Goal: Task Accomplishment & Management: Manage account settings

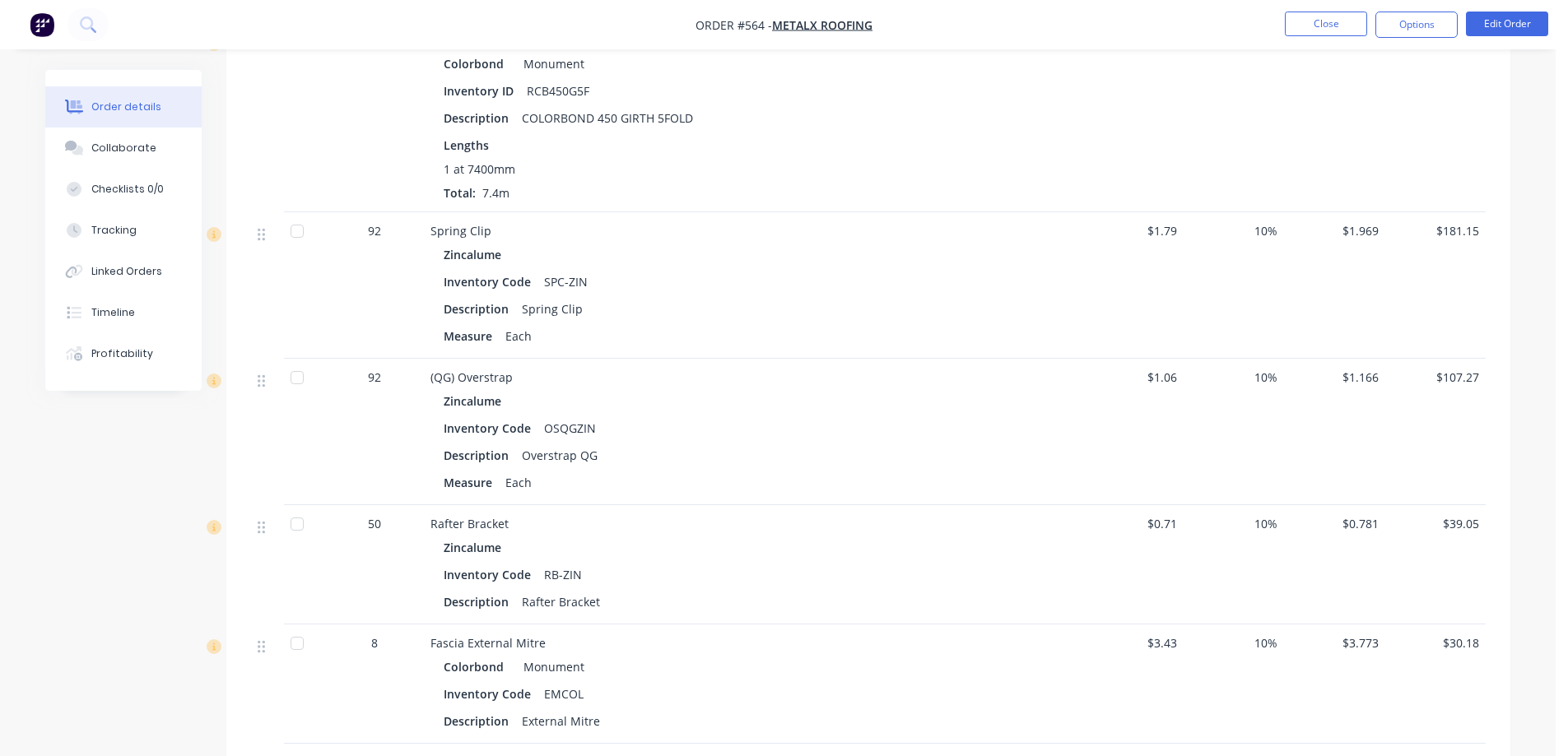
scroll to position [1316, 0]
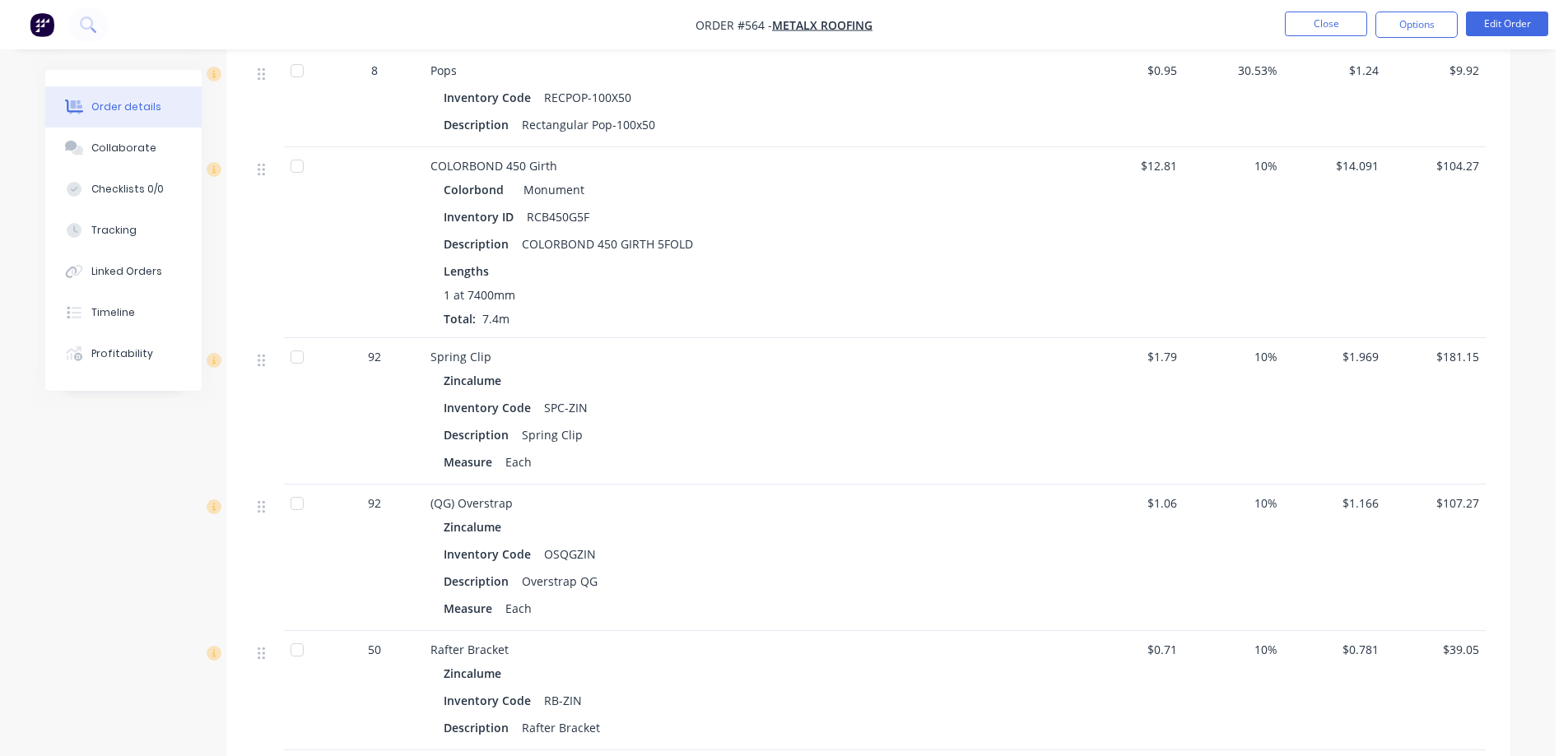
click at [35, 32] on img "button" at bounding box center [42, 24] width 25 height 25
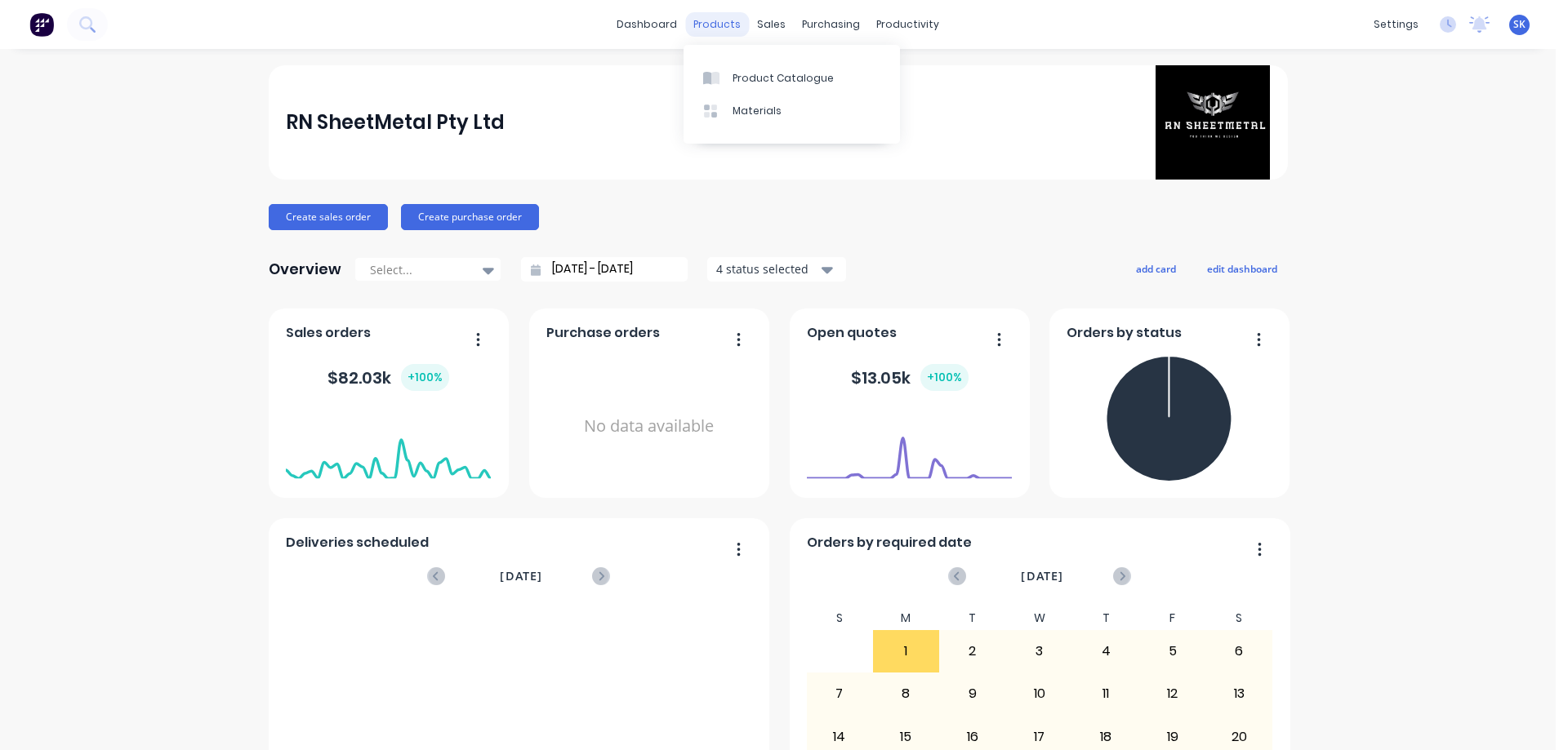
click at [718, 31] on div "products" at bounding box center [717, 24] width 64 height 25
click at [752, 74] on div "Product Catalogue" at bounding box center [783, 78] width 101 height 14
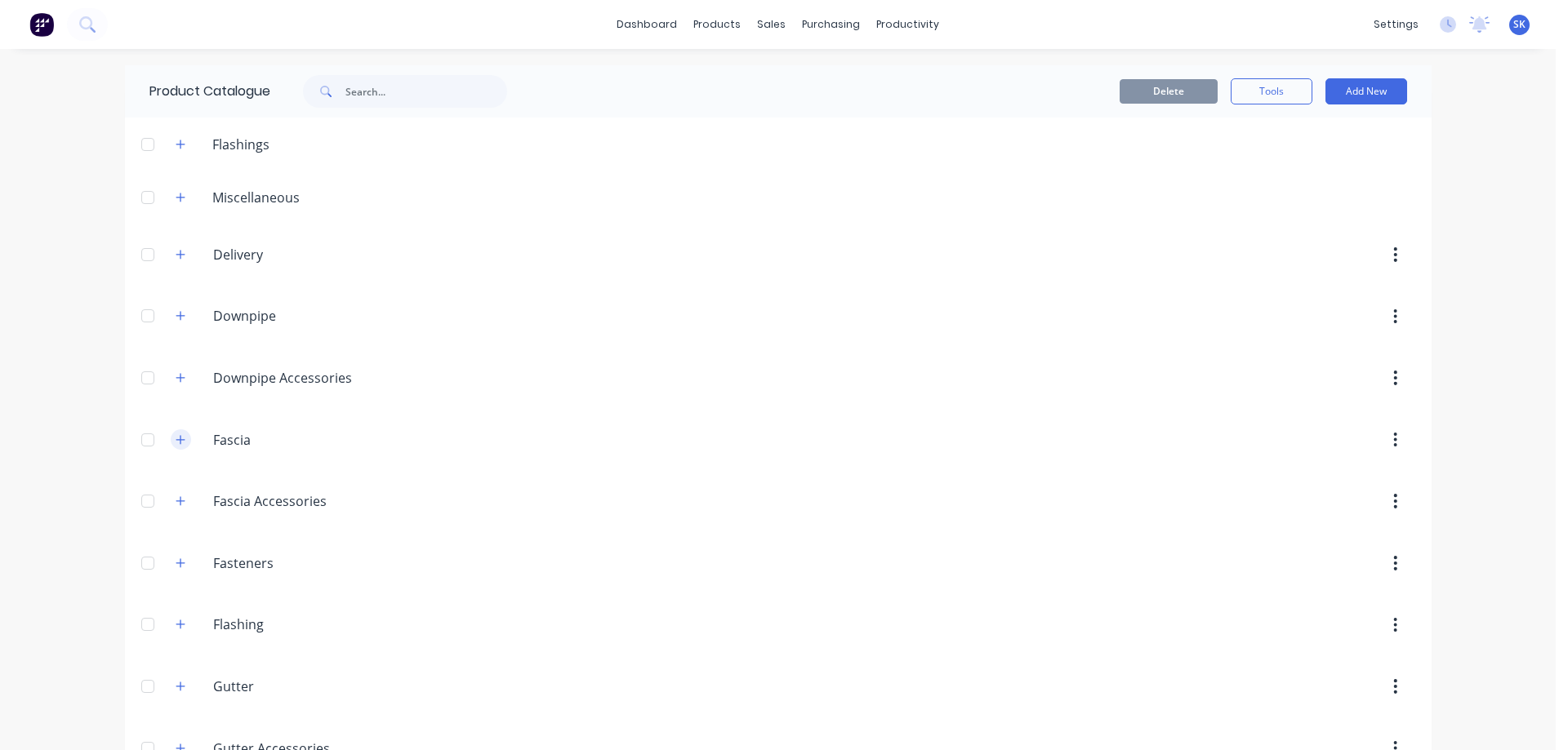
click at [176, 439] on icon "button" at bounding box center [180, 439] width 9 height 9
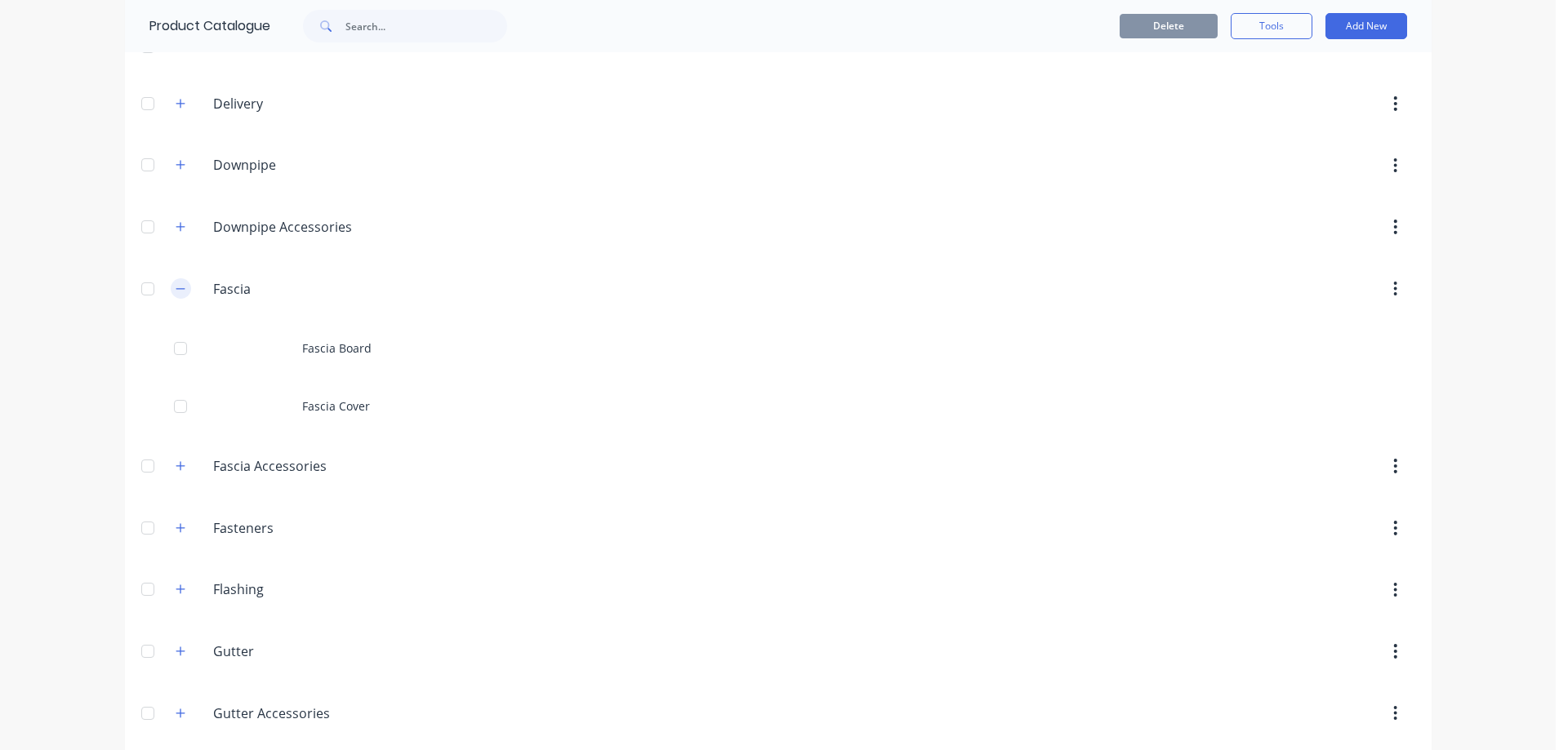
scroll to position [163, 0]
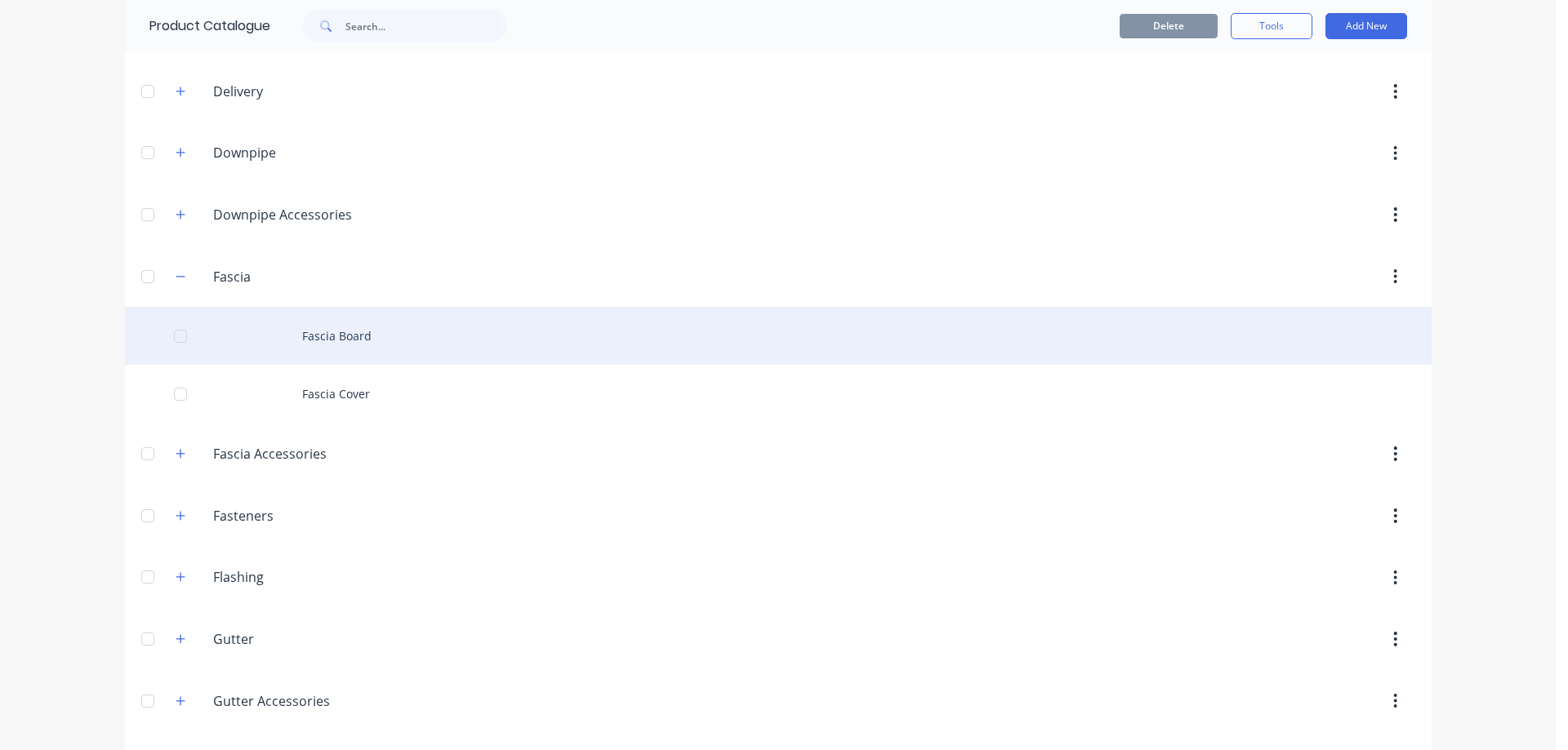
click at [283, 338] on div "Fascia Board" at bounding box center [778, 336] width 1307 height 58
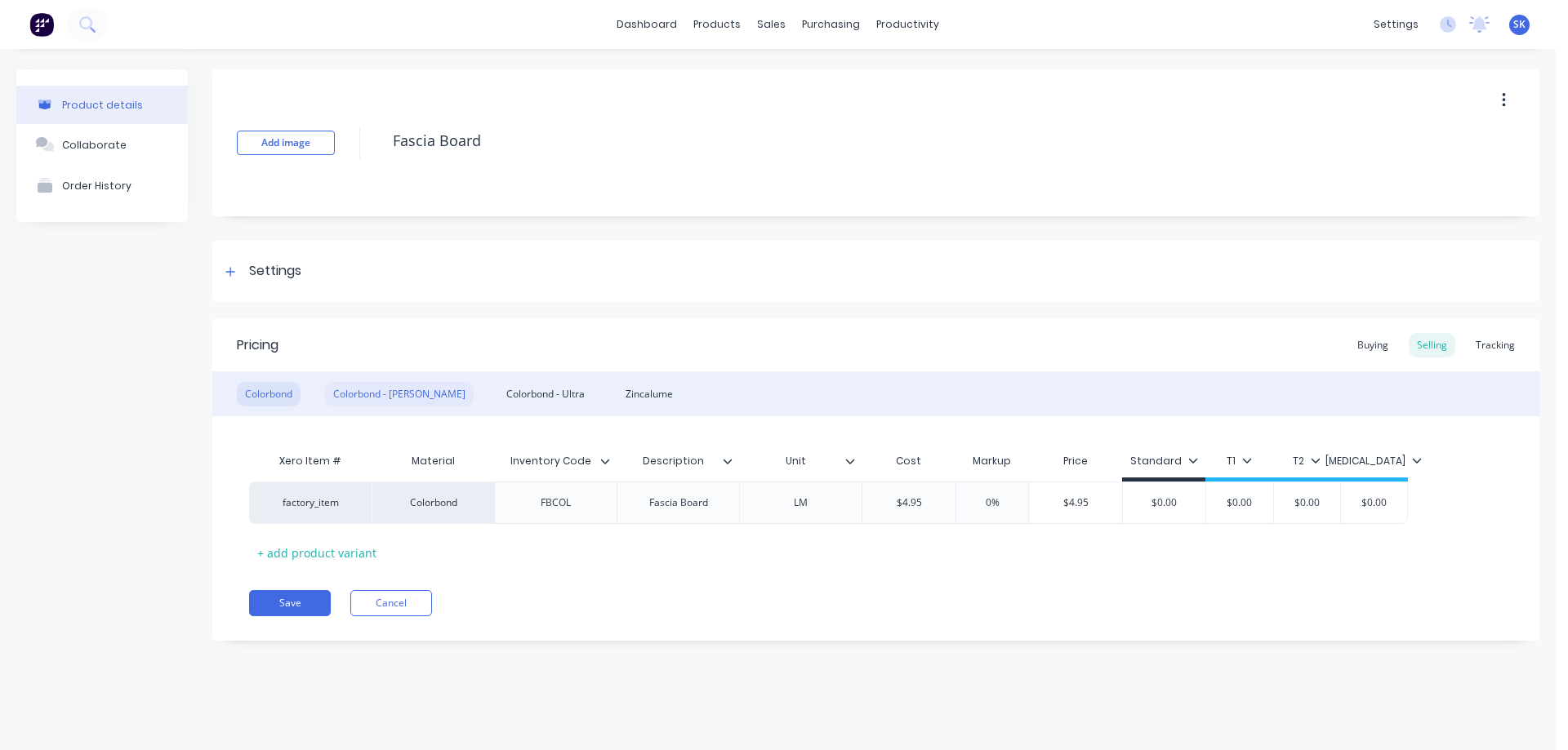
click at [338, 391] on div "Colorbond - [PERSON_NAME]" at bounding box center [399, 394] width 149 height 25
click at [521, 398] on div "Colorbond - Ultra" at bounding box center [546, 394] width 95 height 25
click at [617, 394] on div "Zincalume" at bounding box center [649, 394] width 64 height 25
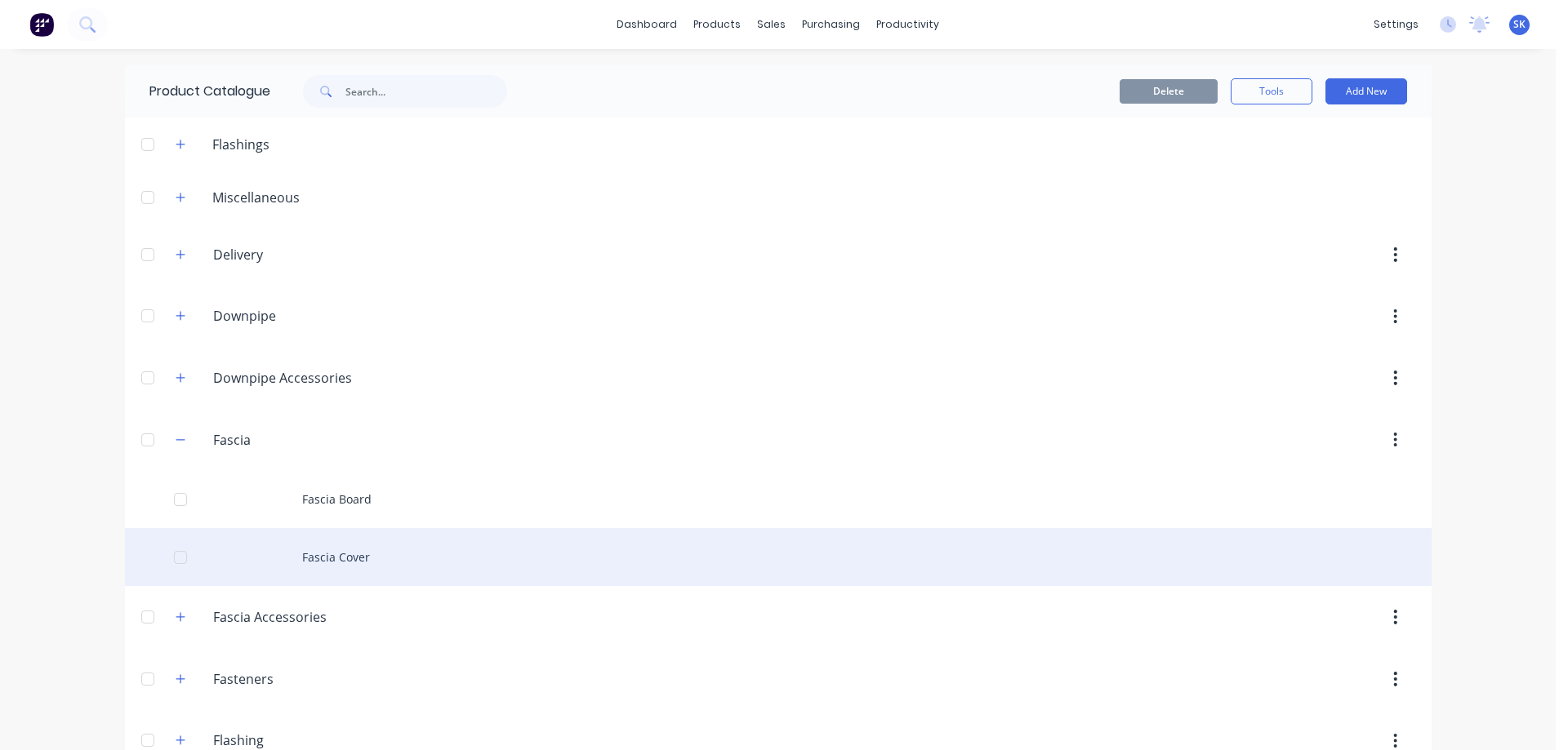
scroll to position [81, 0]
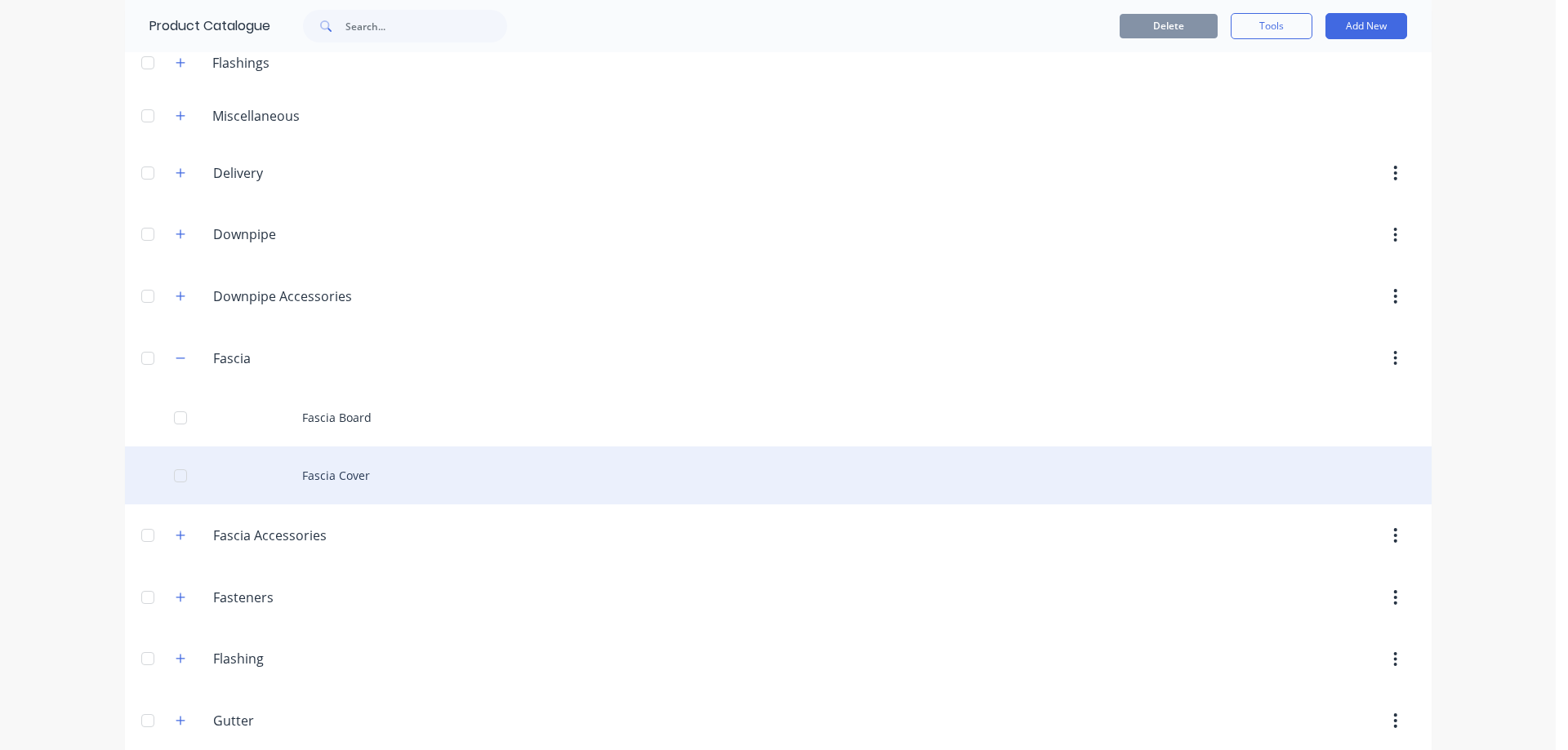
click at [335, 490] on div "Fascia Cover" at bounding box center [778, 475] width 1307 height 58
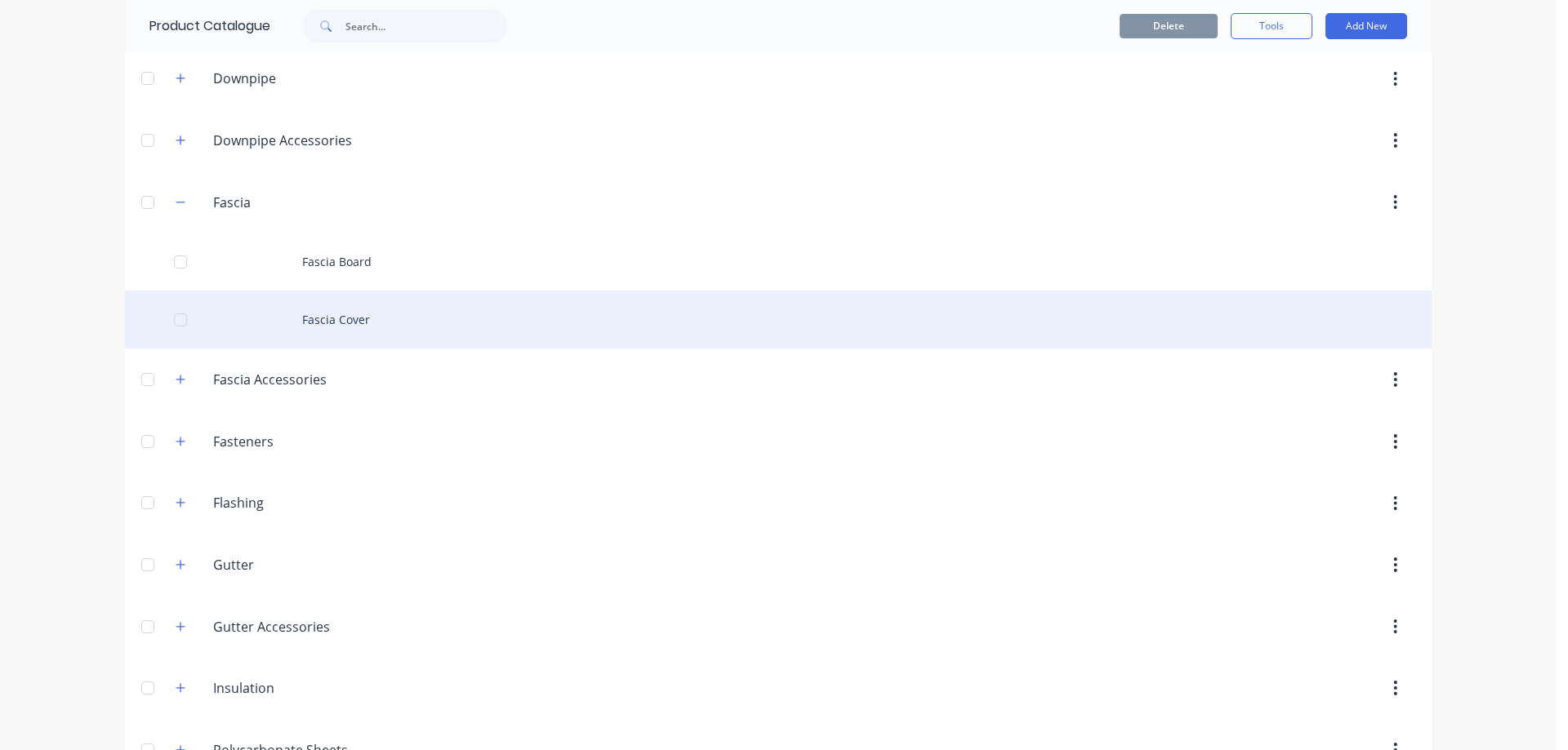
scroll to position [245, 0]
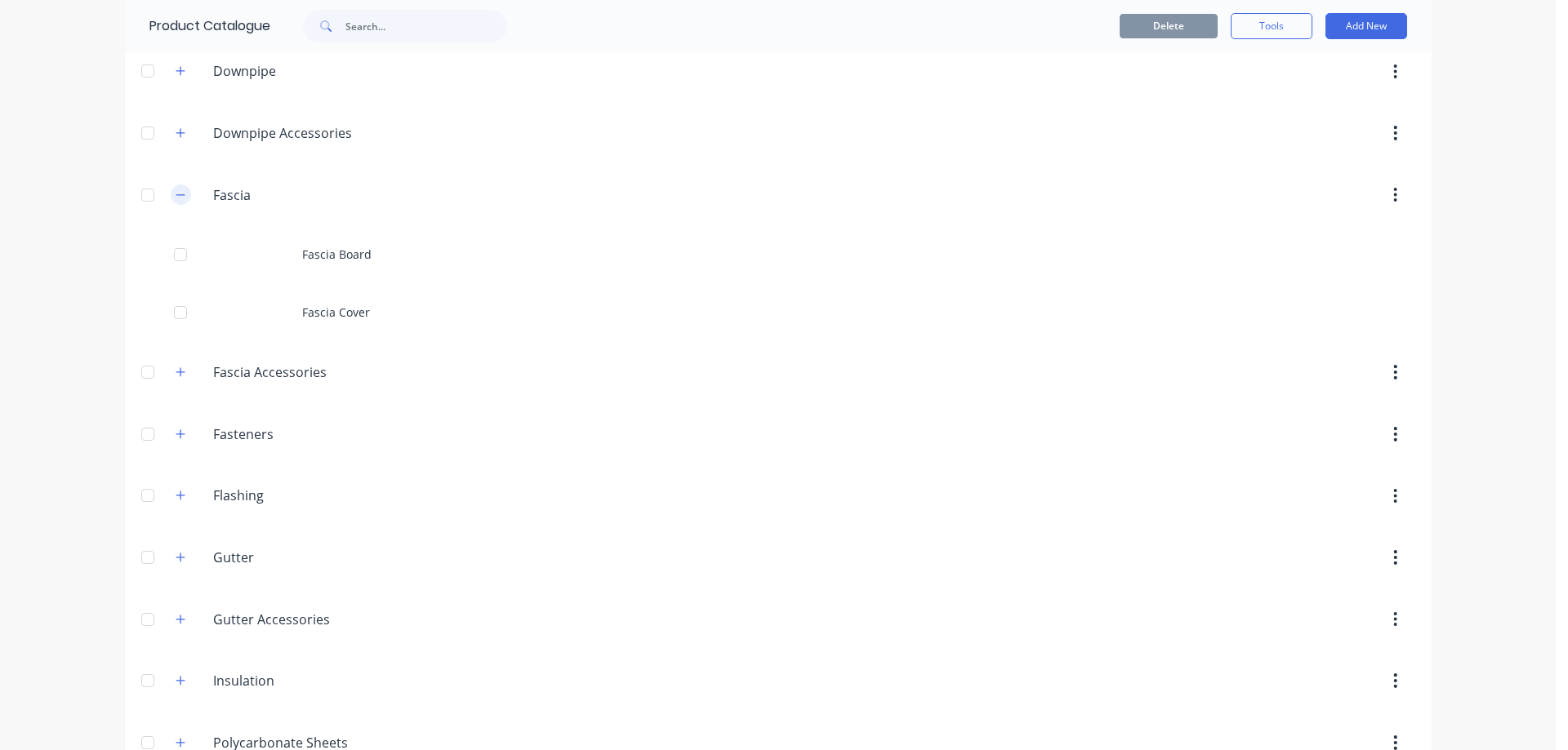
click at [176, 194] on icon "button" at bounding box center [181, 194] width 10 height 11
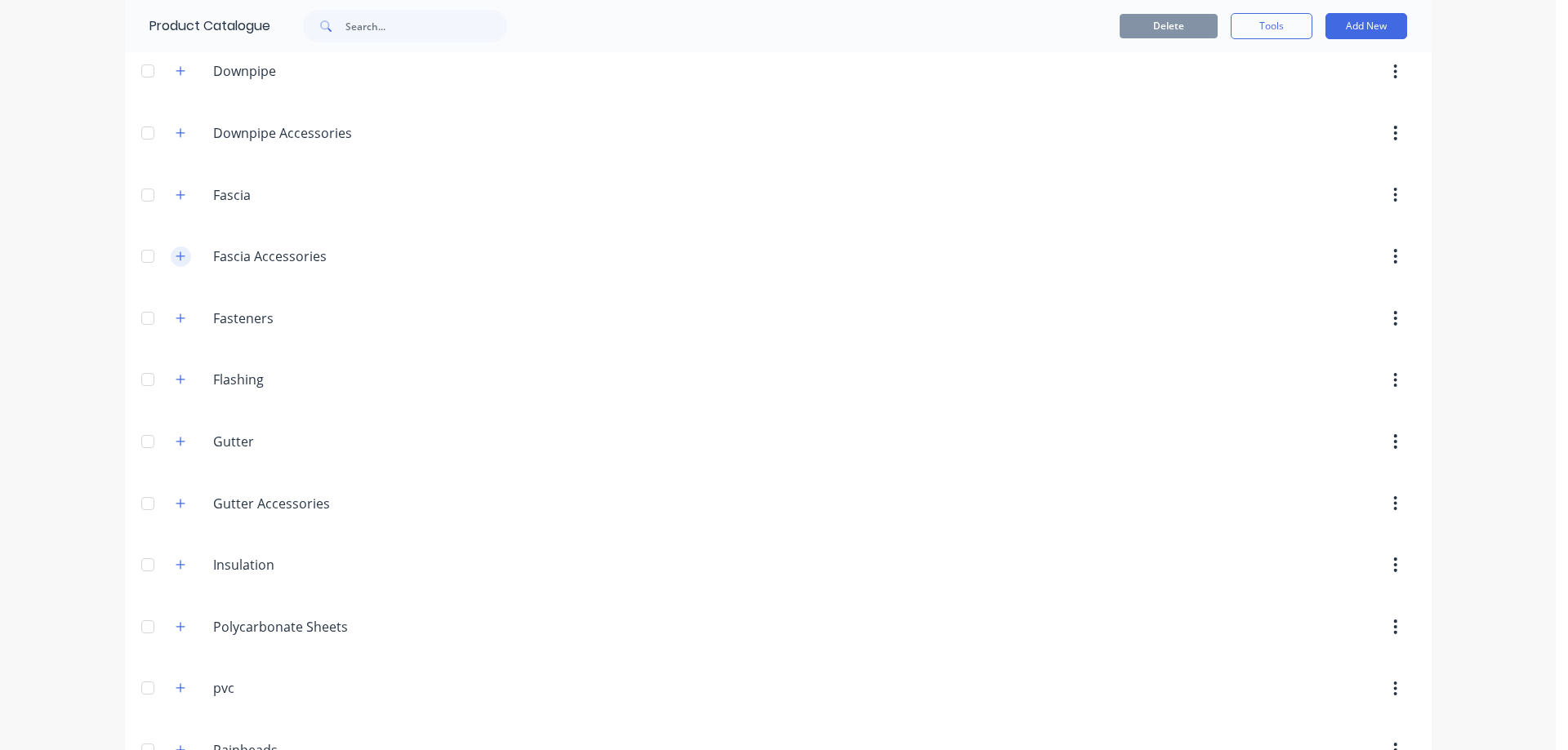
click at [176, 262] on icon "button" at bounding box center [181, 255] width 10 height 11
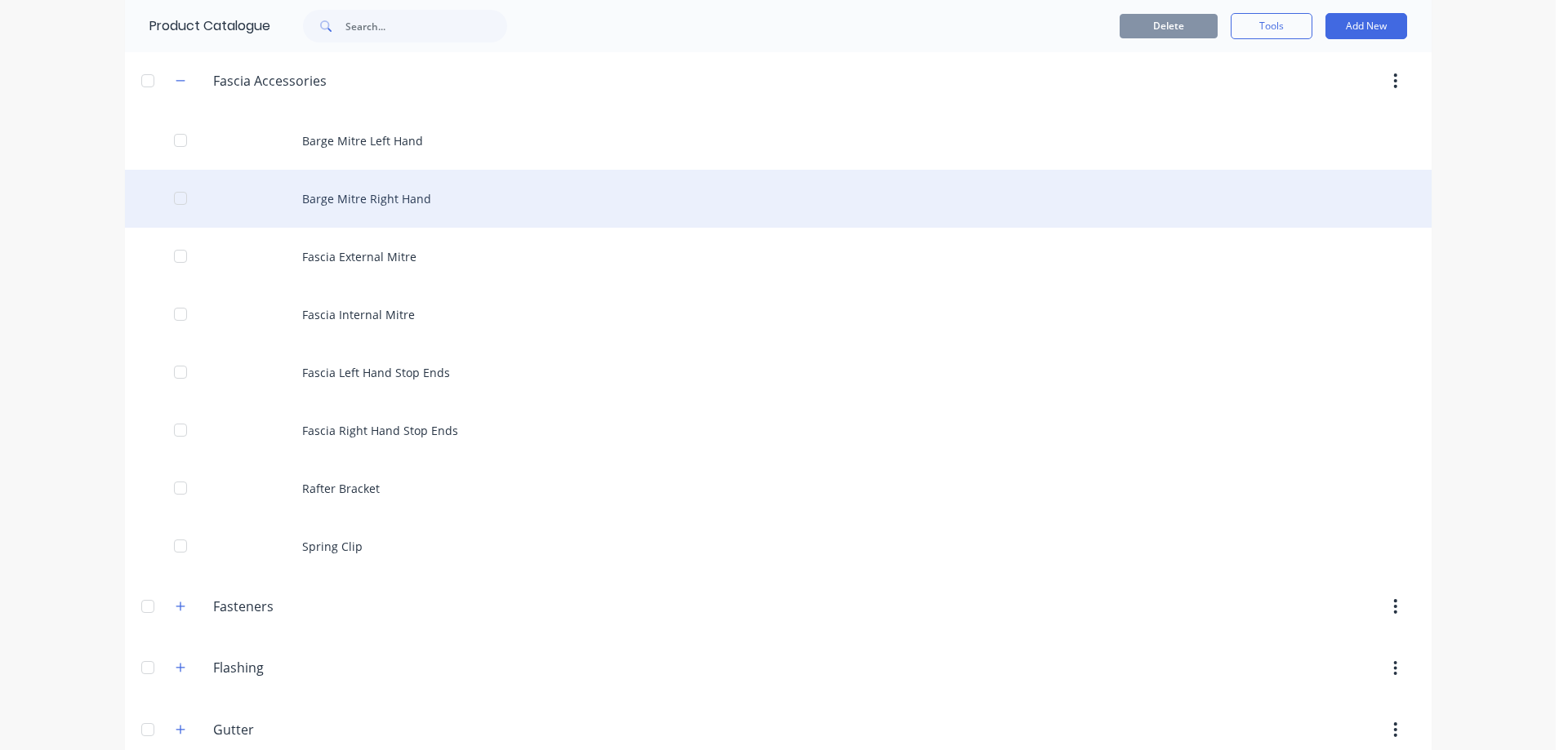
scroll to position [327, 0]
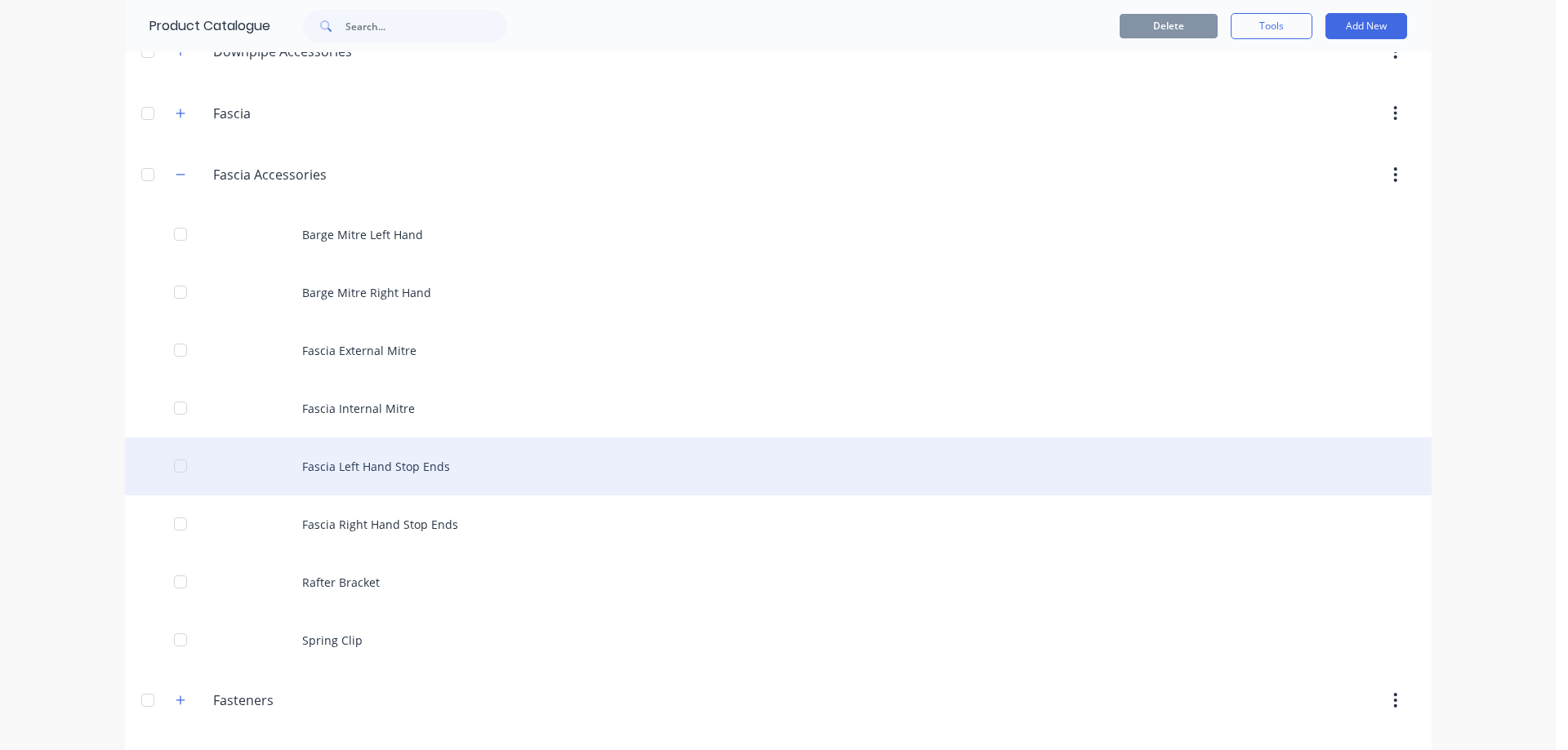
click at [379, 484] on div "Fascia Left Hand Stop Ends" at bounding box center [778, 467] width 1307 height 58
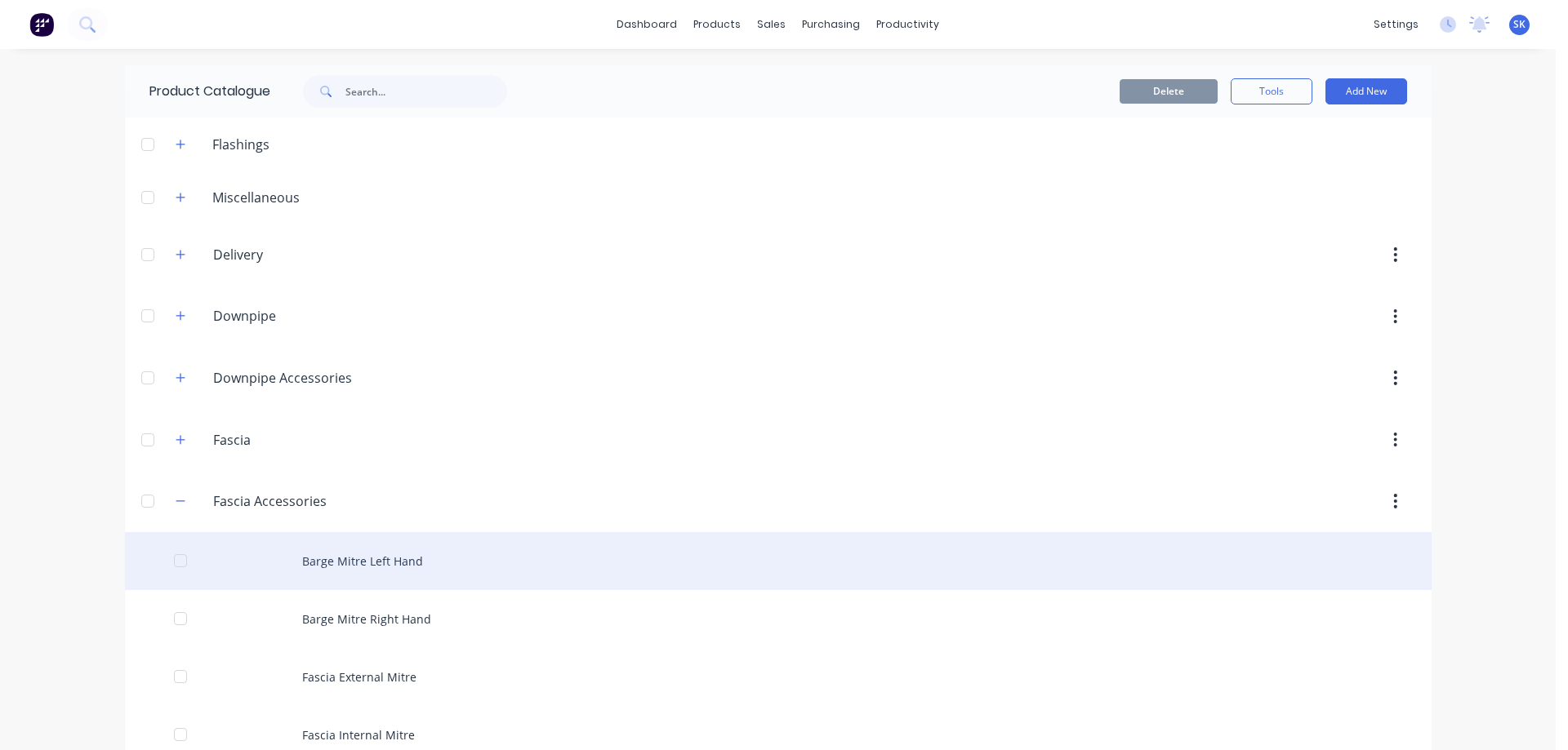
click at [391, 559] on div "Barge Mitre Left Hand" at bounding box center [778, 561] width 1307 height 58
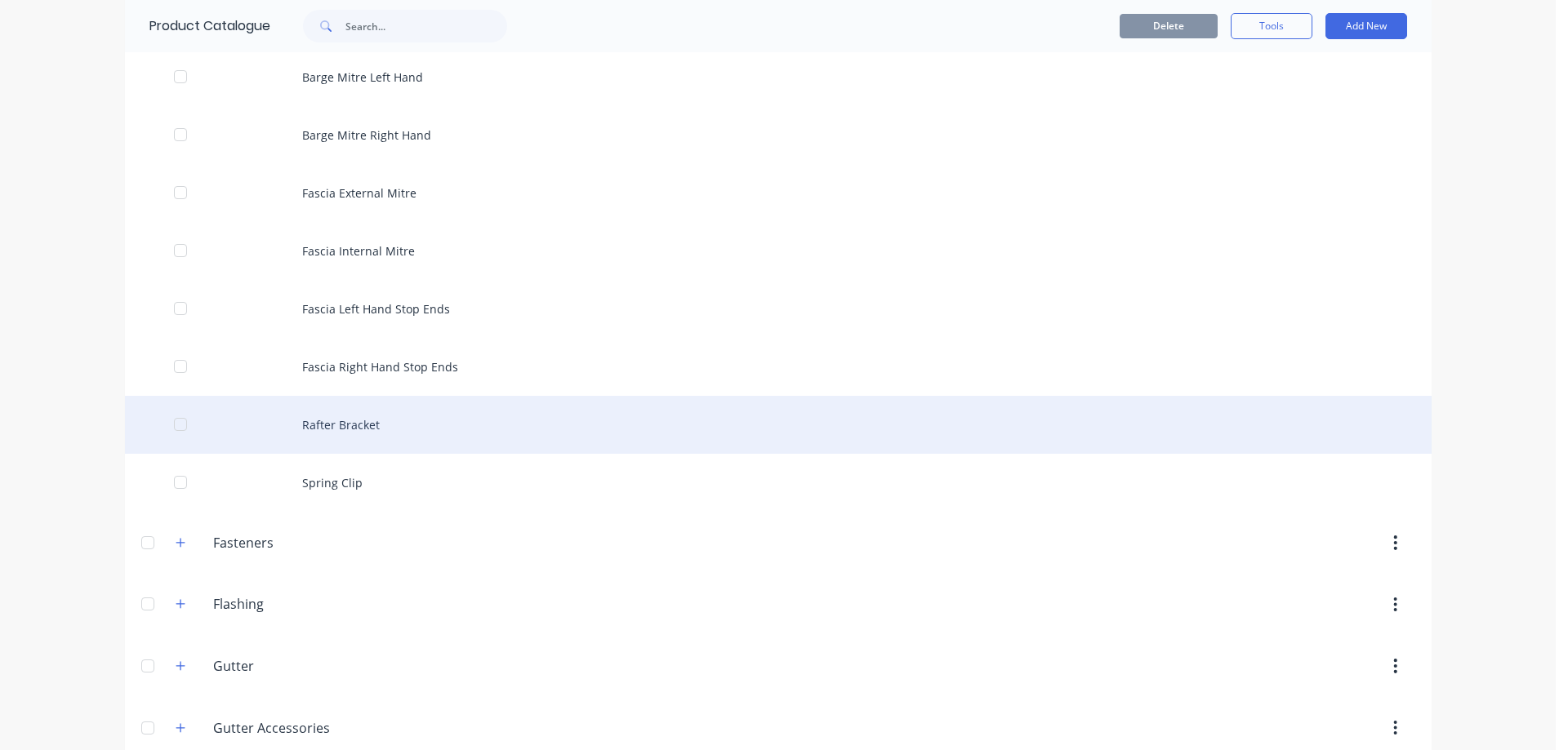
scroll to position [816, 0]
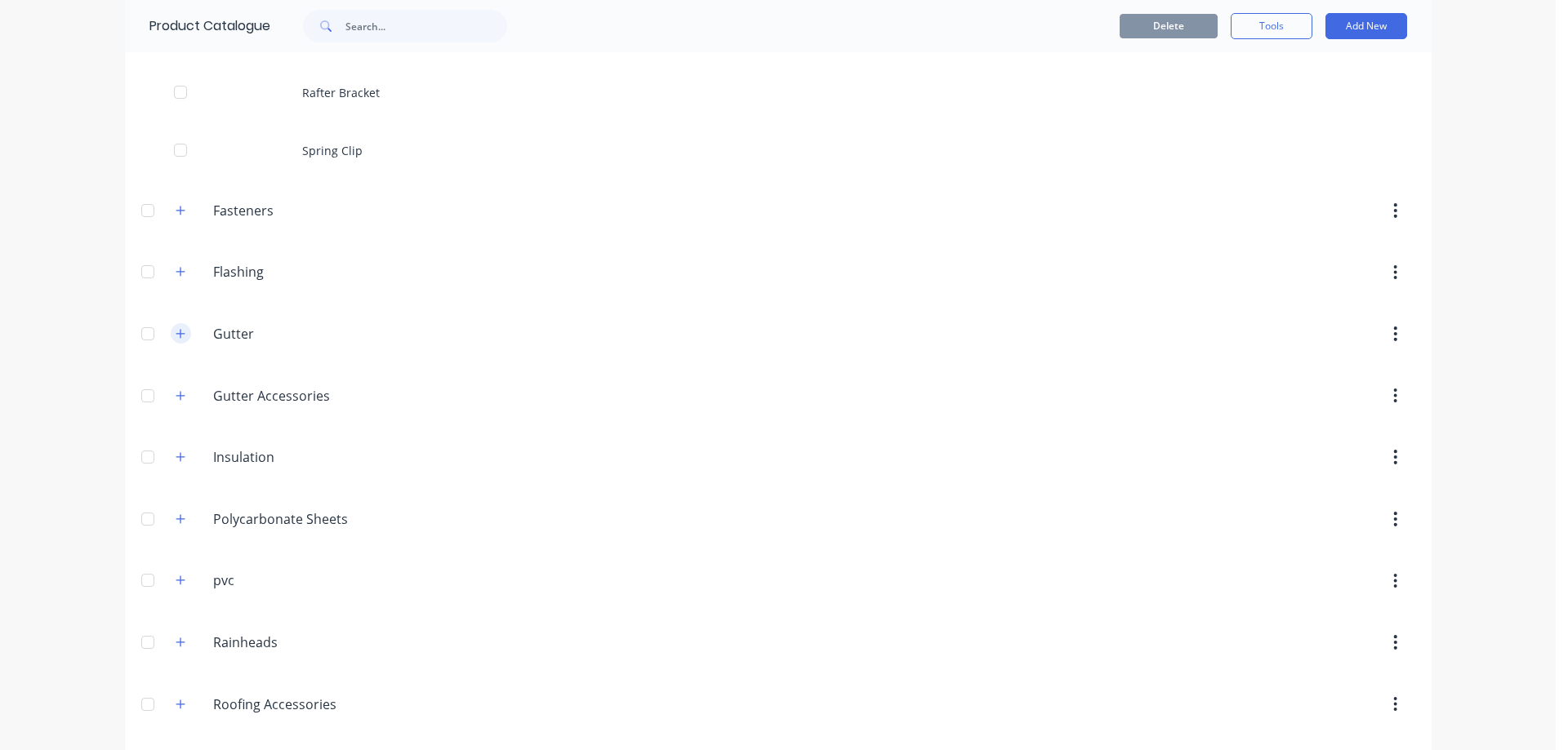
click at [176, 333] on icon "button" at bounding box center [181, 333] width 10 height 11
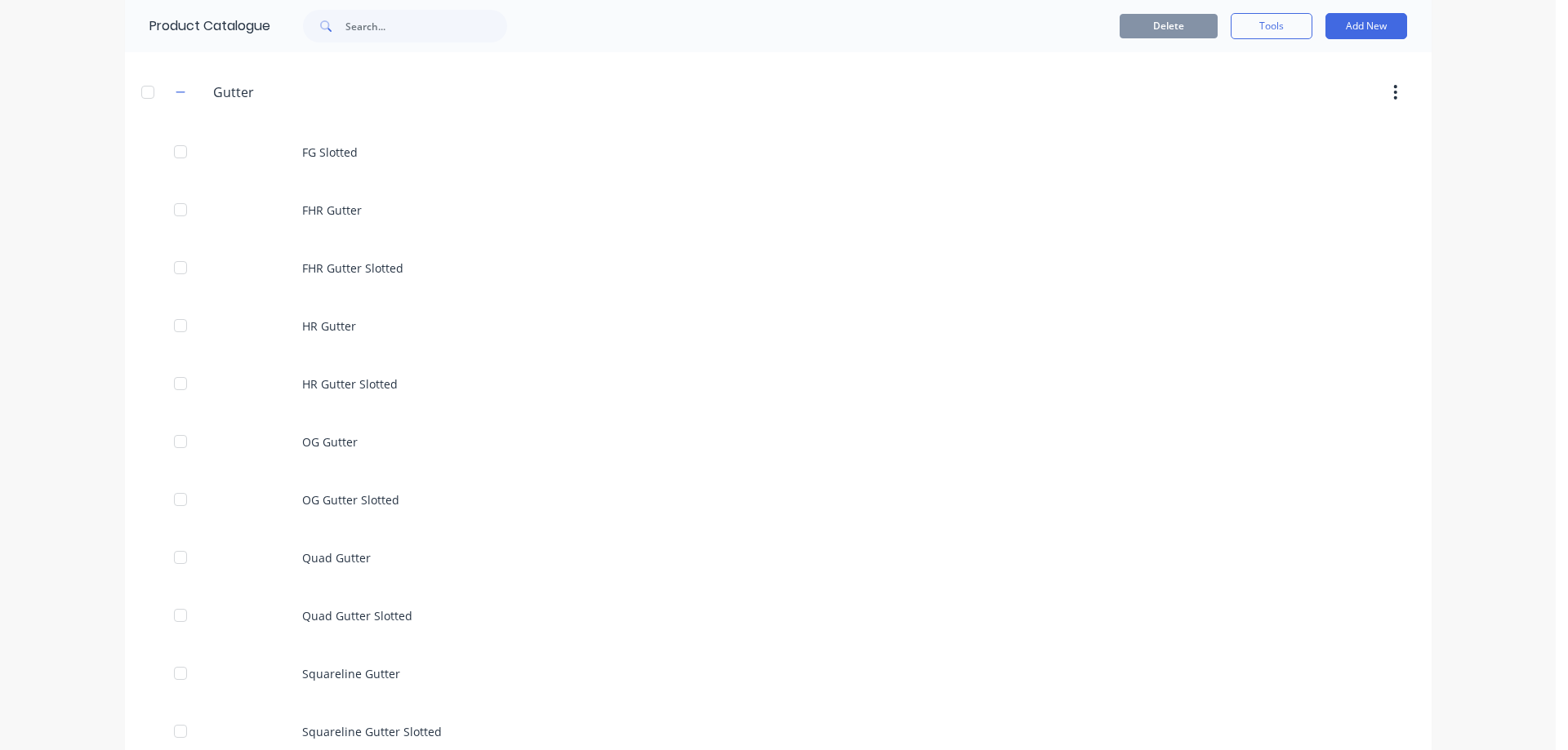
scroll to position [898, 0]
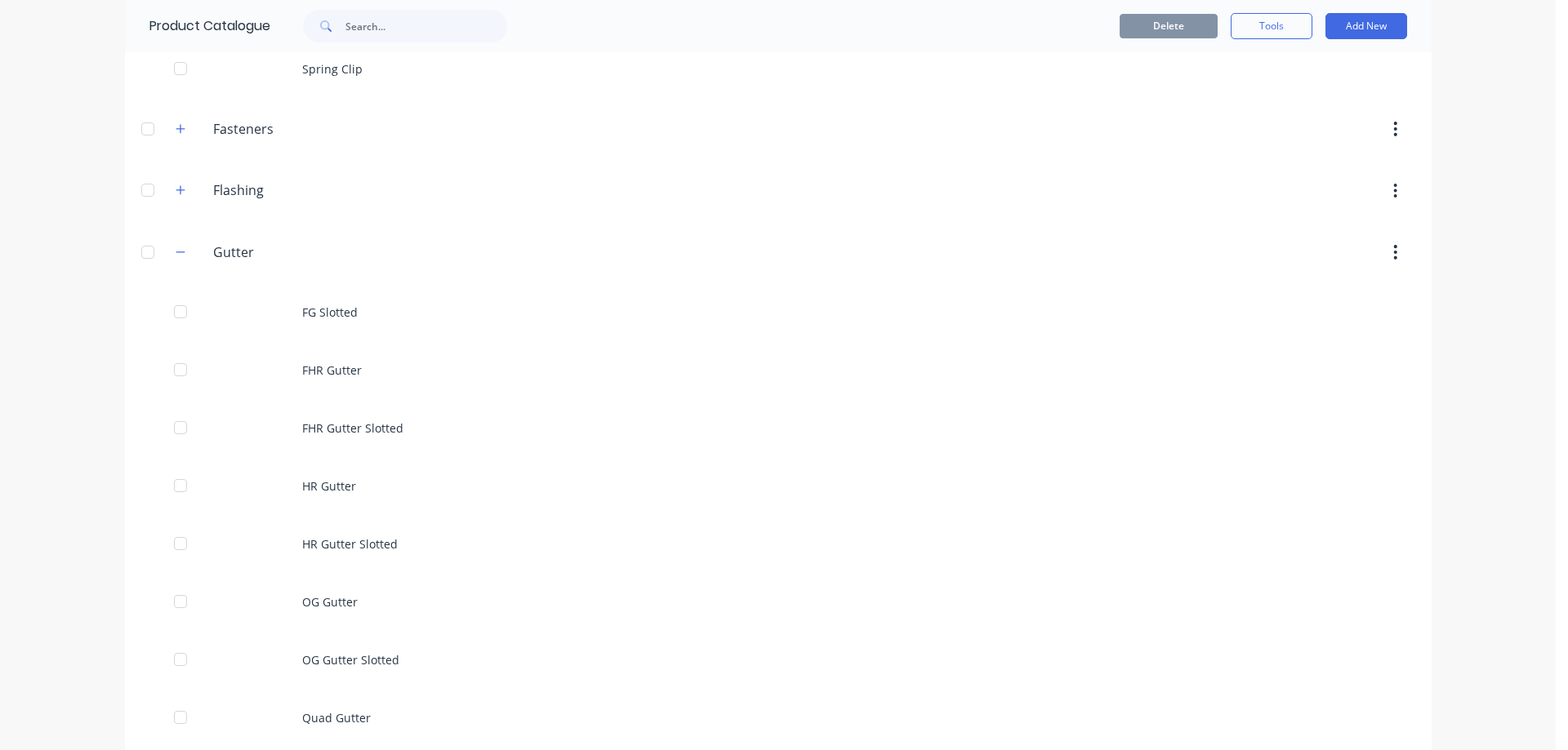
click at [162, 254] on div "Gutter Gutter" at bounding box center [290, 252] width 256 height 30
click at [176, 249] on icon "button" at bounding box center [181, 252] width 10 height 11
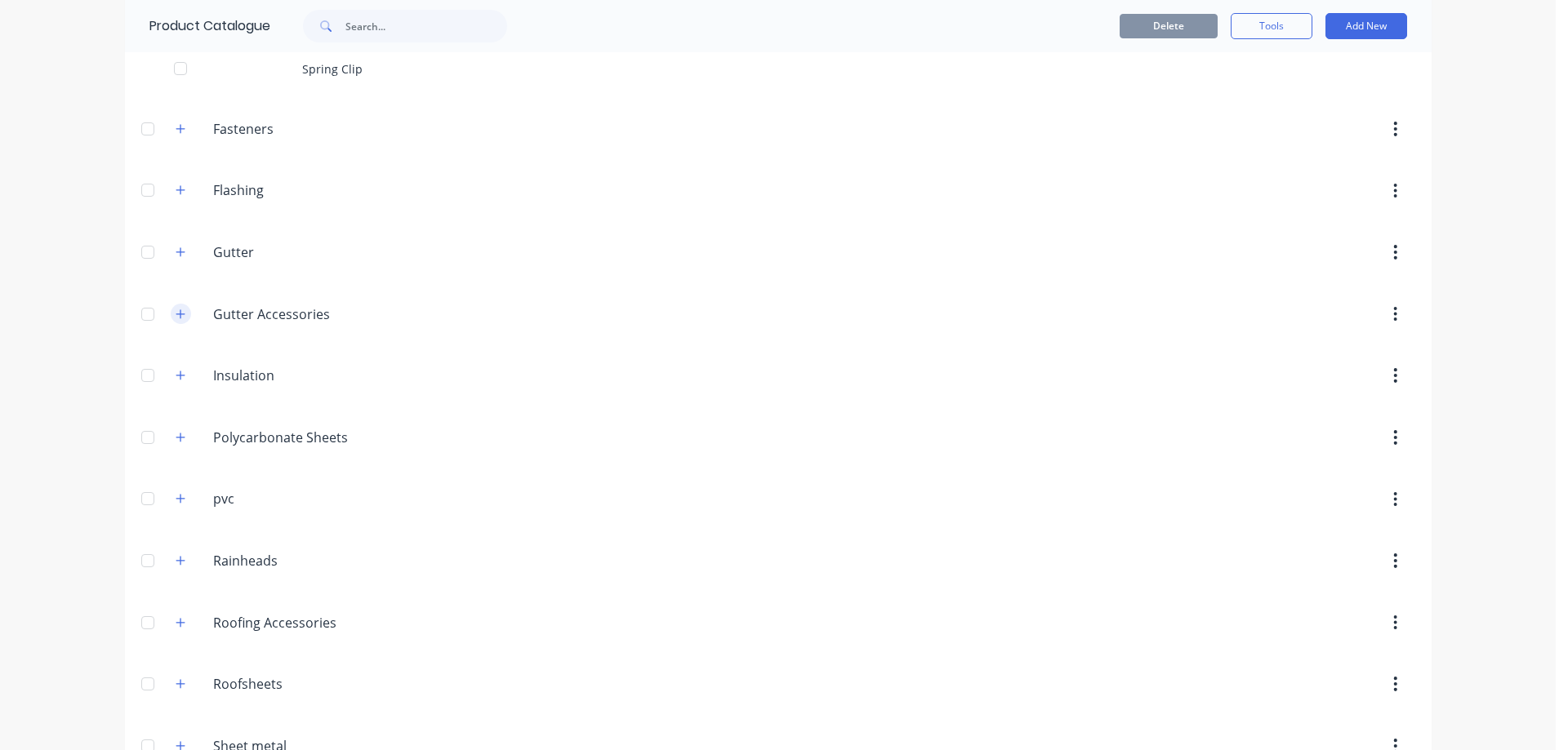
click at [174, 306] on button "button" at bounding box center [181, 314] width 20 height 20
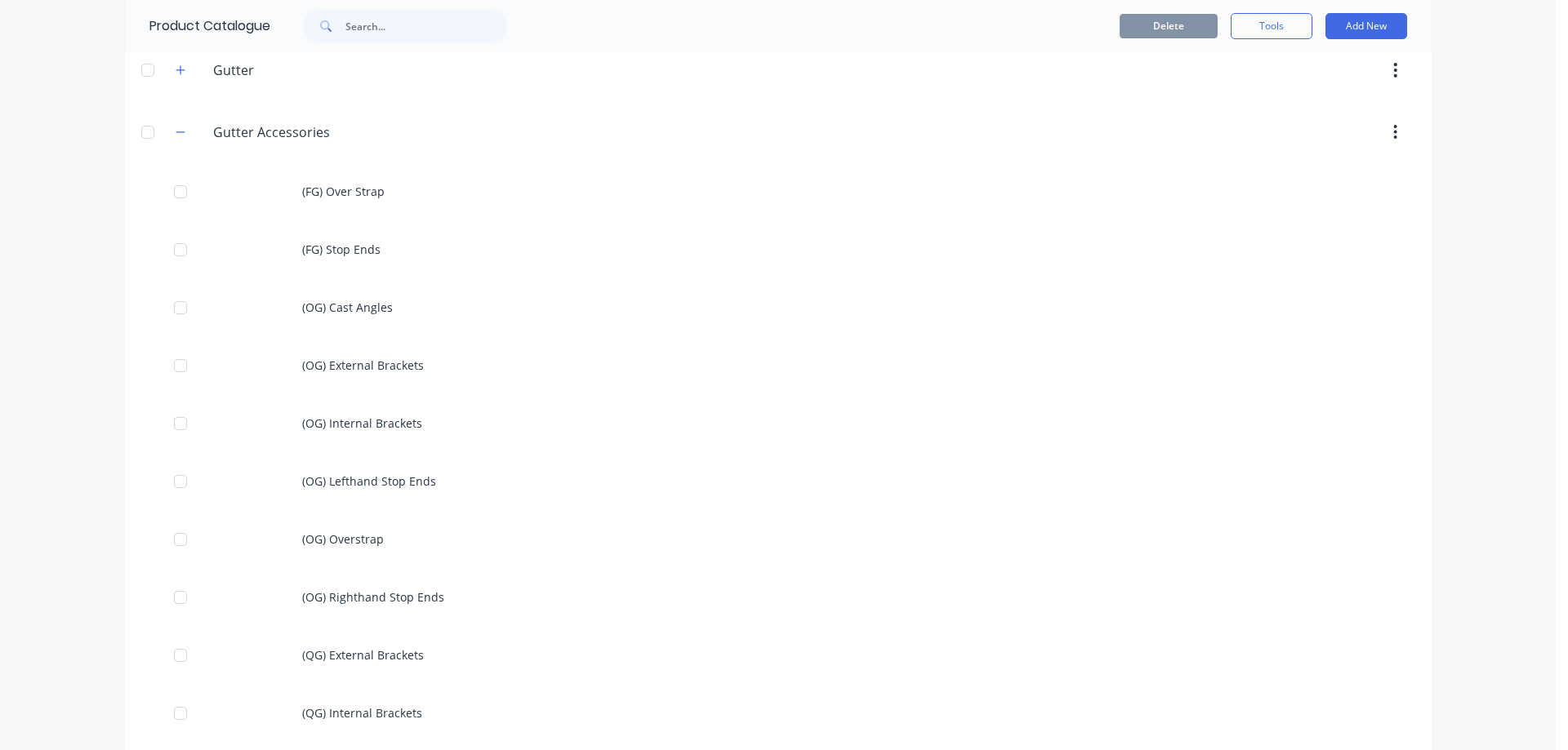
scroll to position [1143, 0]
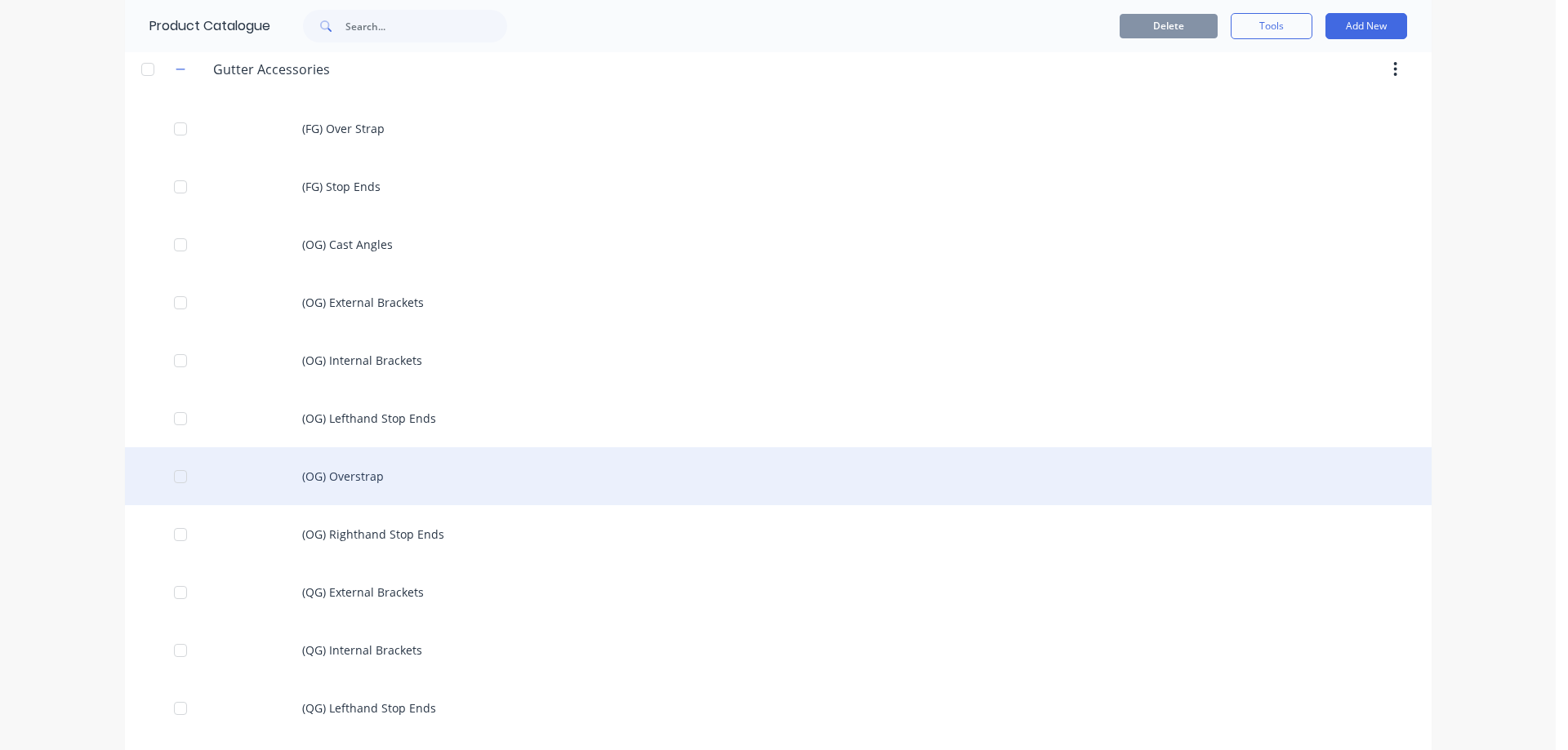
click at [339, 475] on div "(OG) Overstrap" at bounding box center [778, 476] width 1307 height 58
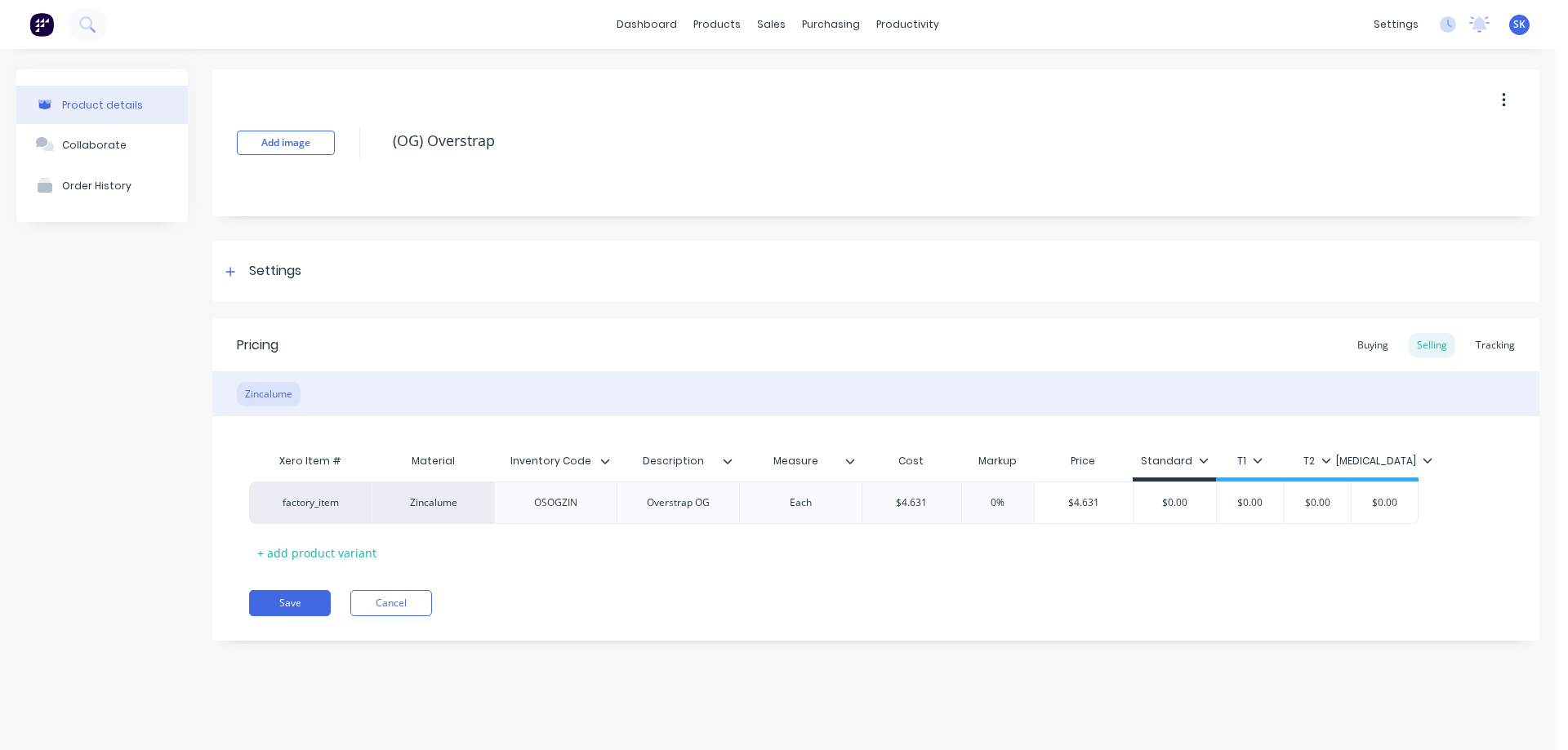
type textarea "x"
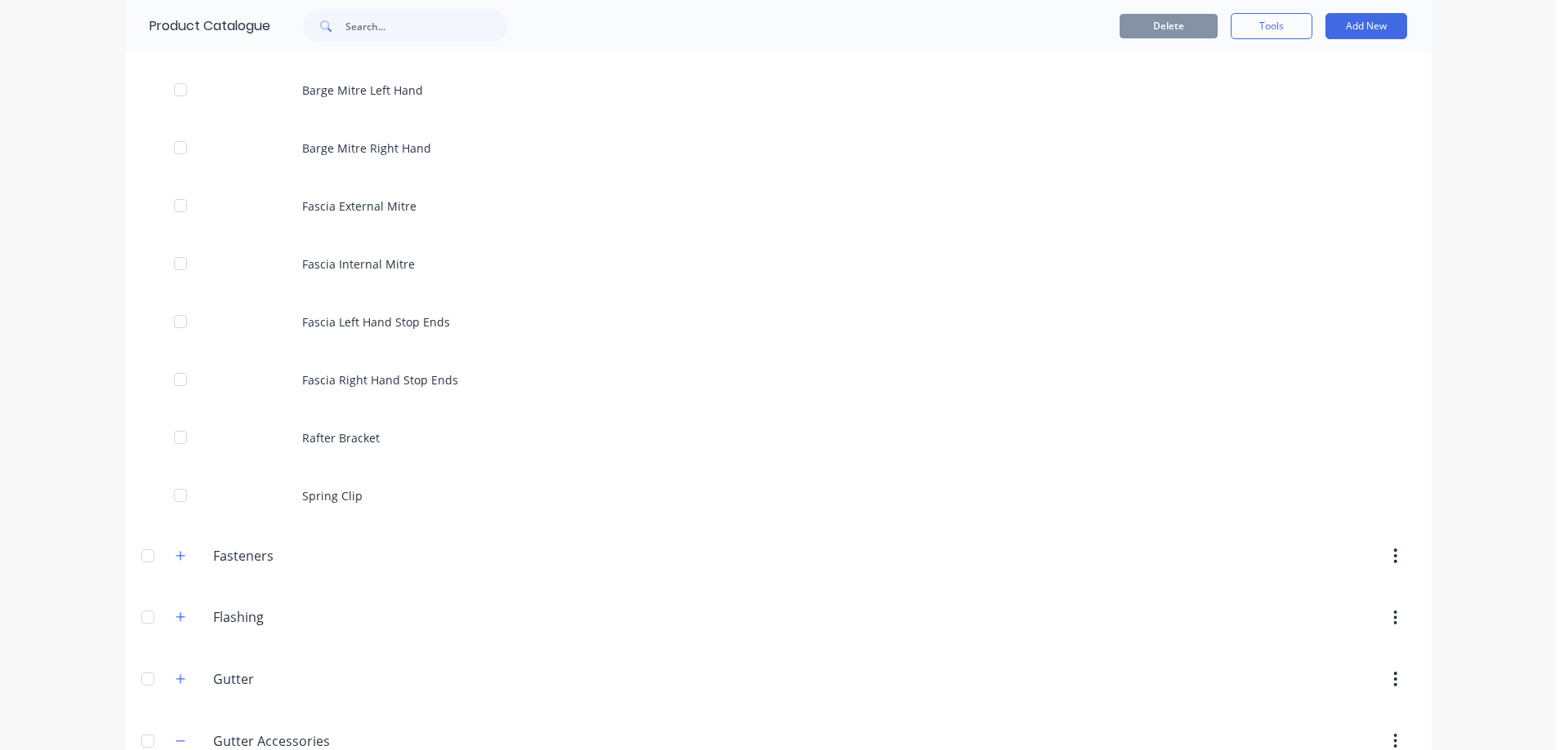
scroll to position [389, 0]
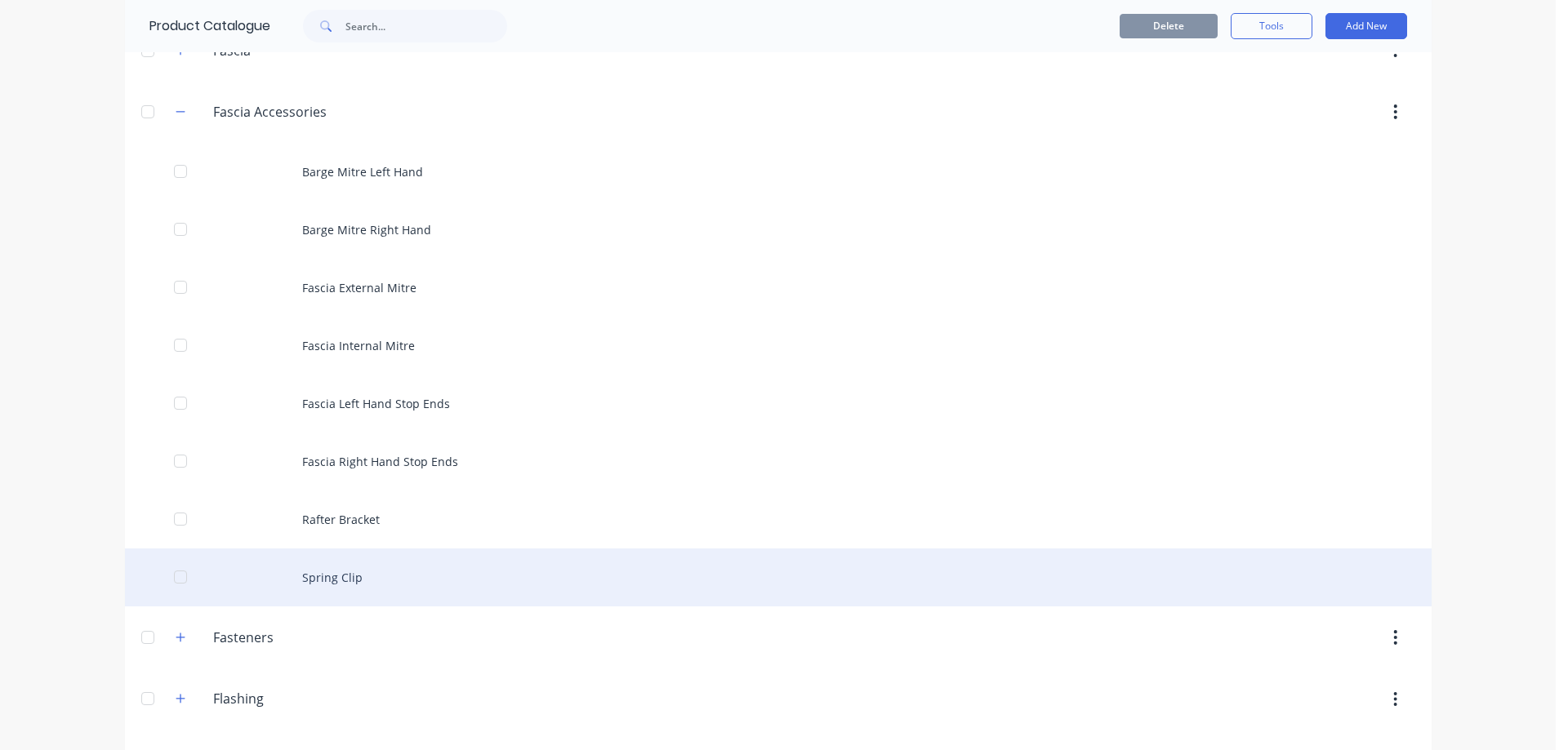
click at [332, 589] on div "Spring Clip" at bounding box center [778, 578] width 1307 height 58
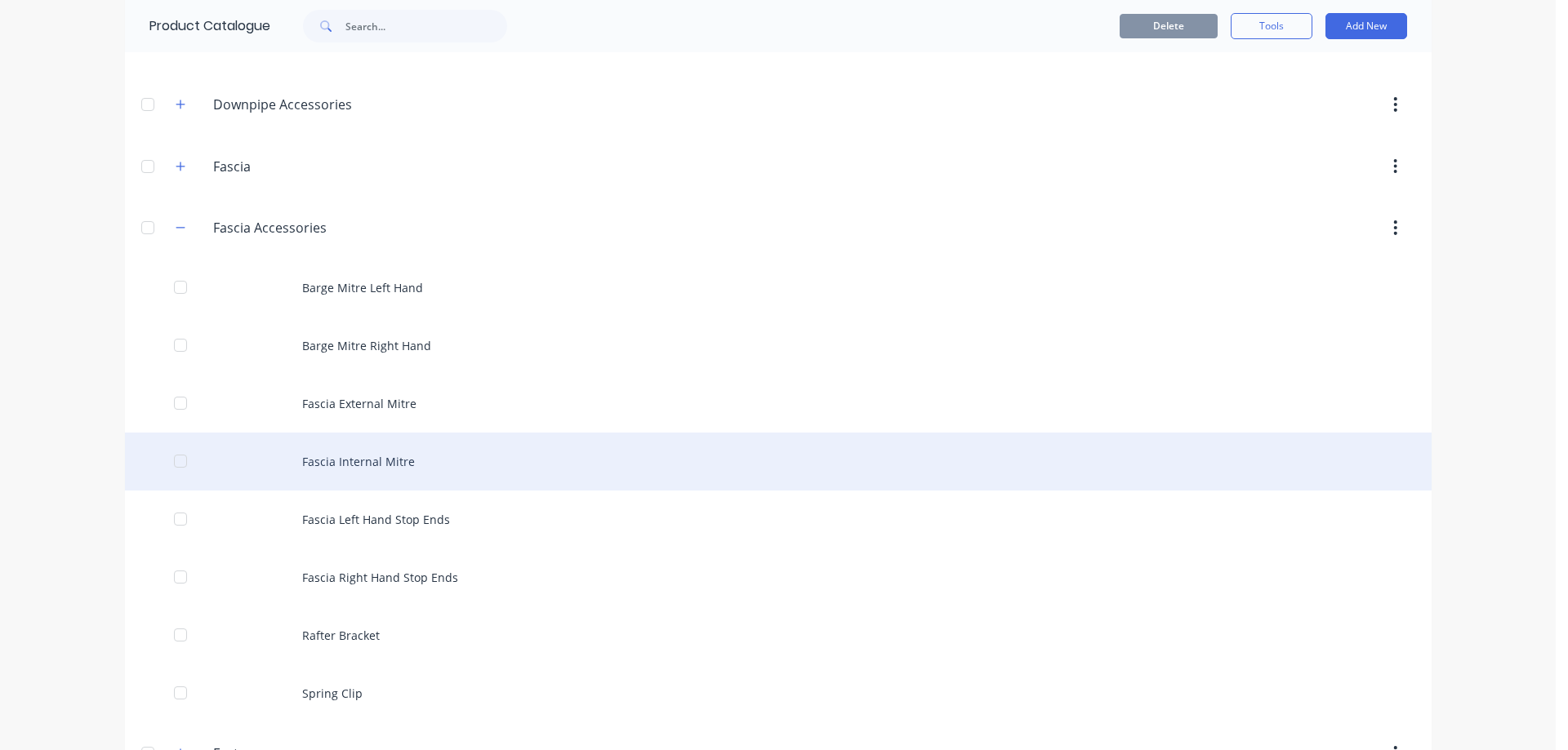
scroll to position [245, 0]
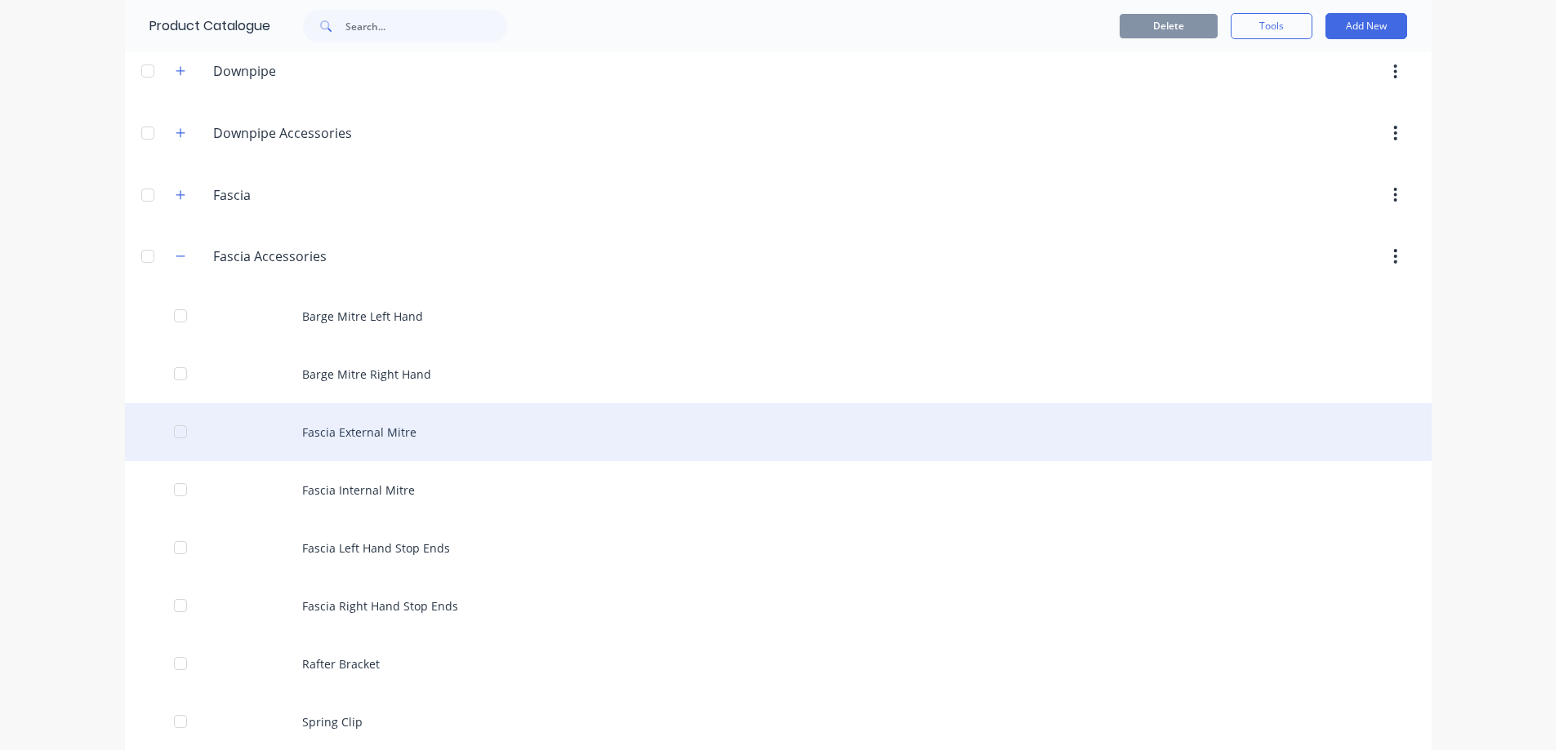
click at [331, 434] on div "Fascia External Mitre" at bounding box center [778, 432] width 1307 height 58
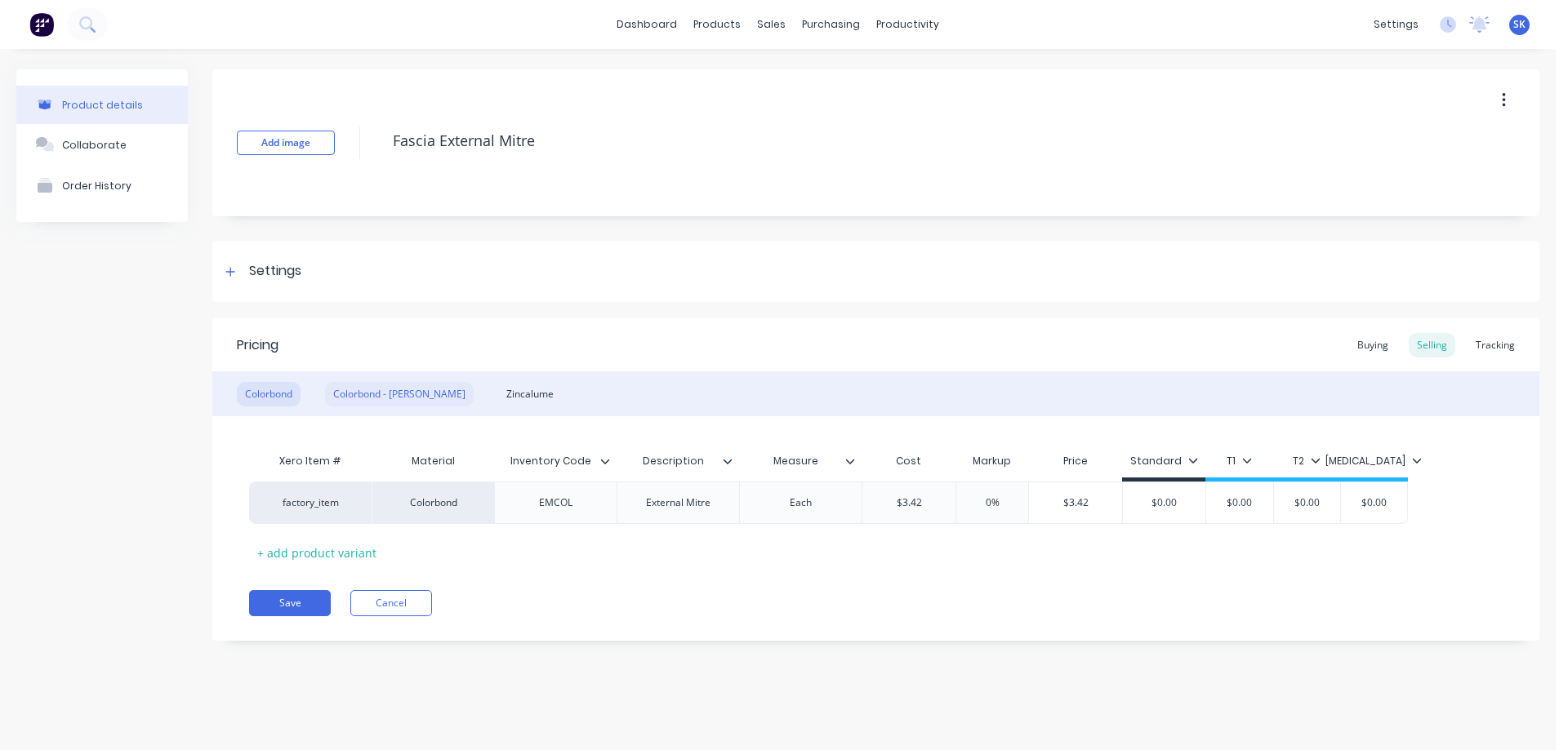
click at [352, 398] on div "Colorbond - [PERSON_NAME]" at bounding box center [399, 394] width 149 height 25
click at [498, 389] on div "Zincalume" at bounding box center [530, 394] width 64 height 25
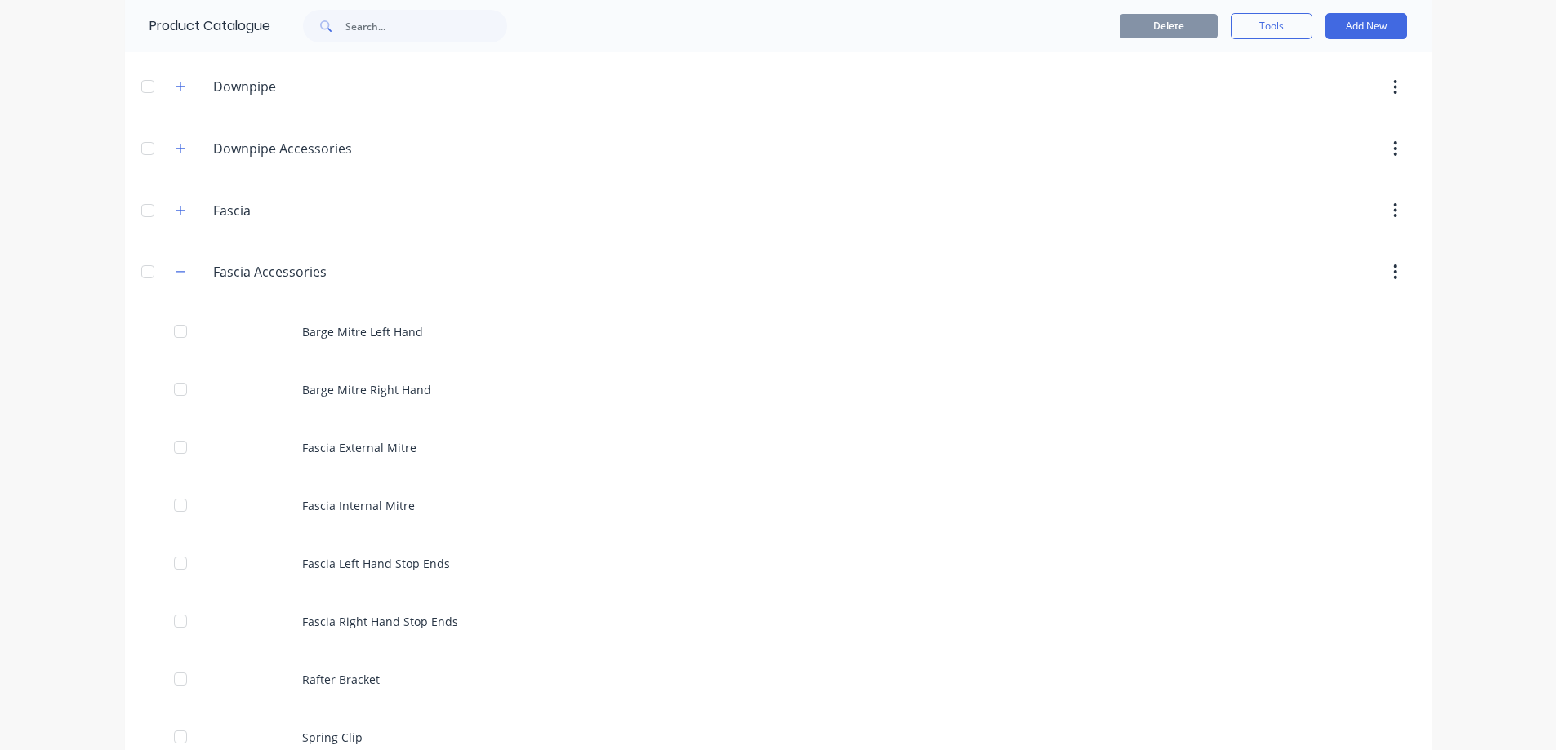
scroll to position [327, 0]
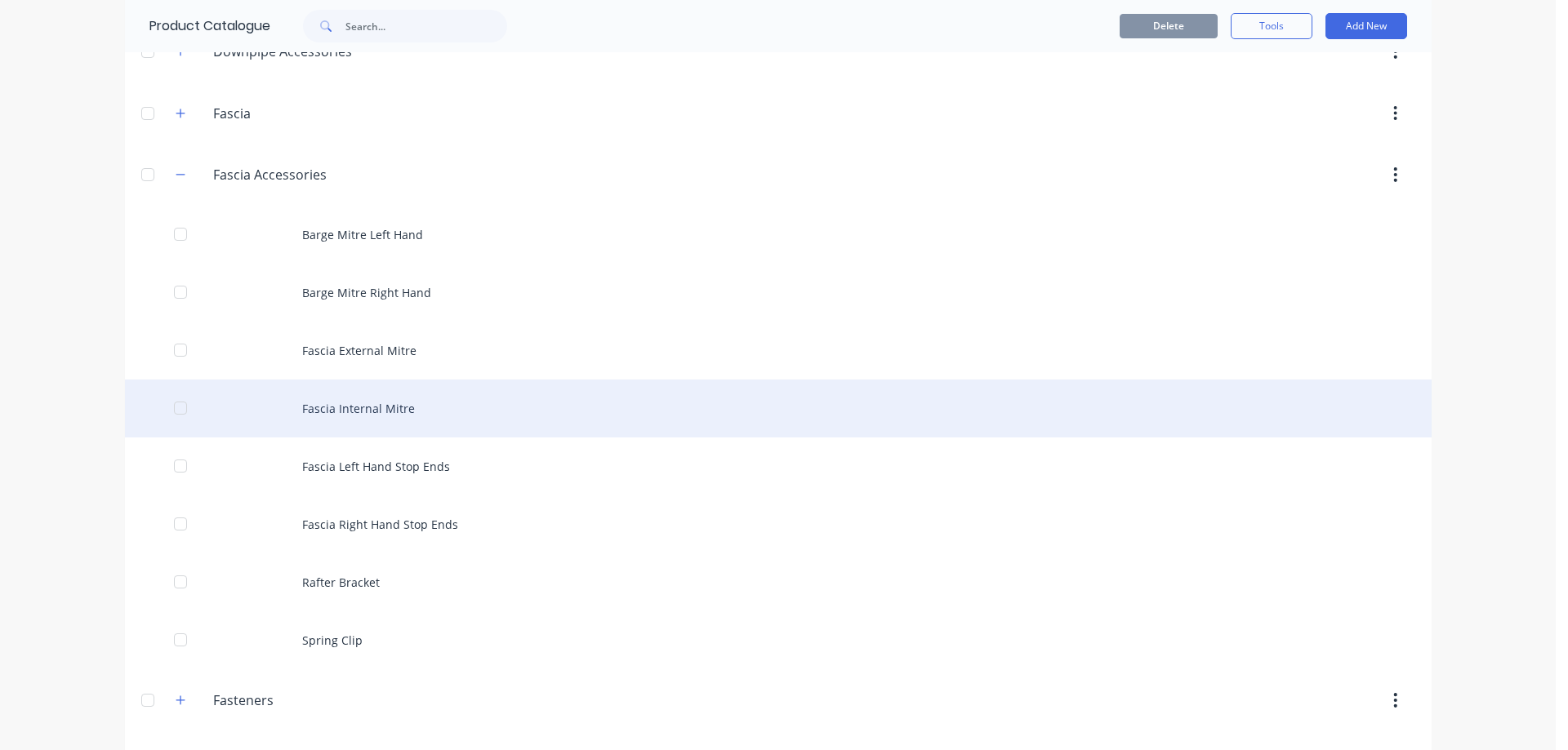
click at [396, 389] on div "Fascia Internal Mitre" at bounding box center [778, 408] width 1307 height 58
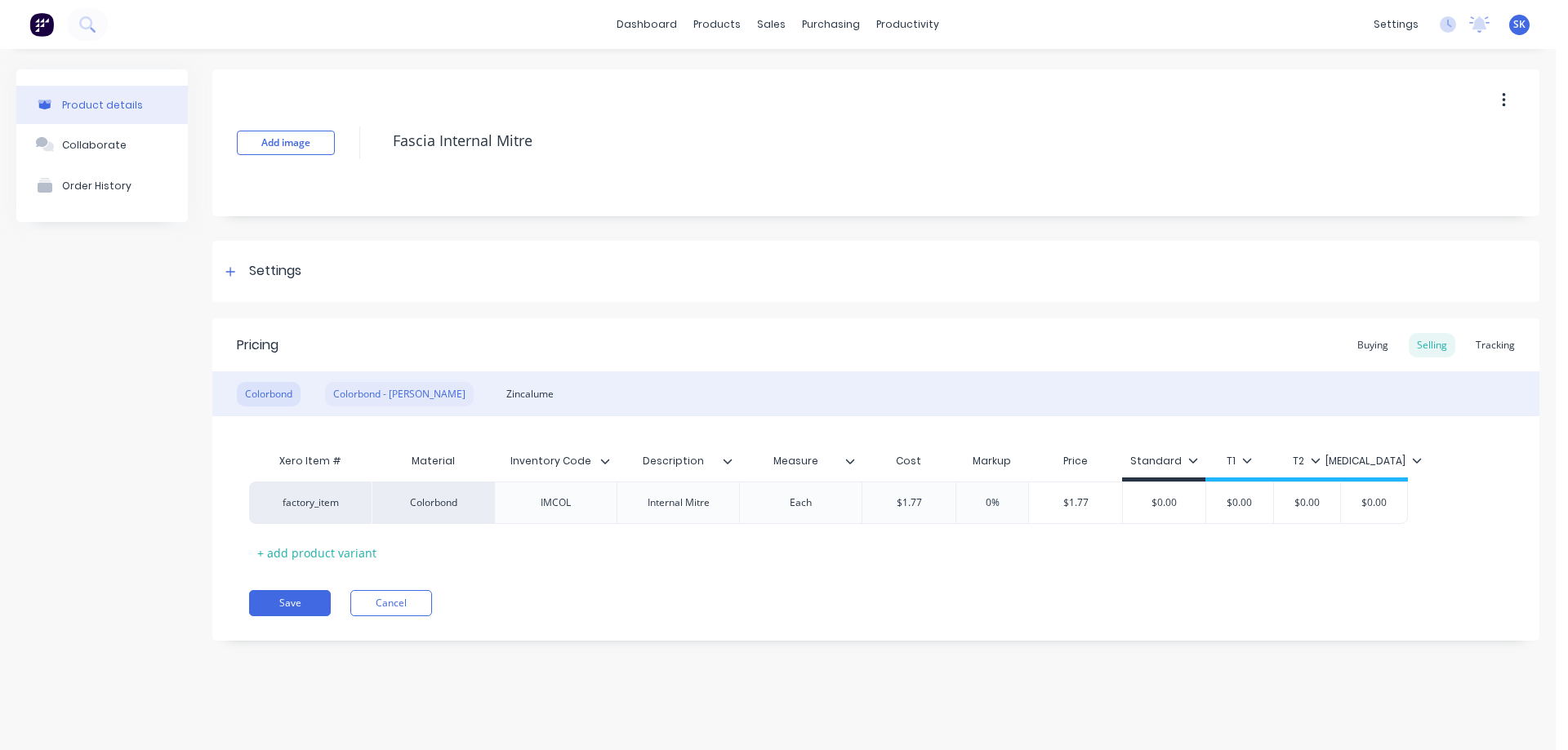
click at [368, 395] on div "Colorbond - [PERSON_NAME]" at bounding box center [399, 394] width 149 height 25
click at [498, 395] on div "Zincalume" at bounding box center [530, 394] width 64 height 25
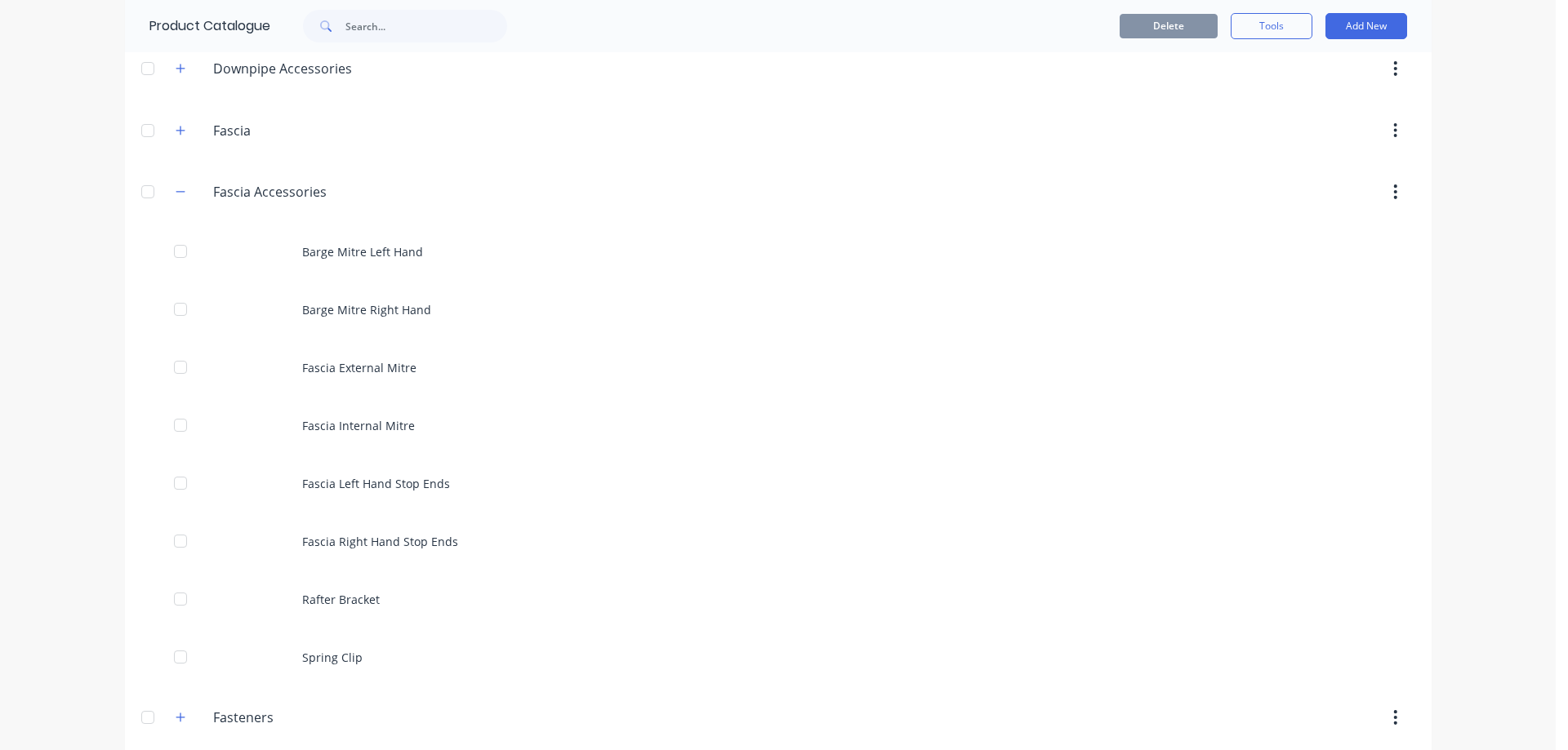
scroll to position [327, 0]
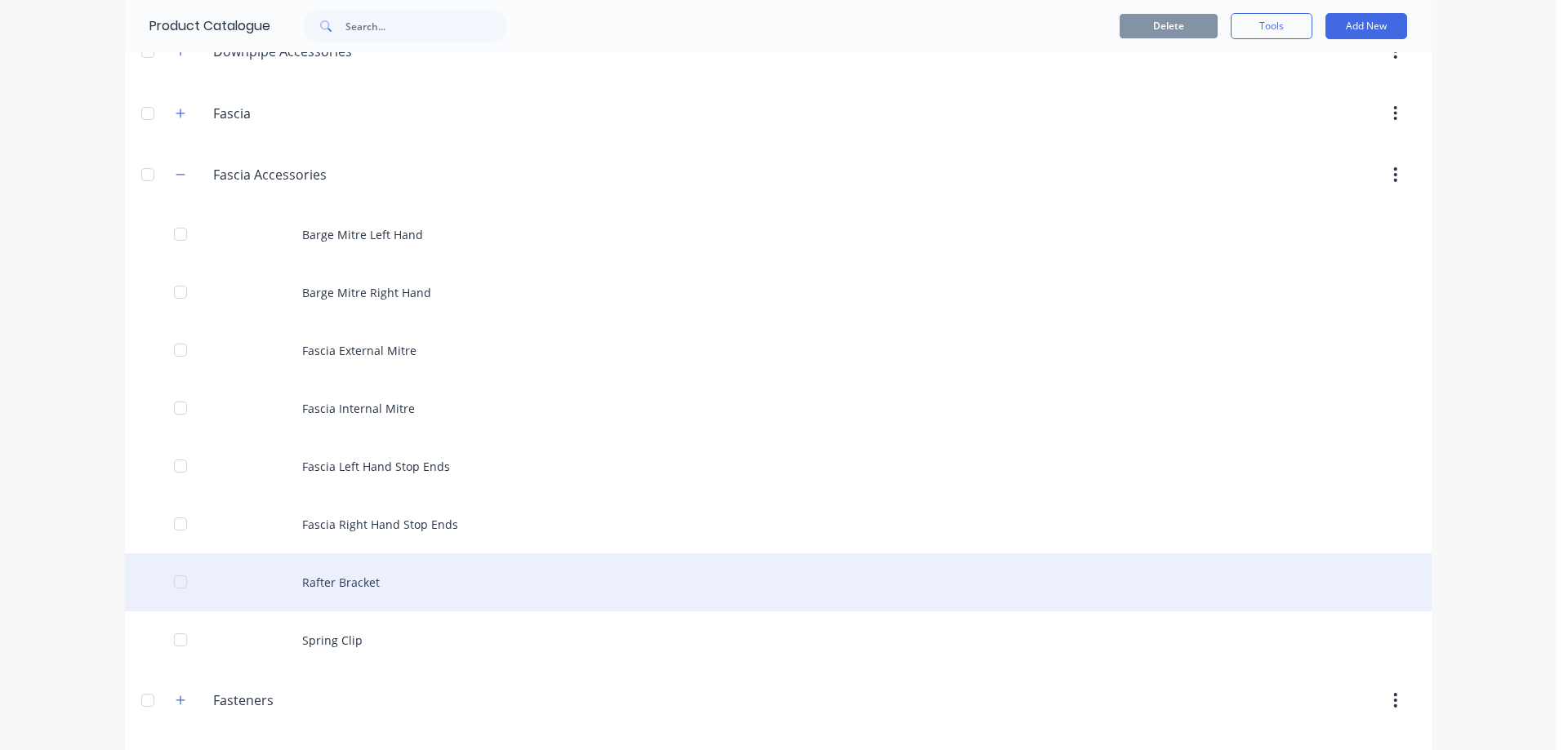
click at [331, 589] on div "Rafter Bracket" at bounding box center [778, 582] width 1307 height 58
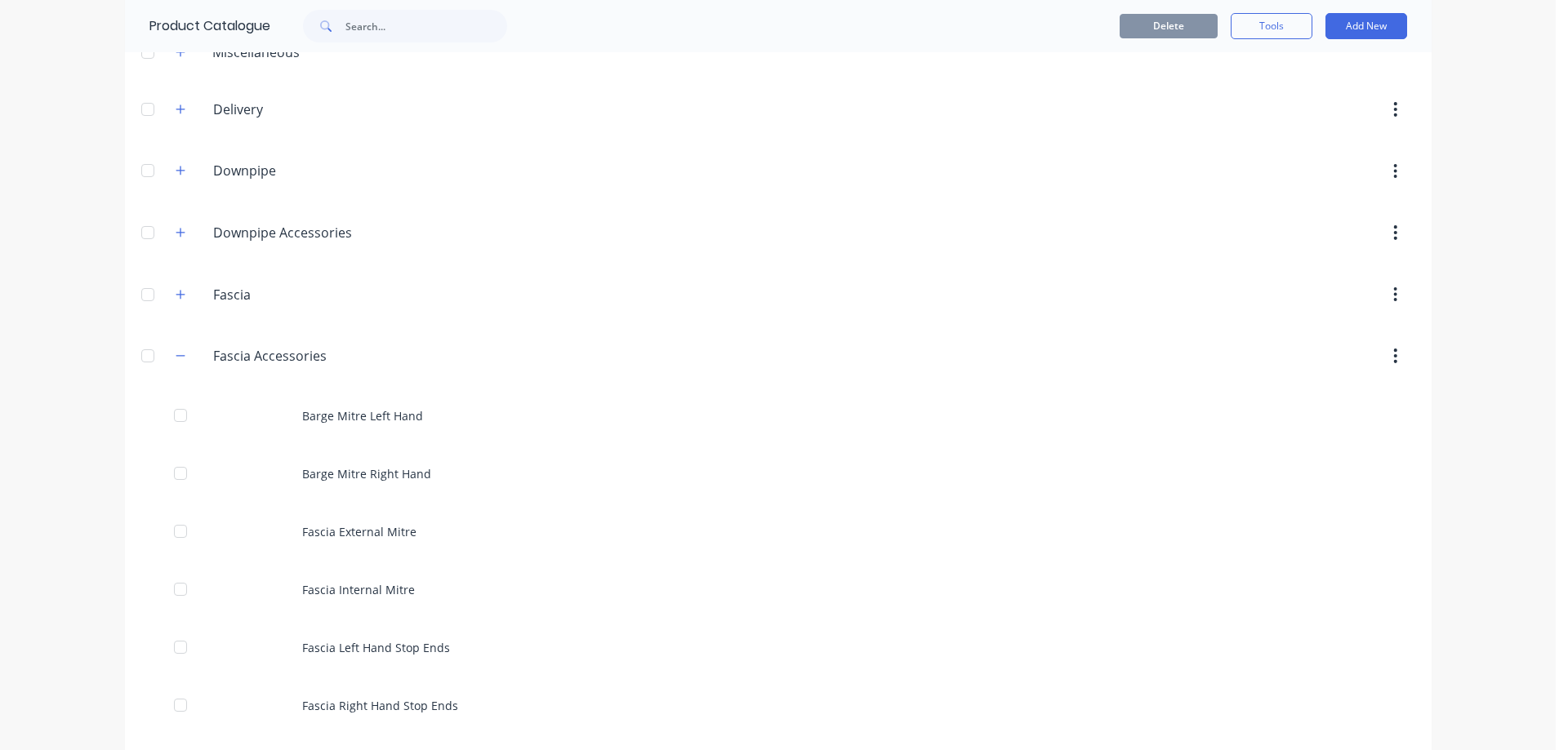
scroll to position [408, 0]
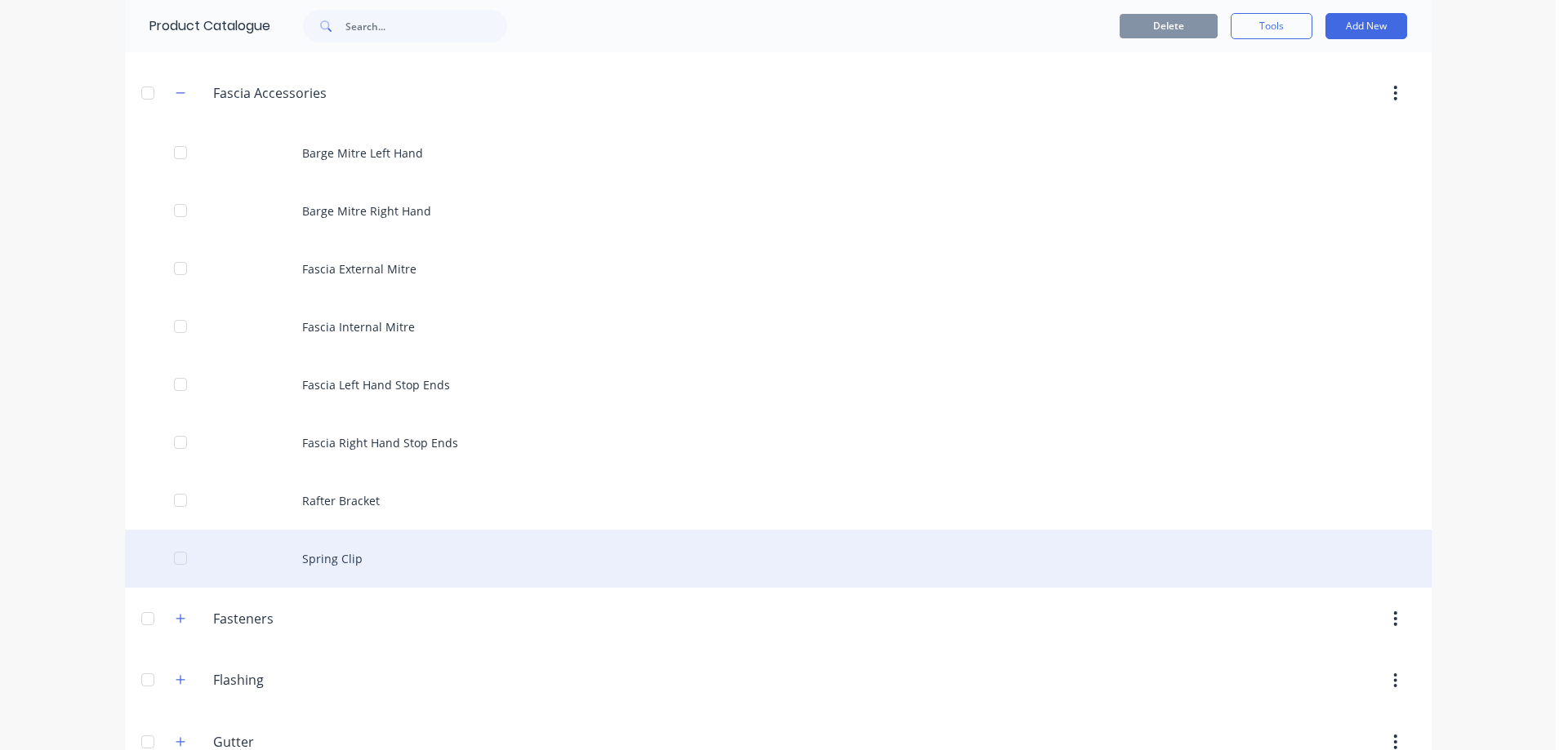
click at [337, 560] on div "Spring Clip" at bounding box center [778, 558] width 1307 height 58
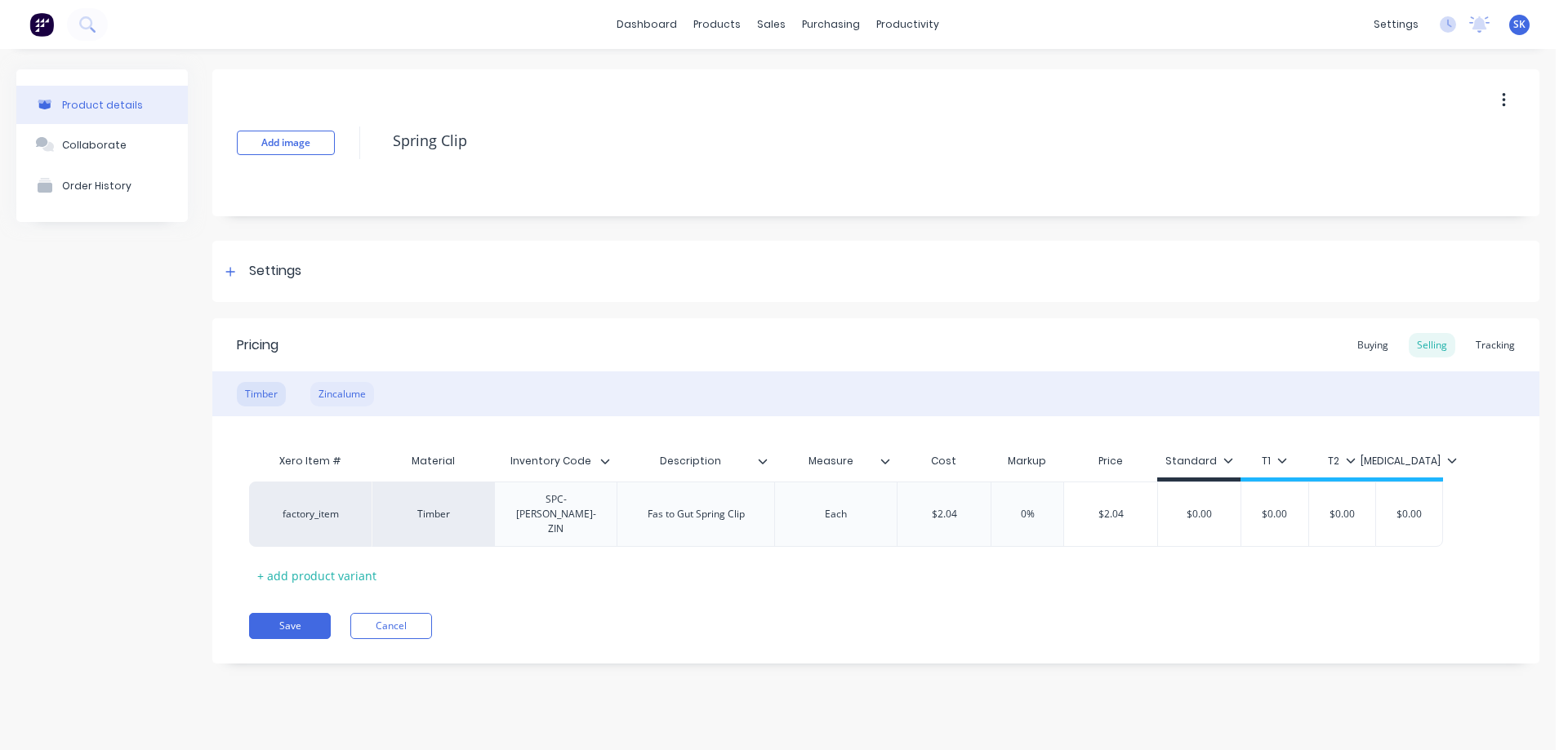
click at [334, 389] on div "Zincalume" at bounding box center [342, 394] width 64 height 25
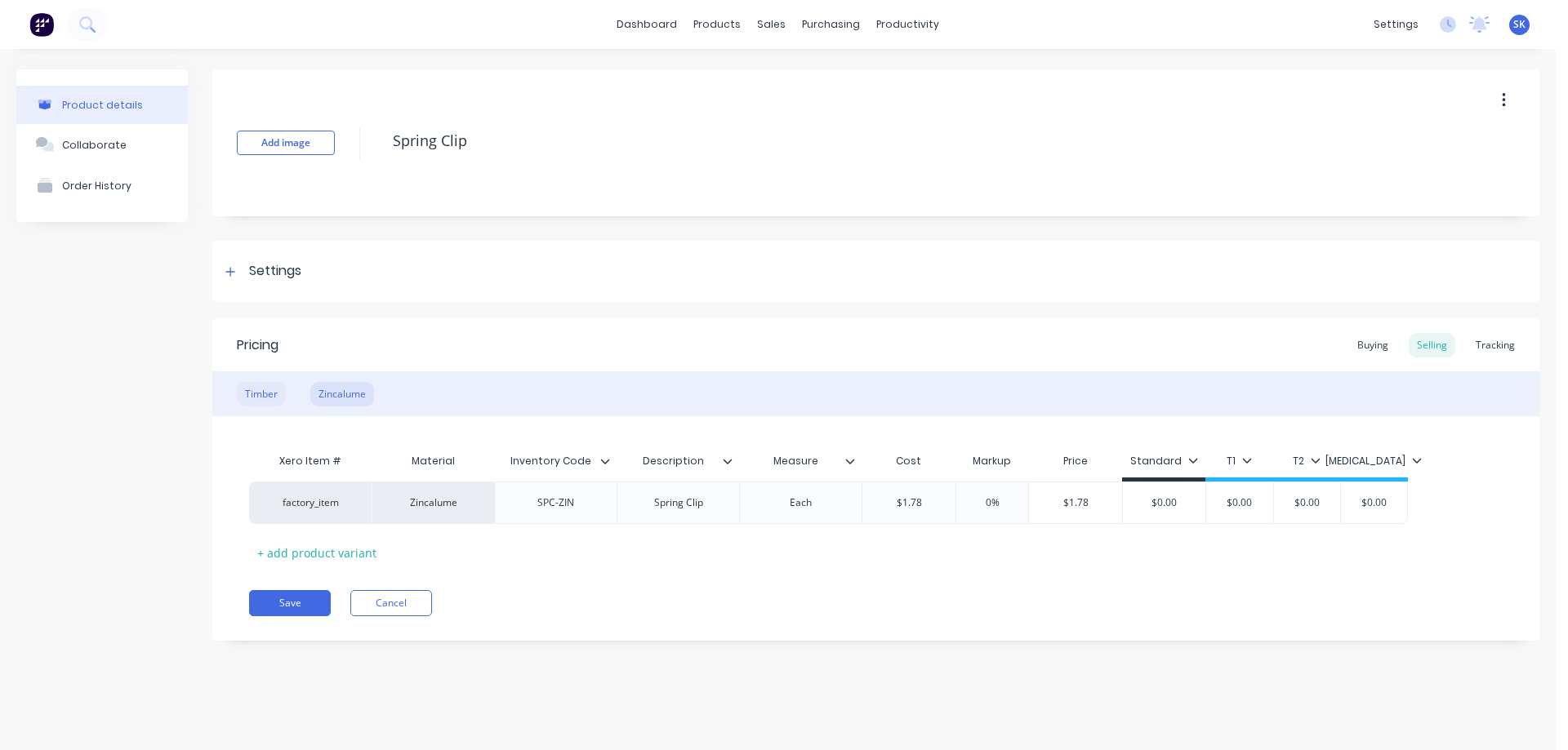
click at [249, 395] on div "Timber" at bounding box center [261, 394] width 49 height 25
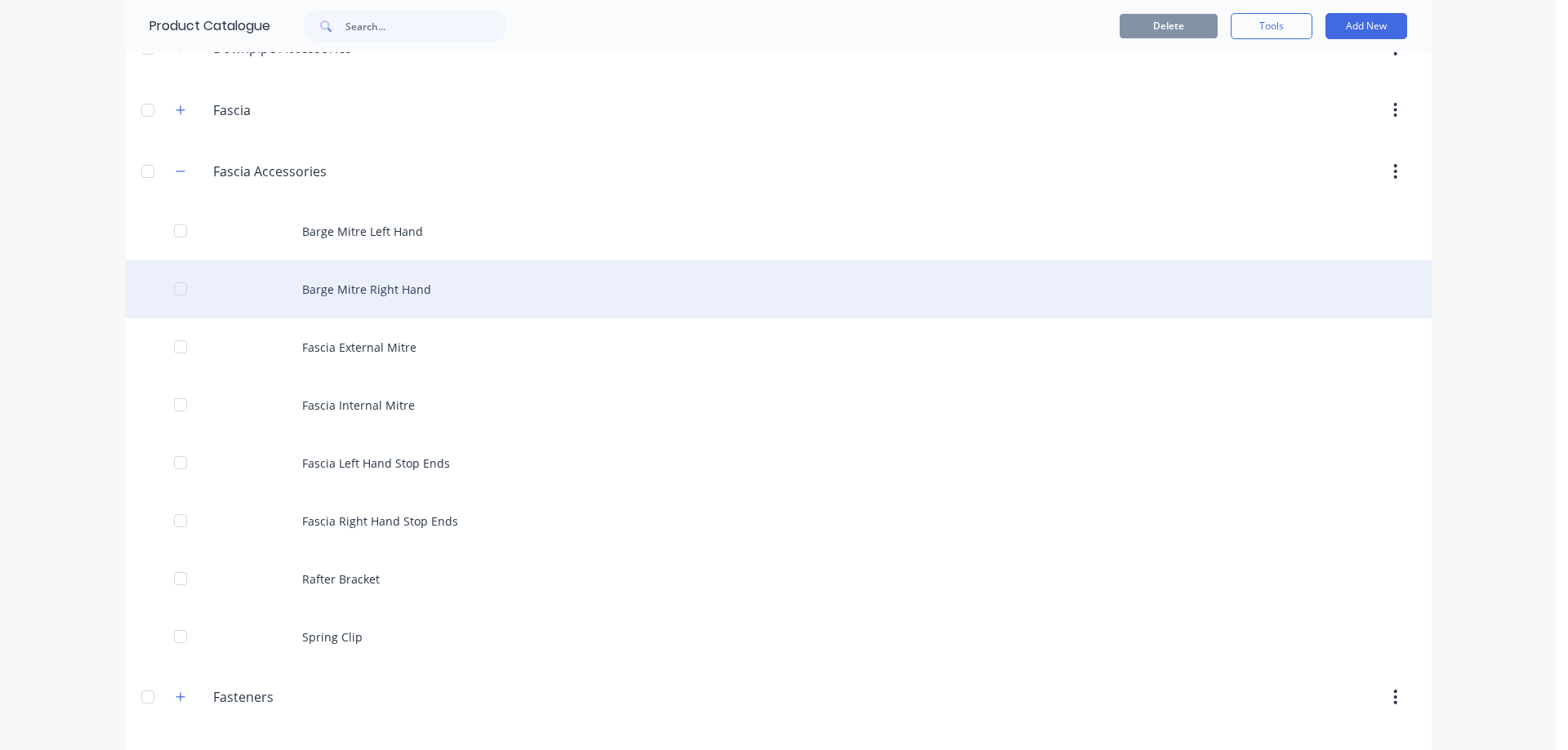
scroll to position [408, 0]
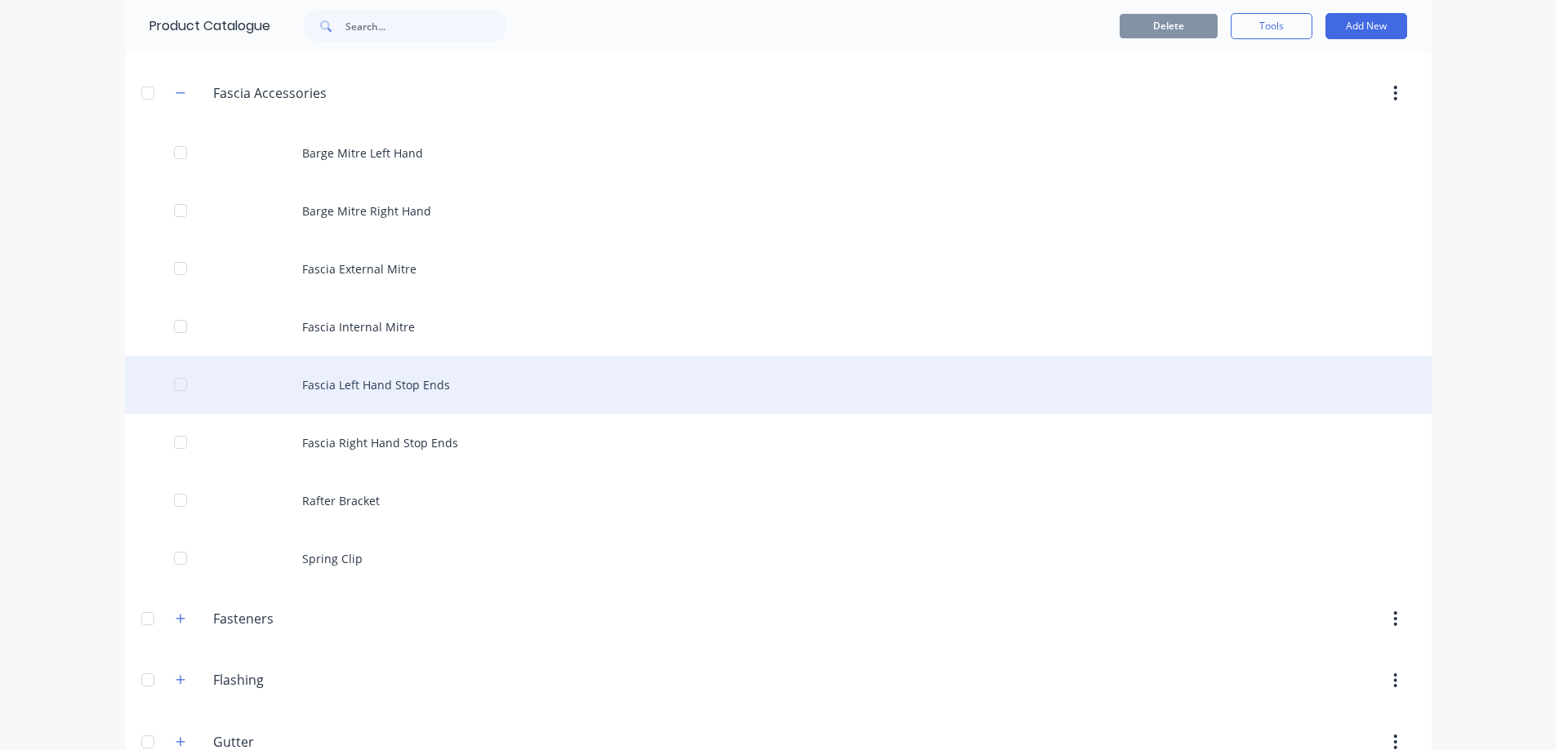
click at [336, 402] on div "Fascia Left Hand Stop Ends" at bounding box center [778, 384] width 1307 height 58
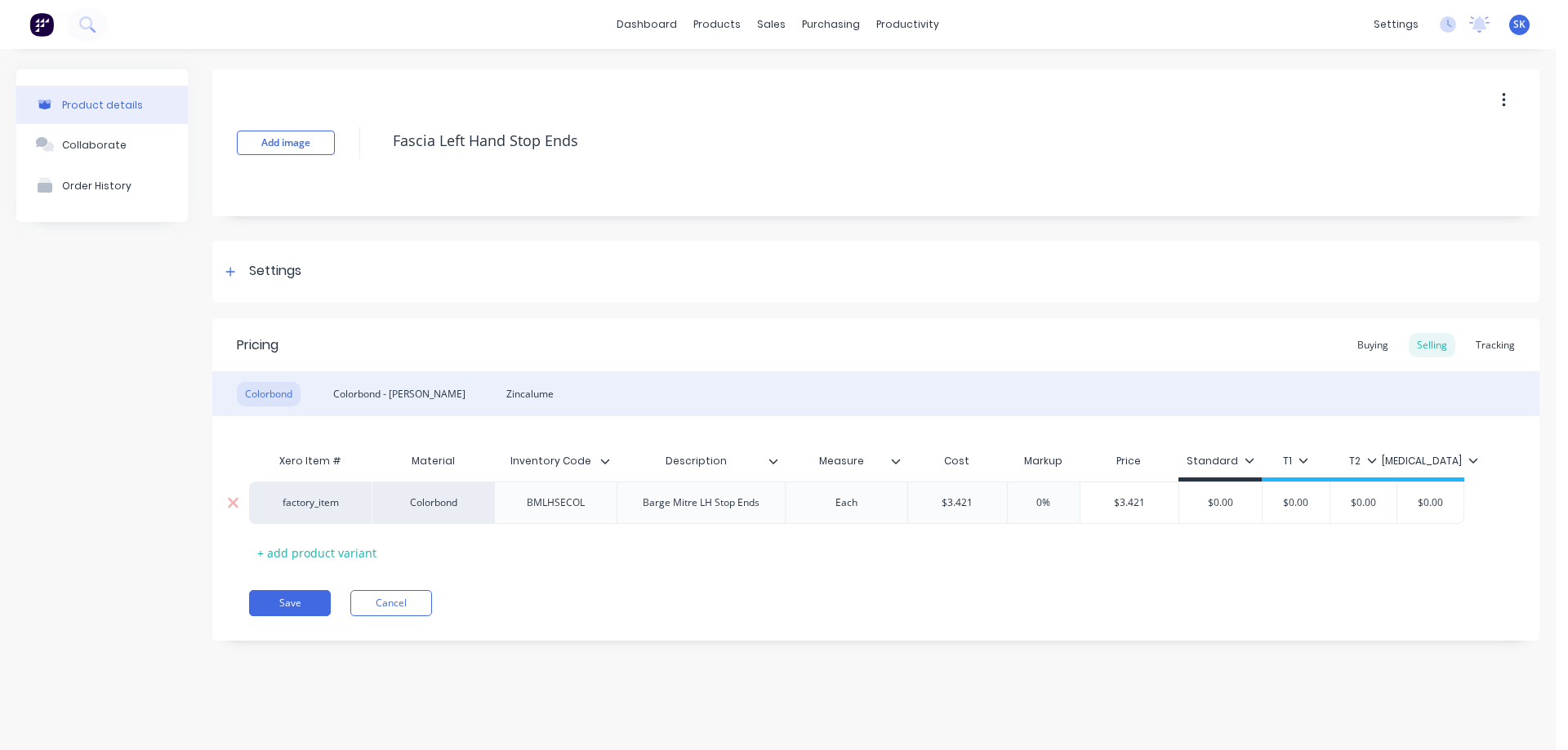
click at [978, 509] on input "$3.421" at bounding box center [958, 502] width 98 height 14
click at [1002, 556] on div "Xero Item # Material Inventory Code Description Measure Cost Markup Price Stand…" at bounding box center [875, 505] width 1254 height 120
click at [367, 397] on div "Colorbond - [PERSON_NAME]" at bounding box center [399, 394] width 149 height 25
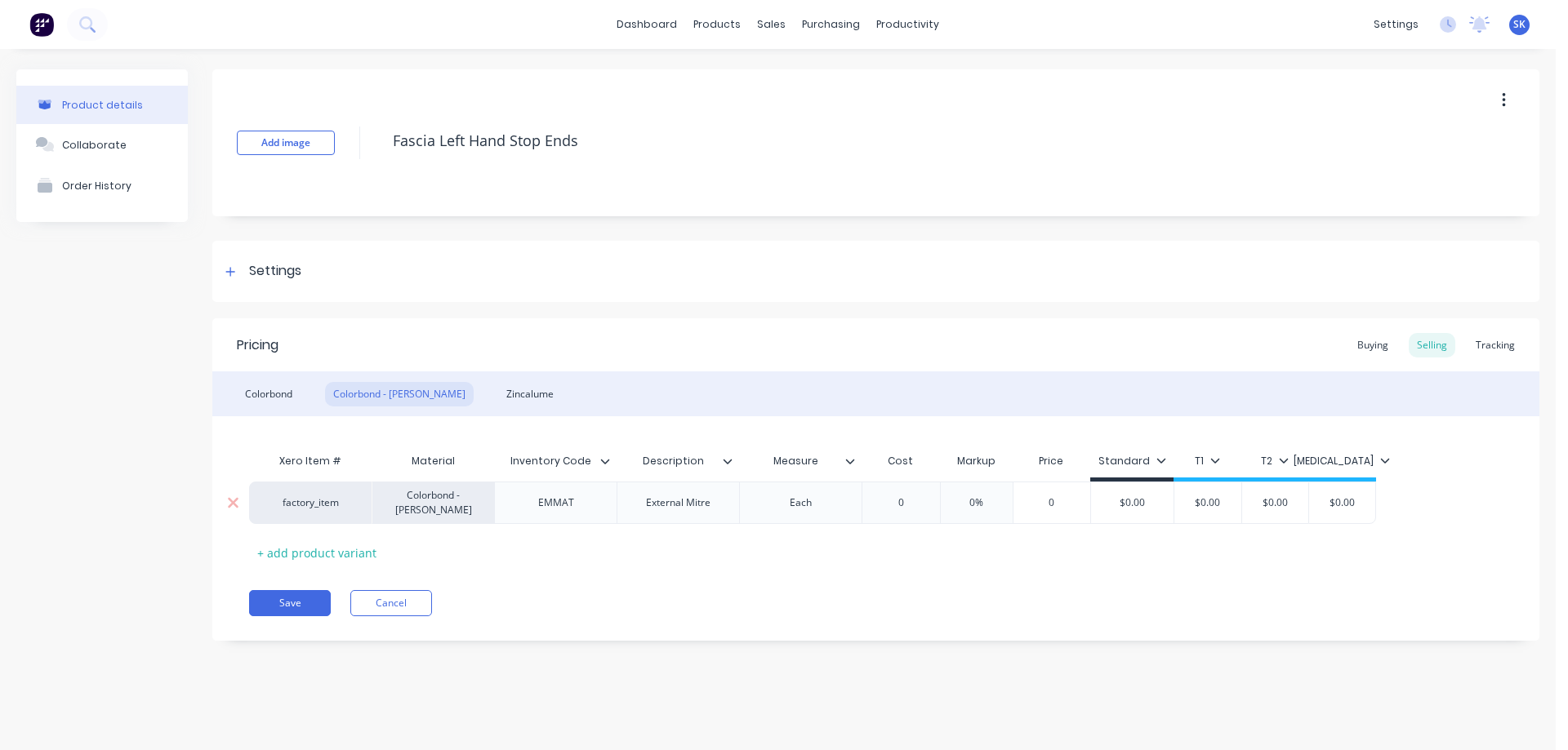
click at [915, 515] on div "0" at bounding box center [901, 503] width 81 height 41
type input "0"
type input "4.1"
click at [901, 551] on div "Xero Item # Material Inventory Code Description Measure Cost Markup Price Stand…" at bounding box center [875, 505] width 1254 height 120
click at [291, 389] on div "Colorbond" at bounding box center [268, 394] width 64 height 25
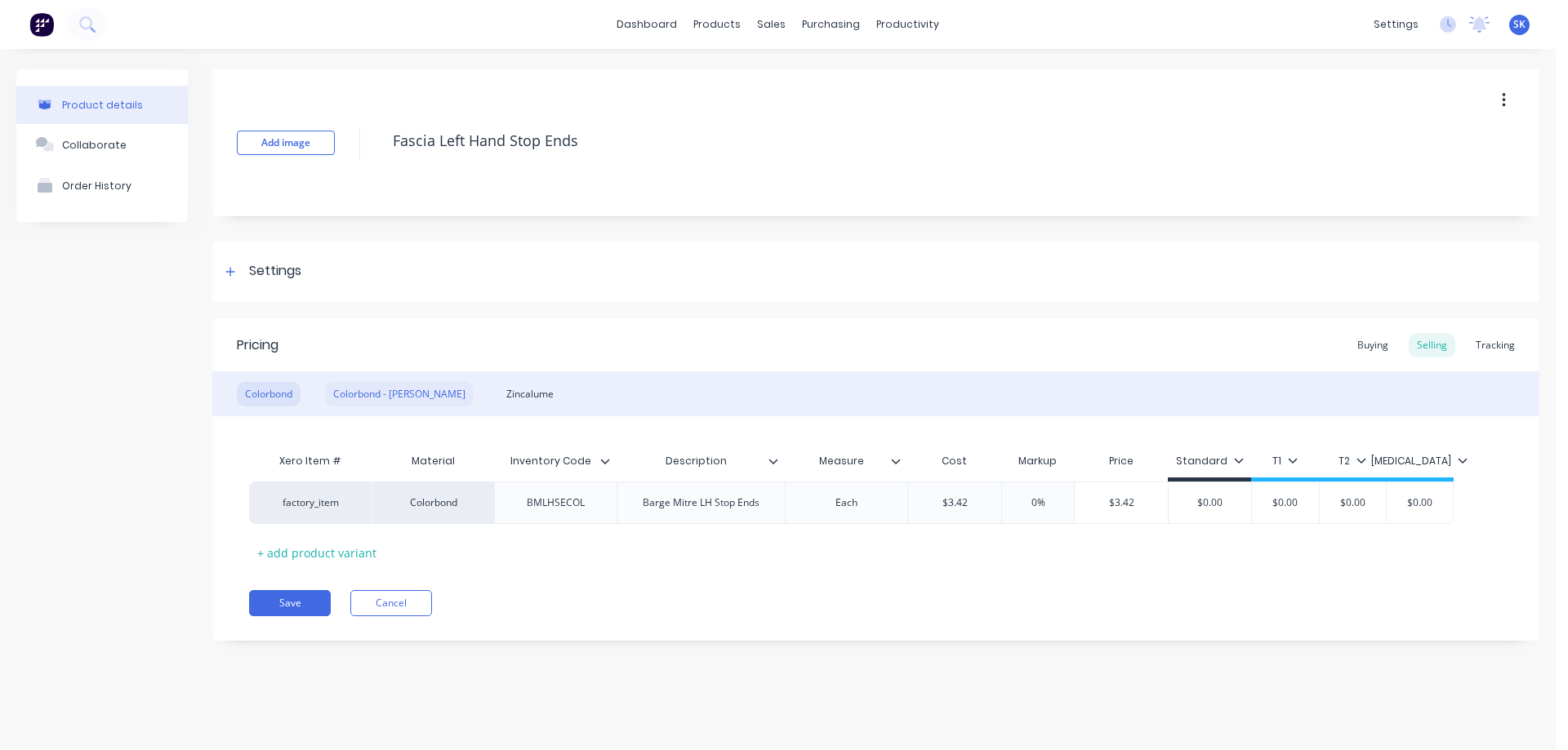
click at [389, 394] on div "Colorbond - [PERSON_NAME]" at bounding box center [399, 394] width 149 height 25
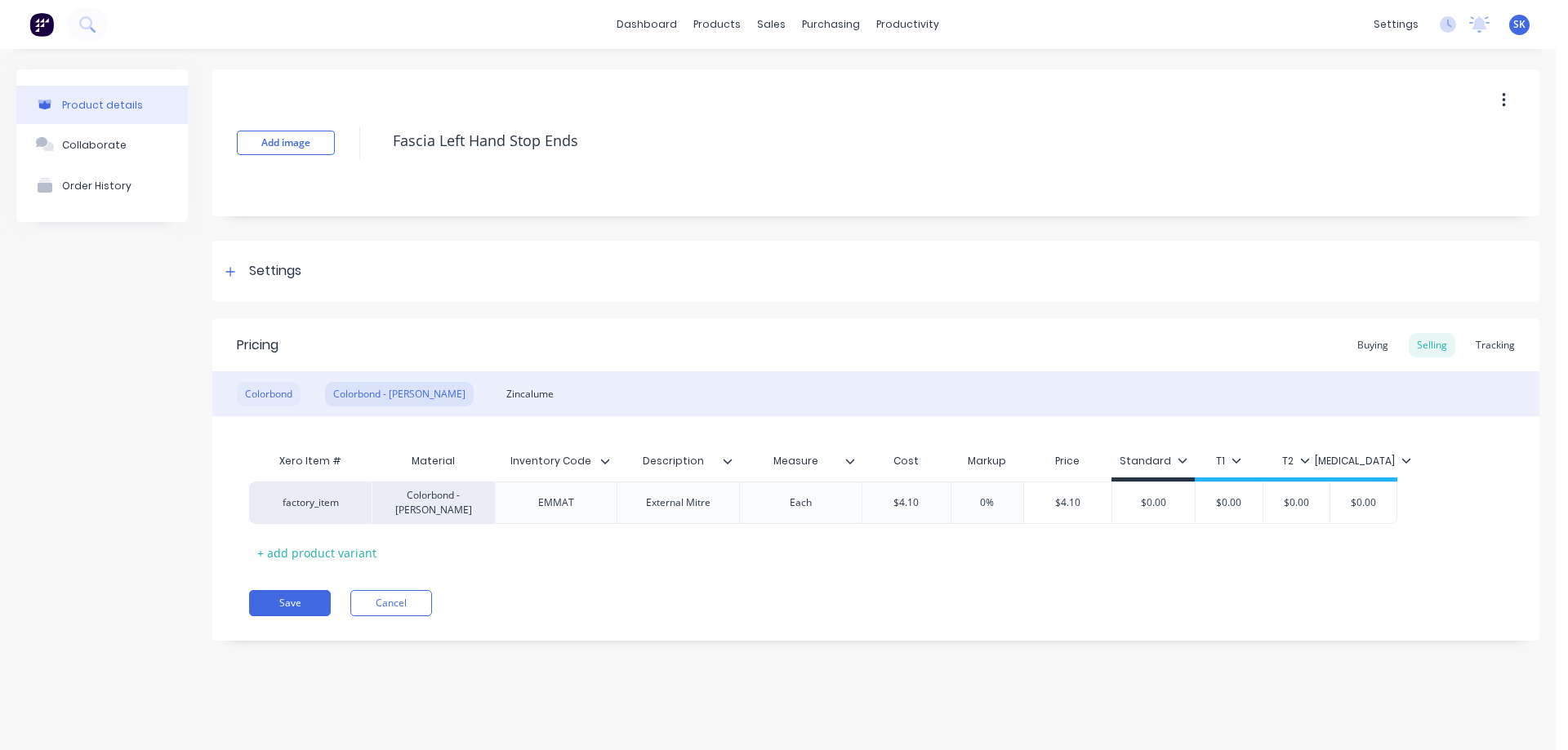
click at [283, 394] on div "Colorbond" at bounding box center [268, 394] width 64 height 25
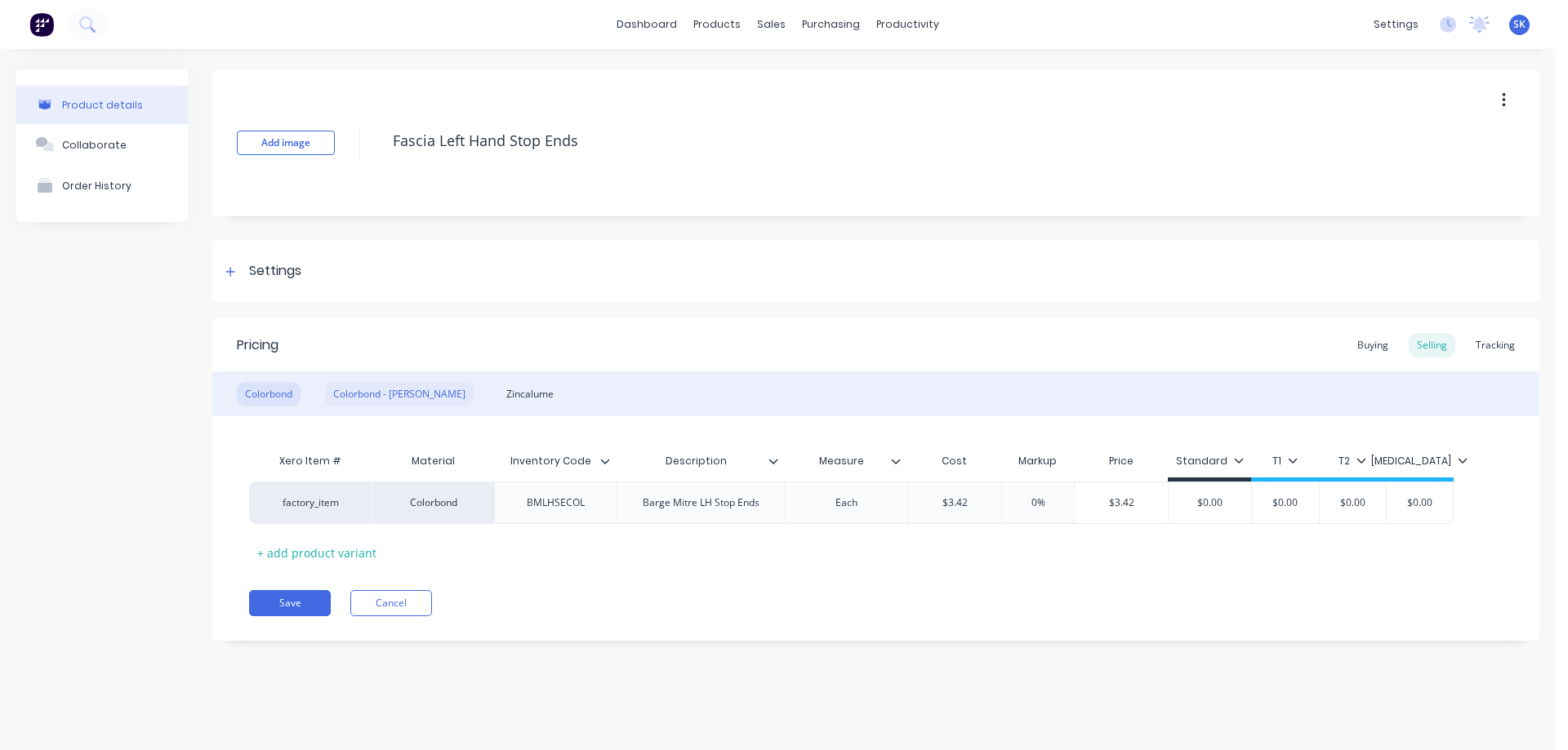
click at [349, 386] on div "Colorbond - [PERSON_NAME]" at bounding box center [399, 394] width 149 height 25
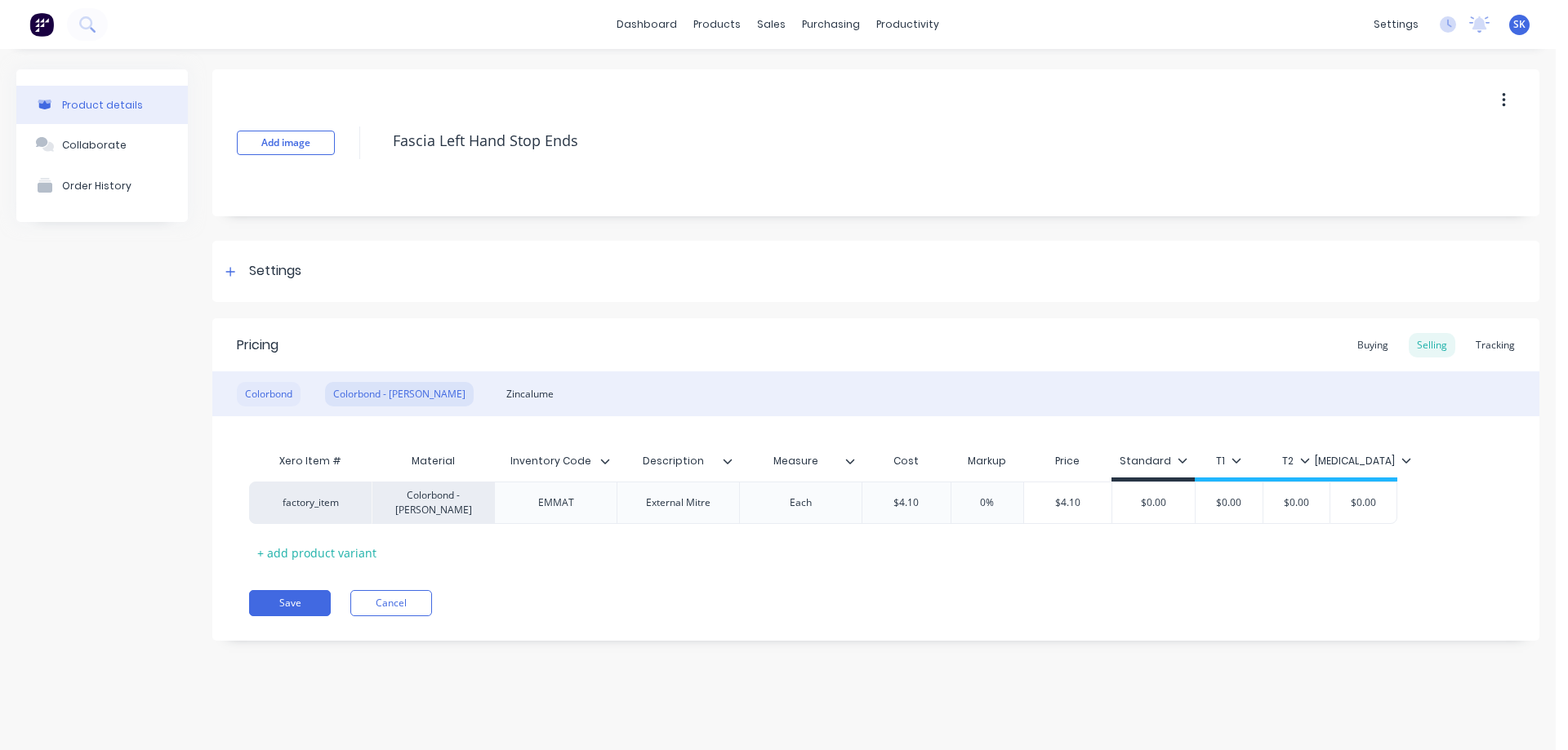
click at [285, 382] on div "Colorbond" at bounding box center [268, 394] width 64 height 25
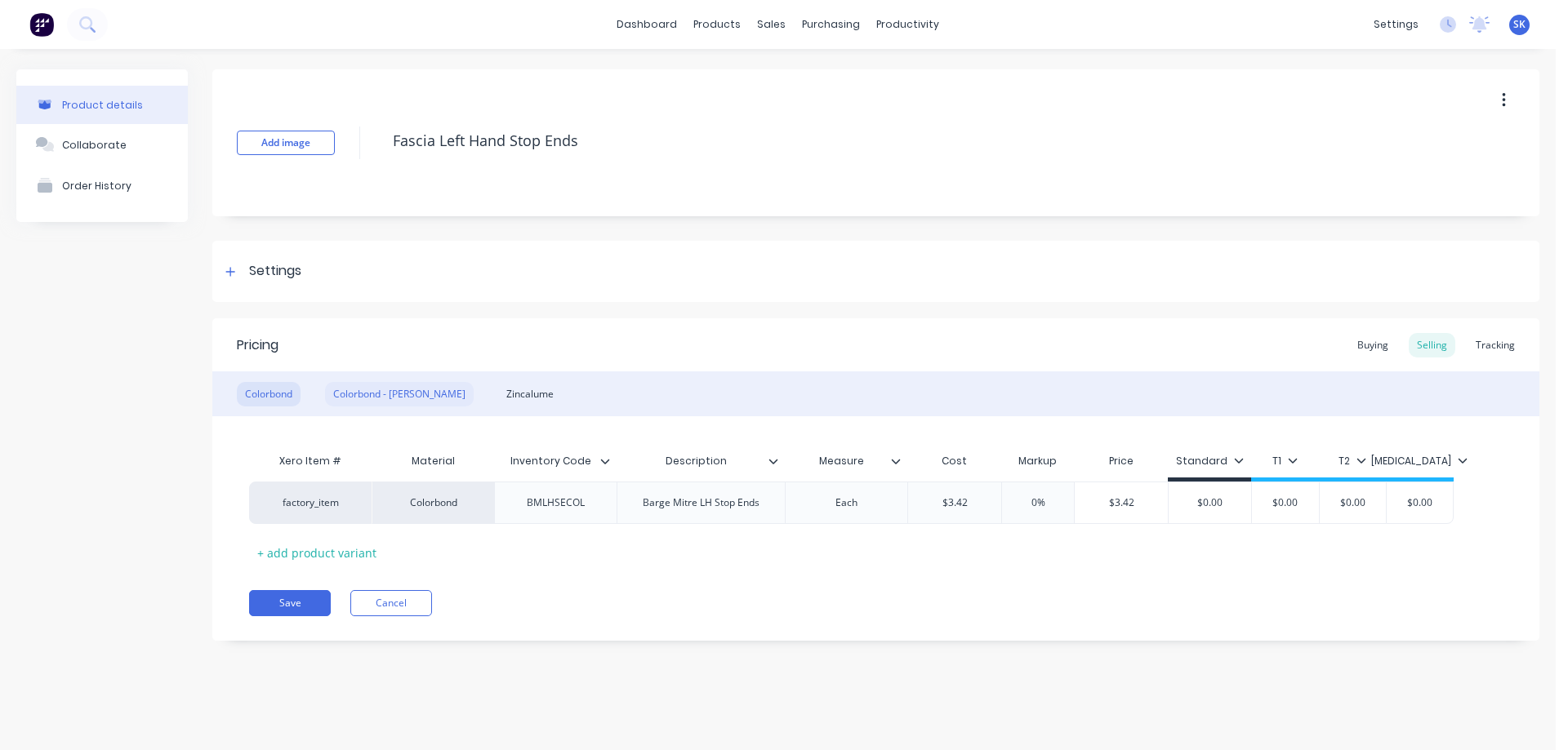
click at [343, 383] on div "Colorbond - [PERSON_NAME]" at bounding box center [399, 394] width 149 height 25
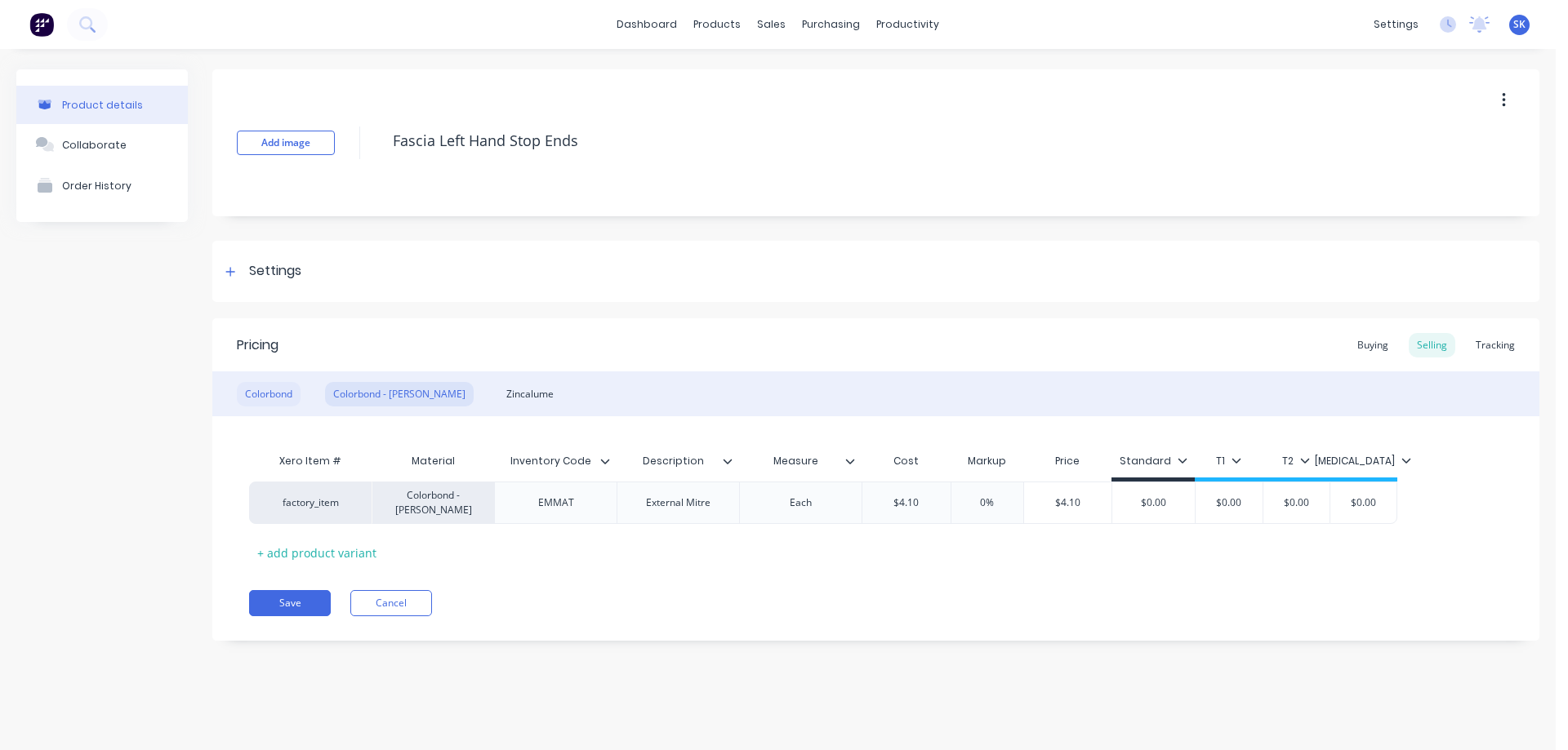
click at [278, 383] on div "Colorbond" at bounding box center [268, 394] width 64 height 25
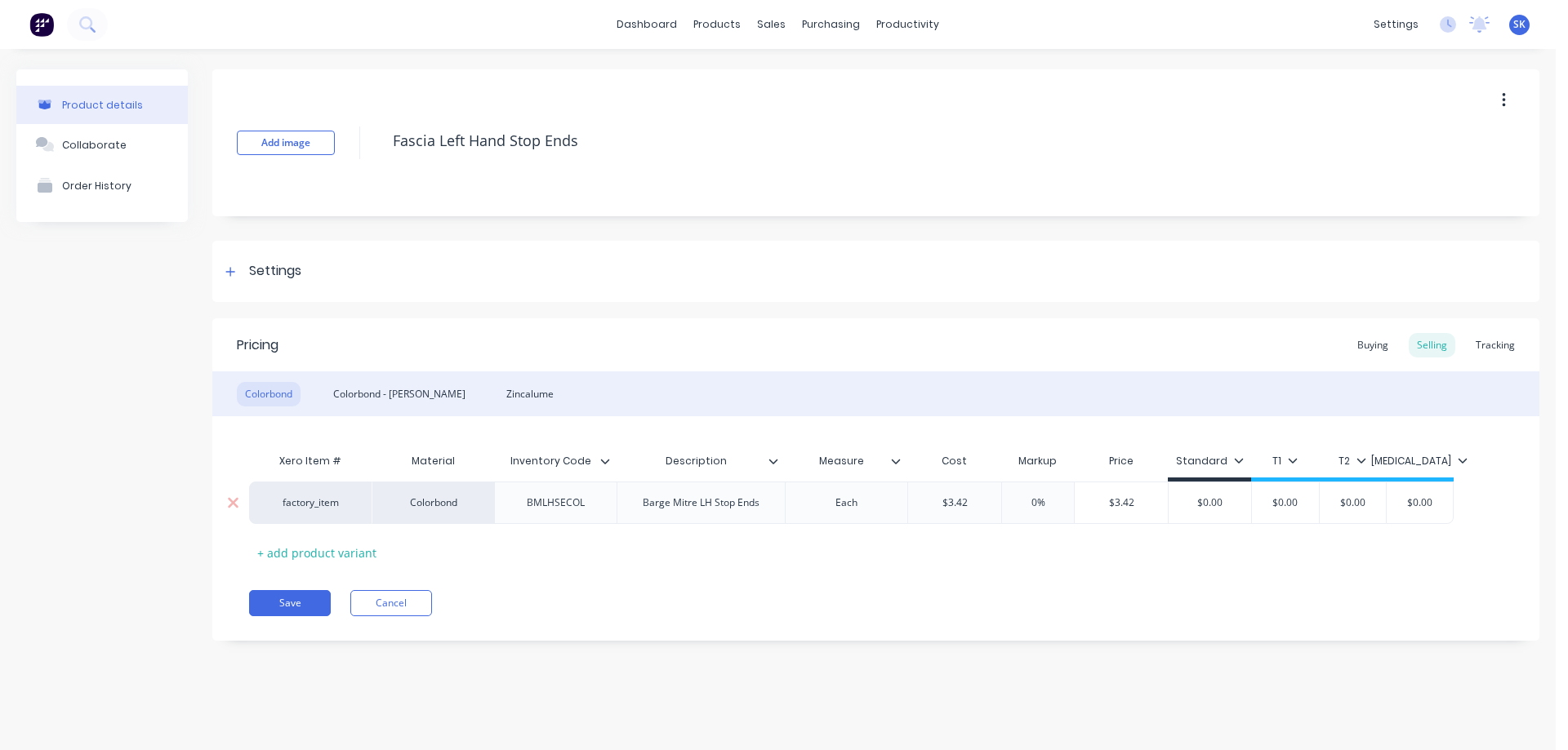
click at [728, 506] on div "Barge Mitre LH Stop Ends" at bounding box center [701, 502] width 143 height 21
drag, startPoint x: 644, startPoint y: 511, endPoint x: 758, endPoint y: 512, distance: 114.0
click at [758, 512] on div "Barge Mitre LH Stop Ends" at bounding box center [701, 502] width 143 height 21
copy div "Barge Mitre LH Stop Ends"
click at [381, 392] on div "Colorbond - [PERSON_NAME]" at bounding box center [399, 394] width 149 height 25
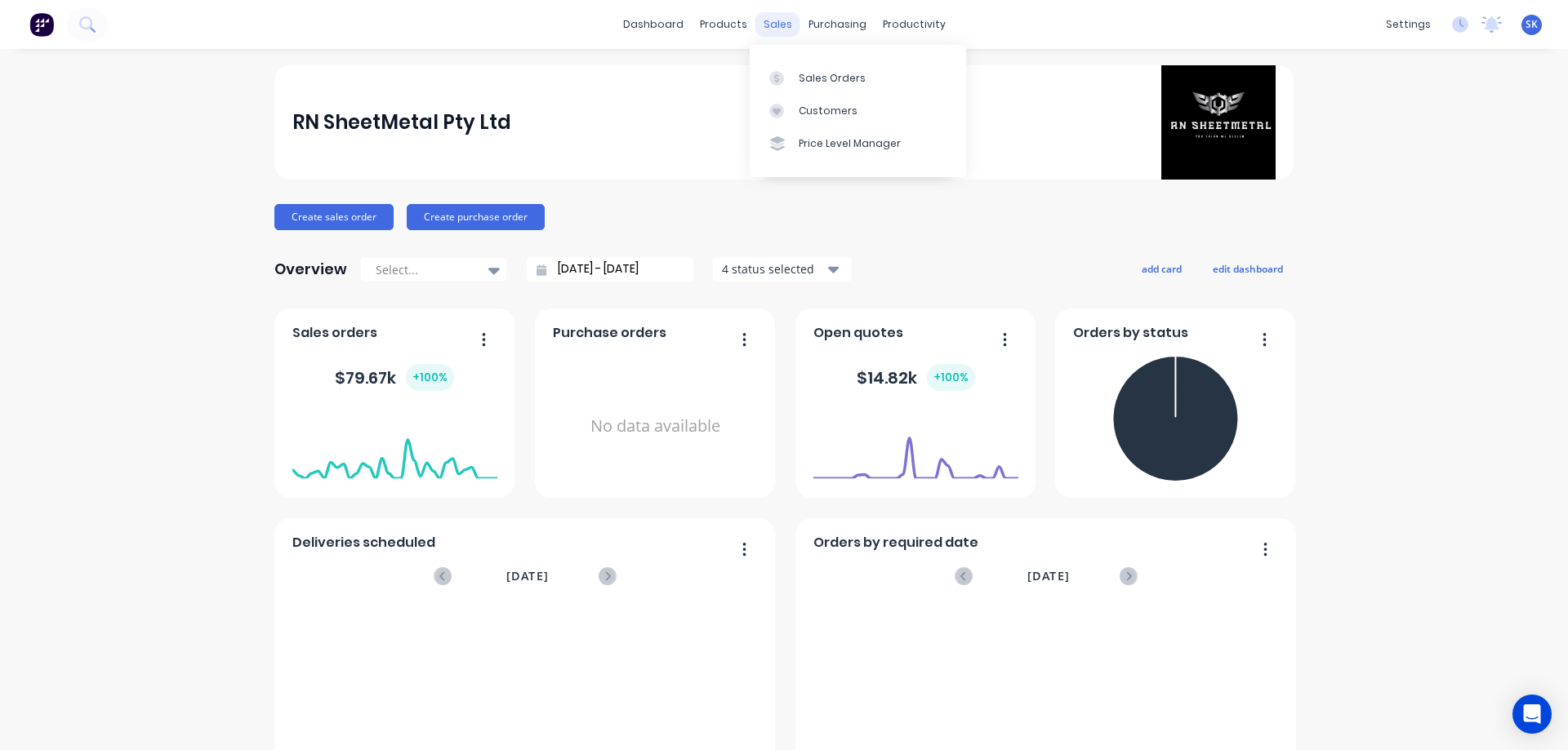
click at [758, 20] on div "sales" at bounding box center [778, 24] width 45 height 25
click at [807, 67] on link "Sales Orders" at bounding box center [857, 77] width 216 height 32
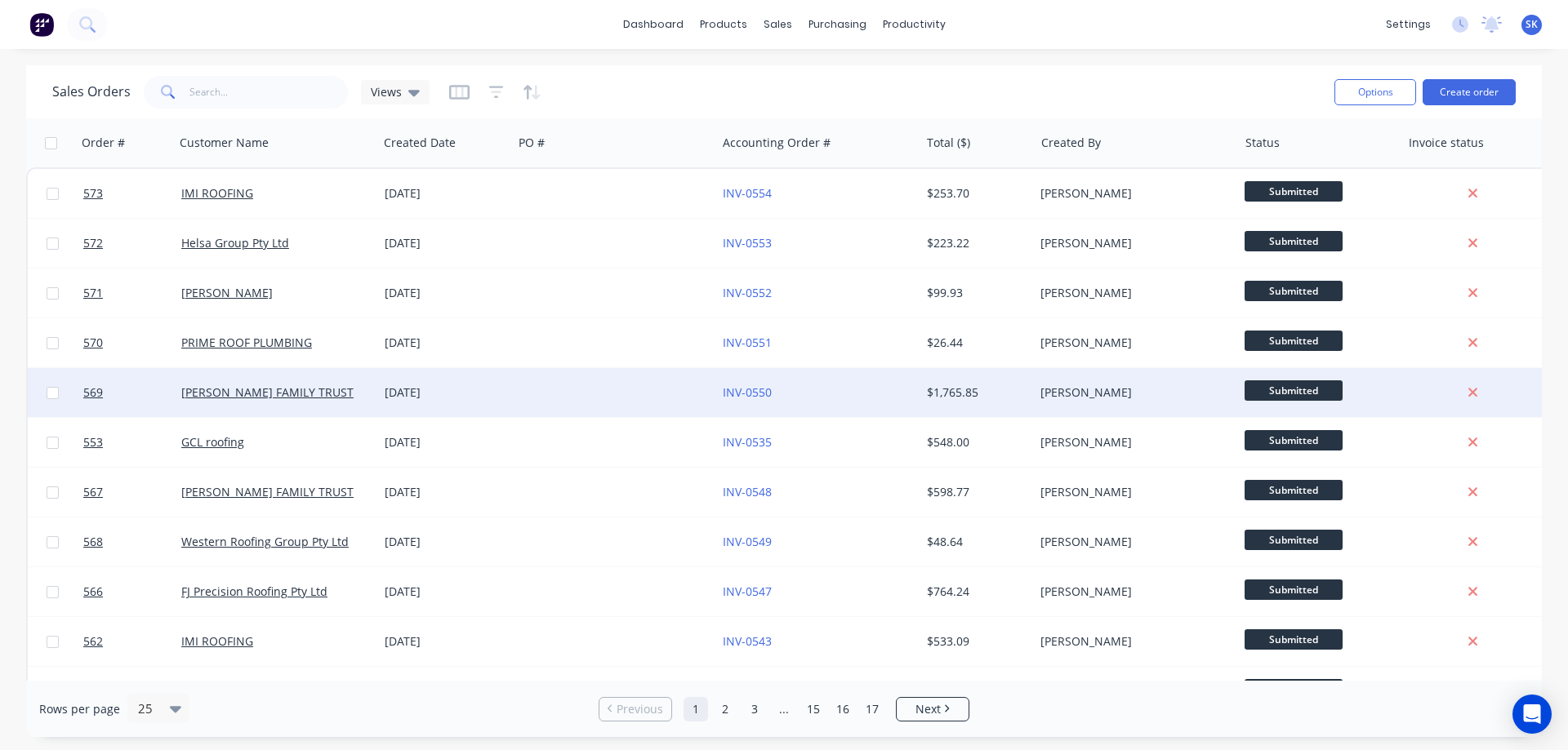
click at [443, 399] on div "01 Sep 2025" at bounding box center [445, 392] width 121 height 16
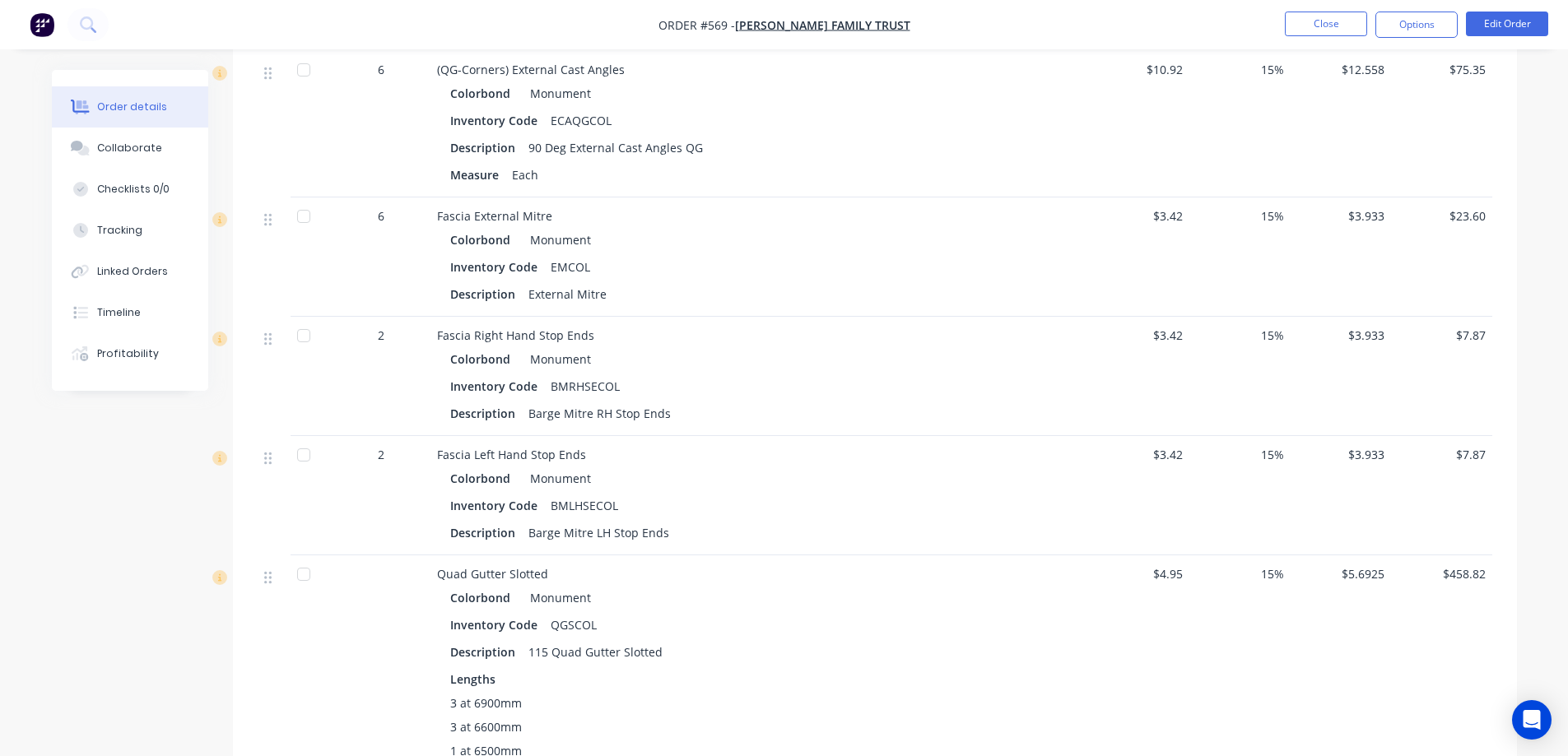
scroll to position [987, 0]
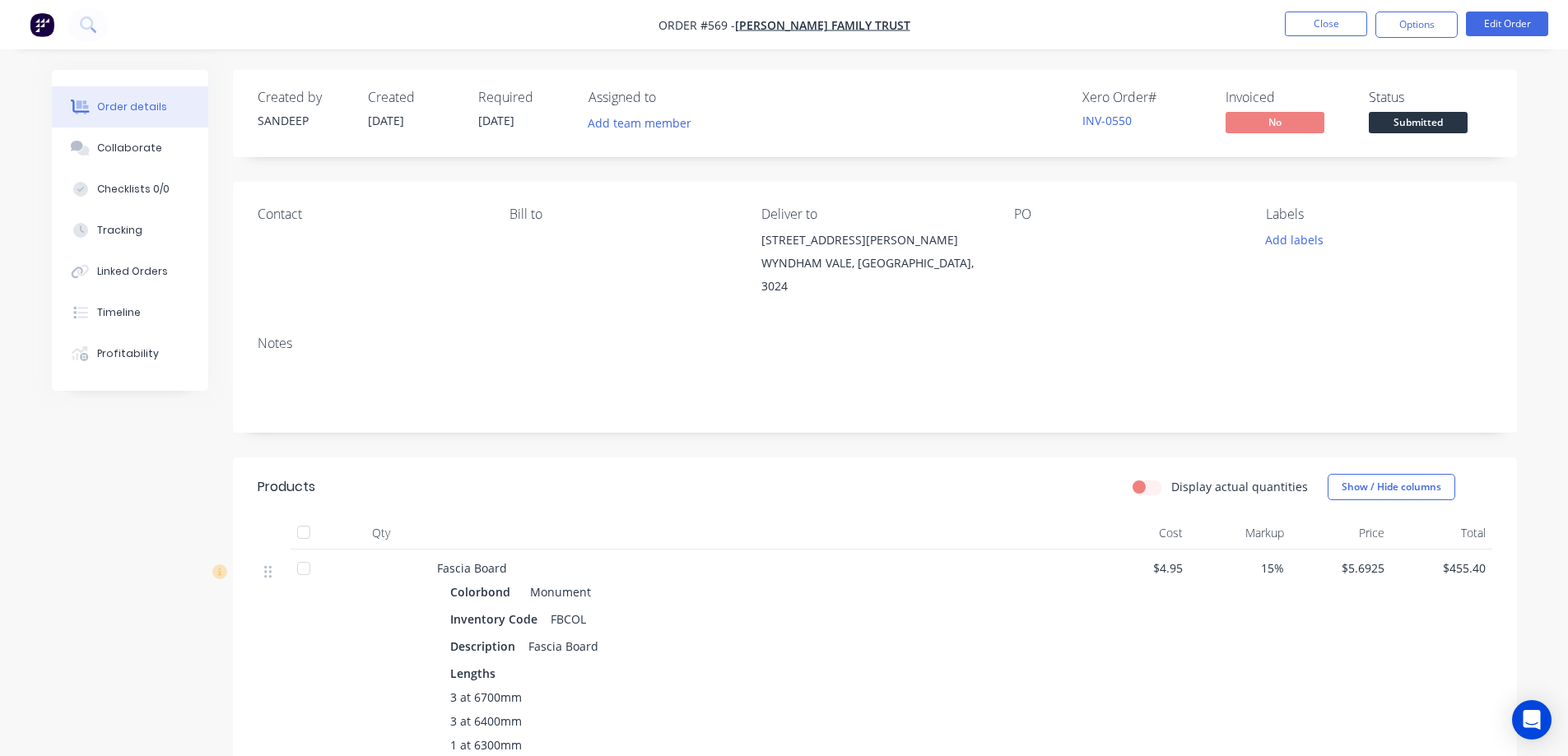
scroll to position [987, 0]
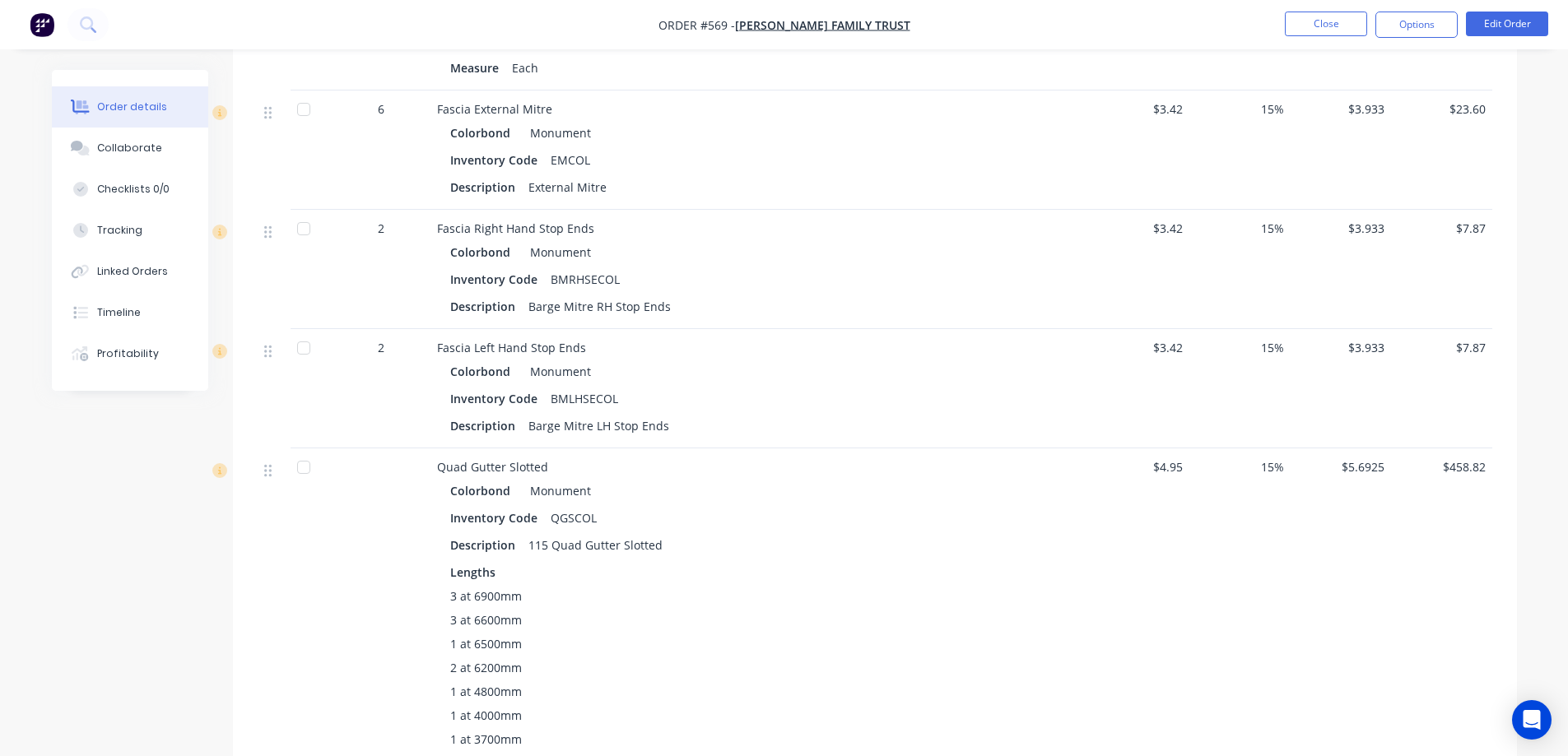
click at [44, 38] on nav "Order #569 - ROBERT JONES FAMILY TRUST Close Options Edit Order" at bounding box center [784, 25] width 1568 height 50
click at [44, 23] on img "button" at bounding box center [42, 24] width 25 height 25
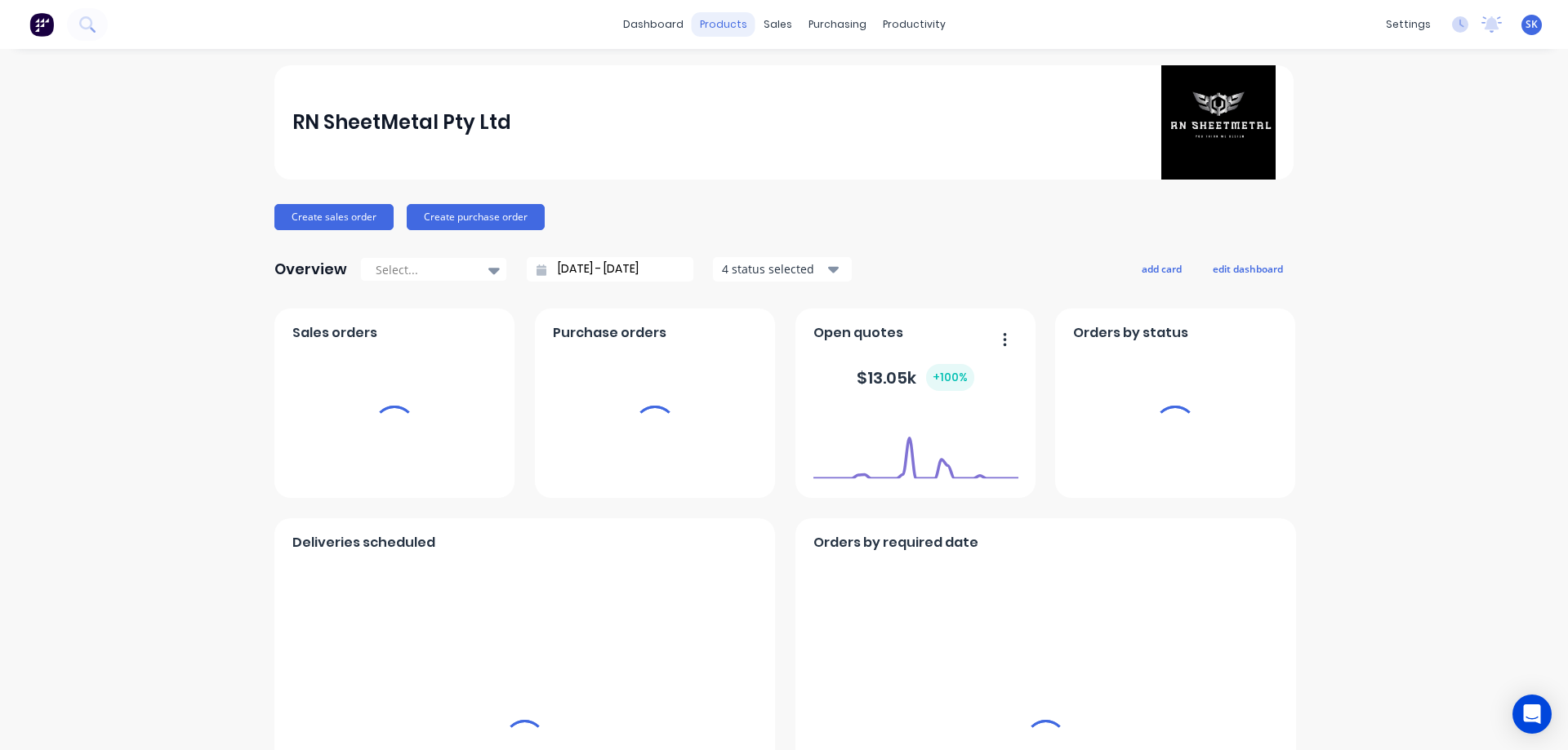
click at [738, 23] on div "products" at bounding box center [723, 24] width 64 height 25
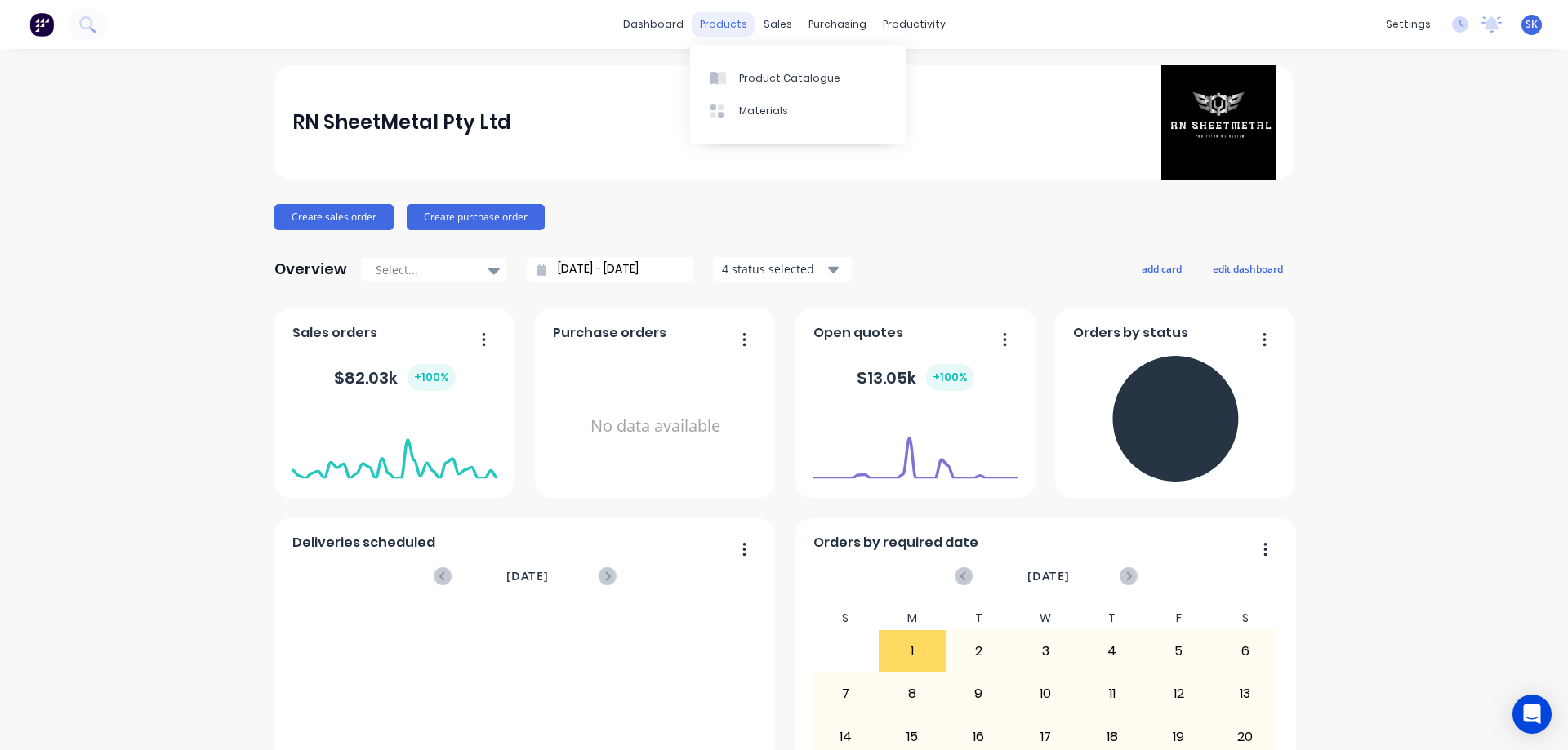
click at [722, 27] on div "products" at bounding box center [723, 24] width 64 height 25
click at [742, 67] on link "Product Catalogue" at bounding box center [798, 77] width 216 height 32
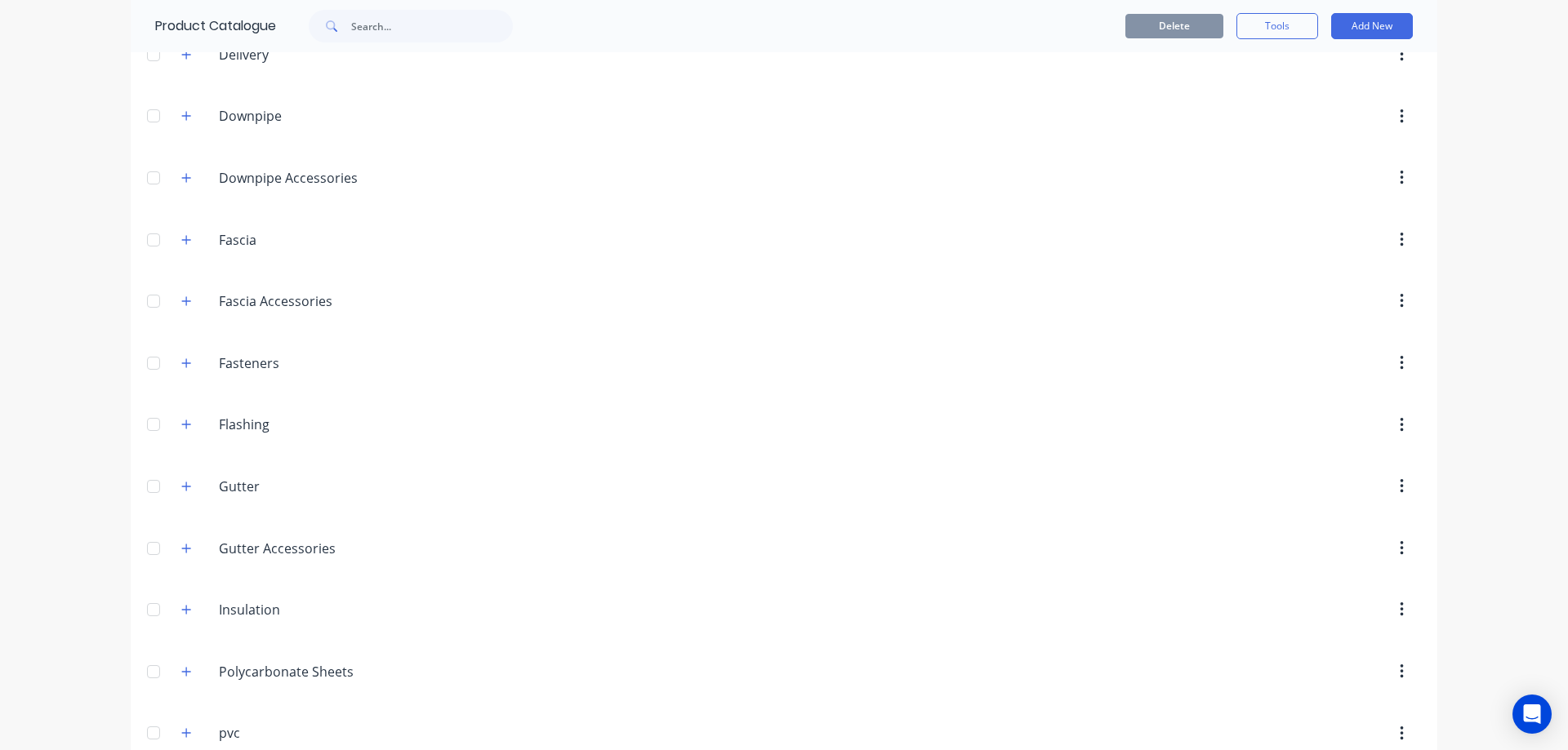
scroll to position [163, 0]
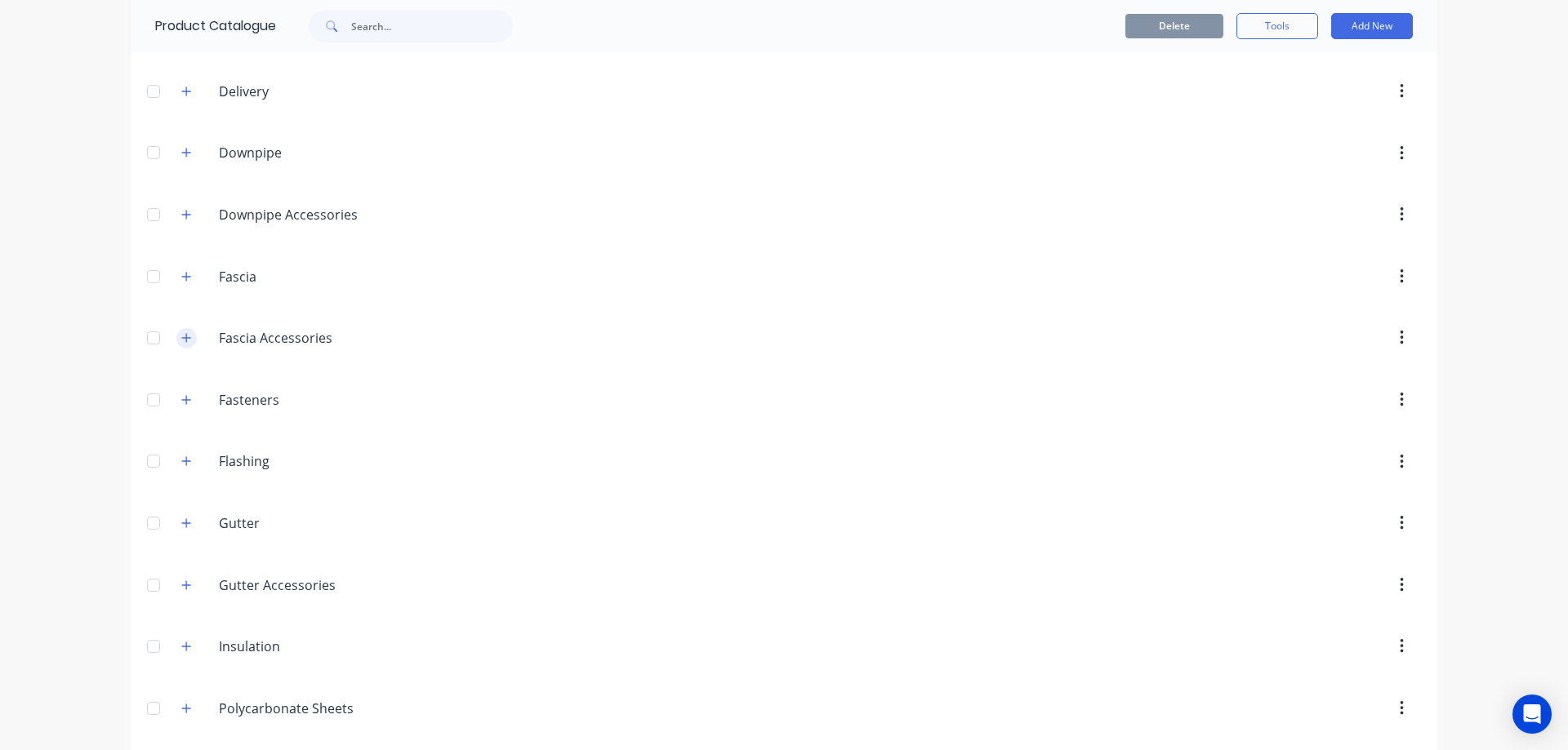
click at [182, 337] on icon "button" at bounding box center [187, 338] width 10 height 11
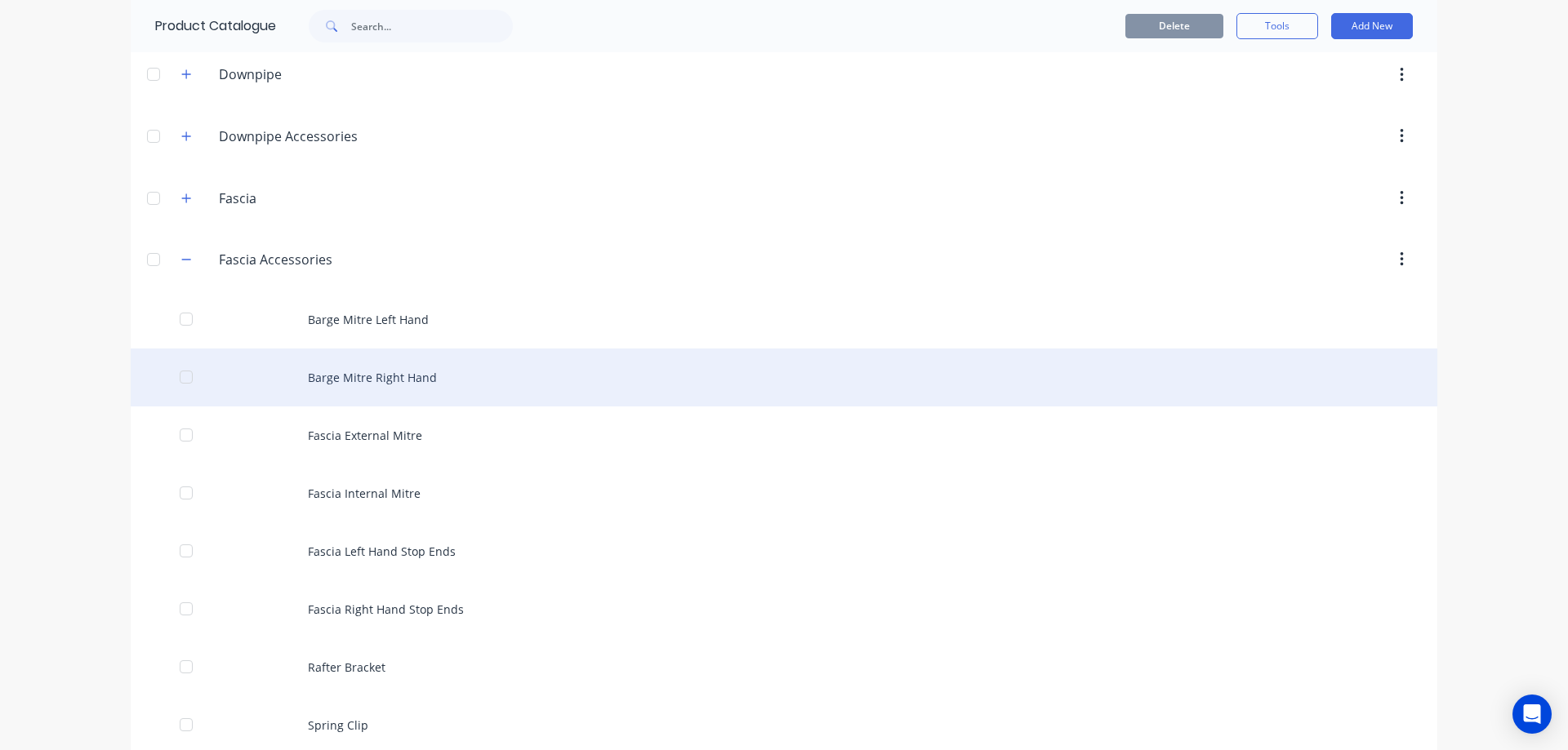
scroll to position [408, 0]
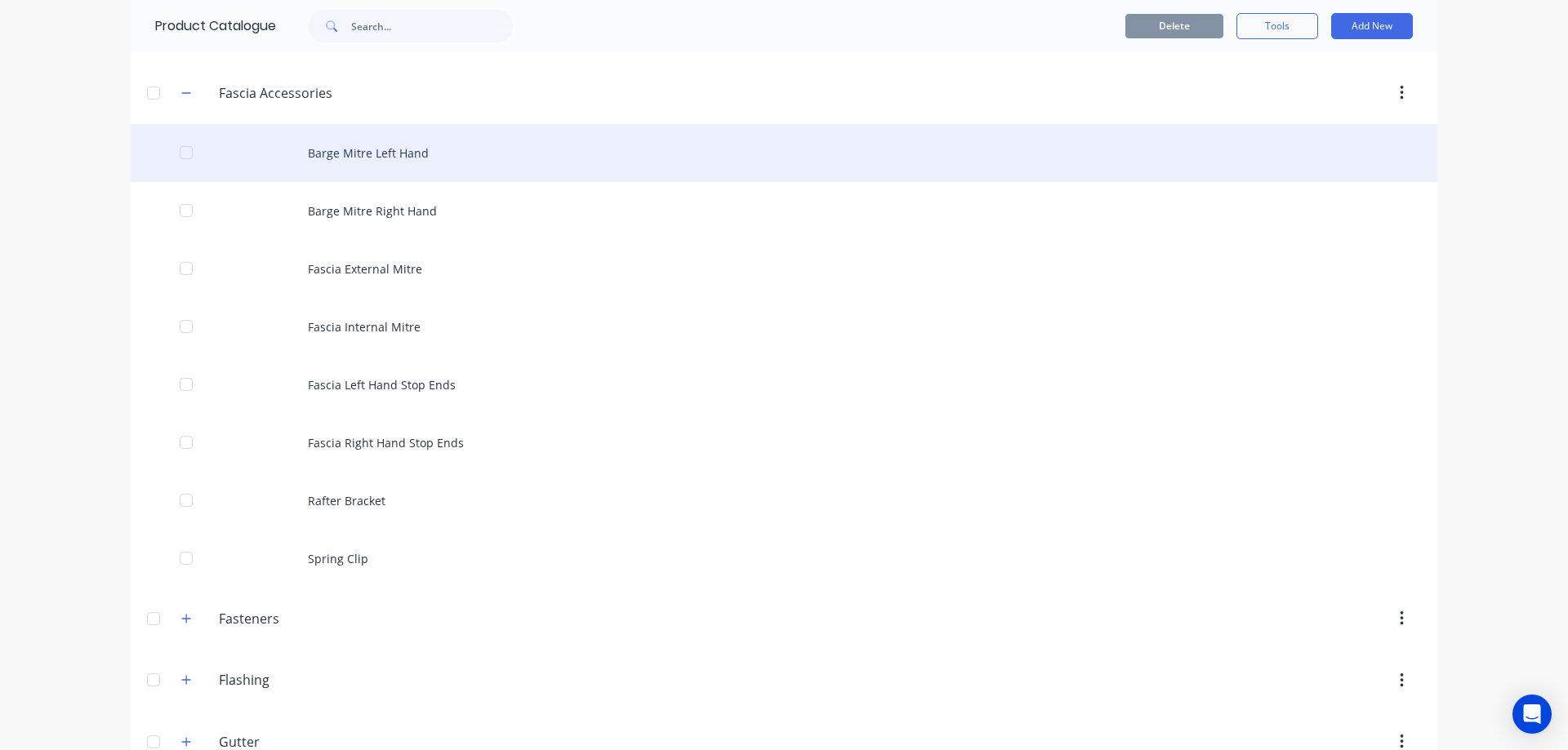
click at [348, 148] on div "Barge Mitre Left Hand" at bounding box center [784, 153] width 1307 height 58
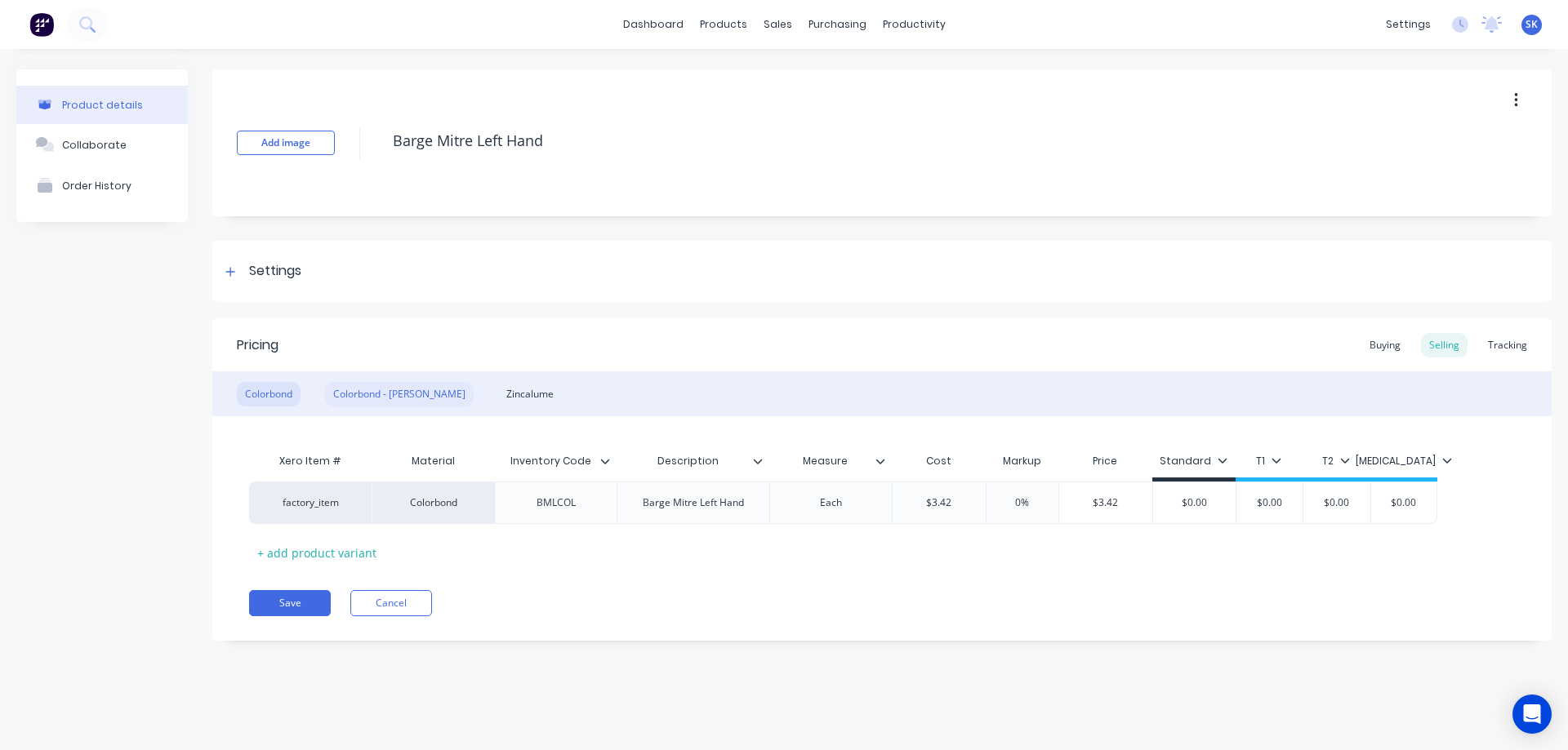
click at [381, 394] on div "Colorbond - [PERSON_NAME]" at bounding box center [399, 394] width 149 height 25
click at [284, 398] on div "Colorbond" at bounding box center [268, 394] width 64 height 25
click at [342, 389] on div "Colorbond - [PERSON_NAME]" at bounding box center [399, 394] width 149 height 25
click at [498, 382] on div "Zincalume" at bounding box center [530, 394] width 64 height 25
click at [273, 386] on div "Colorbond" at bounding box center [268, 394] width 64 height 25
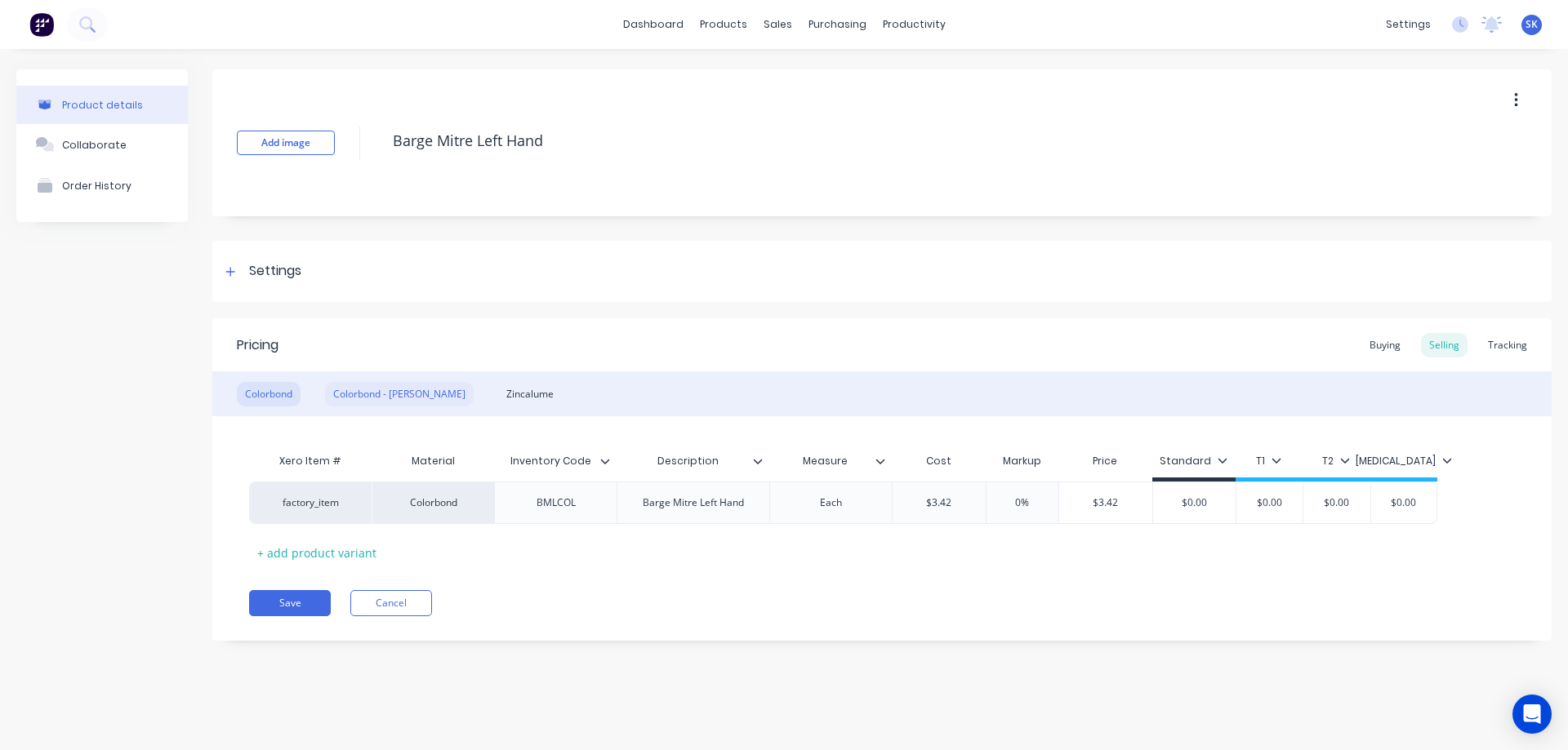
click at [372, 382] on div "Colorbond - [PERSON_NAME]" at bounding box center [399, 394] width 149 height 25
click at [498, 395] on div "Zincalume" at bounding box center [530, 394] width 64 height 25
click at [255, 390] on div "Colorbond" at bounding box center [268, 394] width 64 height 25
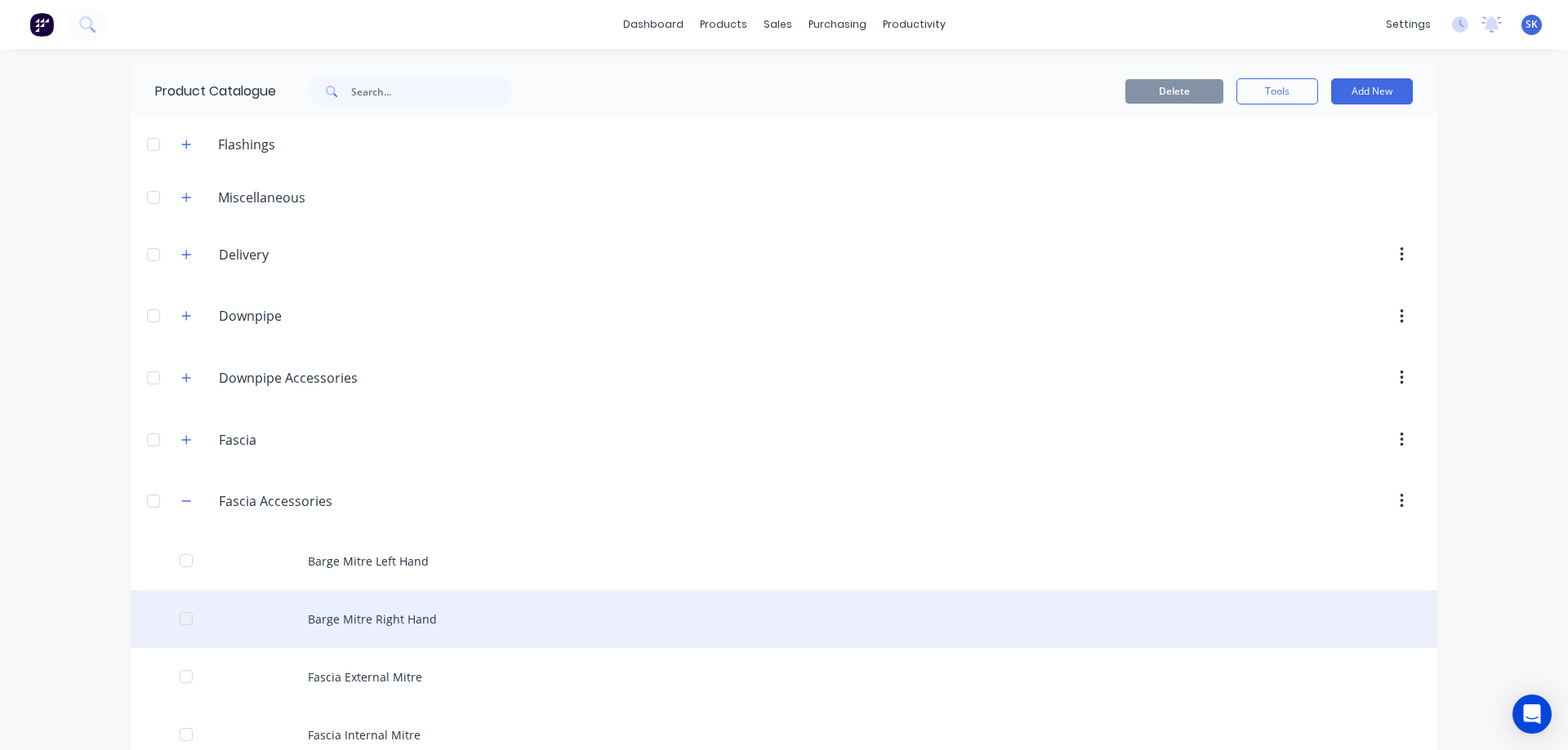
click at [390, 605] on div "Barge Mitre Right Hand" at bounding box center [784, 619] width 1307 height 58
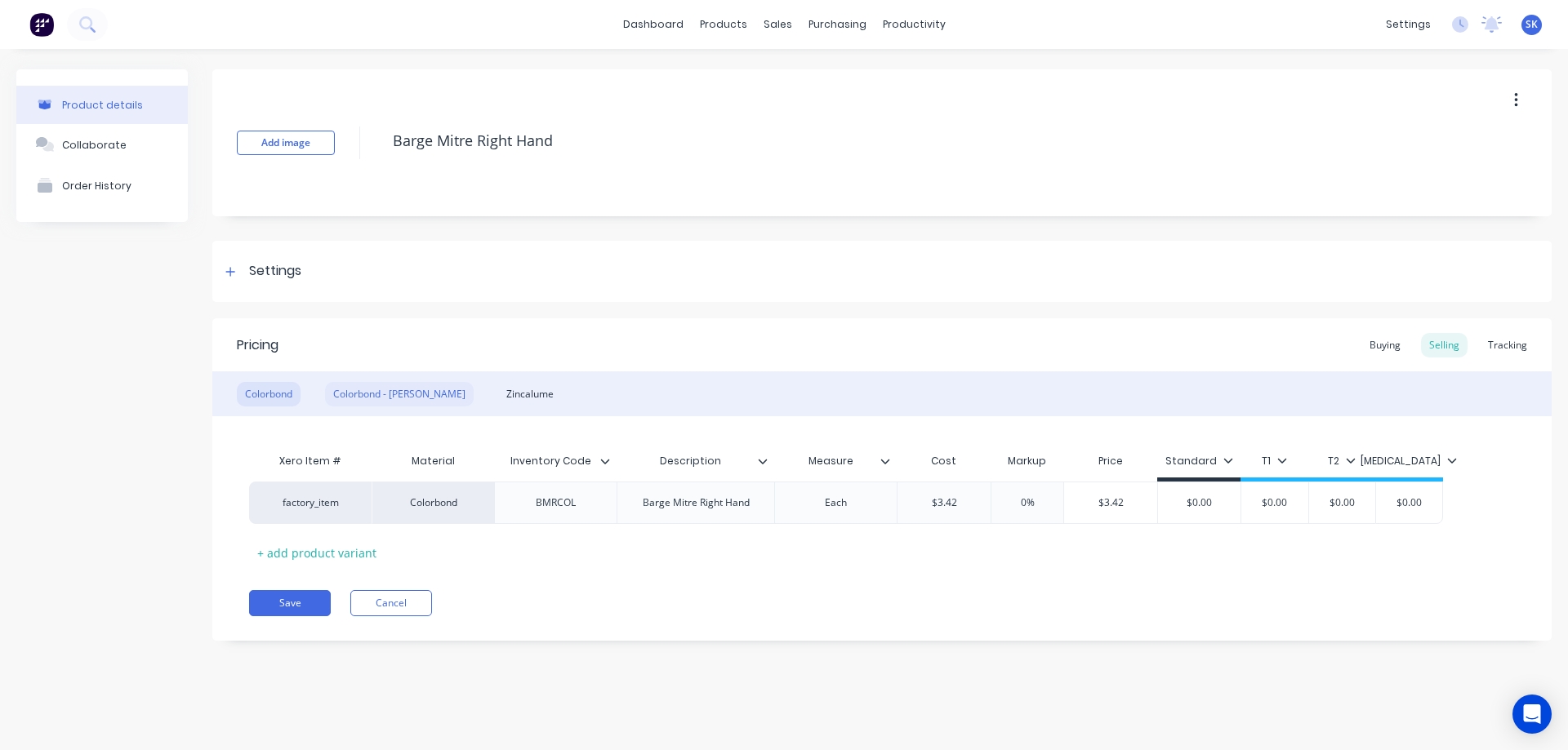
click at [360, 390] on div "Colorbond - [PERSON_NAME]" at bounding box center [399, 394] width 149 height 25
click at [498, 389] on div "Zincalume" at bounding box center [530, 394] width 64 height 25
click at [259, 396] on div "Colorbond" at bounding box center [268, 394] width 64 height 25
click at [347, 396] on div "Colorbond - [PERSON_NAME]" at bounding box center [399, 394] width 149 height 25
click at [498, 386] on div "Zincalume" at bounding box center [530, 394] width 64 height 25
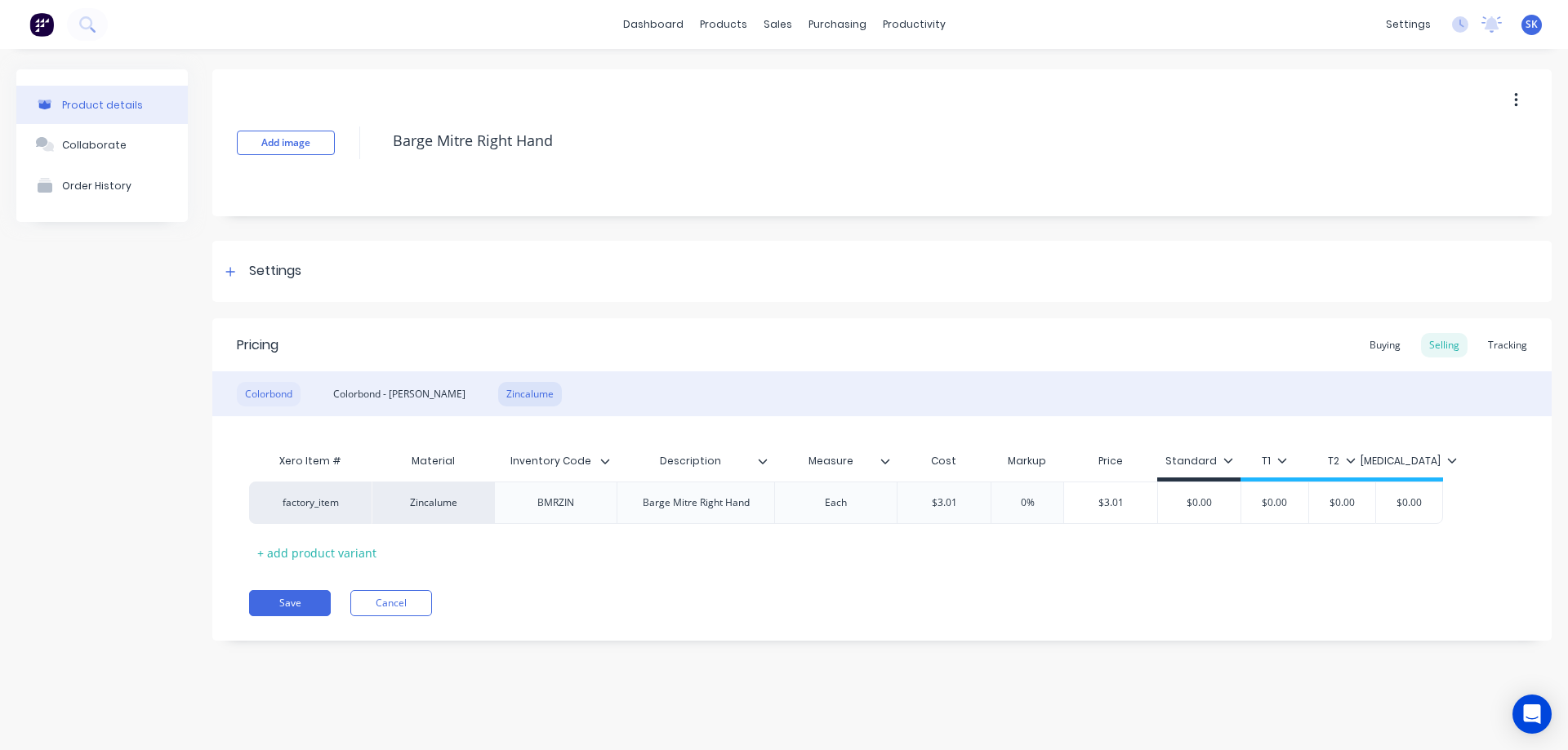
click at [286, 391] on div "Colorbond" at bounding box center [268, 394] width 64 height 25
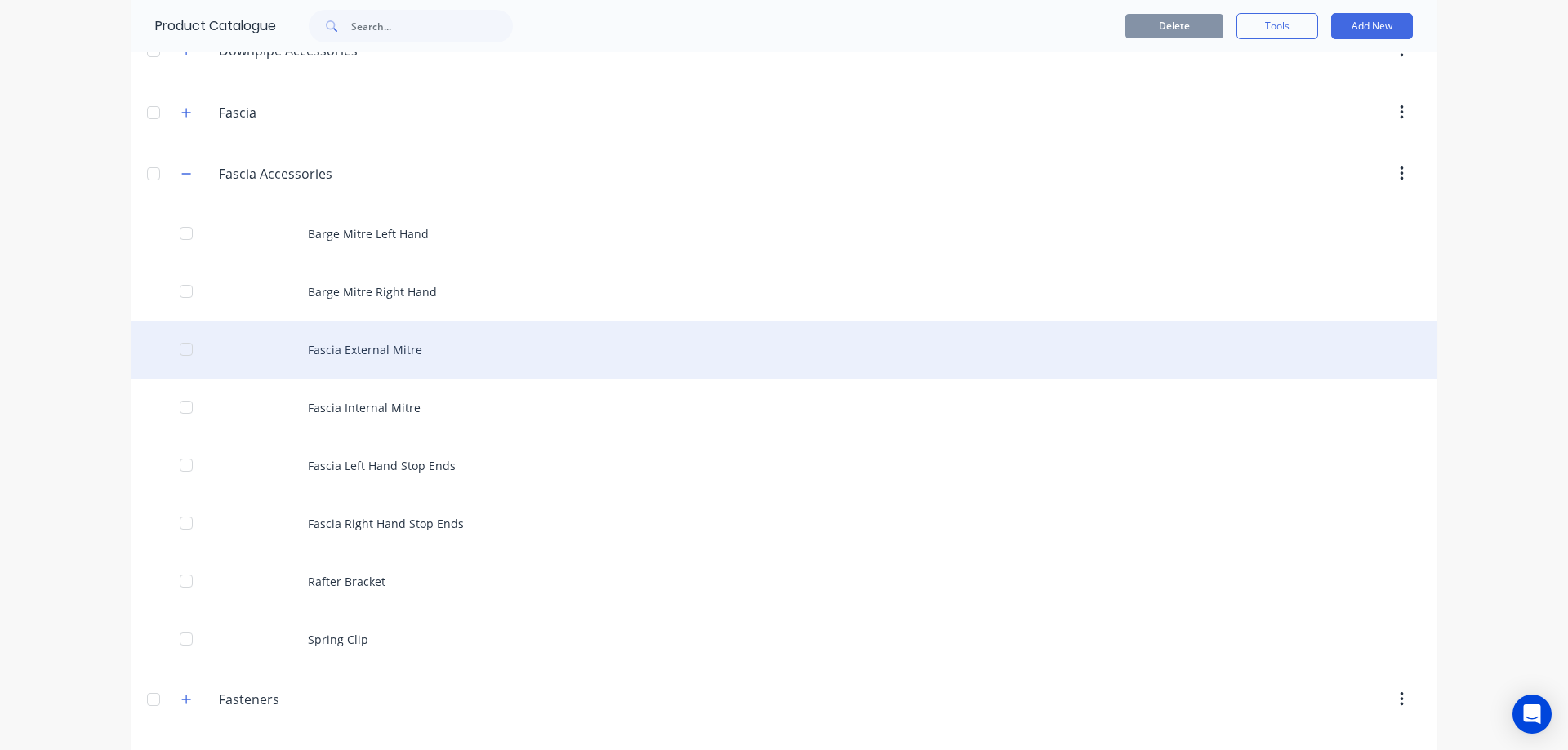
scroll to position [327, 0]
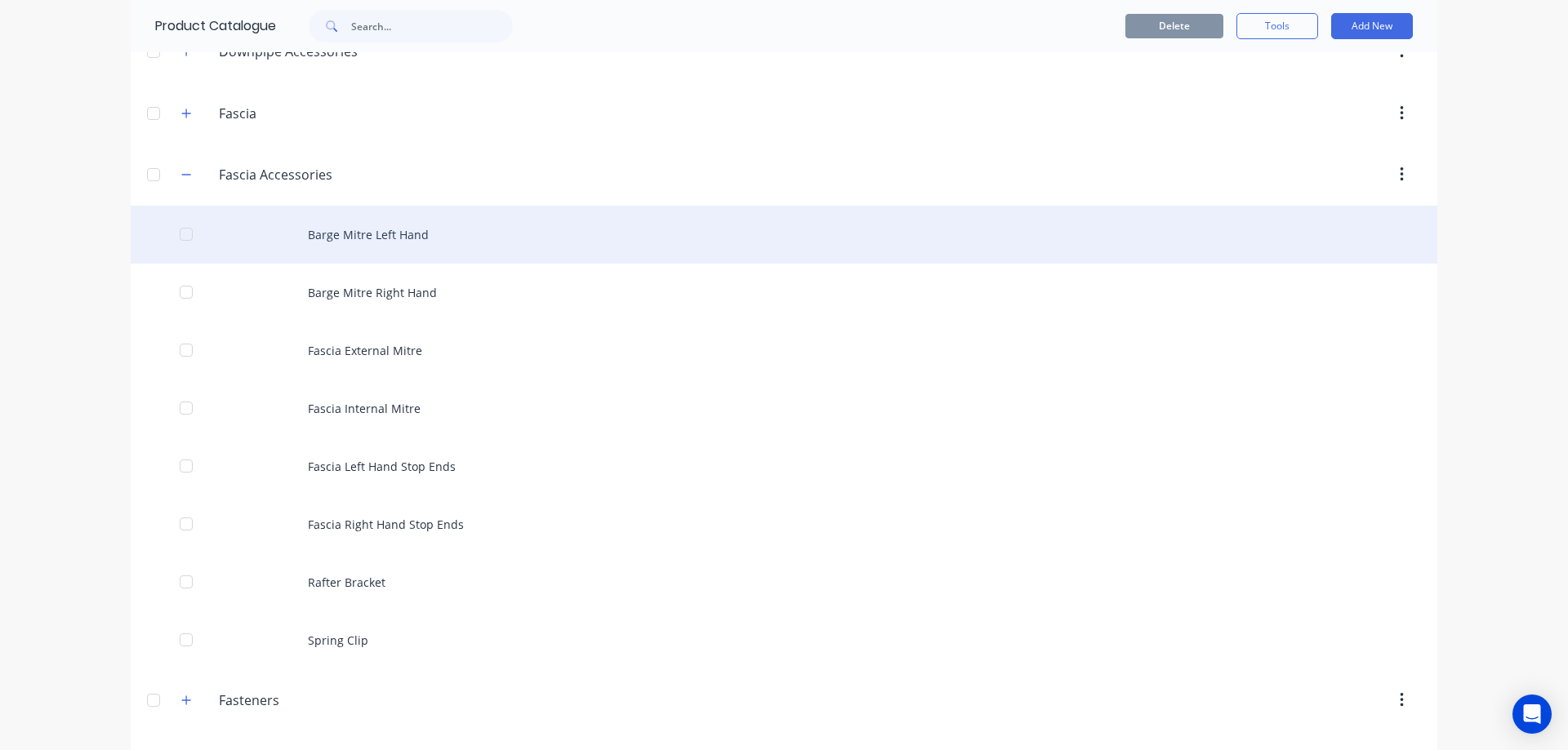
click at [350, 237] on div "Barge Mitre Left Hand" at bounding box center [784, 234] width 1307 height 58
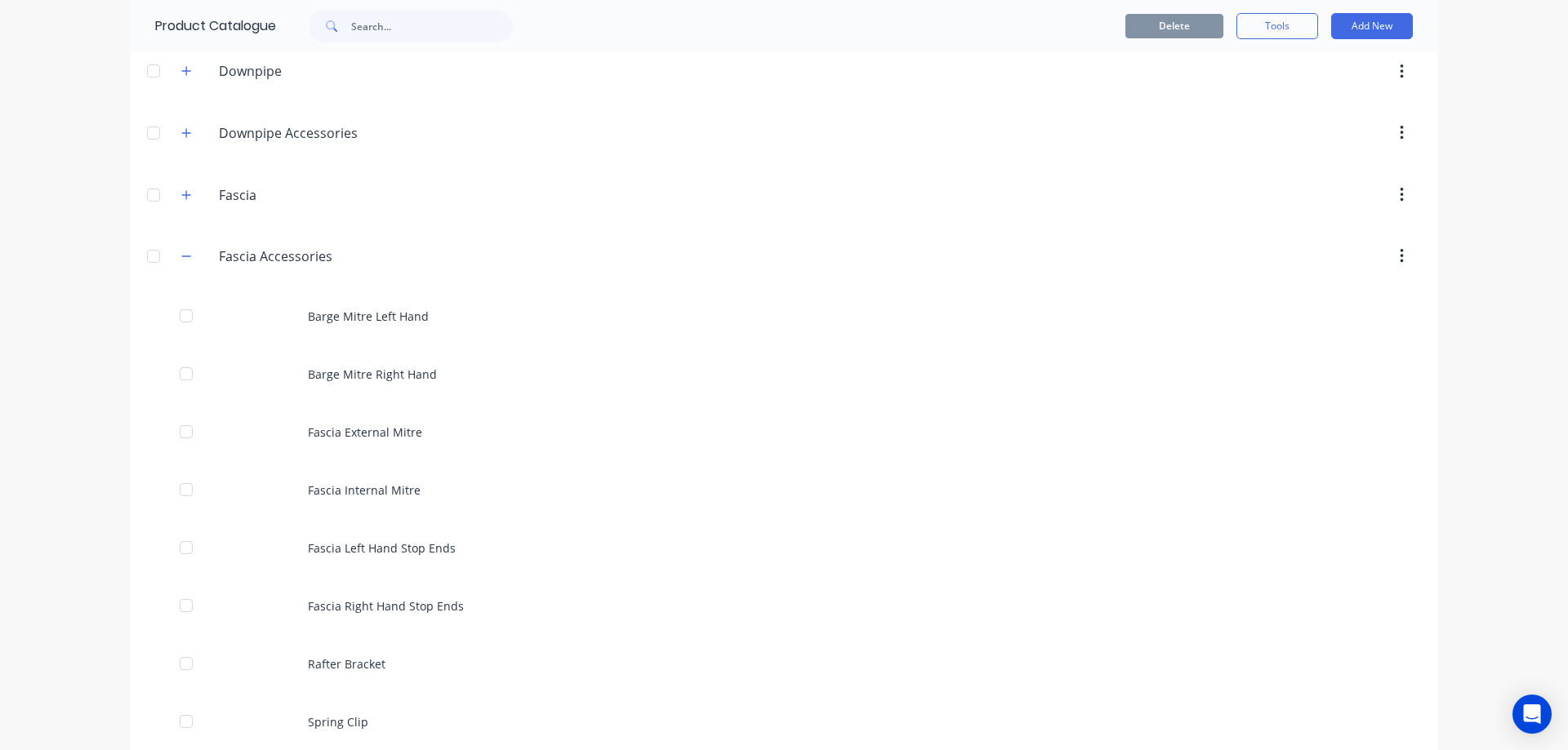
scroll to position [327, 0]
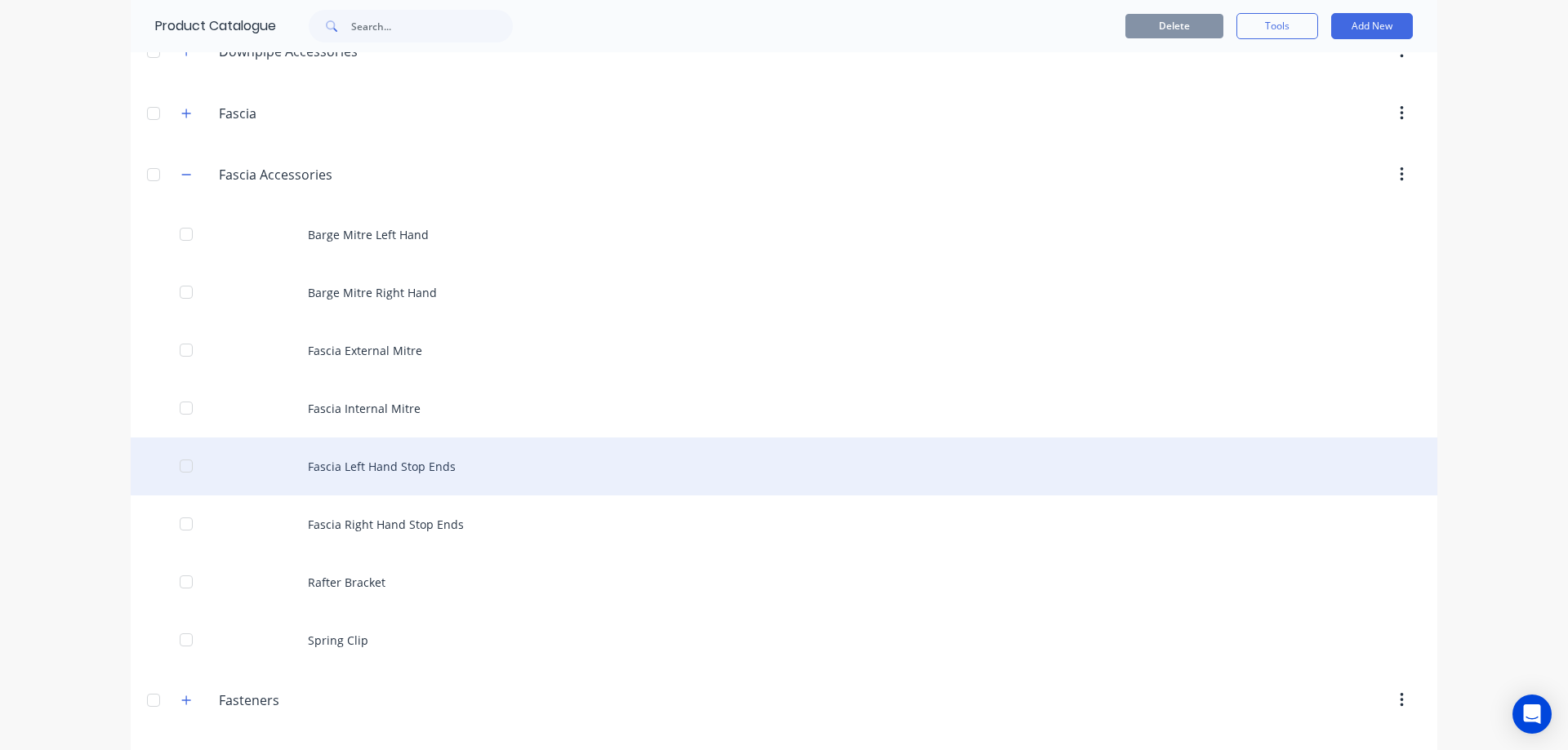
click at [400, 473] on div "Fascia Left Hand Stop Ends" at bounding box center [784, 467] width 1307 height 58
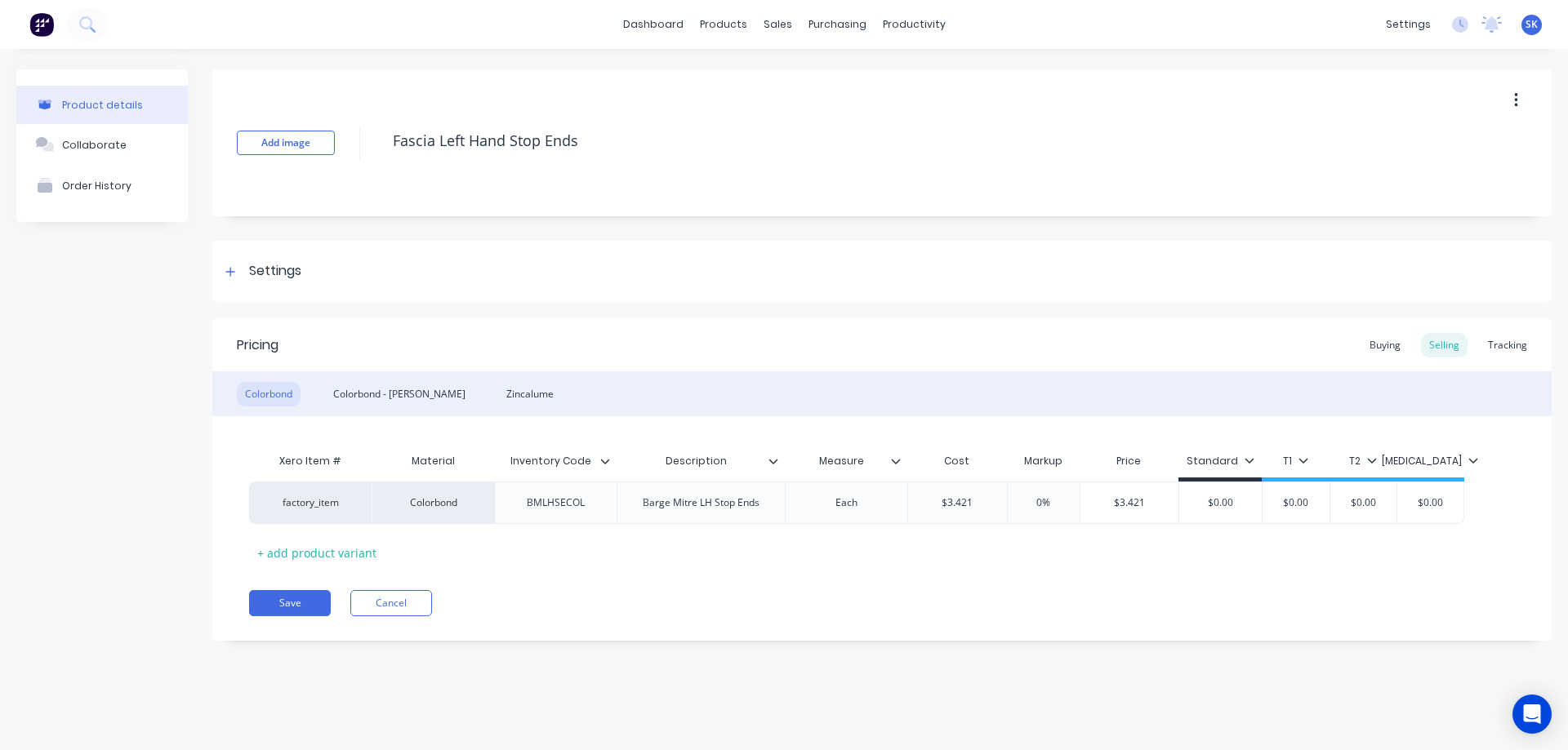
click at [1527, 97] on button "button" at bounding box center [1515, 100] width 38 height 30
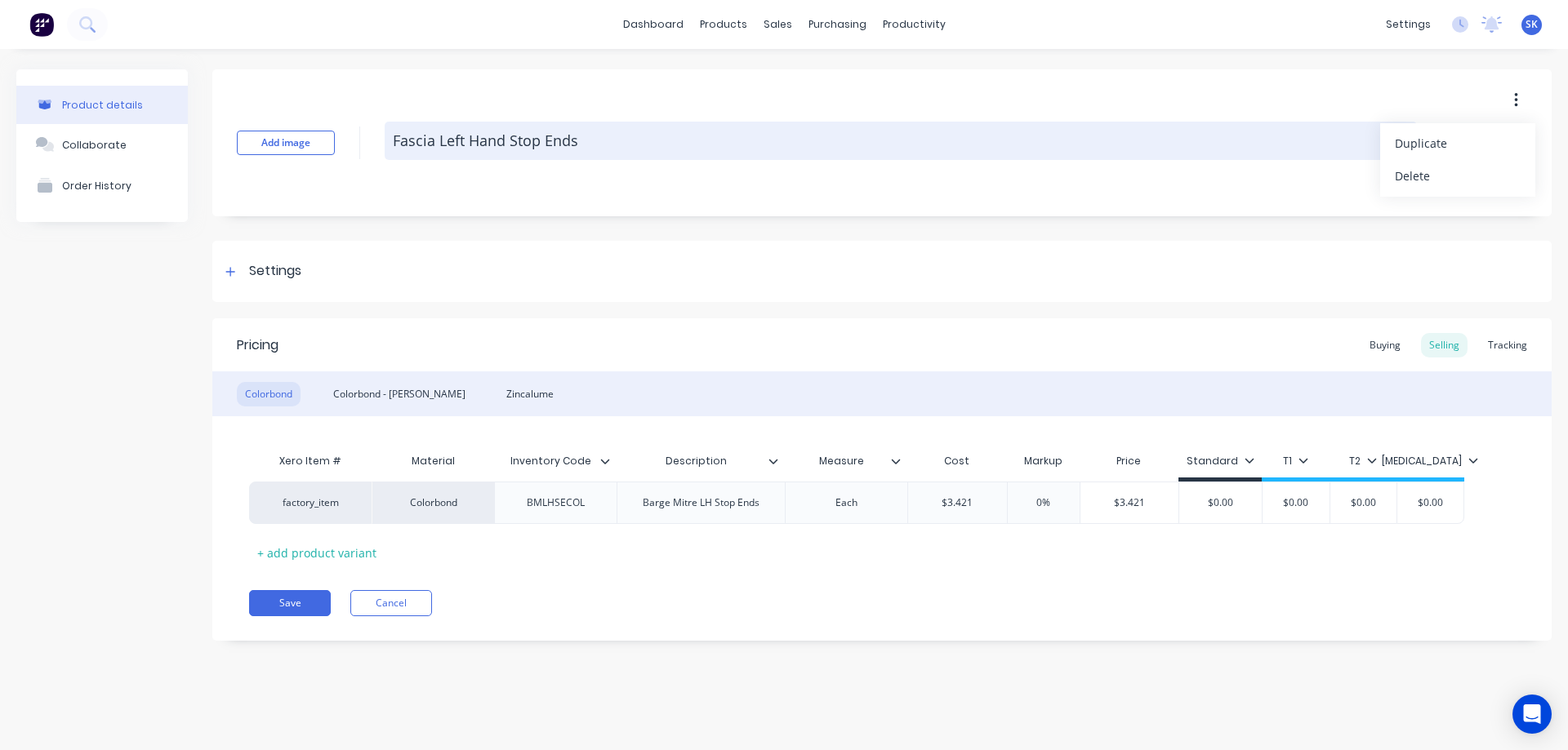
click at [1254, 144] on textarea "Fascia Left Hand Stop Ends" at bounding box center [901, 140] width 1032 height 38
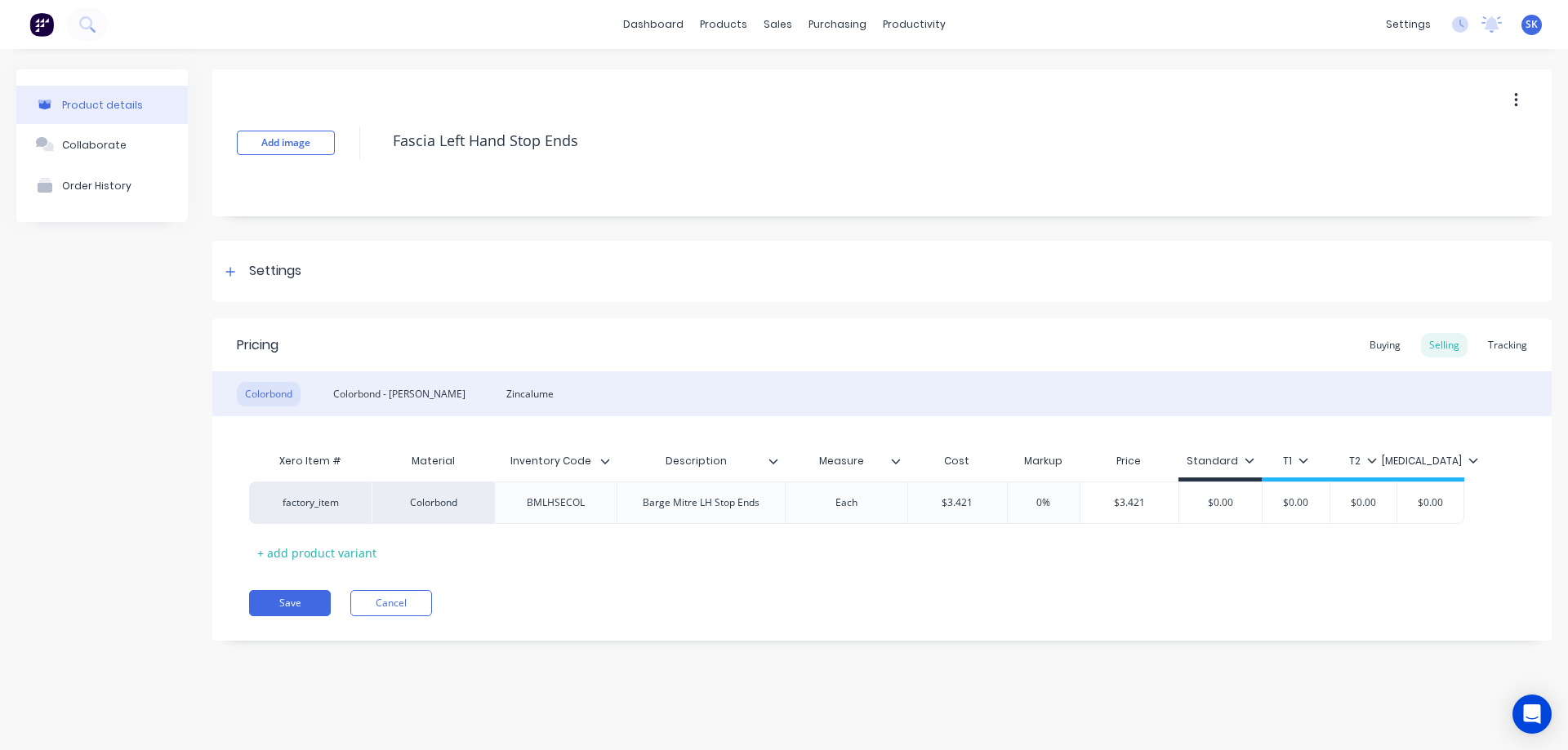
drag, startPoint x: 611, startPoint y: 141, endPoint x: 357, endPoint y: 140, distance: 254.0
click at [357, 140] on div "Add image Fascia Left Hand Stop Ends" at bounding box center [882, 143] width 1340 height 147
click at [359, 385] on div "Colorbond - [PERSON_NAME]" at bounding box center [399, 394] width 149 height 25
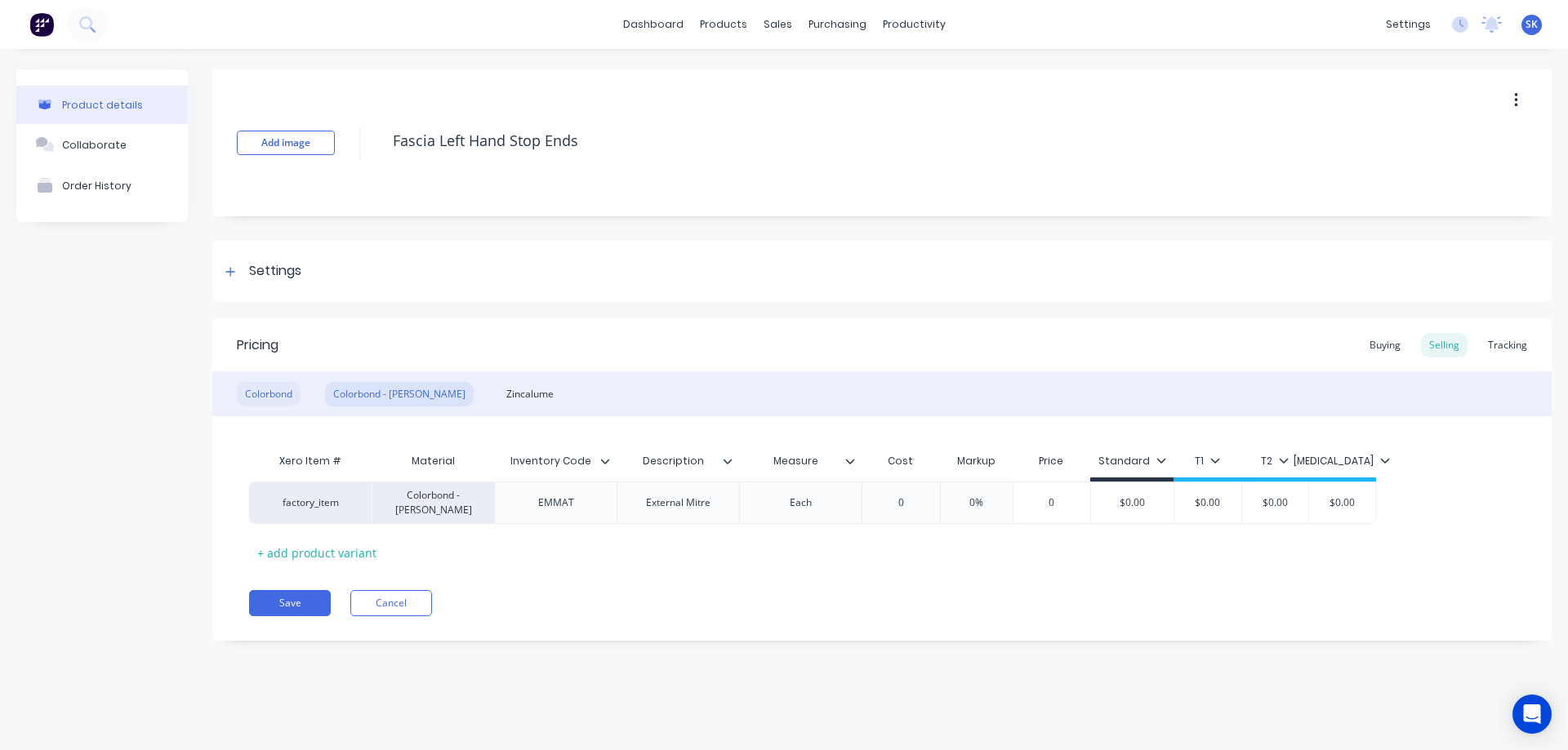
click at [279, 389] on div "Colorbond" at bounding box center [268, 394] width 64 height 25
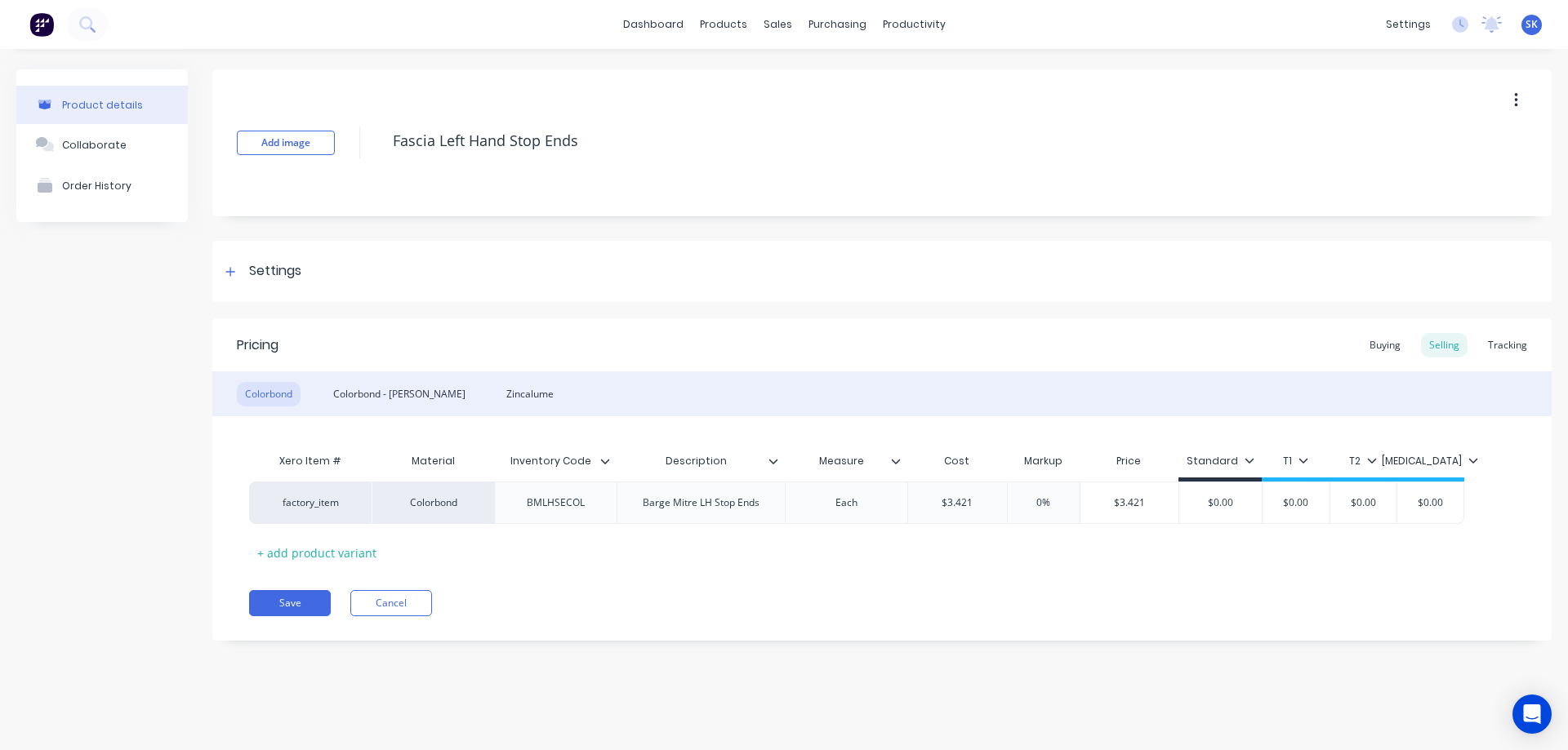
click at [1521, 98] on button "button" at bounding box center [1515, 100] width 38 height 30
click at [1454, 166] on div "Delete" at bounding box center [1458, 176] width 126 height 24
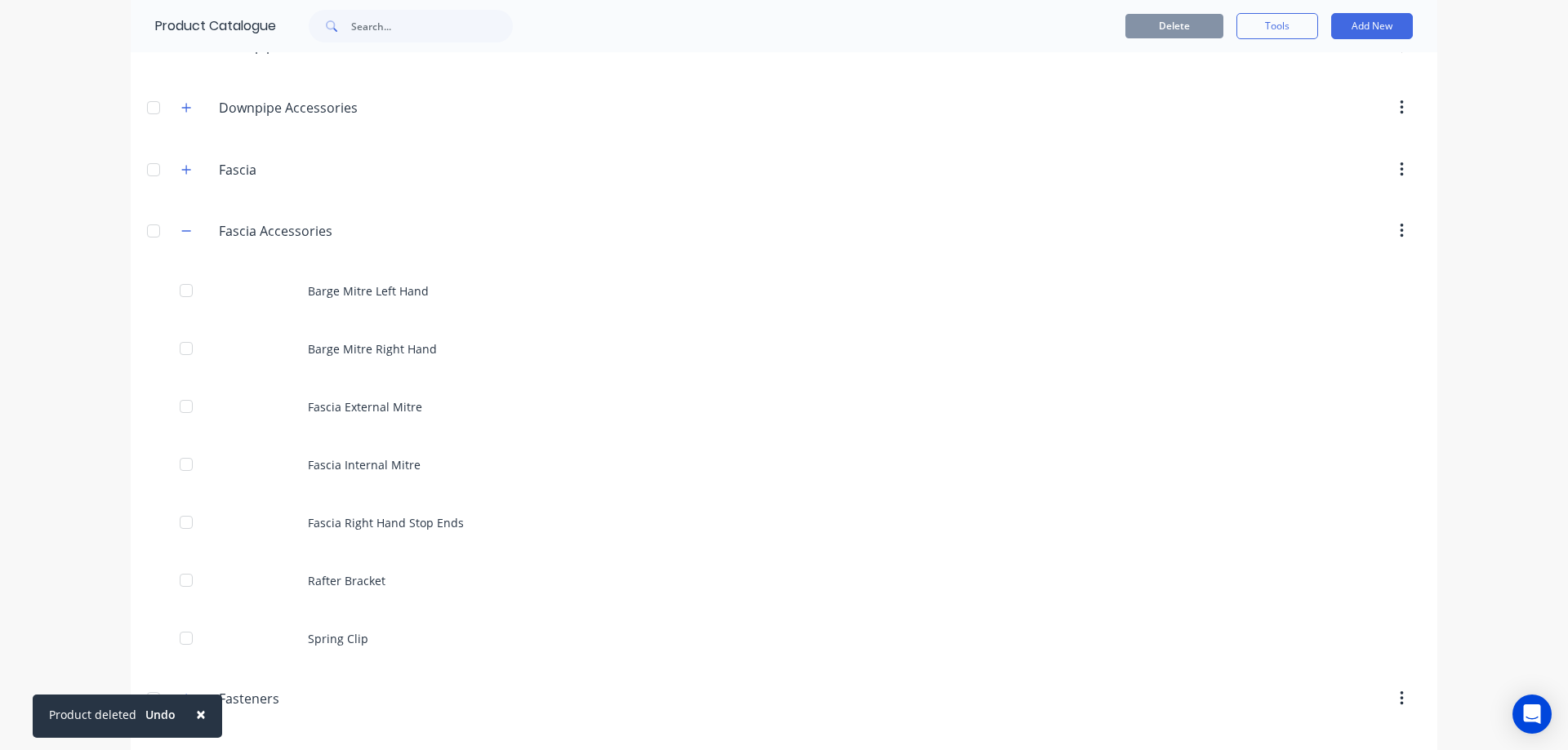
scroll to position [408, 0]
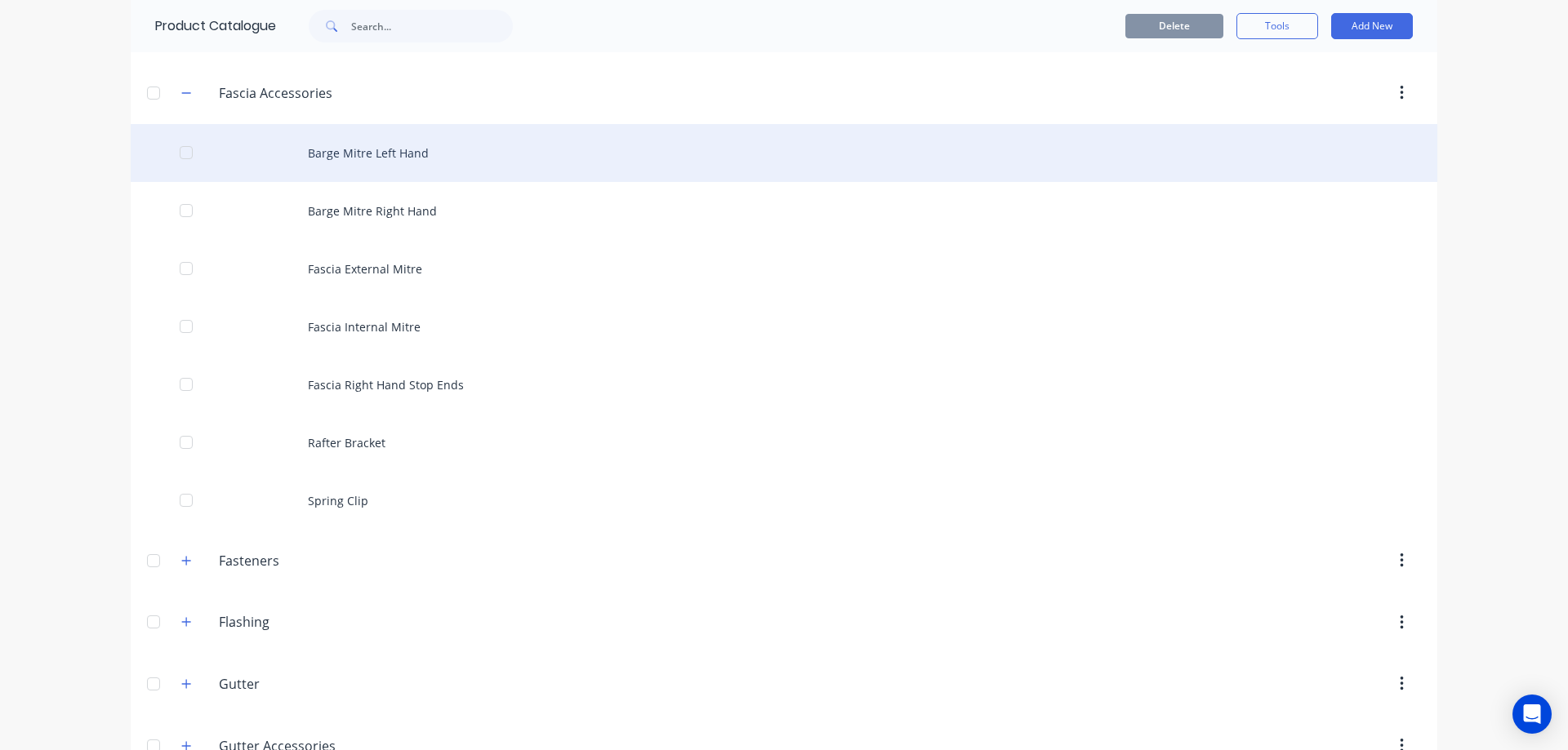
click at [384, 158] on div "Barge Mitre Left Hand" at bounding box center [784, 153] width 1307 height 58
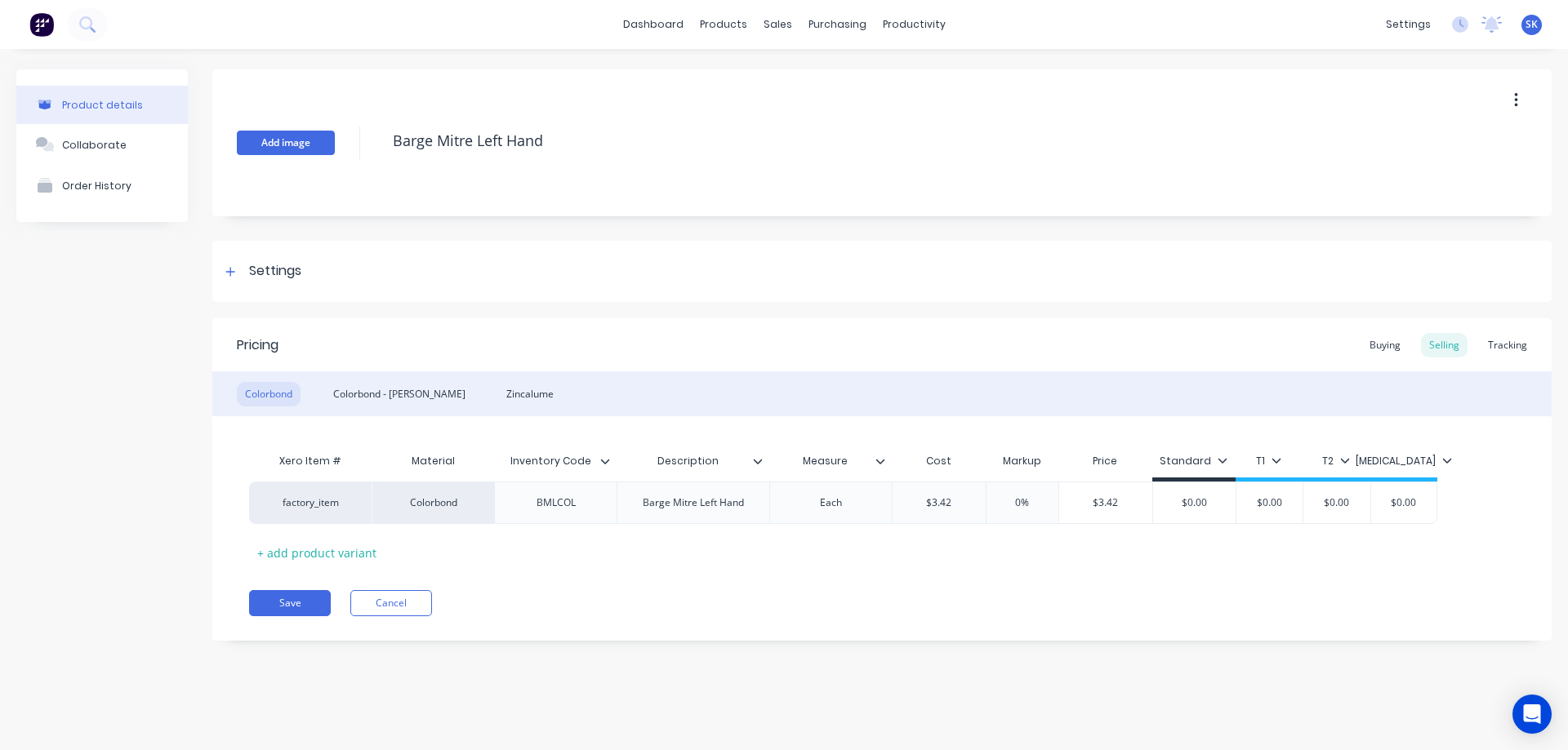
drag, startPoint x: 593, startPoint y: 137, endPoint x: 319, endPoint y: 132, distance: 274.0
click at [319, 132] on div "Add image Barge Mitre Left Hand" at bounding box center [882, 143] width 1340 height 147
paste textarea "Fascia Left Hand Stop Ends"
type textarea "x"
type textarea "Fascia Left Hand Stop Ends"
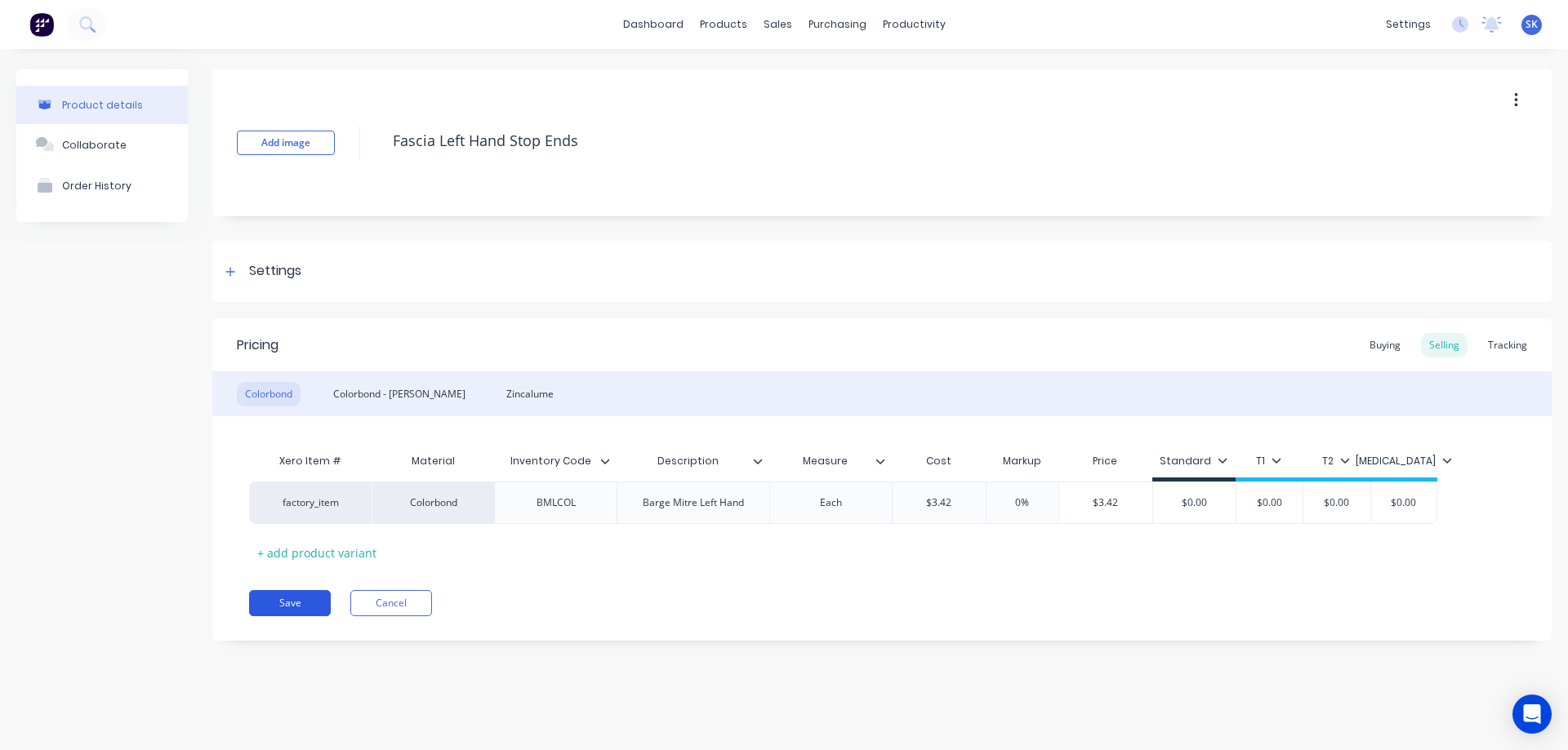
type textarea "x"
type textarea "Fascia Left Hand Stop Ends"
click at [305, 593] on button "Save" at bounding box center [289, 603] width 81 height 26
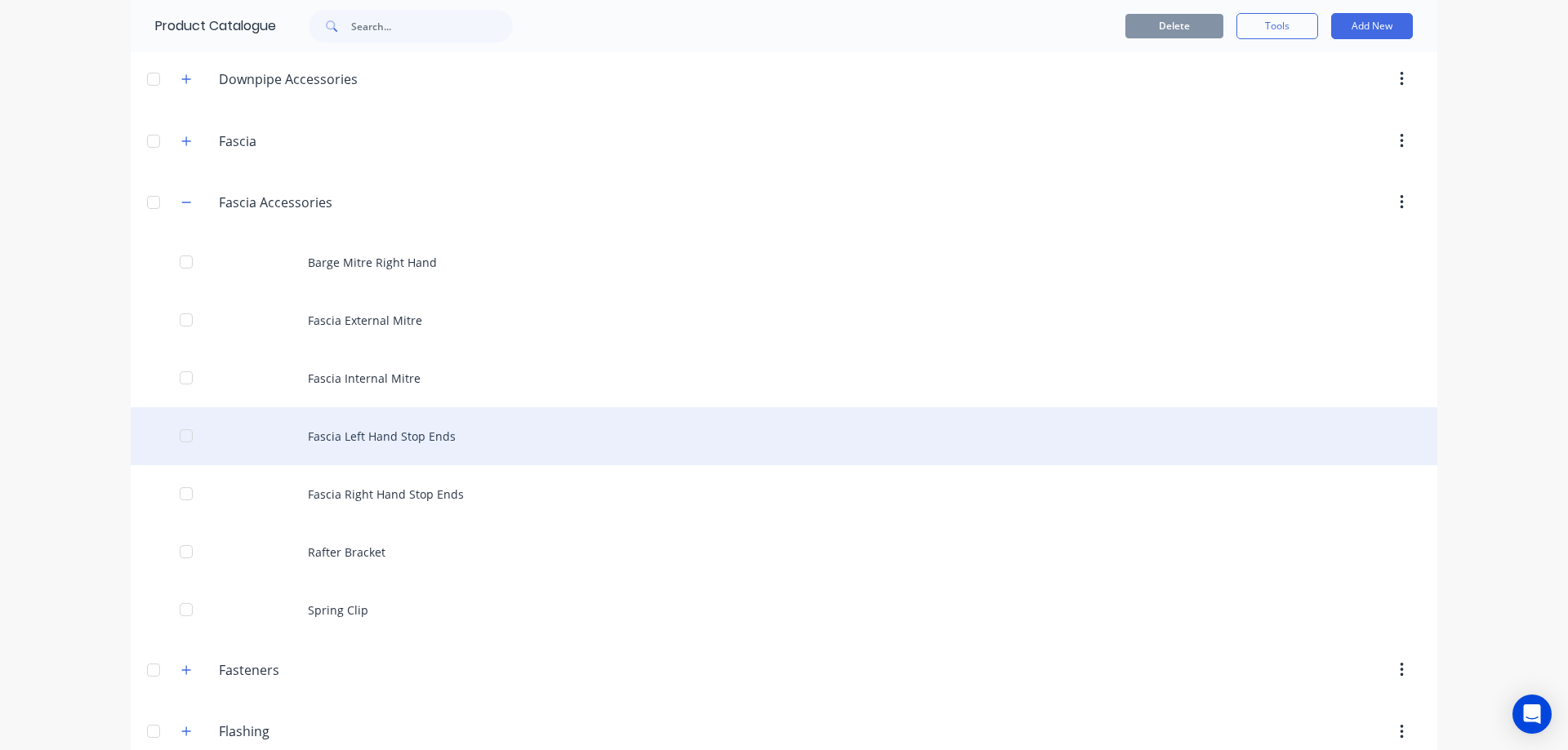
scroll to position [327, 0]
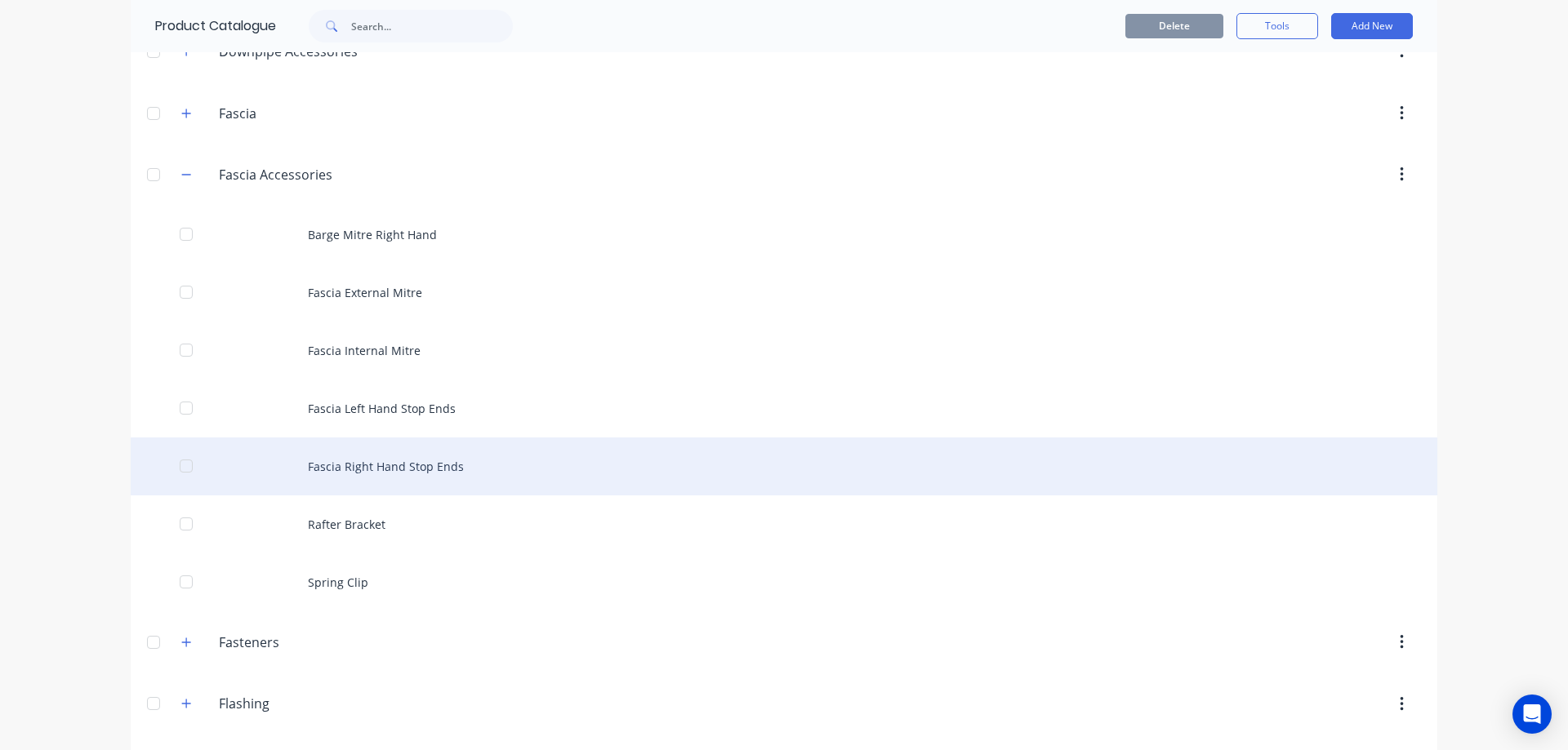
click at [423, 464] on div "Fascia Right Hand Stop Ends" at bounding box center [784, 467] width 1307 height 58
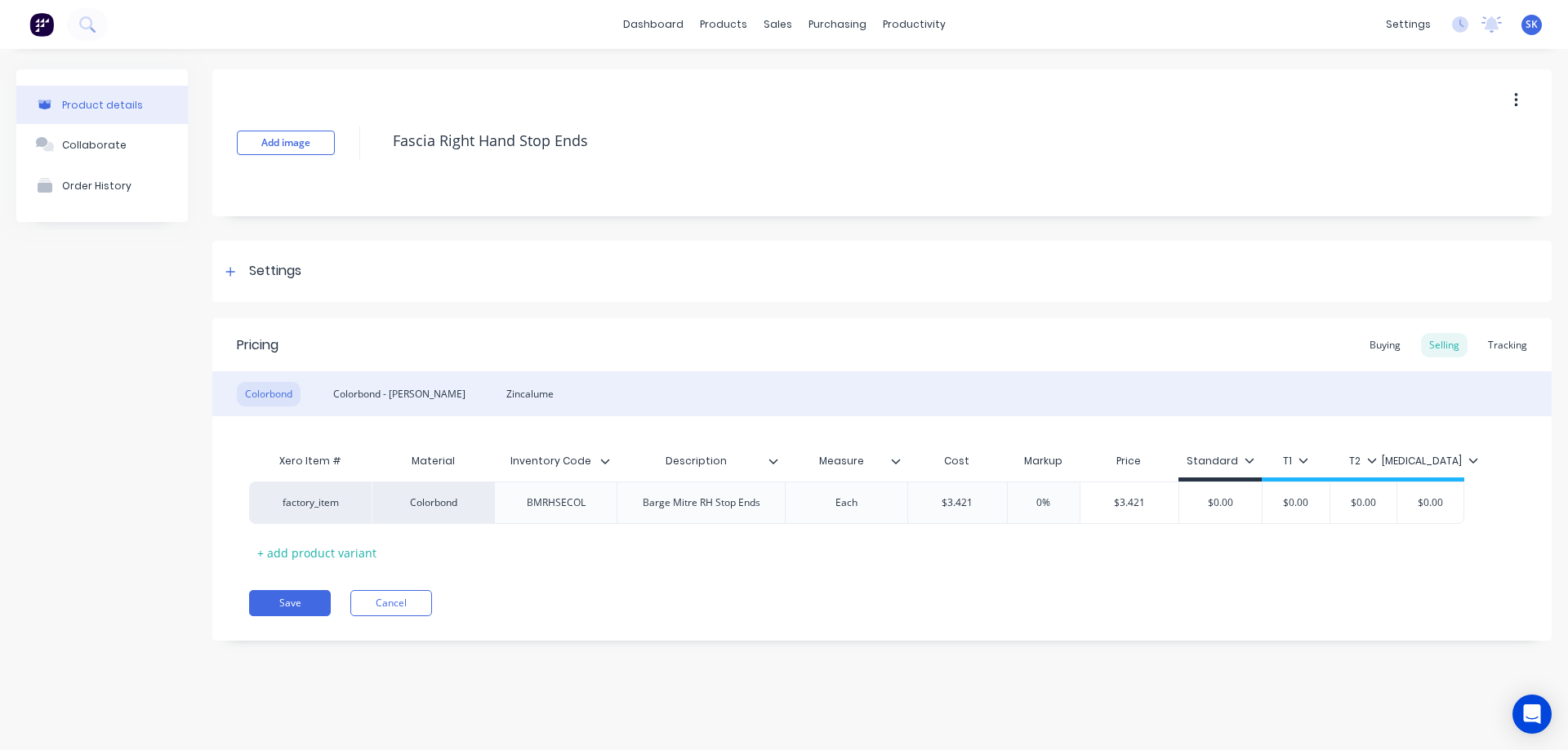
drag, startPoint x: 593, startPoint y: 147, endPoint x: 374, endPoint y: 146, distance: 219.0
click at [374, 146] on div "Add image Fascia Right Hand Stop Ends" at bounding box center [882, 143] width 1340 height 147
click at [393, 396] on div "Colorbond - [PERSON_NAME]" at bounding box center [399, 394] width 149 height 25
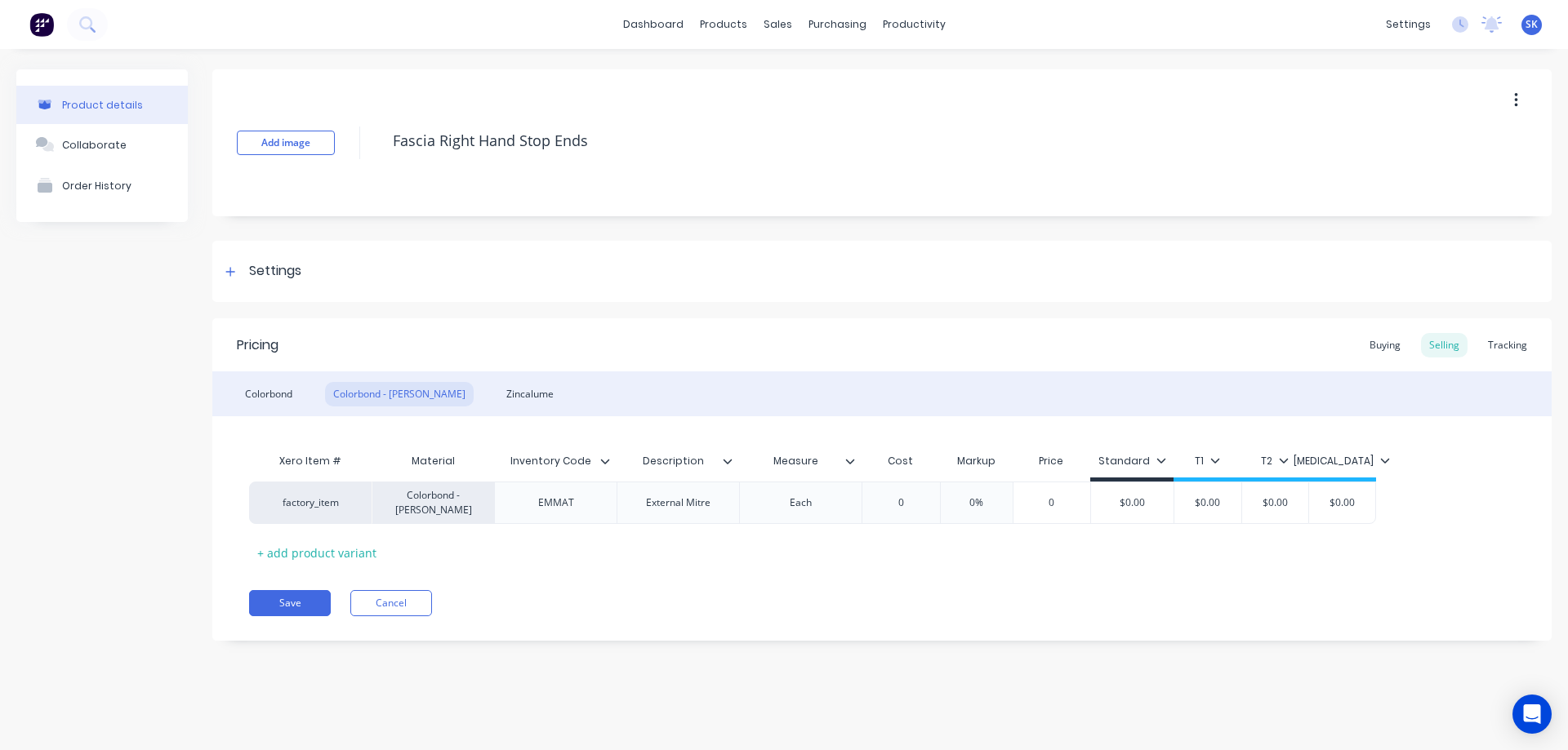
click at [1512, 103] on button "button" at bounding box center [1515, 100] width 38 height 30
click at [1436, 175] on div "Delete" at bounding box center [1458, 176] width 126 height 24
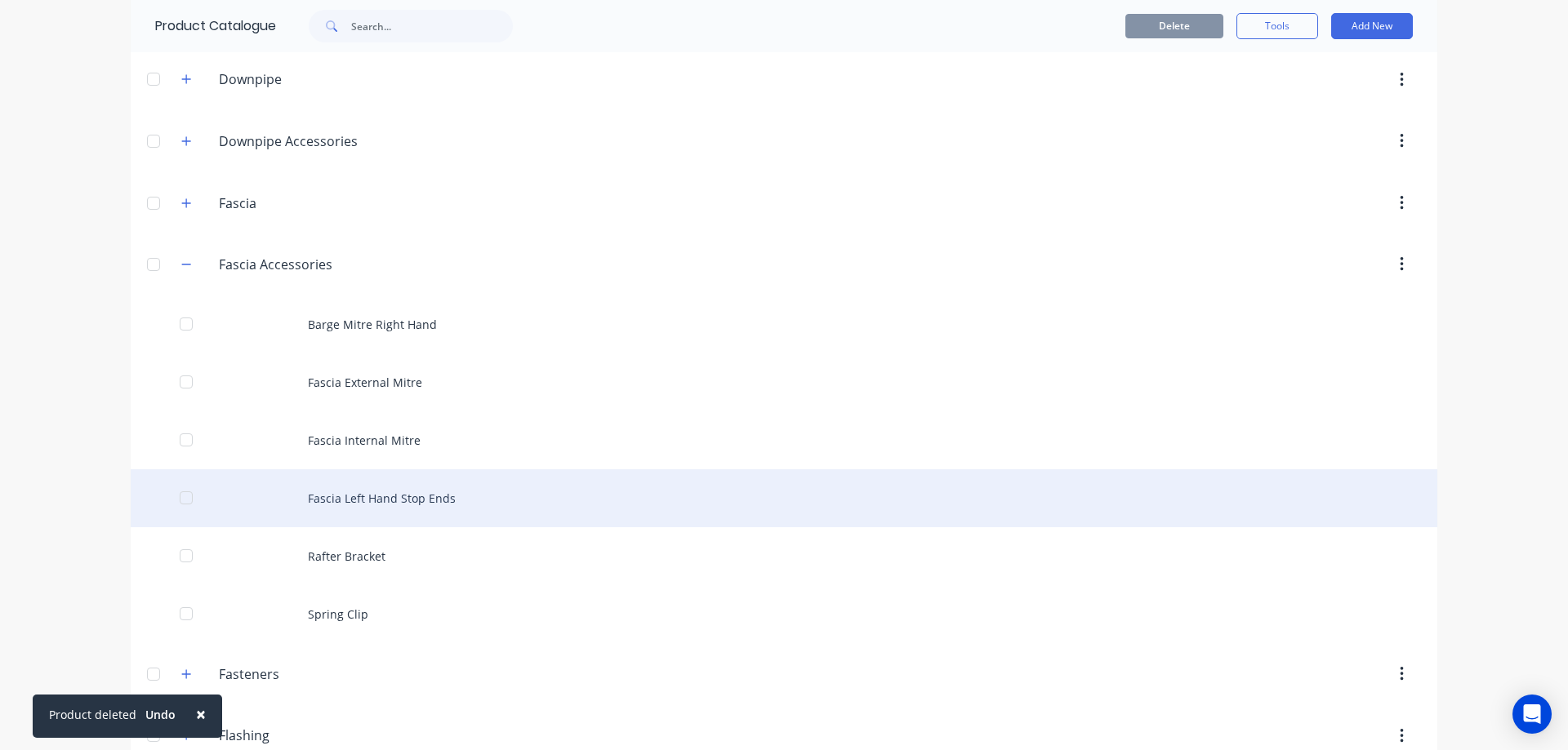
scroll to position [245, 0]
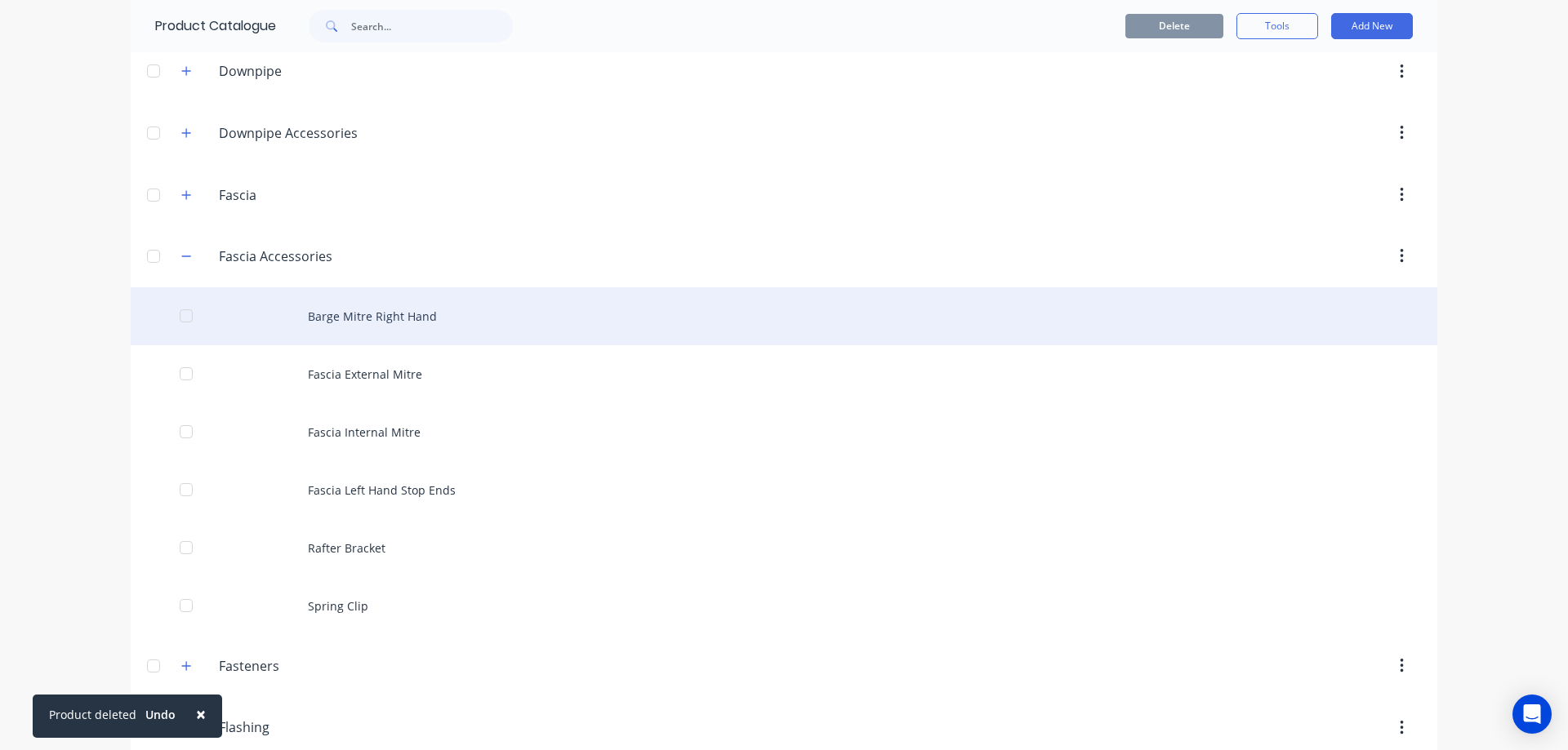
click at [401, 322] on div "Barge Mitre Right Hand" at bounding box center [784, 316] width 1307 height 58
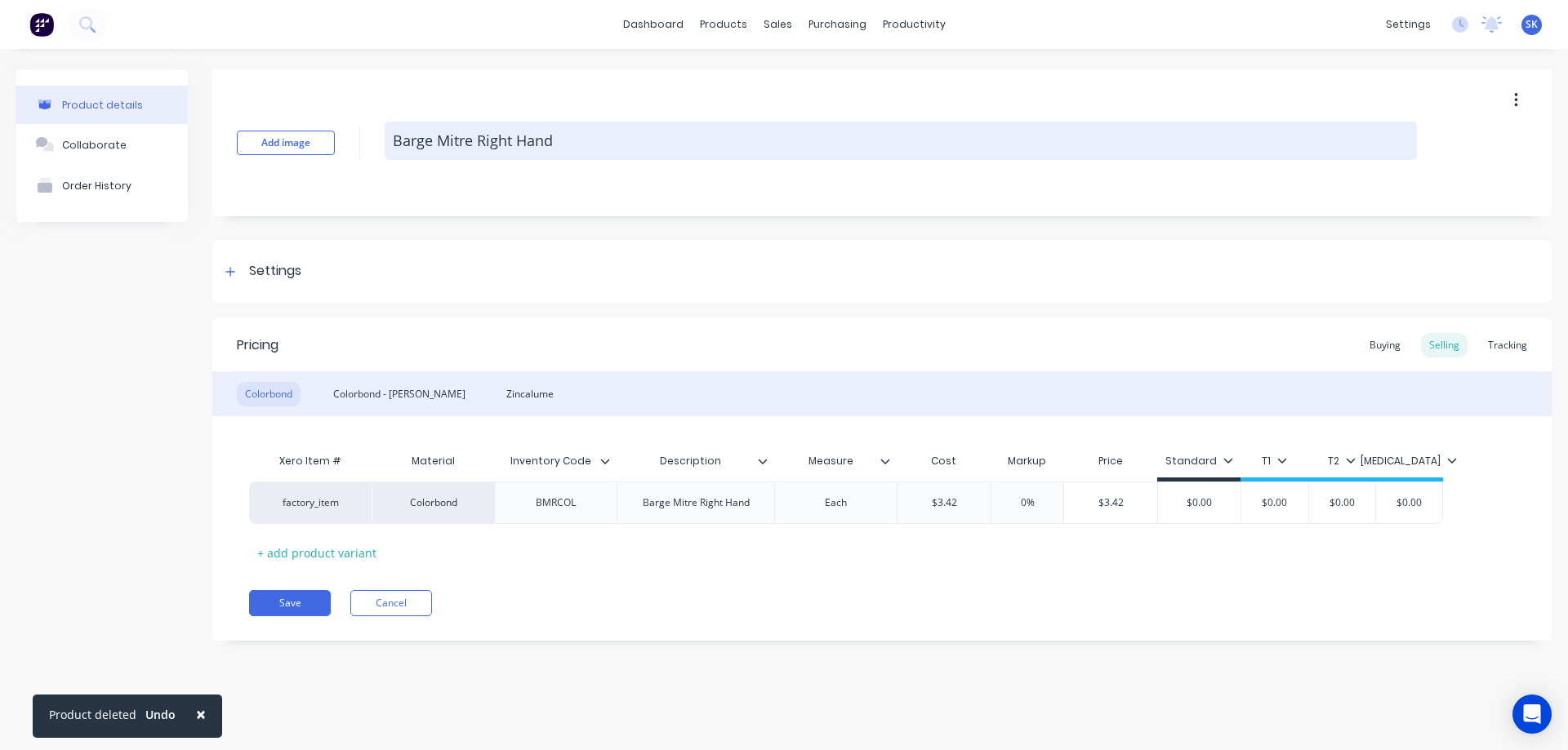
drag, startPoint x: 576, startPoint y: 140, endPoint x: 385, endPoint y: 137, distance: 191.0
click at [385, 137] on textarea "Barge Mitre Right Hand" at bounding box center [901, 140] width 1032 height 38
paste textarea "Fascia Right Hand Stop Ends"
type textarea "x"
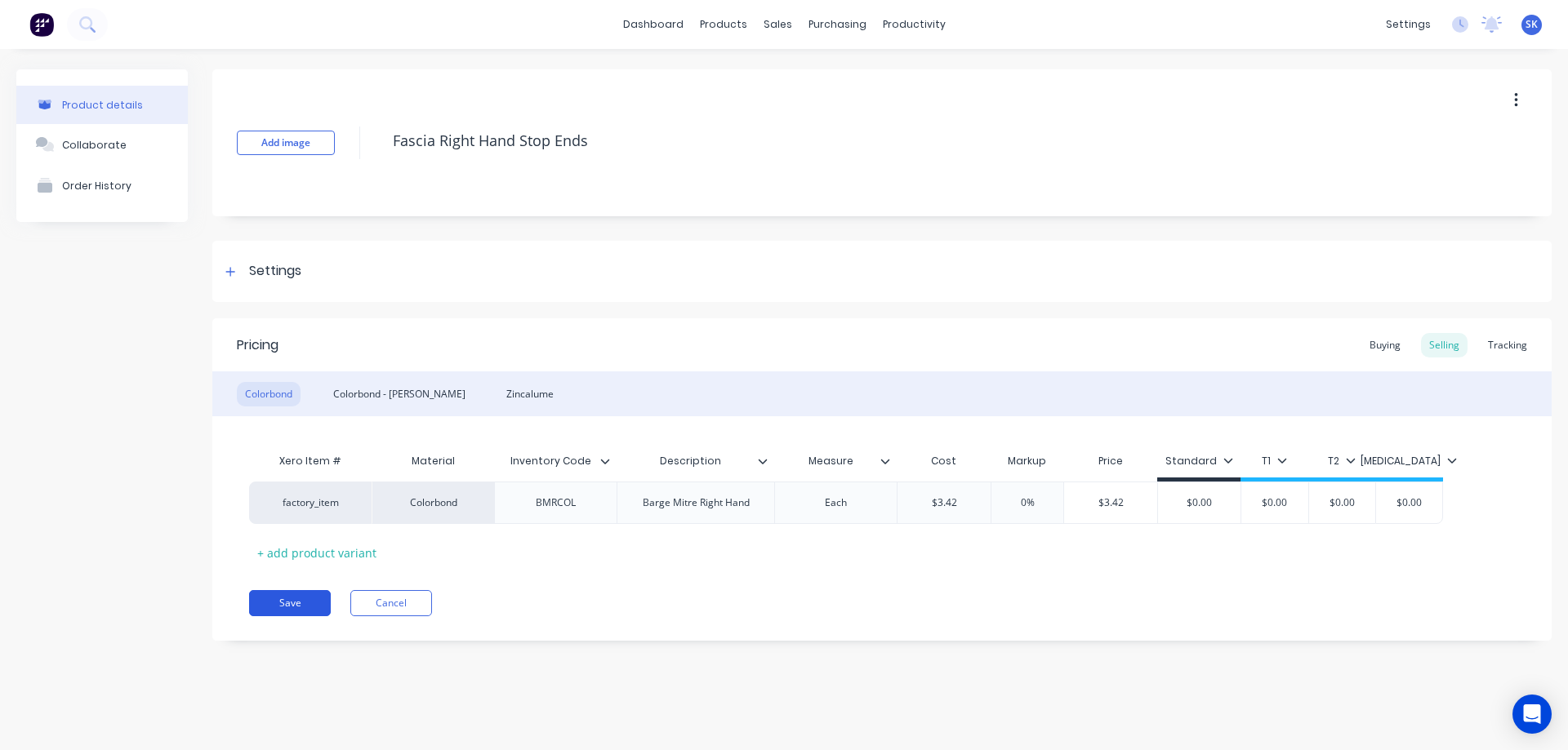
type textarea "Fascia Right Hand Stop Ends"
type textarea "x"
type textarea "Fascia Right Hand Stop Ends"
click at [307, 604] on button "Save" at bounding box center [289, 603] width 81 height 26
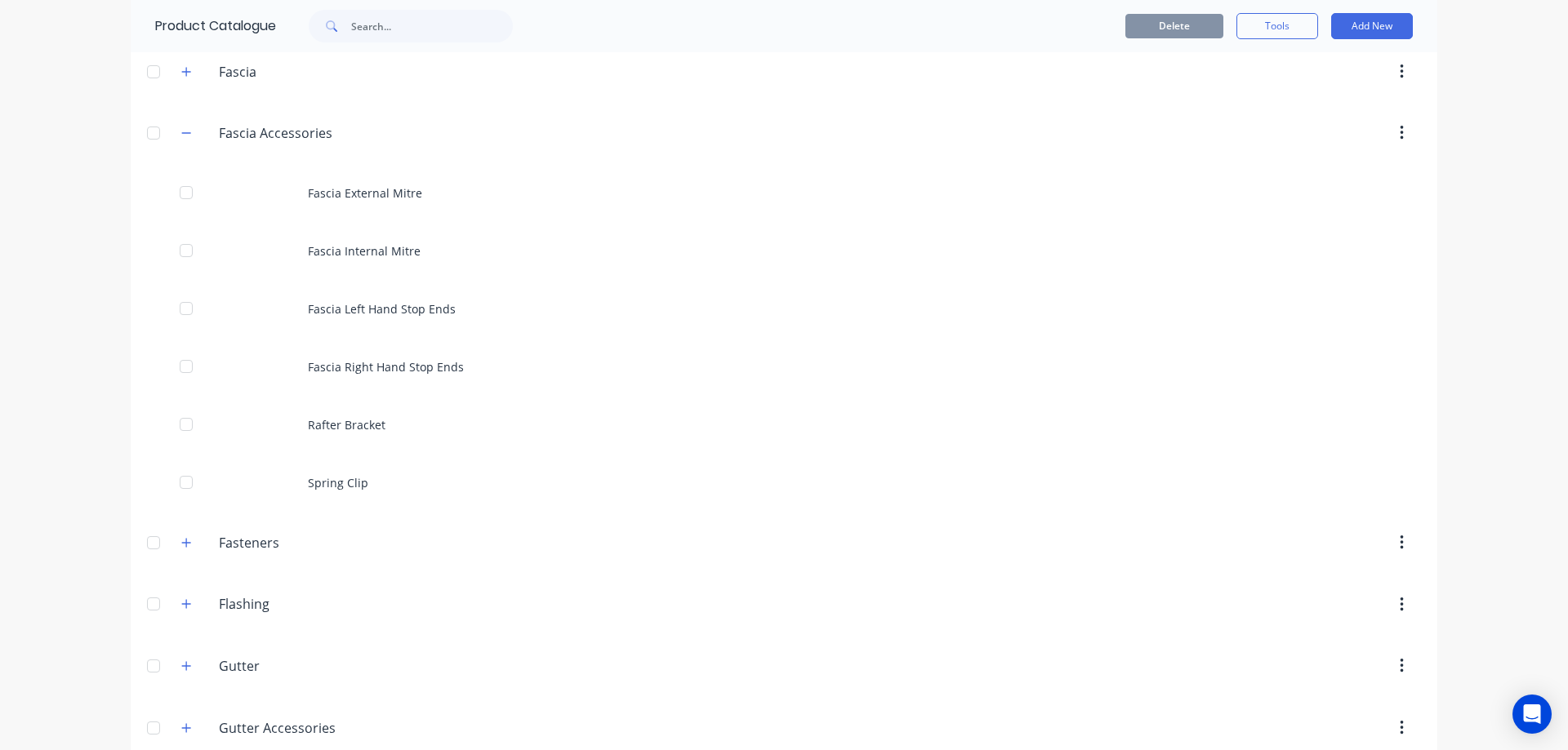
scroll to position [408, 0]
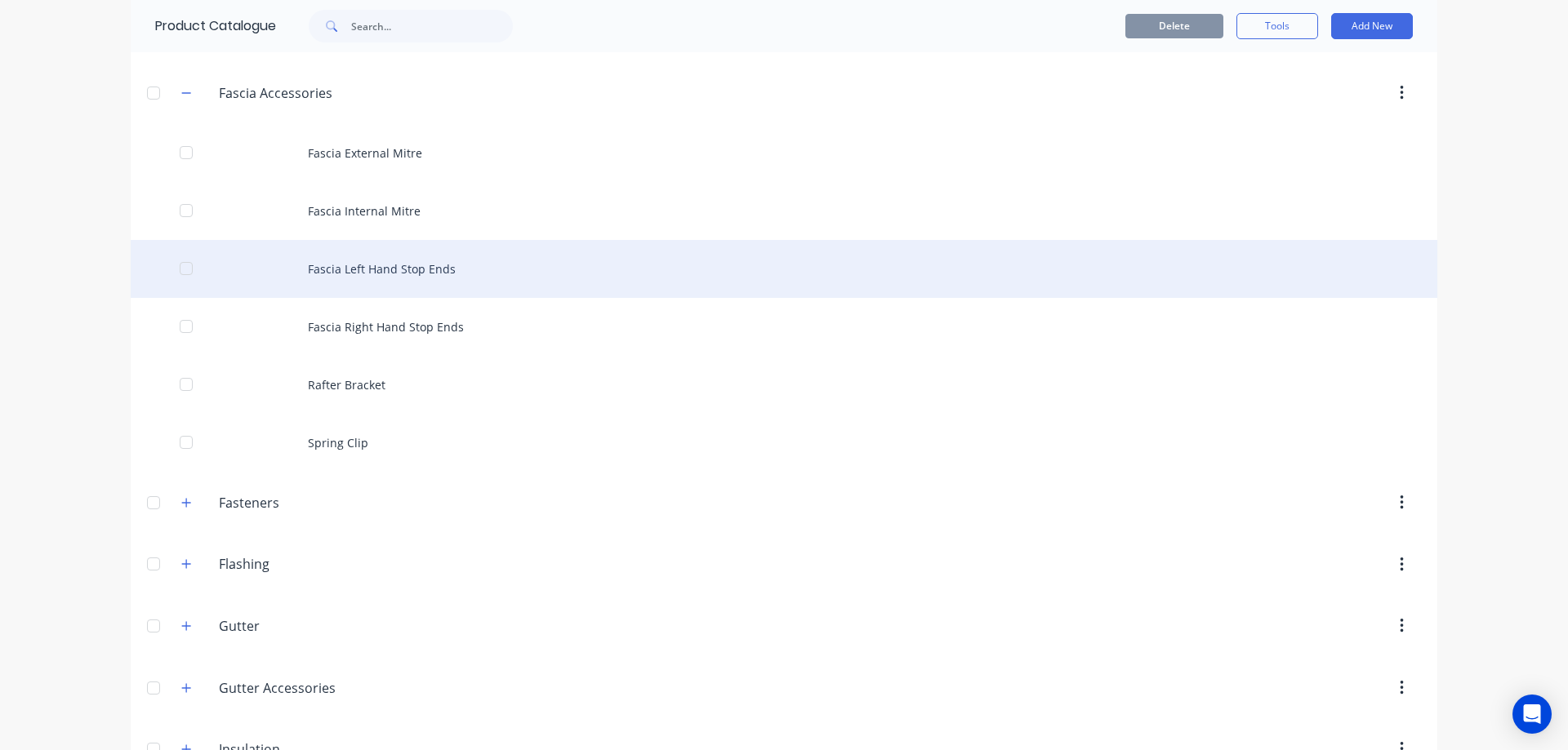
click at [443, 283] on div "Fascia Left Hand Stop Ends" at bounding box center [784, 269] width 1307 height 58
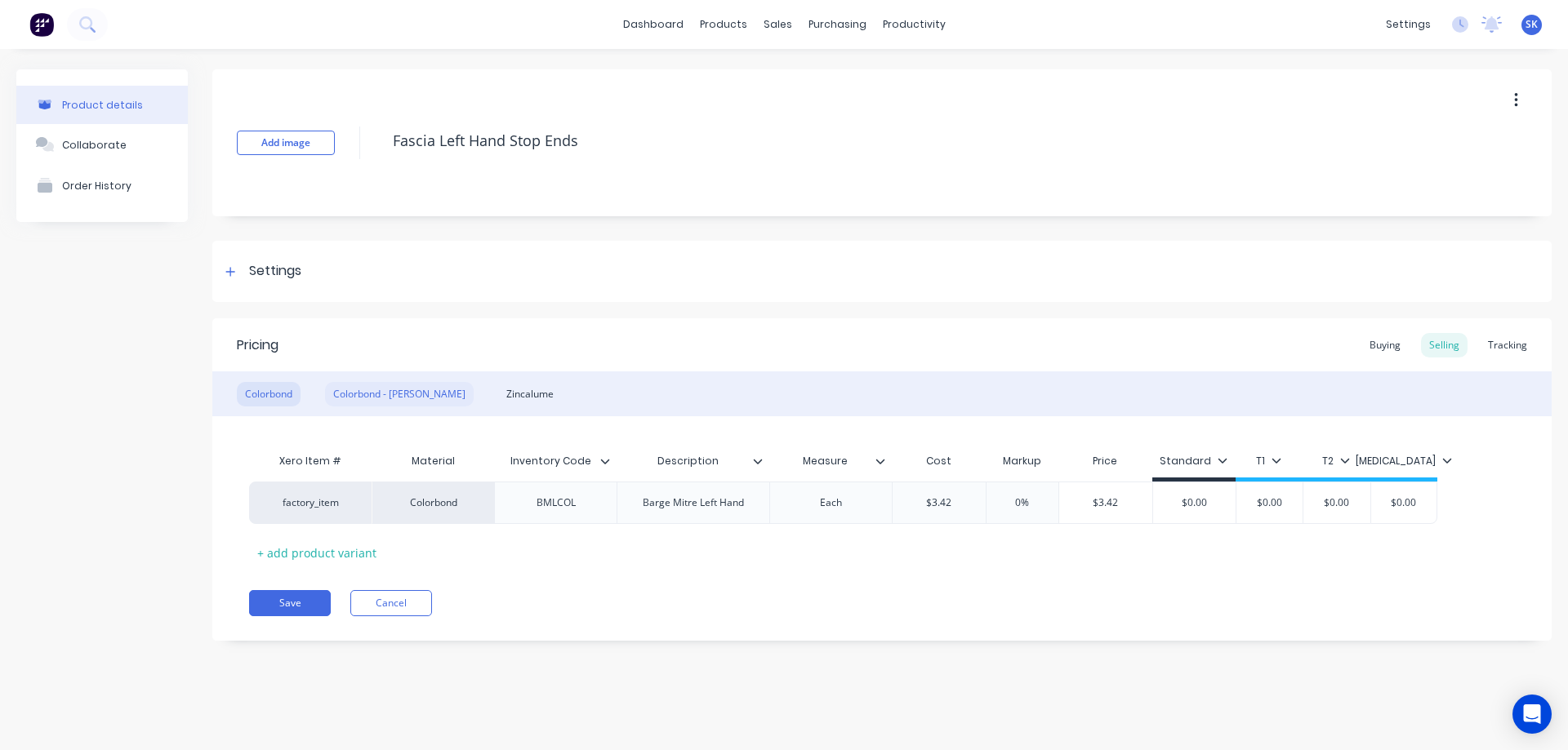
click at [356, 395] on div "Colorbond - [PERSON_NAME]" at bounding box center [399, 394] width 149 height 25
click at [498, 388] on div "Zincalume" at bounding box center [530, 394] width 64 height 25
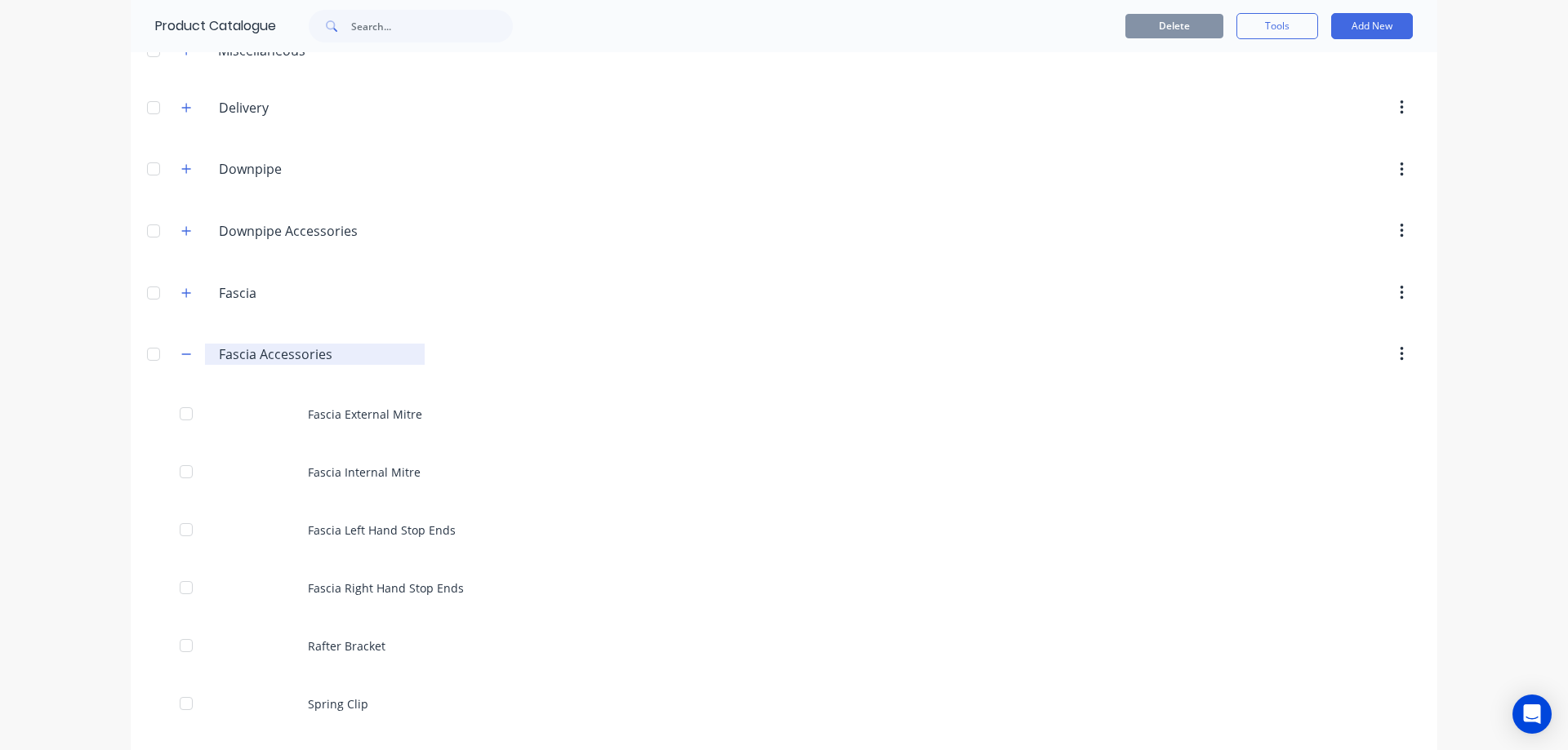
scroll to position [327, 0]
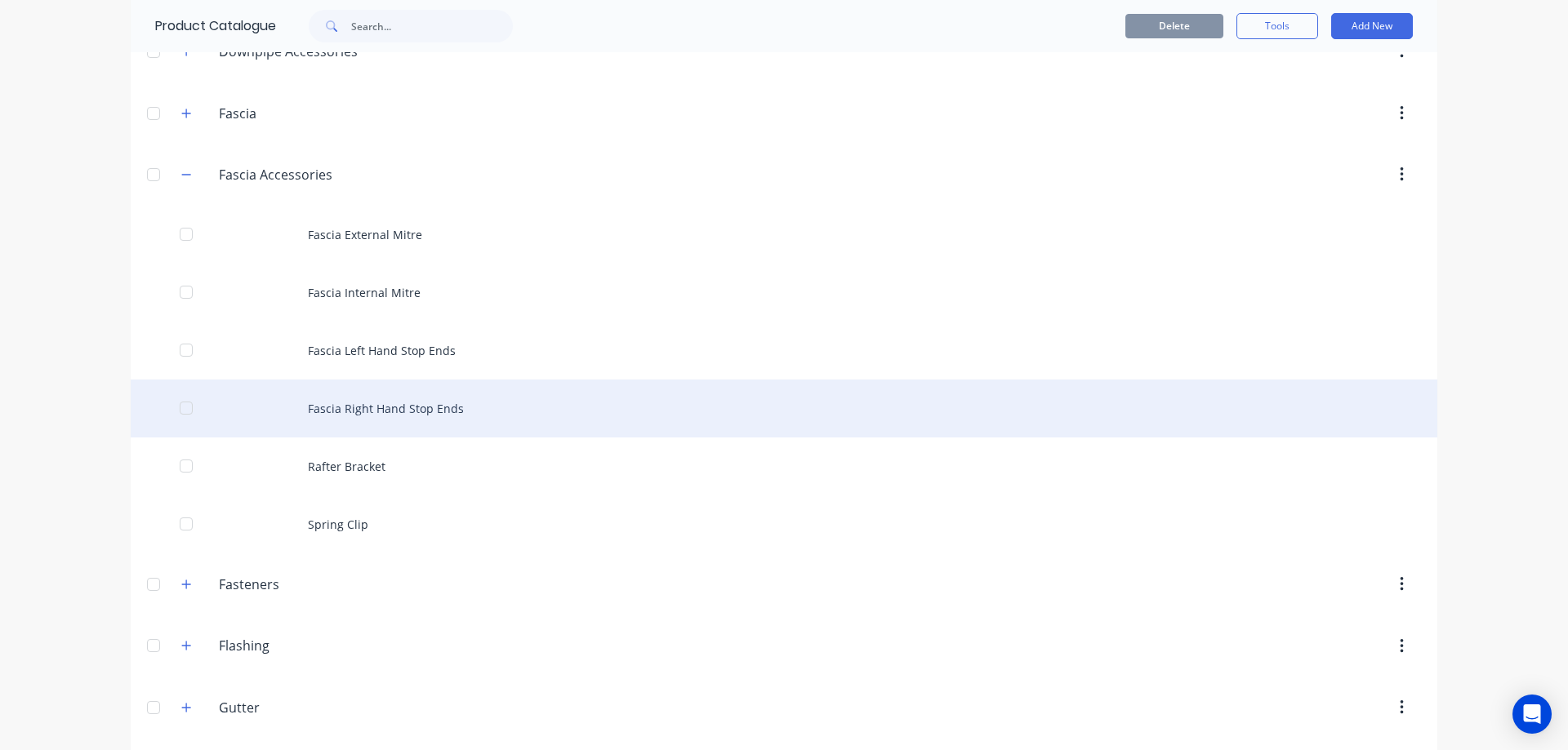
click at [371, 417] on div "Fascia Right Hand Stop Ends" at bounding box center [784, 408] width 1307 height 58
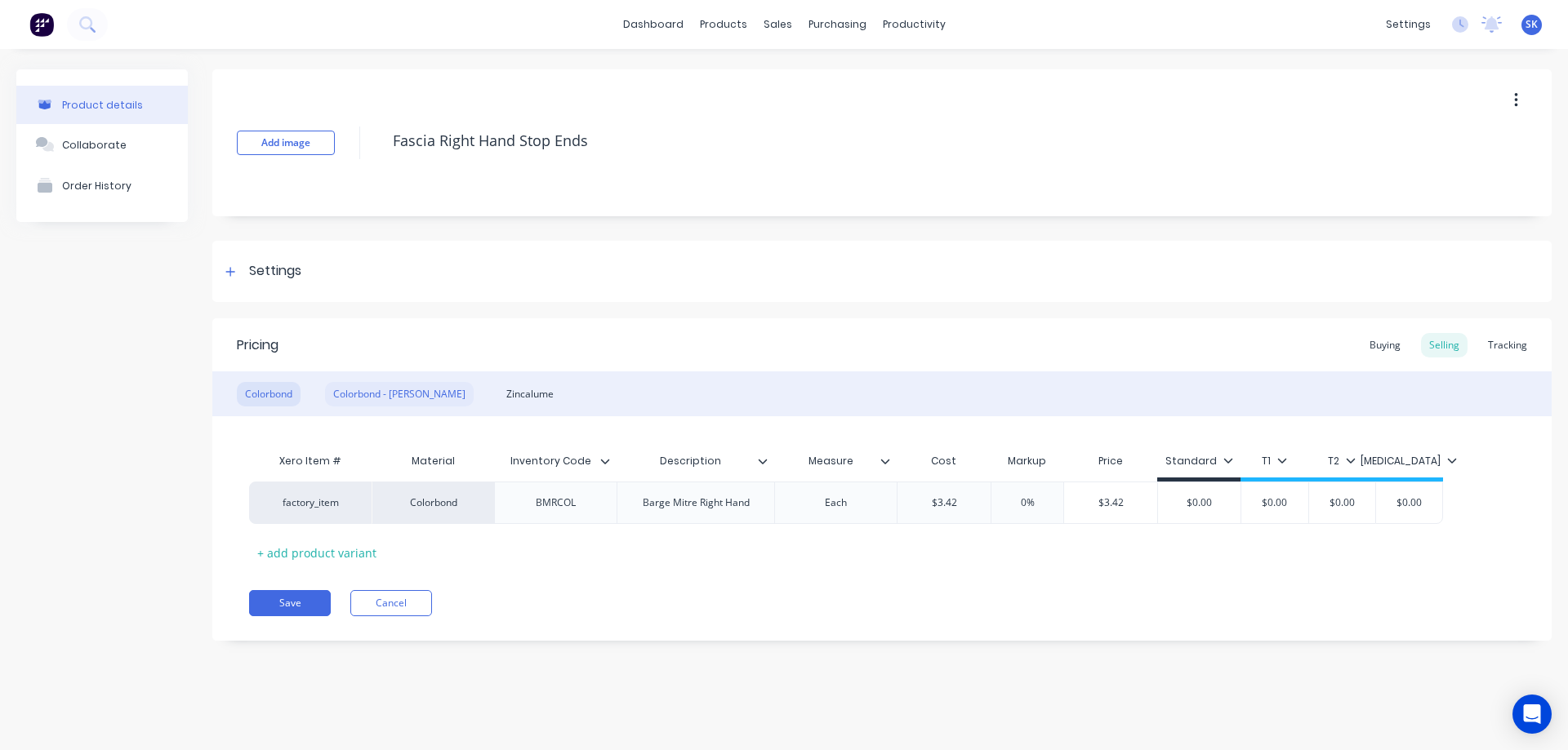
click at [380, 400] on div "Colorbond - [PERSON_NAME]" at bounding box center [399, 394] width 149 height 25
click at [498, 395] on div "Zincalume" at bounding box center [530, 394] width 64 height 25
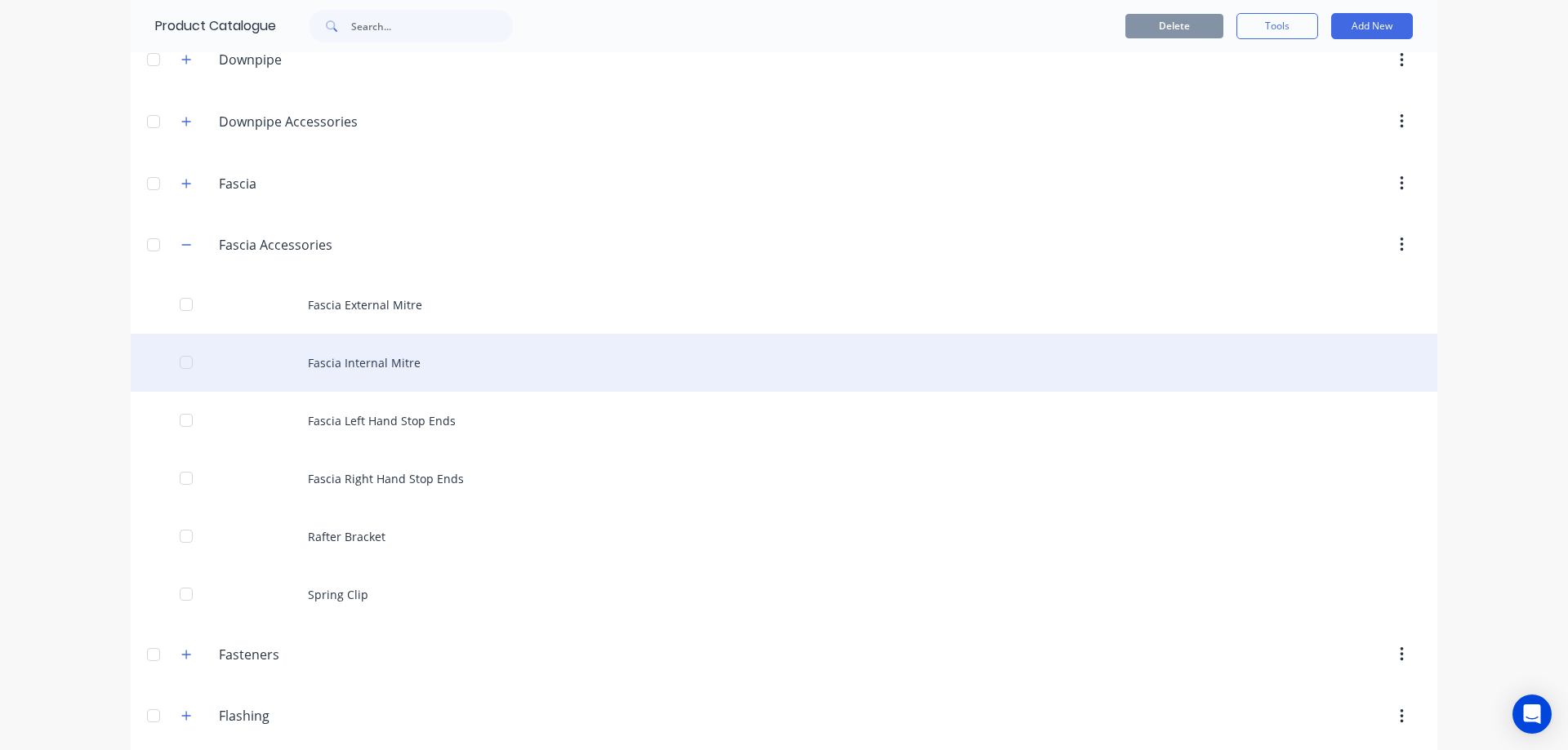
scroll to position [245, 0]
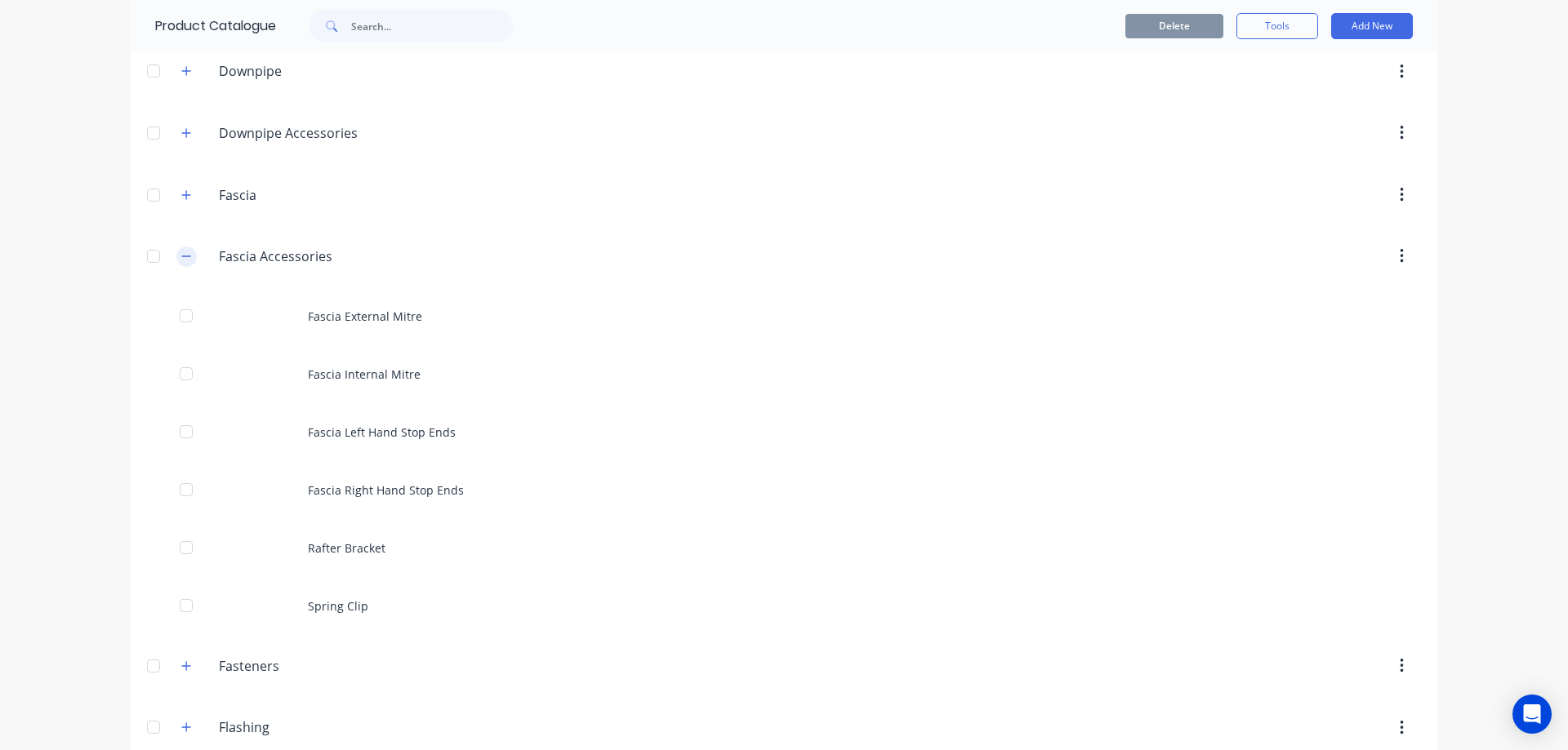
click at [177, 250] on button "button" at bounding box center [187, 257] width 20 height 20
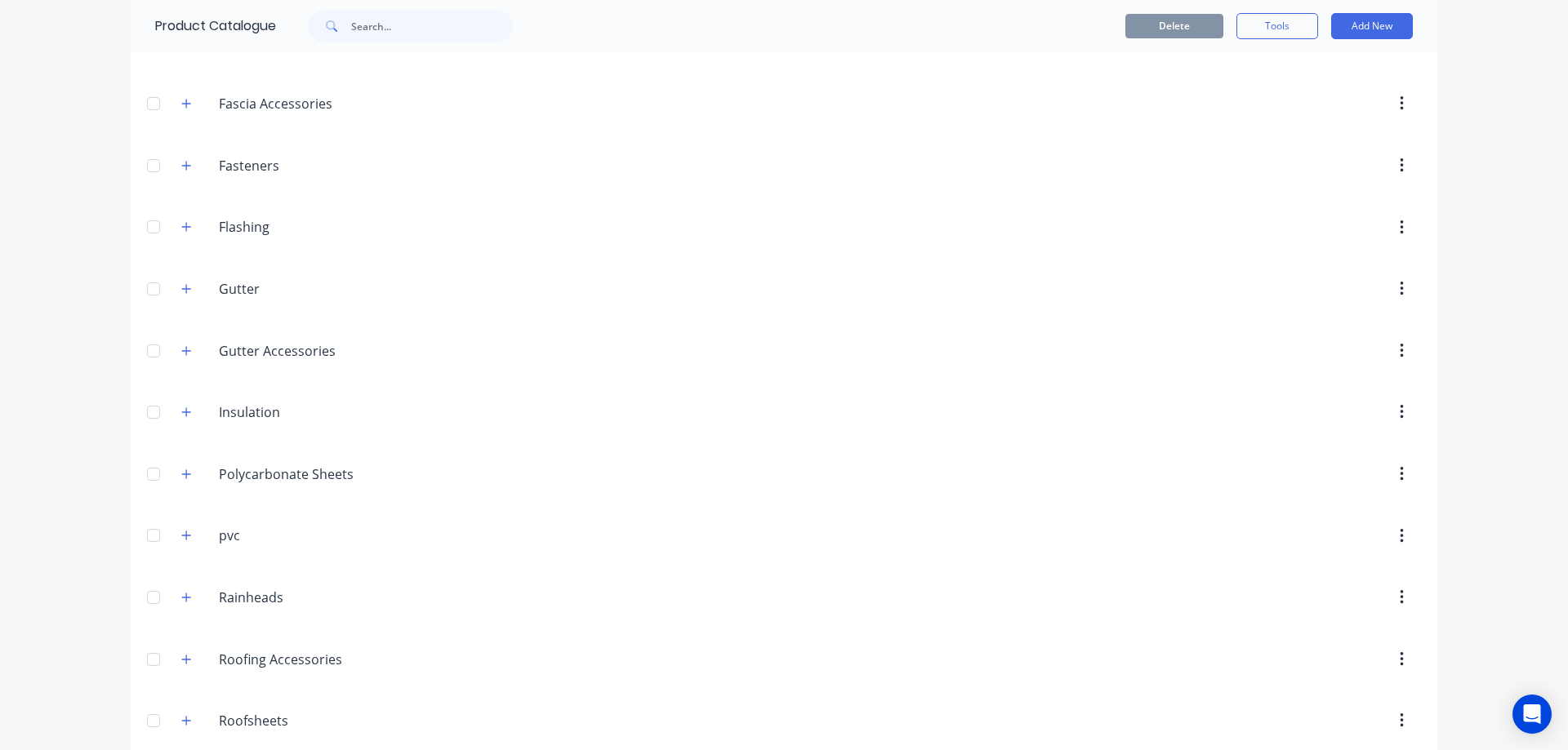
scroll to position [490, 0]
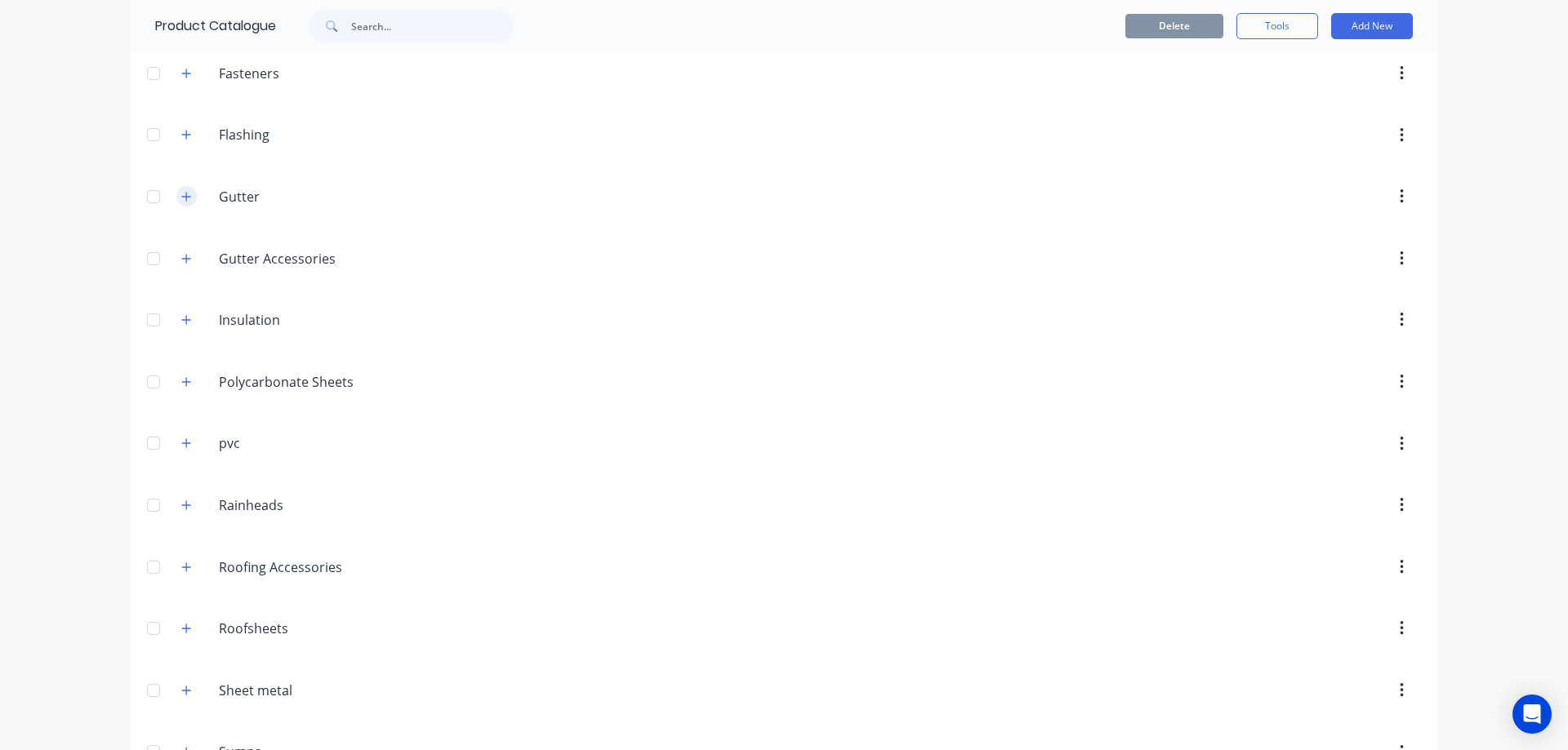
click at [182, 202] on icon "button" at bounding box center [187, 196] width 10 height 11
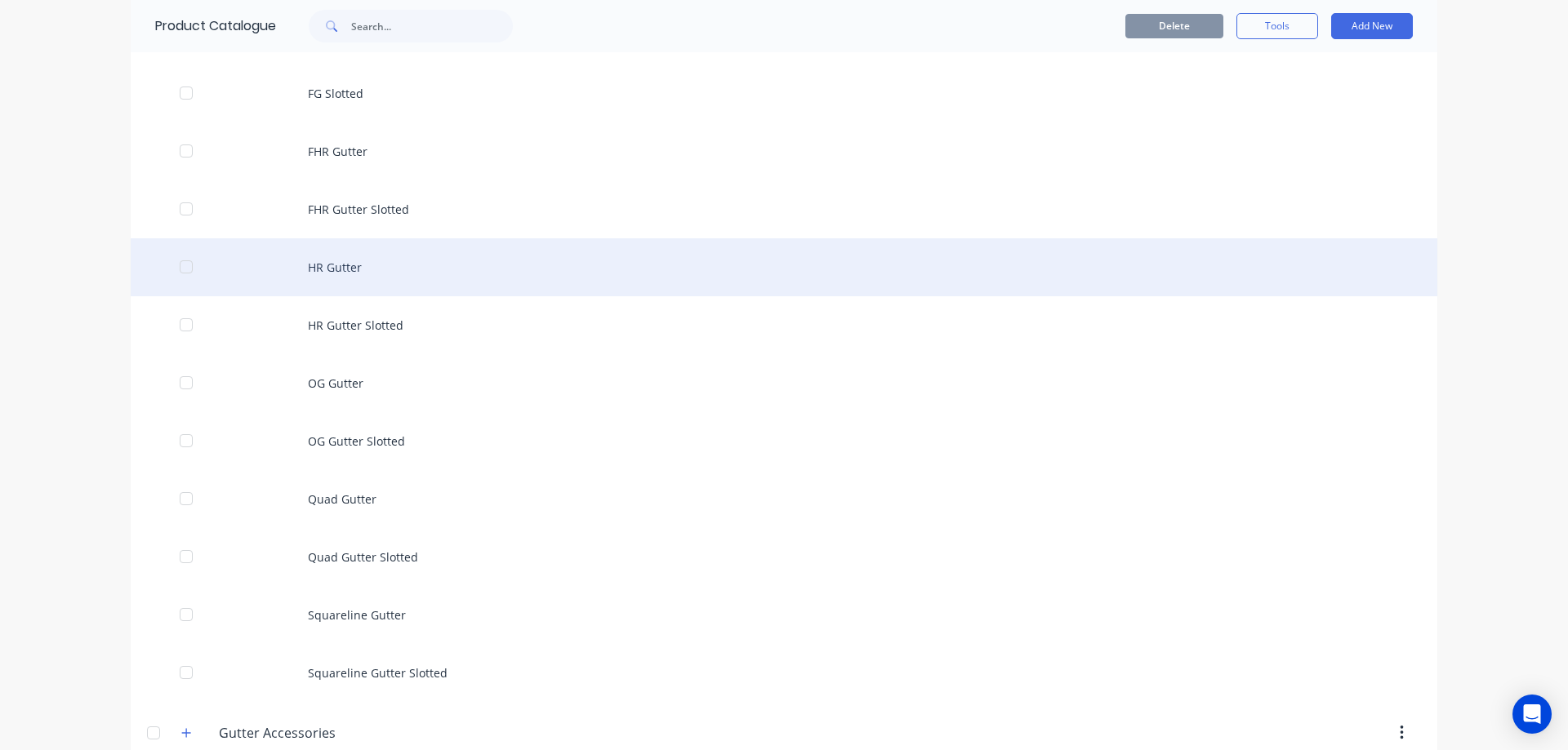
scroll to position [735, 0]
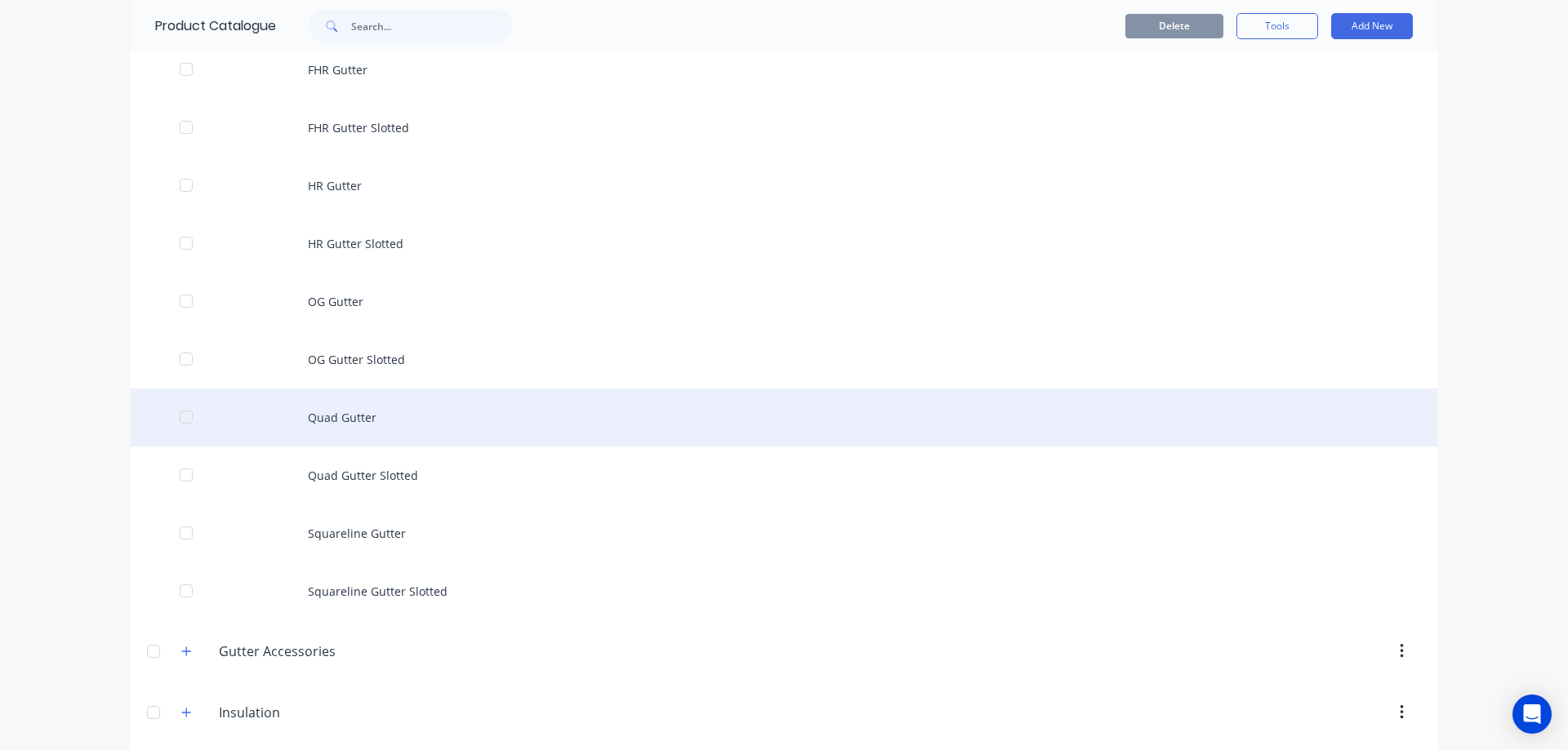
click at [349, 420] on div "Quad Gutter" at bounding box center [784, 417] width 1307 height 58
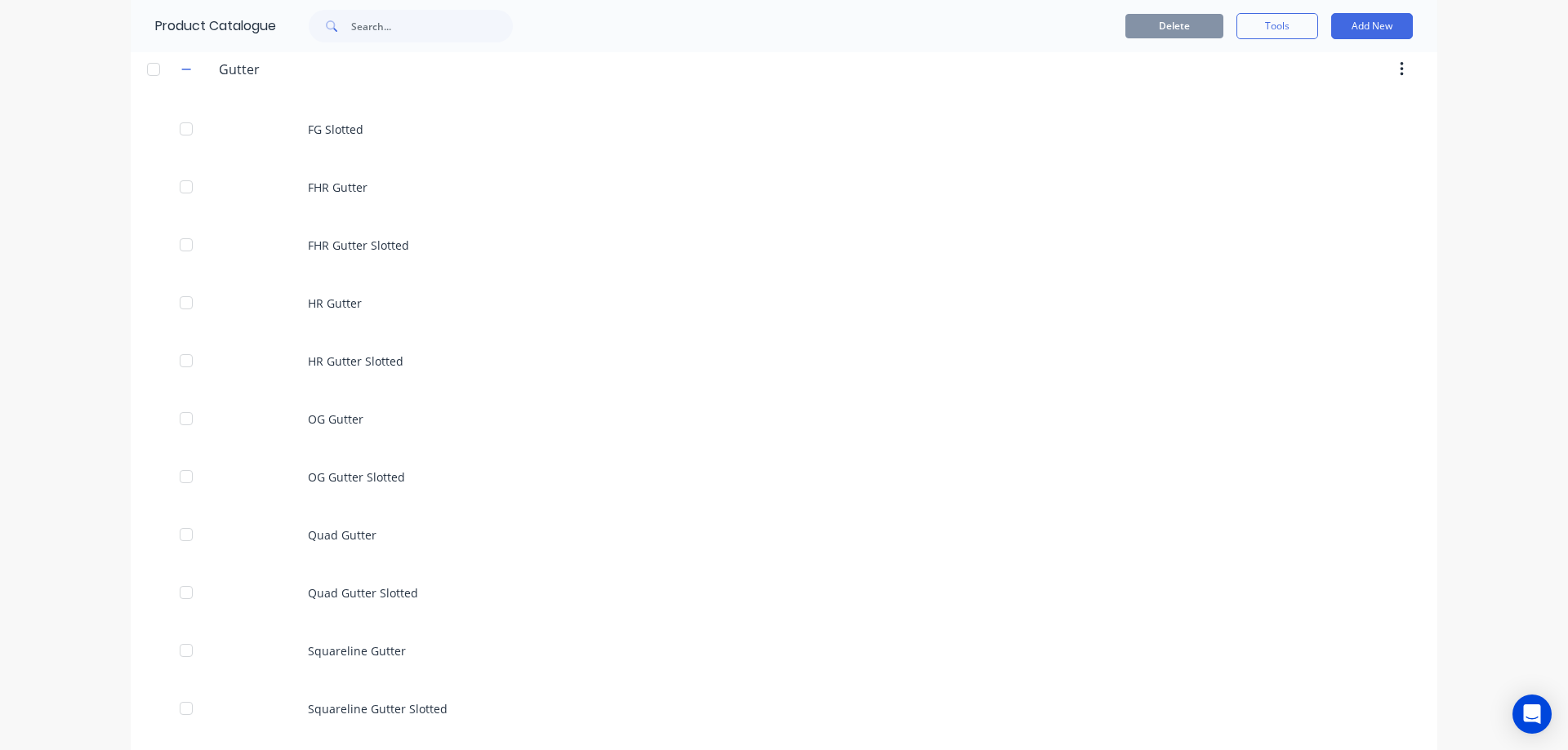
scroll to position [816, 0]
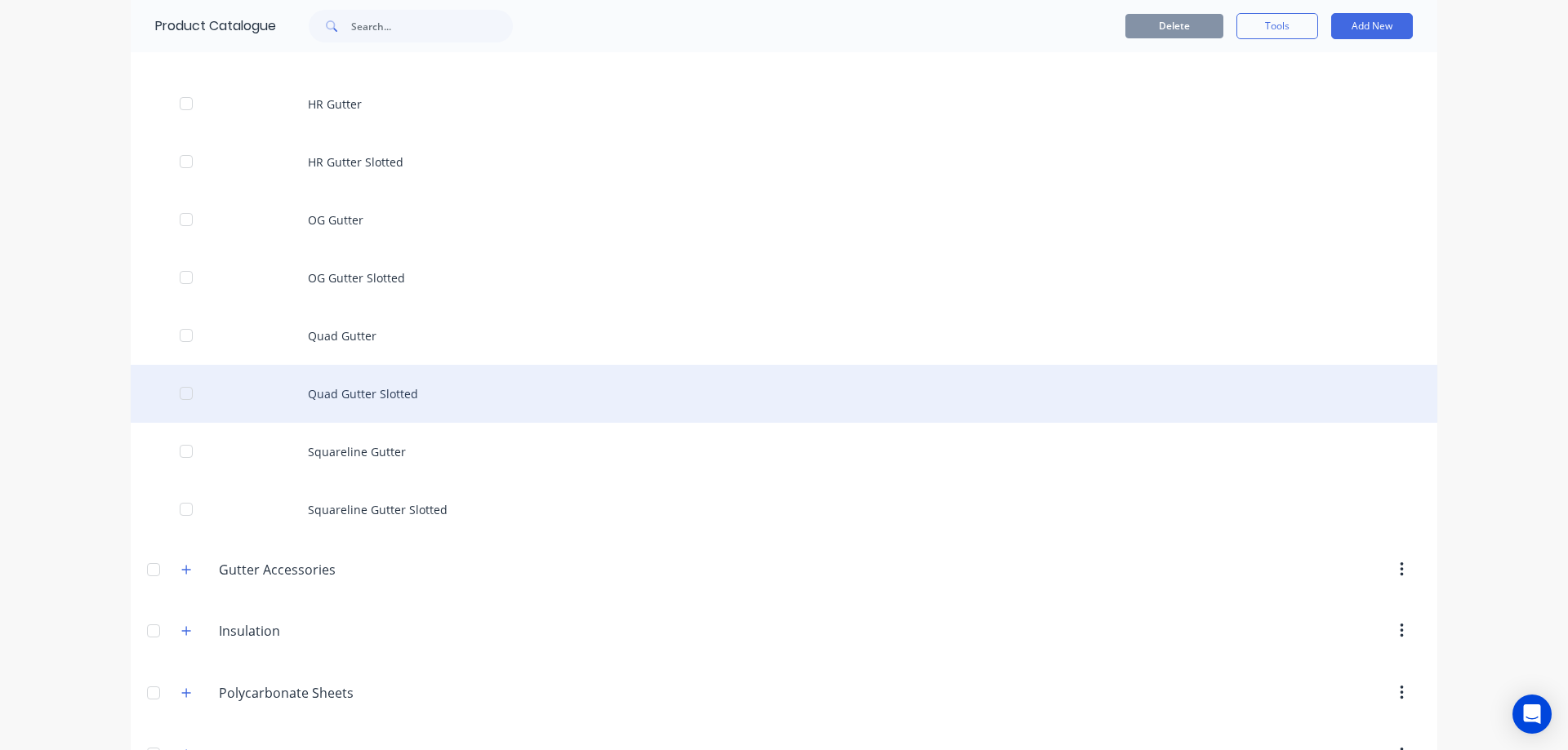
click at [348, 377] on div "Quad Gutter Slotted" at bounding box center [784, 394] width 1307 height 58
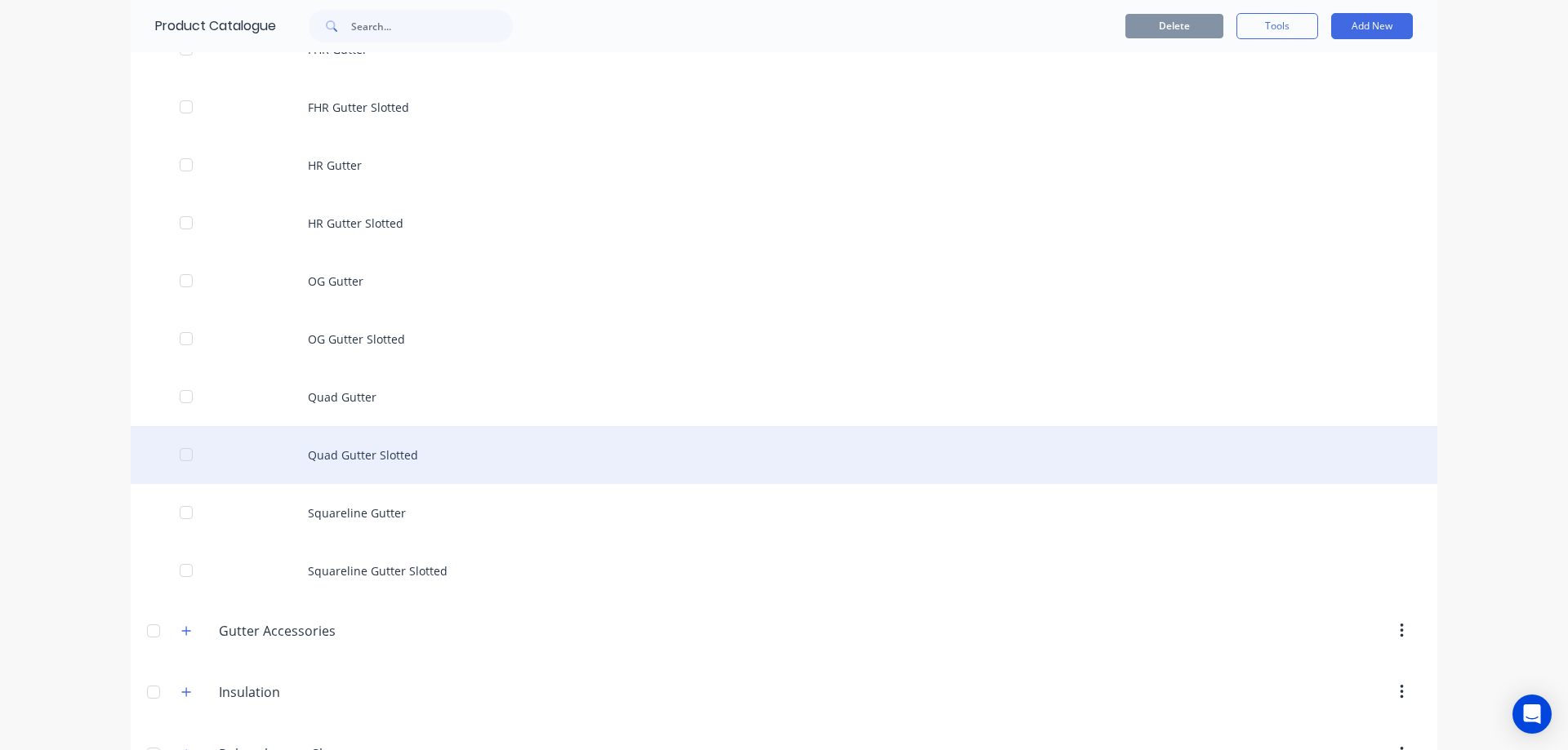
scroll to position [735, 0]
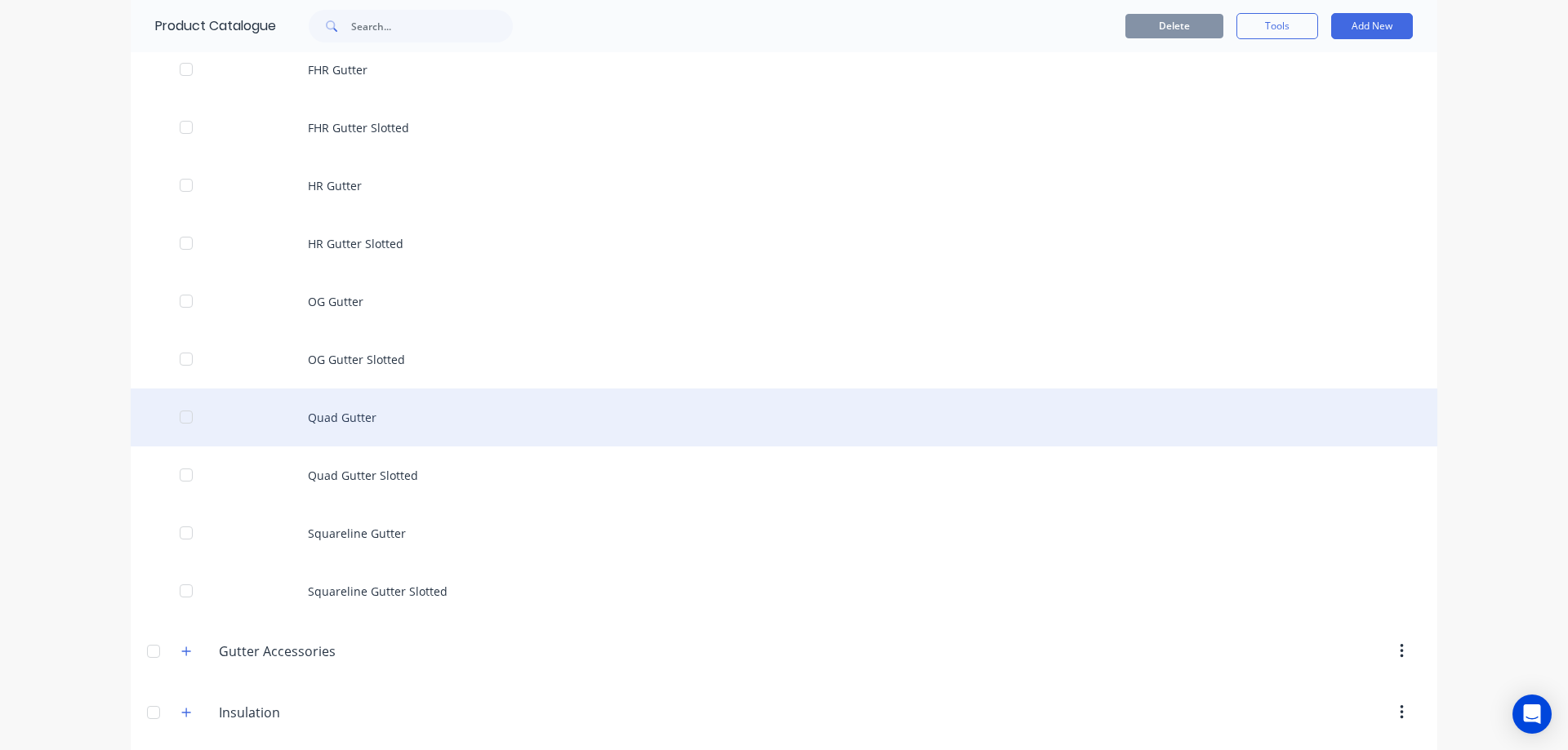
click at [358, 420] on div "Quad Gutter" at bounding box center [784, 417] width 1307 height 58
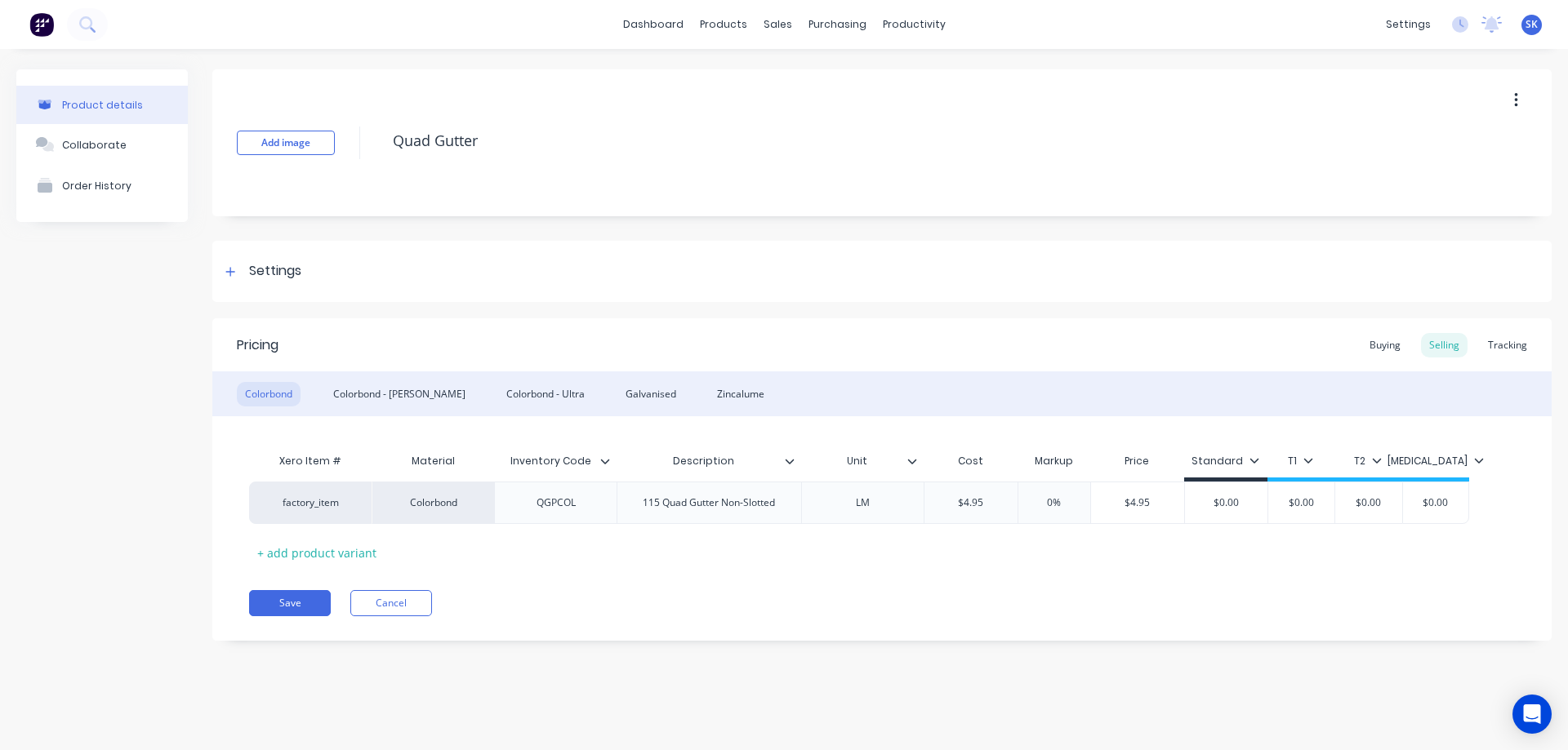
type textarea "x"
click at [346, 385] on div "Colorbond - [PERSON_NAME]" at bounding box center [399, 394] width 149 height 25
type input "$5.687"
drag, startPoint x: 1001, startPoint y: 509, endPoint x: 953, endPoint y: 507, distance: 48.0
click at [953, 507] on input "$5.687" at bounding box center [974, 502] width 98 height 14
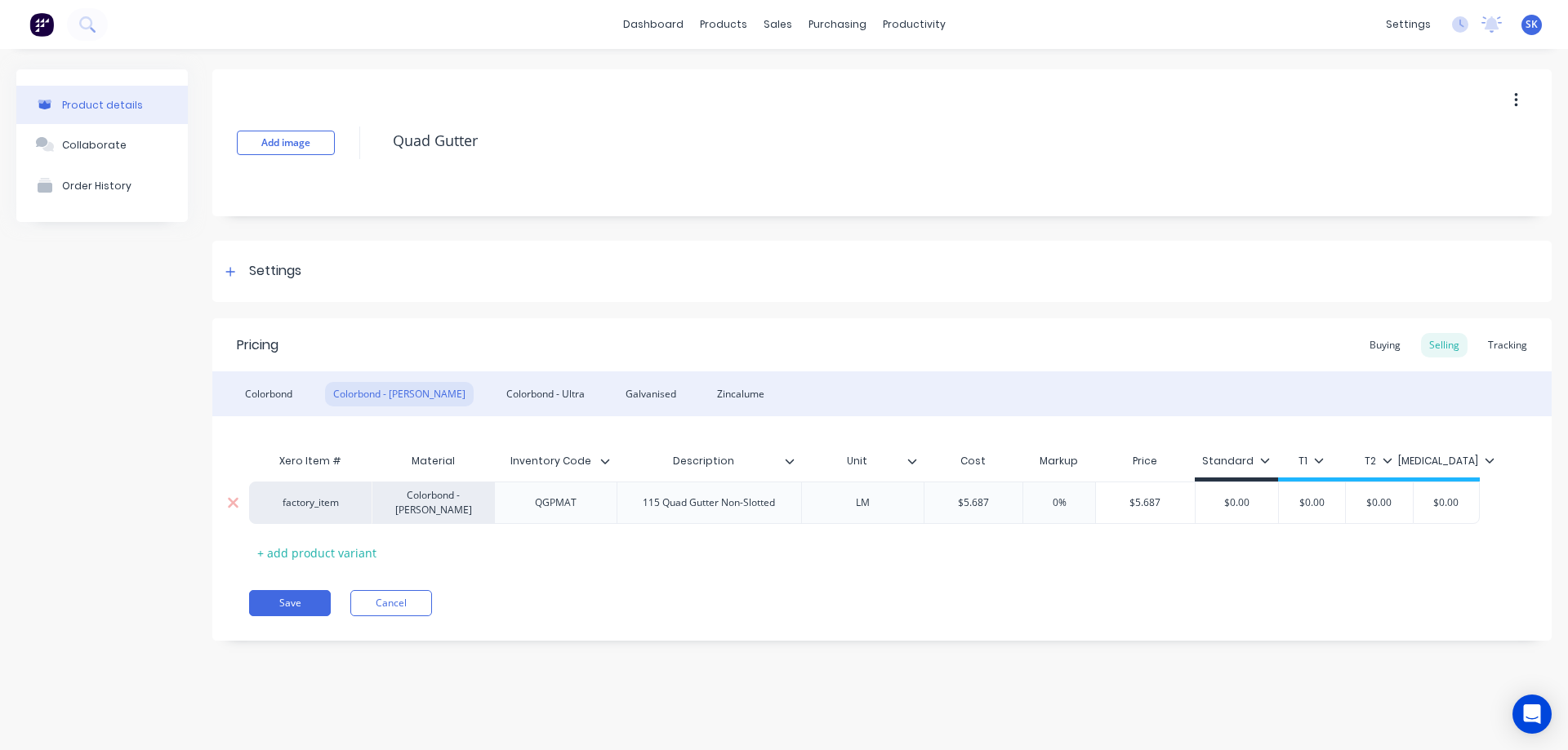
type textarea "x"
type input "5."
type textarea "x"
click at [958, 628] on div "Pricing Buying Selling Tracking Colorbond Colorbond - Matt Colorbond - Ultra Ga…" at bounding box center [882, 479] width 1340 height 322
click at [518, 398] on div "Colorbond - Ultra" at bounding box center [546, 394] width 95 height 25
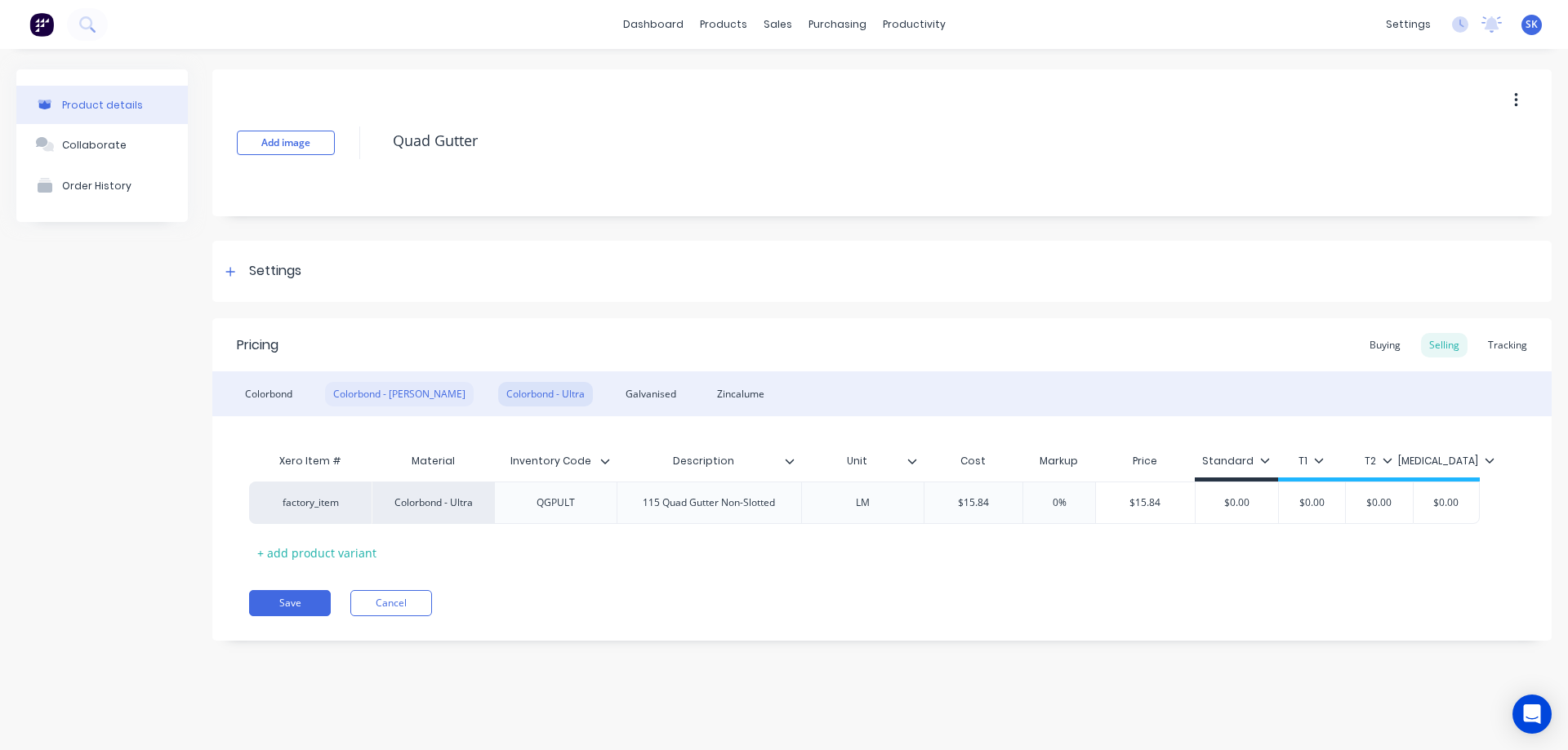
click at [367, 398] on div "Colorbond - Matt" at bounding box center [399, 394] width 149 height 25
click at [266, 390] on div "Colorbond" at bounding box center [268, 394] width 64 height 25
click at [394, 390] on div "Colorbond - Matt" at bounding box center [399, 394] width 149 height 25
click at [498, 390] on div "Colorbond - Ultra" at bounding box center [546, 394] width 95 height 25
click at [617, 391] on div "Galvanised" at bounding box center [650, 394] width 67 height 25
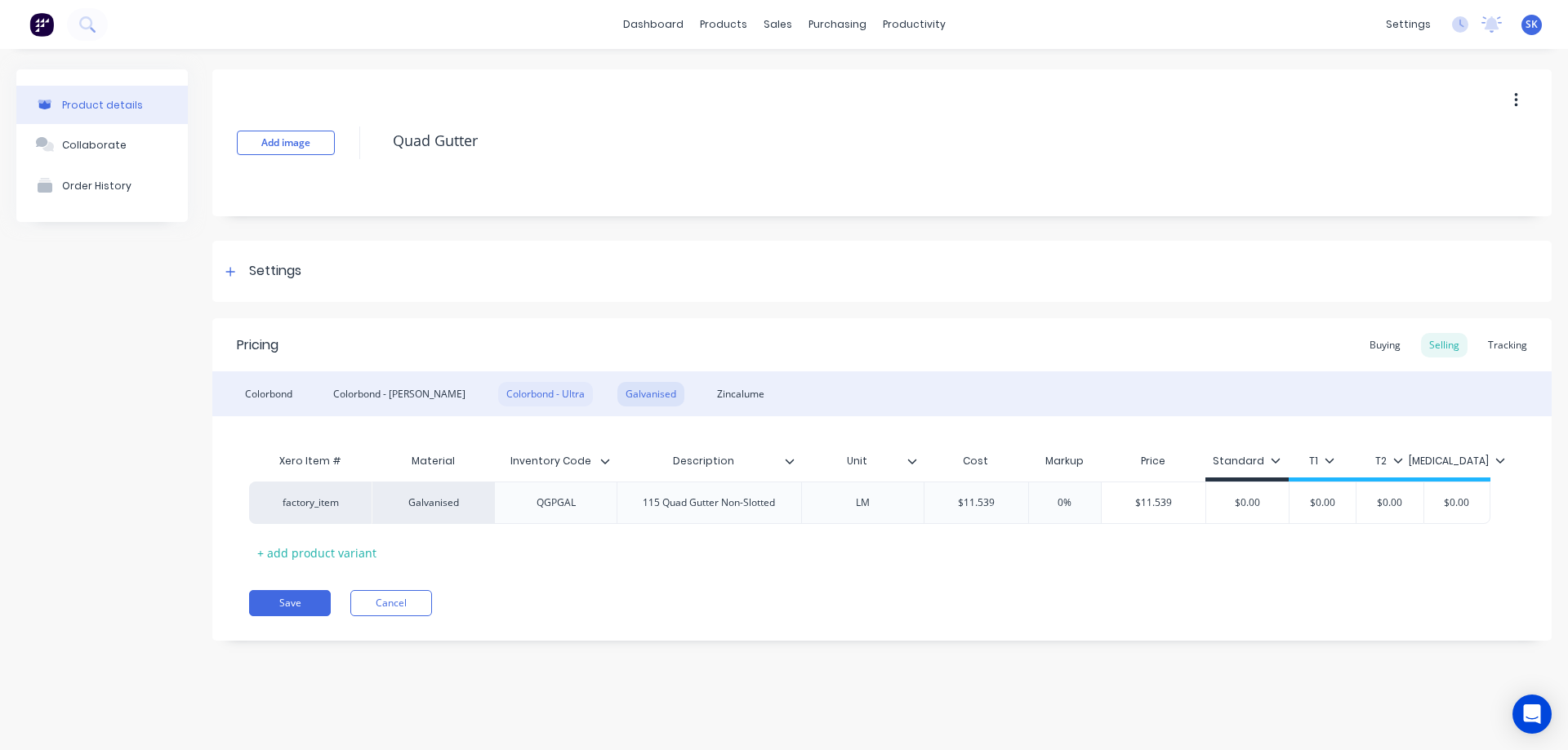
click at [524, 392] on div "Colorbond - Ultra" at bounding box center [546, 394] width 95 height 25
click at [413, 394] on div "Colorbond - Matt" at bounding box center [399, 394] width 149 height 25
click at [498, 397] on div "Colorbond - Ultra" at bounding box center [546, 394] width 95 height 25
click at [617, 397] on div "Galvanised" at bounding box center [650, 394] width 67 height 25
type input "$11.539"
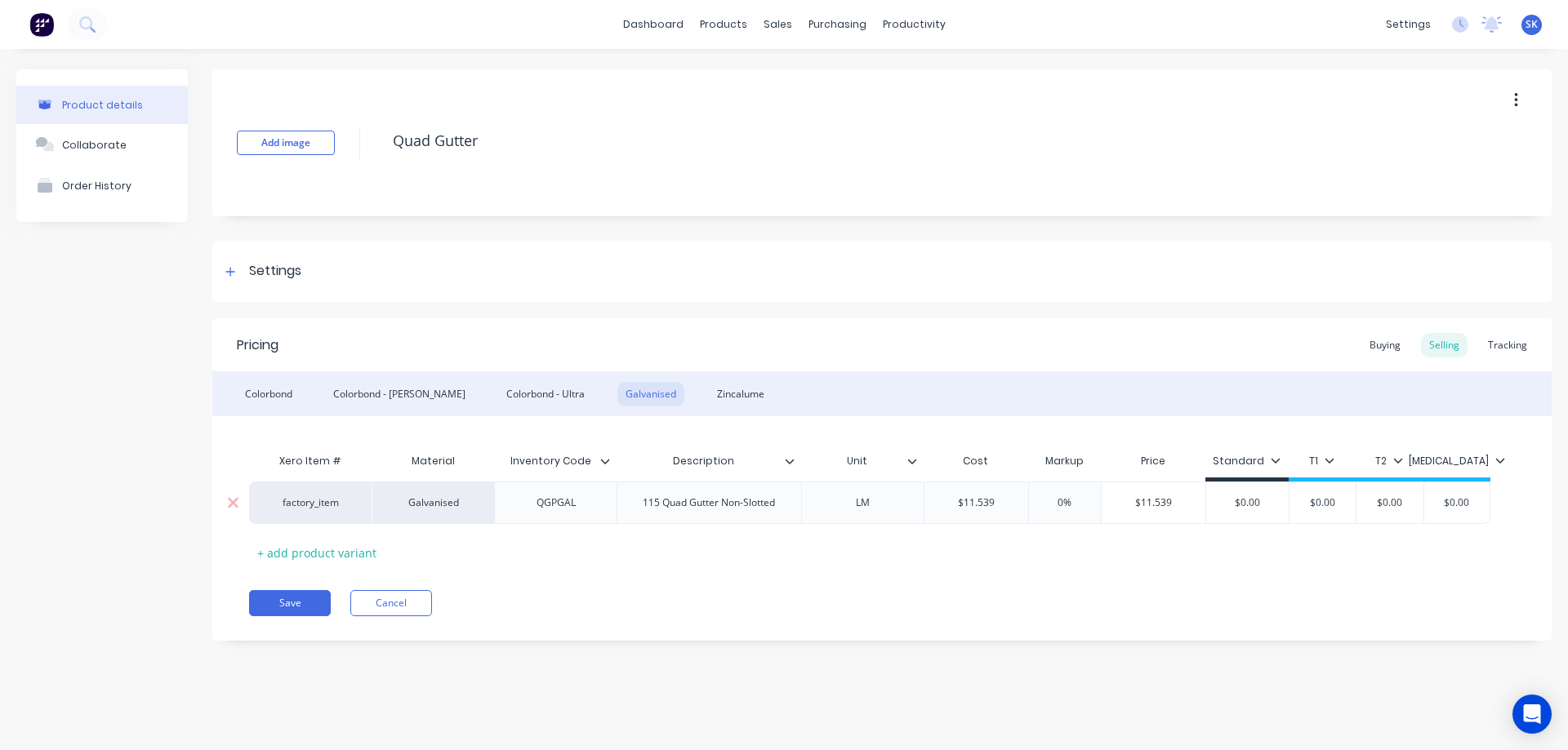
click at [1002, 496] on input "$11.539" at bounding box center [976, 502] width 104 height 14
type textarea "x"
type input "$11.53"
type textarea "x"
type input "$11.5"
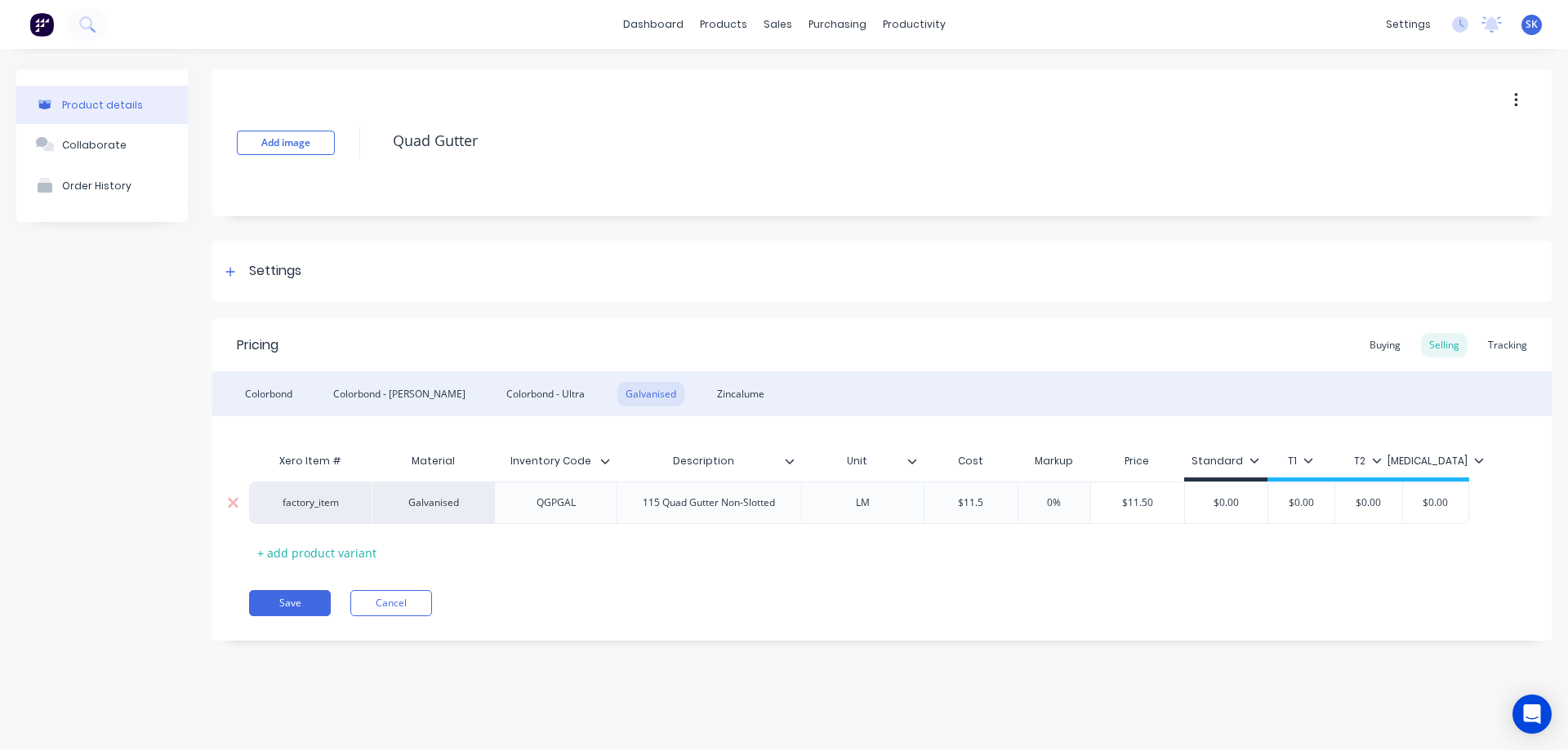
type textarea "x"
click at [997, 526] on div "Xero Item # Material Inventory Code Description Unit Cost Markup Price Standard…" at bounding box center [881, 505] width 1266 height 120
click at [709, 394] on div "Zincalume" at bounding box center [740, 394] width 64 height 25
type input "$4.829"
click at [1001, 508] on input "$4.829" at bounding box center [974, 502] width 98 height 14
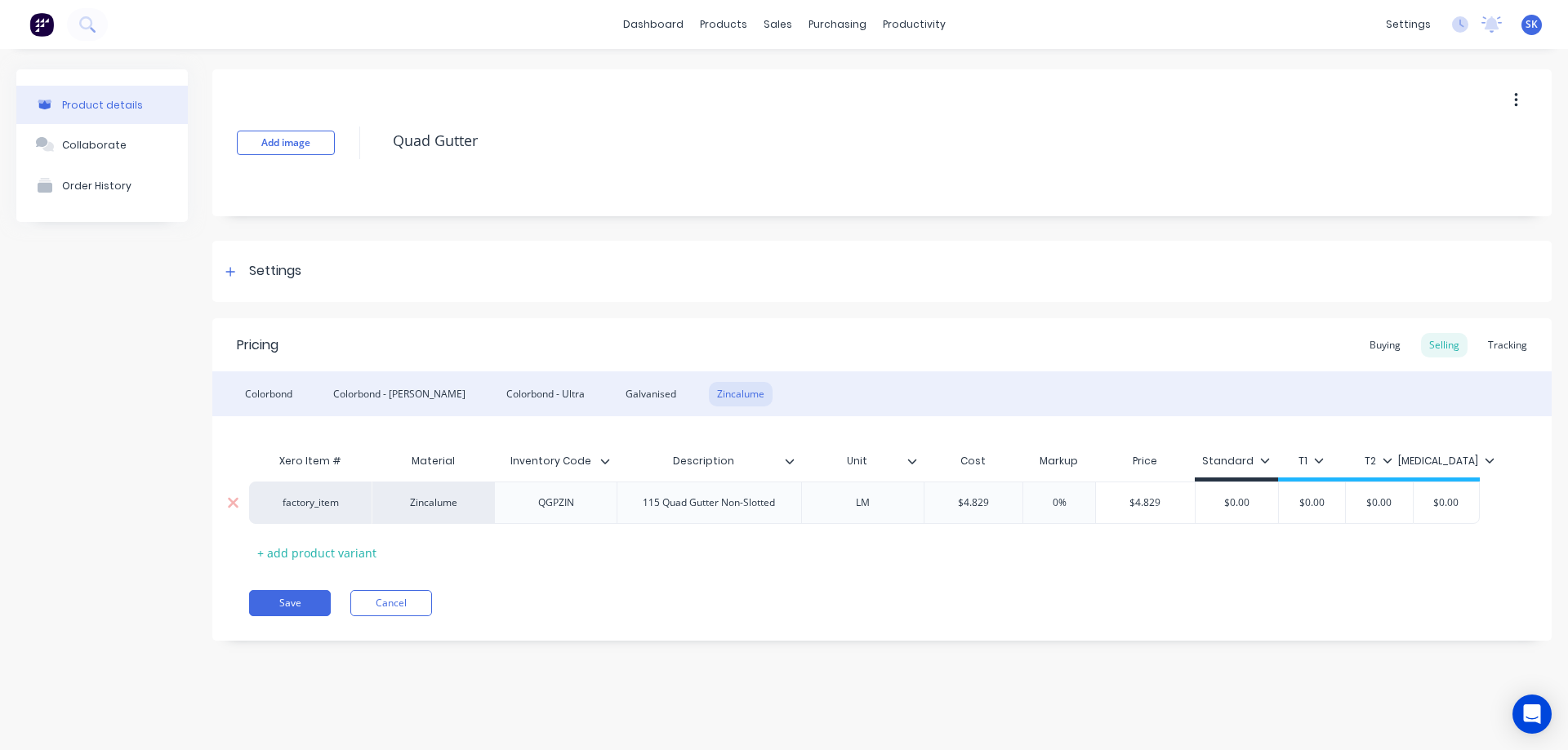
type textarea "x"
type input "$4.82"
type textarea "x"
type input "$4.8"
type textarea "x"
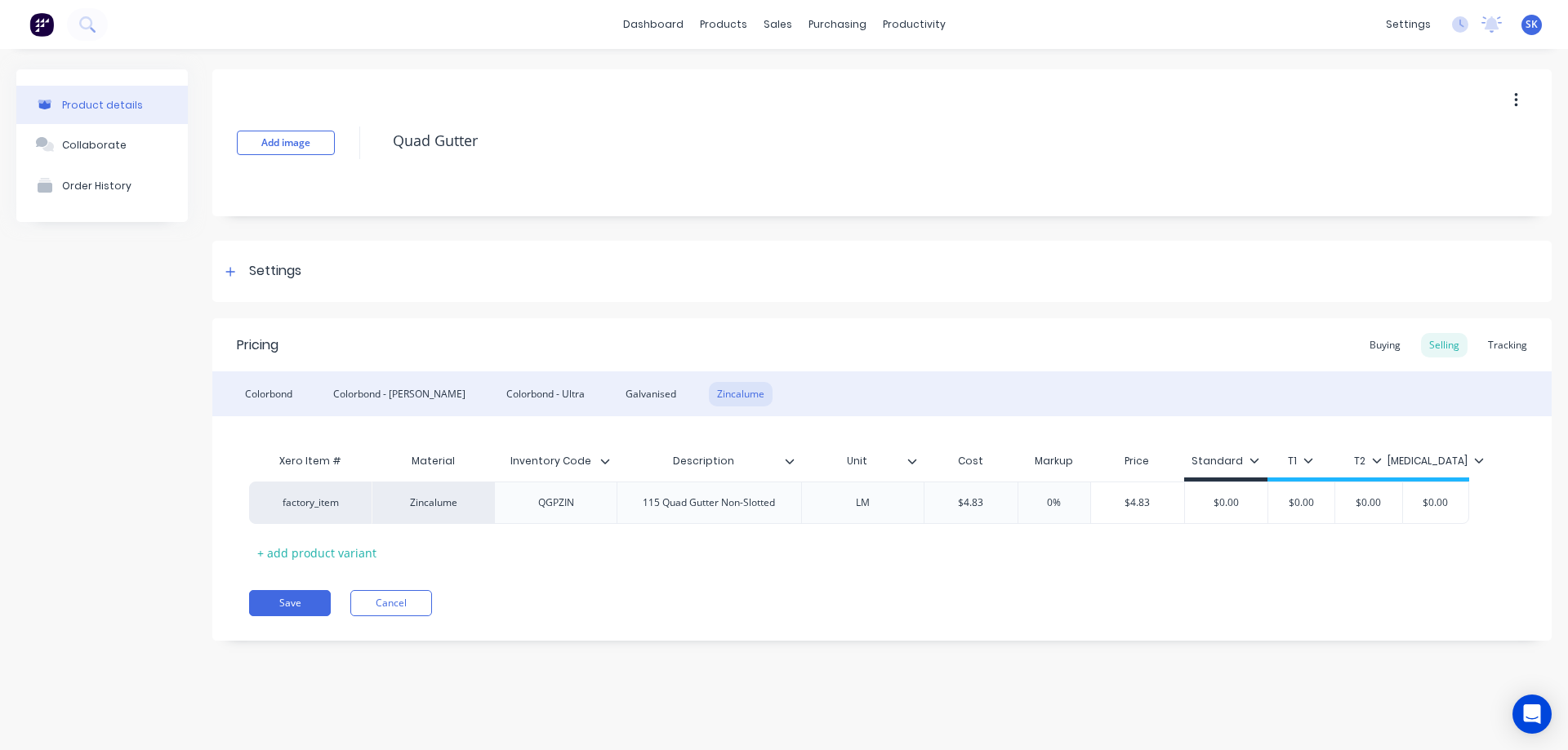
type input "$4.83"
click at [991, 565] on div "Xero Item # Material Inventory Code Description Unit Cost Markup Price Standard…" at bounding box center [881, 505] width 1266 height 120
click at [311, 598] on button "Save" at bounding box center [289, 603] width 81 height 26
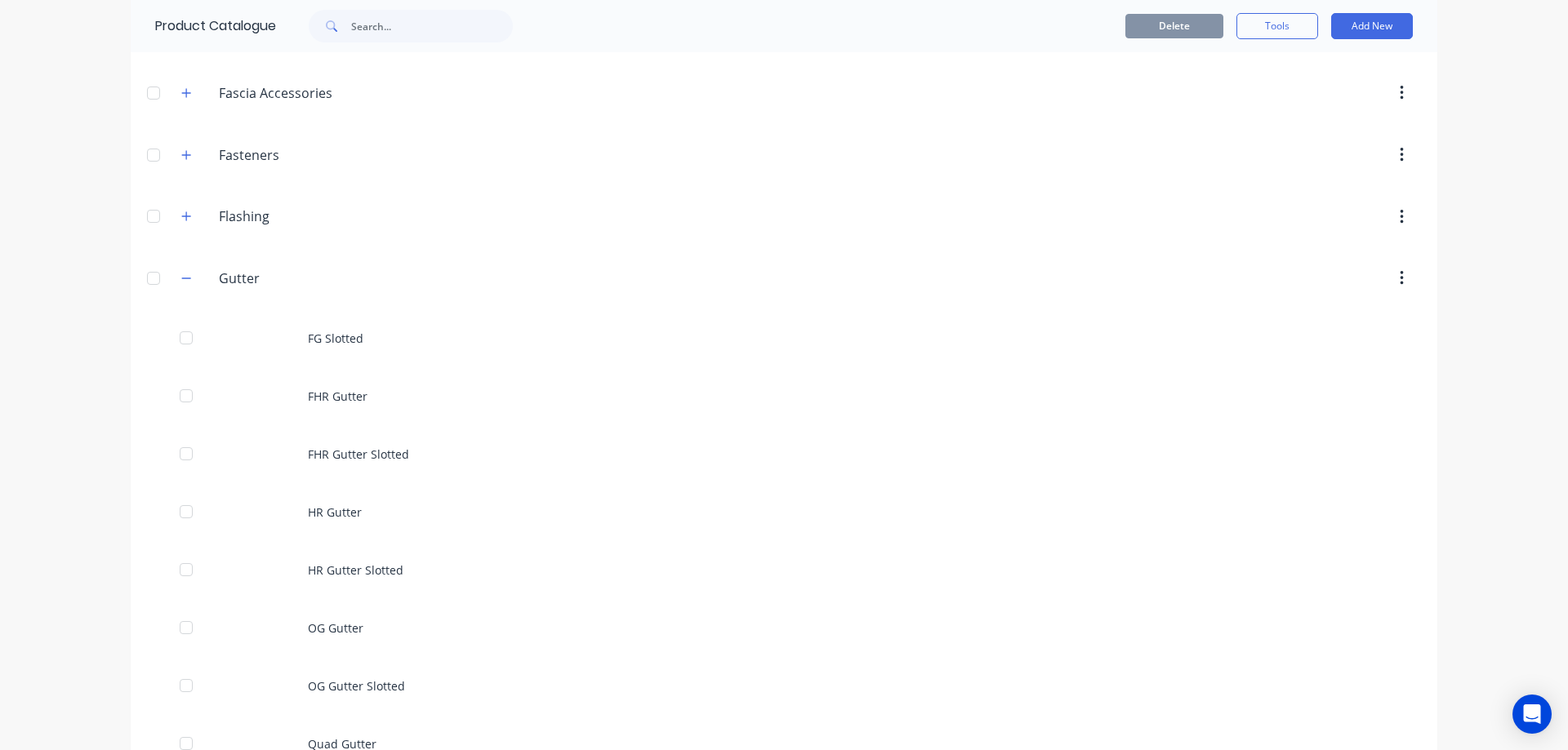
scroll to position [816, 0]
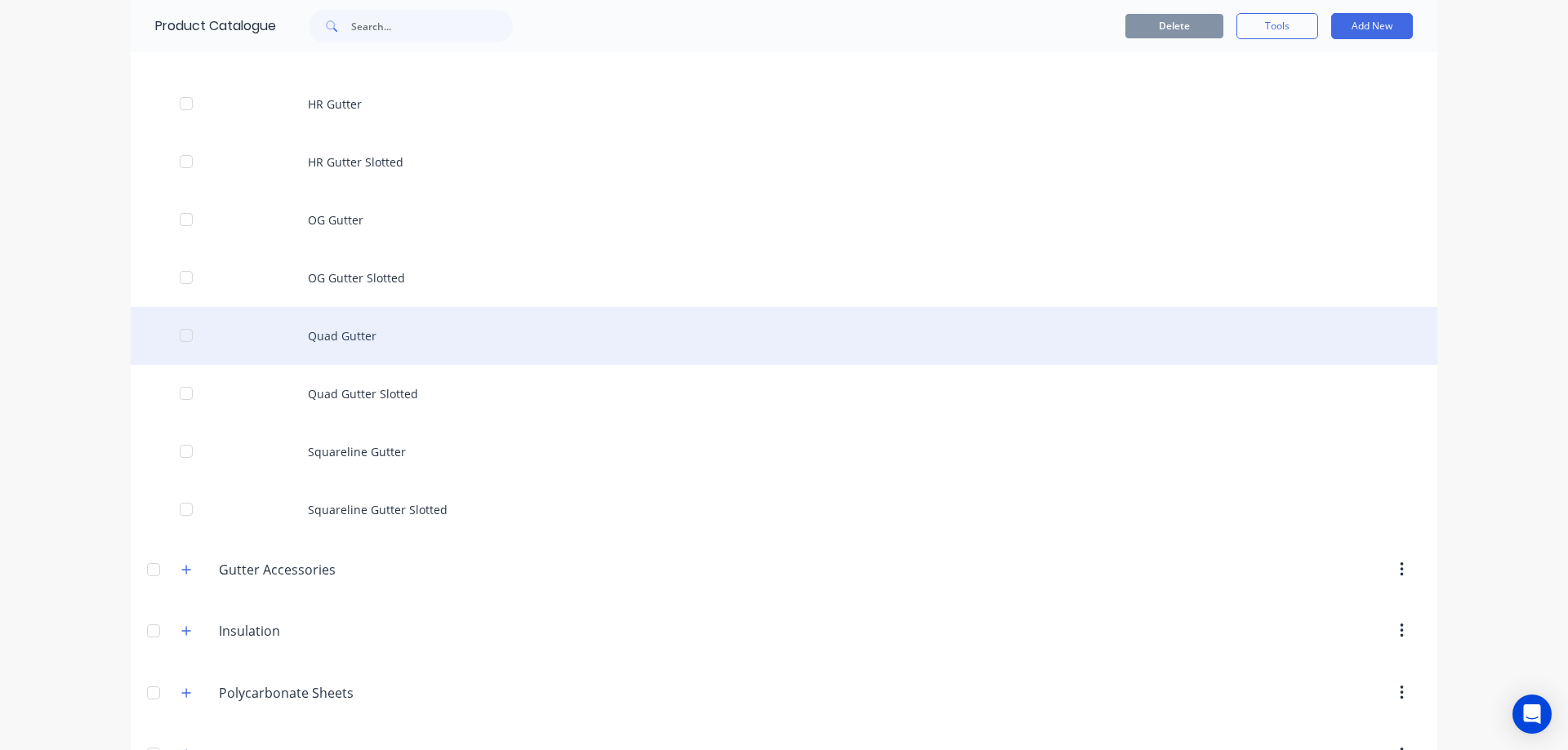
click at [340, 328] on div "Quad Gutter" at bounding box center [784, 336] width 1307 height 58
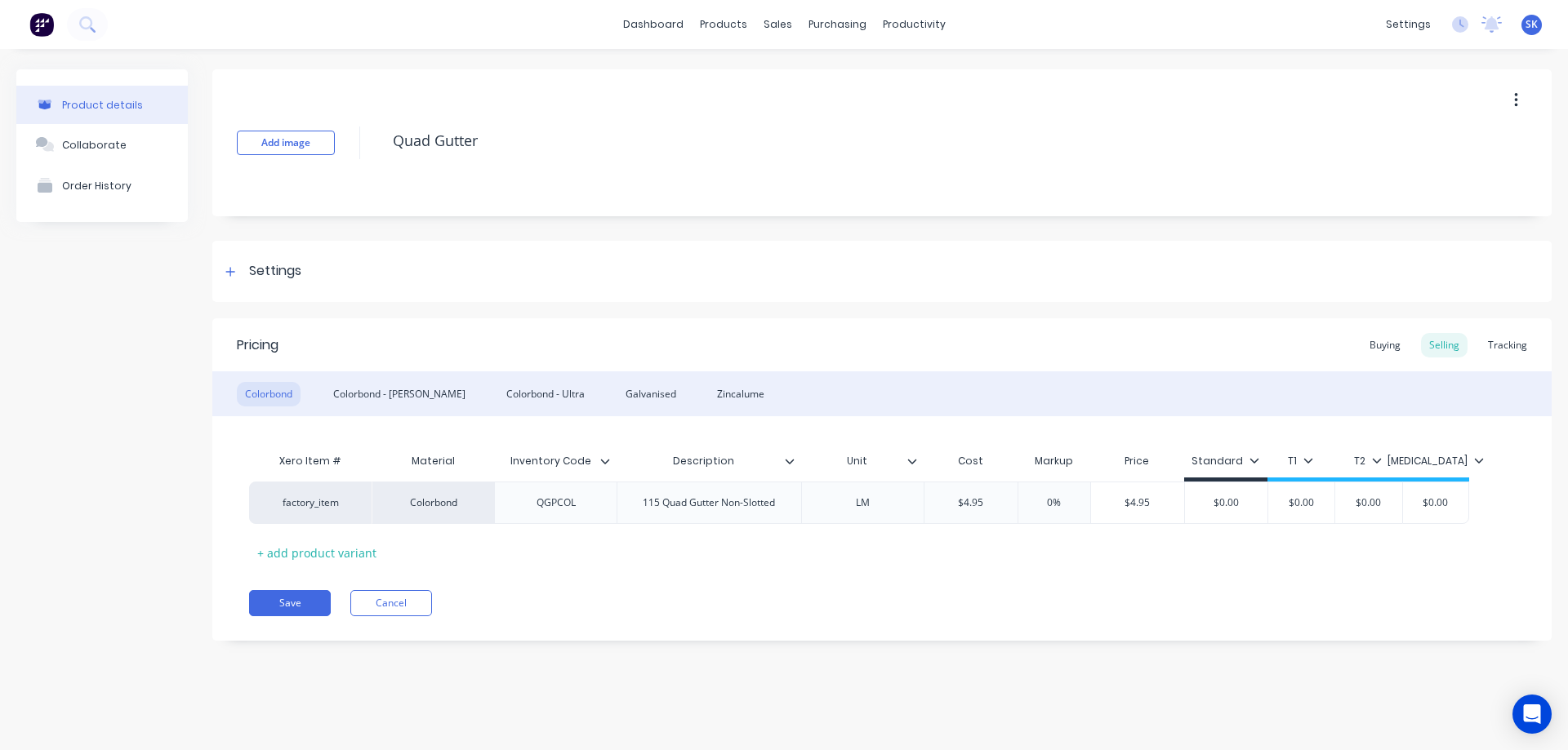
type textarea "x"
click at [498, 389] on div "Colorbond - Ultra" at bounding box center [546, 394] width 95 height 25
click at [617, 394] on div "Galvanised" at bounding box center [650, 394] width 67 height 25
click at [709, 391] on div "Zincalume" at bounding box center [740, 394] width 64 height 25
click at [377, 387] on div "Colorbond - Matt" at bounding box center [399, 394] width 149 height 25
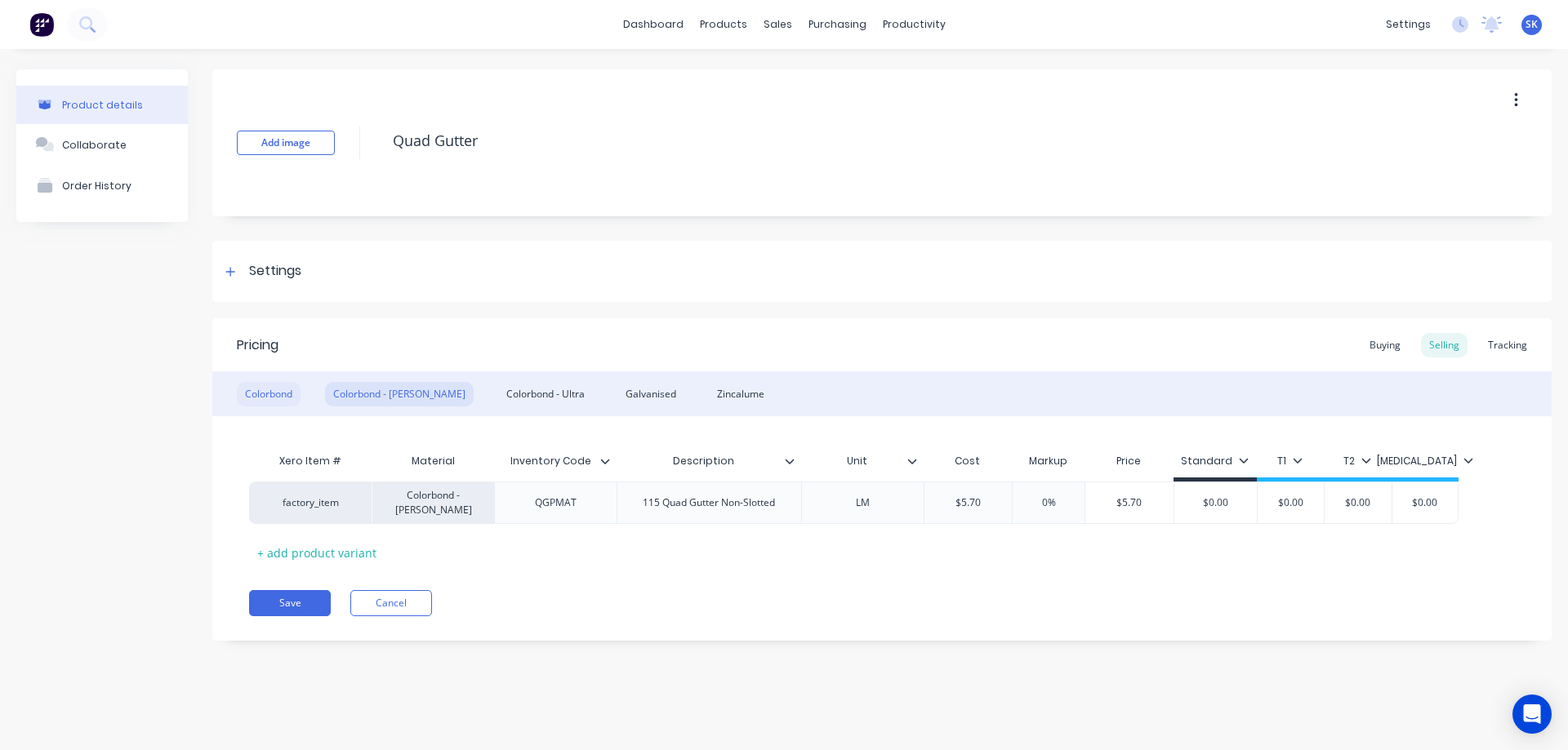
click at [271, 386] on div "Colorbond" at bounding box center [268, 394] width 64 height 25
click at [400, 391] on div "Colorbond - Matt" at bounding box center [399, 394] width 149 height 25
click at [515, 391] on div "Colorbond - Ultra" at bounding box center [546, 394] width 95 height 25
click at [576, 408] on div "Colorbond Colorbond - Matt Colorbond - Ultra Galvanised Zincalume" at bounding box center [882, 394] width 1340 height 45
click at [617, 399] on div "Galvanised" at bounding box center [650, 394] width 67 height 25
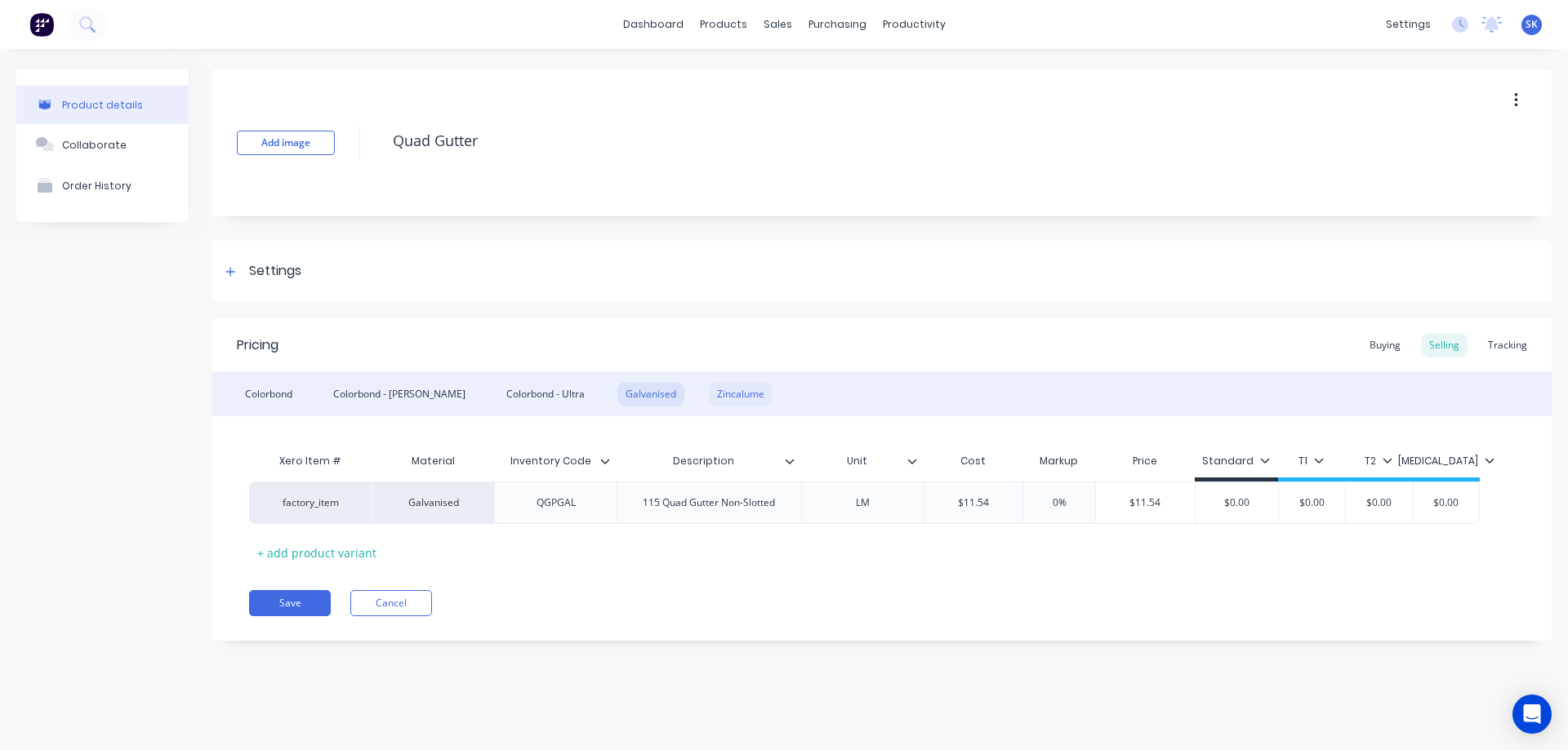
click at [709, 383] on div "Zincalume" at bounding box center [740, 394] width 64 height 25
click at [751, 72] on div "Product Catalogue" at bounding box center [795, 78] width 101 height 14
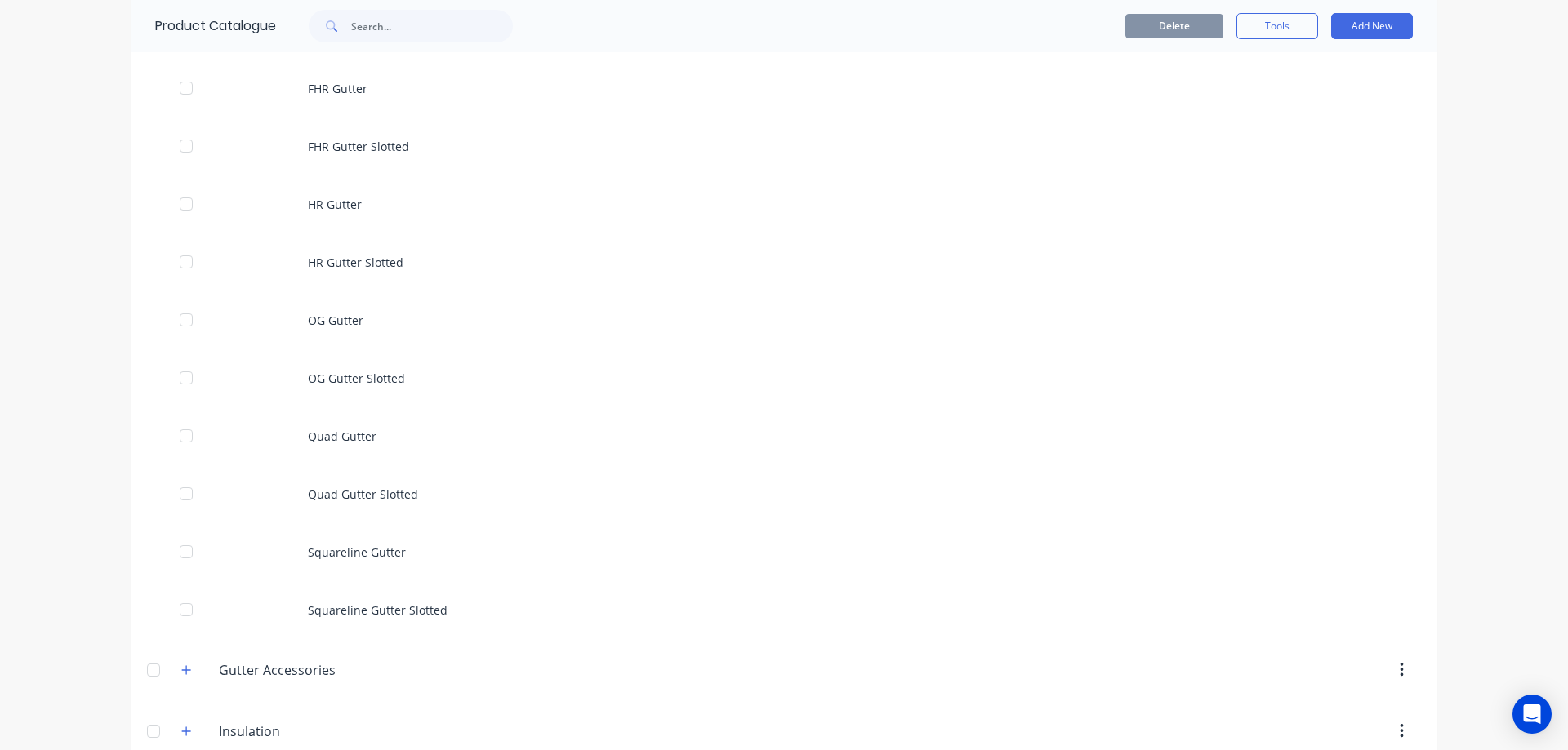
scroll to position [735, 0]
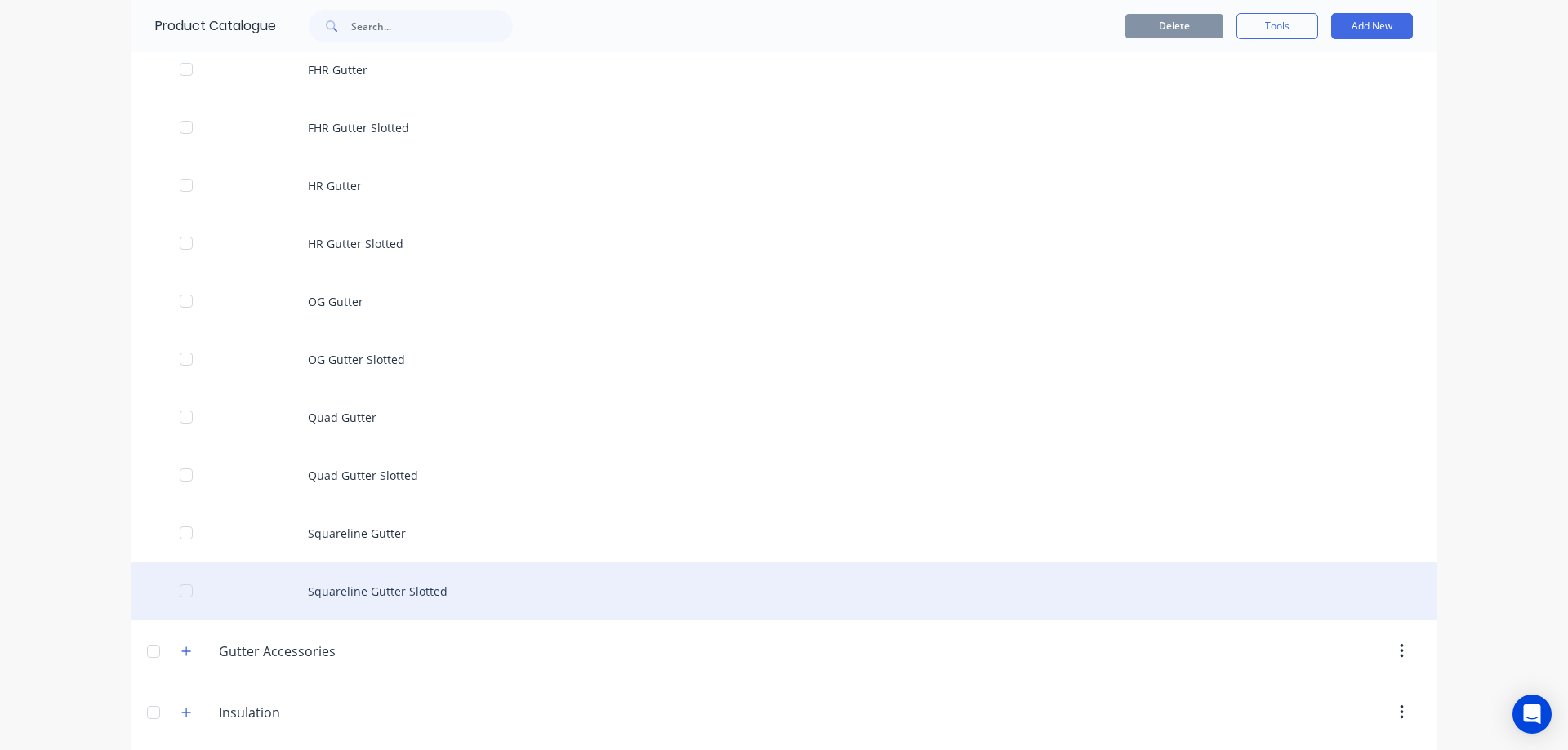
click at [394, 585] on div "Squareline Gutter Slotted" at bounding box center [784, 591] width 1307 height 58
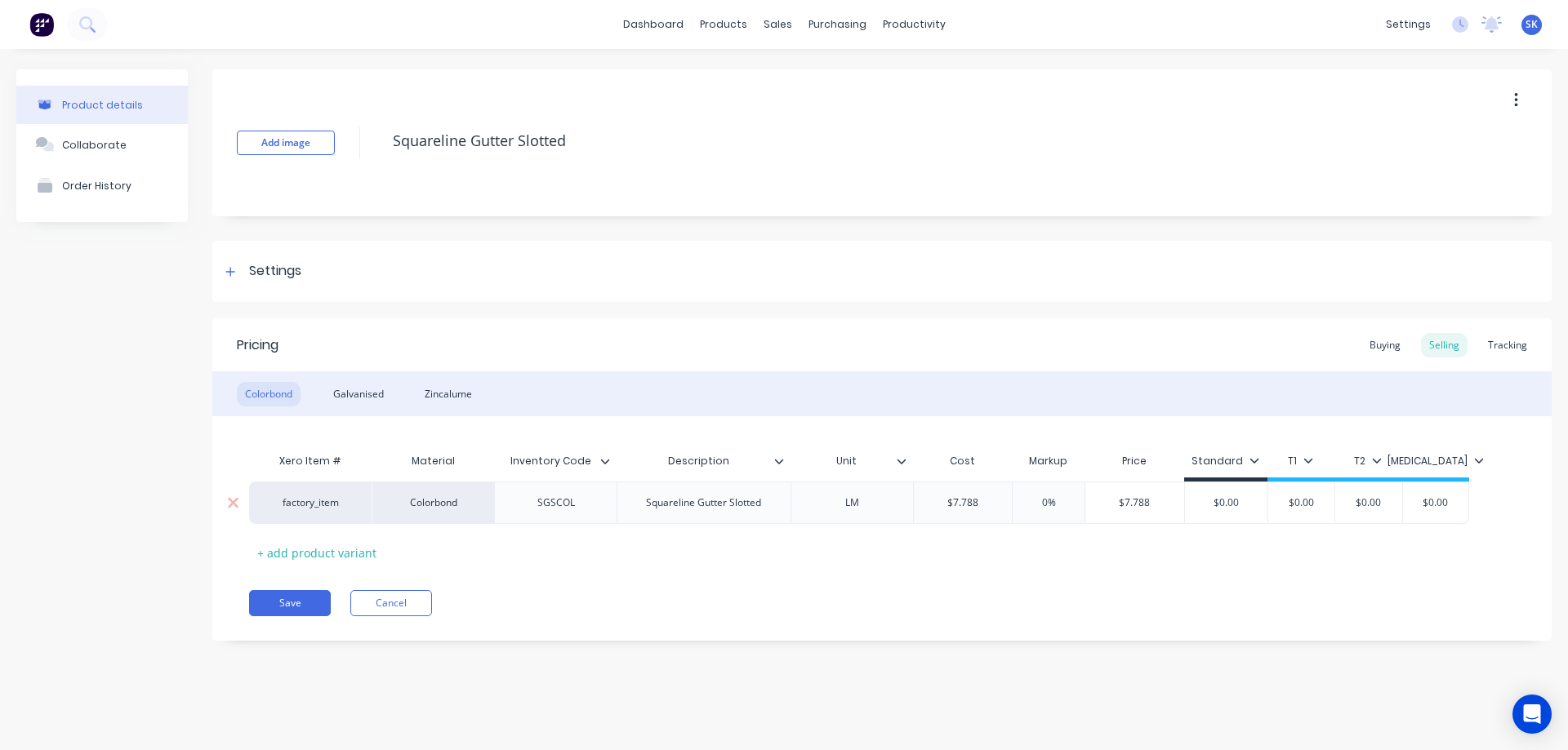
click at [988, 498] on input "$7.788" at bounding box center [964, 502] width 98 height 14
click at [980, 535] on div "Xero Item # Material Inventory Code Description Unit Cost Markup Price Standard…" at bounding box center [881, 505] width 1266 height 120
click at [382, 400] on div "Galvanised" at bounding box center [358, 394] width 67 height 25
click at [1006, 508] on input "$13.937" at bounding box center [966, 502] width 104 height 14
click at [1114, 562] on div "Xero Item # Material Inventory Code Description Unit Cost Markup Price Standard…" at bounding box center [881, 505] width 1266 height 120
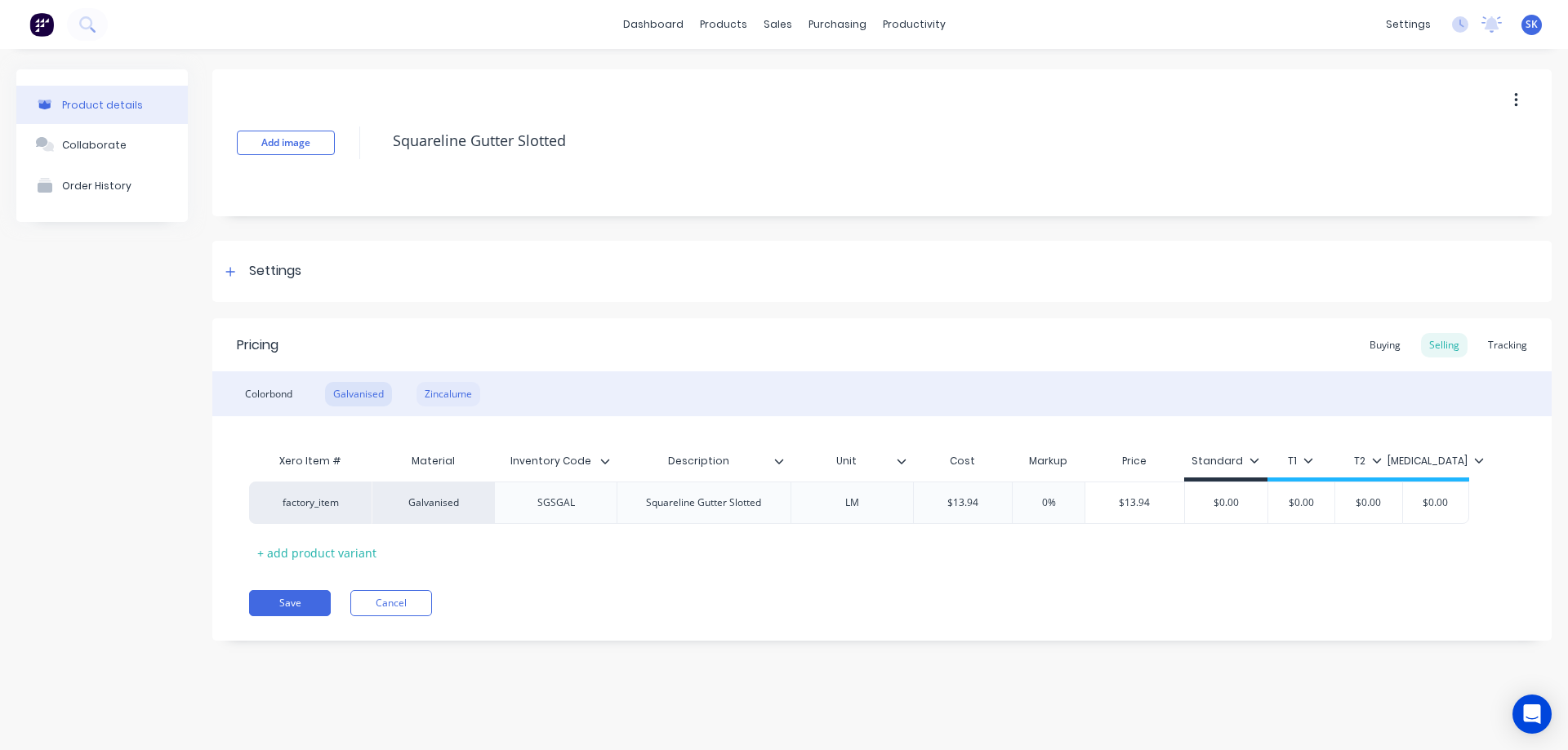
click at [428, 395] on div "Zincalume" at bounding box center [448, 394] width 64 height 25
drag, startPoint x: 990, startPoint y: 507, endPoint x: 942, endPoint y: 505, distance: 48.0
click at [942, 505] on input "$6.952" at bounding box center [964, 502] width 98 height 14
type input "7$6.952"
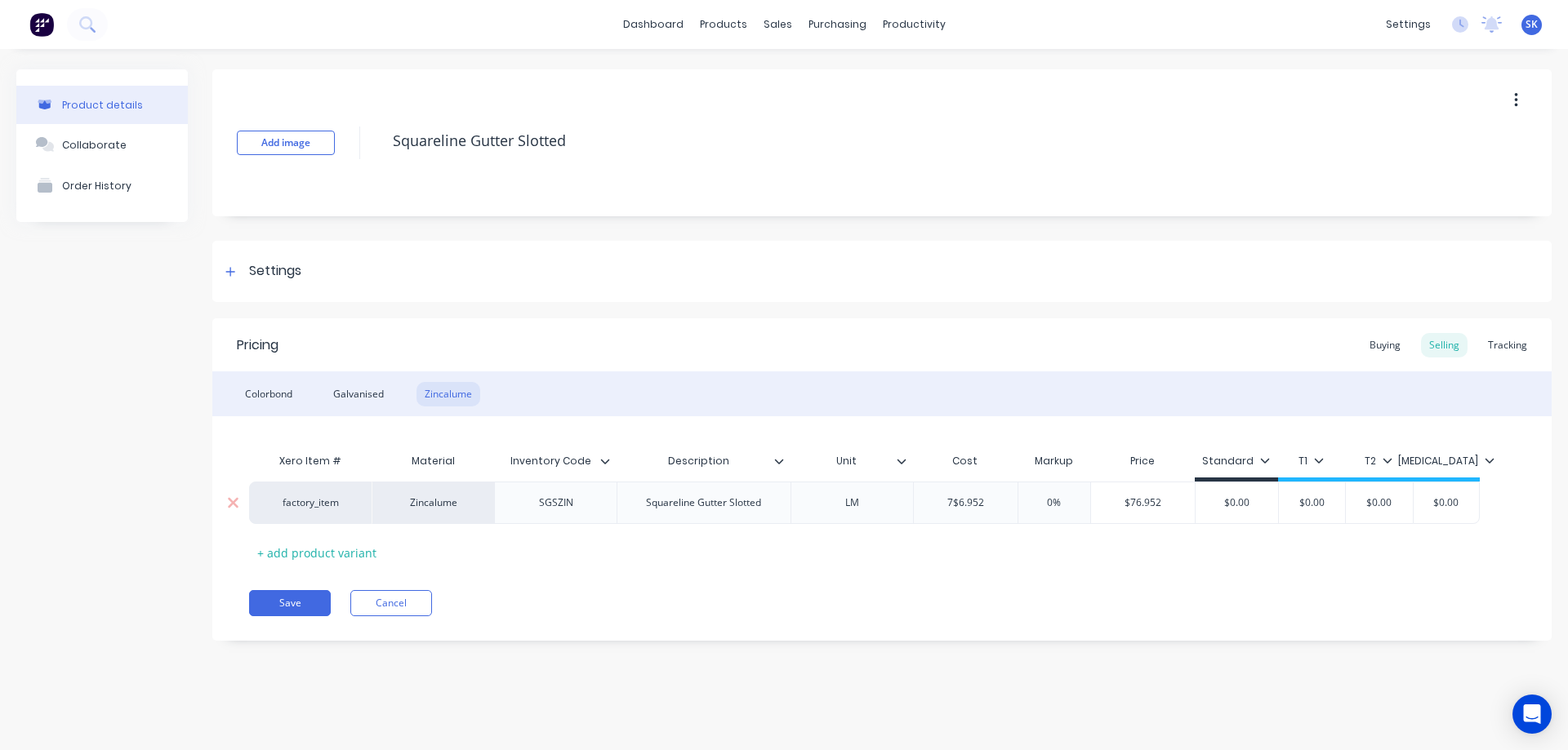
drag, startPoint x: 991, startPoint y: 507, endPoint x: 911, endPoint y: 512, distance: 80.2
click at [911, 512] on div "factory_item Zincalume SGSZIN Squareline Gutter Slotted LM $76.952 7$6.952 0% $…" at bounding box center [864, 503] width 1231 height 42
type input "7"
click at [906, 563] on div "Xero Item # Material Inventory Code Description Unit Cost Markup Price Standard…" at bounding box center [881, 505] width 1266 height 120
click at [289, 596] on button "Save" at bounding box center [289, 603] width 81 height 26
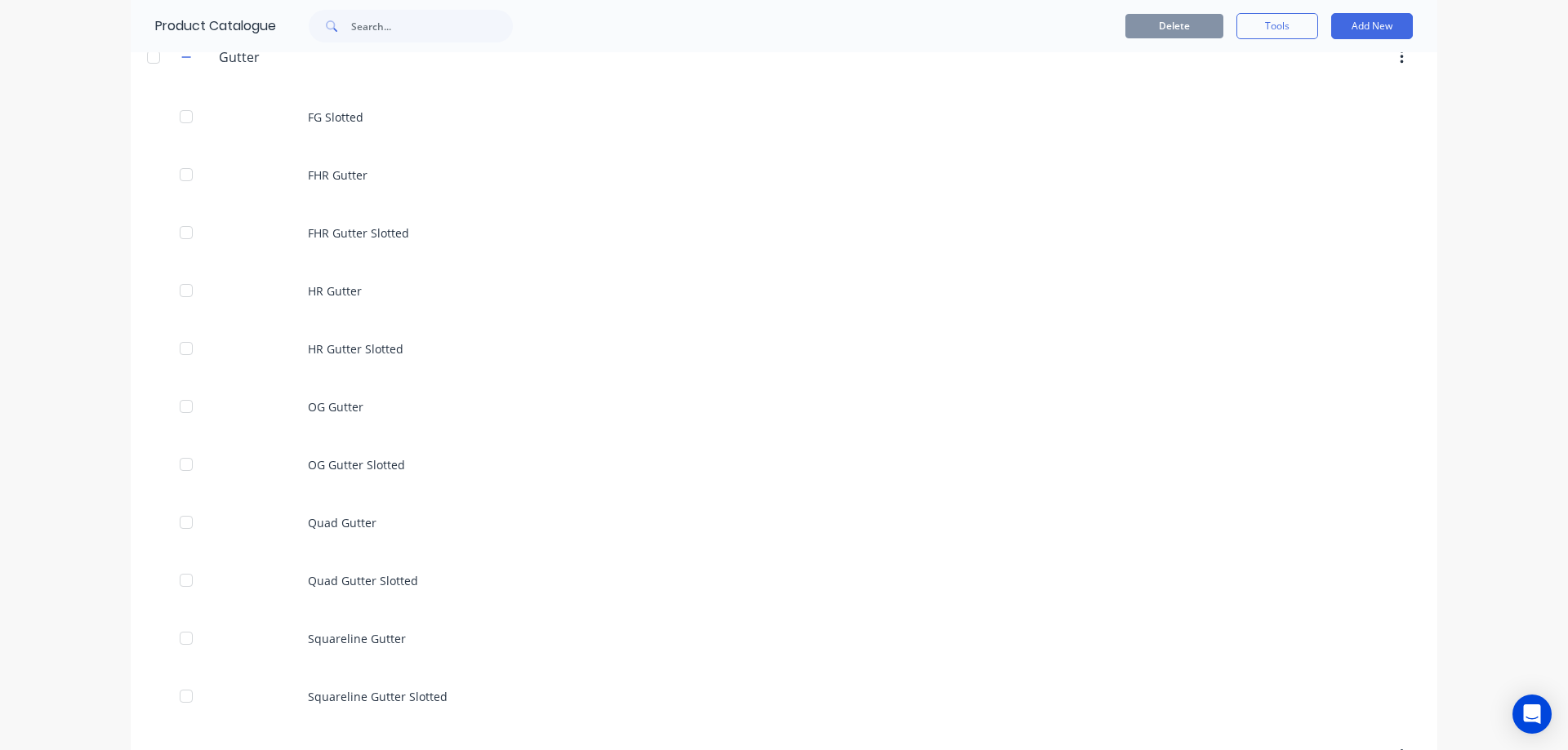
scroll to position [571, 0]
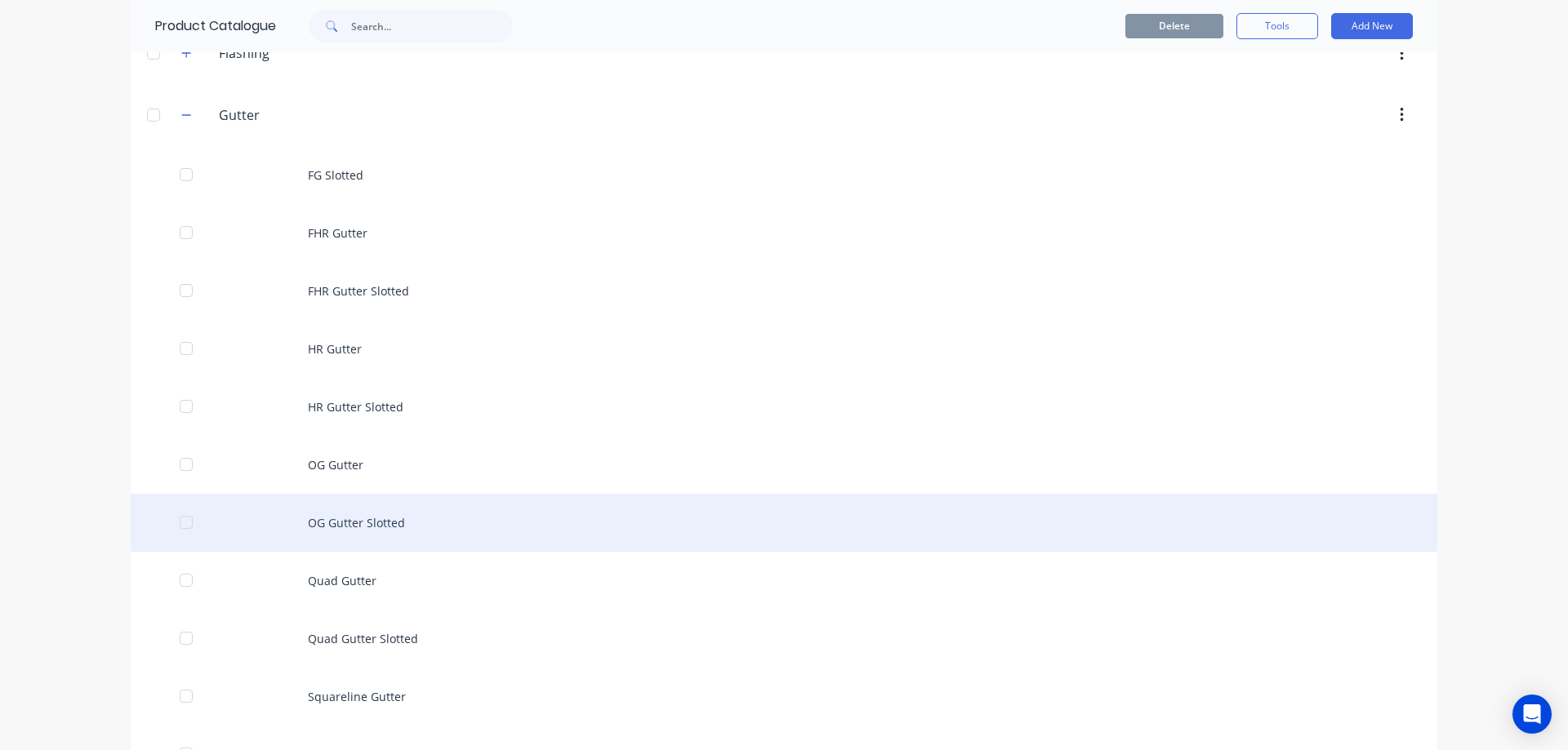
click at [395, 520] on div "OG Gutter Slotted" at bounding box center [784, 523] width 1307 height 58
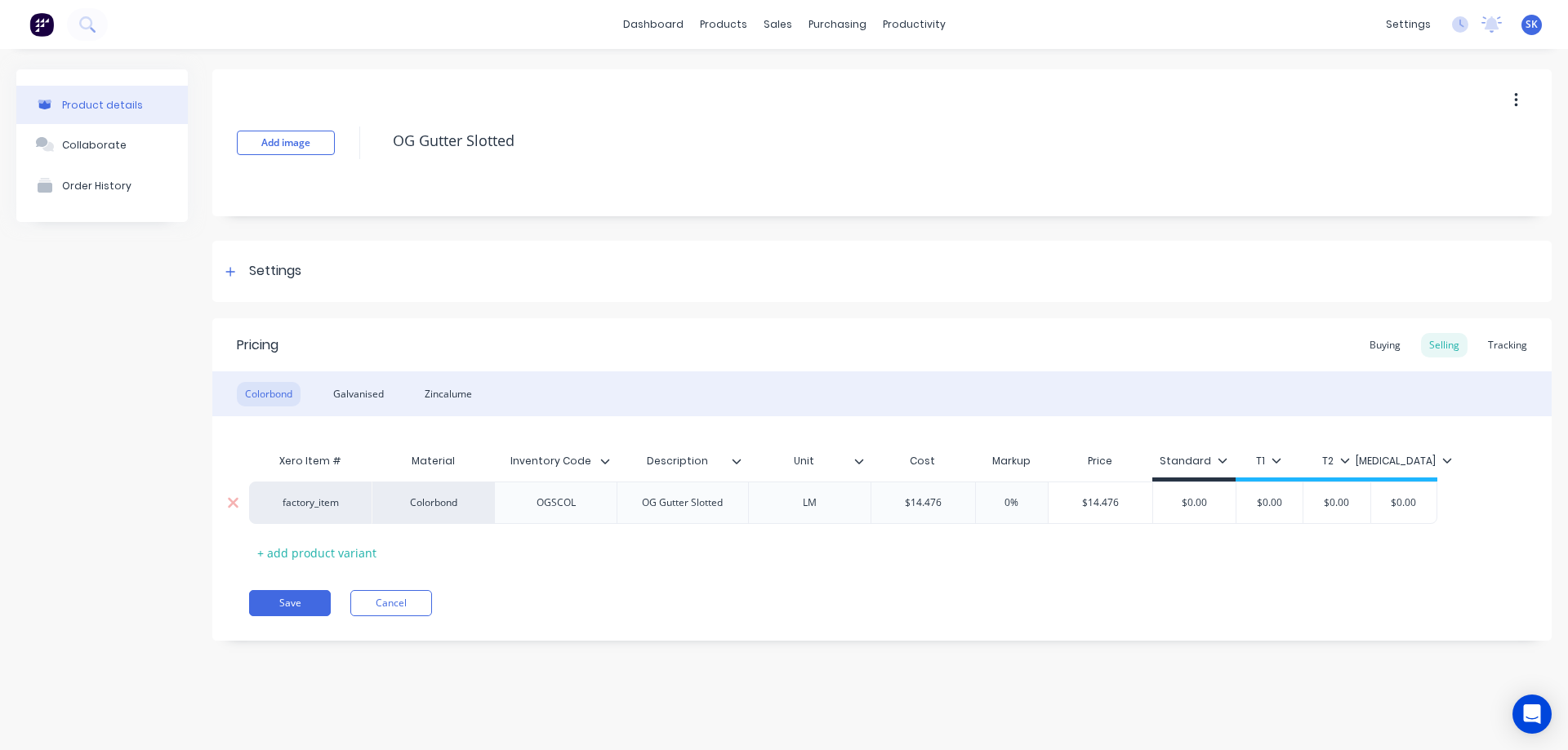
click at [951, 509] on input "$14.476" at bounding box center [924, 502] width 104 height 14
click at [949, 592] on div "Save Cancel" at bounding box center [900, 603] width 1303 height 26
click at [368, 398] on div "Galvanised" at bounding box center [358, 394] width 67 height 25
click at [936, 506] on input "$28.105" at bounding box center [924, 502] width 104 height 14
click at [945, 506] on input "$28.105" at bounding box center [924, 502] width 104 height 14
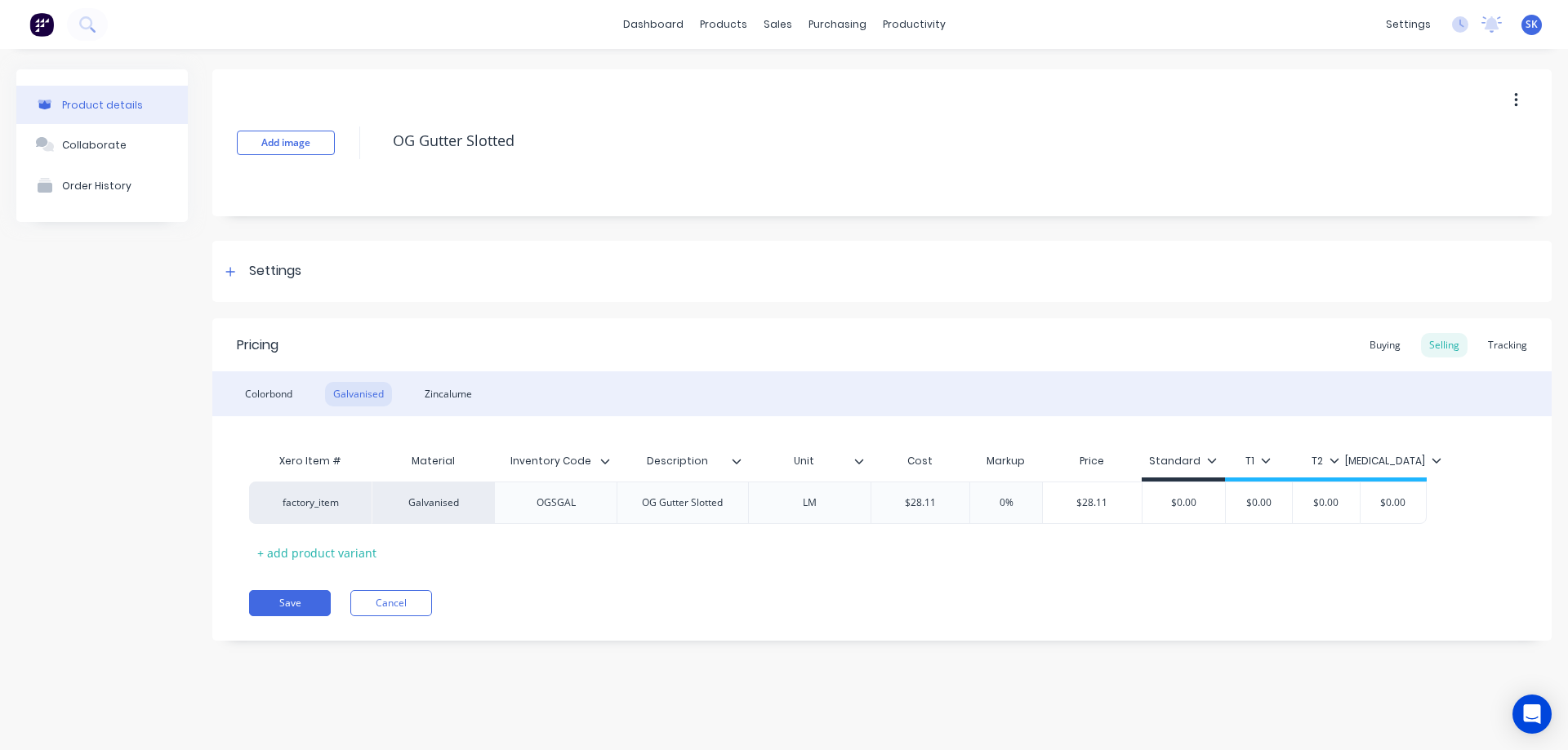
click at [941, 563] on div "Xero Item # Material Inventory Code Description Unit Cost Markup Price Standard…" at bounding box center [881, 505] width 1266 height 120
click at [464, 395] on div "Zincalume" at bounding box center [448, 394] width 64 height 25
click at [948, 509] on input "$19.69" at bounding box center [921, 502] width 98 height 14
type input "$19.7"
click at [940, 558] on div "Xero Item # Material Inventory Code Description Unit Cost Markup Price Standard…" at bounding box center [881, 505] width 1266 height 120
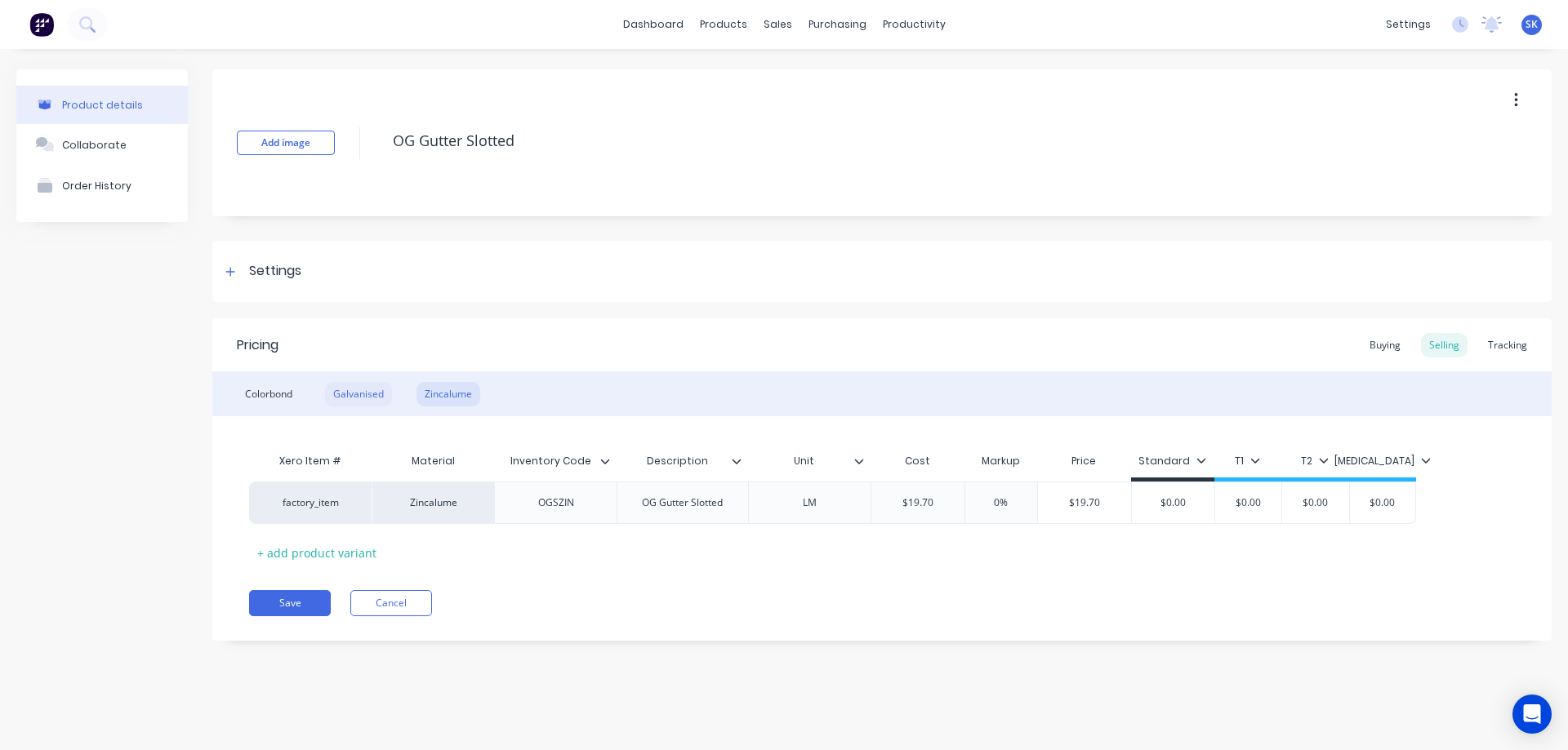
click at [379, 387] on div "Galvanised" at bounding box center [358, 394] width 67 height 25
click at [251, 391] on div "Colorbond" at bounding box center [268, 394] width 64 height 25
click at [291, 597] on button "Save" at bounding box center [289, 603] width 81 height 26
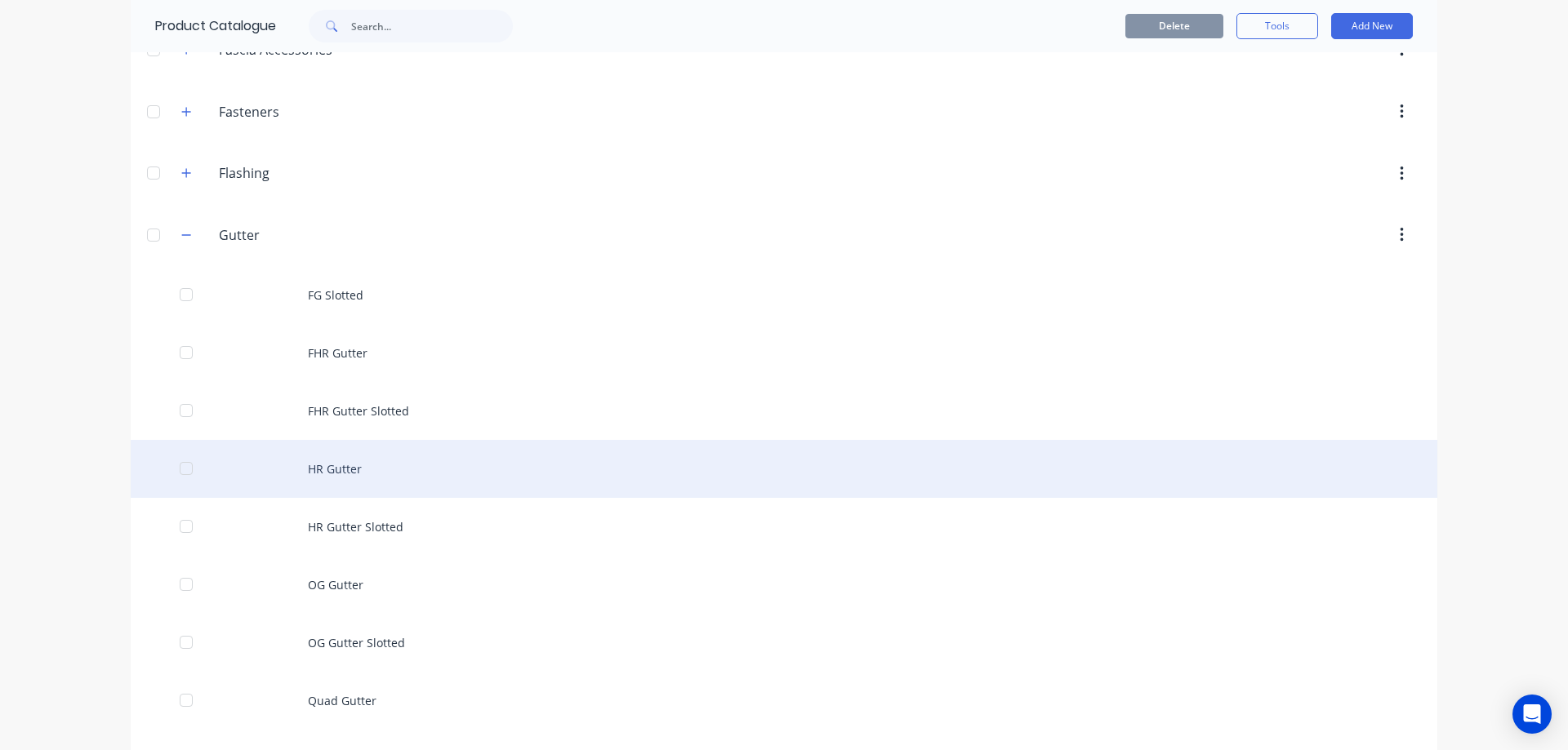
scroll to position [490, 0]
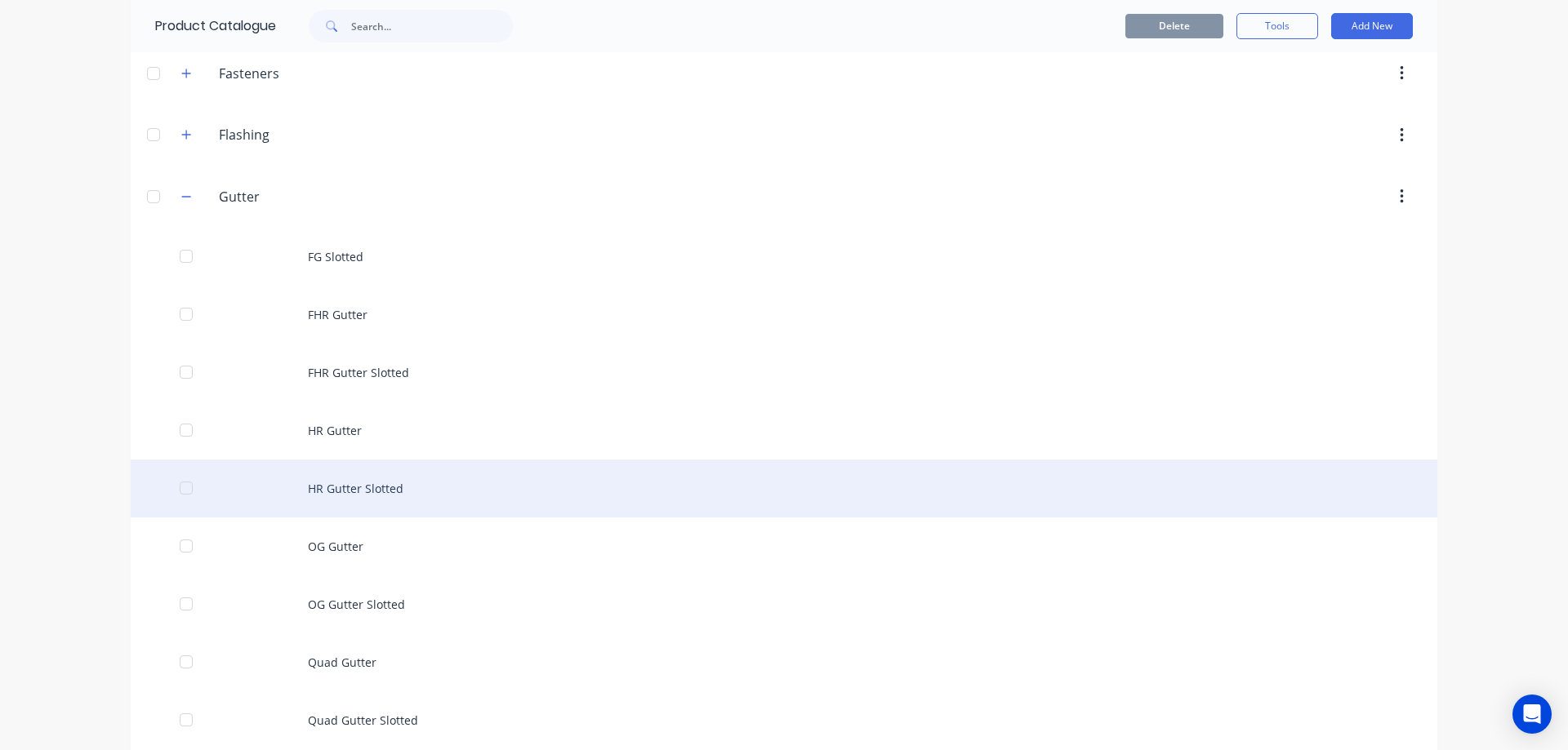
click at [357, 499] on div "HR Gutter Slotted" at bounding box center [784, 489] width 1307 height 58
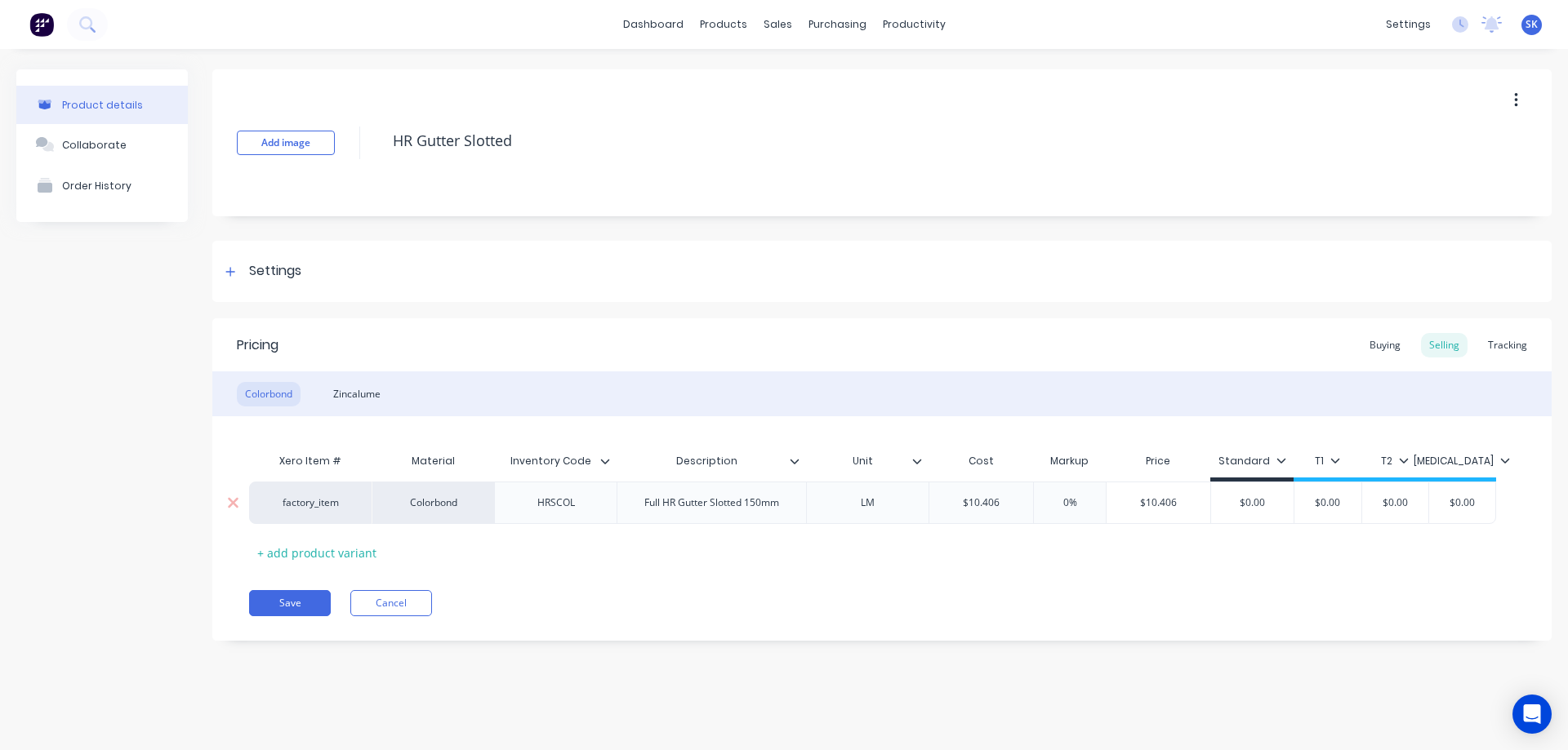
click at [1024, 486] on div "$10.406" at bounding box center [981, 503] width 104 height 41
click at [960, 628] on div "Pricing Buying Selling Tracking Colorbond Zincalume Xero Item # Material Invent…" at bounding box center [882, 479] width 1340 height 322
click at [356, 400] on div "Zincalume" at bounding box center [357, 394] width 64 height 25
click at [1004, 501] on input "$13.497" at bounding box center [981, 502] width 104 height 14
type input "$13.5"
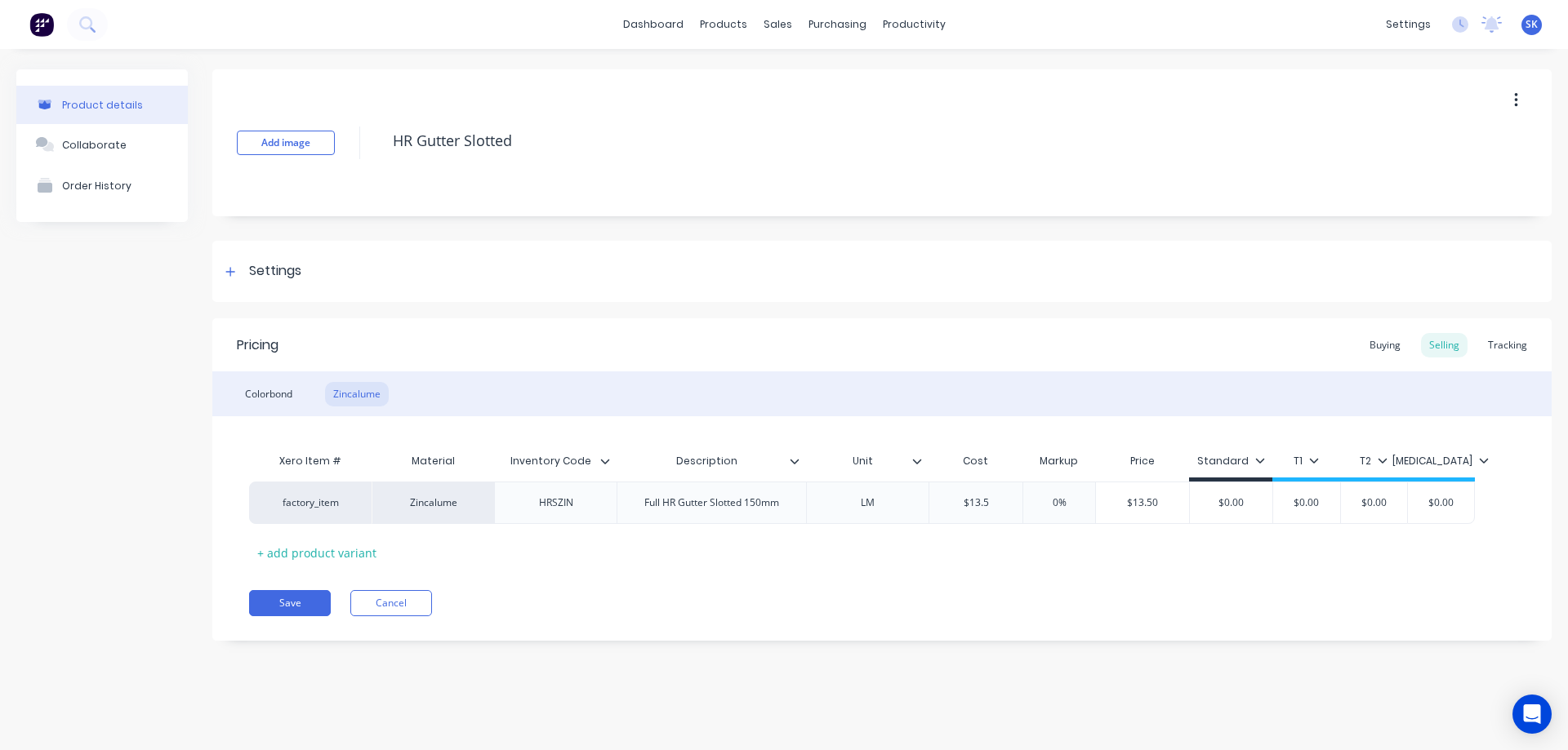
click at [994, 596] on div "Save Cancel" at bounding box center [900, 603] width 1303 height 26
click at [286, 603] on button "Save" at bounding box center [289, 603] width 81 height 26
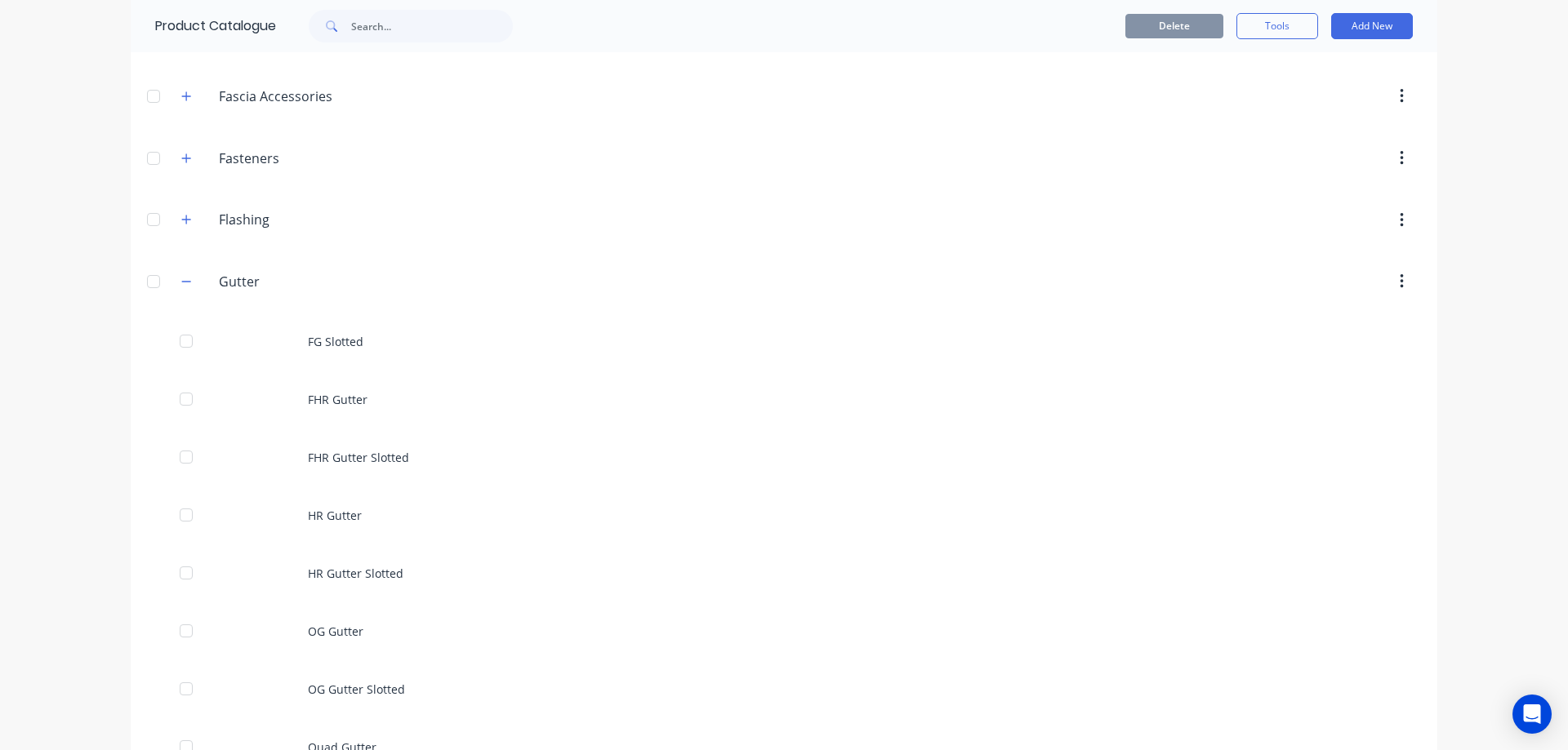
scroll to position [408, 0]
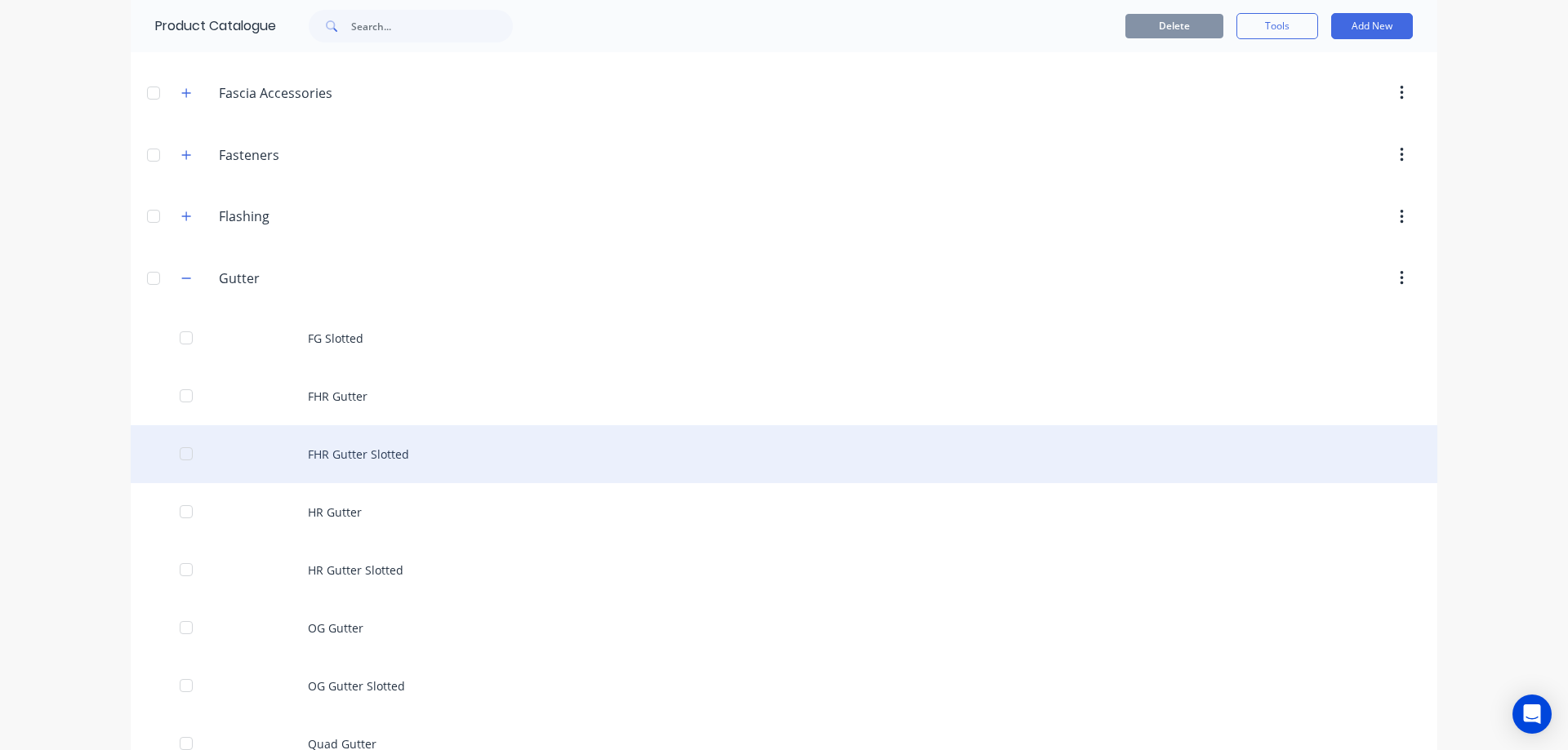
click at [330, 455] on div "FHR Gutter Slotted" at bounding box center [784, 454] width 1307 height 58
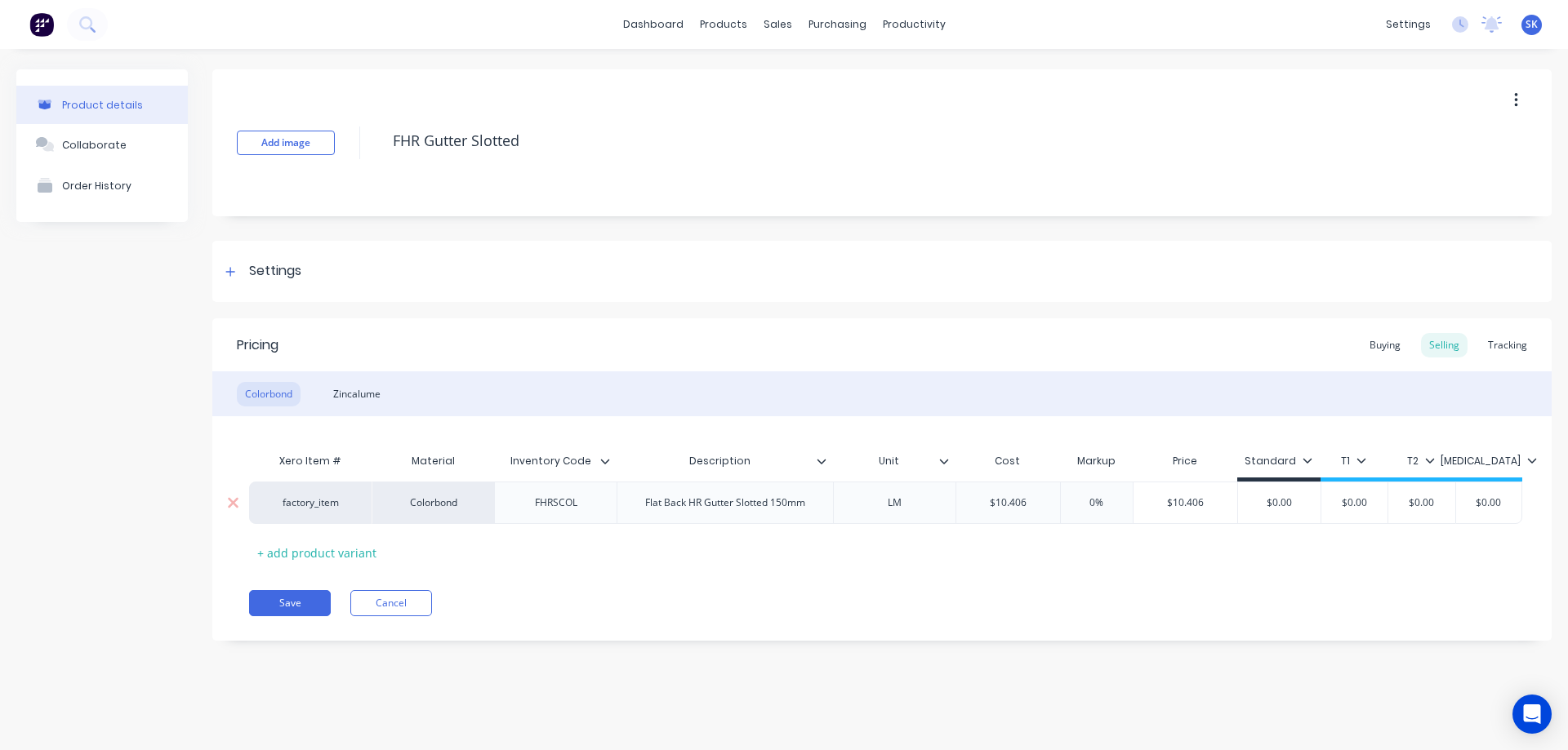
click at [1038, 503] on input "$10.406" at bounding box center [1009, 502] width 104 height 14
click at [373, 399] on div "Zincalume" at bounding box center [357, 394] width 64 height 25
click at [1051, 512] on div "$13.497" at bounding box center [1009, 503] width 104 height 41
type input "$13.5"
click at [1054, 552] on div "Xero Item # Material Inventory Code Description Unit Cost Markup Price Standard…" at bounding box center [881, 505] width 1266 height 120
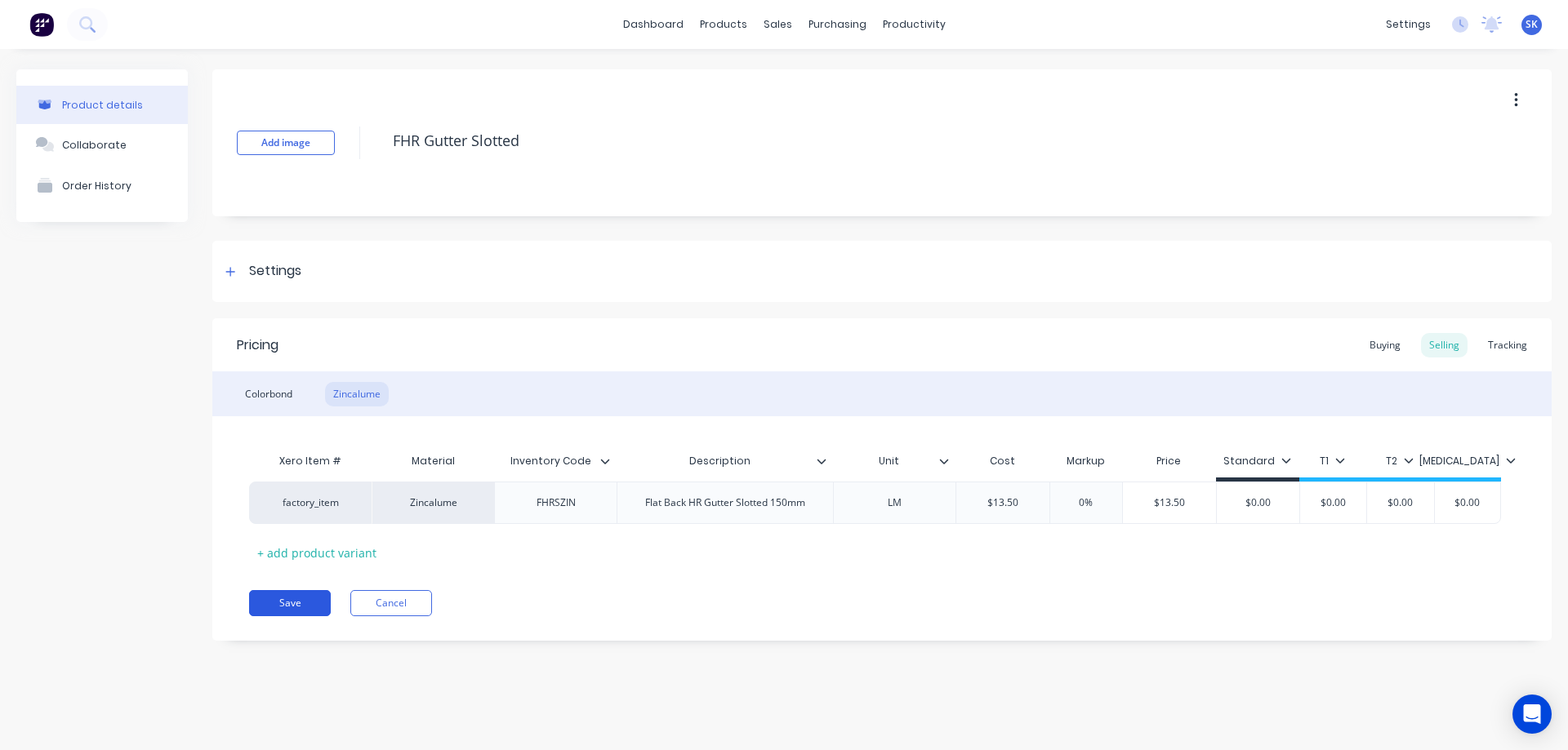
click at [273, 606] on button "Save" at bounding box center [289, 603] width 81 height 26
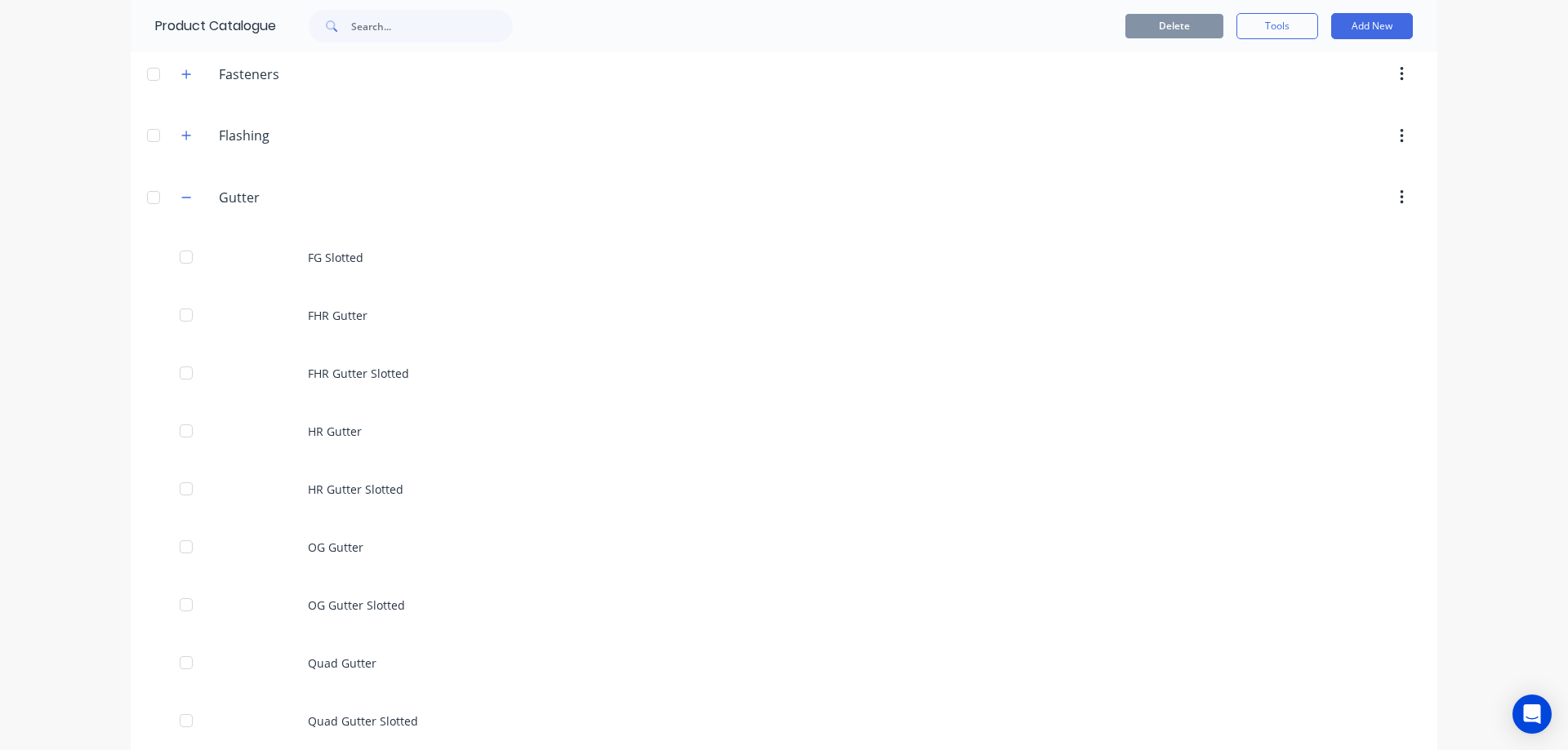
scroll to position [490, 0]
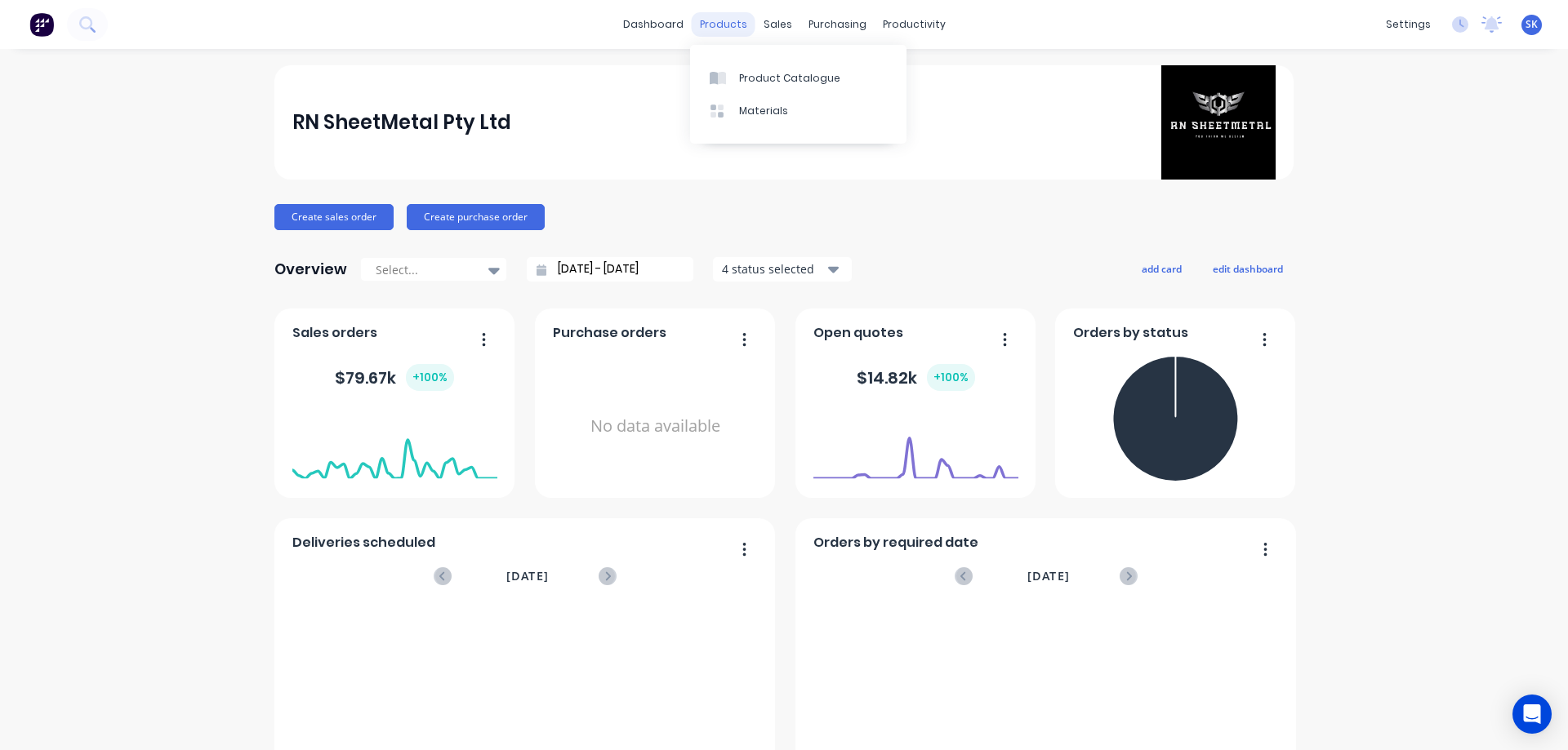
click at [724, 23] on div "products" at bounding box center [723, 24] width 64 height 25
click at [732, 66] on link "Product Catalogue" at bounding box center [798, 77] width 216 height 32
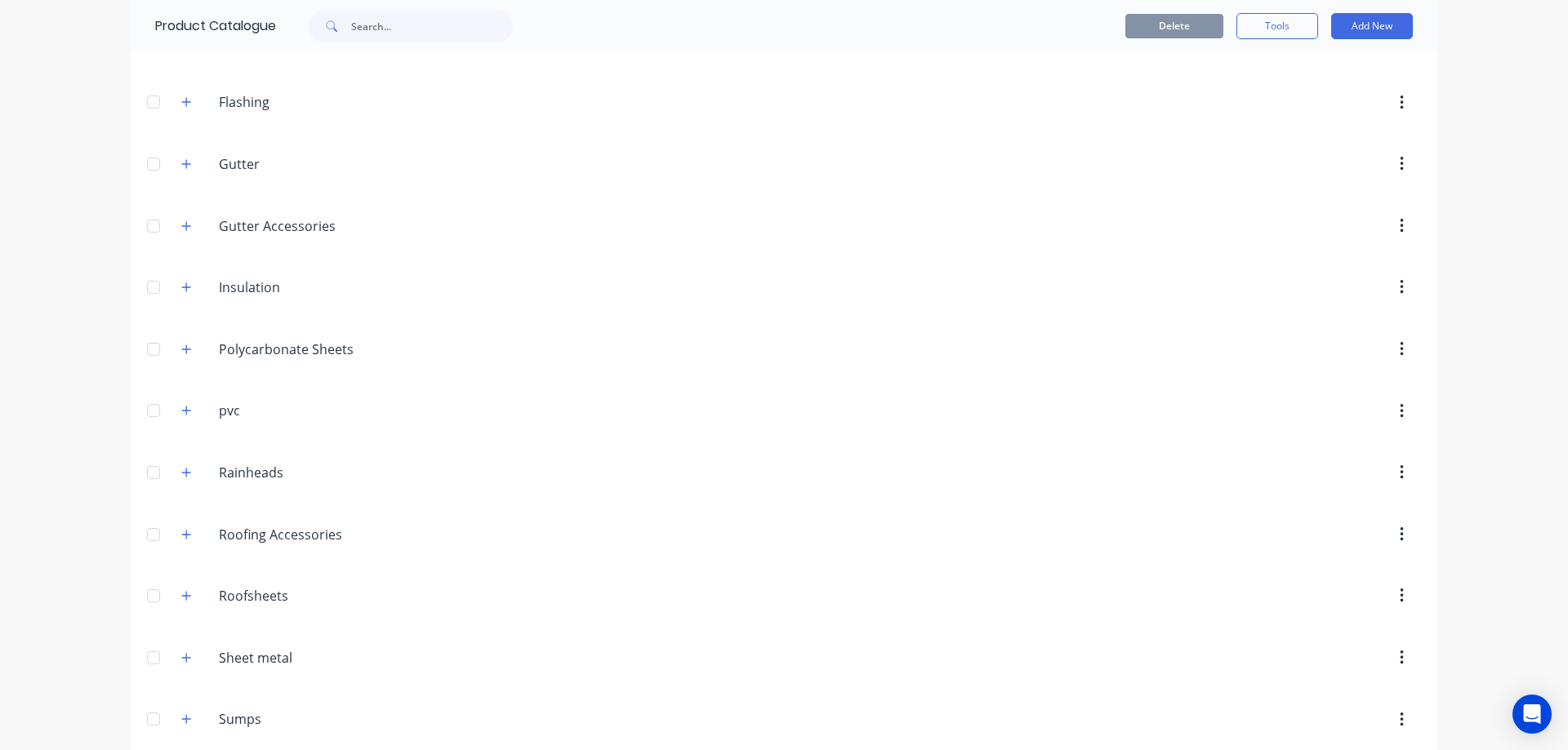
scroll to position [539, 0]
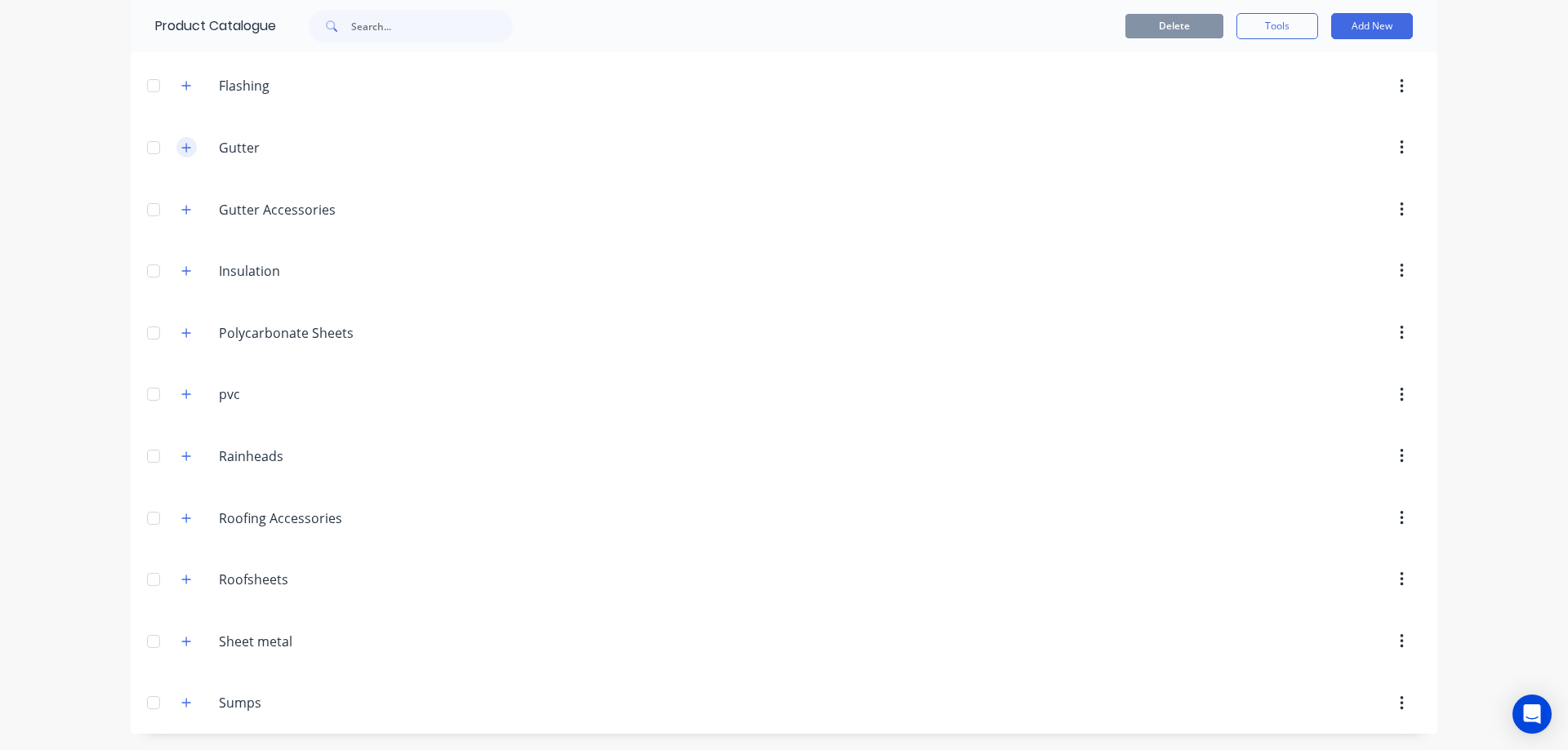
click at [182, 148] on icon "button" at bounding box center [187, 147] width 10 height 11
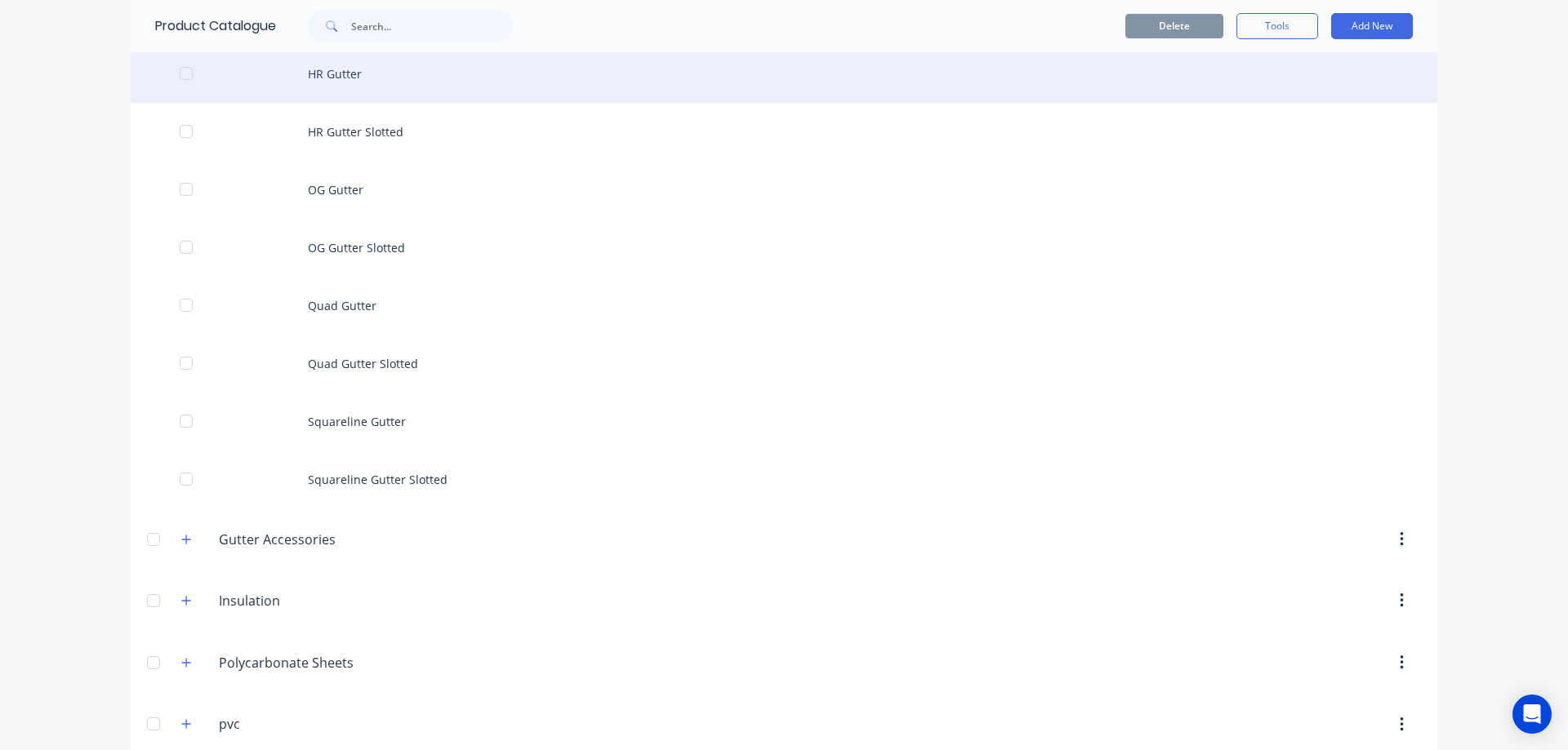
scroll to position [865, 0]
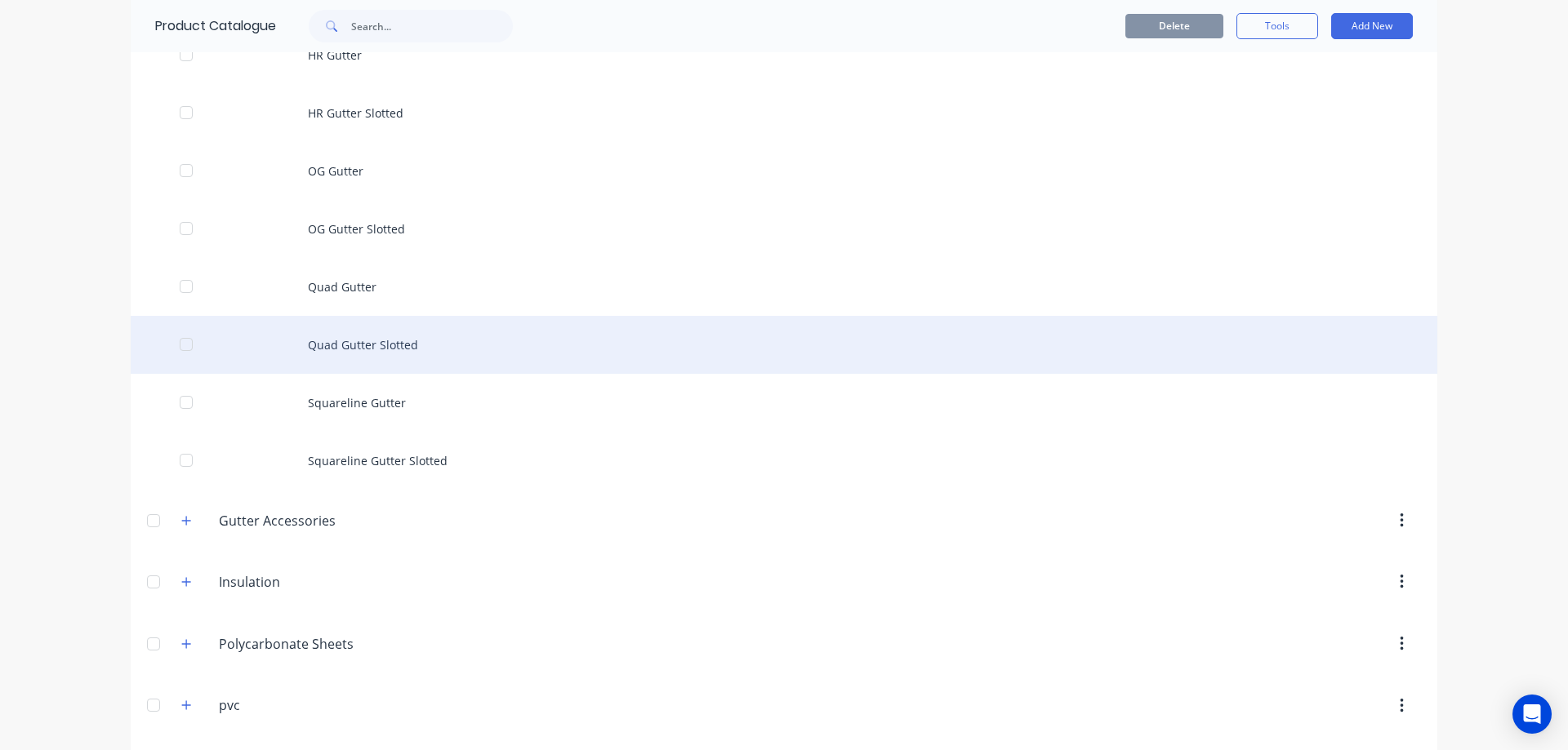
click at [375, 354] on div "Quad Gutter Slotted" at bounding box center [784, 344] width 1307 height 58
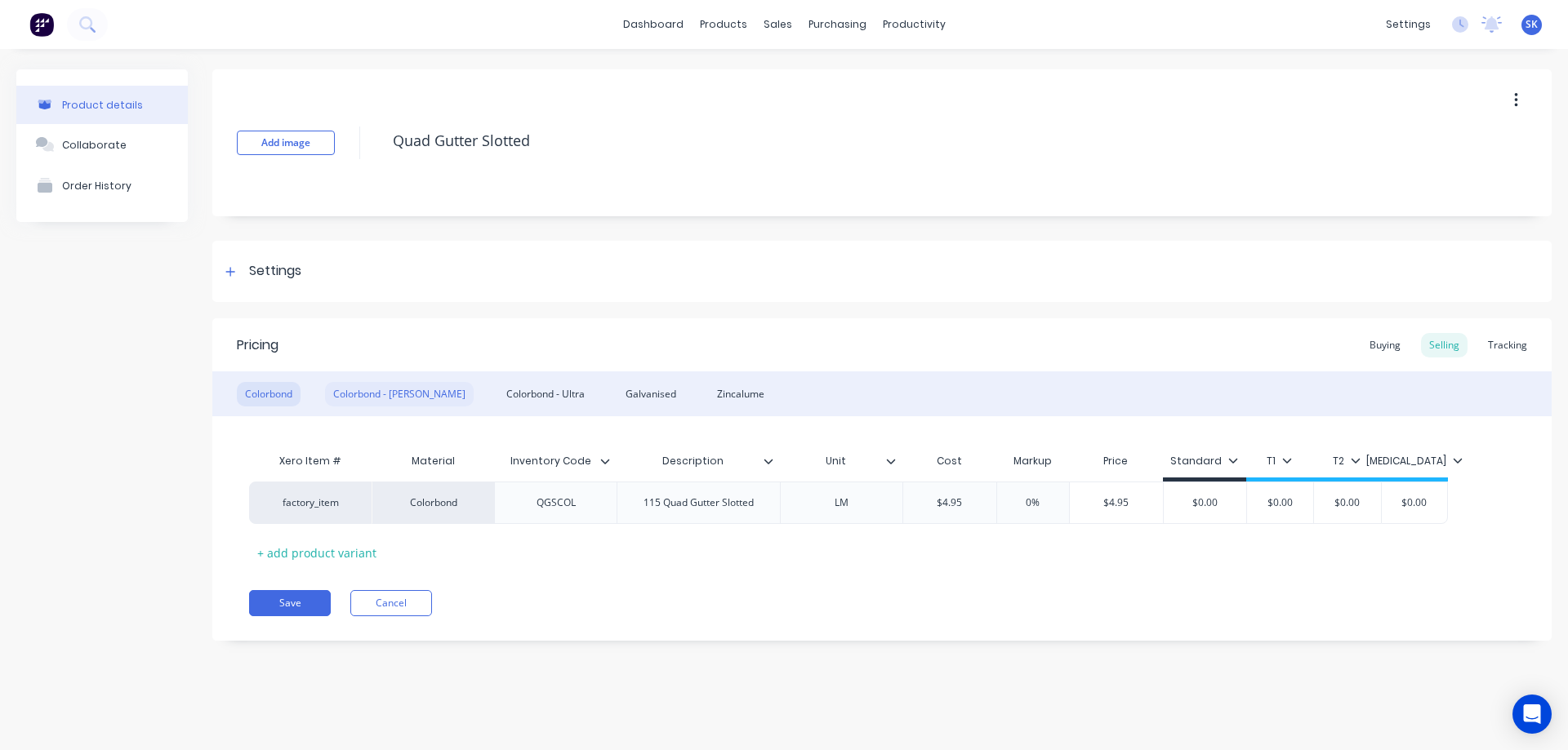
click at [381, 399] on div "Colorbond - [PERSON_NAME]" at bounding box center [399, 394] width 149 height 25
click at [968, 507] on input "$5.687" at bounding box center [953, 502] width 98 height 14
type input "$5.70"
click at [953, 549] on div "Xero Item # Material Inventory Code Description Unit Cost Markup Price Standard…" at bounding box center [881, 505] width 1266 height 120
click at [498, 397] on div "Colorbond - Ultra" at bounding box center [546, 394] width 95 height 25
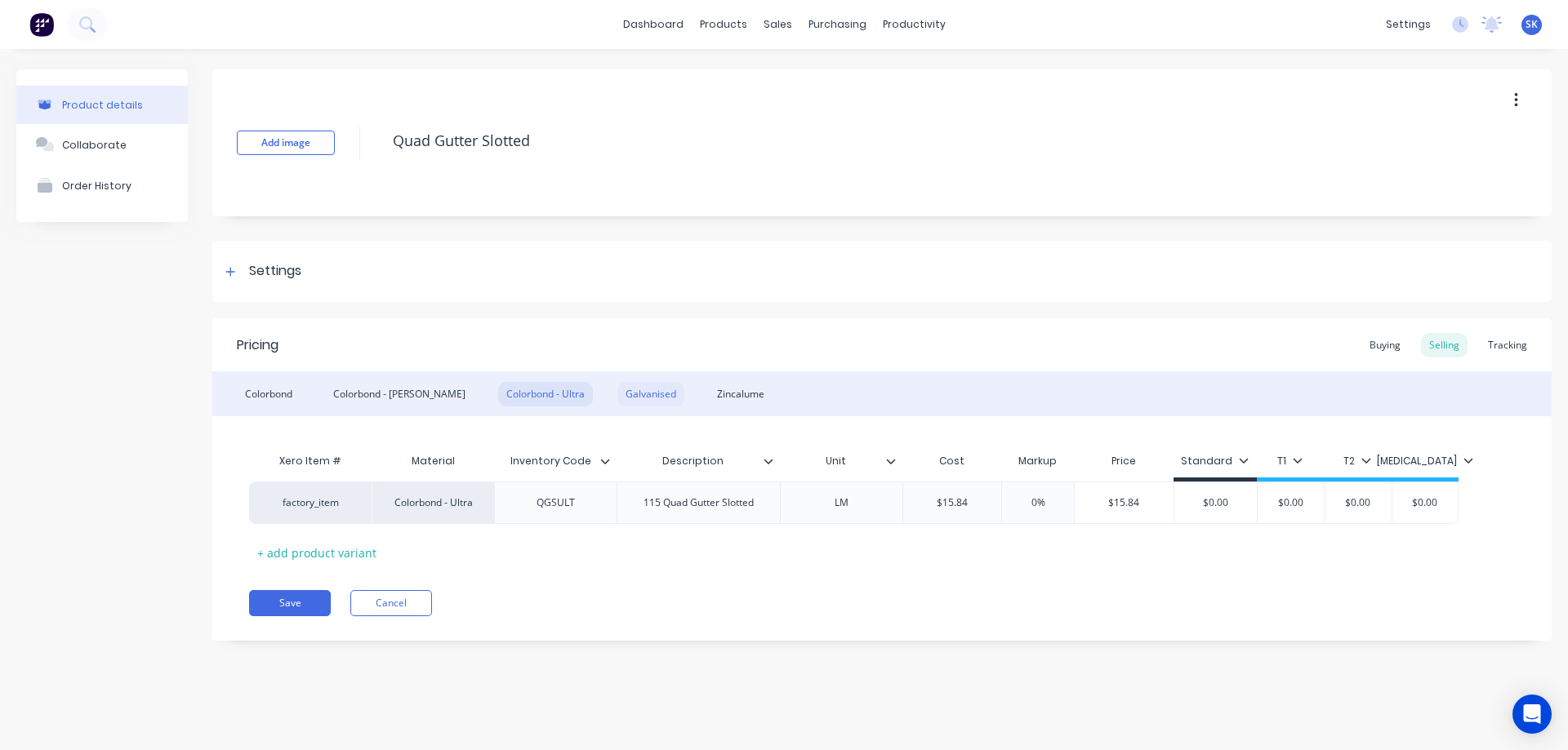
click at [617, 400] on div "Galvanised" at bounding box center [650, 394] width 67 height 25
click at [1159, 491] on div "$11.539" at bounding box center [1132, 503] width 104 height 41
type input "$11.539"
click at [976, 493] on div "$11.539" at bounding box center [955, 503] width 104 height 41
click at [950, 542] on div "Xero Item # Material Inventory Code Description Unit Cost Markup Price Standard…" at bounding box center [881, 505] width 1266 height 120
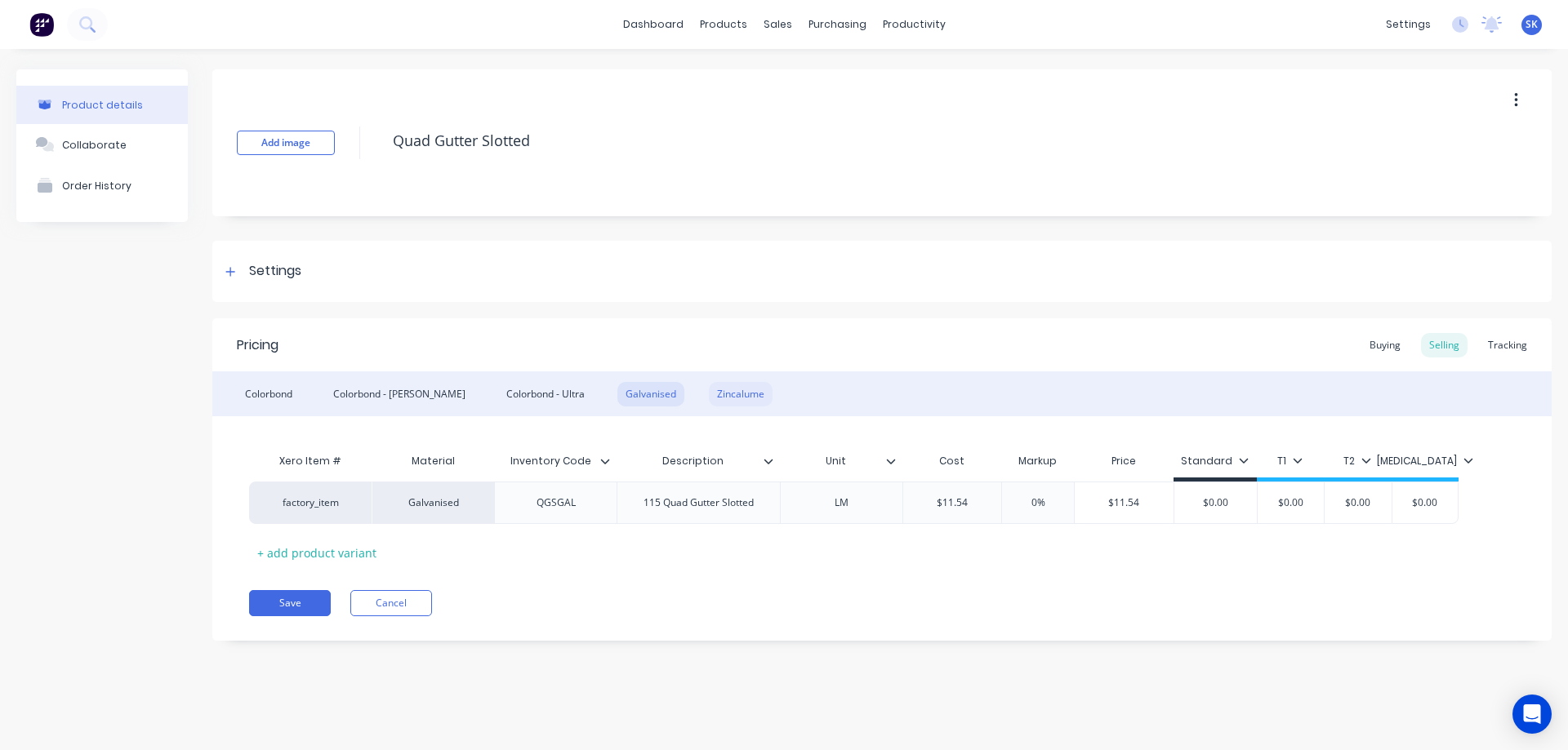
click at [709, 398] on div "Zincalume" at bounding box center [740, 394] width 64 height 25
click at [984, 506] on input "$4.829" at bounding box center [953, 502] width 98 height 14
type input "$4.83"
click at [958, 552] on div "Xero Item # Material Inventory Code Description Unit Cost Markup Price Standard…" at bounding box center [881, 505] width 1266 height 120
click at [272, 605] on button "Save" at bounding box center [289, 603] width 81 height 26
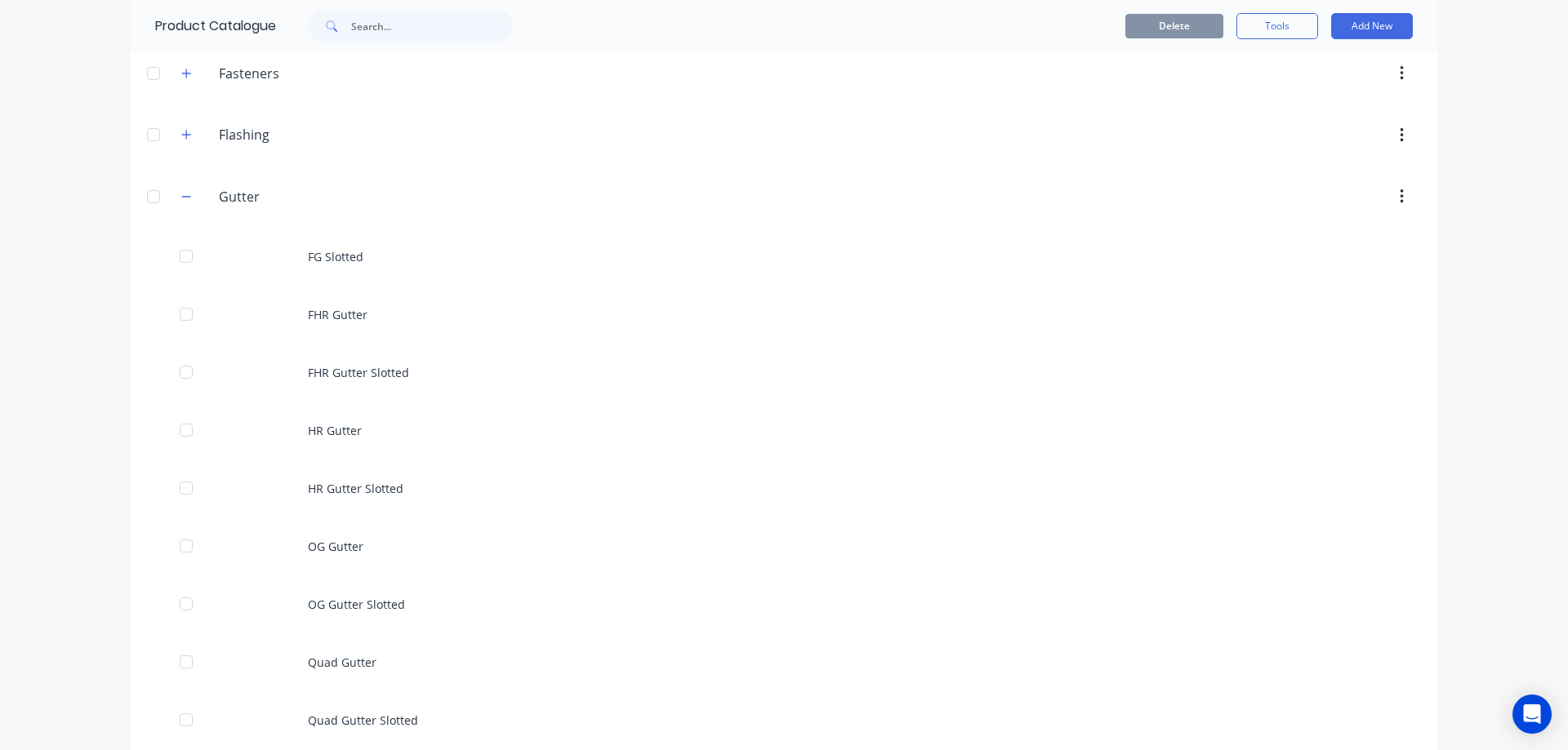
scroll to position [571, 0]
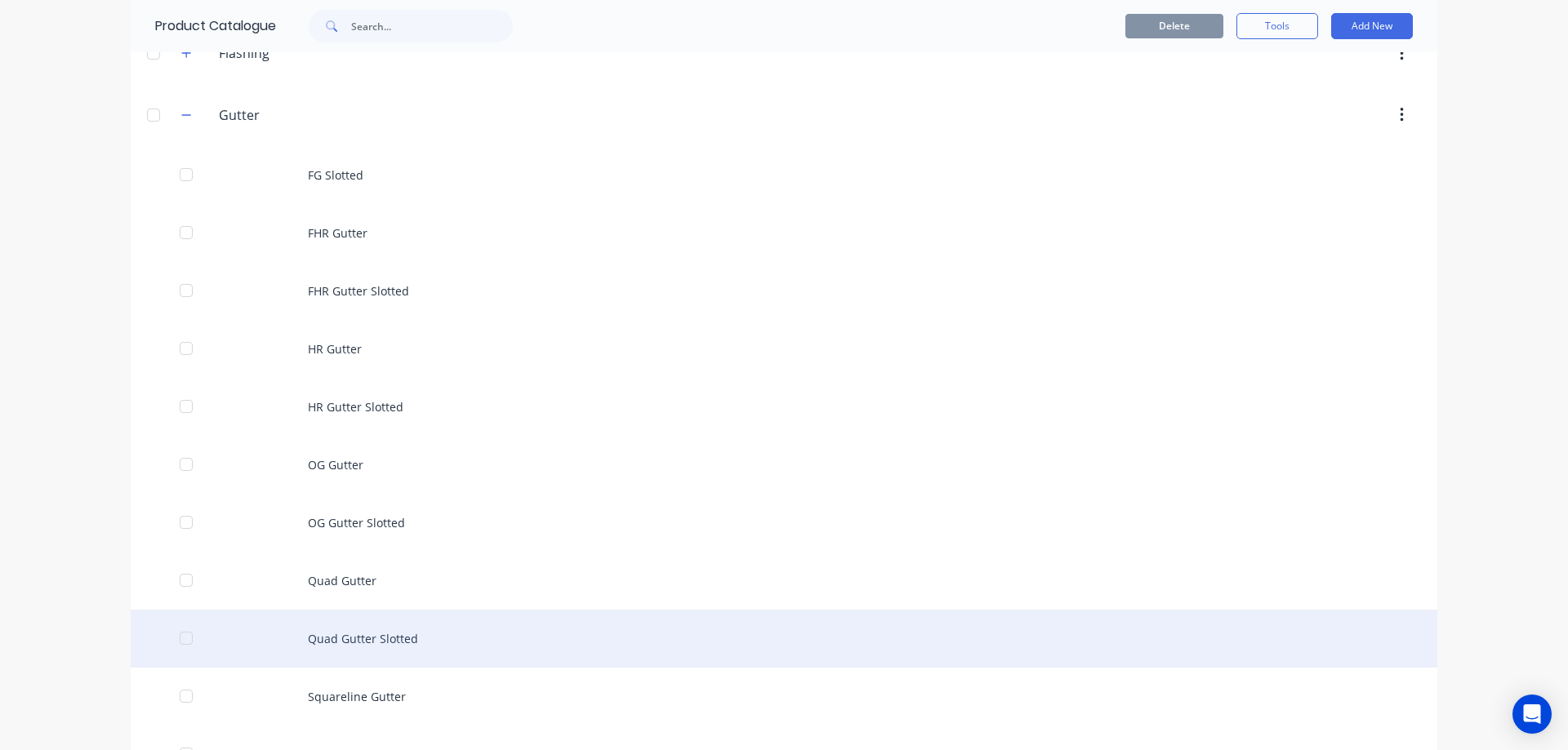
click at [521, 635] on div "Quad Gutter Slotted" at bounding box center [784, 639] width 1307 height 58
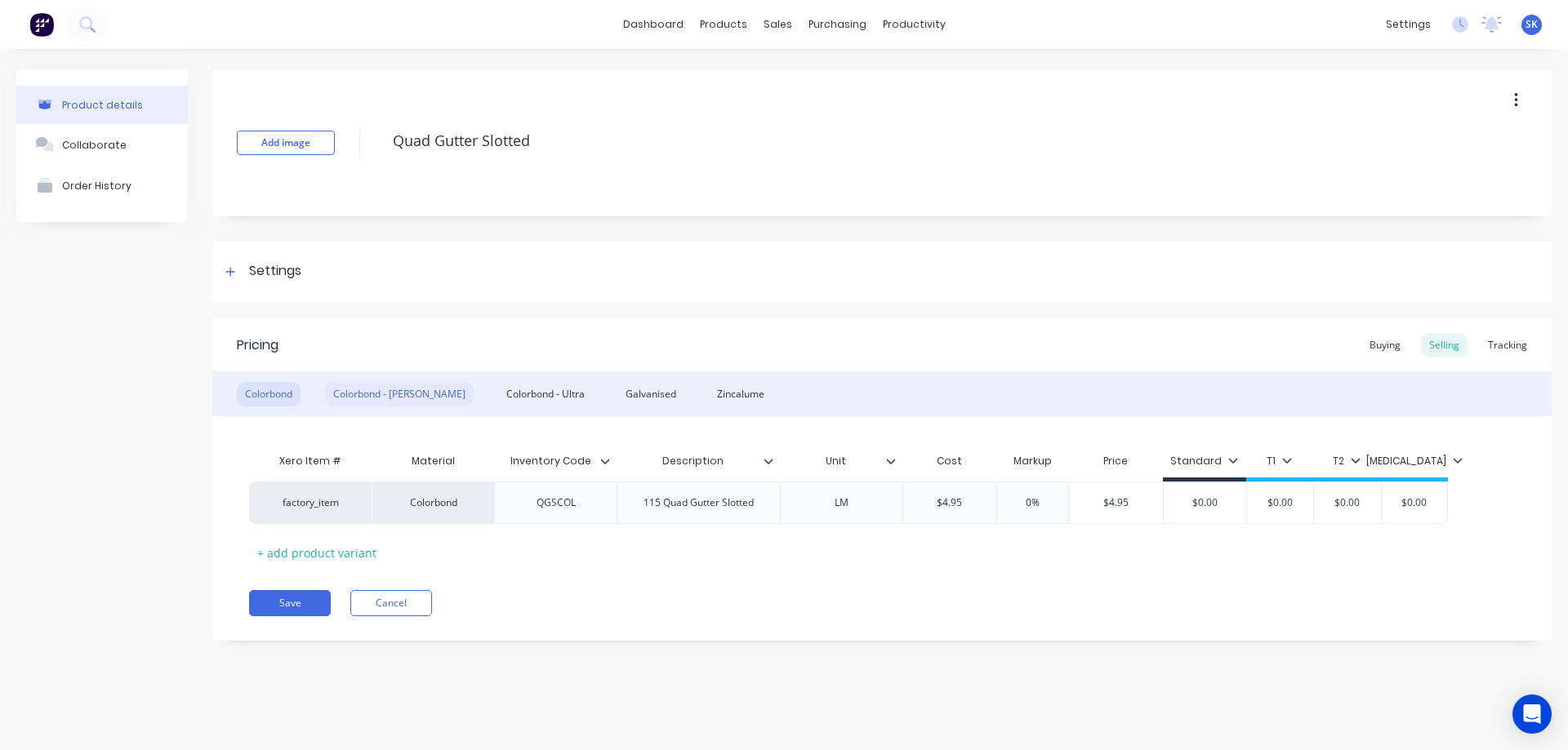
click at [410, 393] on div "Colorbond - [PERSON_NAME]" at bounding box center [399, 394] width 149 height 25
click at [498, 382] on div "Colorbond - Ultra" at bounding box center [546, 394] width 95 height 25
click at [617, 382] on div "Galvanised" at bounding box center [650, 394] width 67 height 25
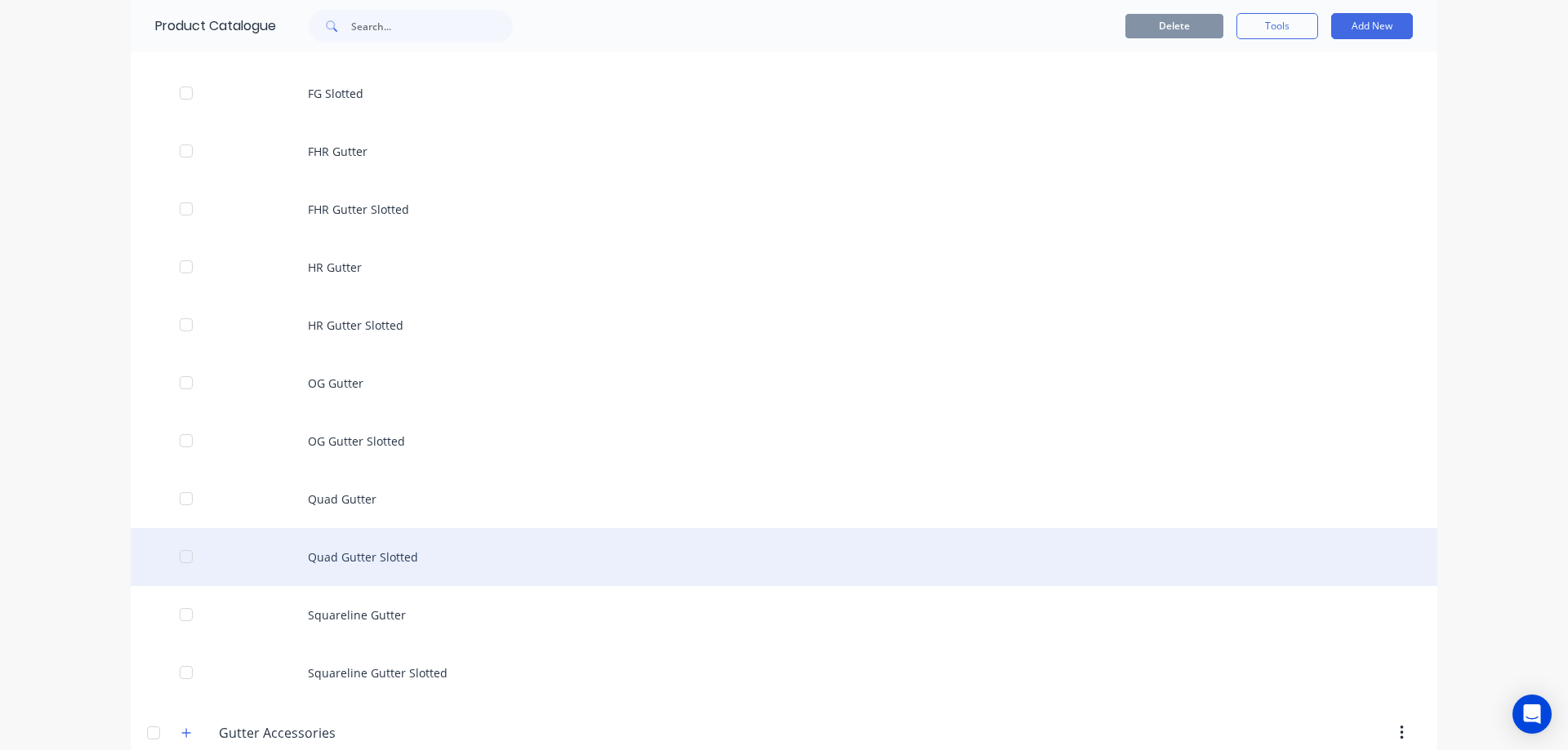
scroll to position [816, 0]
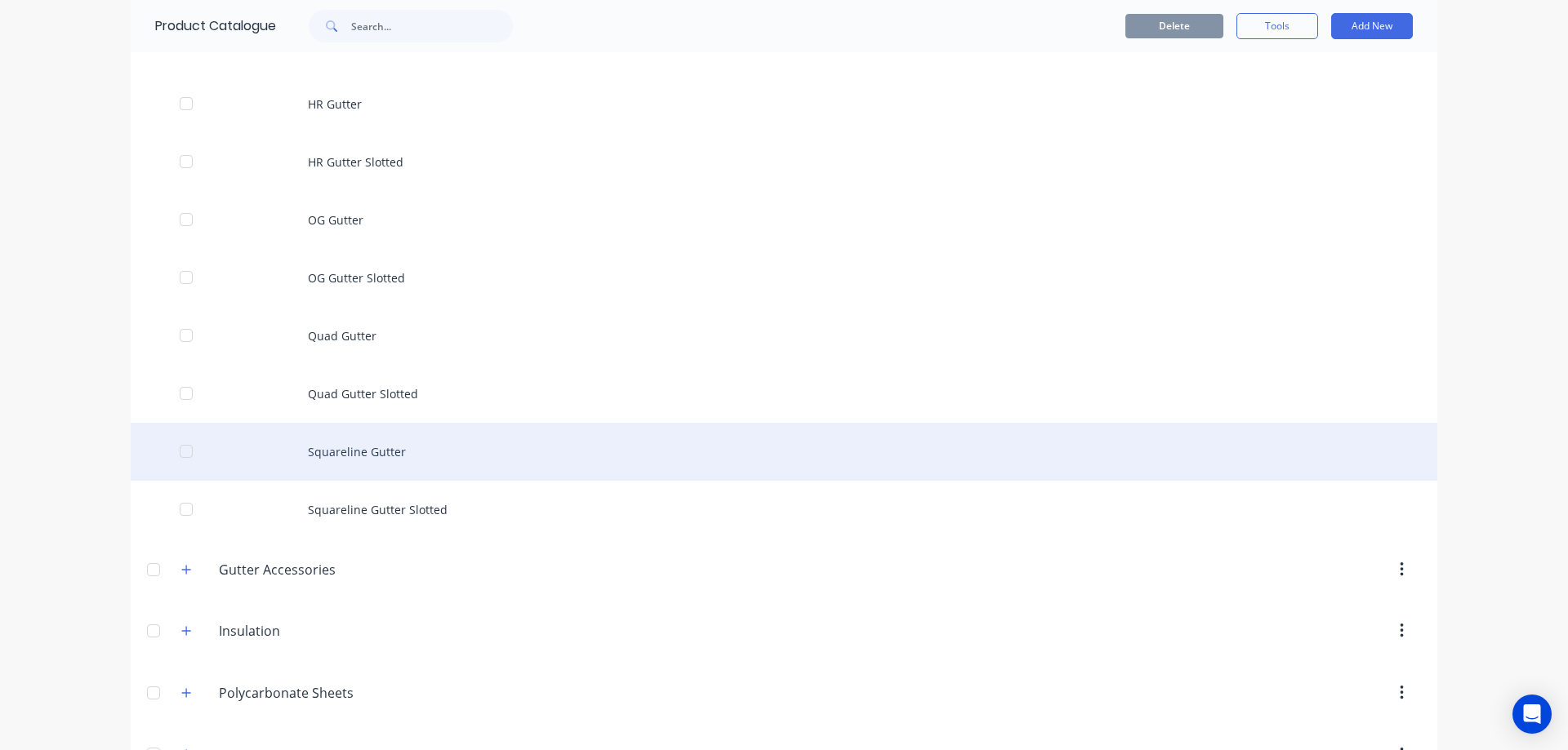
click at [405, 470] on div "Squareline Gutter" at bounding box center [784, 451] width 1307 height 58
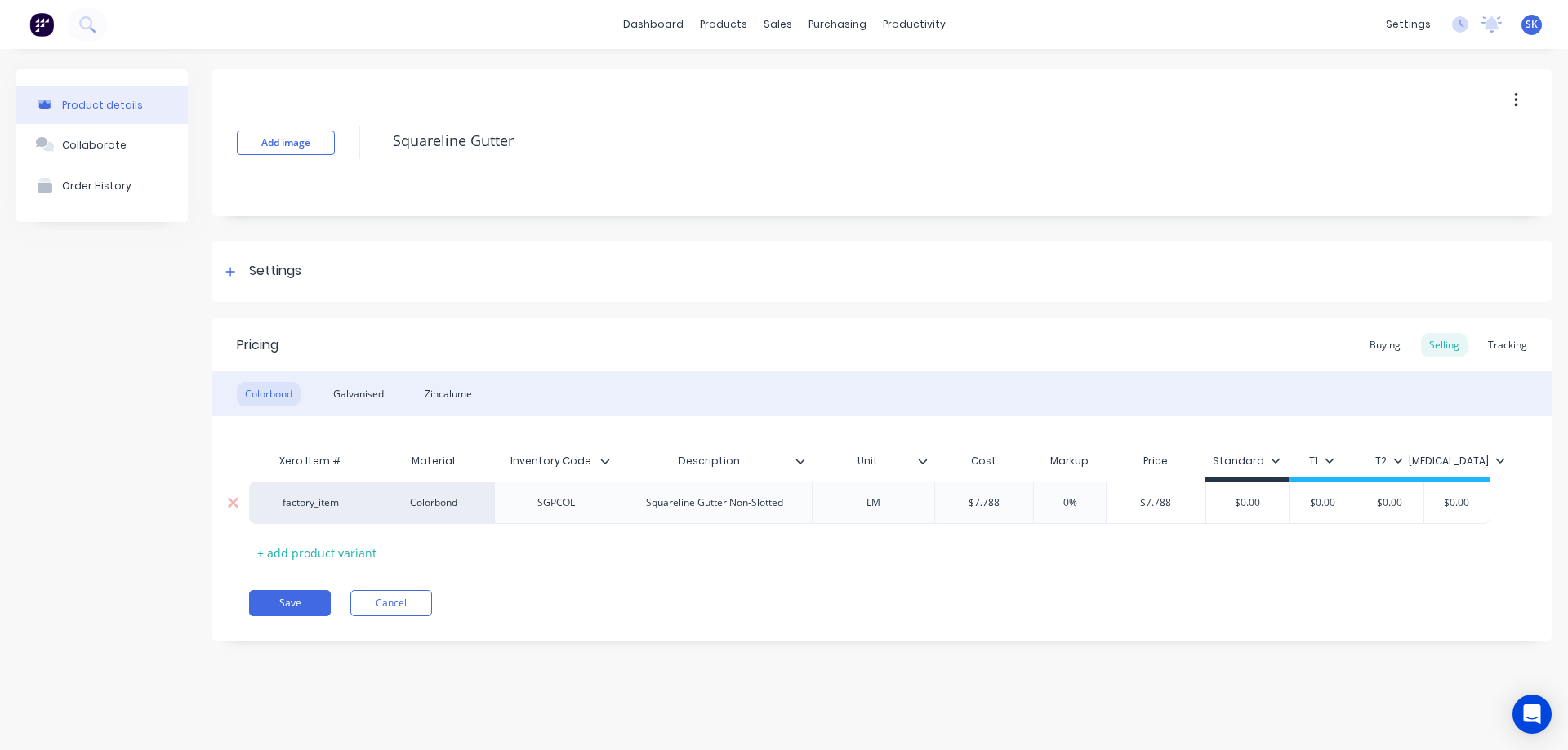
click at [1003, 510] on div "$7.788" at bounding box center [985, 503] width 98 height 41
click at [953, 564] on div "Xero Item # Material Inventory Code Description Unit Cost Markup Price Standard…" at bounding box center [881, 505] width 1266 height 120
click at [358, 395] on div "Galvanised" at bounding box center [358, 394] width 67 height 25
click at [1013, 496] on input "$13.937" at bounding box center [987, 502] width 104 height 14
click at [1038, 550] on div "Xero Item # Material Inventory Code Description Unit Cost Markup Price Standard…" at bounding box center [881, 505] width 1266 height 120
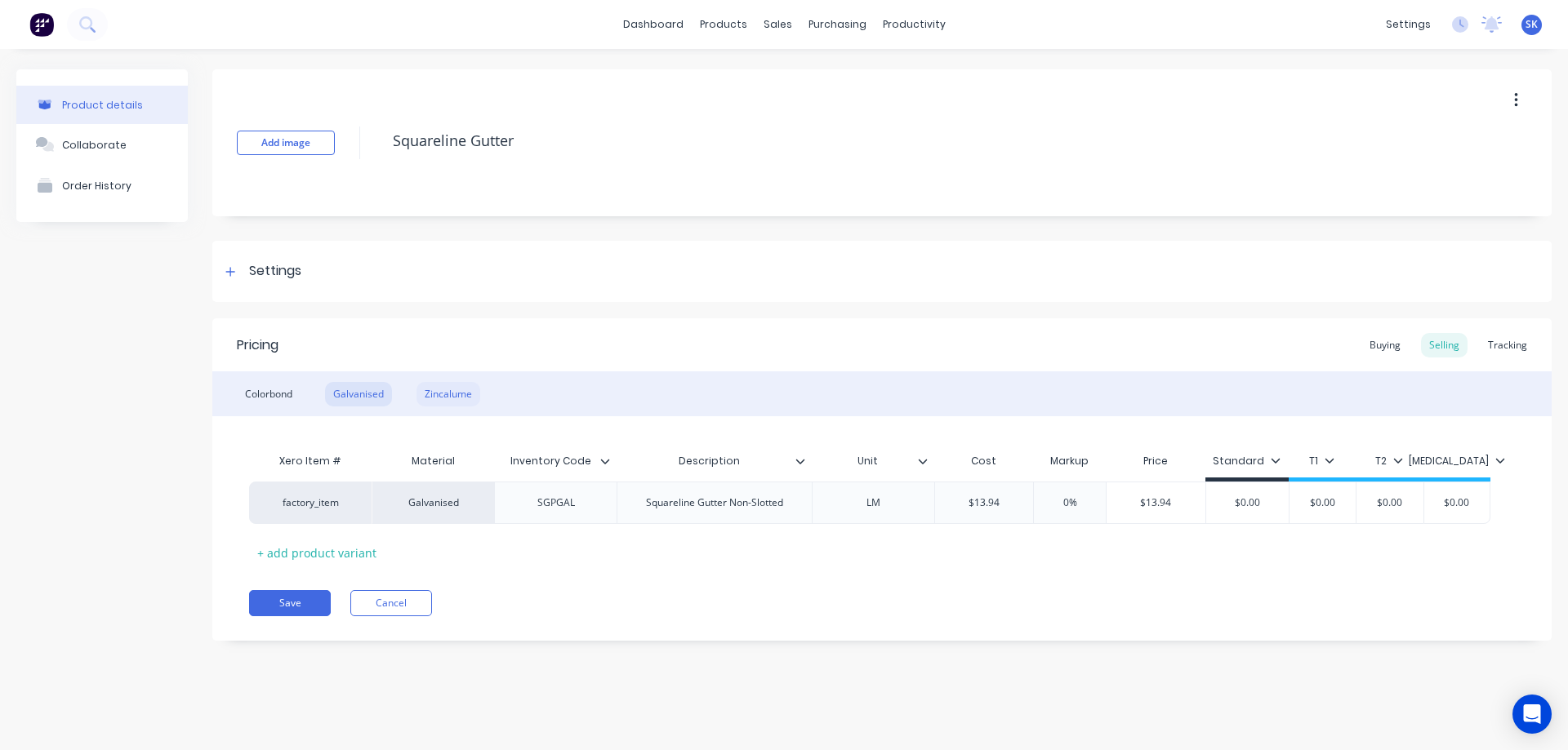
click at [425, 390] on div "Zincalume" at bounding box center [448, 394] width 64 height 25
click at [1006, 507] on input "$6.952" at bounding box center [985, 502] width 98 height 14
type input "$7.00"
click at [992, 535] on div "Xero Item # Material Inventory Code Description Unit Cost Markup Price Standard…" at bounding box center [881, 505] width 1266 height 120
click at [298, 594] on button "Save" at bounding box center [289, 603] width 81 height 26
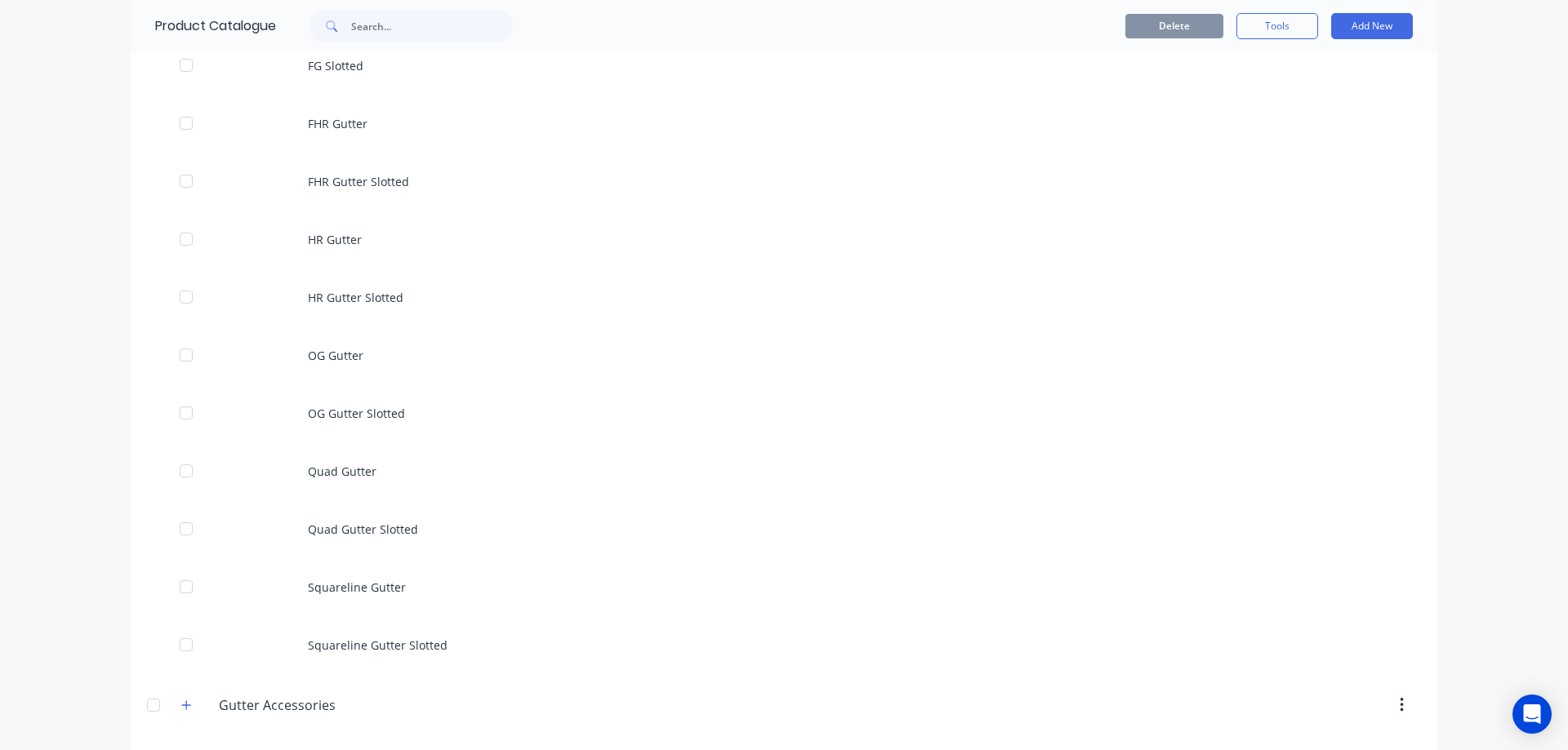
scroll to position [898, 0]
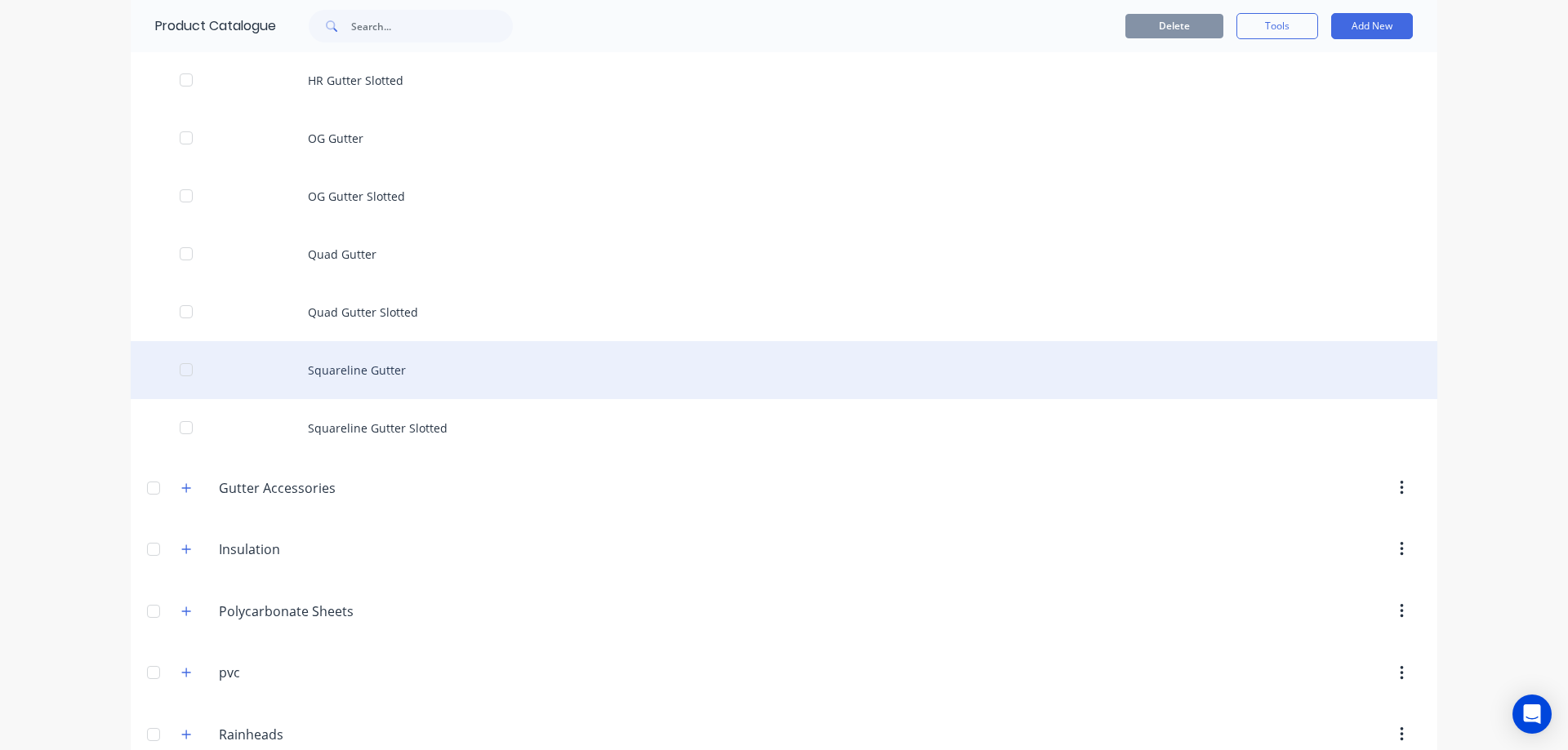
click at [358, 355] on div "Squareline Gutter" at bounding box center [784, 370] width 1307 height 58
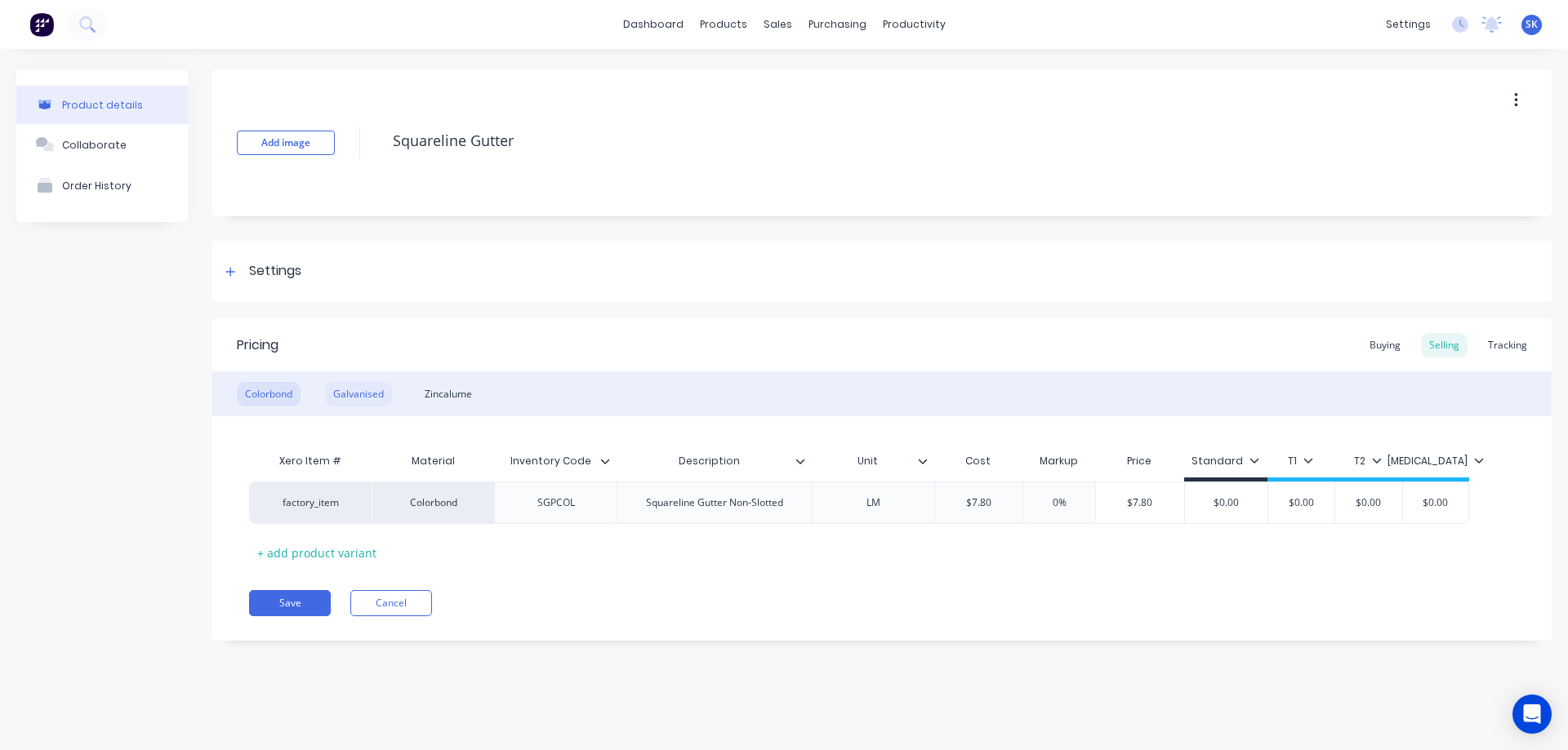
click at [360, 396] on div "Galvanised" at bounding box center [358, 394] width 67 height 25
click at [470, 393] on div "Zincalume" at bounding box center [448, 394] width 64 height 25
click at [292, 598] on button "Save" at bounding box center [289, 603] width 81 height 26
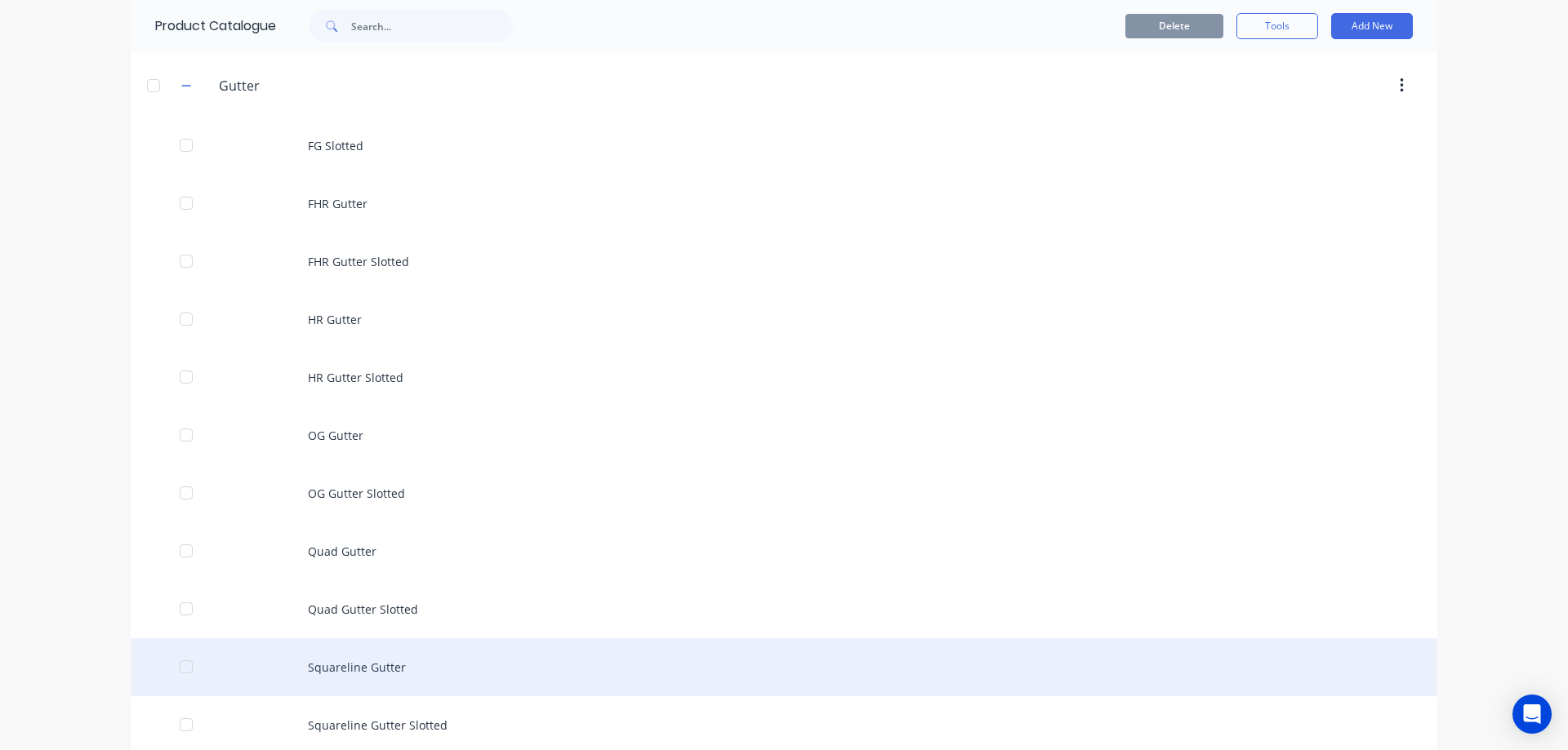
scroll to position [571, 0]
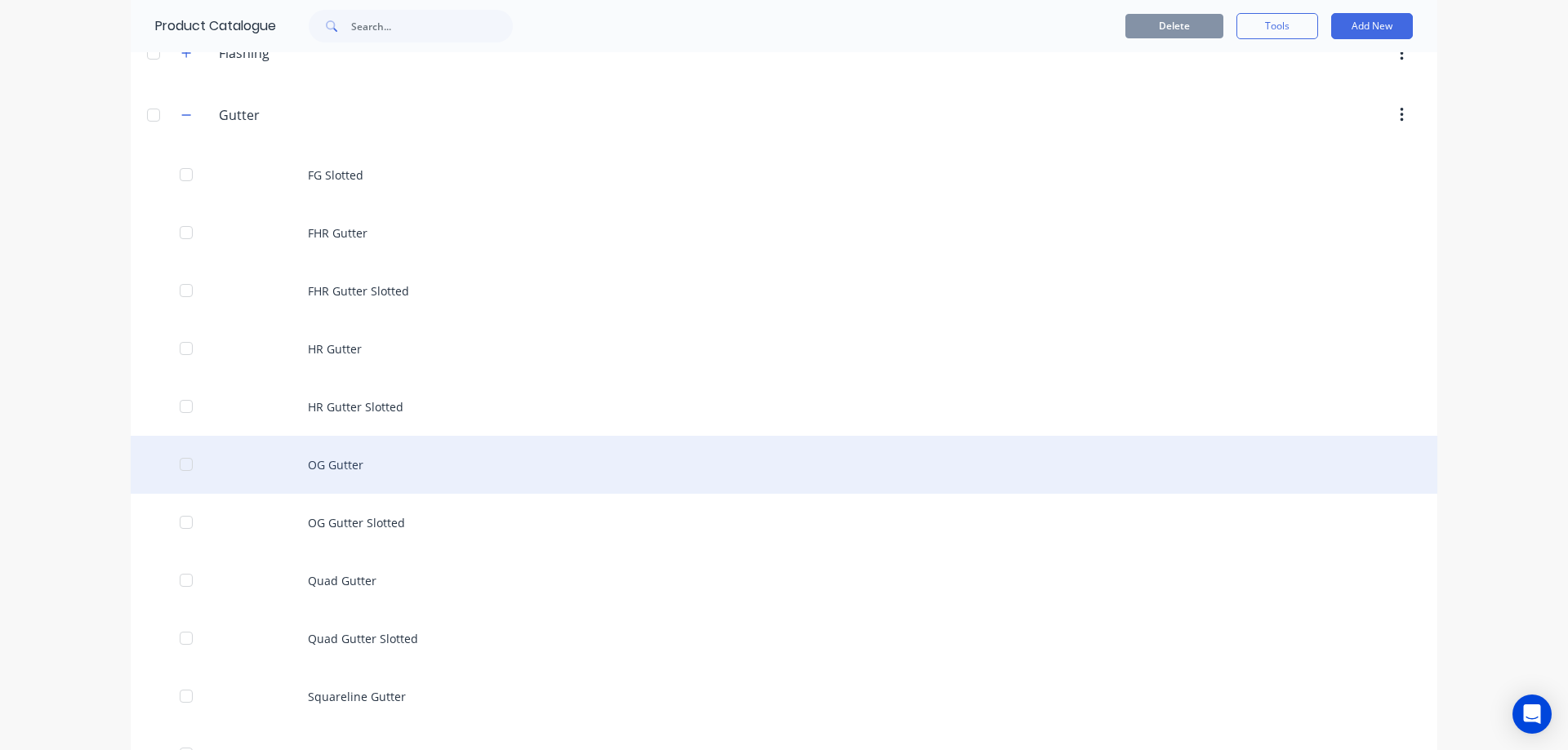
click at [369, 474] on div "OG Gutter" at bounding box center [784, 465] width 1307 height 58
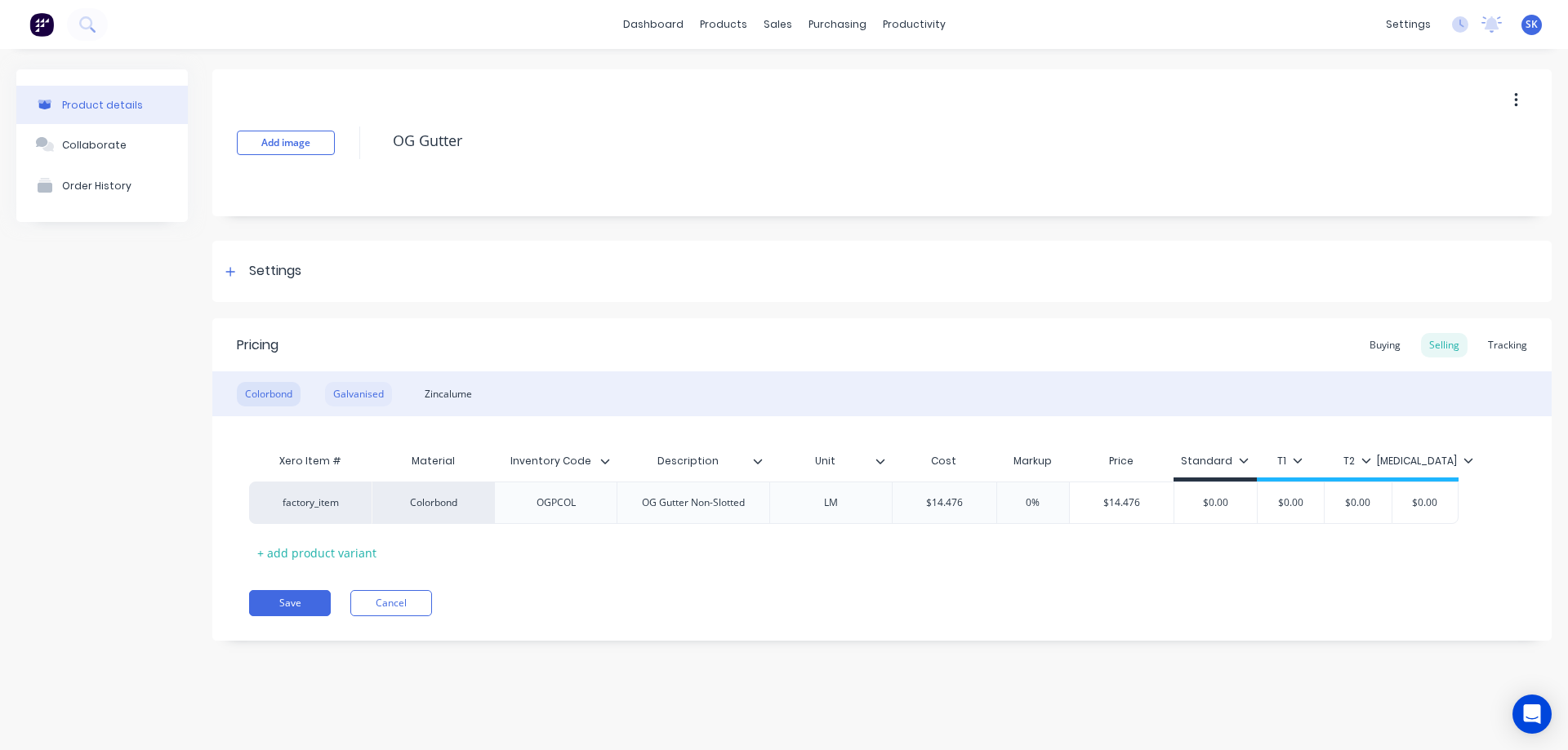
click at [370, 396] on div "Galvanised" at bounding box center [358, 394] width 67 height 25
click at [429, 389] on div "Zincalume" at bounding box center [448, 394] width 64 height 25
click at [289, 395] on div "Colorbond" at bounding box center [268, 394] width 64 height 25
click at [964, 500] on input "$14.476" at bounding box center [945, 502] width 104 height 14
click at [896, 568] on div "Pricing Buying Selling Tracking Colorbond Galvanised Zincalume Xero Item # Mate…" at bounding box center [882, 479] width 1340 height 322
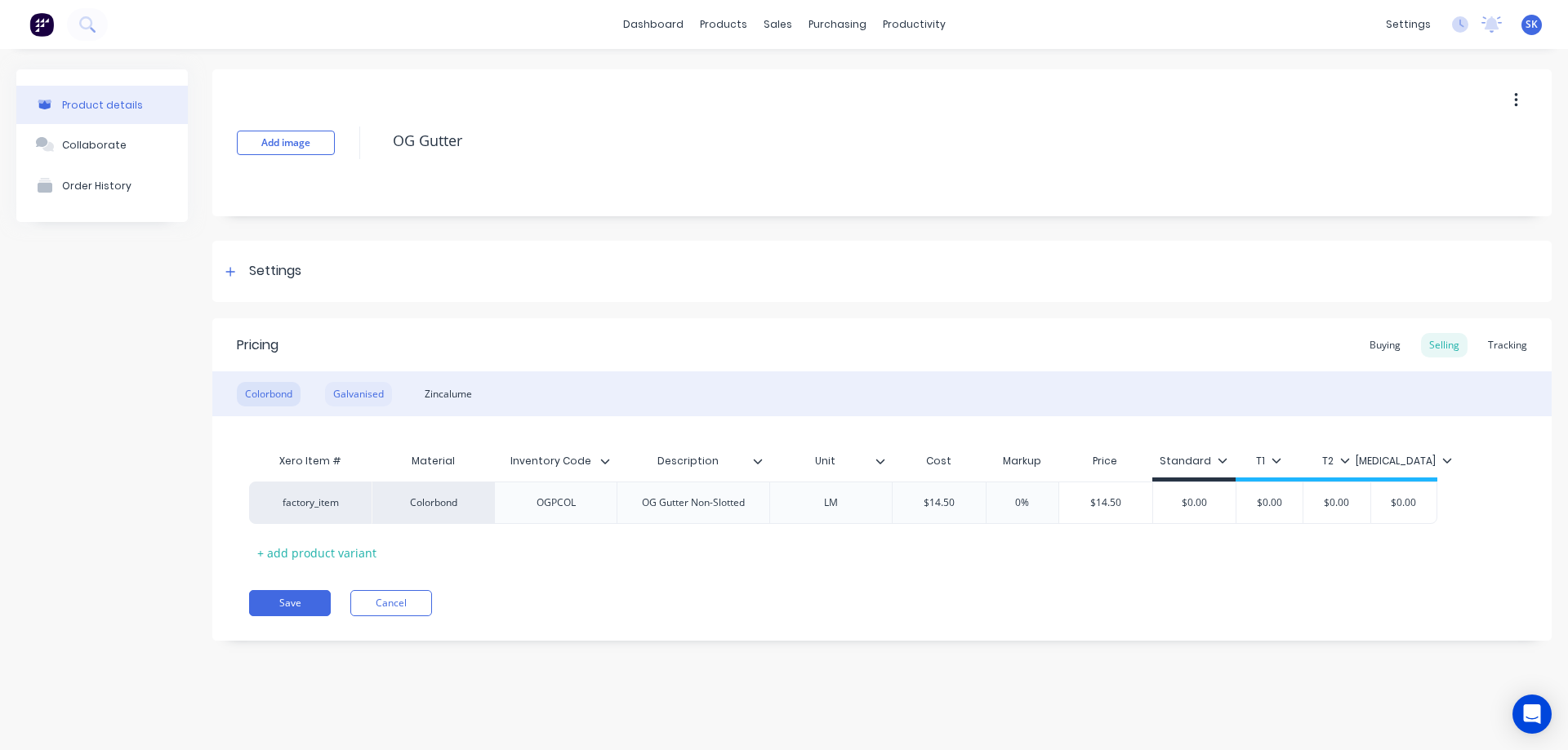
click at [374, 398] on div "Galvanised" at bounding box center [358, 394] width 67 height 25
click at [965, 507] on input "$28.105" at bounding box center [945, 502] width 104 height 14
click at [947, 556] on div "Xero Item # Material Inventory Code Description Unit Cost Markup Price Standard…" at bounding box center [881, 505] width 1266 height 120
click at [450, 389] on div "Zincalume" at bounding box center [448, 394] width 64 height 25
click at [968, 507] on input "$19.69" at bounding box center [942, 502] width 98 height 14
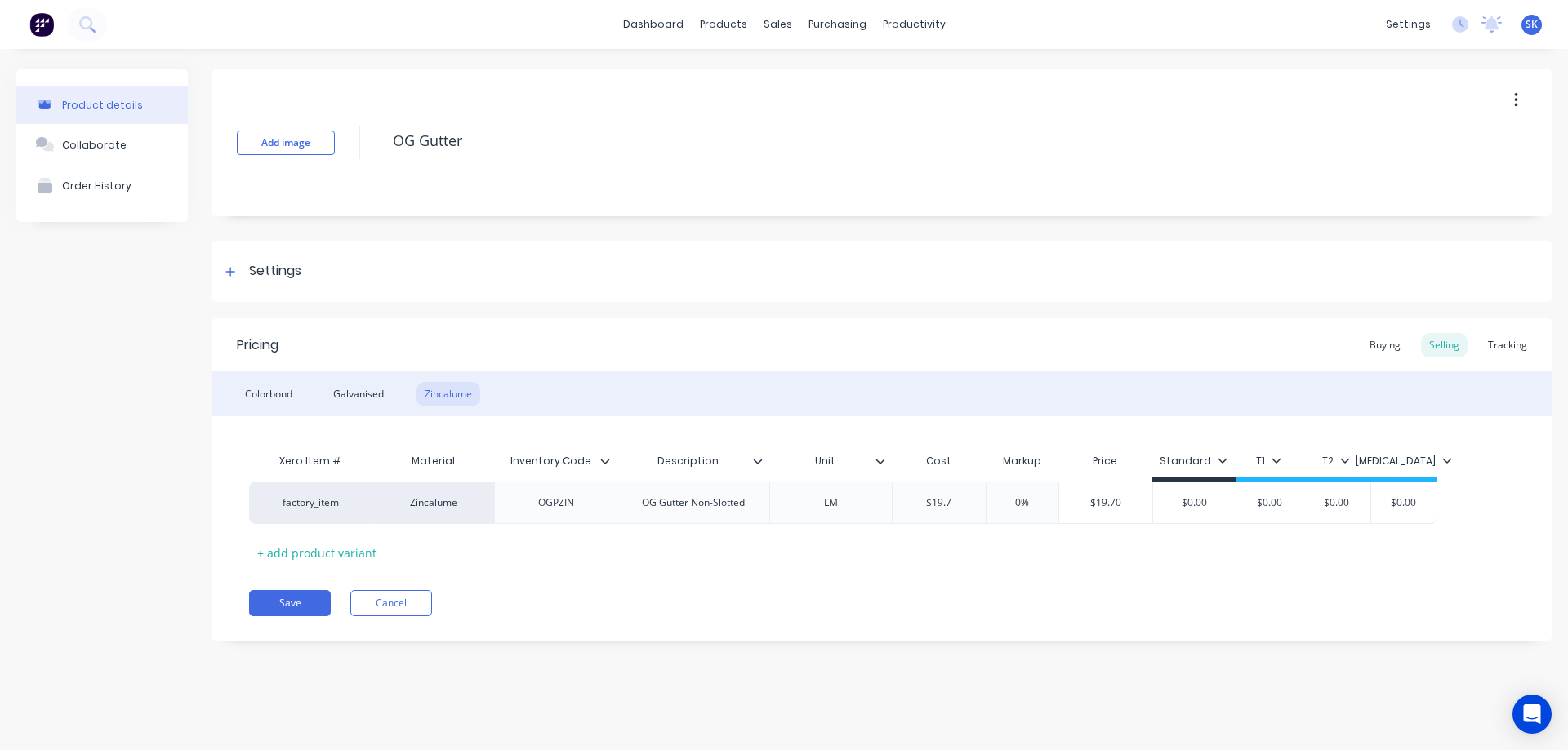
type input "$19.7"
click at [1069, 563] on div "Xero Item # Material Inventory Code Description Unit Cost Markup Price Standard…" at bounding box center [881, 505] width 1266 height 120
click at [270, 601] on button "Save" at bounding box center [289, 603] width 81 height 26
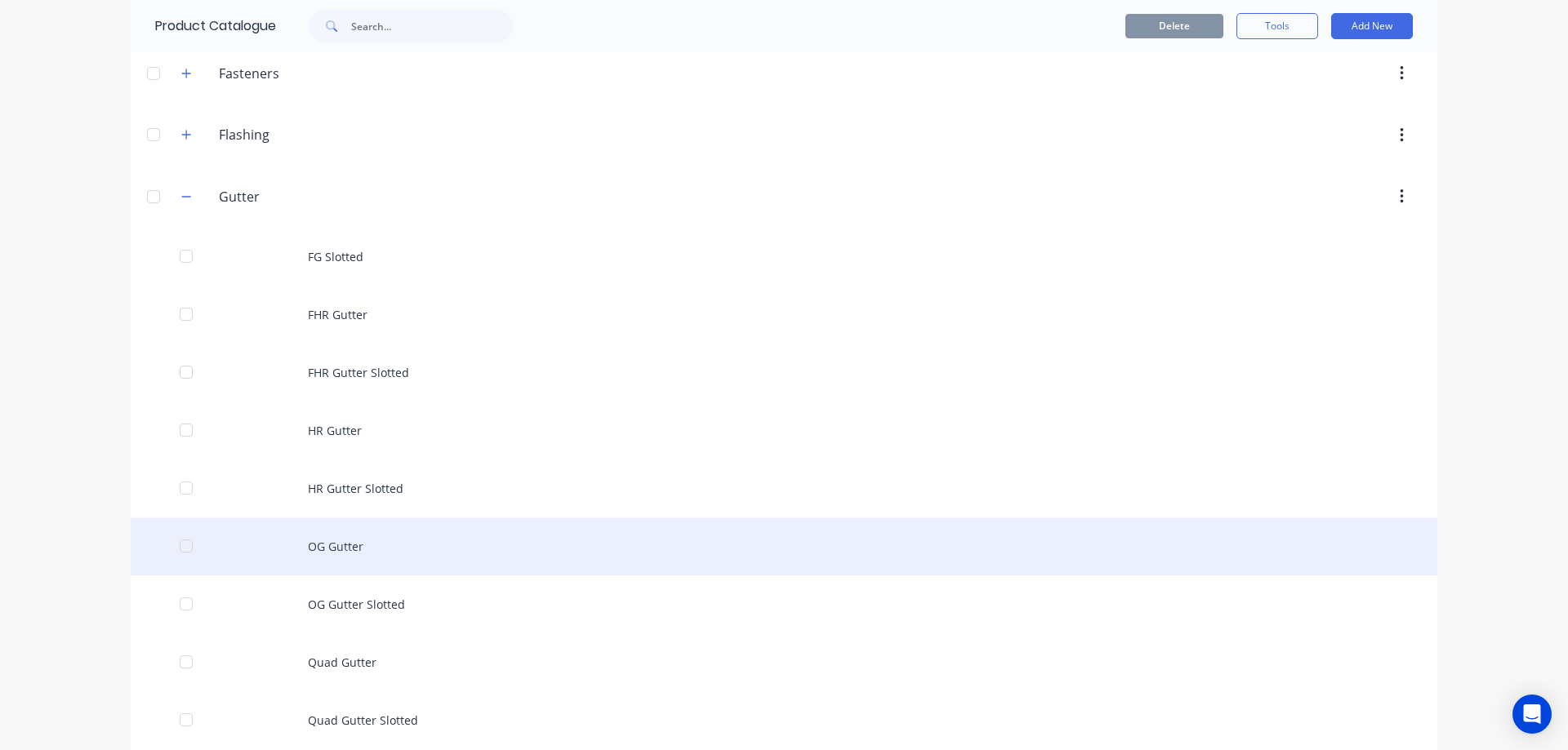
scroll to position [653, 0]
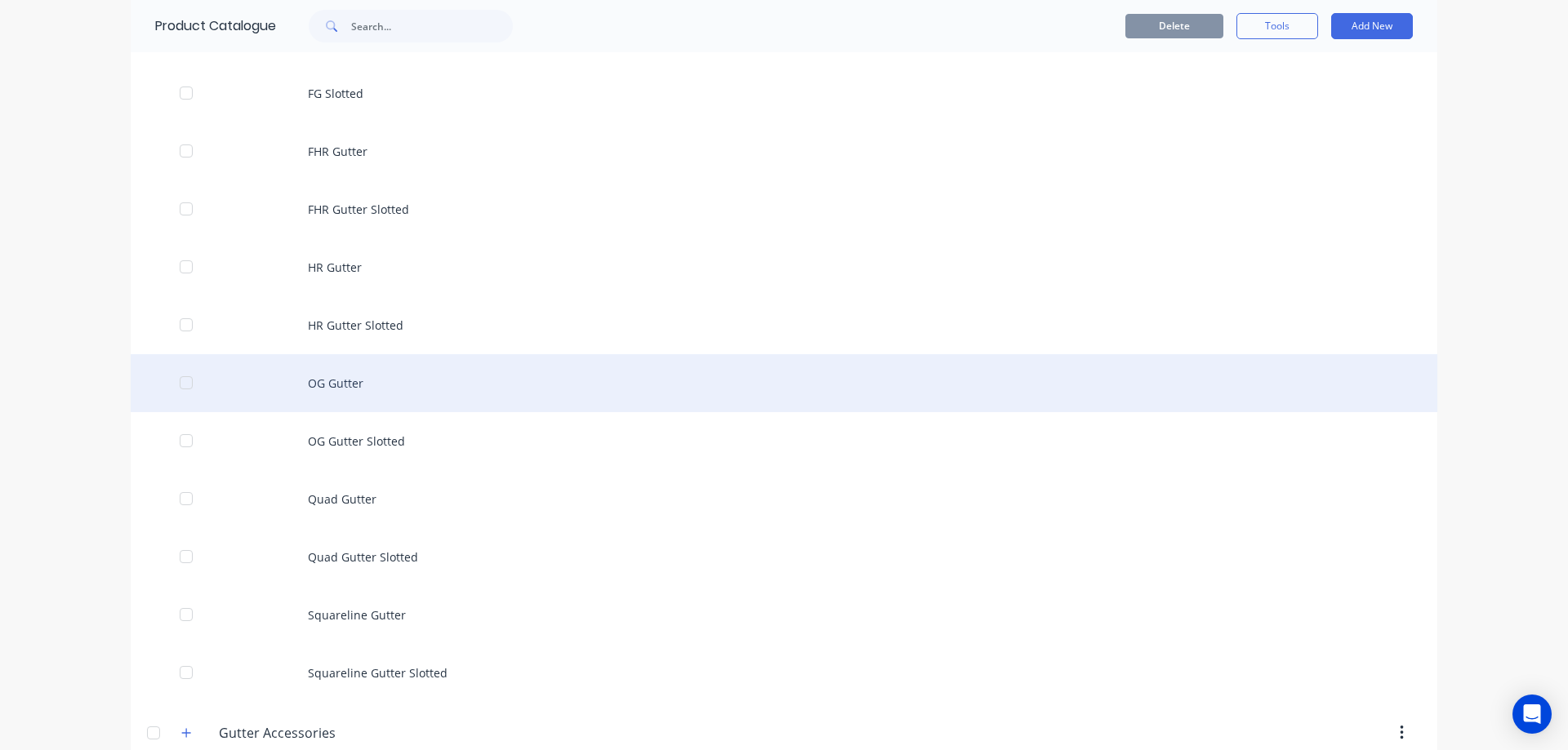
click at [387, 397] on div "OG Gutter" at bounding box center [784, 383] width 1307 height 58
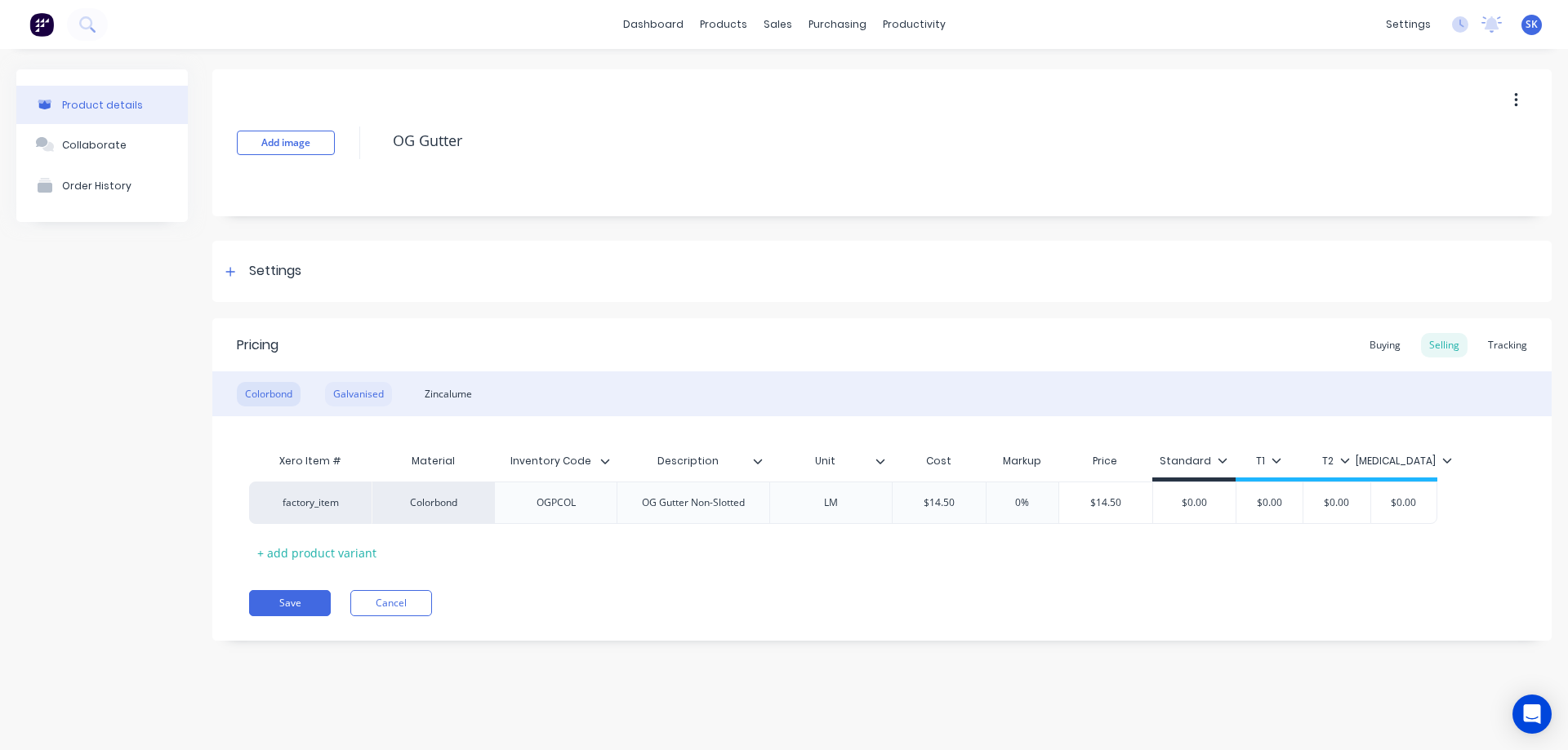
click at [364, 393] on div "Galvanised" at bounding box center [358, 394] width 67 height 25
click at [454, 399] on div "Zincalume" at bounding box center [448, 394] width 64 height 25
click at [374, 396] on div "Galvanised" at bounding box center [358, 394] width 67 height 25
click at [263, 392] on div "Colorbond" at bounding box center [268, 394] width 64 height 25
click at [277, 592] on button "Save" at bounding box center [289, 603] width 81 height 26
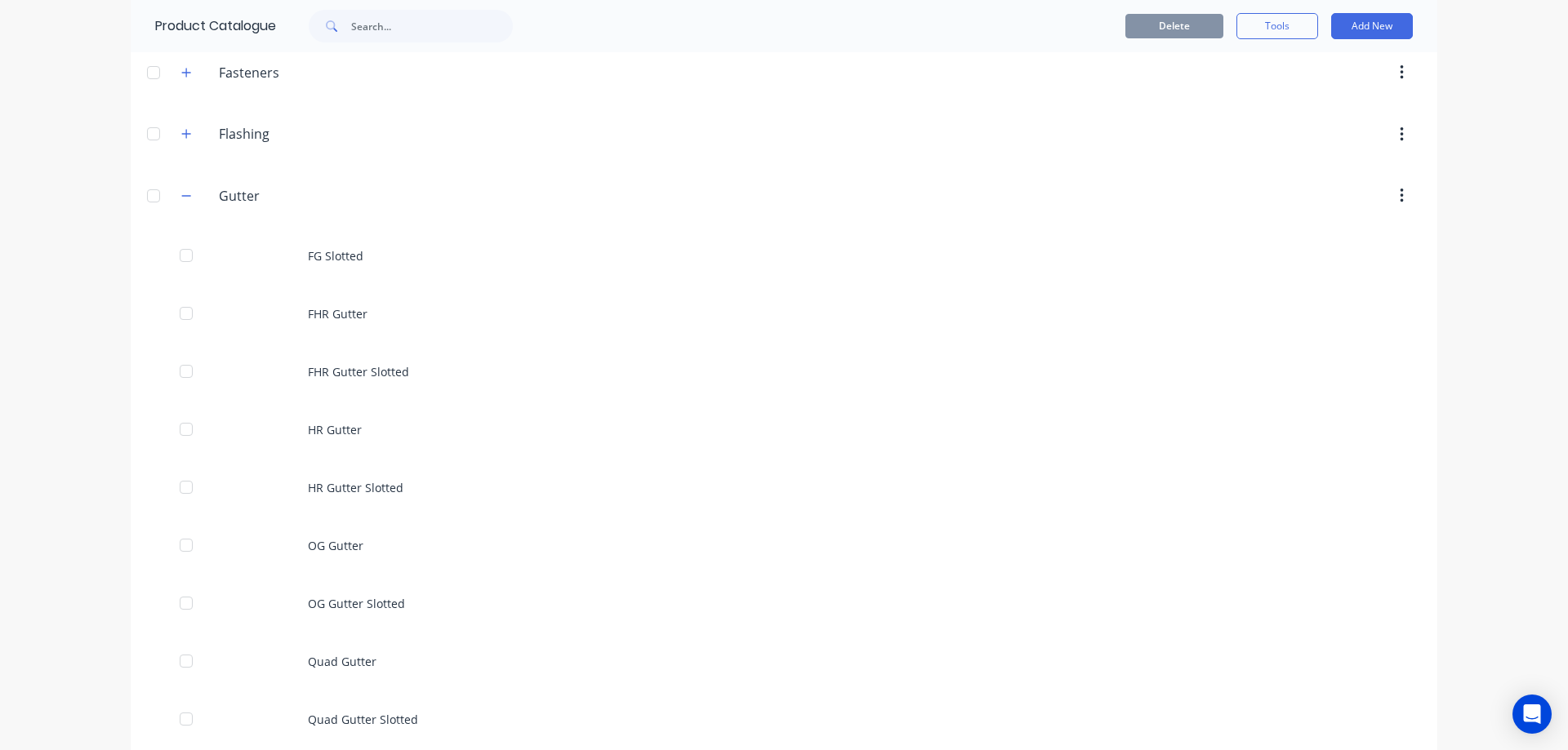
scroll to position [490, 0]
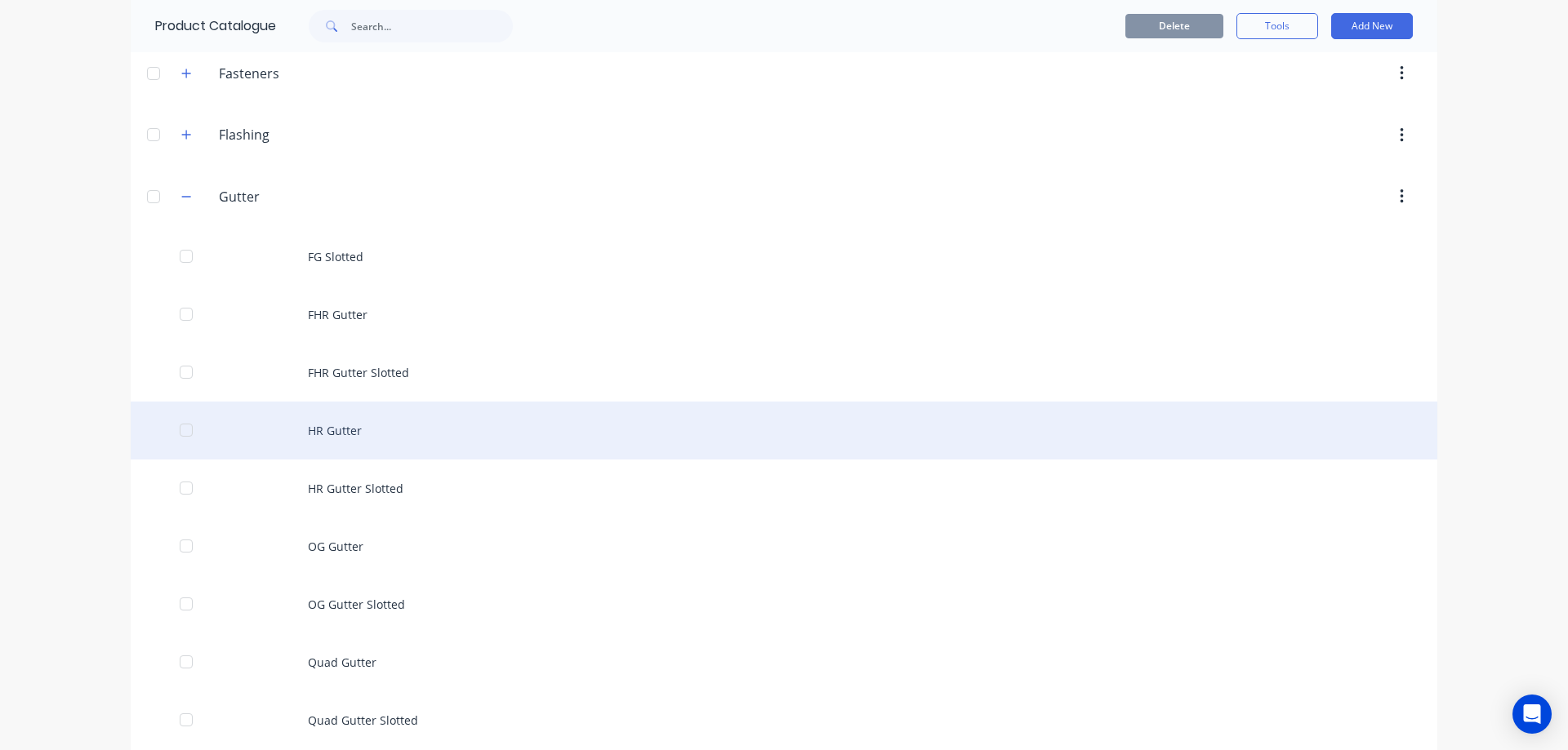
click at [329, 434] on div "HR Gutter" at bounding box center [784, 430] width 1307 height 58
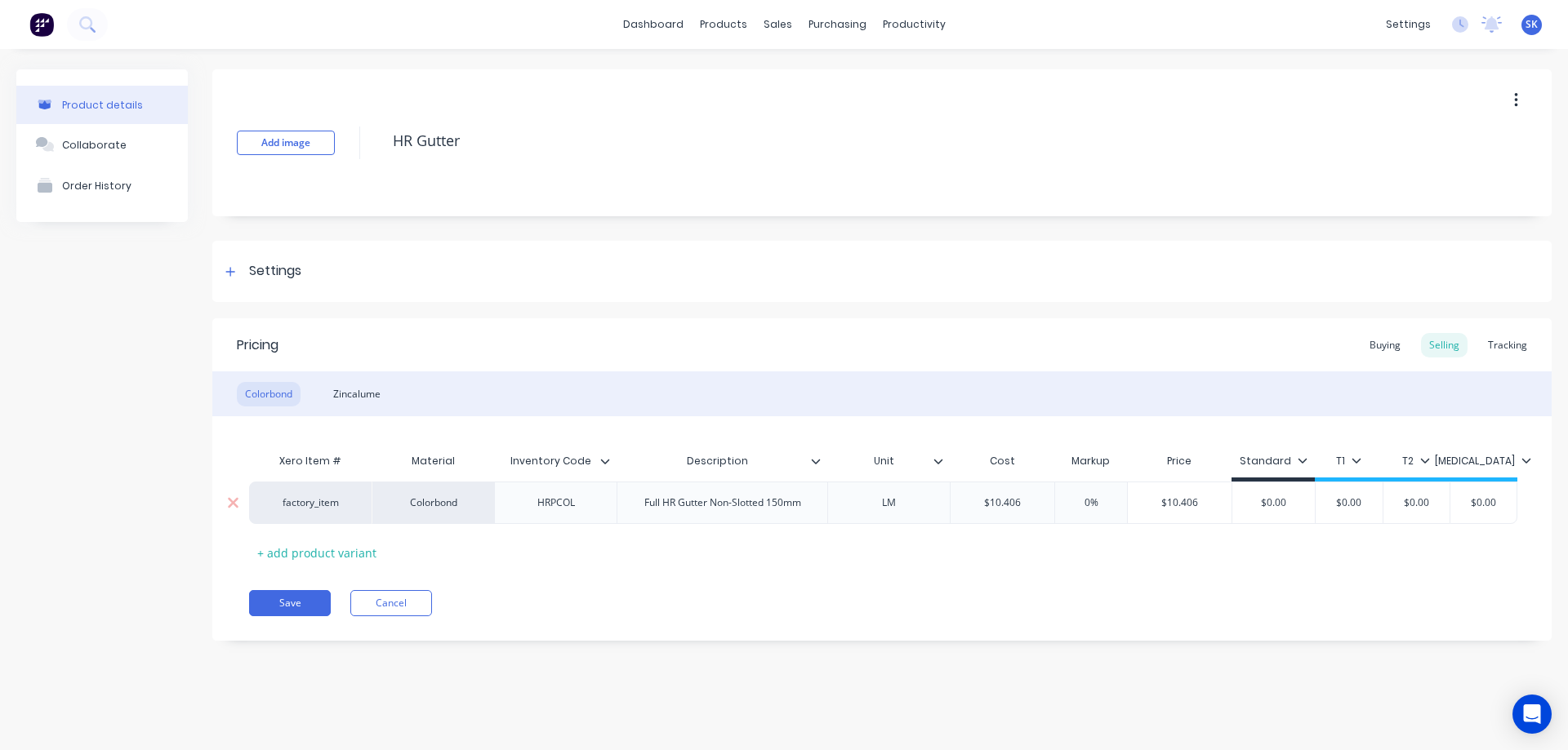
click at [1040, 500] on input "$10.406" at bounding box center [1003, 502] width 104 height 14
click at [990, 585] on div "Pricing Buying Selling Tracking Colorbond Zincalume Xero Item # Material Invent…" at bounding box center [882, 479] width 1340 height 322
click at [371, 396] on div "Zincalume" at bounding box center [357, 394] width 64 height 25
click at [1034, 498] on input "$13.497" at bounding box center [1003, 502] width 104 height 14
type input "$13.5"
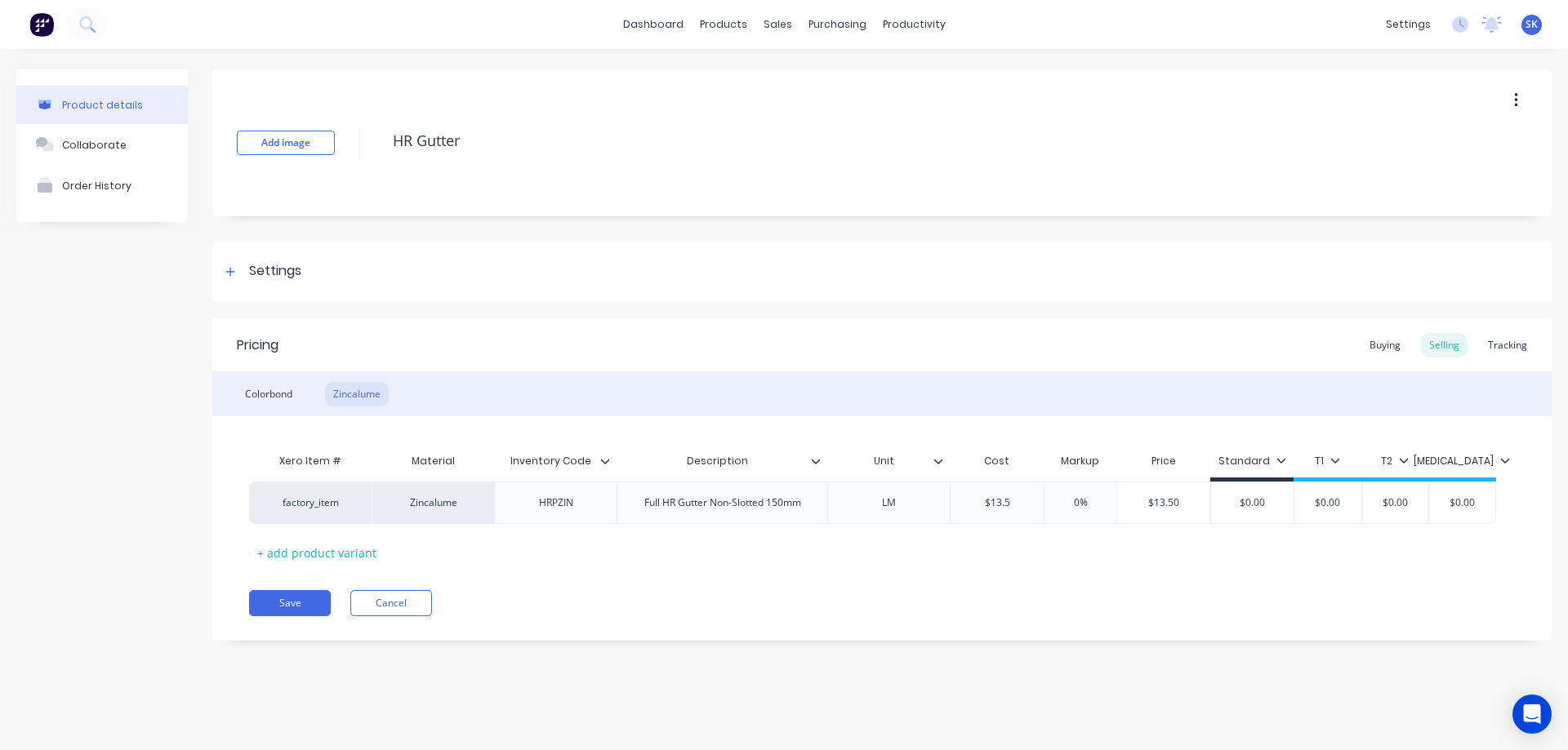
click at [1037, 561] on div "Xero Item # Material Inventory Code Description Unit Cost Markup Price Standard…" at bounding box center [881, 505] width 1266 height 120
click at [279, 600] on button "Save" at bounding box center [289, 603] width 81 height 26
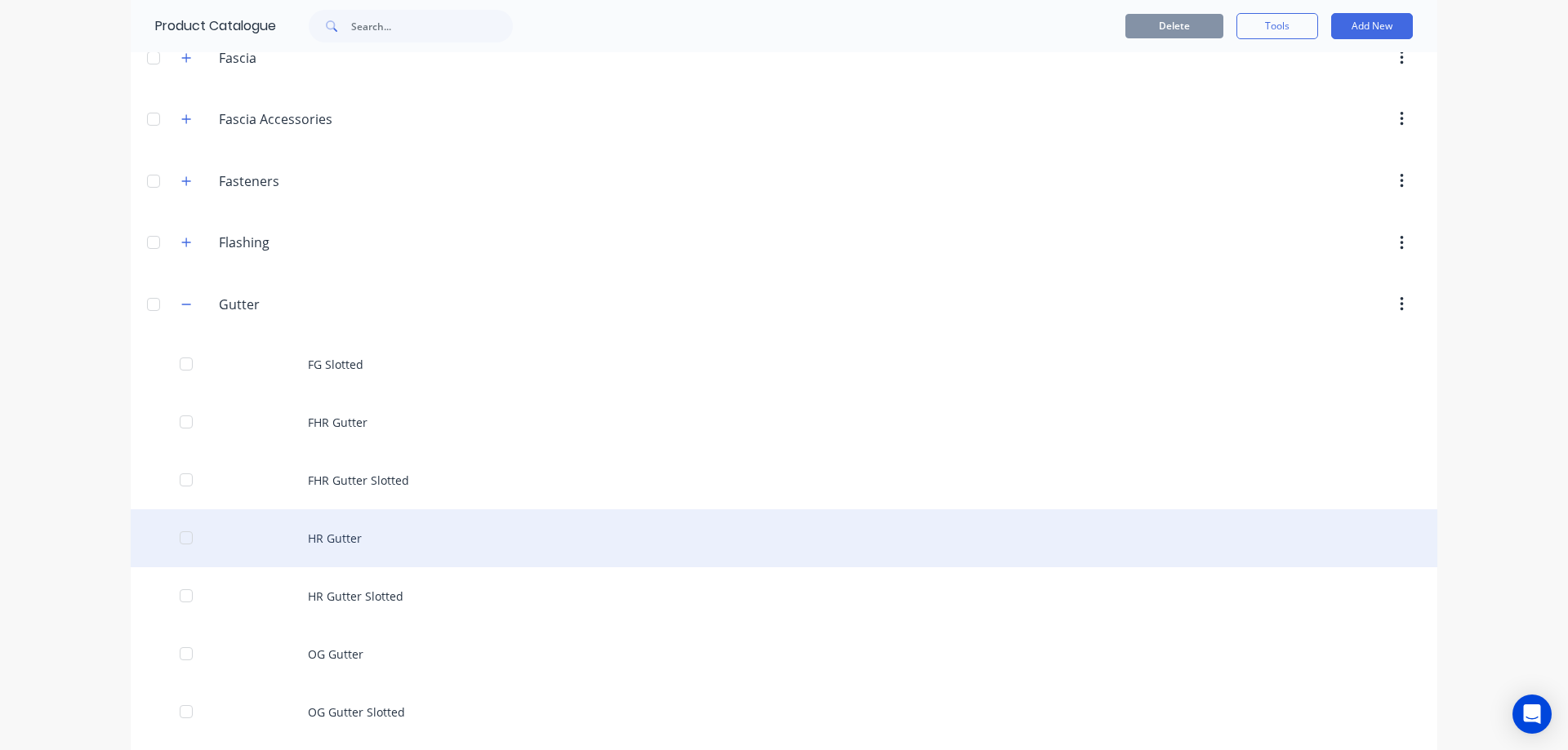
scroll to position [408, 0]
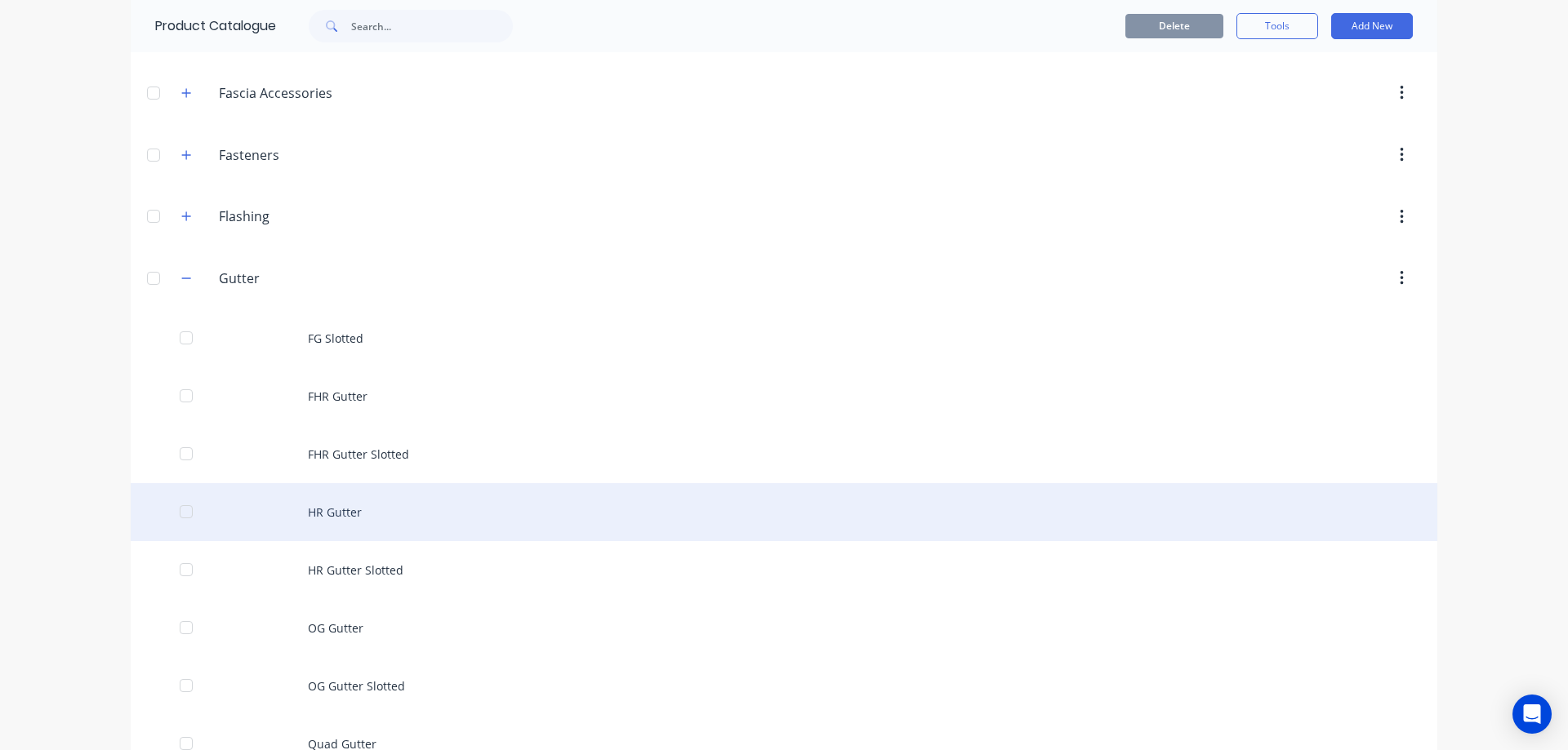
click at [308, 501] on div "HR Gutter" at bounding box center [784, 512] width 1307 height 58
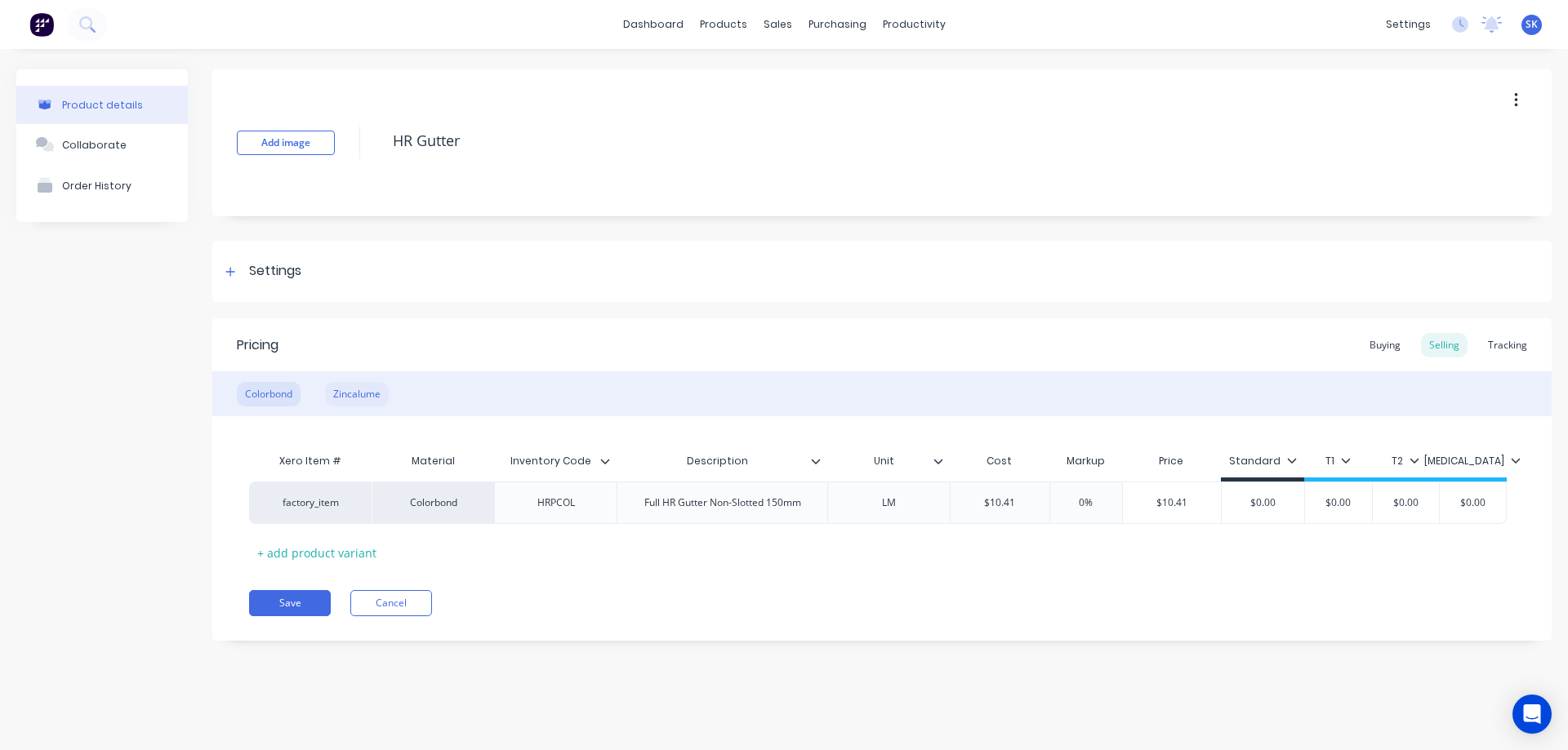
click at [360, 396] on div "Zincalume" at bounding box center [357, 394] width 64 height 25
click at [278, 602] on button "Save" at bounding box center [289, 603] width 81 height 26
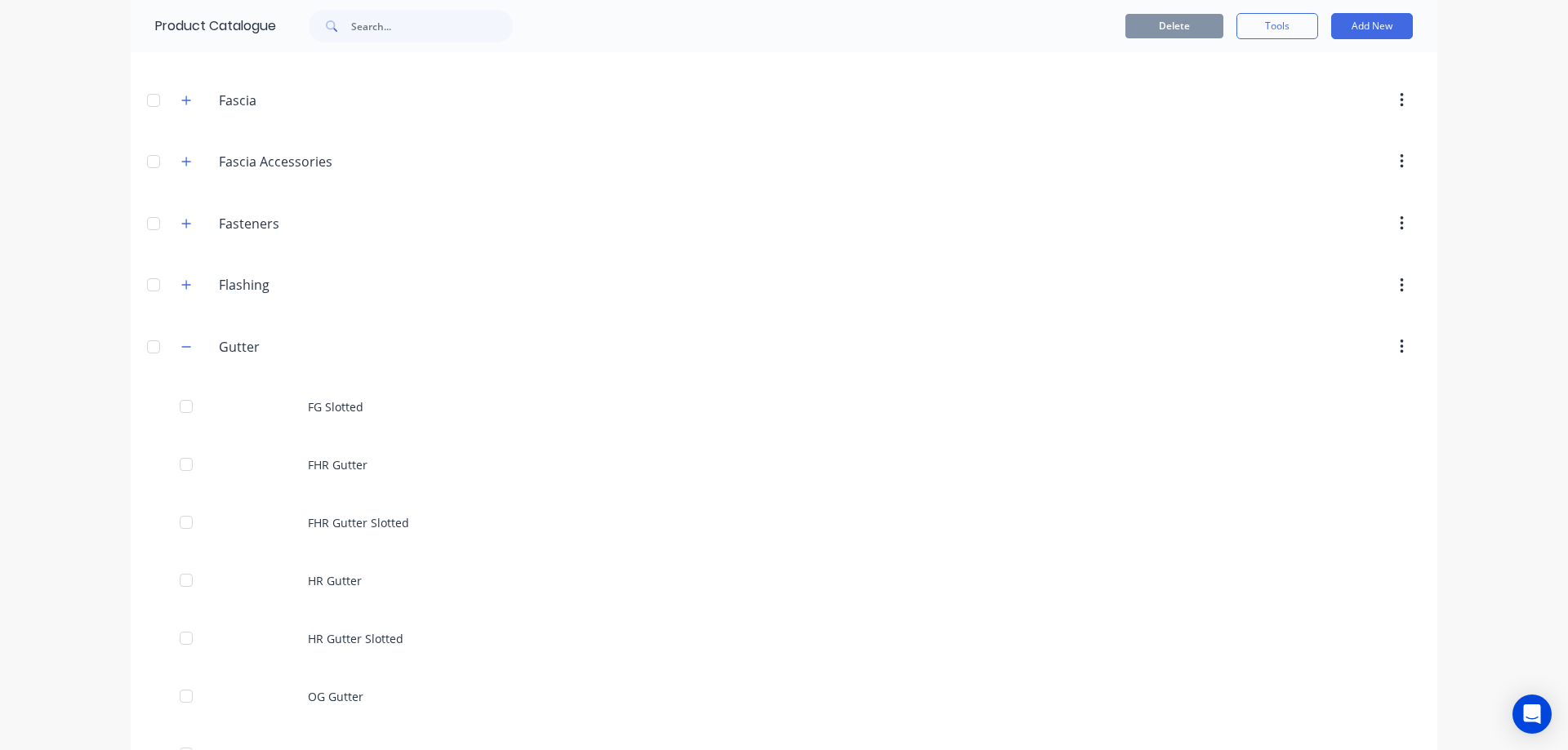
scroll to position [408, 0]
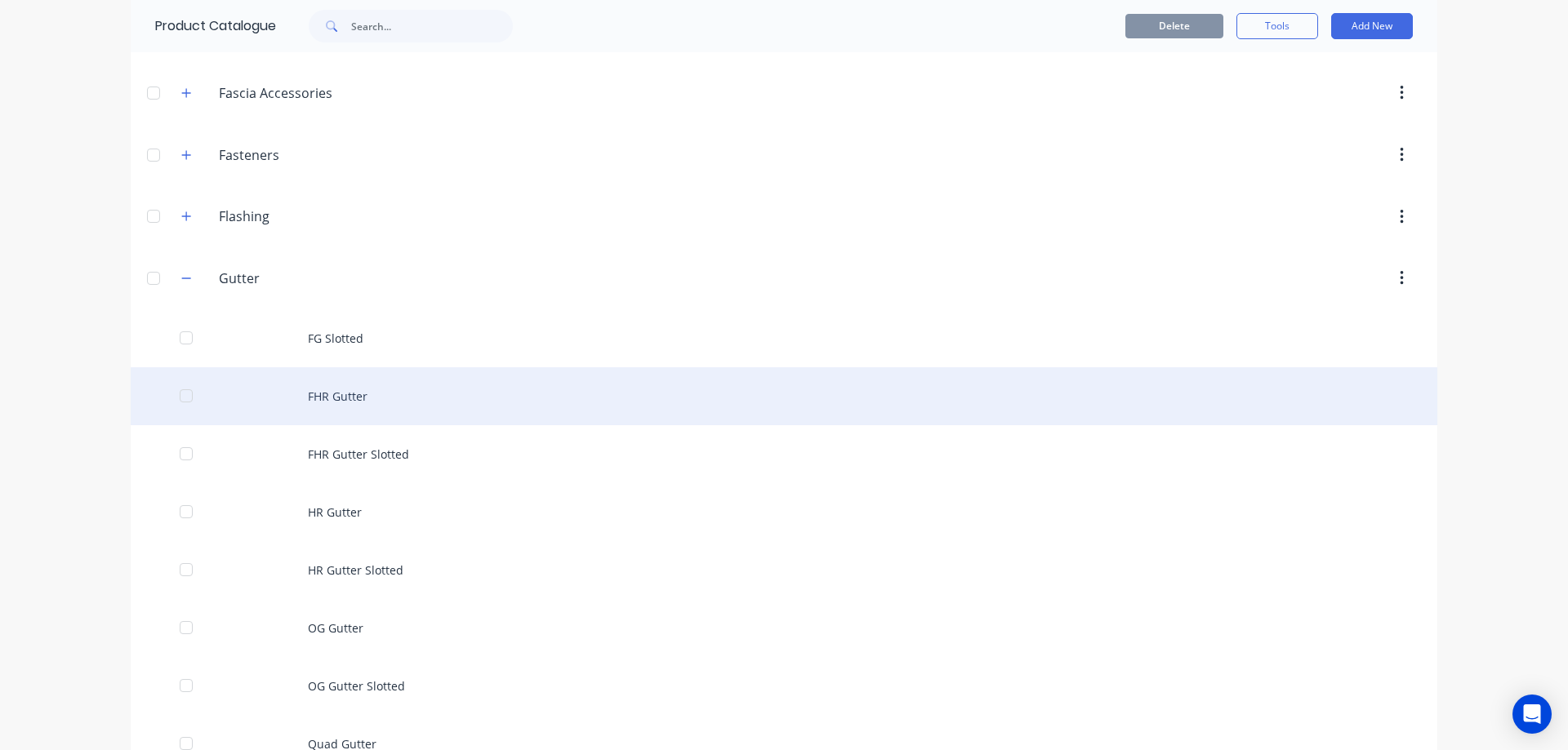
click at [335, 387] on div "FHR Gutter" at bounding box center [784, 396] width 1307 height 58
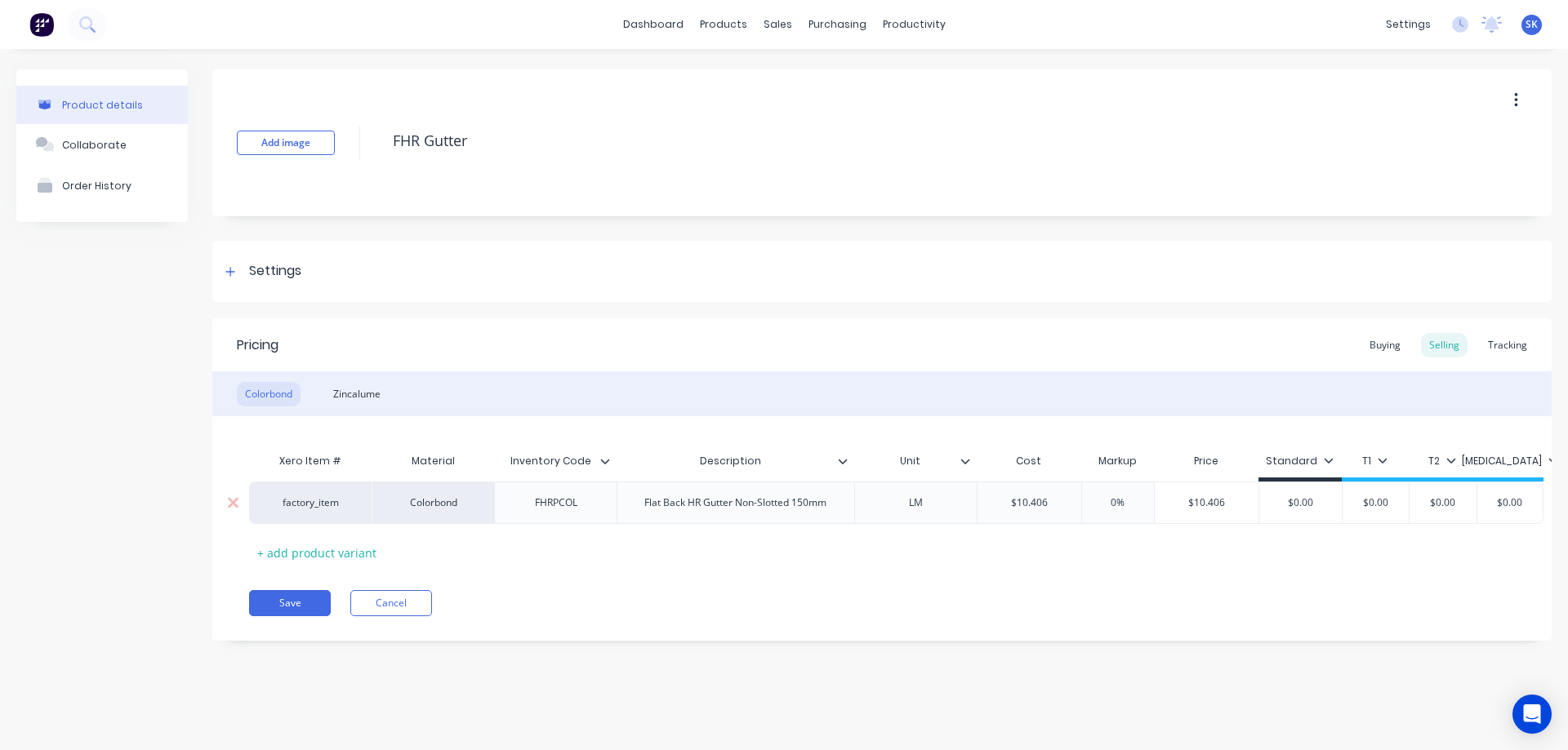
click at [1056, 497] on input "$10.406" at bounding box center [1030, 502] width 104 height 14
click at [948, 628] on div "Pricing Buying Selling Tracking Colorbond Zincalume Xero Item # Material Invent…" at bounding box center [882, 479] width 1340 height 322
click at [357, 378] on div "Colorbond Zincalume" at bounding box center [882, 394] width 1340 height 45
click at [353, 389] on div "Zincalume" at bounding box center [357, 394] width 64 height 25
click at [1047, 506] on input "$13.497" at bounding box center [1030, 502] width 104 height 14
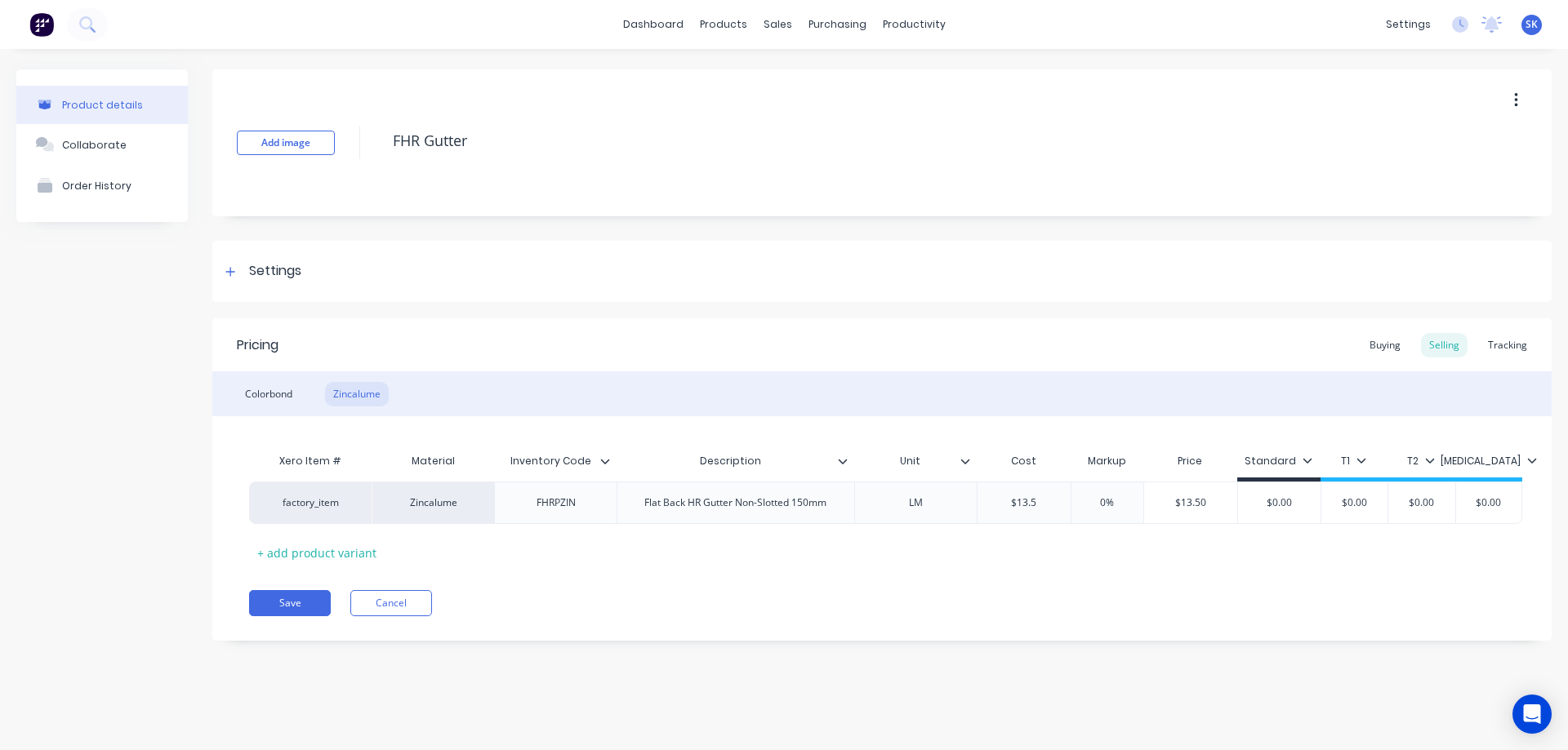
type input "$13.5"
click at [998, 546] on div "Xero Item # Material Inventory Code Description Unit Cost Markup Price Standard…" at bounding box center [881, 505] width 1266 height 120
click at [296, 594] on button "Save" at bounding box center [289, 603] width 81 height 26
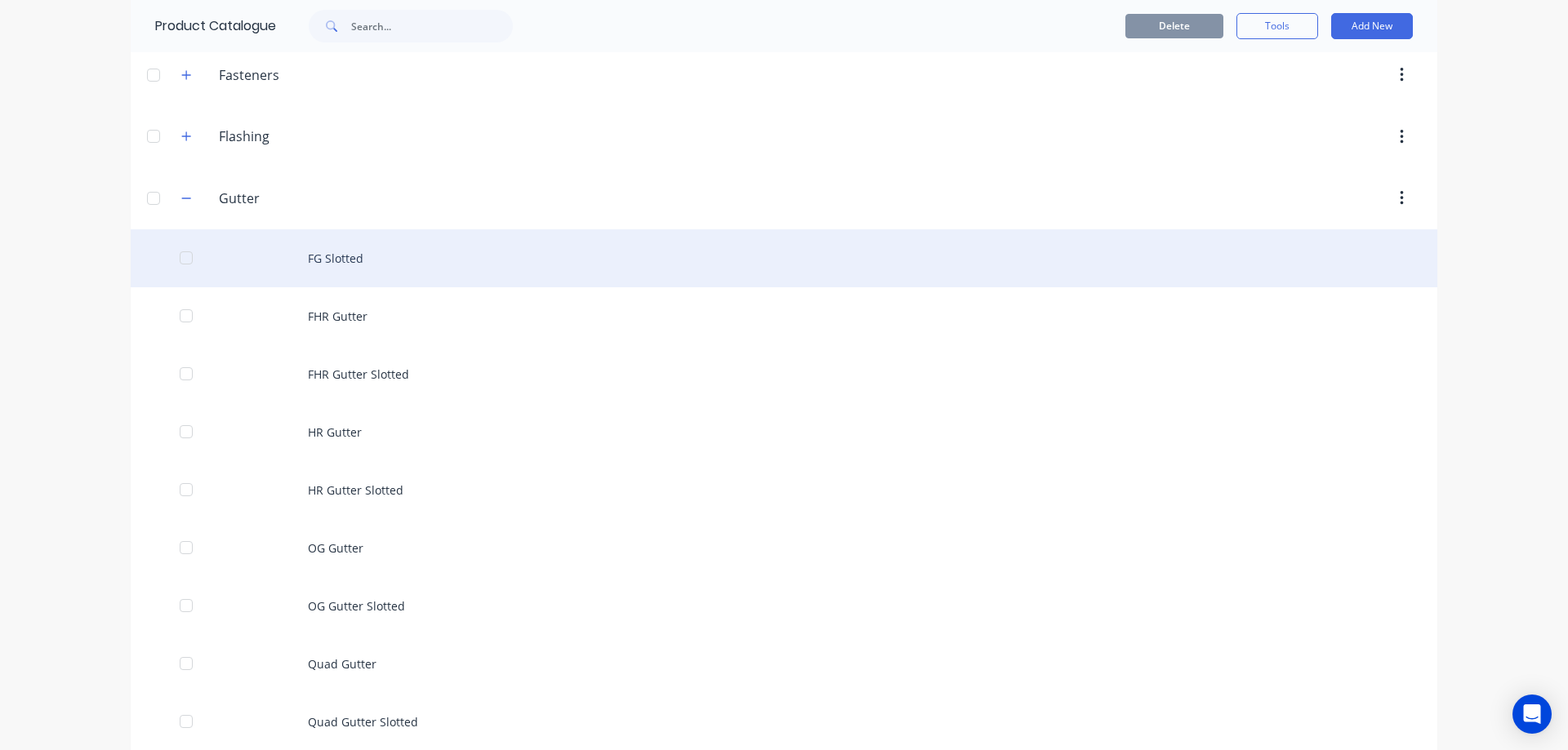
scroll to position [490, 0]
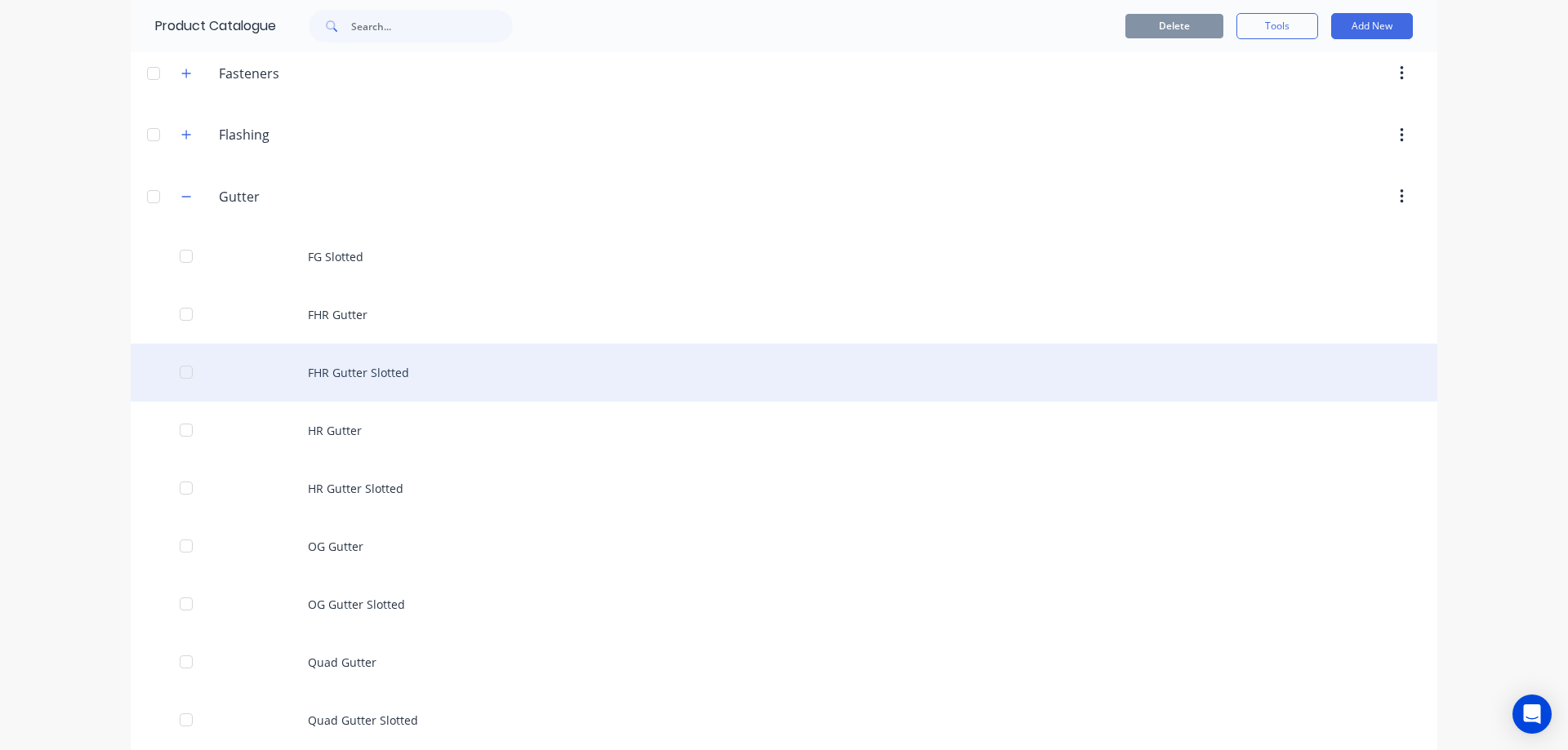
click at [314, 389] on div "FHR Gutter Slotted" at bounding box center [784, 372] width 1307 height 58
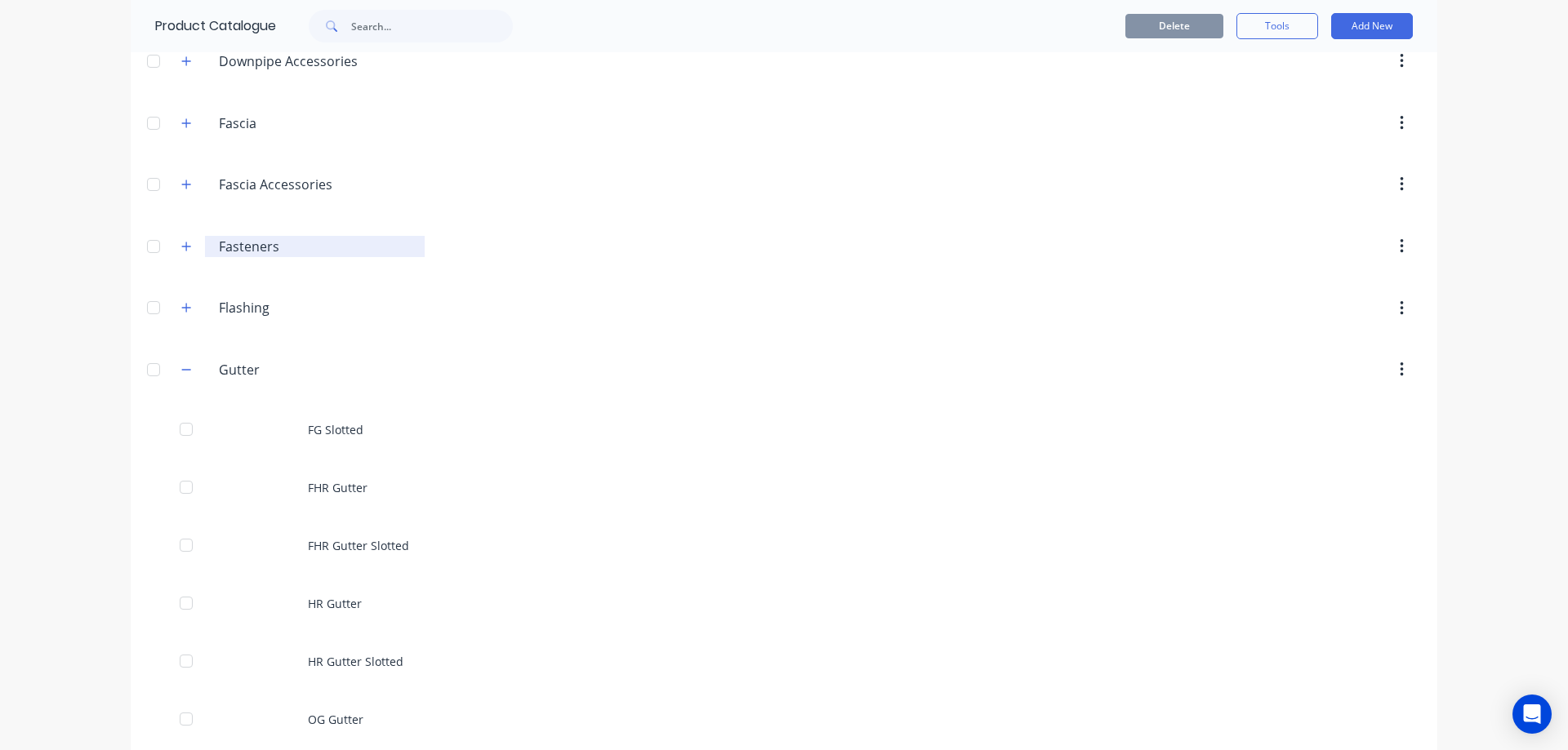
scroll to position [327, 0]
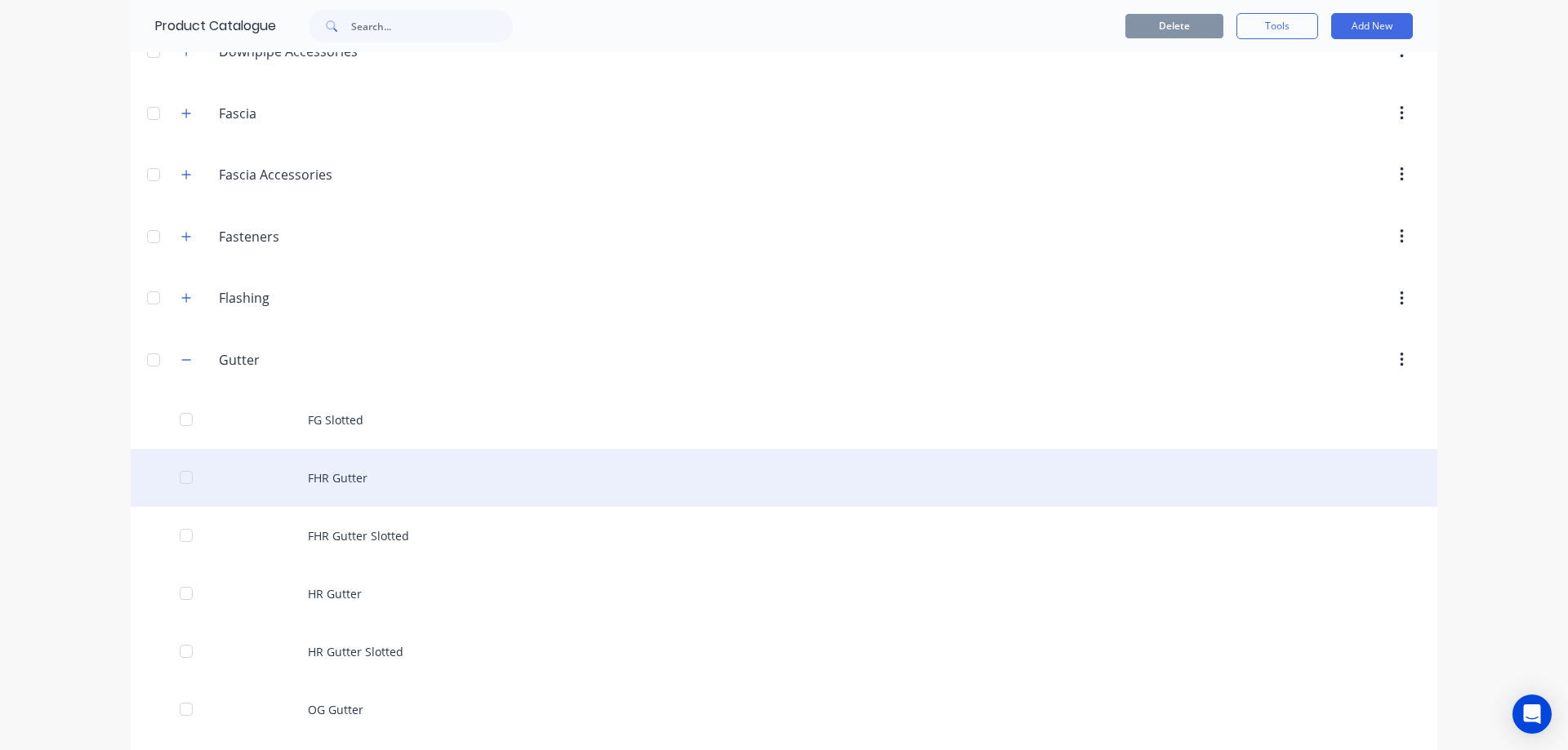
click at [327, 488] on div "FHR Gutter" at bounding box center [784, 478] width 1307 height 58
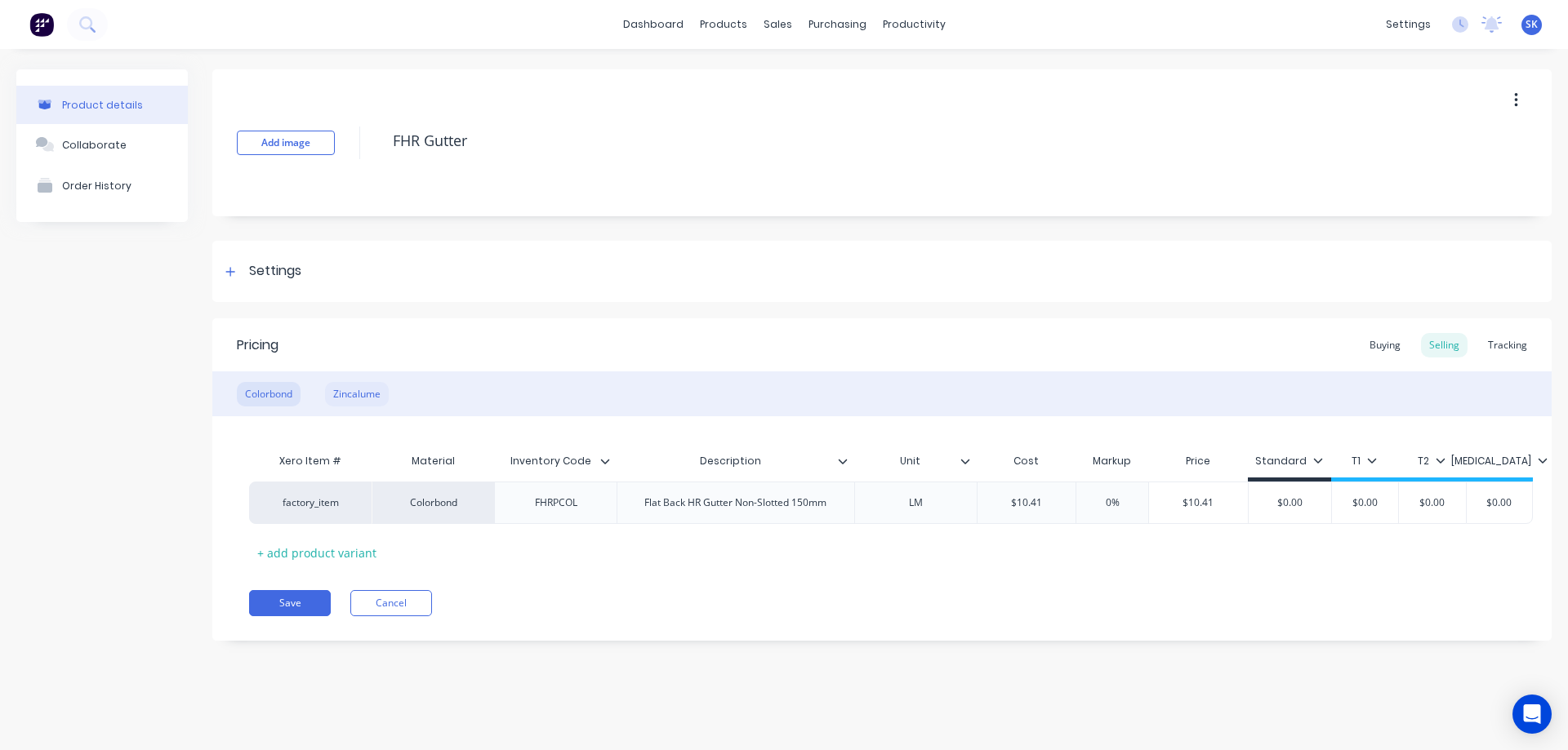
click at [331, 394] on div "Zincalume" at bounding box center [357, 394] width 64 height 25
click at [255, 605] on button "Save" at bounding box center [289, 603] width 81 height 26
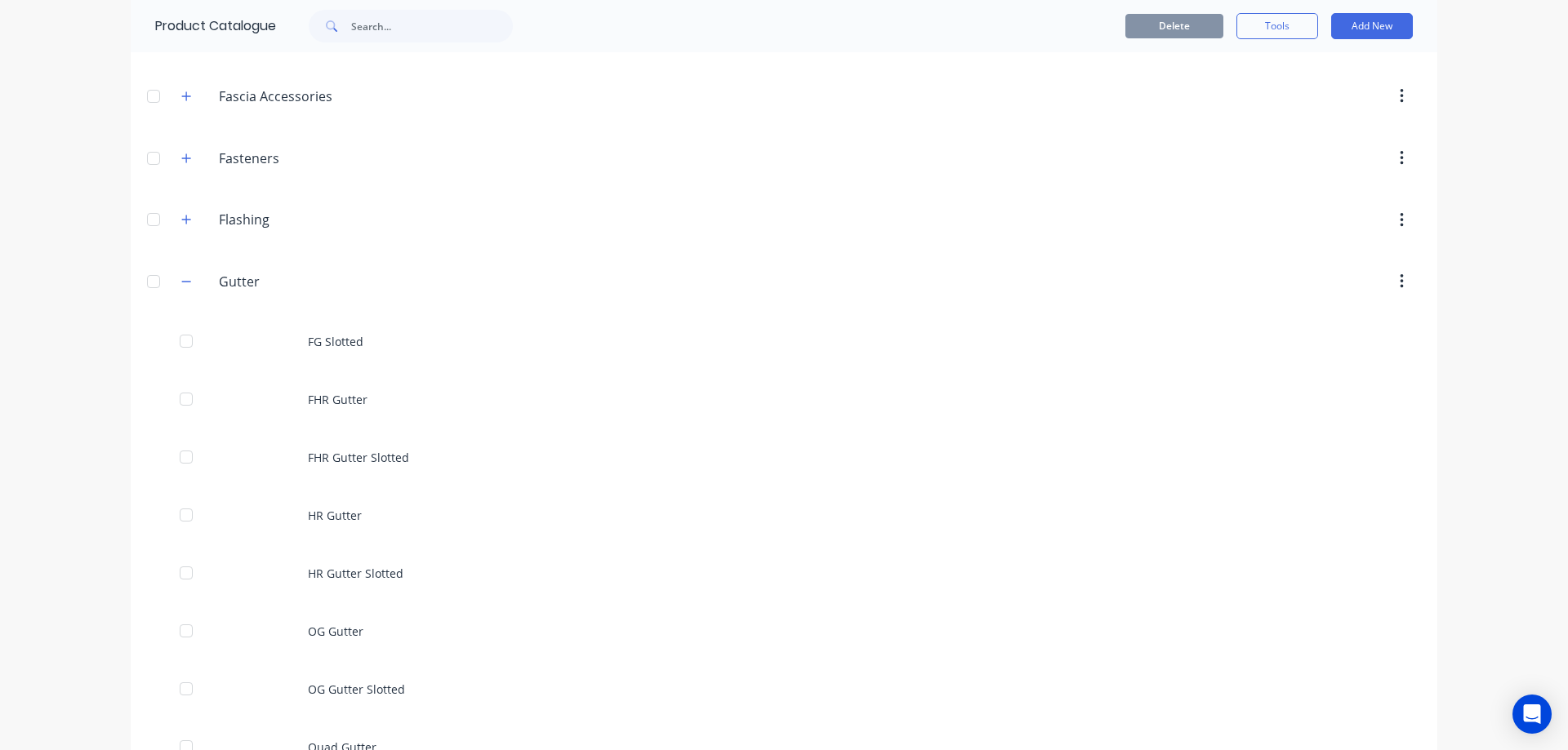
scroll to position [408, 0]
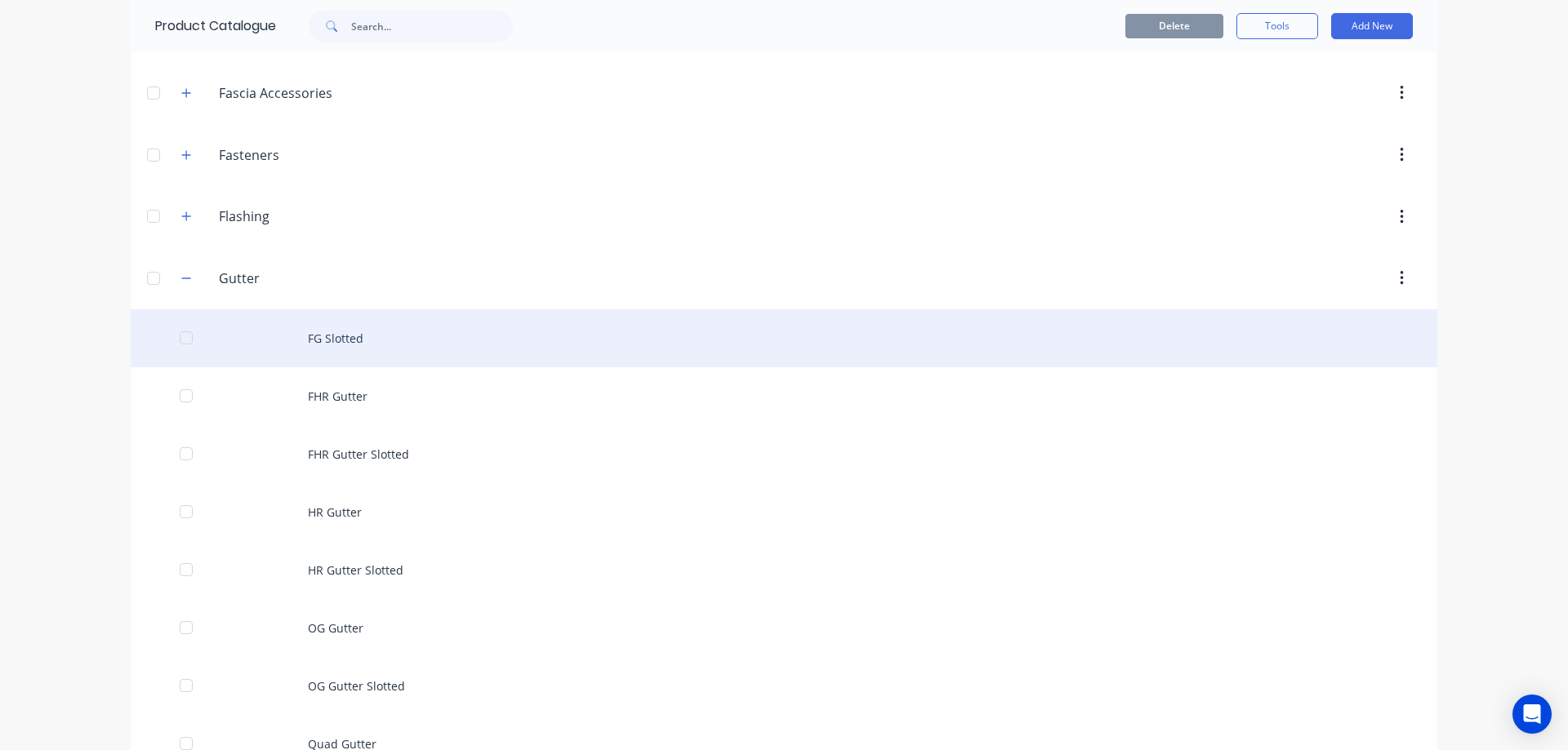
click at [328, 341] on div "FG Slotted" at bounding box center [784, 339] width 1307 height 58
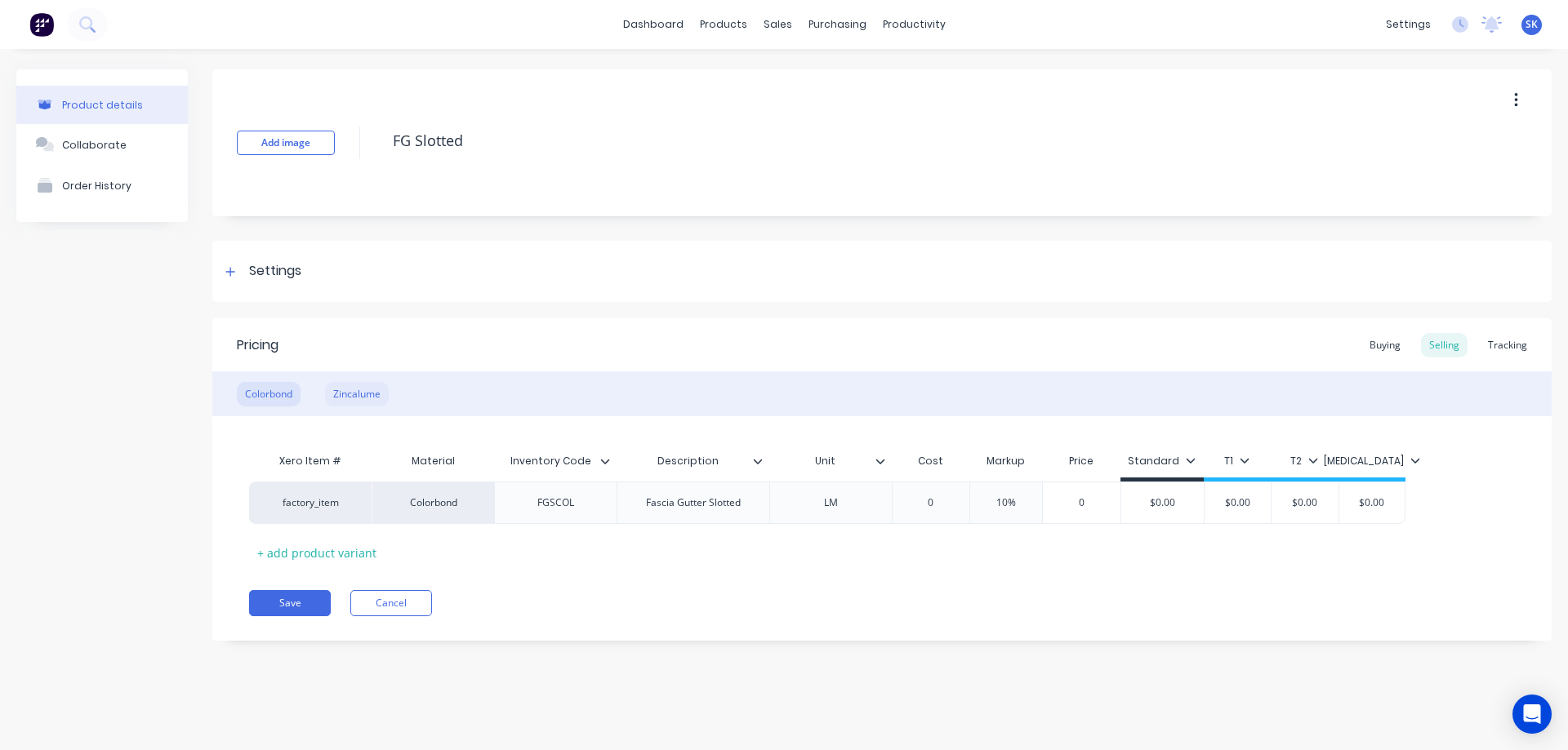
click at [363, 400] on div "Zincalume" at bounding box center [357, 394] width 64 height 25
click at [287, 394] on div "Colorbond" at bounding box center [268, 394] width 64 height 25
click at [357, 395] on div "Zincalume" at bounding box center [357, 394] width 64 height 25
click at [285, 395] on div "Colorbond" at bounding box center [268, 394] width 64 height 25
drag, startPoint x: 992, startPoint y: 500, endPoint x: 1009, endPoint y: 501, distance: 17.0
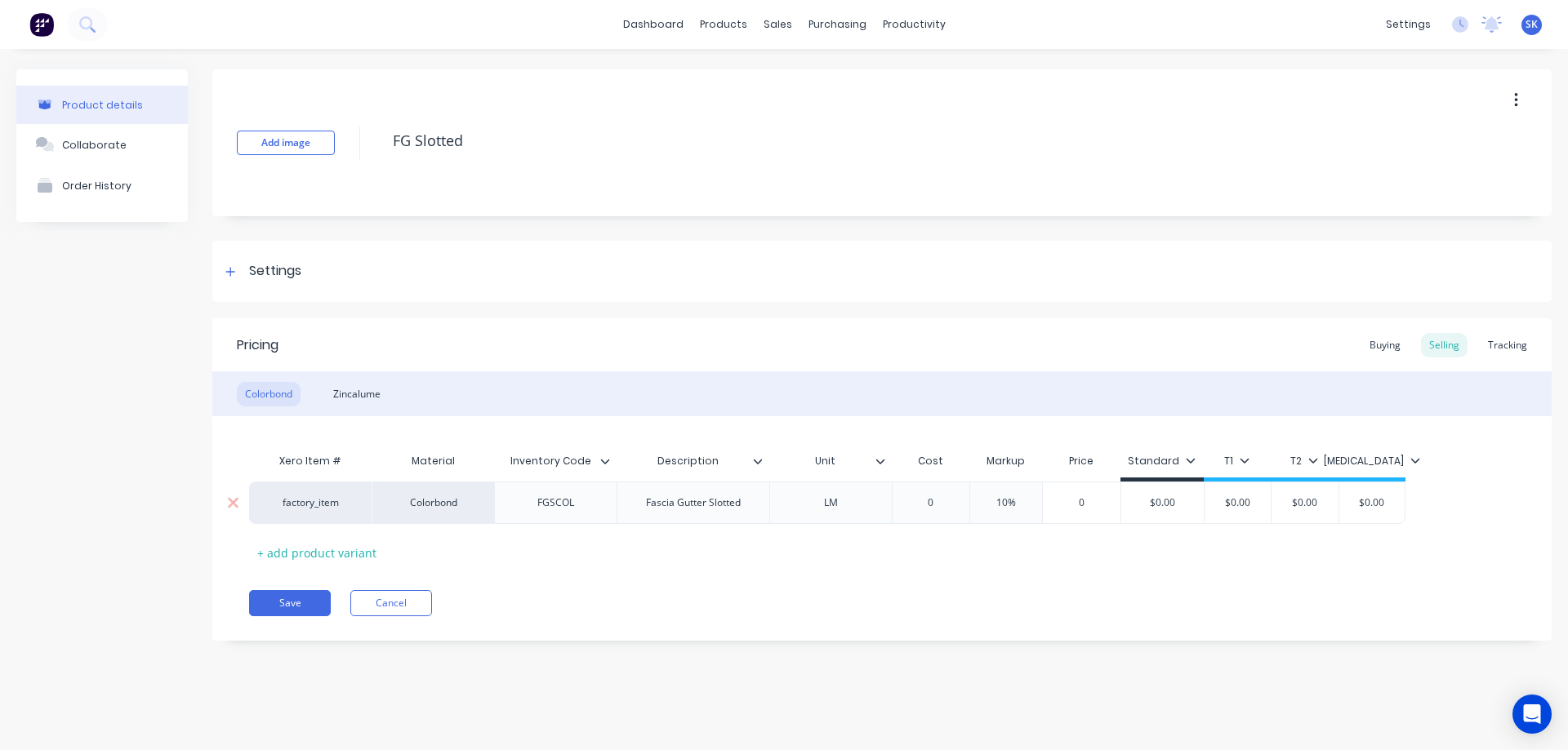
click at [1009, 501] on input "10%" at bounding box center [1006, 502] width 81 height 14
type input "%"
click at [940, 587] on div "Pricing Buying Selling Tracking Colorbond Zincalume Xero Item # Material Invent…" at bounding box center [882, 479] width 1340 height 322
click at [356, 398] on div "Zincalume" at bounding box center [357, 394] width 64 height 25
click at [276, 383] on div "Colorbond" at bounding box center [268, 394] width 64 height 25
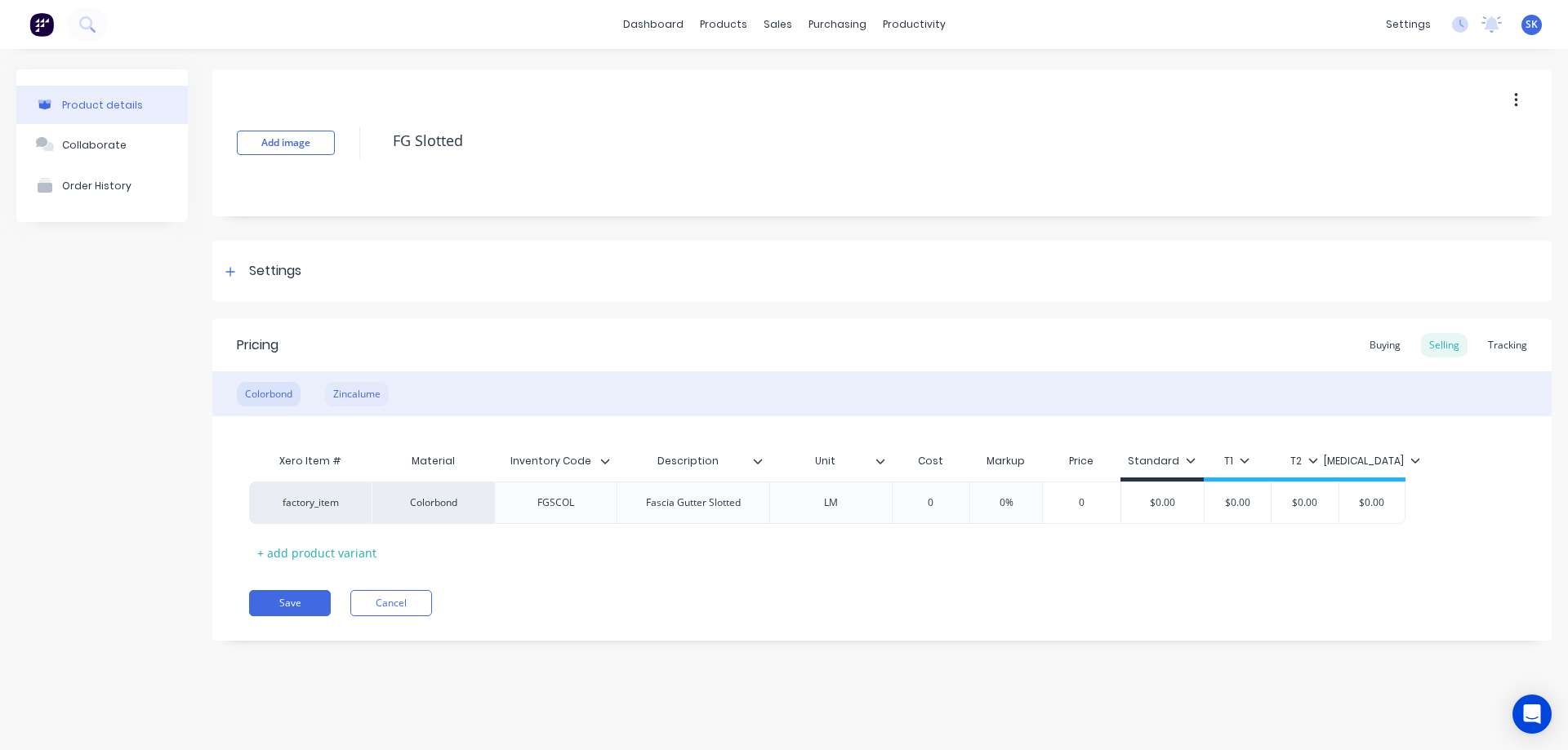
click at [346, 389] on div "Zincalume" at bounding box center [357, 394] width 64 height 25
click at [289, 391] on div "Colorbond" at bounding box center [268, 394] width 64 height 25
click at [374, 383] on div "Zincalume" at bounding box center [357, 394] width 64 height 25
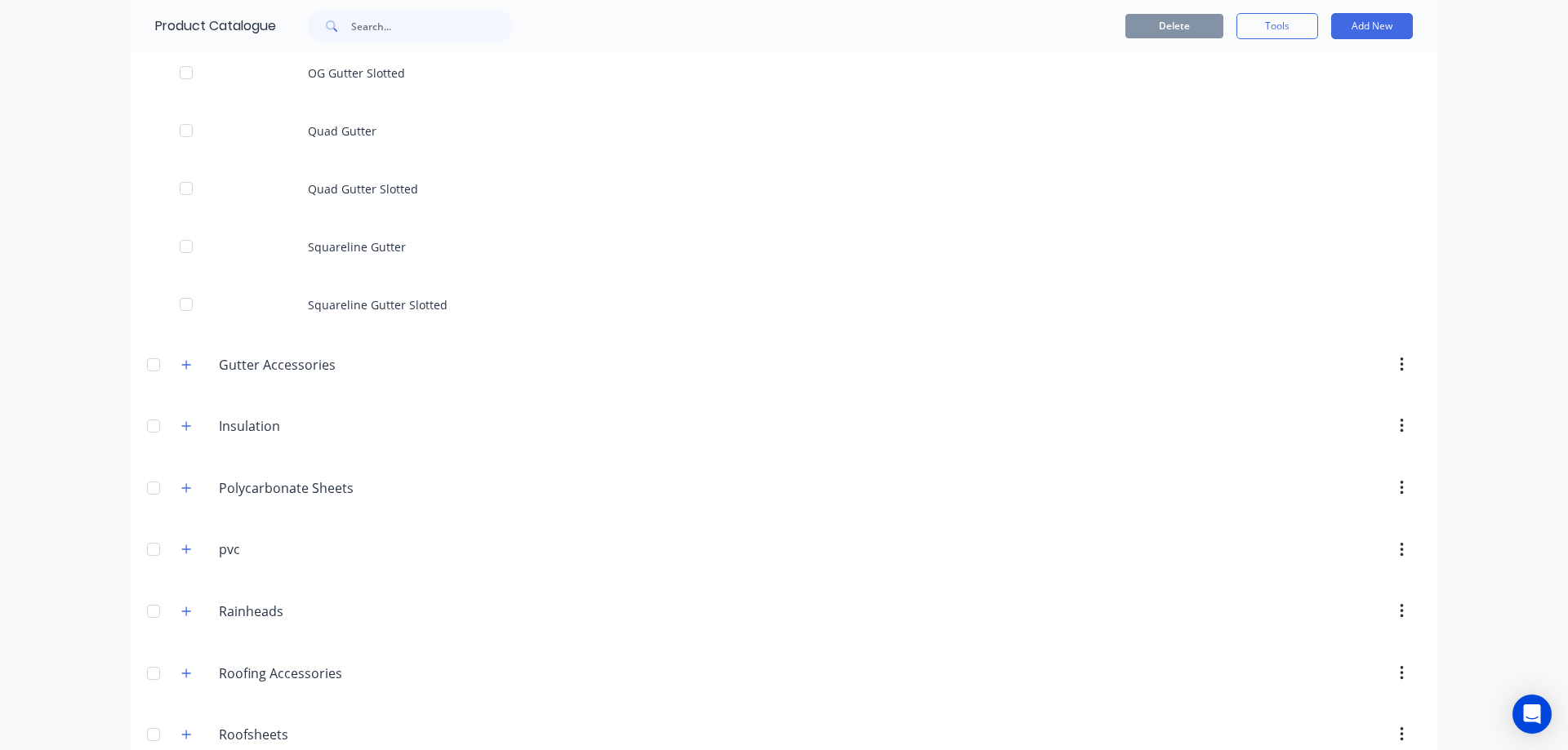
scroll to position [1143, 0]
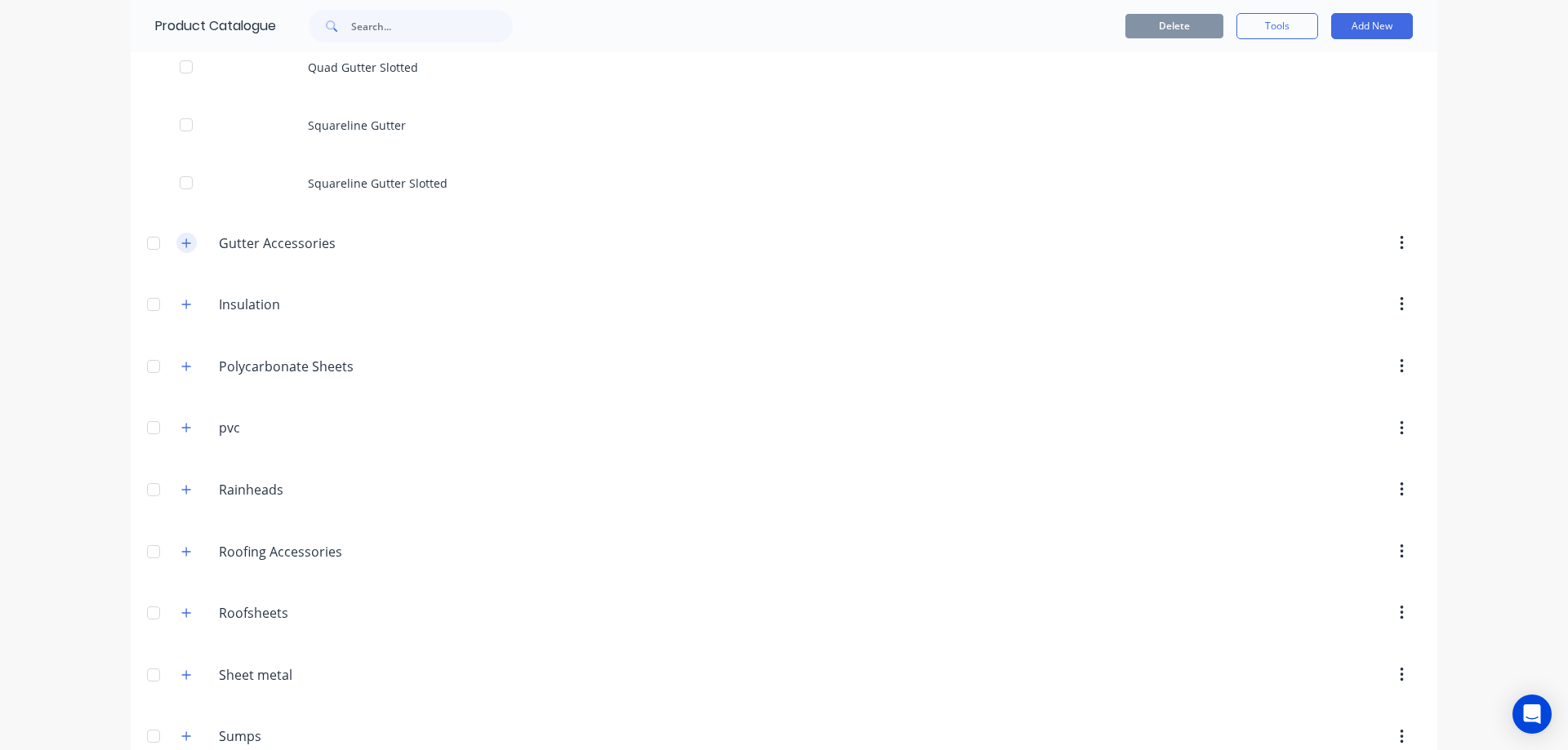
click at [182, 246] on icon "button" at bounding box center [187, 243] width 10 height 11
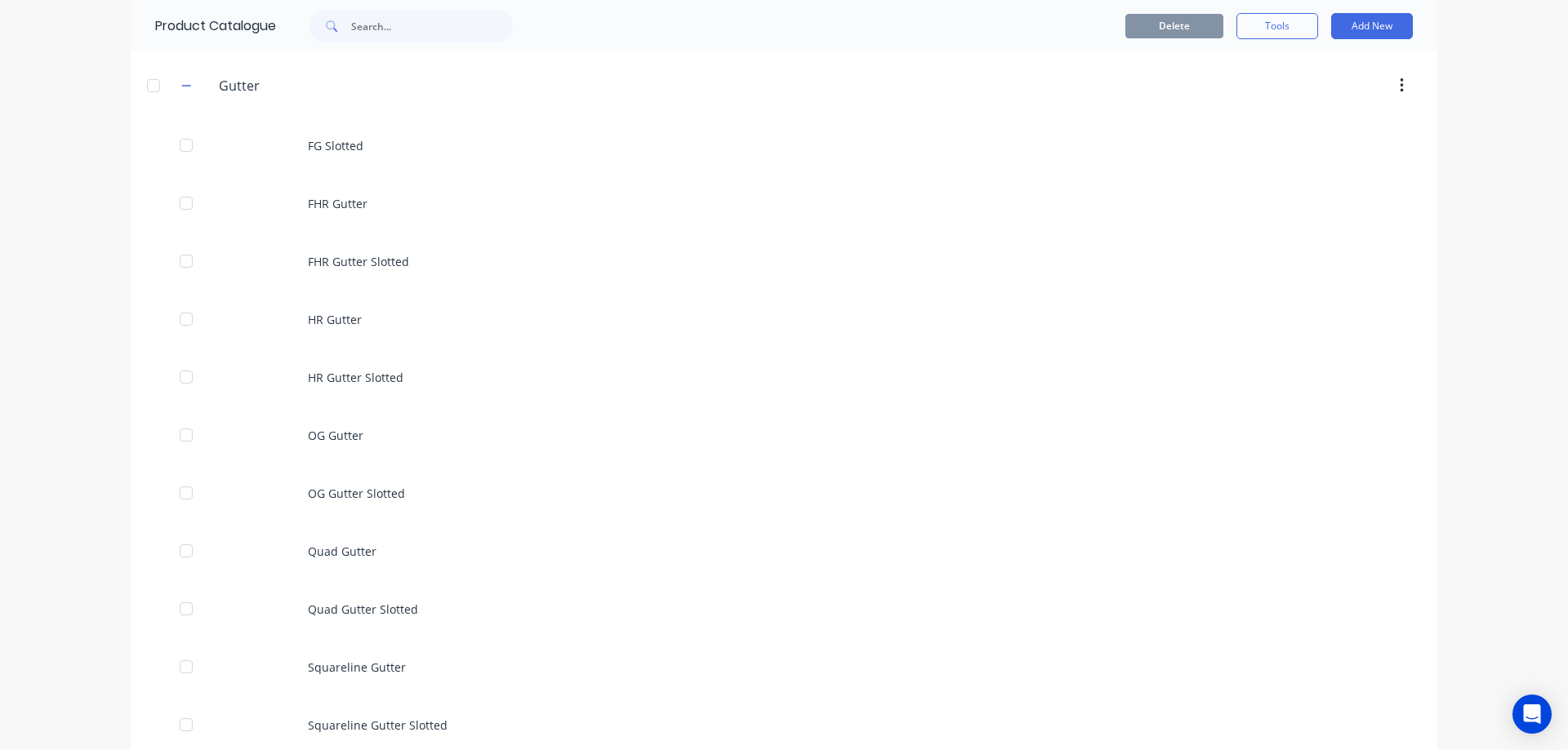
scroll to position [571, 0]
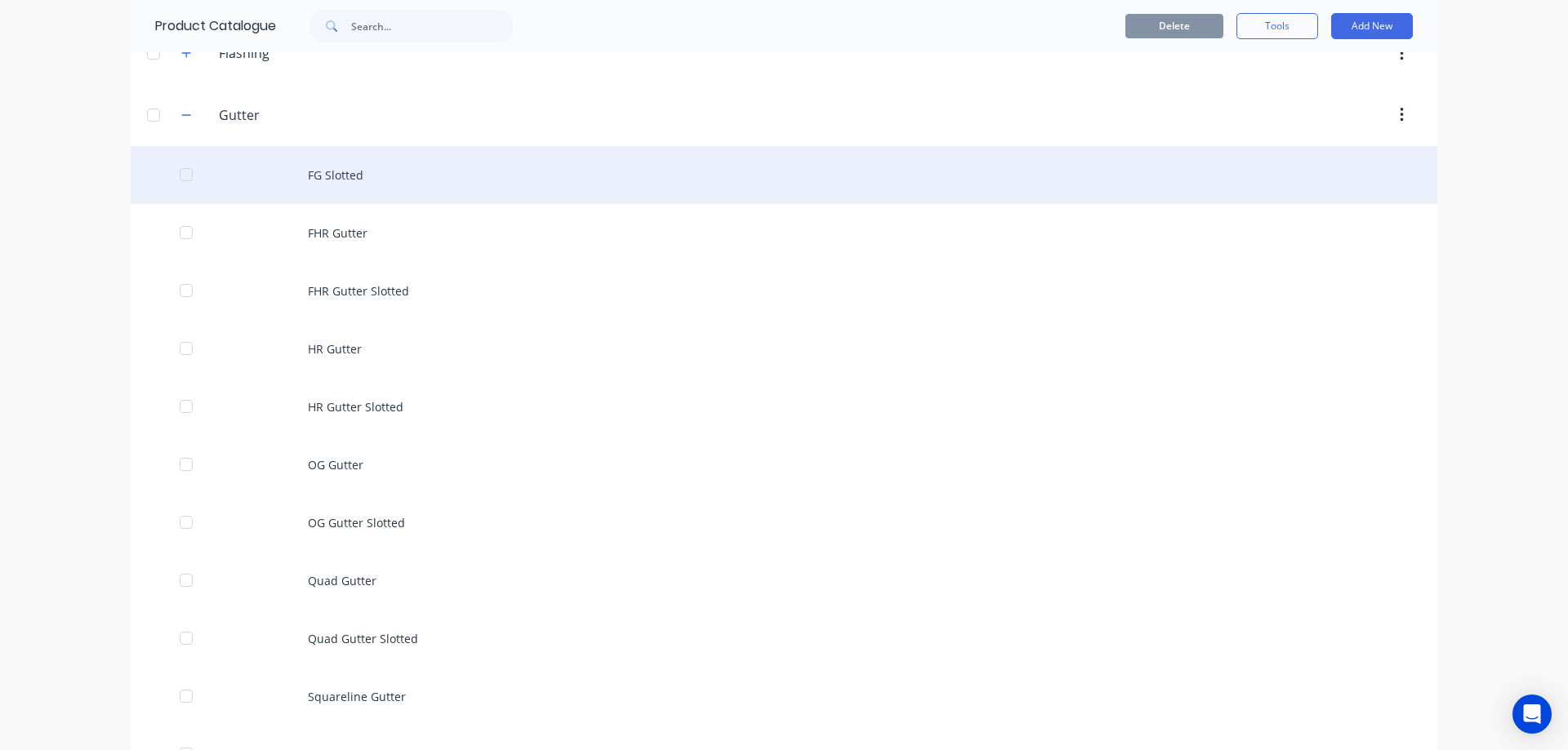
click at [486, 176] on div "FG Slotted" at bounding box center [784, 175] width 1307 height 58
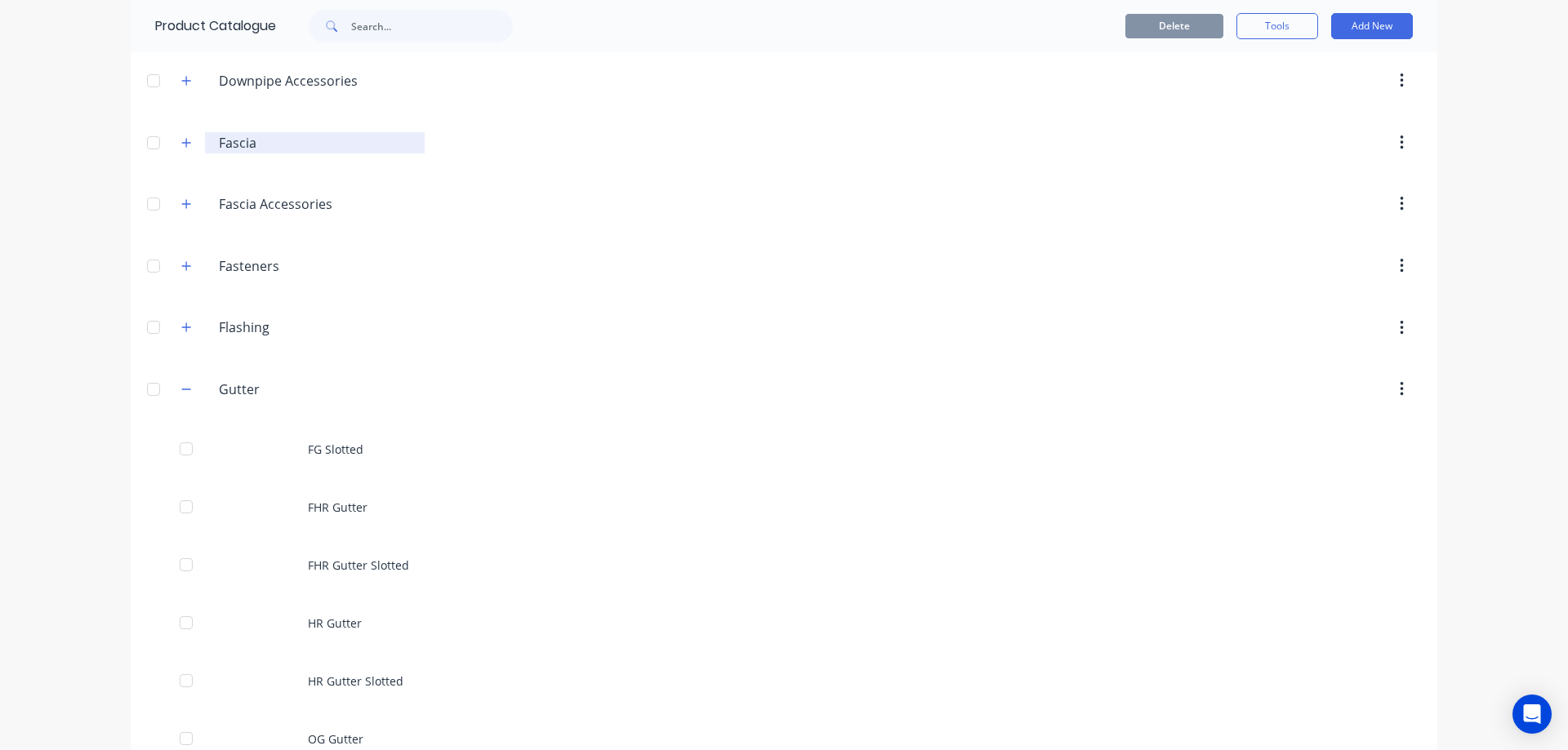
scroll to position [327, 0]
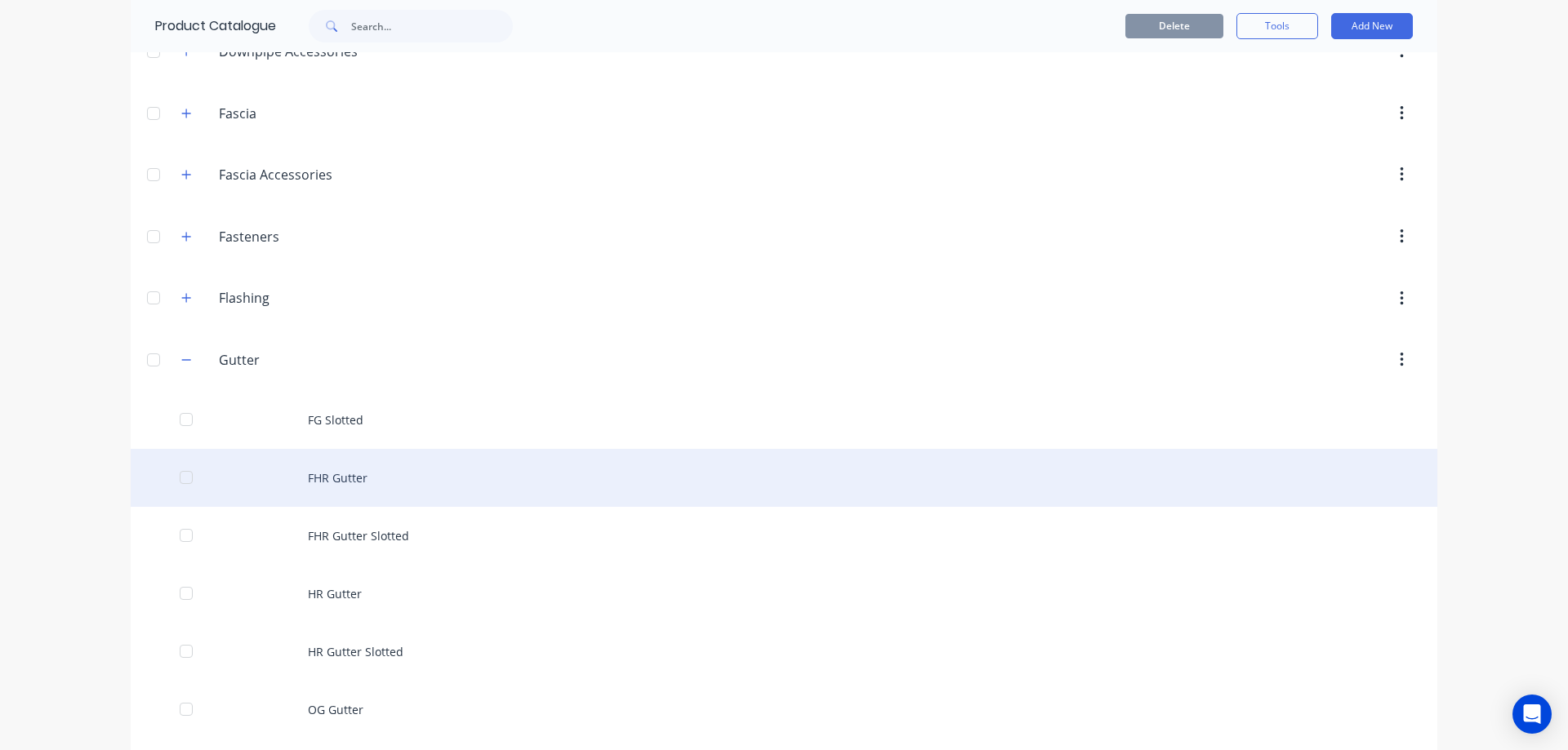
click at [307, 479] on div "FHR Gutter" at bounding box center [784, 478] width 1307 height 58
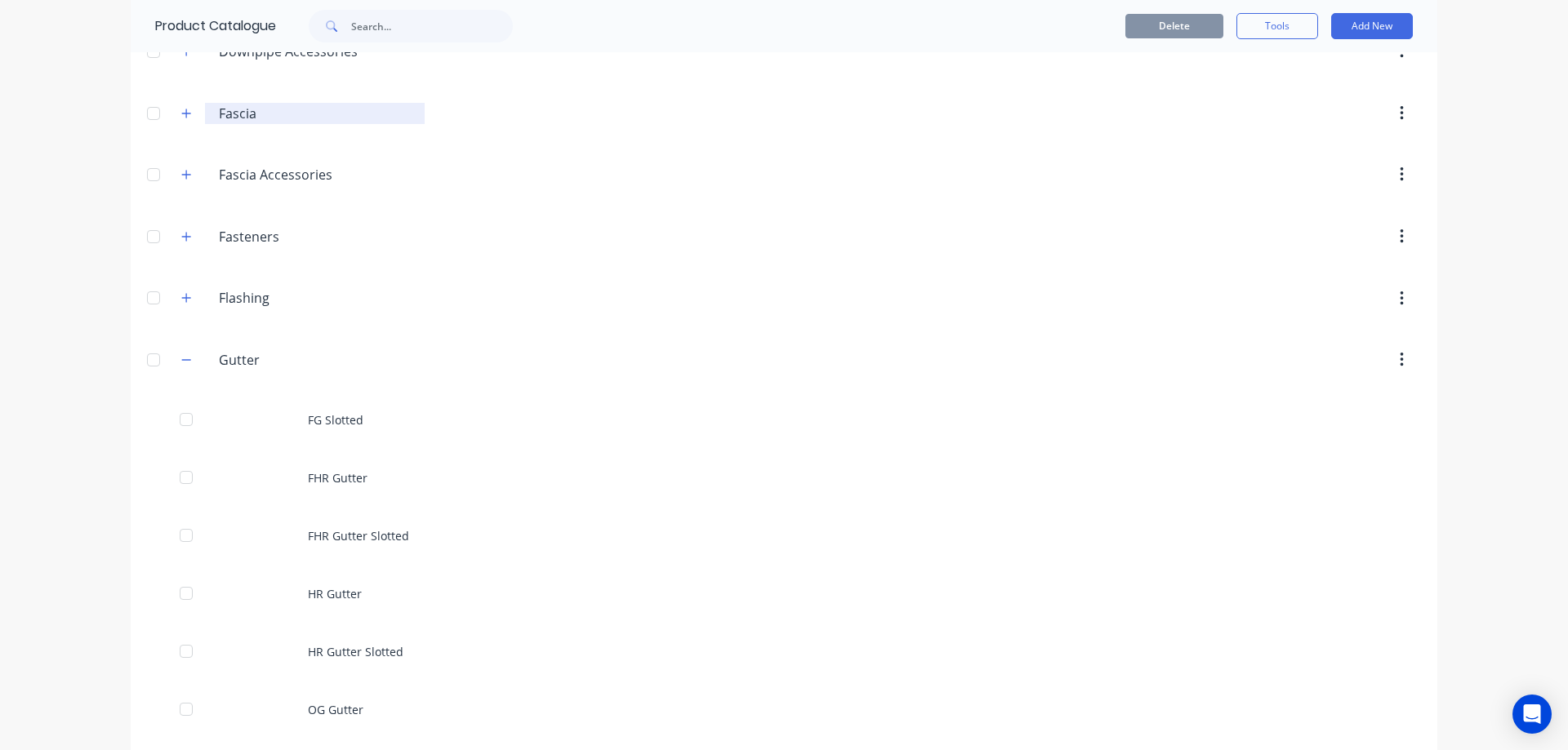
scroll to position [408, 0]
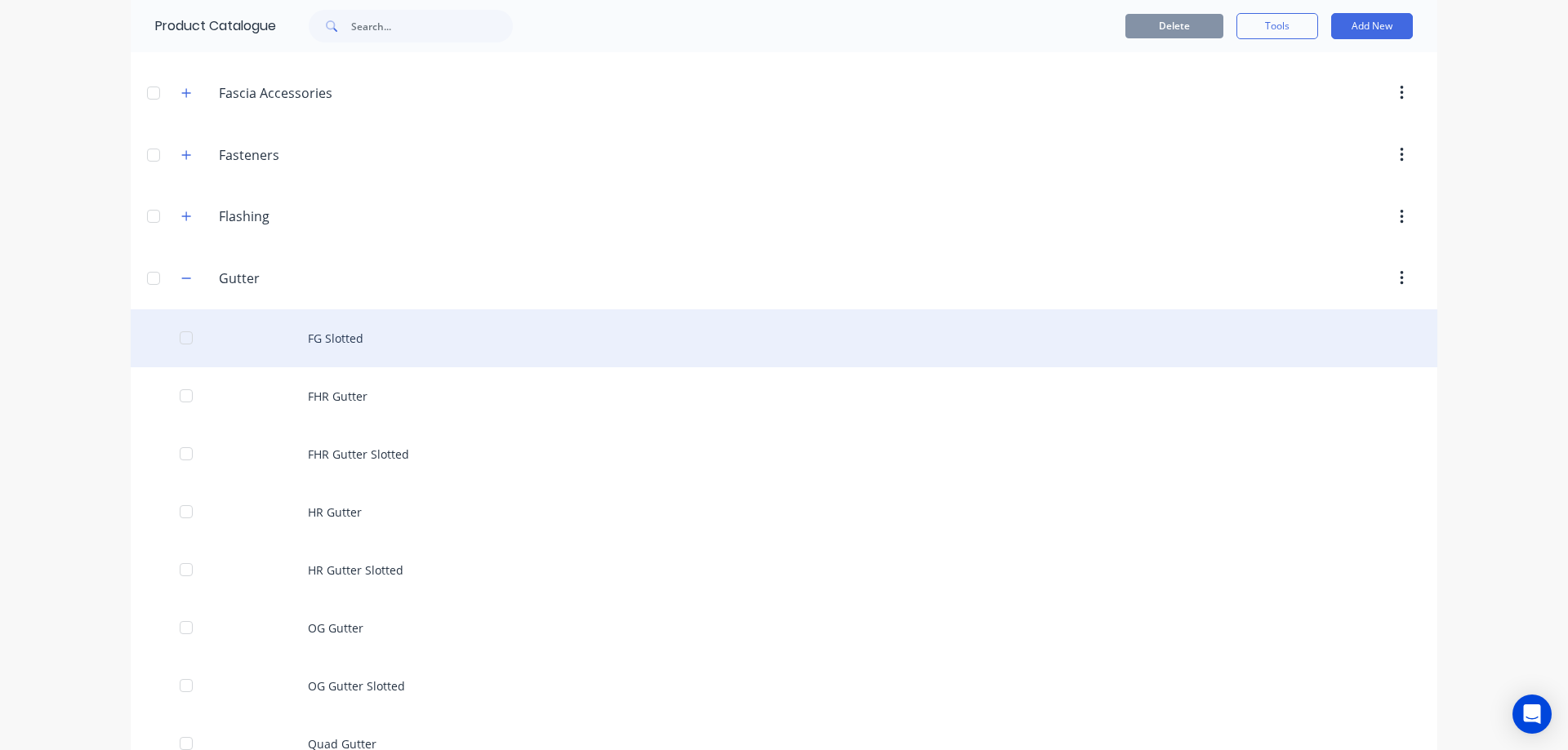
click at [372, 344] on div "FG Slotted" at bounding box center [784, 339] width 1307 height 58
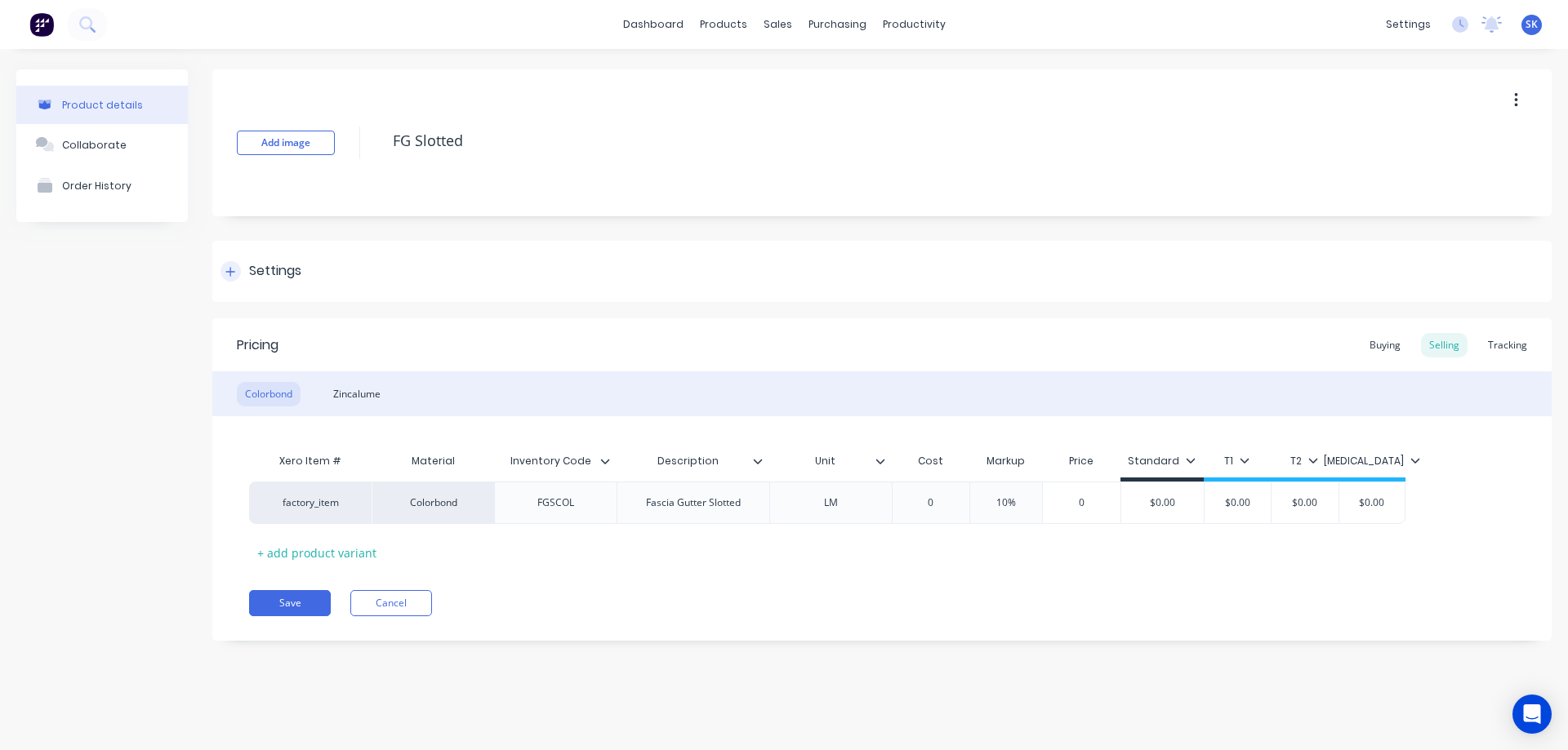
click at [232, 269] on icon at bounding box center [231, 271] width 10 height 11
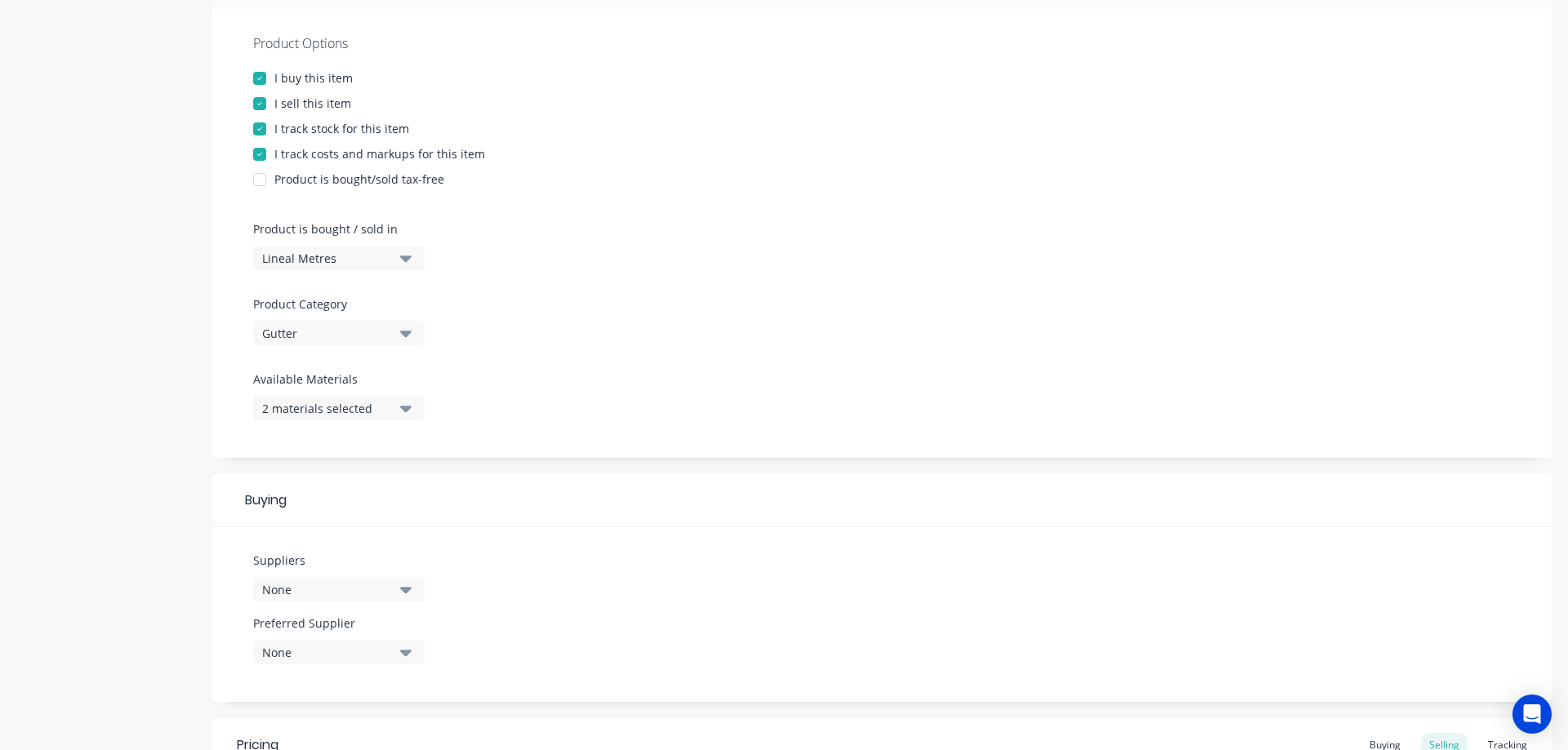
scroll to position [327, 0]
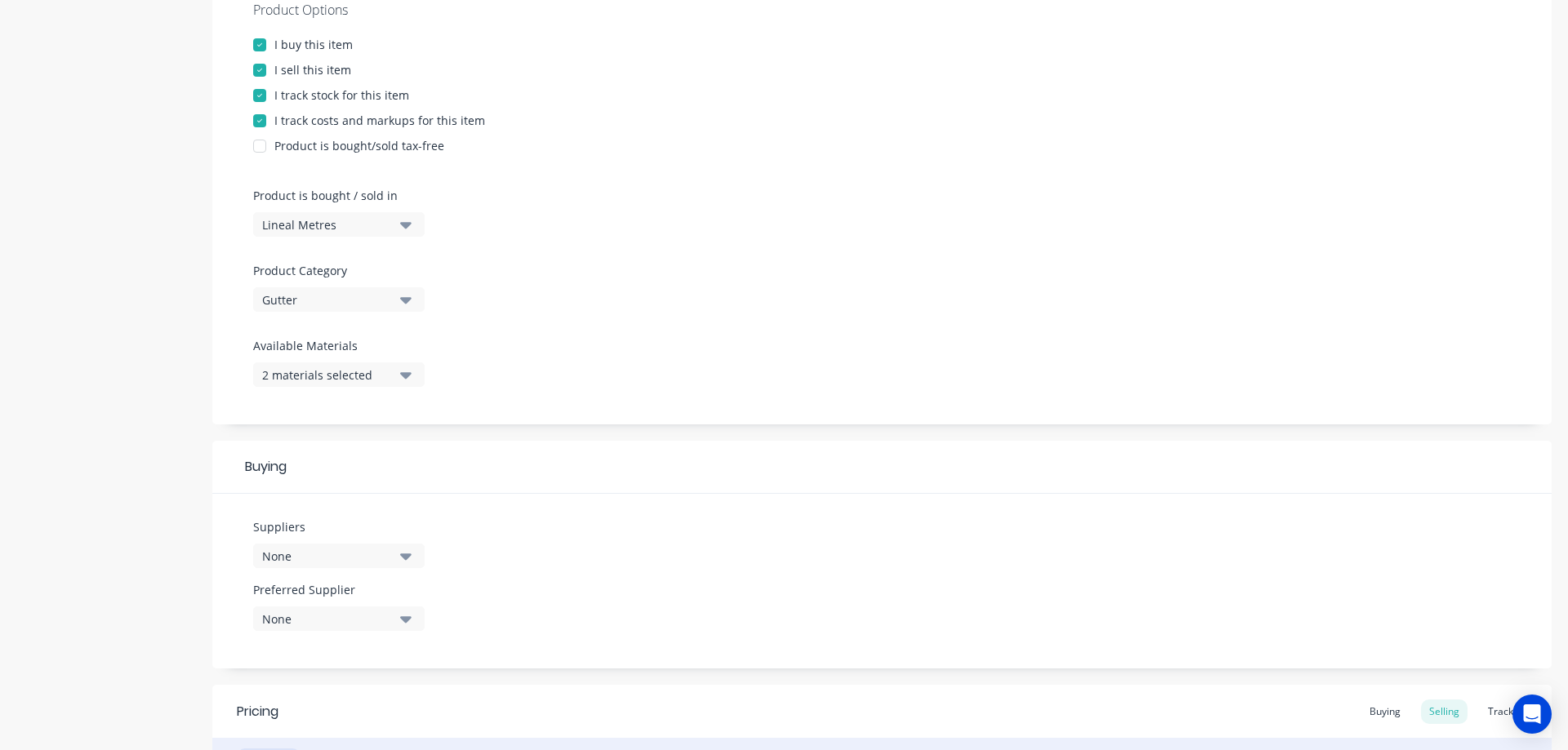
click at [394, 376] on button "2 materials selected" at bounding box center [339, 374] width 171 height 25
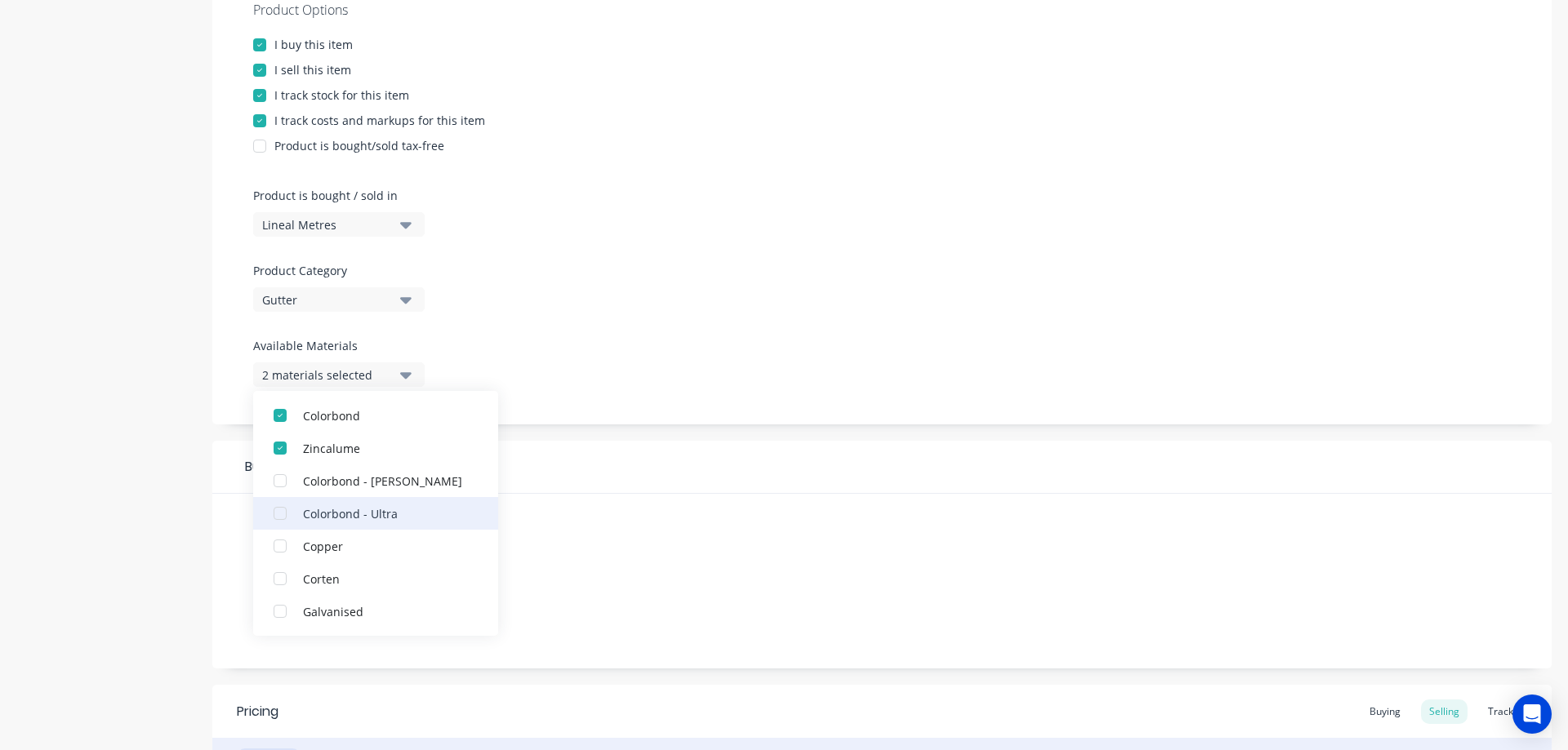
scroll to position [163, 0]
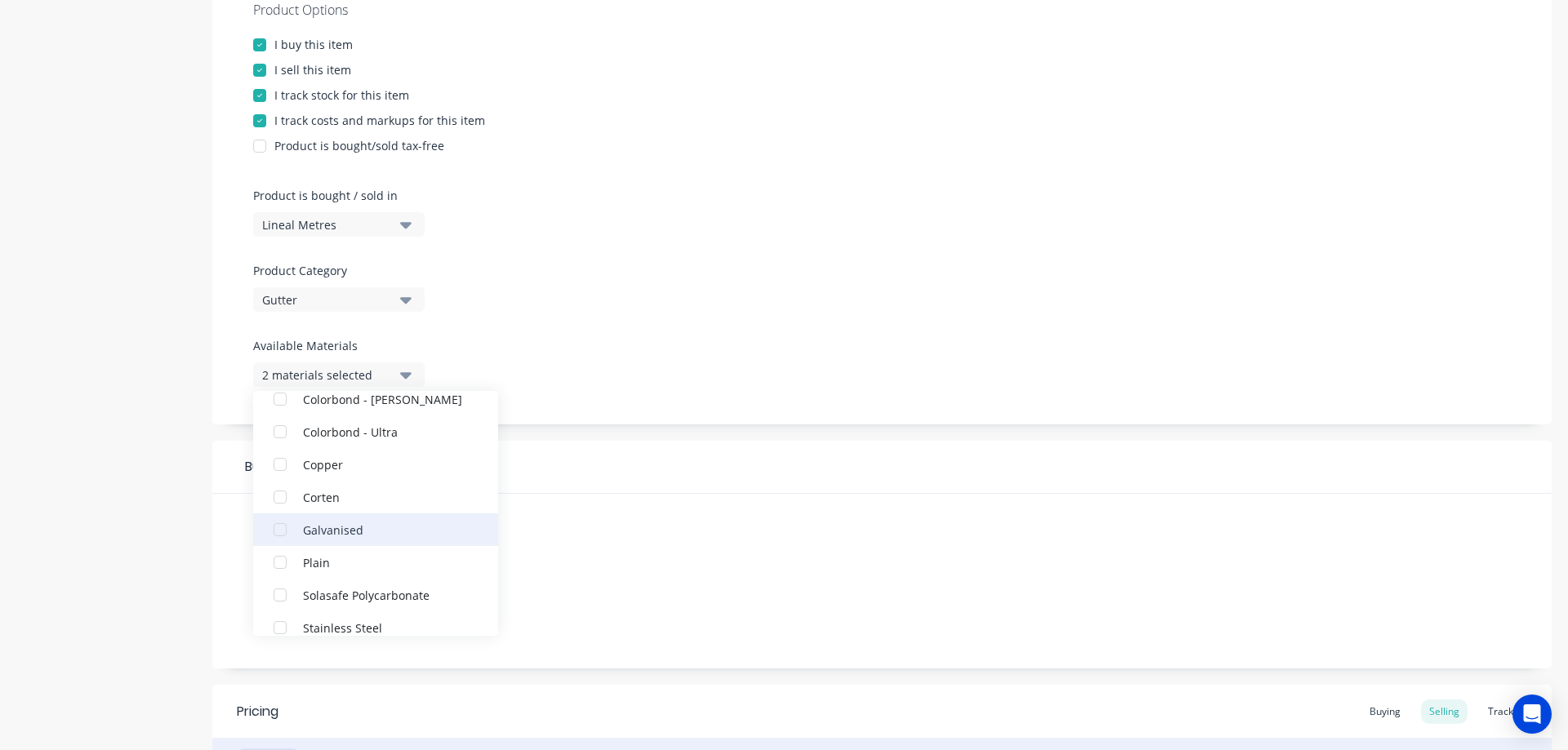
click at [329, 529] on div "Galvanised" at bounding box center [385, 529] width 163 height 17
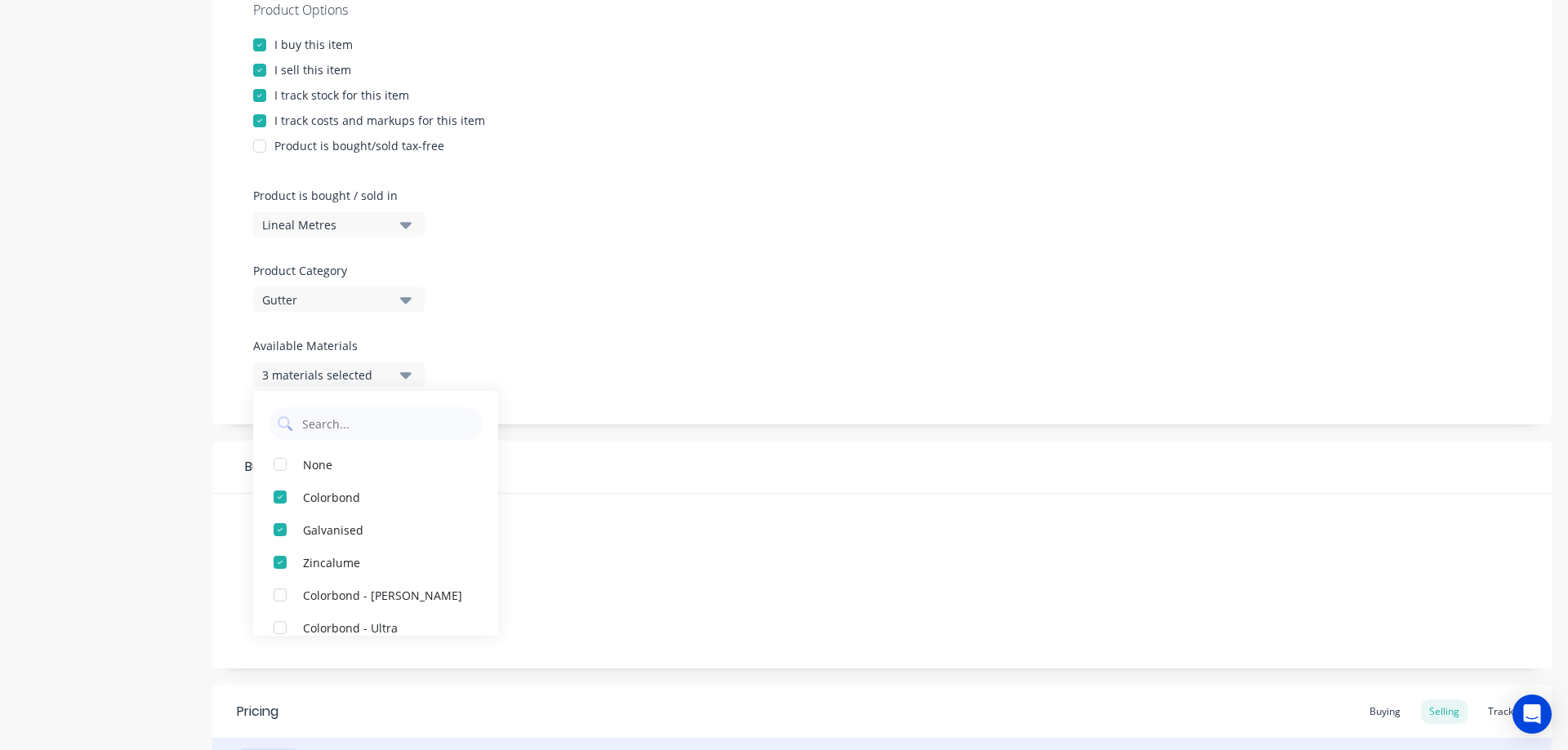
click at [642, 481] on div "Buying" at bounding box center [882, 467] width 1340 height 53
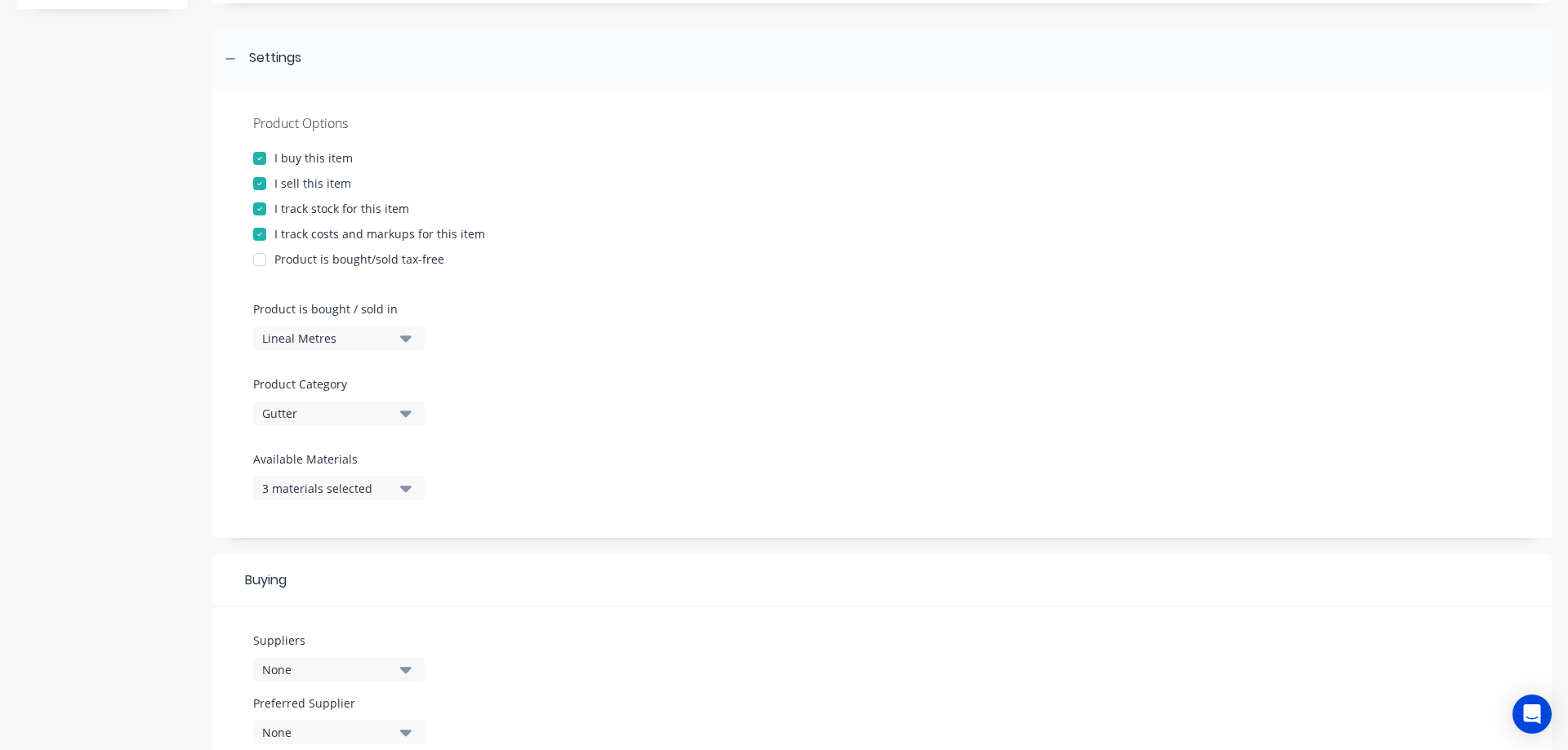
scroll to position [81, 0]
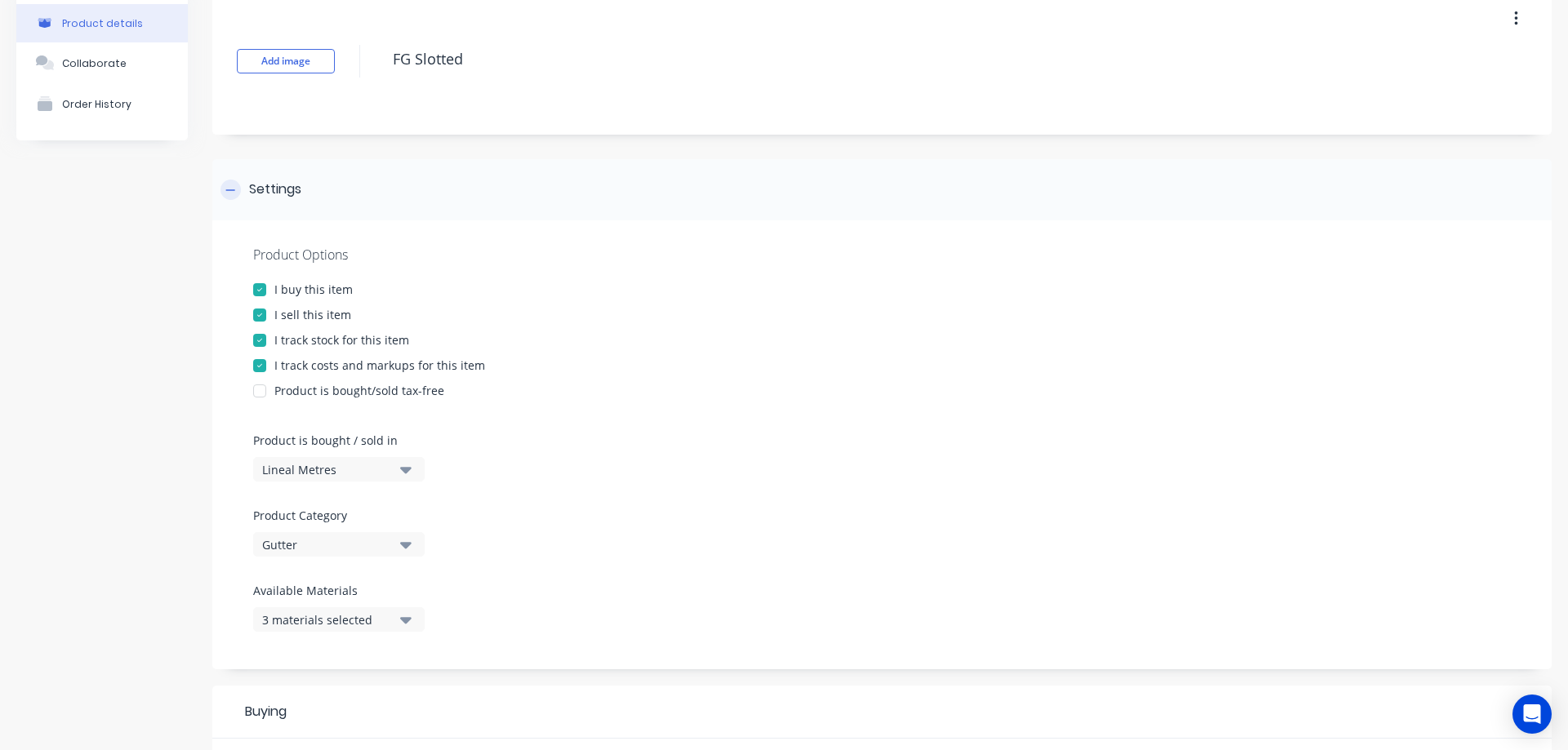
click at [234, 193] on icon at bounding box center [231, 189] width 10 height 11
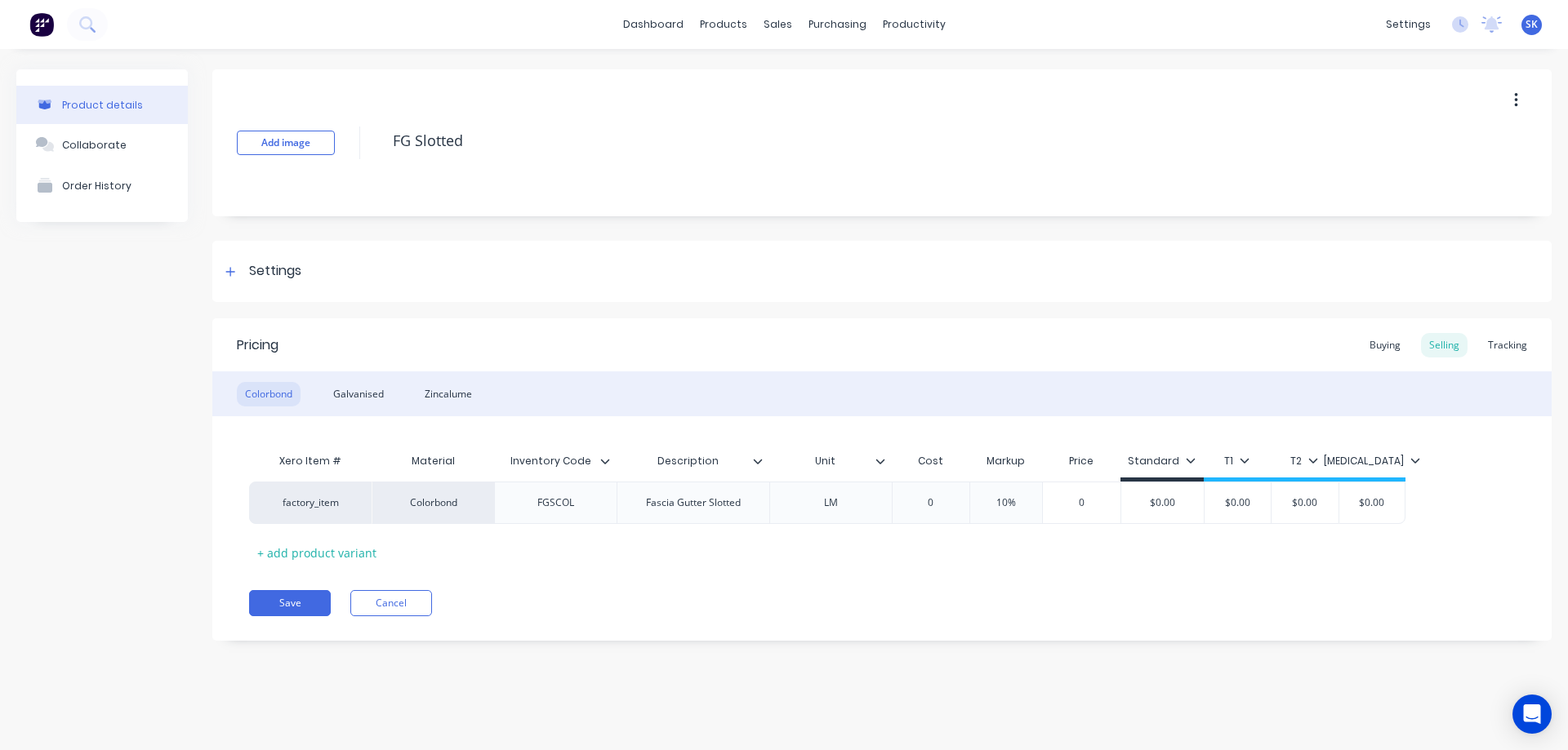
scroll to position [0, 0]
click at [451, 395] on div "Zincalume" at bounding box center [448, 394] width 64 height 25
click at [362, 393] on div "Galvanised" at bounding box center [358, 394] width 67 height 25
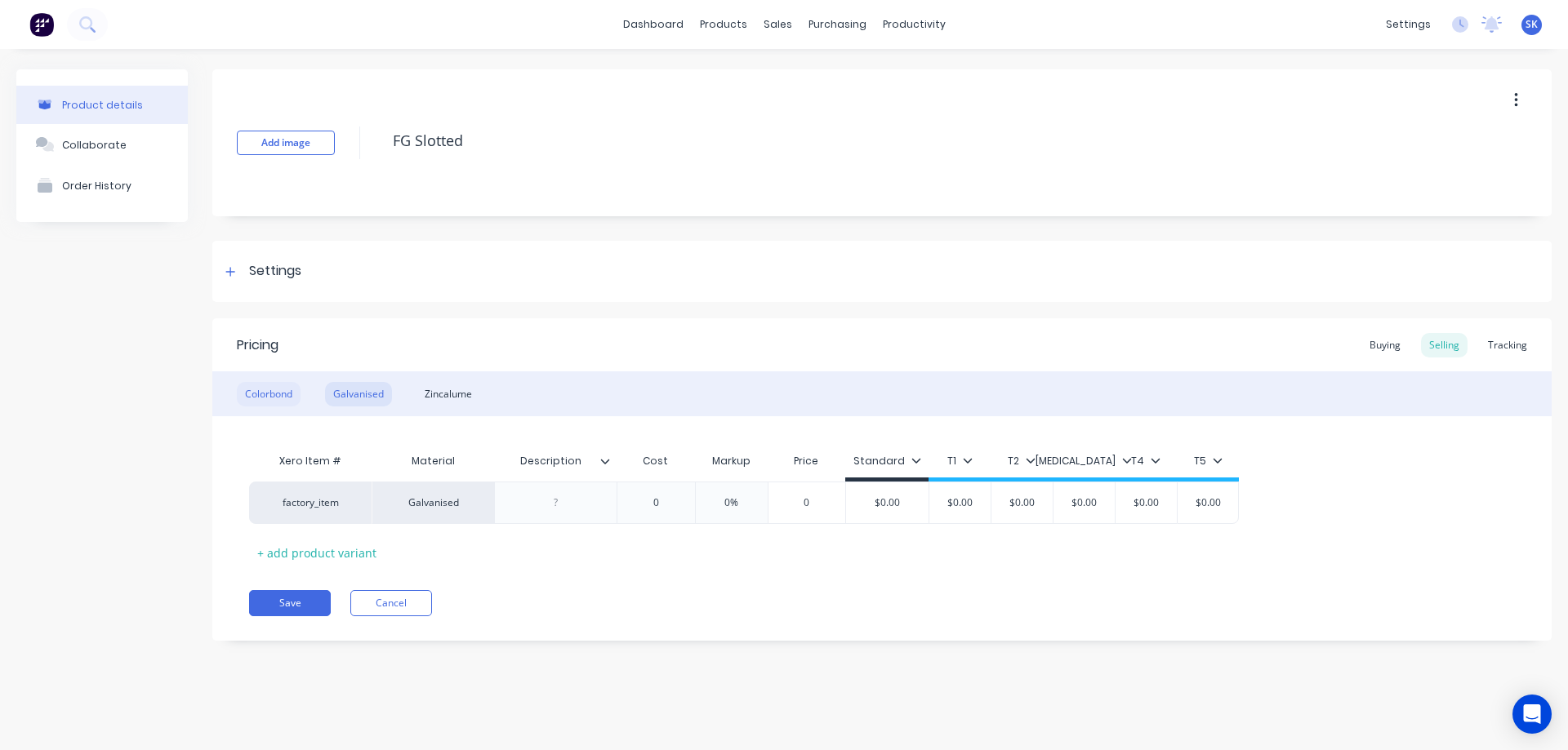
click at [265, 387] on div "Colorbond" at bounding box center [268, 394] width 64 height 25
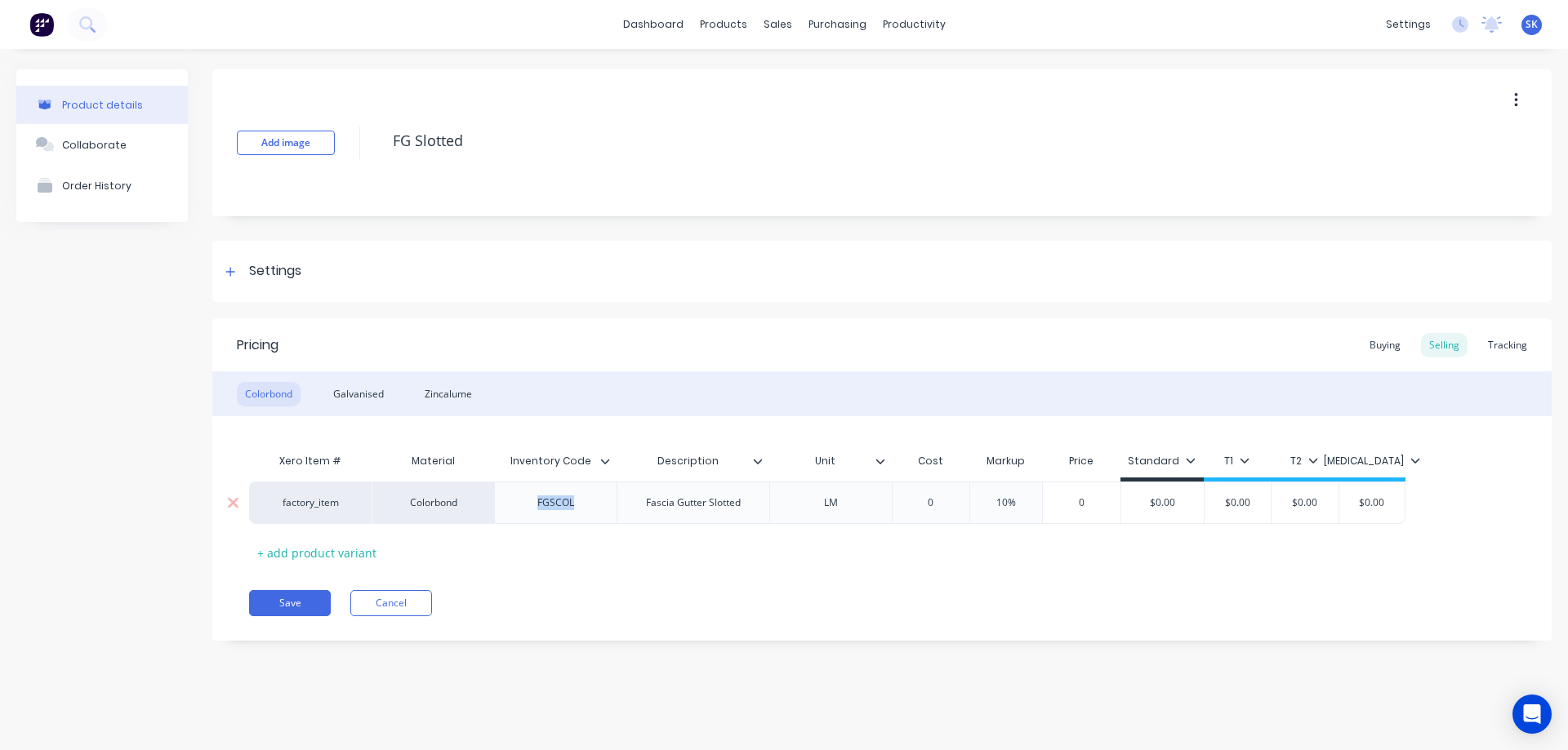
drag, startPoint x: 593, startPoint y: 506, endPoint x: 523, endPoint y: 507, distance: 70.0
click at [523, 507] on div "FGSCOL" at bounding box center [556, 502] width 81 height 21
copy div "FGSCOL"
click at [344, 387] on div "Galvanised" at bounding box center [358, 394] width 67 height 25
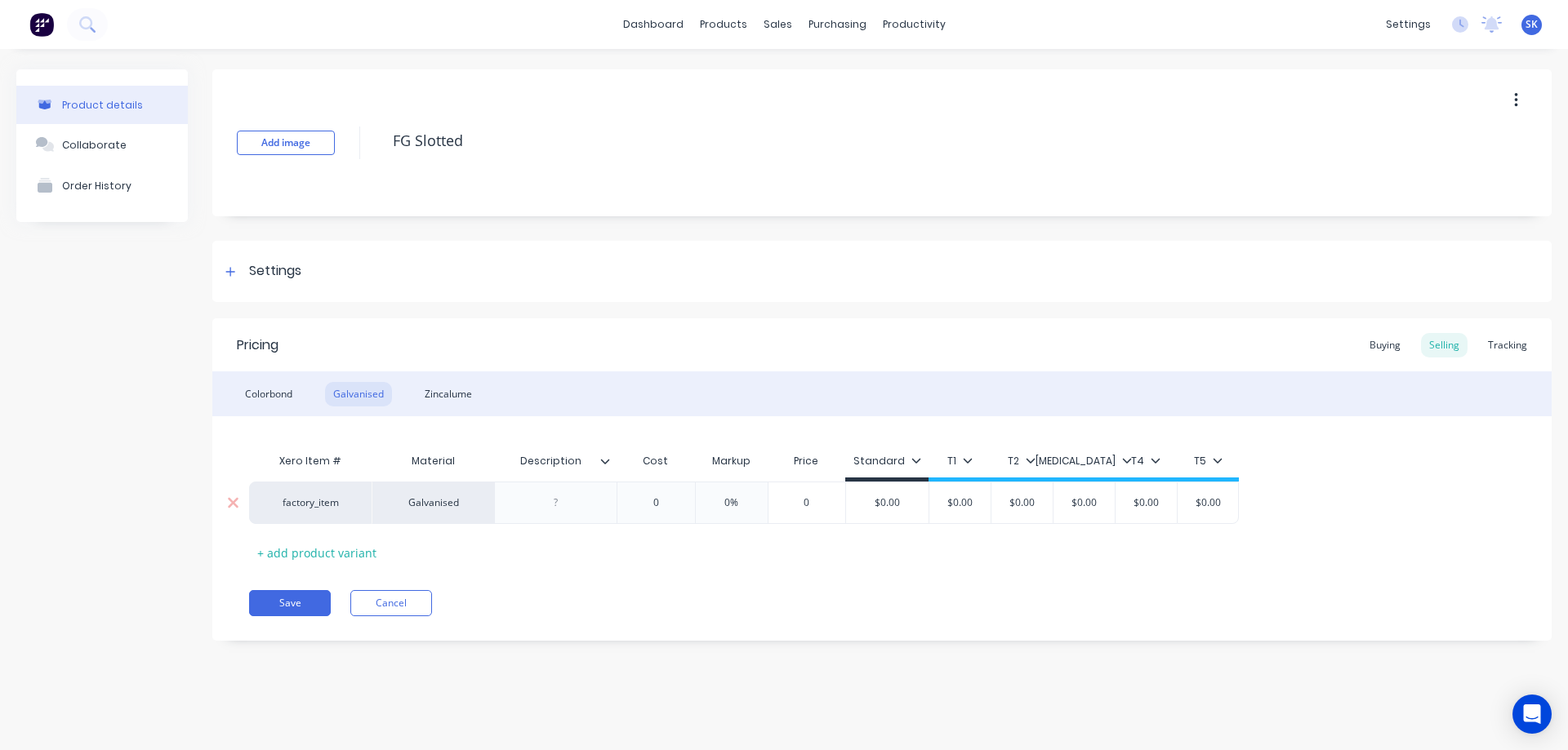
click at [576, 503] on div at bounding box center [556, 502] width 81 height 21
paste div
click at [587, 530] on div "Xero Item # Material Description Cost Markup Price Standard T1 T2 T3 T4 T5 fact…" at bounding box center [881, 505] width 1266 height 120
click at [275, 392] on div "Colorbond" at bounding box center [268, 394] width 64 height 25
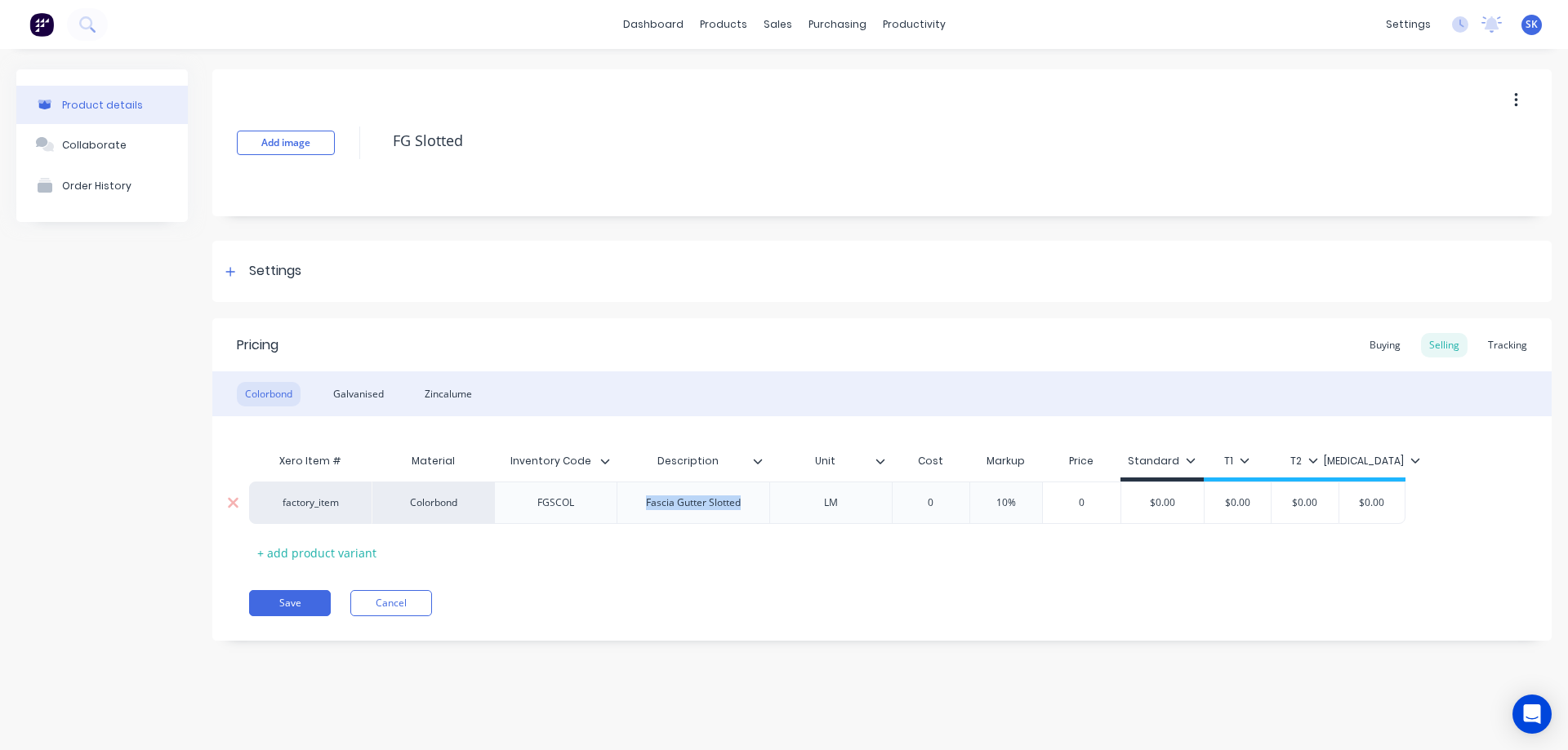
drag, startPoint x: 750, startPoint y: 506, endPoint x: 644, endPoint y: 505, distance: 106.0
click at [644, 505] on div "Fascia Gutter Slotted" at bounding box center [694, 502] width 121 height 21
copy div "Fascia Gutter Slotted"
click at [356, 402] on div "Galvanised" at bounding box center [358, 394] width 67 height 25
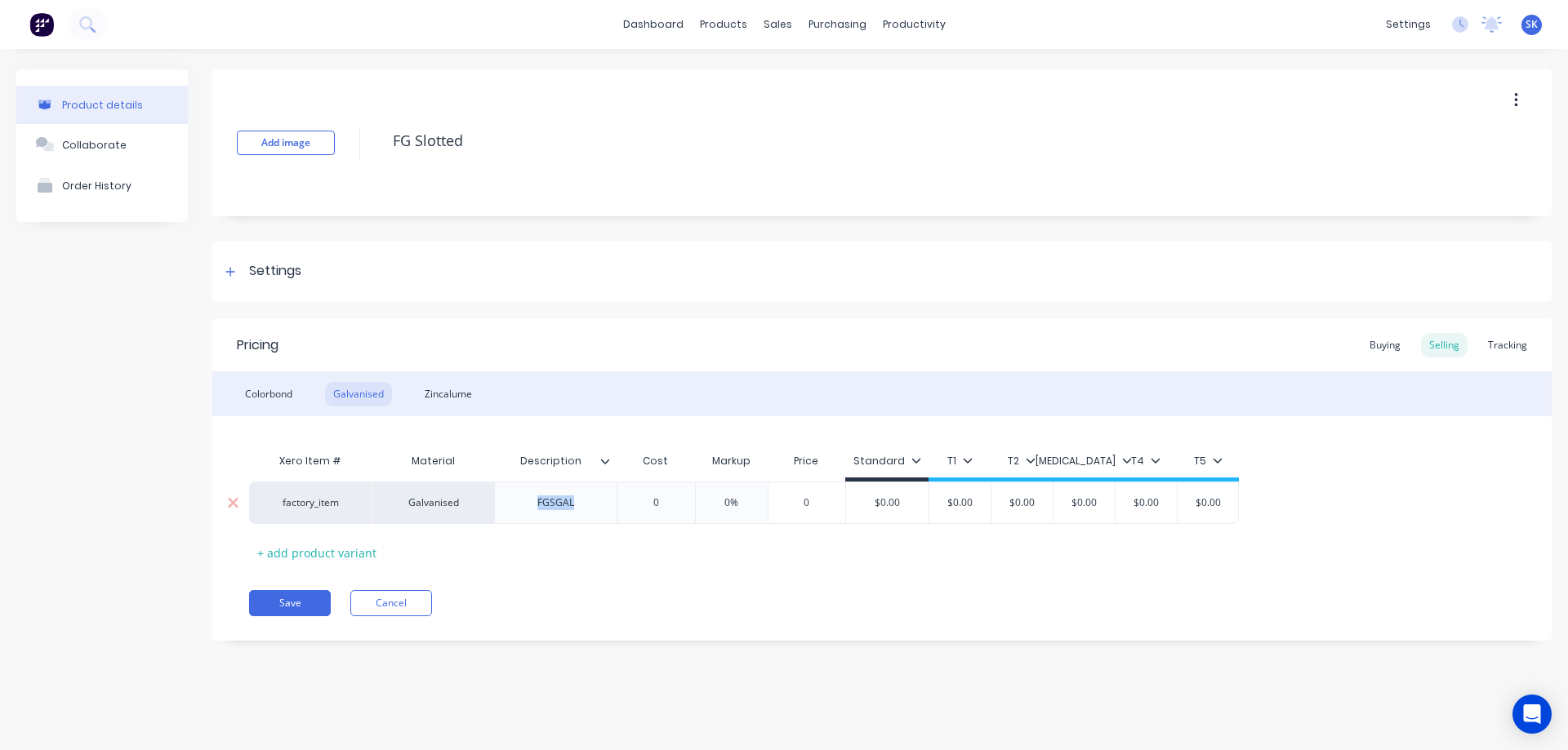
drag, startPoint x: 593, startPoint y: 508, endPoint x: 514, endPoint y: 502, distance: 79.2
click at [514, 502] on div "FGSGAL" at bounding box center [555, 503] width 122 height 42
paste div
click at [567, 552] on div "Xero Item # Material Description Cost Markup Price Standard T1 T2 T3 T4 T5 fact…" at bounding box center [881, 505] width 1266 height 120
click at [635, 461] on icon at bounding box center [636, 462] width 10 height 10
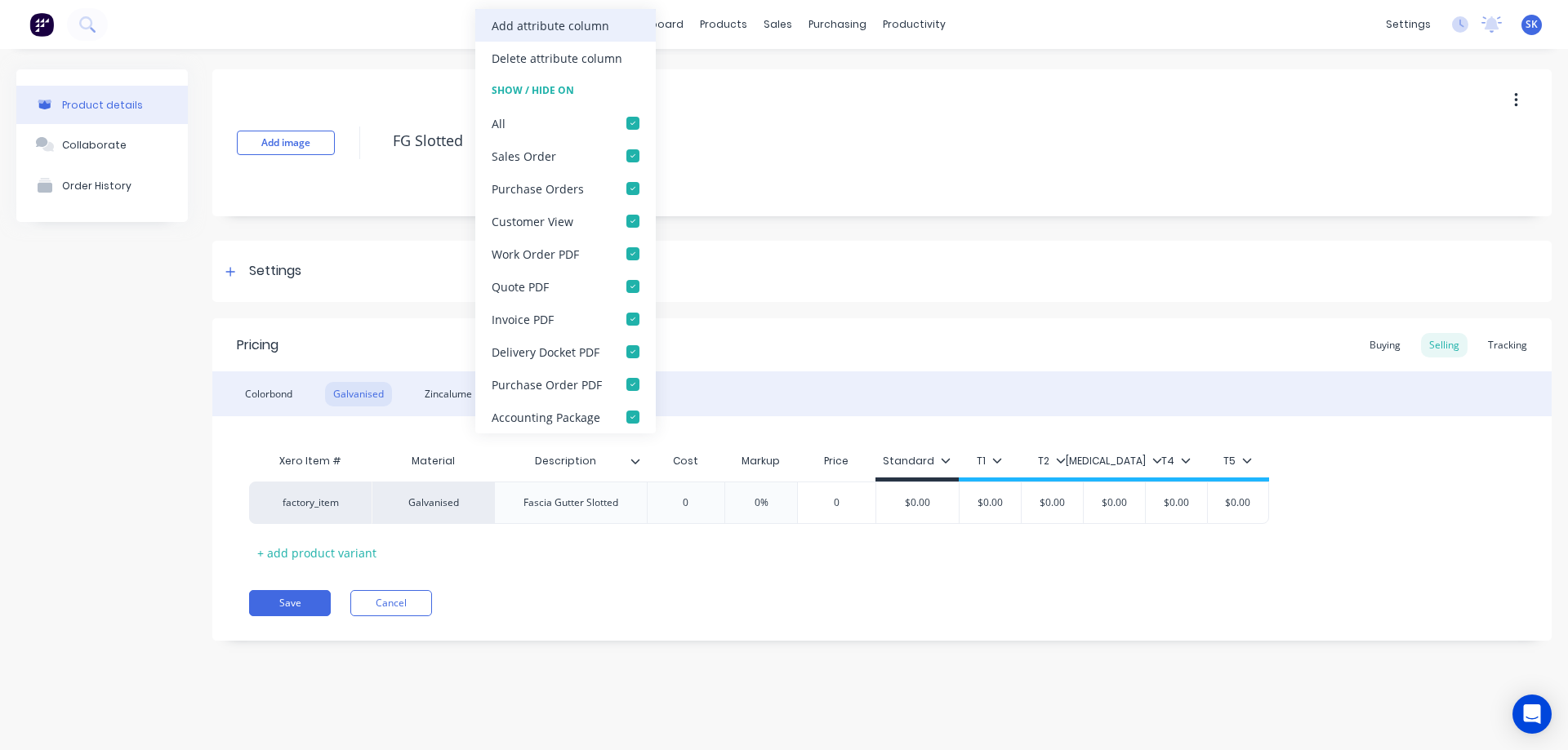
click at [531, 32] on div "Add attribute column" at bounding box center [550, 25] width 118 height 17
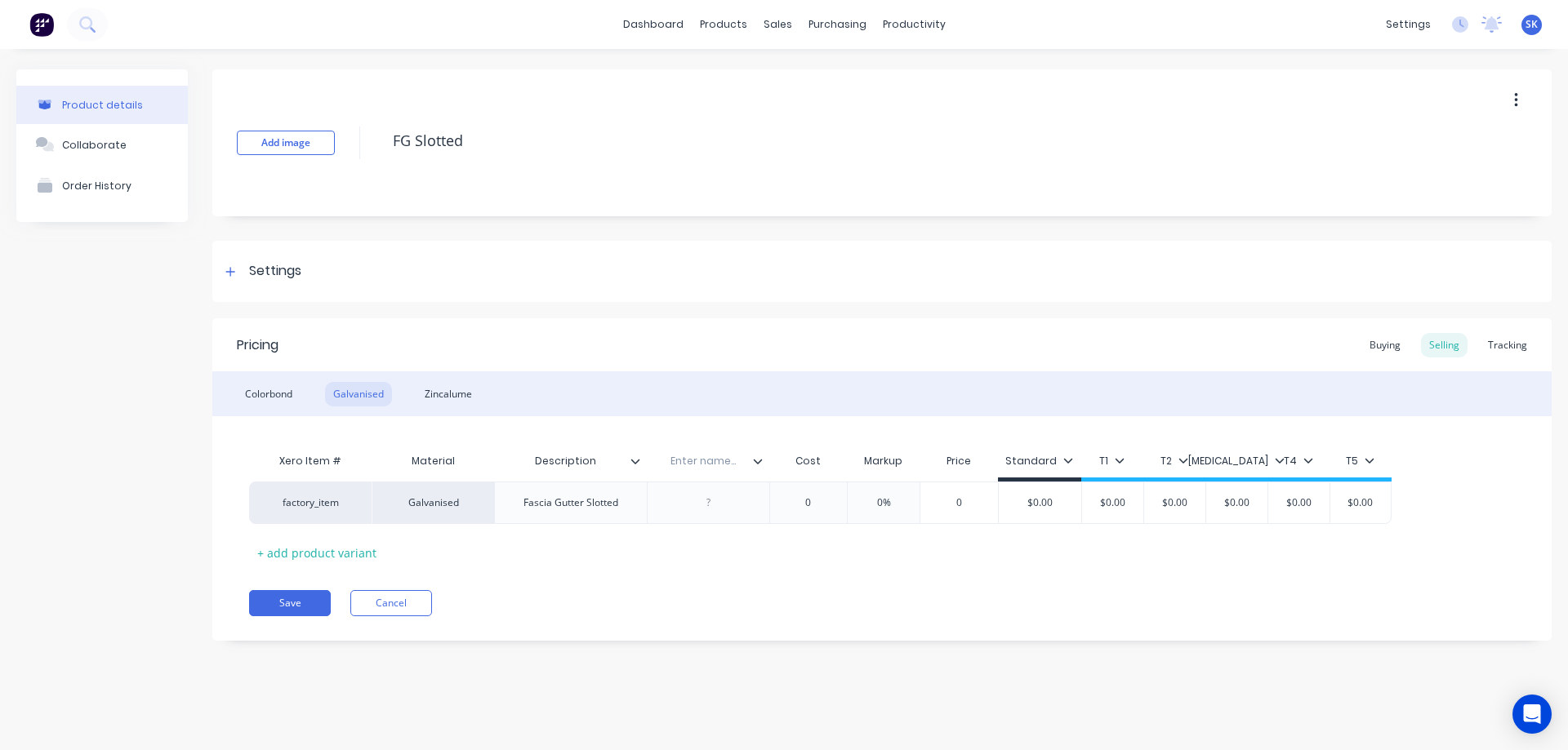
type input "Description"
drag, startPoint x: 602, startPoint y: 462, endPoint x: 503, endPoint y: 455, distance: 99.2
click at [503, 455] on input "Description" at bounding box center [565, 461] width 143 height 14
click at [677, 453] on div "Enter name..." at bounding box center [703, 462] width 113 height 41
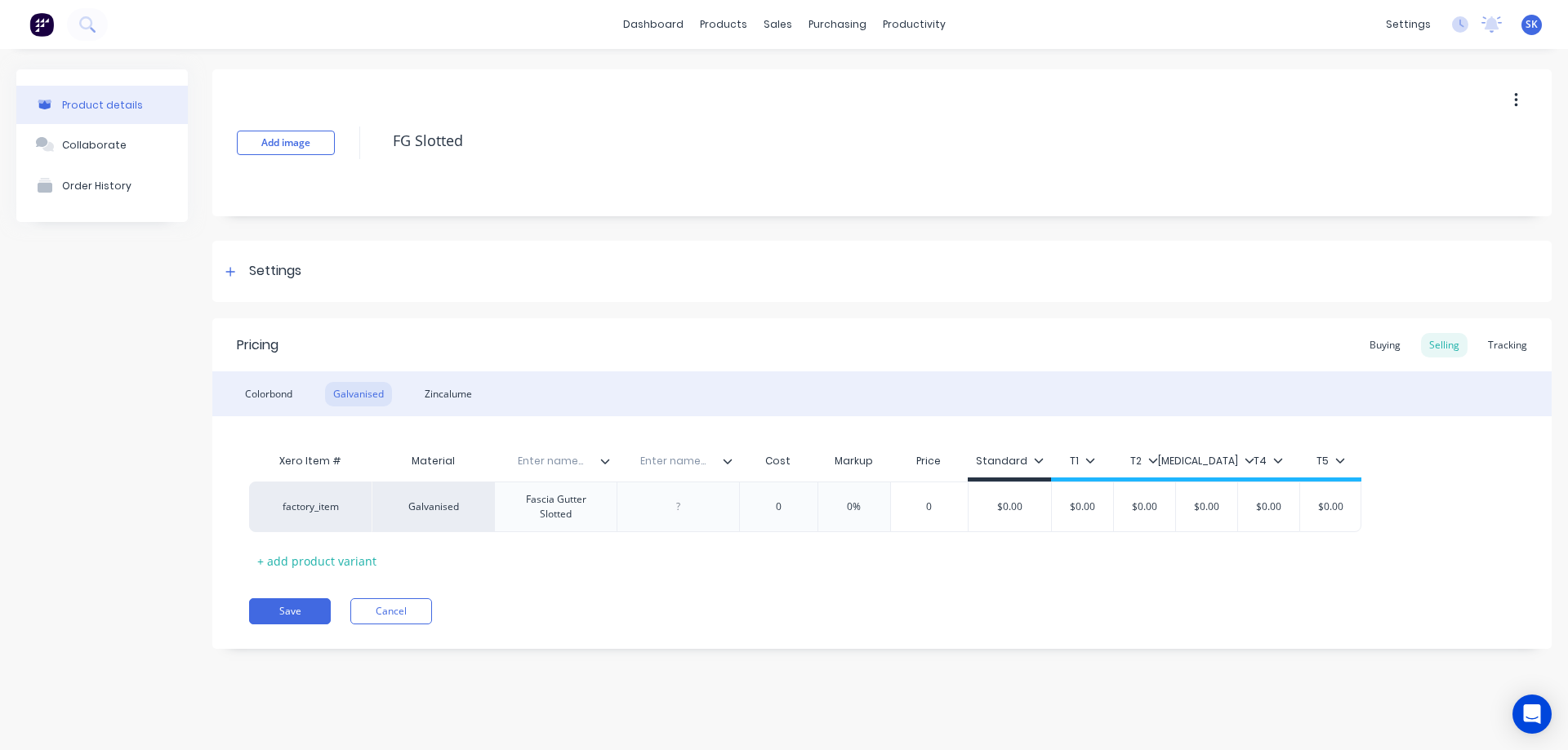
click at [680, 462] on input "text" at bounding box center [672, 461] width 113 height 14
paste input "Description"
type input "Description"
drag, startPoint x: 592, startPoint y: 520, endPoint x: 515, endPoint y: 501, distance: 79.3
click at [515, 501] on div "Fascia Gutter Slotted" at bounding box center [556, 507] width 109 height 36
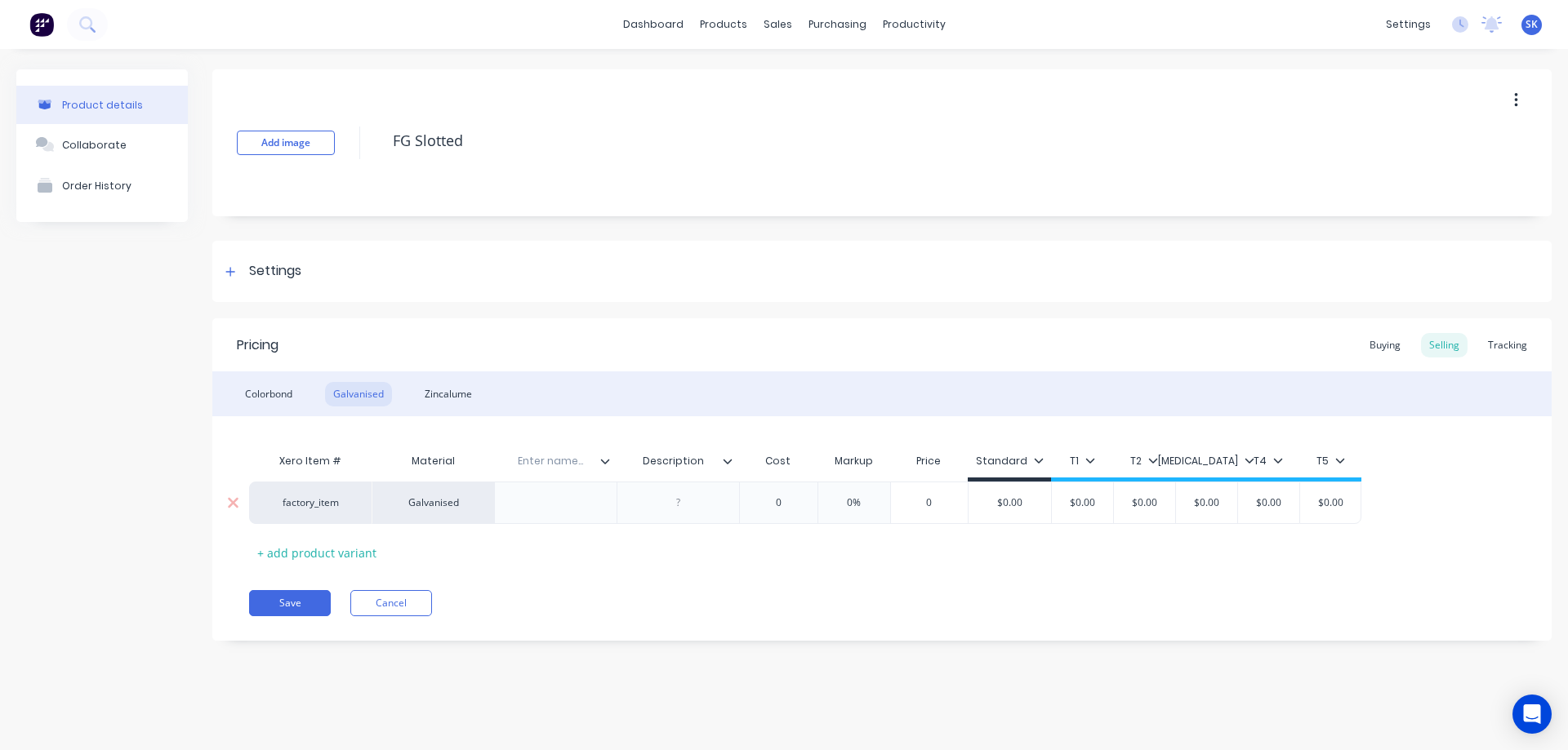
click at [694, 493] on div at bounding box center [678, 502] width 81 height 21
paste div
click at [279, 383] on div "Colorbond" at bounding box center [268, 394] width 64 height 25
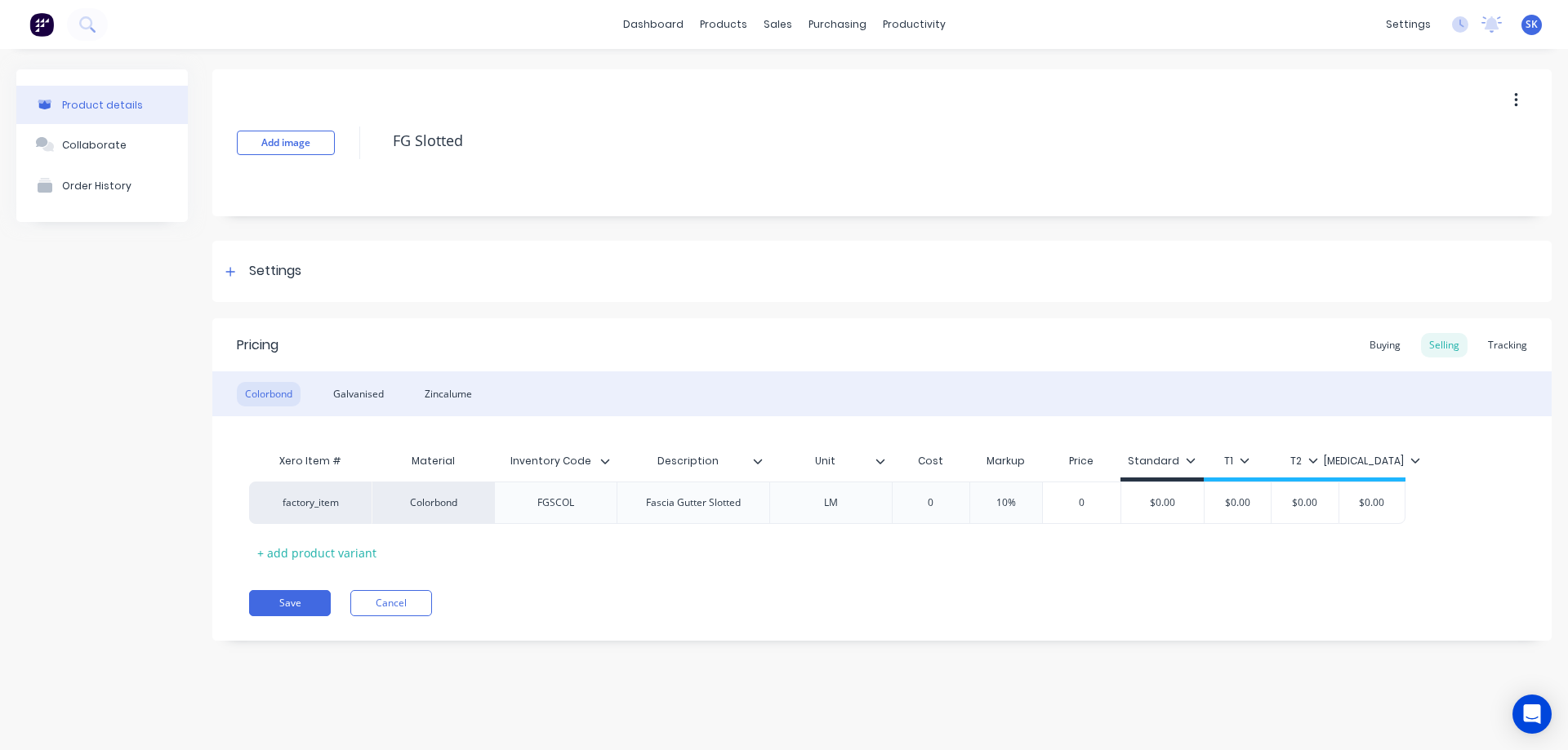
type input "Inventory Code"
drag, startPoint x: 510, startPoint y: 461, endPoint x: 591, endPoint y: 462, distance: 81.0
click at [591, 462] on input "Inventory Code" at bounding box center [550, 461] width 113 height 14
click at [337, 389] on div "Galvanised" at bounding box center [358, 394] width 67 height 25
click at [543, 454] on input "text" at bounding box center [550, 461] width 113 height 14
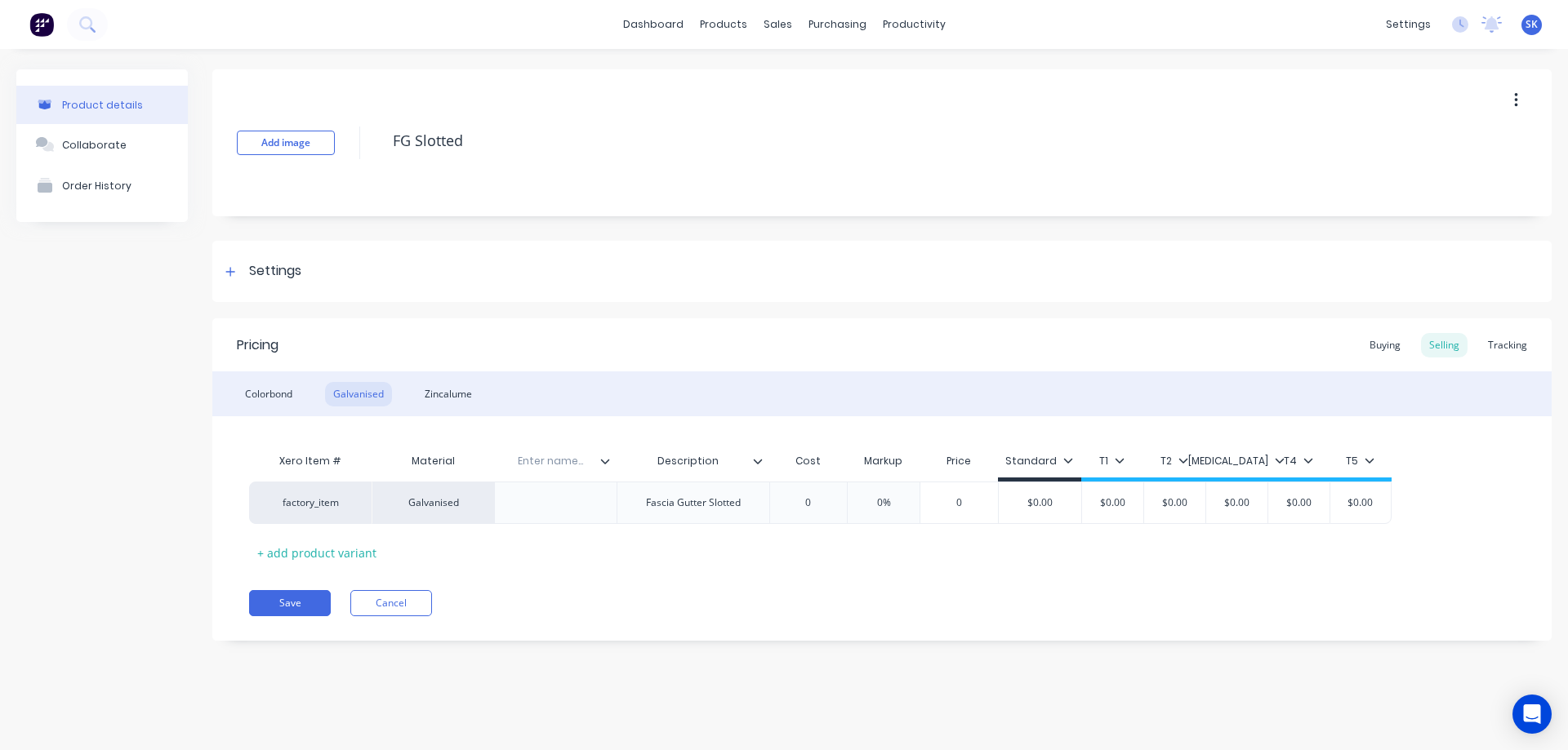
paste input "Inventory Code"
type input "Inventory Code"
click at [291, 400] on div "Colorbond" at bounding box center [268, 394] width 64 height 25
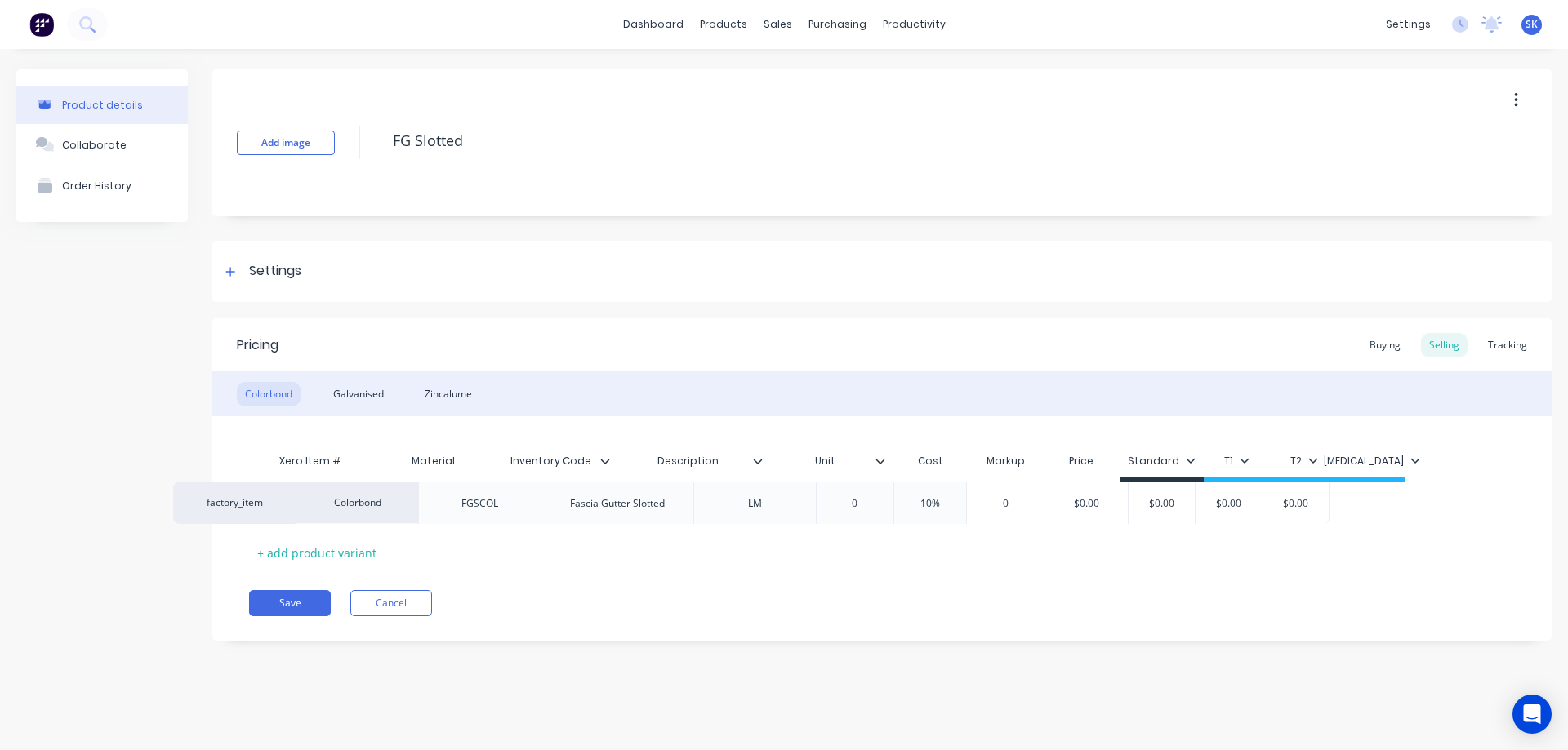
drag, startPoint x: 598, startPoint y: 501, endPoint x: 511, endPoint y: 501, distance: 87.0
click at [511, 501] on div "factory_item Colorbond FGSCOL Fascia Gutter Slotted LM 0 10% 0 $0.00 $0.00 $0.0…" at bounding box center [881, 503] width 1266 height 42
drag, startPoint x: 574, startPoint y: 500, endPoint x: 528, endPoint y: 500, distance: 46.0
click at [528, 500] on div "FGSCOL" at bounding box center [556, 502] width 81 height 21
copy div "FGSCOL"
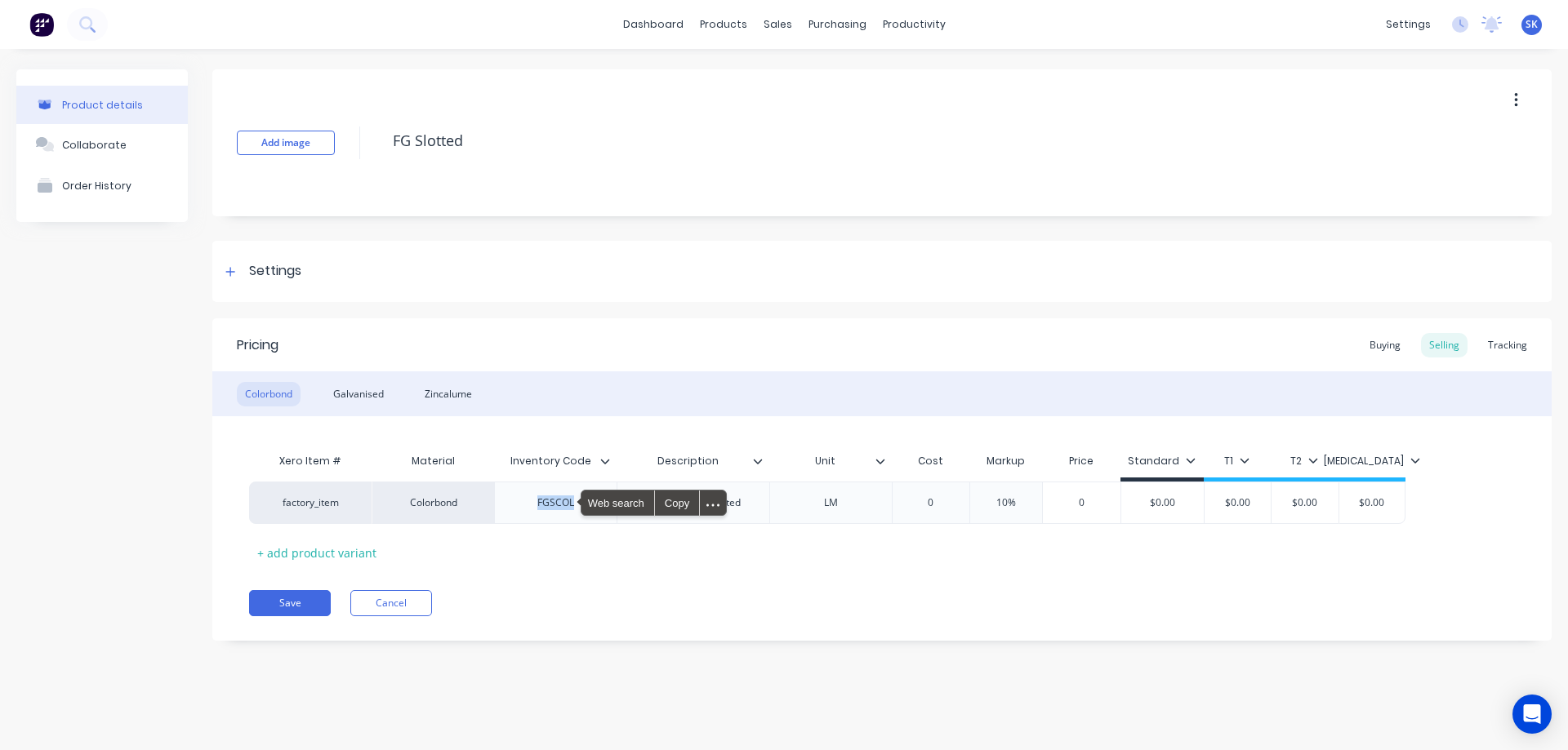
click at [362, 380] on div "Colorbond Galvanised Zincalume" at bounding box center [882, 394] width 1340 height 45
click at [362, 399] on div "Galvanised" at bounding box center [358, 394] width 67 height 25
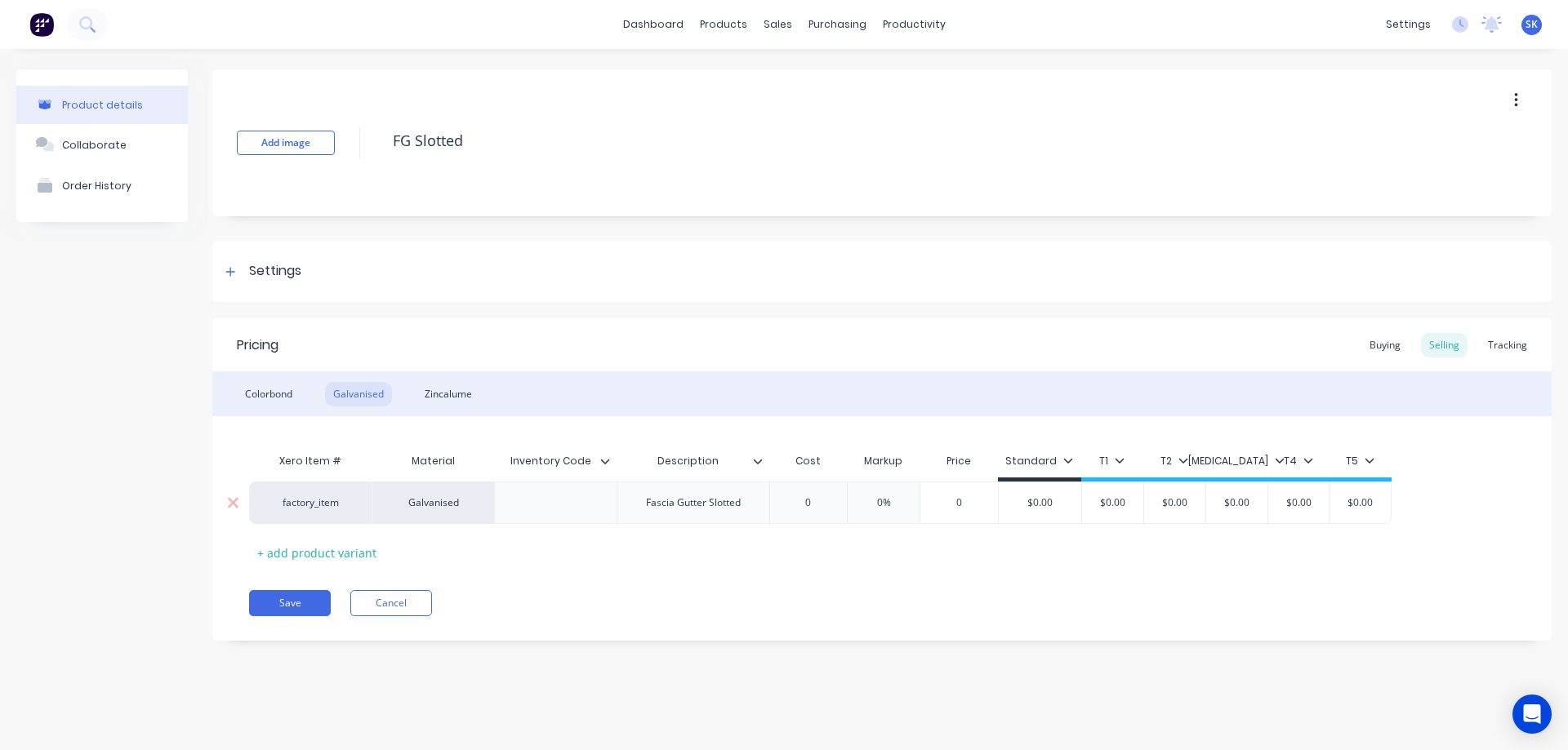
click at [557, 512] on div at bounding box center [556, 502] width 81 height 21
paste div
click at [549, 591] on div "Save Cancel" at bounding box center [900, 603] width 1303 height 26
click at [471, 399] on div "Zincalume" at bounding box center [448, 394] width 64 height 25
click at [268, 393] on div "Colorbond" at bounding box center [268, 394] width 64 height 25
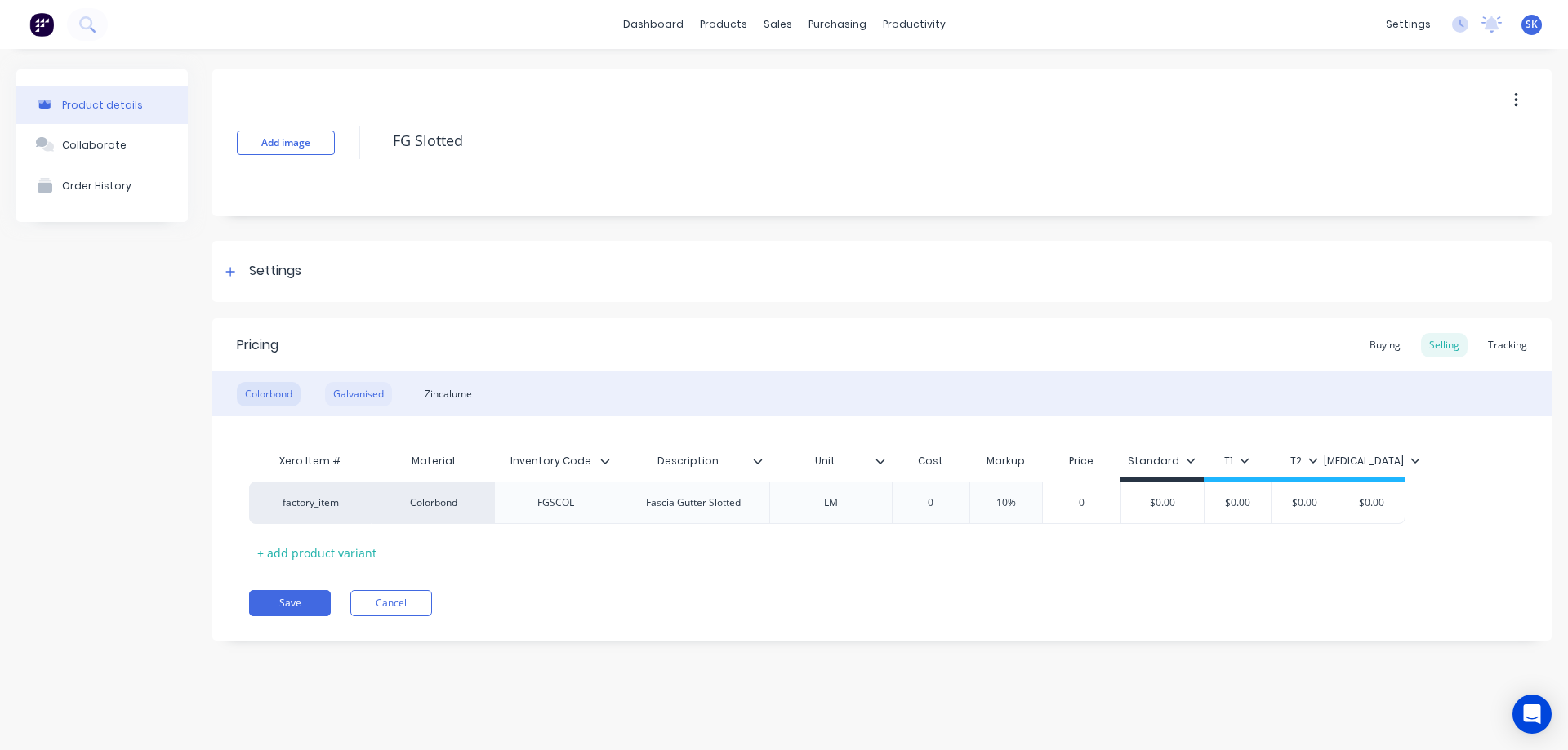
click at [356, 392] on div "Galvanised" at bounding box center [358, 394] width 67 height 25
click at [458, 376] on div "Colorbond Galvanised Zincalume" at bounding box center [882, 394] width 1340 height 45
click at [447, 393] on div "Zincalume" at bounding box center [448, 394] width 64 height 25
click at [376, 395] on div "Galvanised" at bounding box center [358, 394] width 67 height 25
click at [436, 389] on div "Zincalume" at bounding box center [448, 394] width 64 height 25
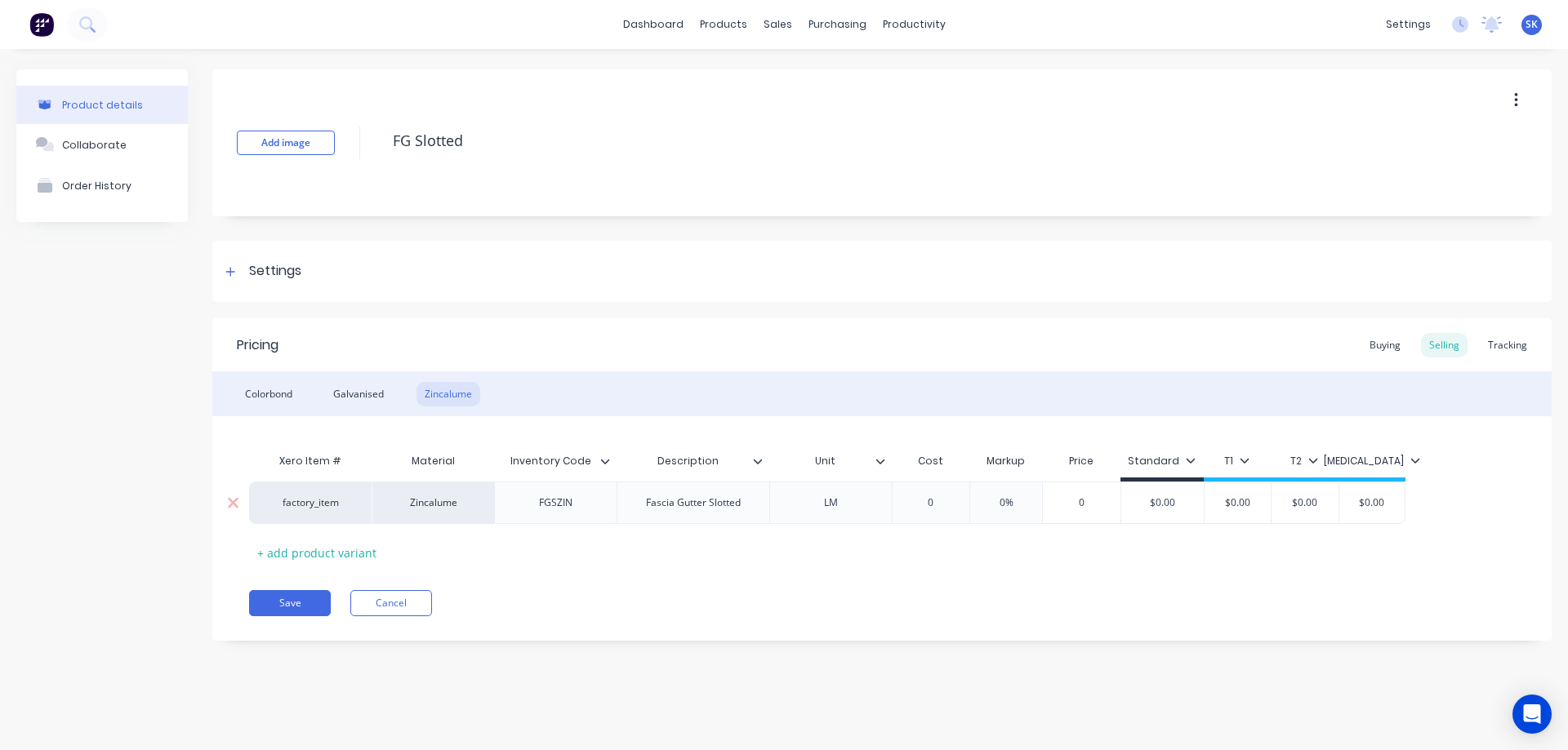
click at [857, 503] on div "LM" at bounding box center [830, 502] width 81 height 21
click at [880, 463] on icon at bounding box center [880, 462] width 9 height 5
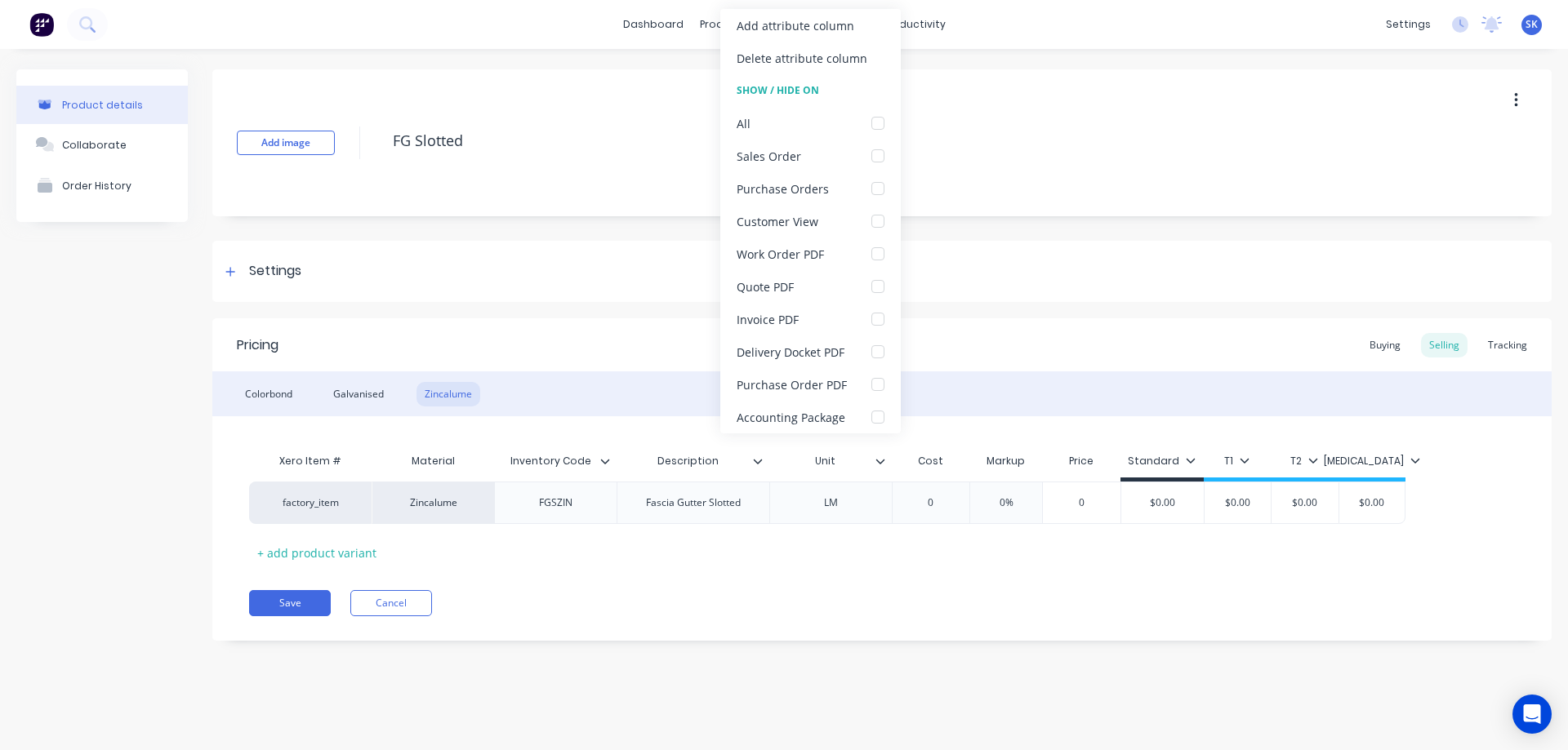
click at [859, 549] on div "Xero Item # Material Inventory Code Description Unit Cost Markup Price Standard…" at bounding box center [881, 505] width 1266 height 120
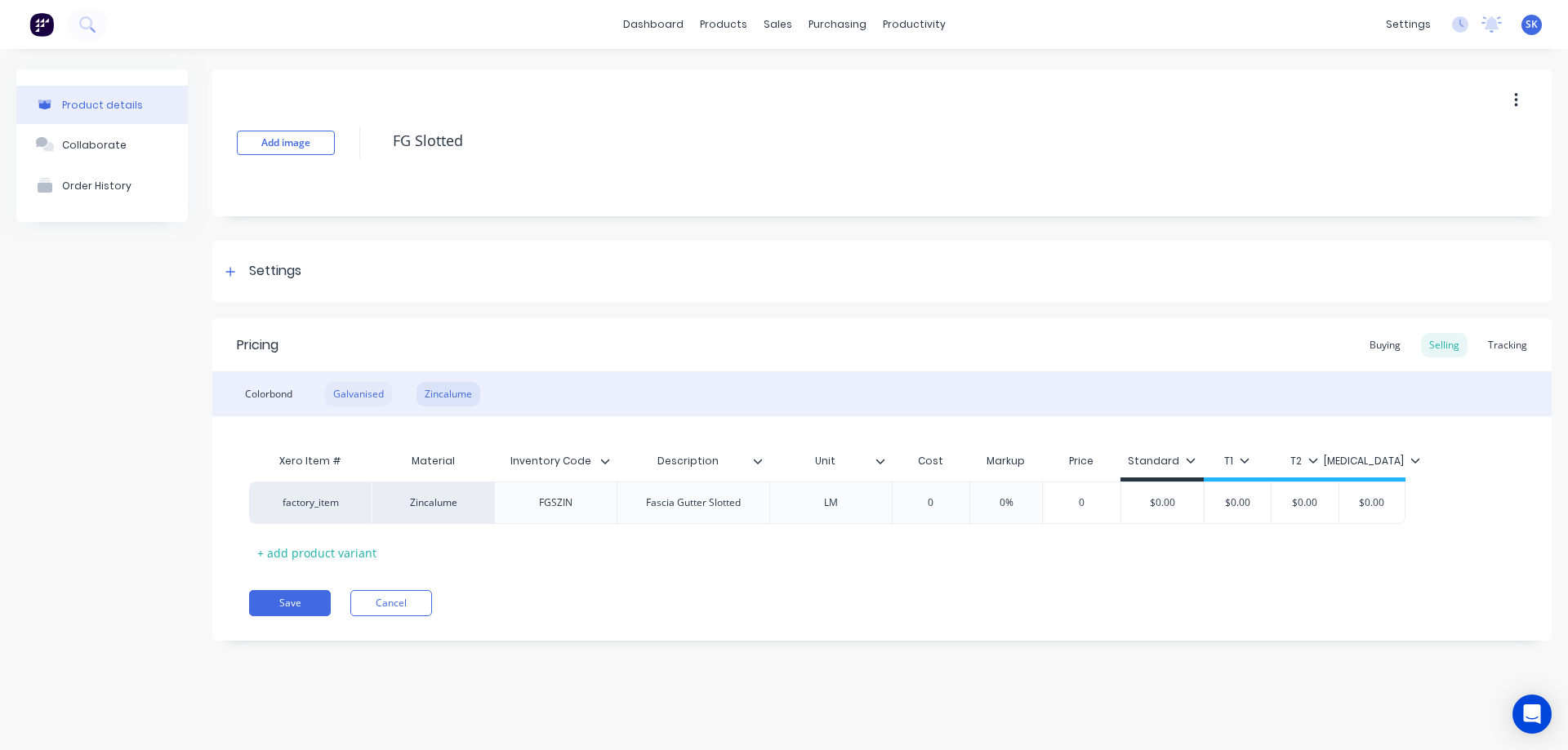
click at [351, 394] on div "Galvanised" at bounding box center [358, 394] width 67 height 25
click at [753, 462] on icon at bounding box center [758, 462] width 10 height 10
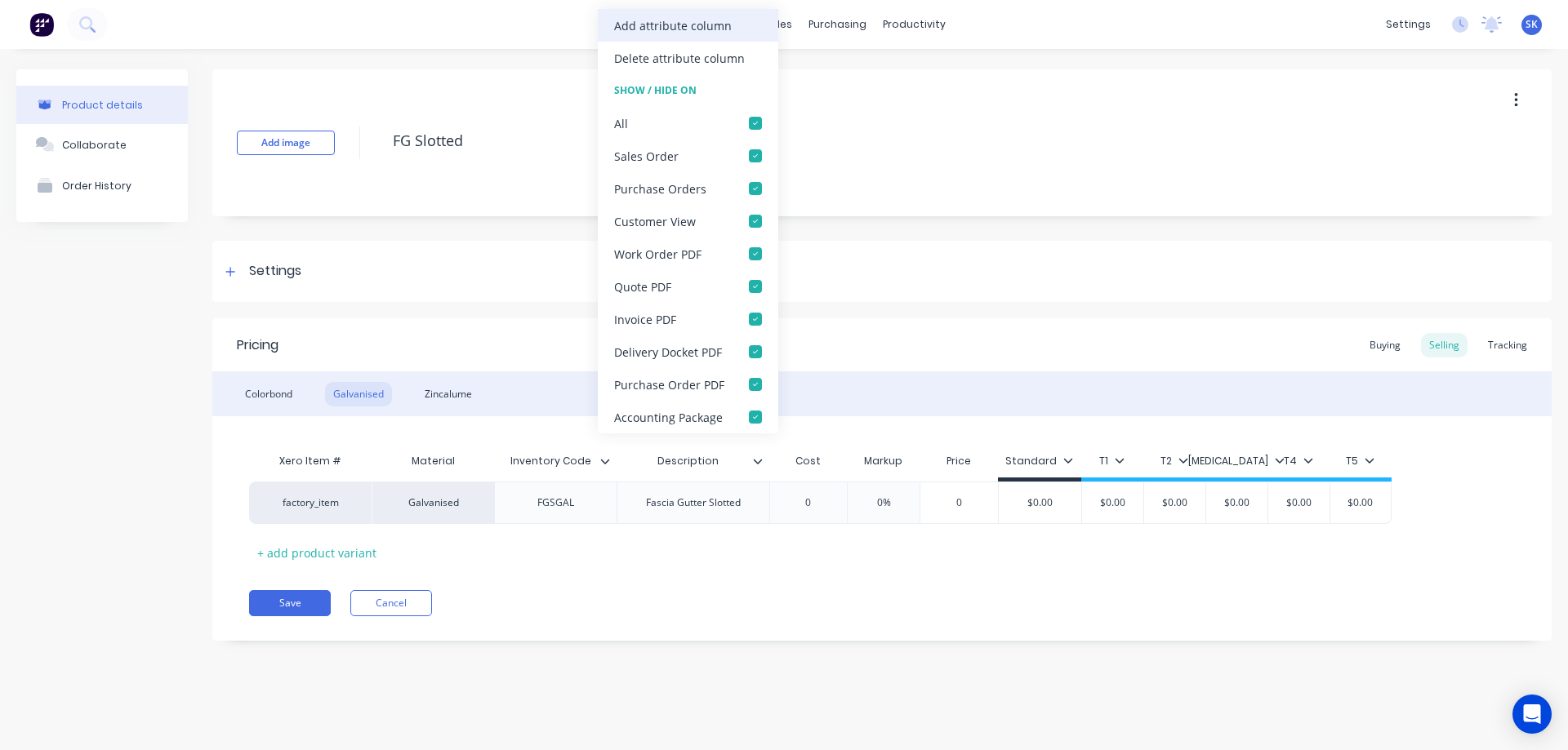
click at [687, 28] on div "Add attribute column" at bounding box center [672, 25] width 118 height 17
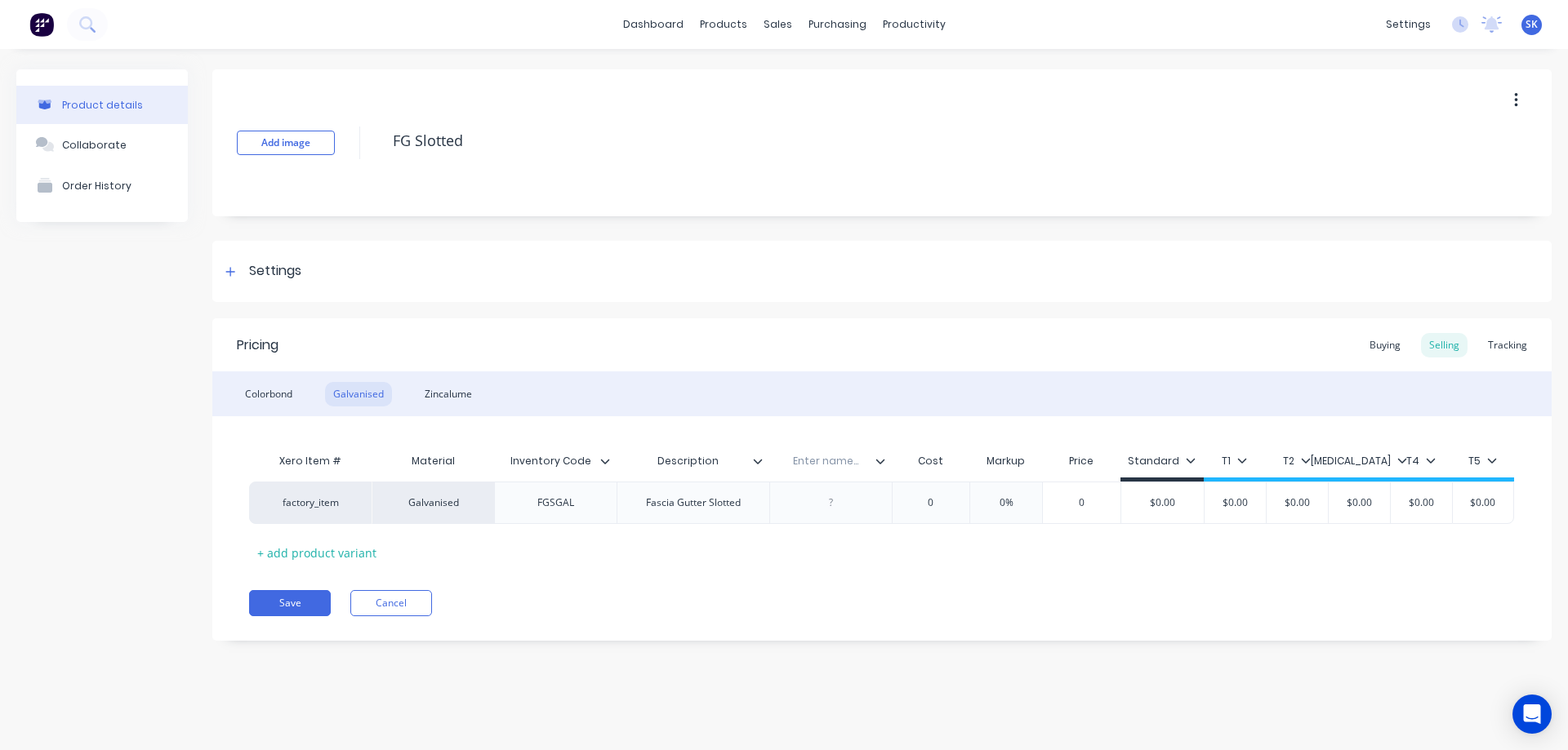
click at [817, 460] on input "text" at bounding box center [825, 461] width 113 height 14
click at [462, 395] on div "Zincalume" at bounding box center [448, 394] width 64 height 25
type input "Unit"
drag, startPoint x: 809, startPoint y: 460, endPoint x: 864, endPoint y: 462, distance: 55.0
click at [864, 462] on input "Unit" at bounding box center [825, 461] width 113 height 14
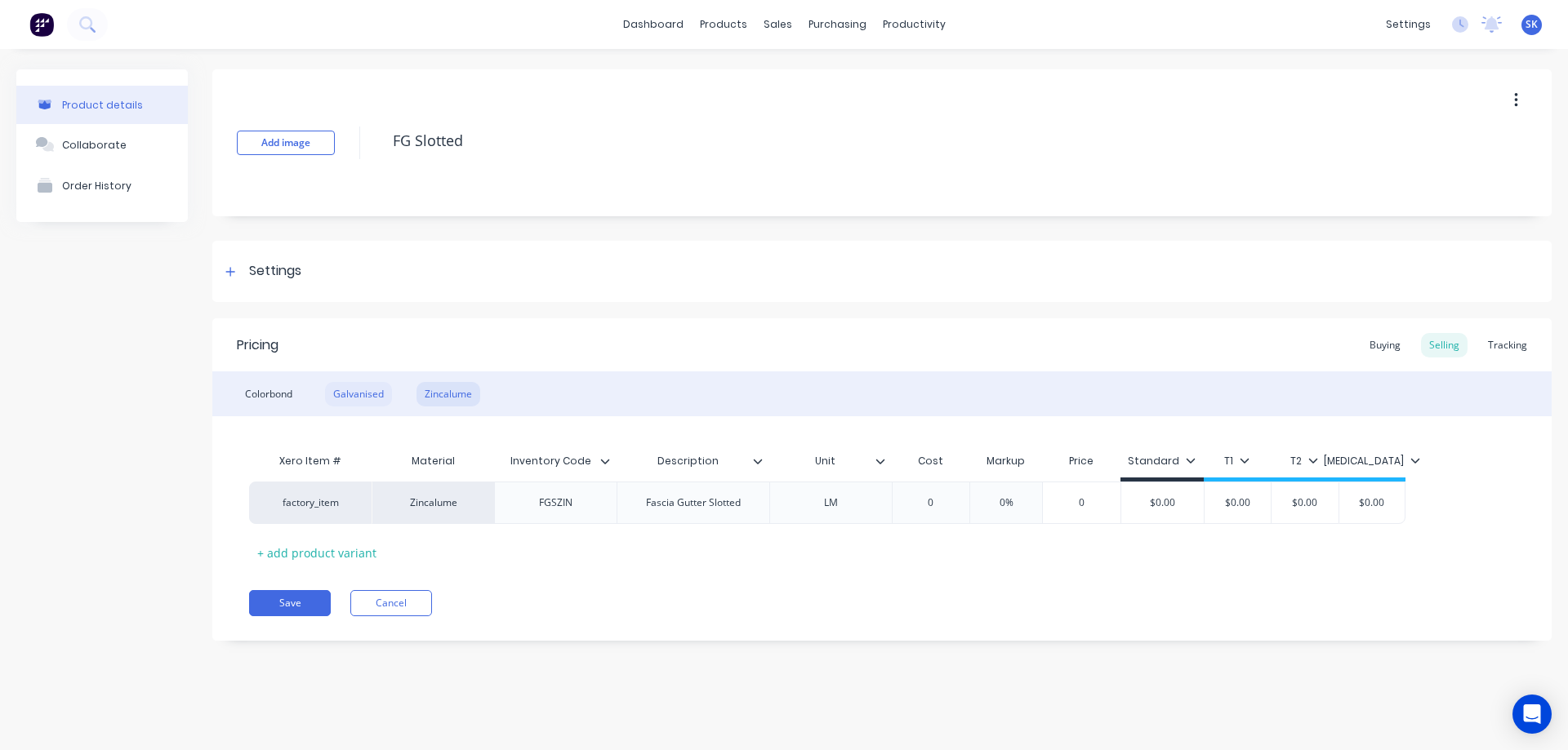
click at [384, 391] on div "Galvanised" at bounding box center [358, 394] width 67 height 25
click at [830, 465] on input "text" at bounding box center [825, 461] width 113 height 14
paste input "Unit"
type input "Unit"
click at [440, 403] on div "Zincalume" at bounding box center [448, 394] width 64 height 25
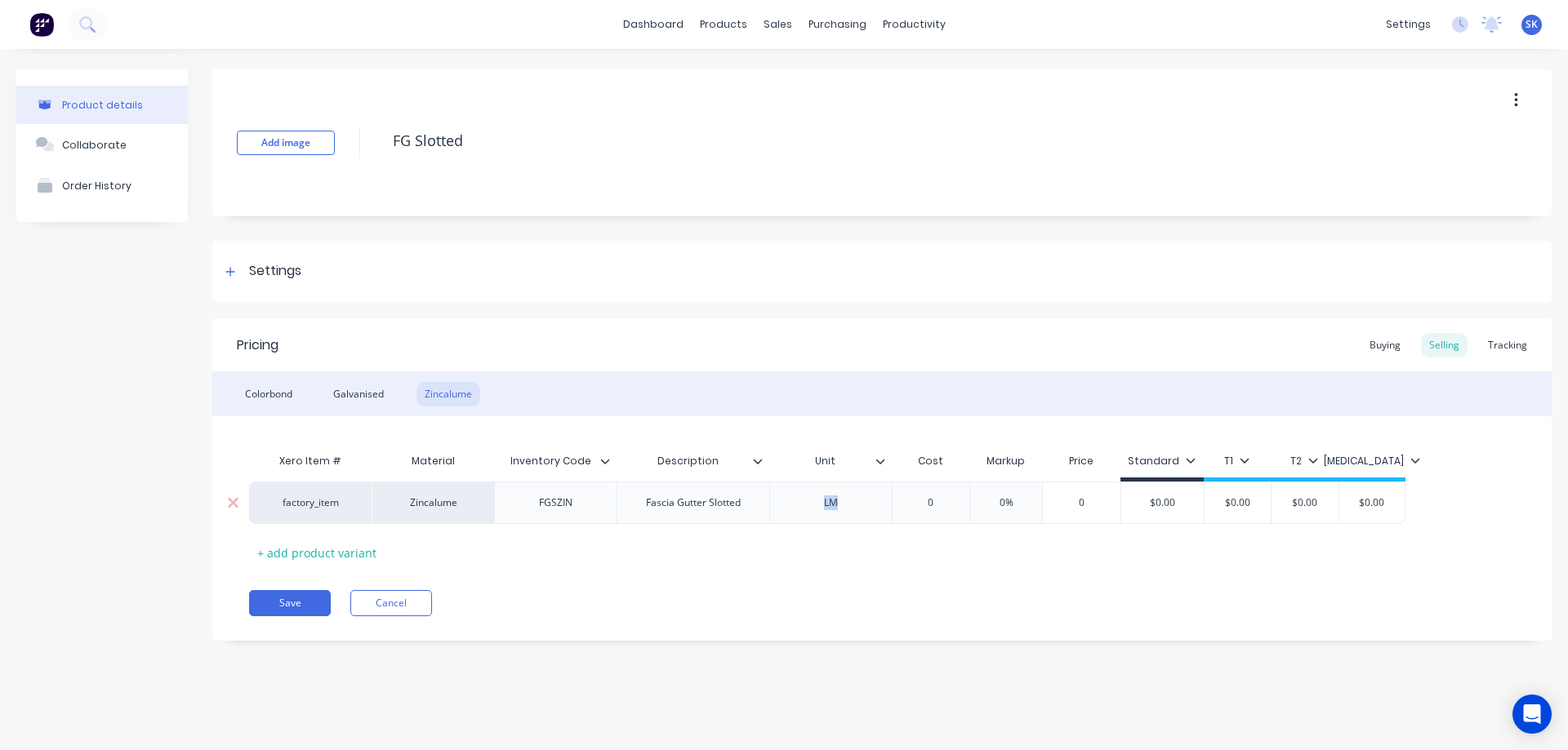
drag, startPoint x: 810, startPoint y: 508, endPoint x: 847, endPoint y: 508, distance: 37.0
click at [847, 508] on div "LM" at bounding box center [830, 502] width 81 height 21
copy div "LM"
click at [380, 391] on div "Galvanised" at bounding box center [358, 394] width 67 height 25
click at [834, 496] on div at bounding box center [830, 502] width 81 height 21
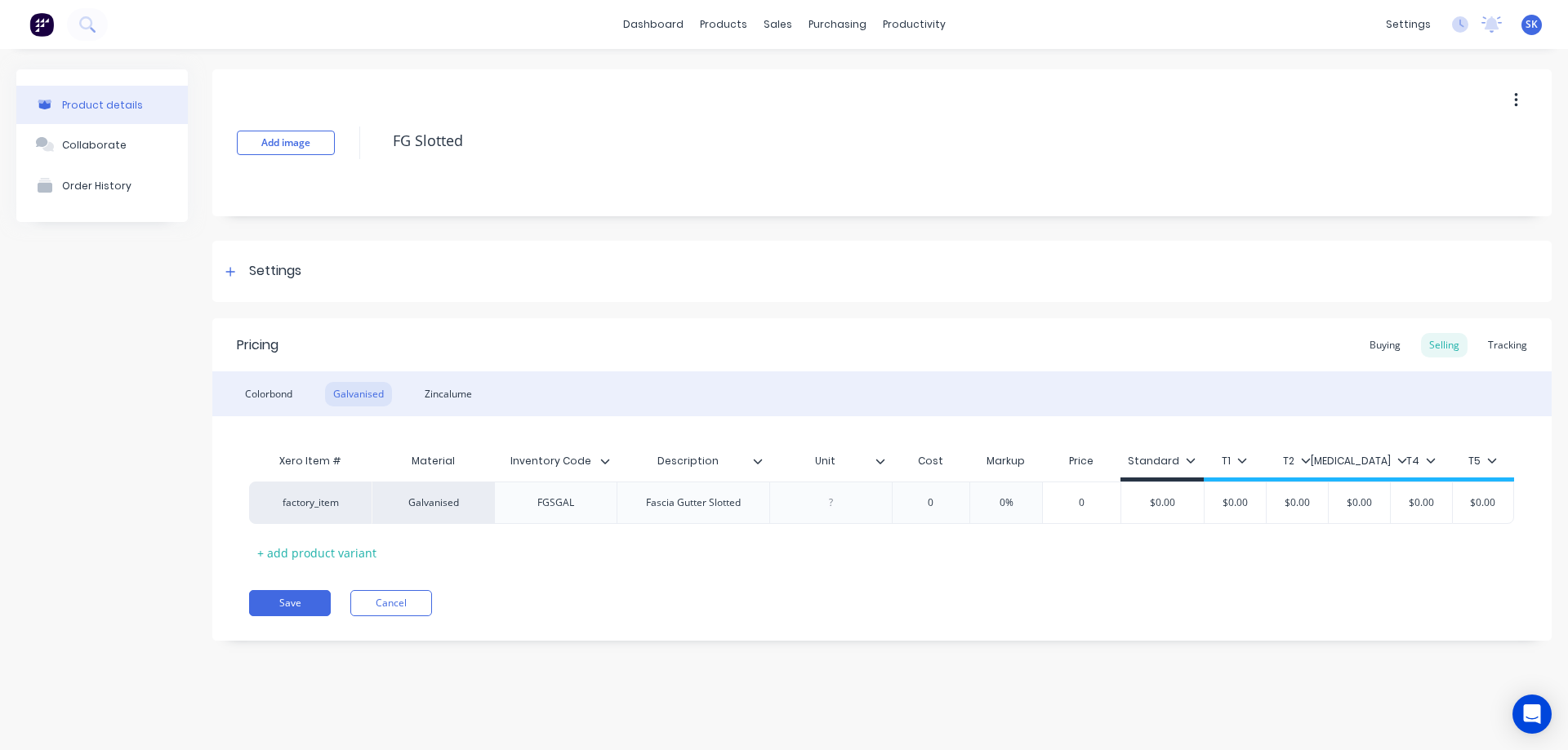
paste div
click at [835, 607] on div "Save Cancel" at bounding box center [900, 603] width 1303 height 26
click at [458, 391] on div "Zincalume" at bounding box center [448, 394] width 64 height 25
click at [278, 394] on div "Colorbond" at bounding box center [268, 394] width 64 height 25
drag, startPoint x: 985, startPoint y: 501, endPoint x: 1011, endPoint y: 501, distance: 26.0
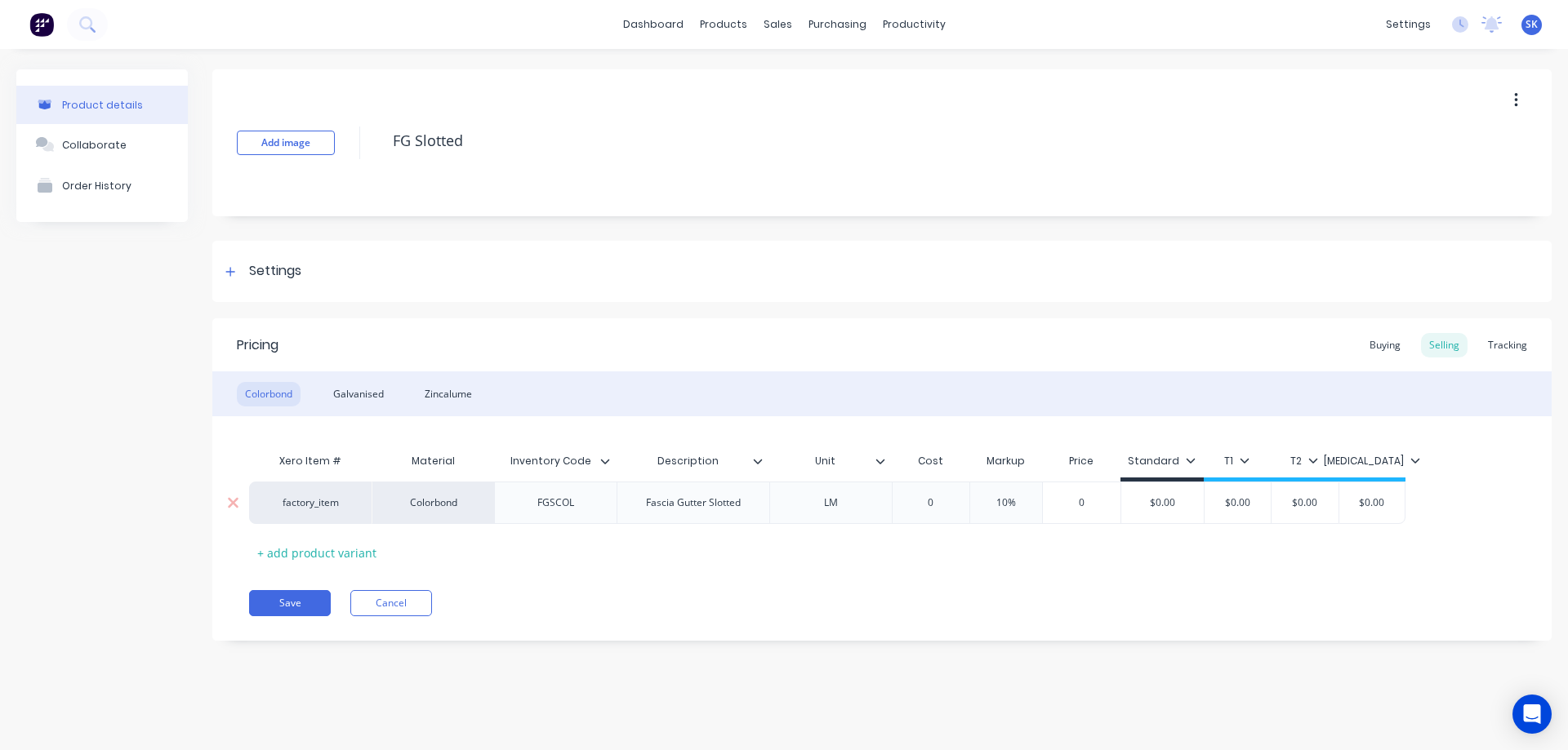
click at [1011, 501] on input "10%" at bounding box center [1006, 502] width 81 height 14
type input "%"
click at [965, 589] on div "Pricing Buying Selling Tracking Colorbond Galvanised Zincalume Xero Item # Mate…" at bounding box center [882, 479] width 1340 height 322
click at [455, 400] on div "Zincalume" at bounding box center [448, 394] width 64 height 25
click at [334, 395] on div "Galvanised" at bounding box center [358, 394] width 67 height 25
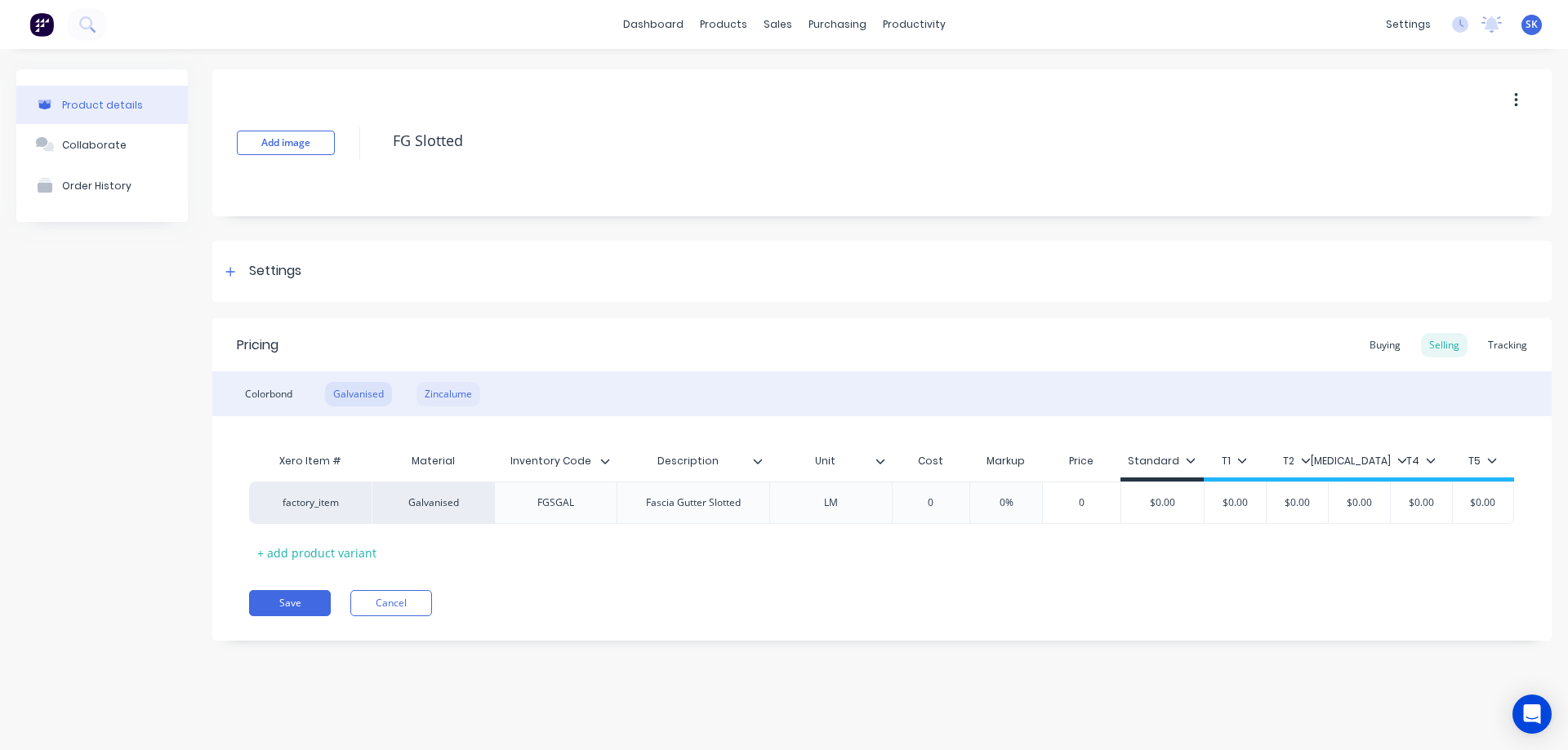
click at [441, 393] on div "Zincalume" at bounding box center [448, 394] width 64 height 25
click at [370, 393] on div "Galvanised" at bounding box center [358, 394] width 67 height 25
click at [282, 388] on div "Colorbond" at bounding box center [268, 394] width 64 height 25
click at [326, 391] on div "Galvanised" at bounding box center [358, 394] width 67 height 25
click at [1426, 463] on icon at bounding box center [1431, 461] width 10 height 10
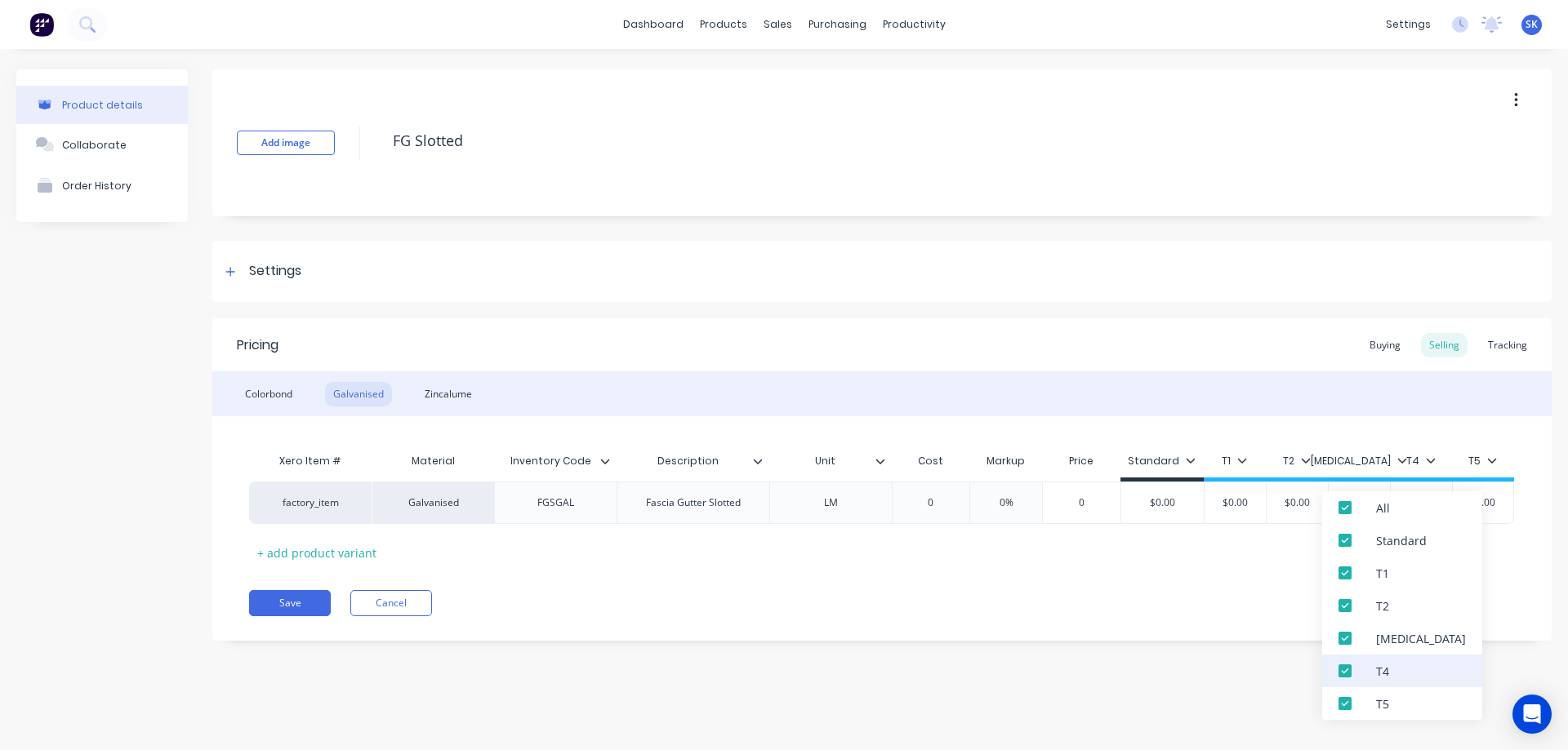
click at [1346, 670] on div at bounding box center [1345, 671] width 32 height 32
click at [1227, 633] on div "Pricing Buying Selling Tracking Colorbond Galvanised Zincalume Xero Item # Mate…" at bounding box center [882, 479] width 1340 height 322
click at [1426, 461] on icon at bounding box center [1430, 461] width 10 height 10
click at [1344, 702] on div at bounding box center [1345, 703] width 32 height 32
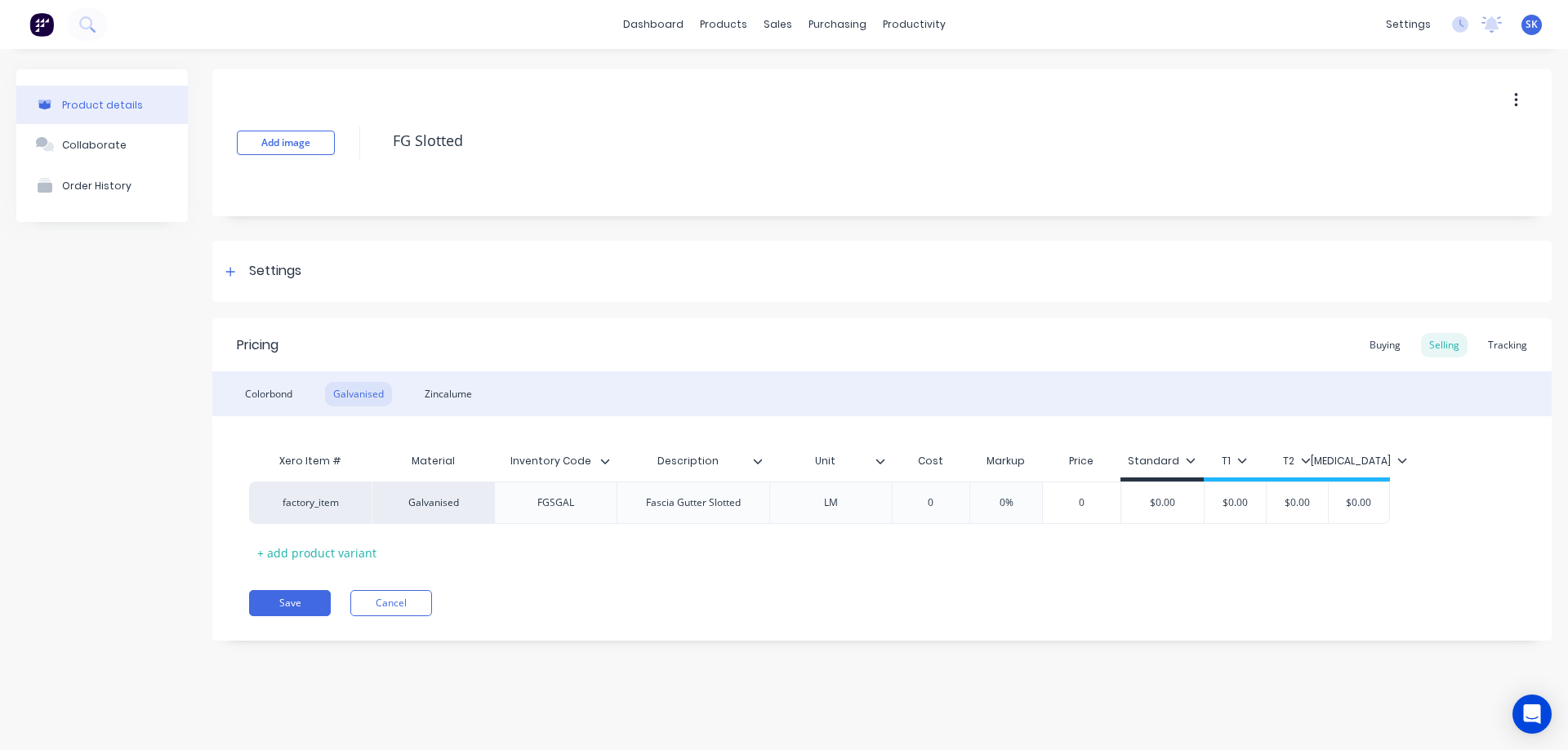
click at [1240, 596] on div "Save Cancel" at bounding box center [900, 603] width 1303 height 26
click at [273, 399] on div "Colorbond" at bounding box center [268, 394] width 64 height 25
click at [361, 394] on div "Galvanised" at bounding box center [358, 394] width 67 height 25
click at [435, 386] on div "Zincalume" at bounding box center [448, 394] width 64 height 25
click at [268, 383] on div "Colorbond" at bounding box center [268, 394] width 64 height 25
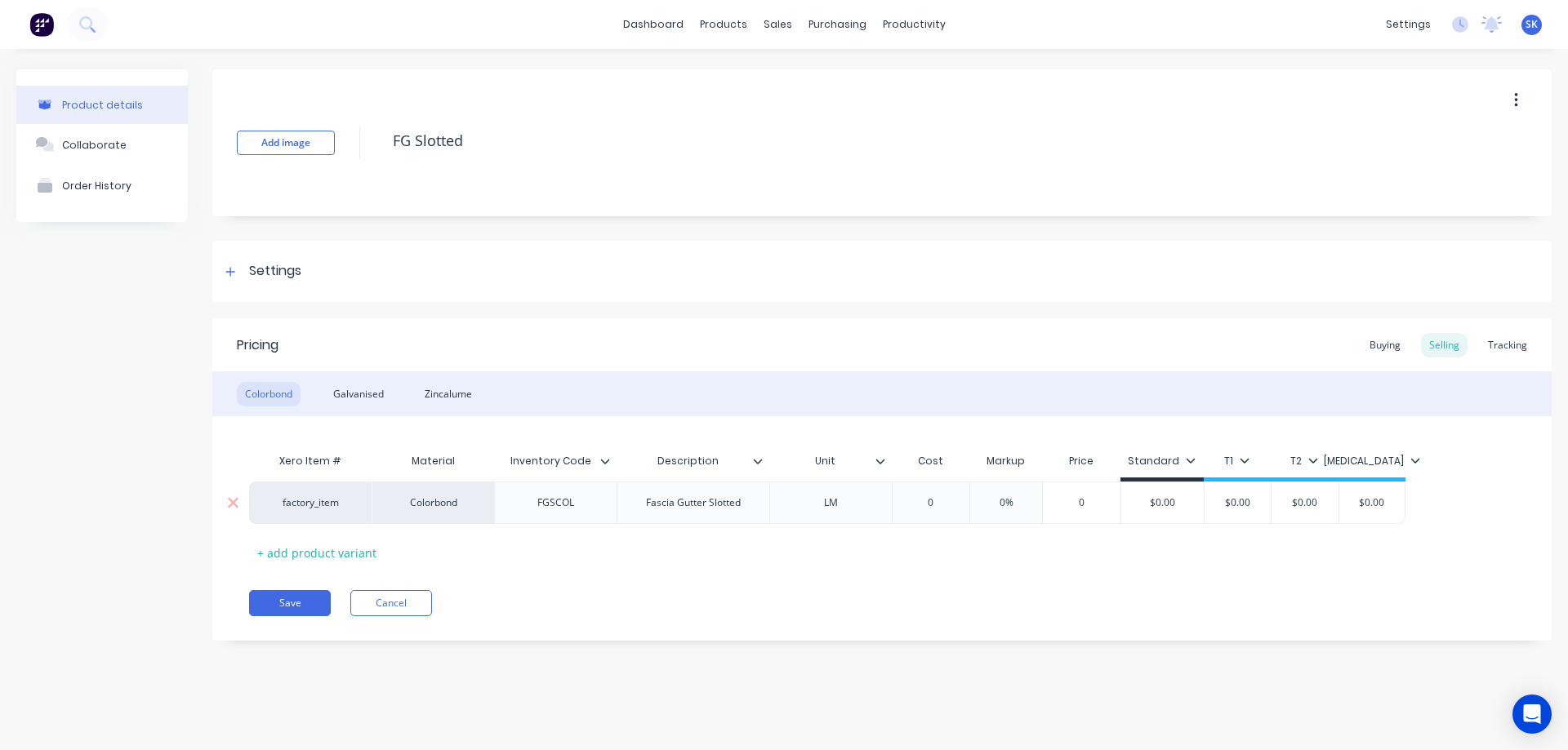
type input "0"
click at [943, 501] on input "0" at bounding box center [931, 502] width 81 height 14
click at [923, 569] on div "Pricing Buying Selling Tracking Colorbond Galvanised Zincalume Xero Item # Mate…" at bounding box center [882, 479] width 1340 height 322
click at [348, 395] on div "Galvanised" at bounding box center [358, 394] width 67 height 25
type input "0"
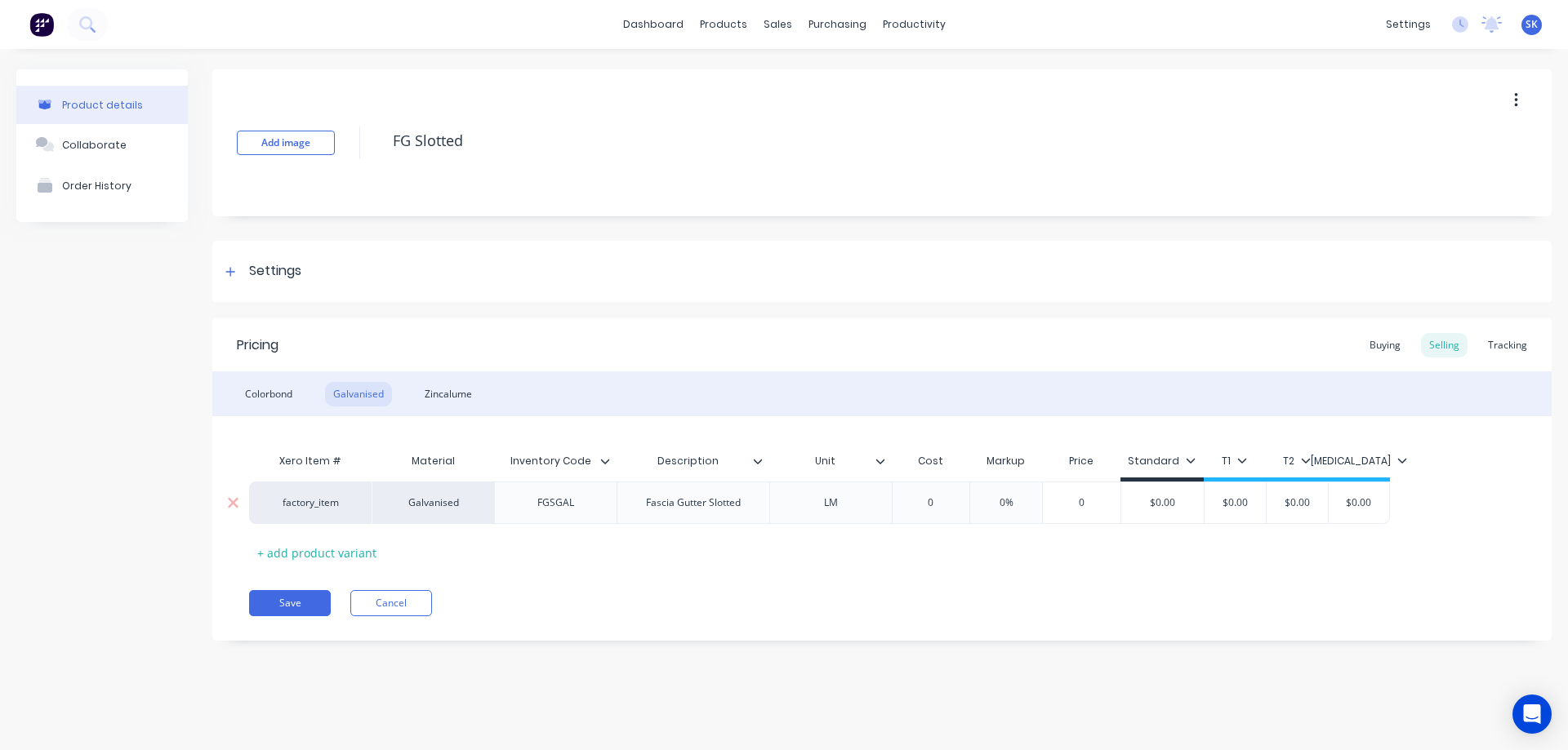
click at [961, 505] on input "0" at bounding box center [931, 502] width 81 height 14
click at [829, 573] on div "Pricing Buying Selling Tracking Colorbond Galvanised Zincalume Xero Item # Mate…" at bounding box center [882, 479] width 1340 height 322
click at [447, 395] on div "Zincalume" at bounding box center [448, 394] width 64 height 25
click at [936, 495] on div "0" at bounding box center [931, 503] width 81 height 41
type input "0"
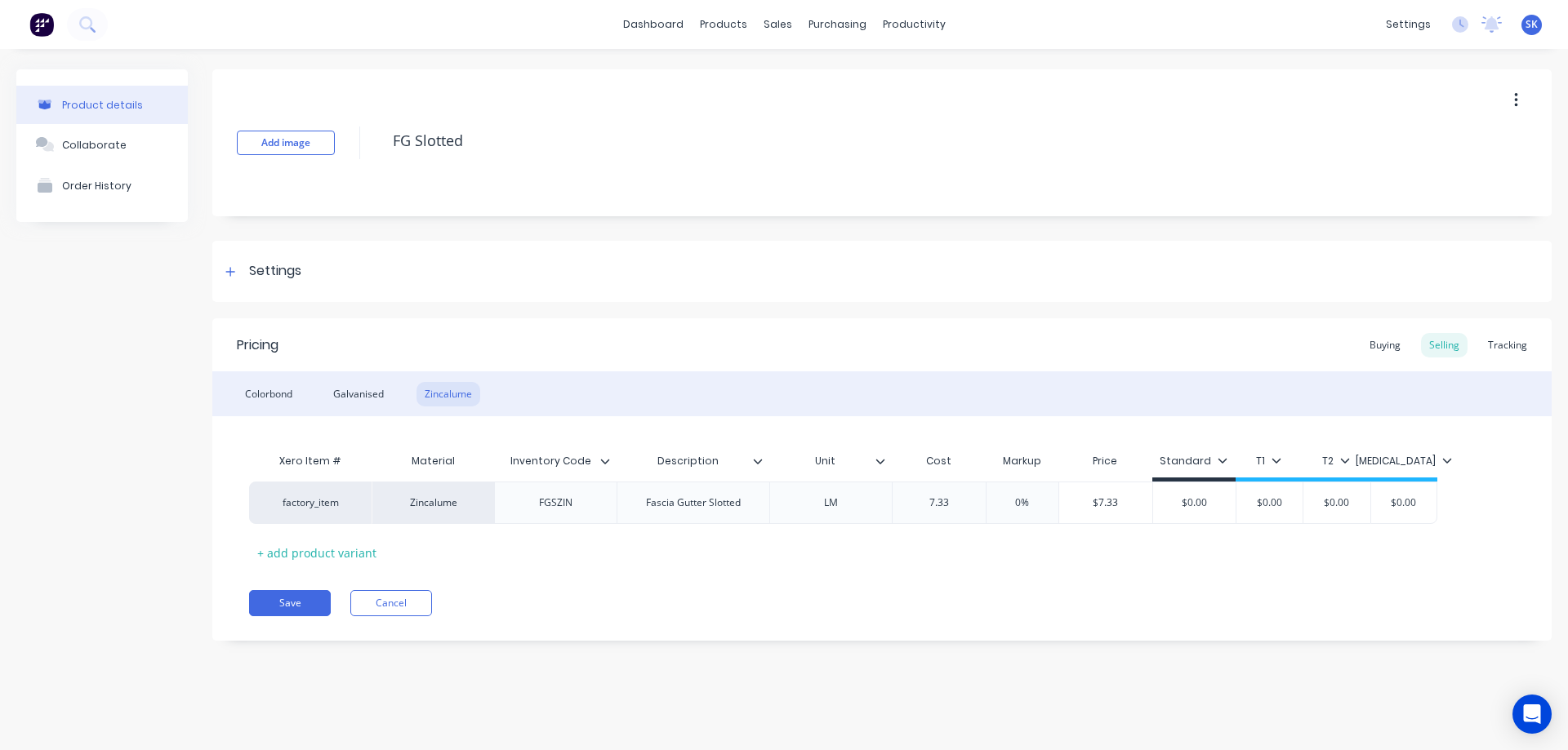
type input "7.33"
click at [930, 570] on div "Pricing Buying Selling Tracking Colorbond Galvanised Zincalume Xero Item # Mate…" at bounding box center [882, 479] width 1340 height 322
click at [377, 394] on div "Galvanised" at bounding box center [358, 394] width 67 height 25
click at [267, 389] on div "Colorbond" at bounding box center [268, 394] width 64 height 25
click at [278, 606] on button "Save" at bounding box center [289, 603] width 81 height 26
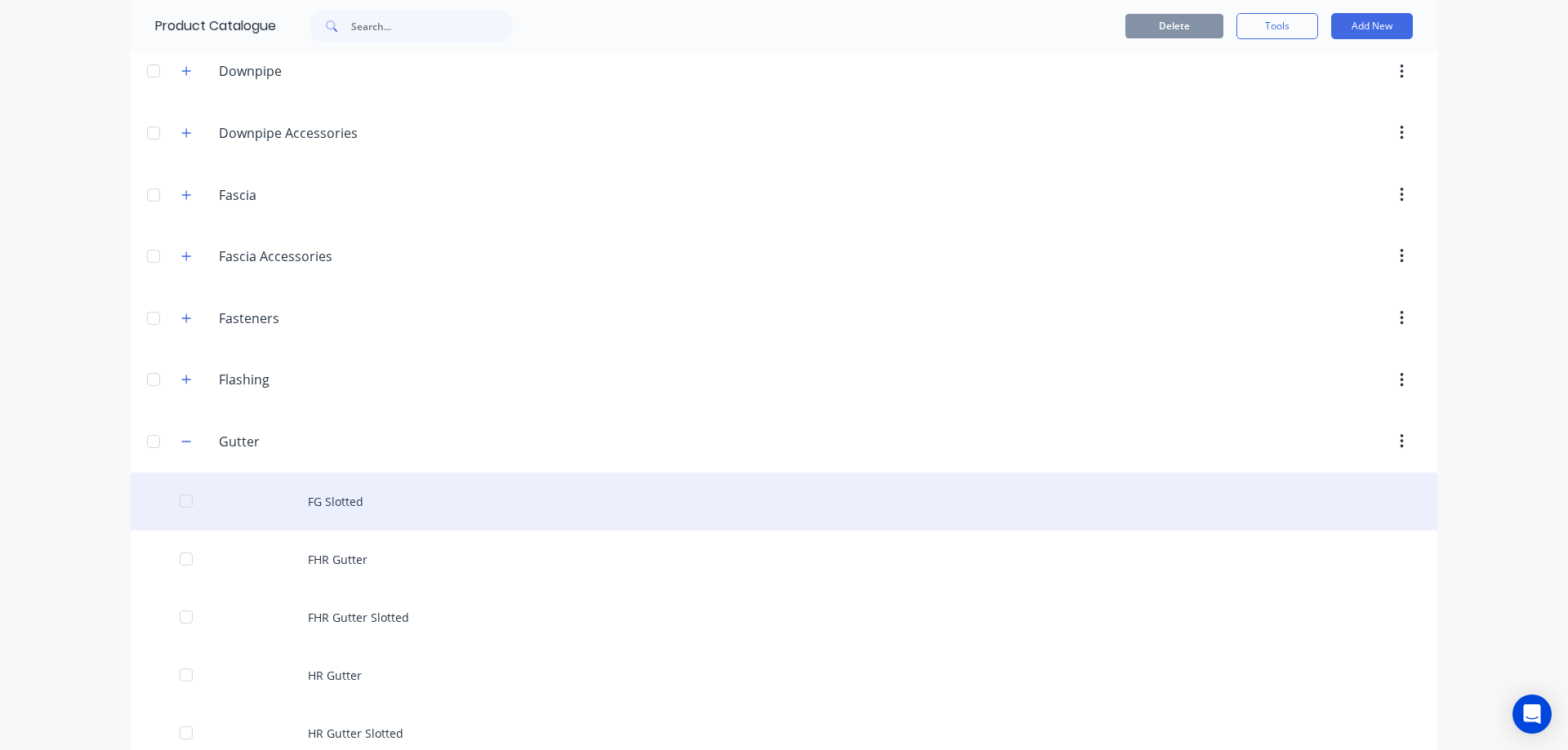
scroll to position [327, 0]
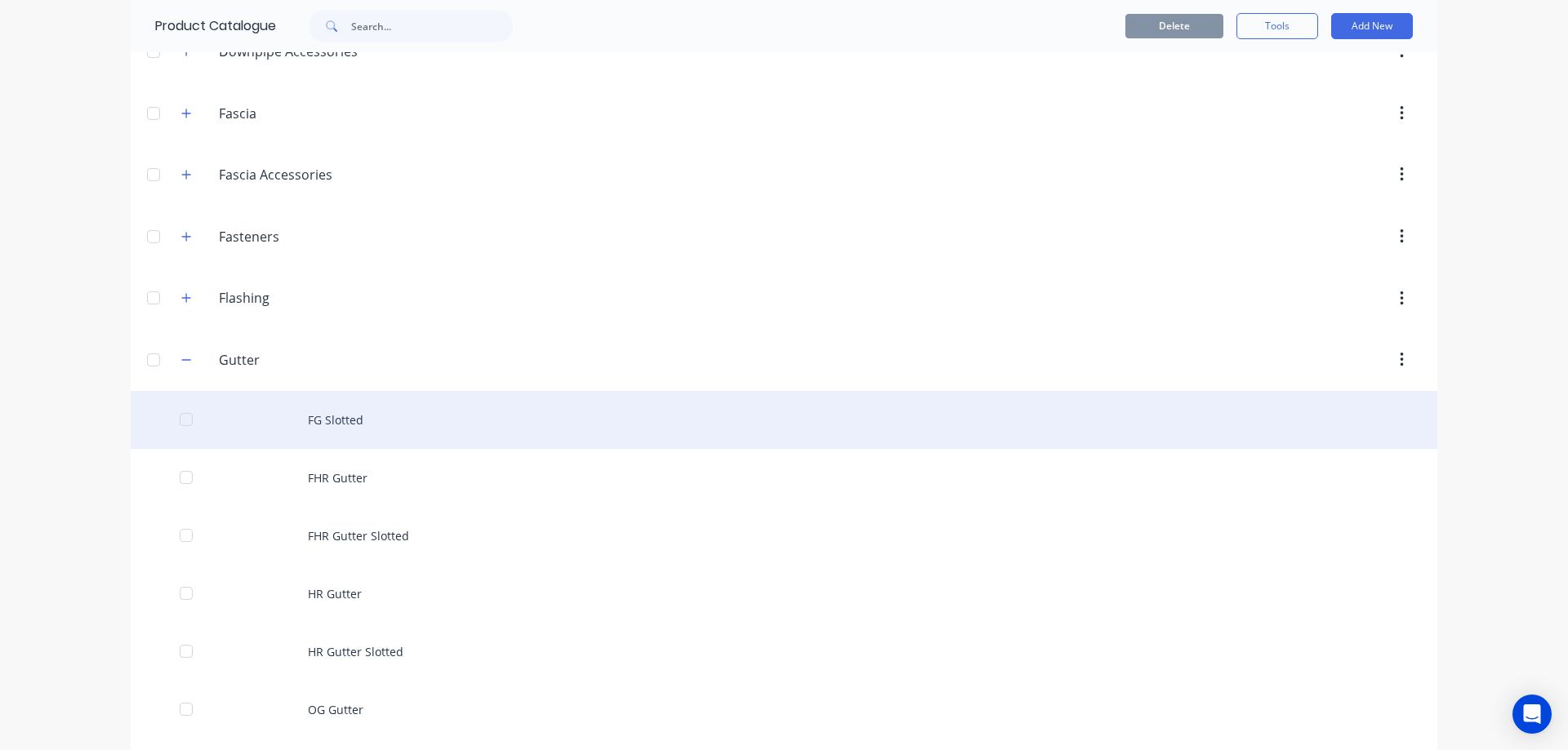
click at [391, 413] on div "FG Slotted" at bounding box center [784, 420] width 1307 height 58
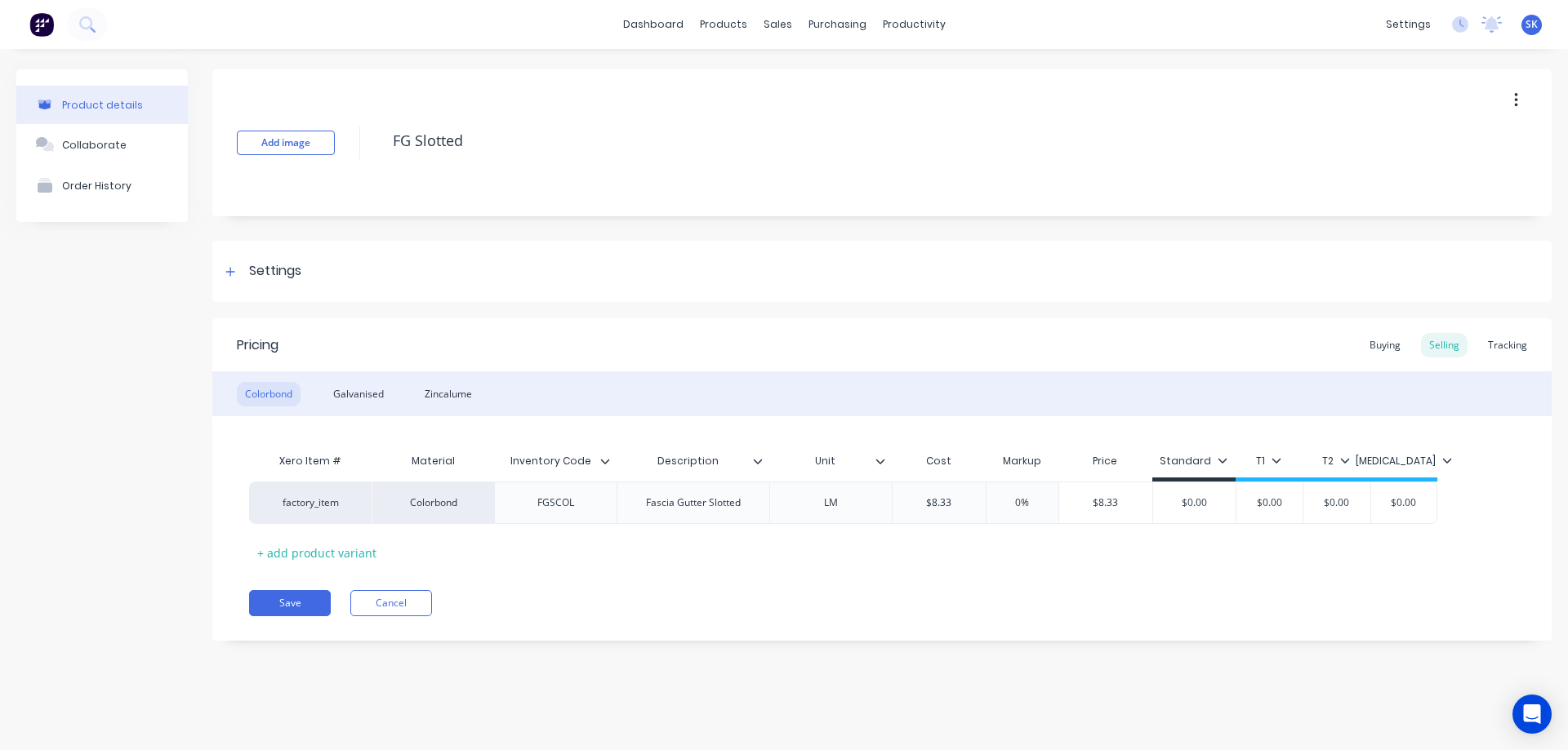
click at [1517, 96] on icon "button" at bounding box center [1516, 100] width 3 height 14
click at [1442, 142] on span "Duplicate" at bounding box center [1456, 143] width 122 height 17
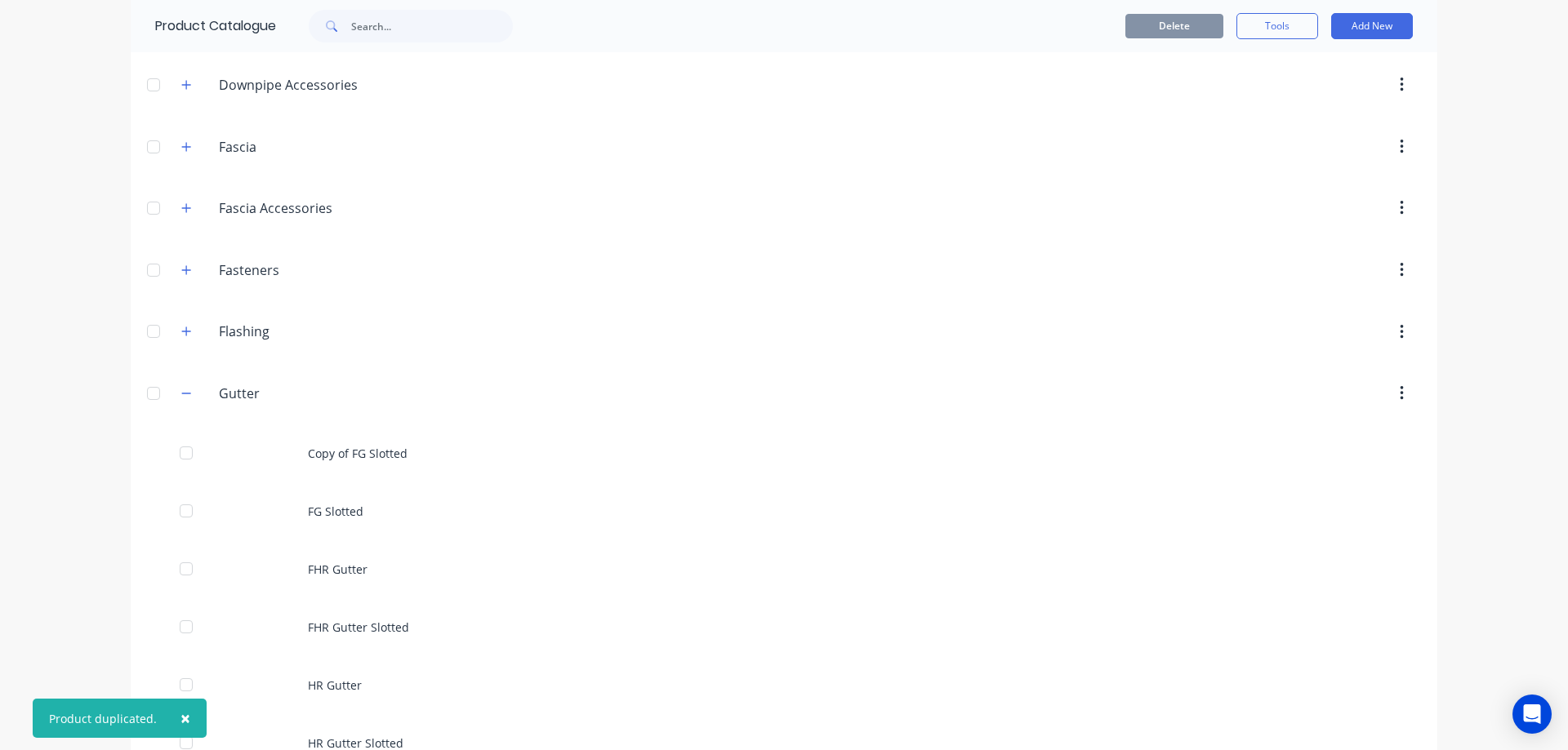
scroll to position [327, 0]
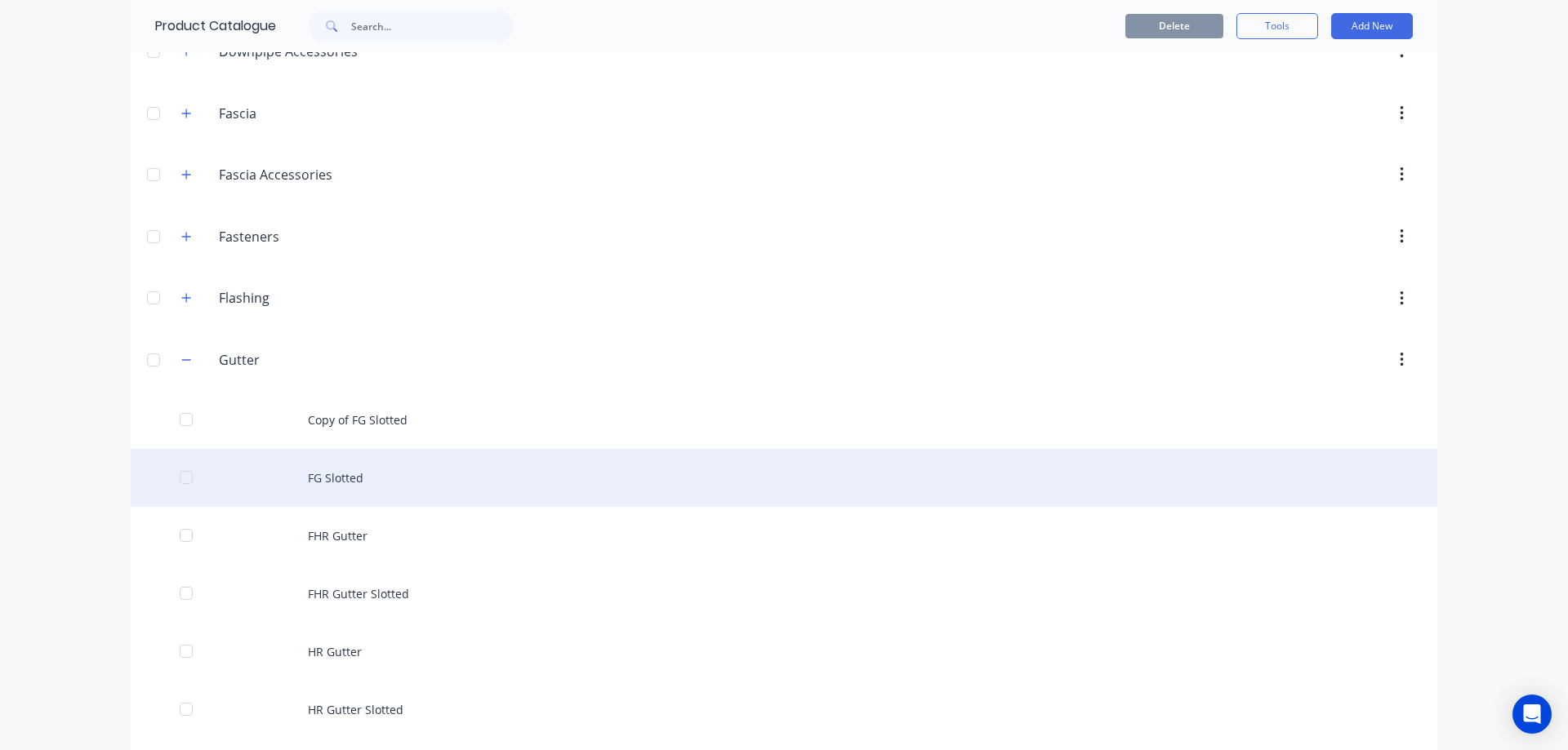
click at [327, 479] on div "FG Slotted" at bounding box center [784, 478] width 1307 height 58
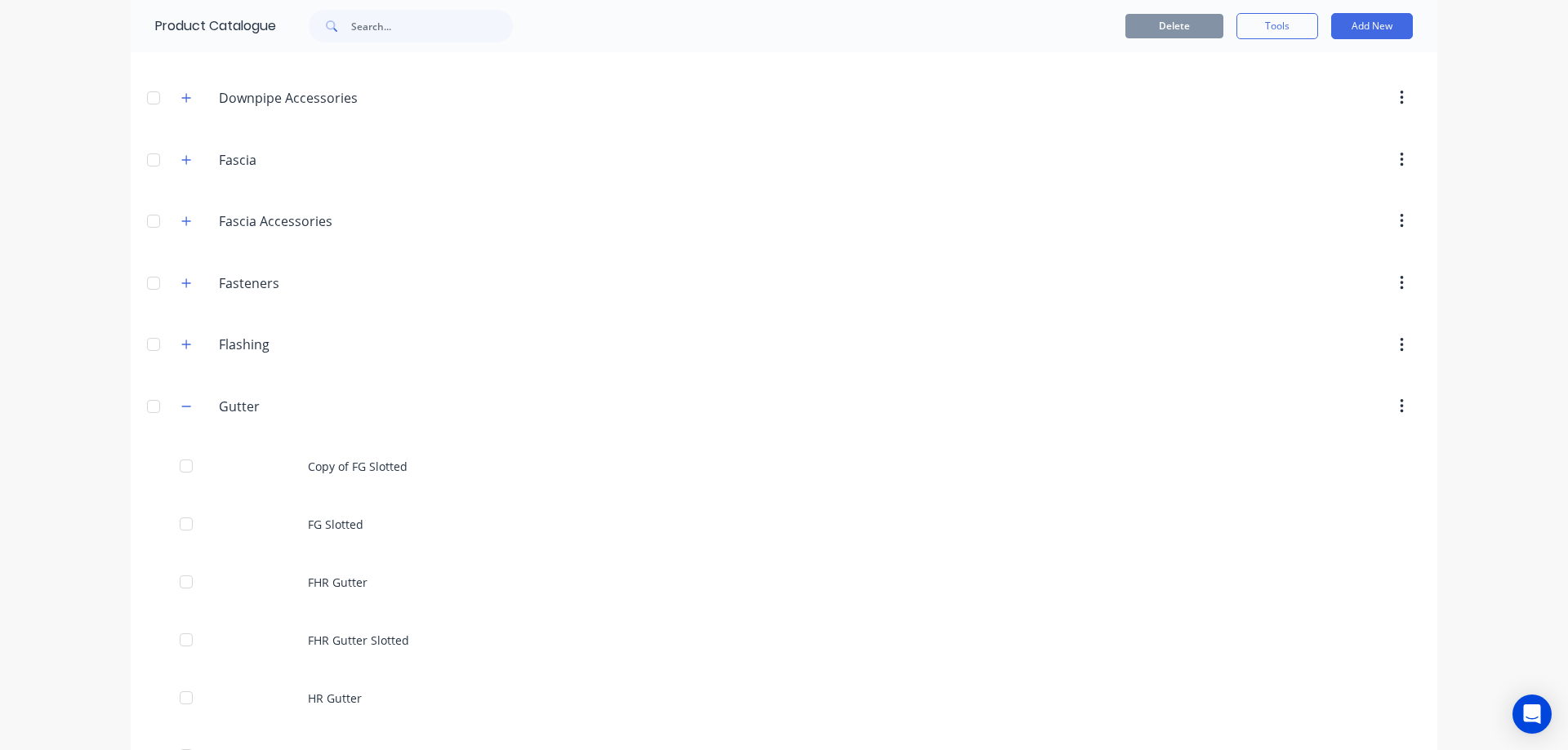
scroll to position [408, 0]
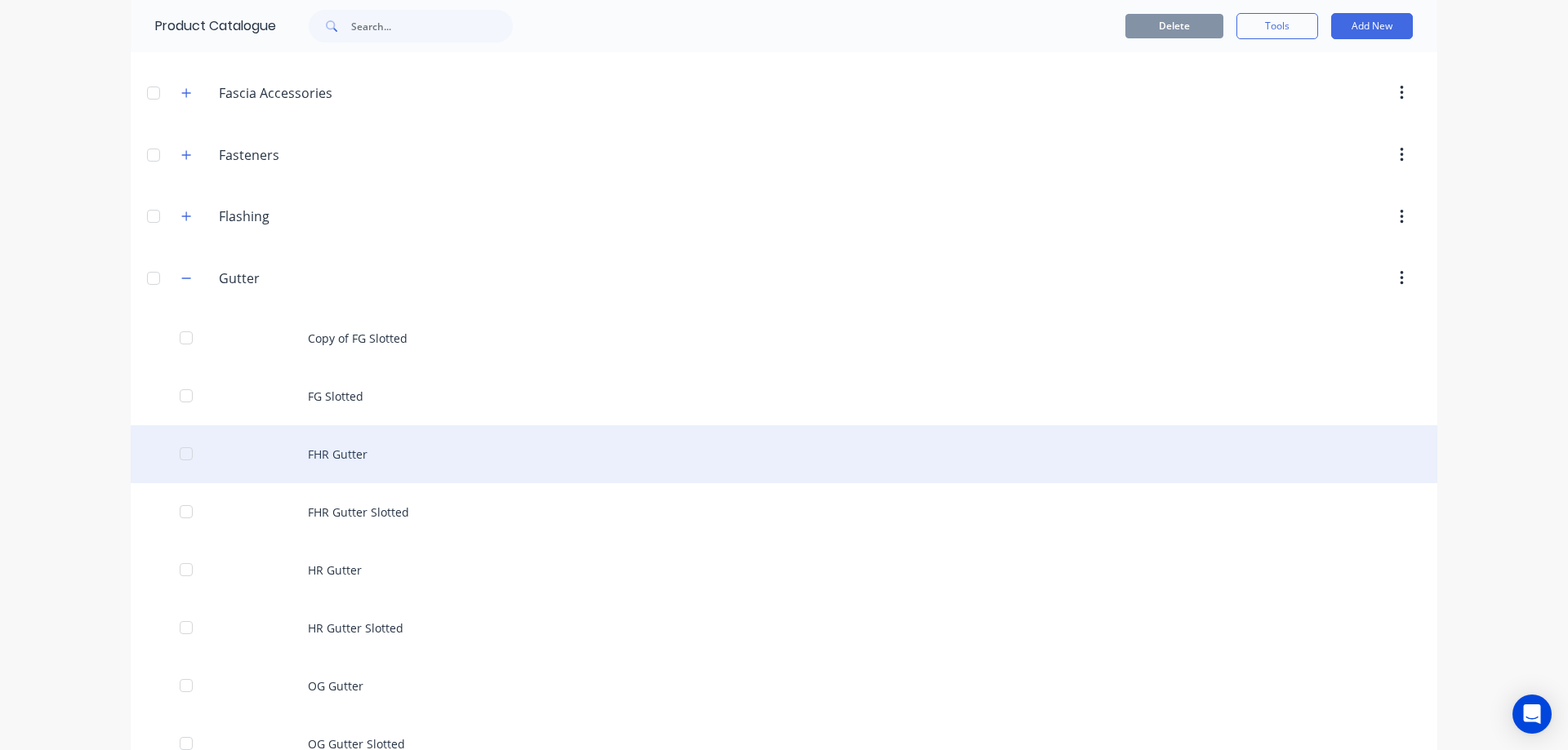
click at [306, 459] on div "FHR Gutter" at bounding box center [784, 454] width 1307 height 58
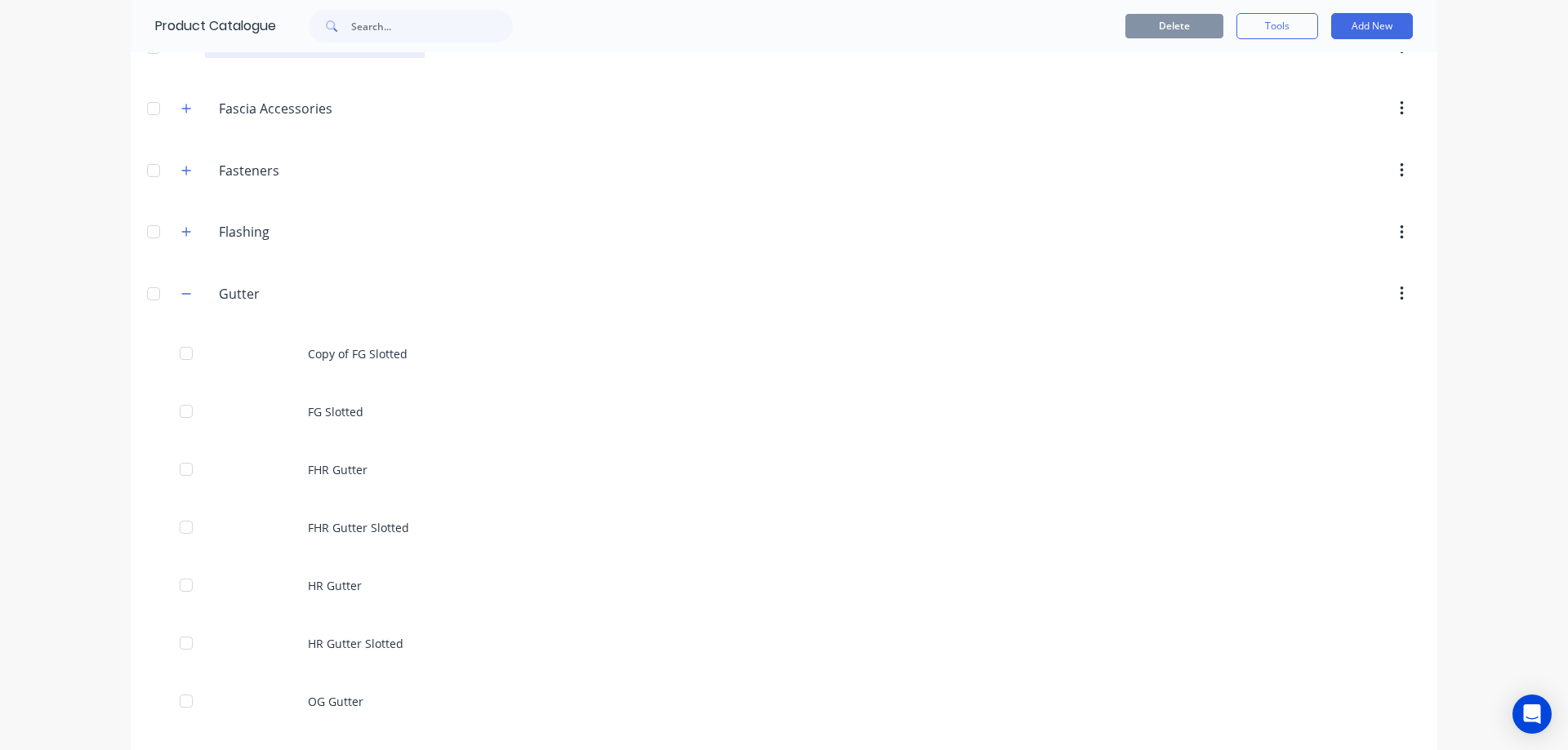
scroll to position [571, 0]
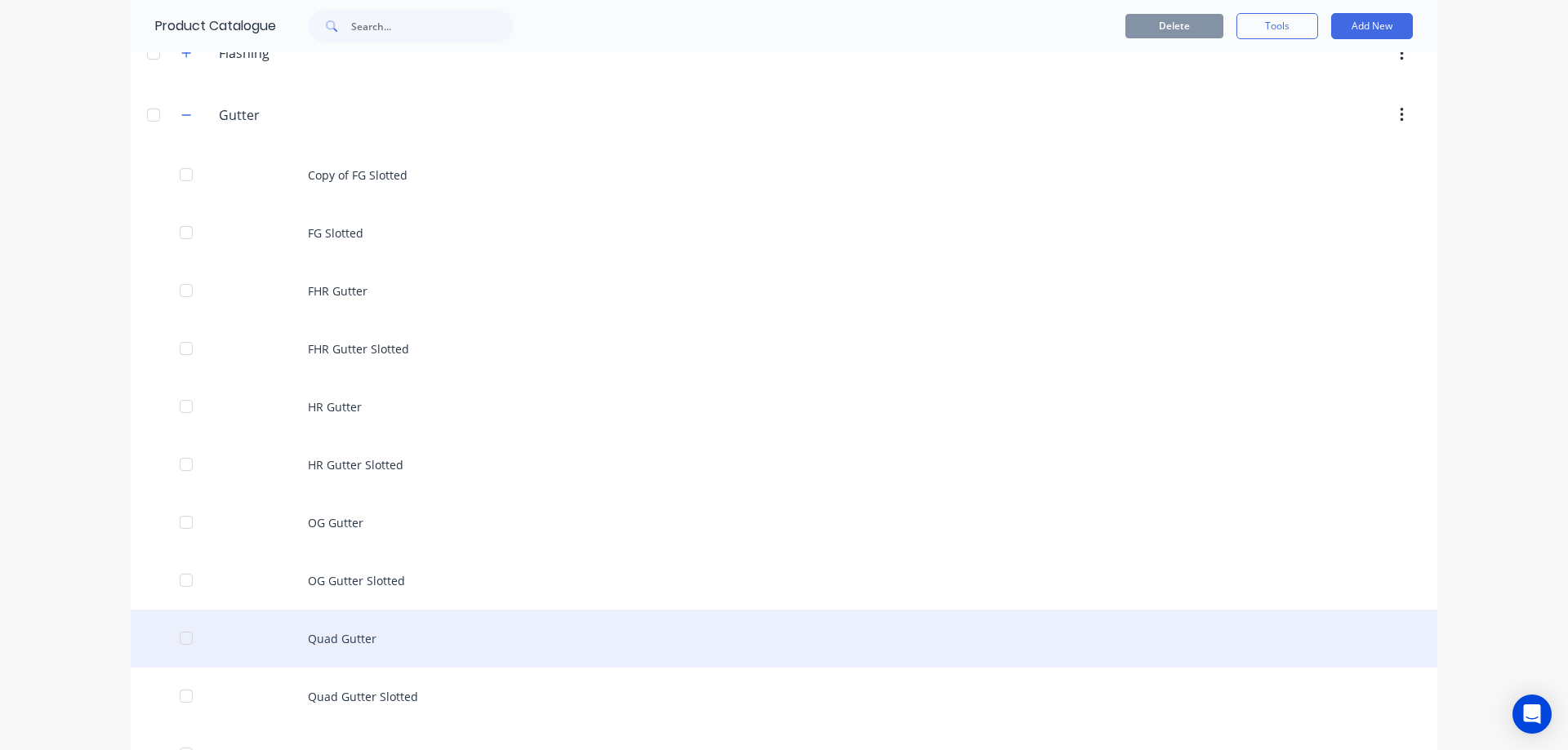
click at [356, 629] on div "Quad Gutter" at bounding box center [784, 639] width 1307 height 58
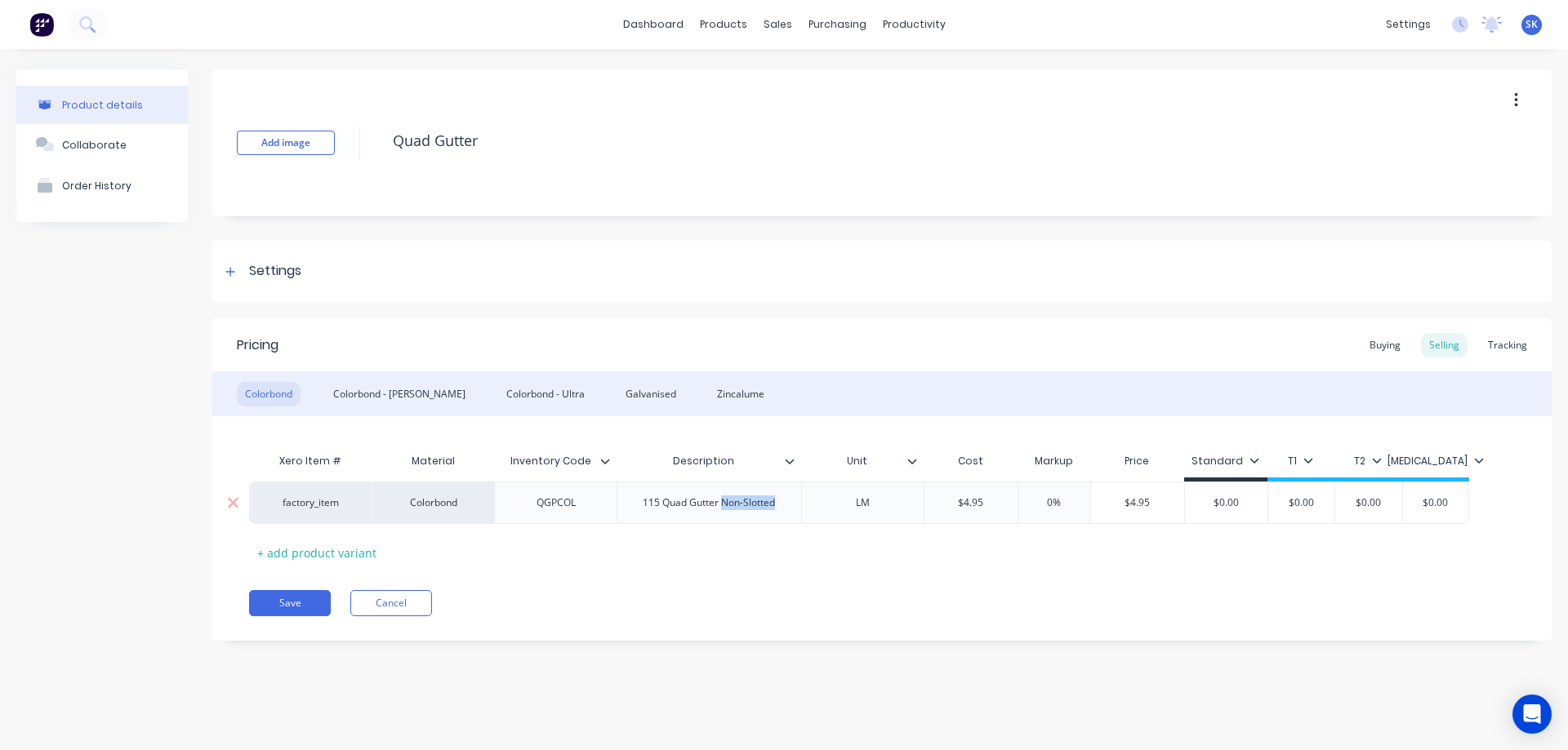
drag, startPoint x: 723, startPoint y: 505, endPoint x: 781, endPoint y: 501, distance: 58.1
click at [781, 501] on div "115 Quad Gutter Non-Slotted" at bounding box center [709, 502] width 159 height 21
copy div "Non-Slotted"
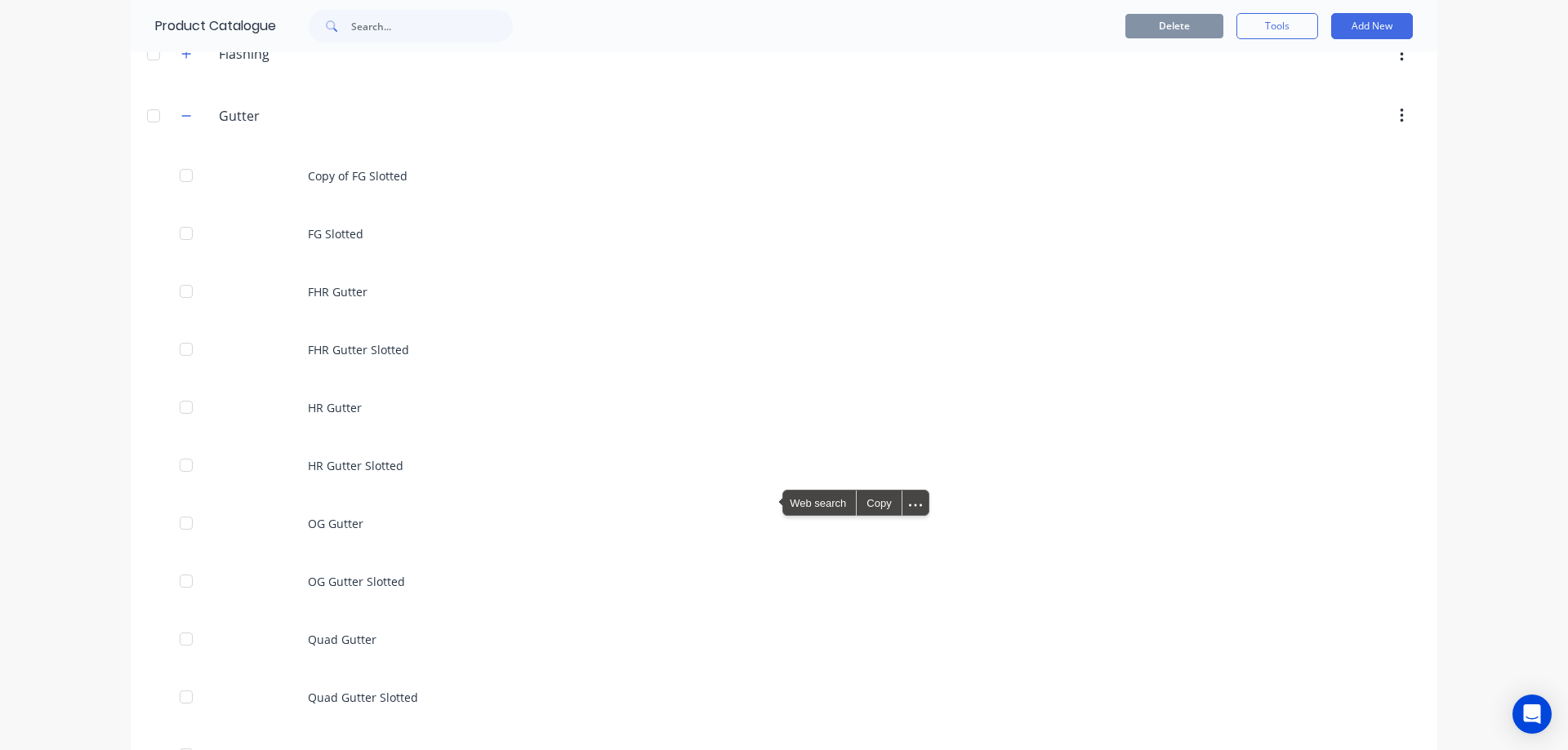
scroll to position [571, 0]
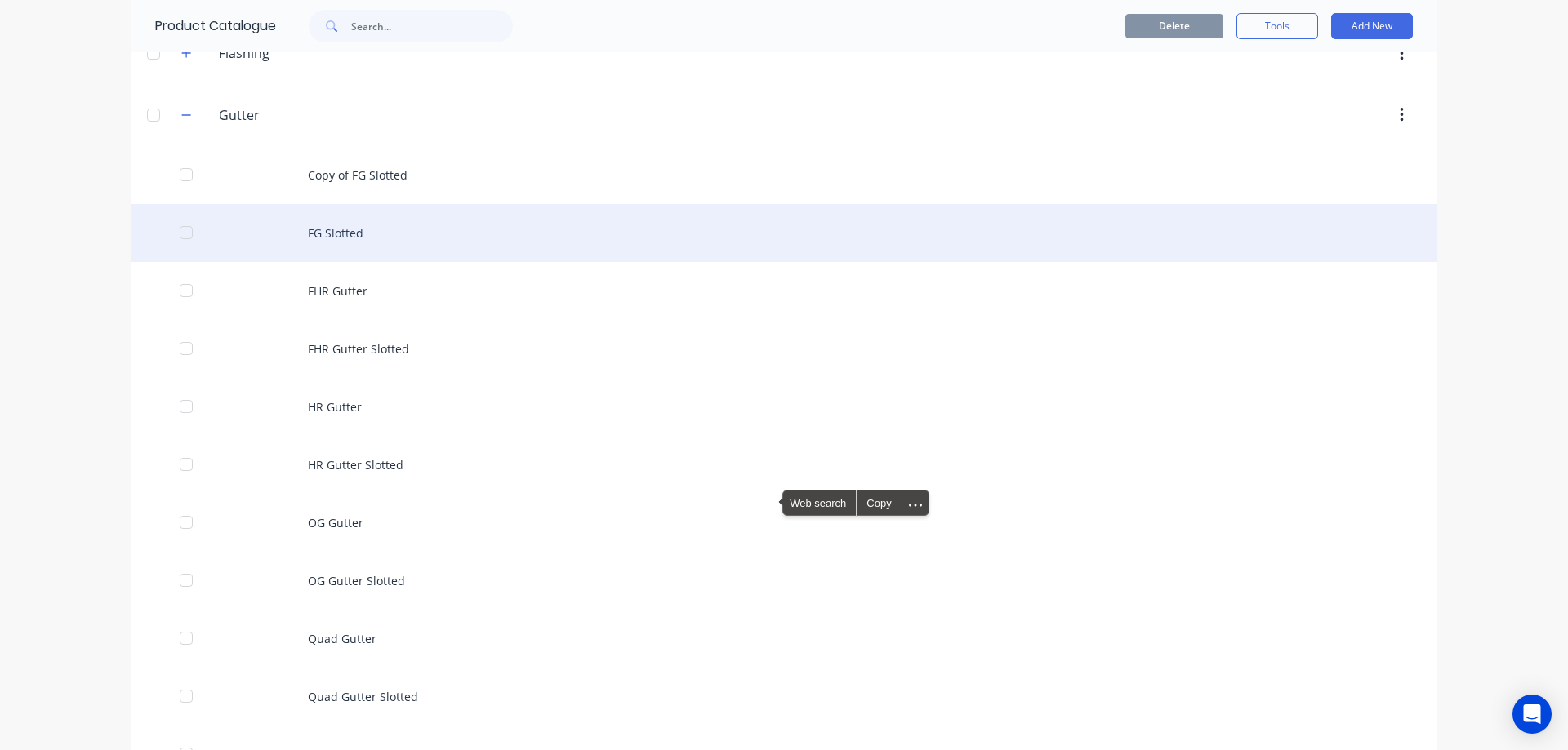
click at [342, 231] on div "FG Slotted" at bounding box center [784, 233] width 1307 height 58
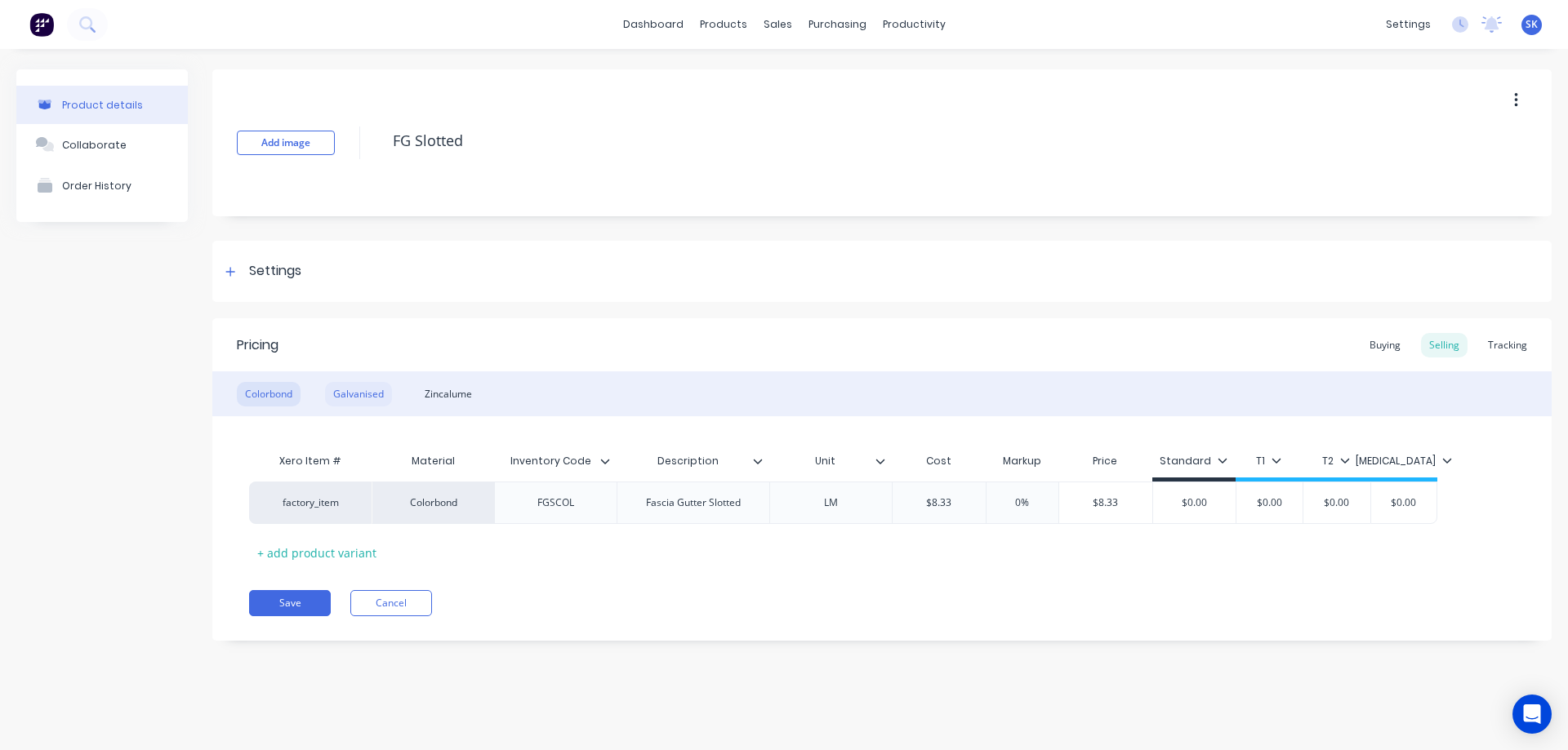
drag, startPoint x: 370, startPoint y: 393, endPoint x: 385, endPoint y: 389, distance: 15.5
click at [370, 393] on div "Galvanised" at bounding box center [358, 394] width 67 height 25
click at [448, 389] on div "Zincalume" at bounding box center [448, 394] width 64 height 25
click at [278, 388] on div "Colorbond" at bounding box center [268, 394] width 64 height 25
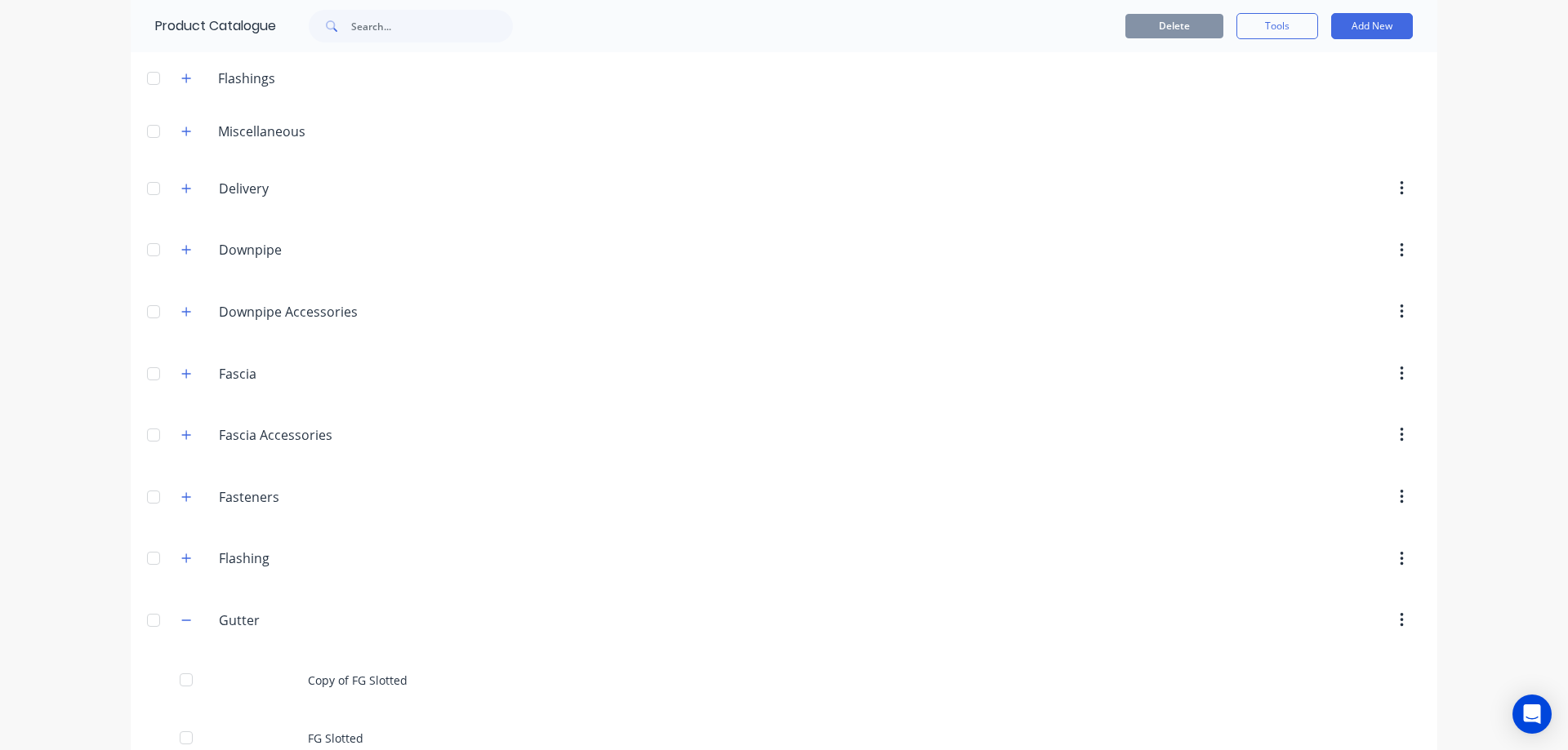
scroll to position [163, 0]
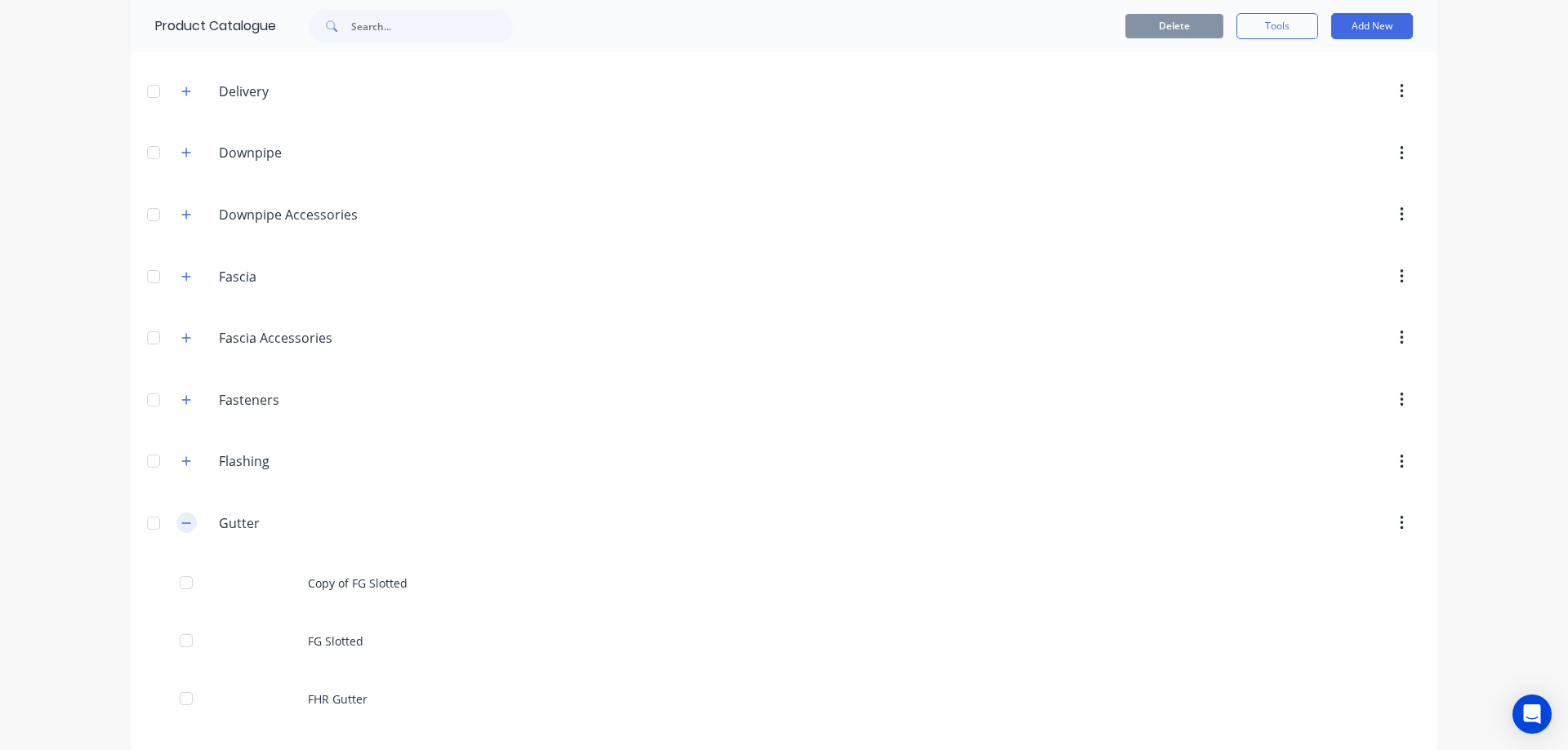
click at [185, 524] on icon "button" at bounding box center [187, 523] width 10 height 11
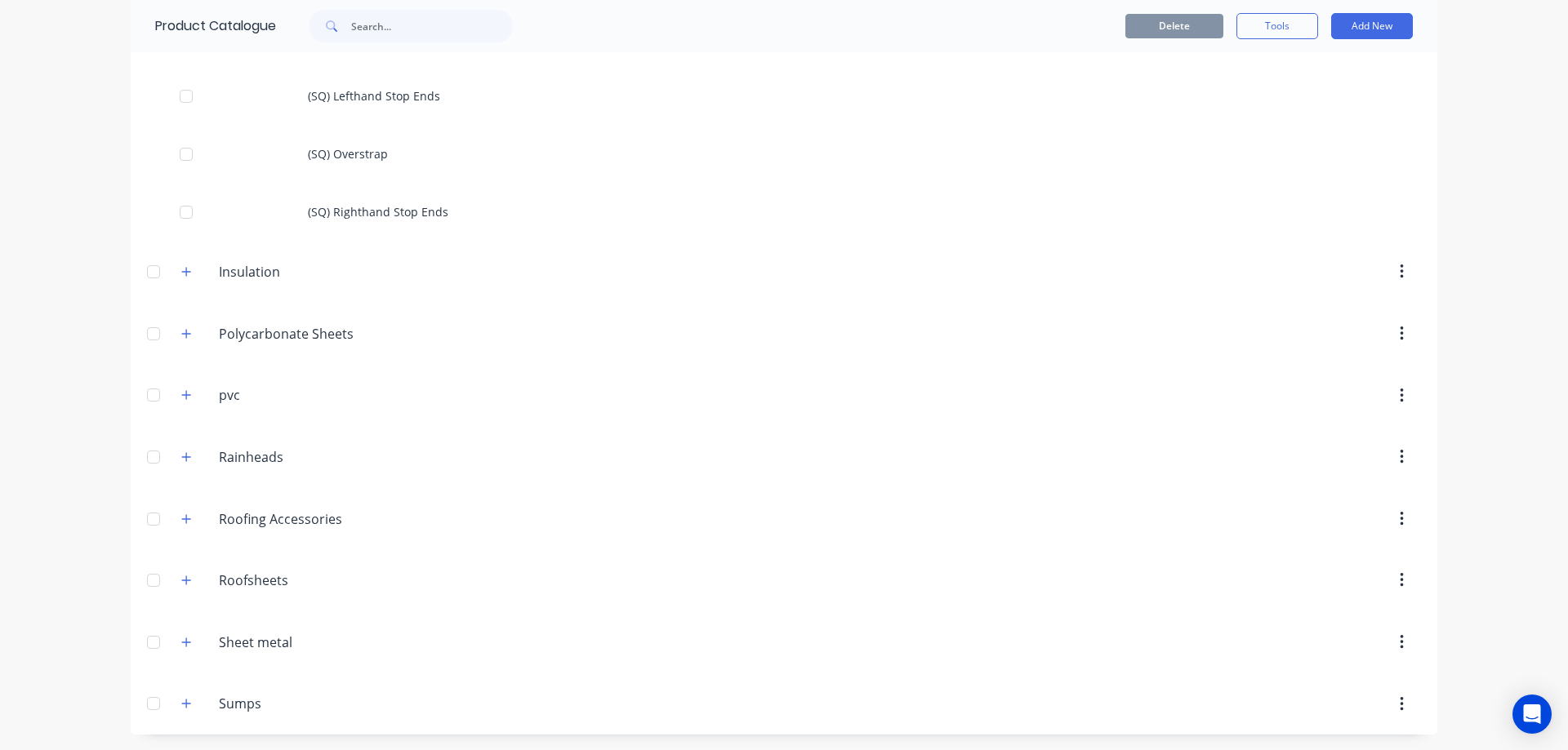
scroll to position [1640, 0]
click at [182, 573] on button "button" at bounding box center [187, 580] width 20 height 20
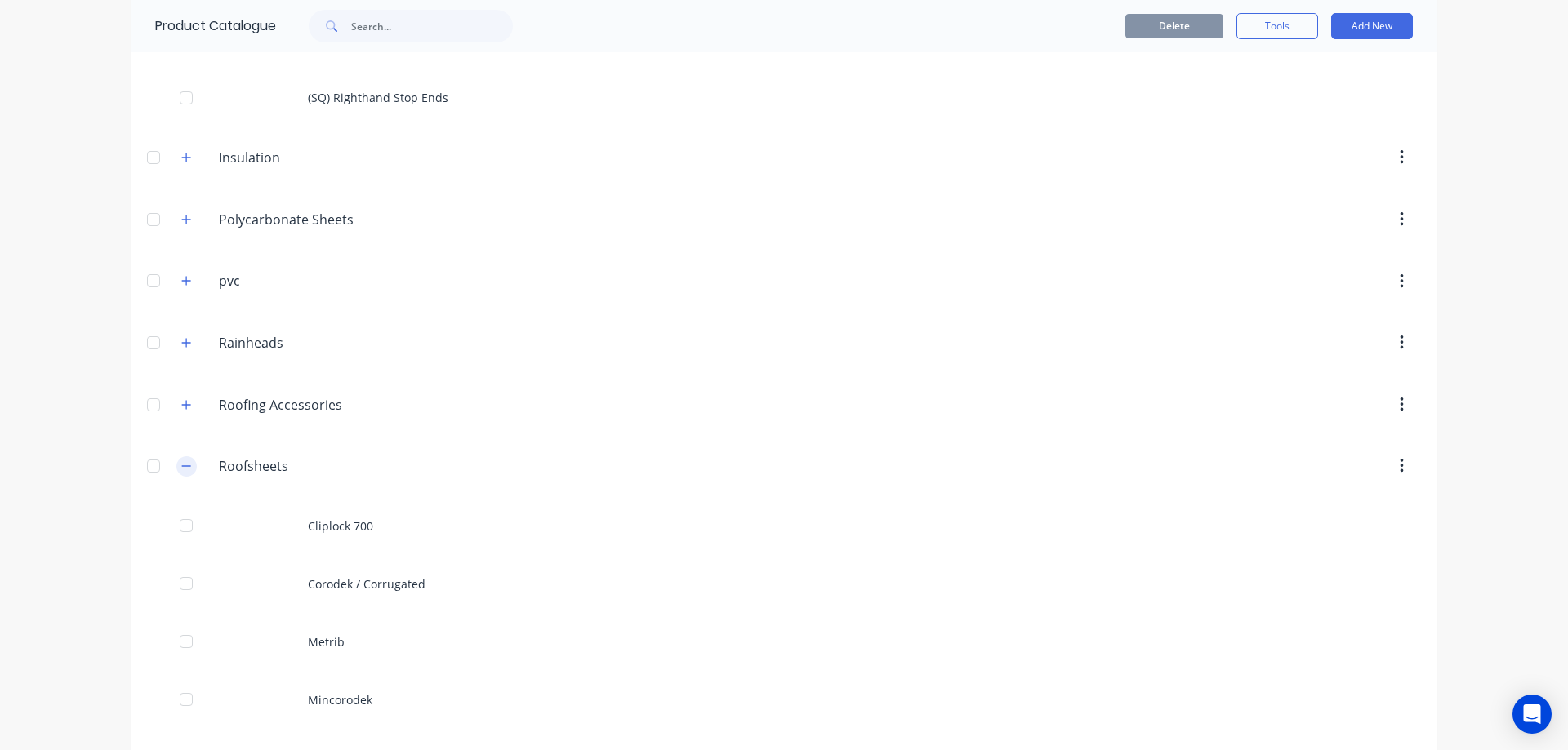
click at [187, 471] on button "button" at bounding box center [187, 467] width 20 height 20
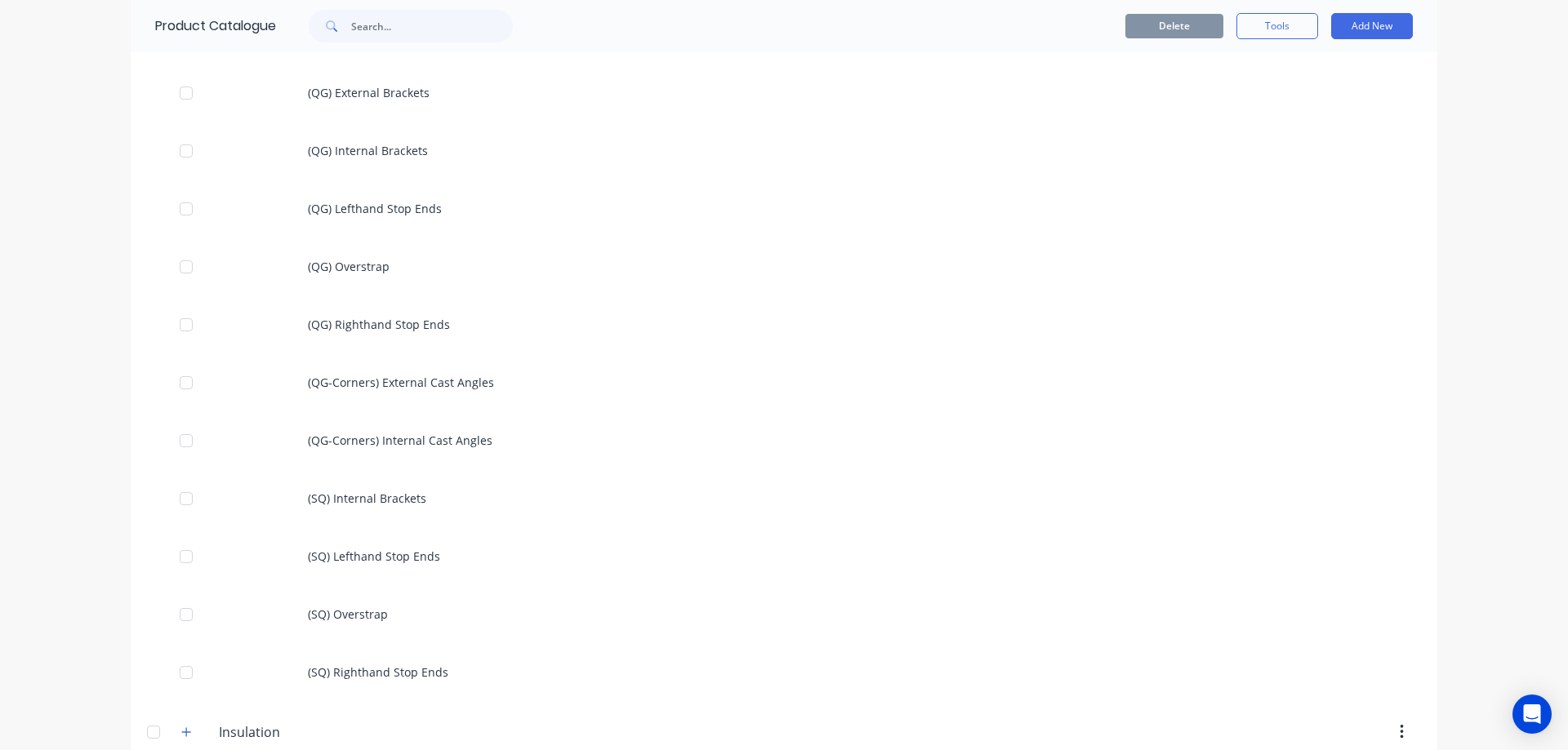
scroll to position [1150, 0]
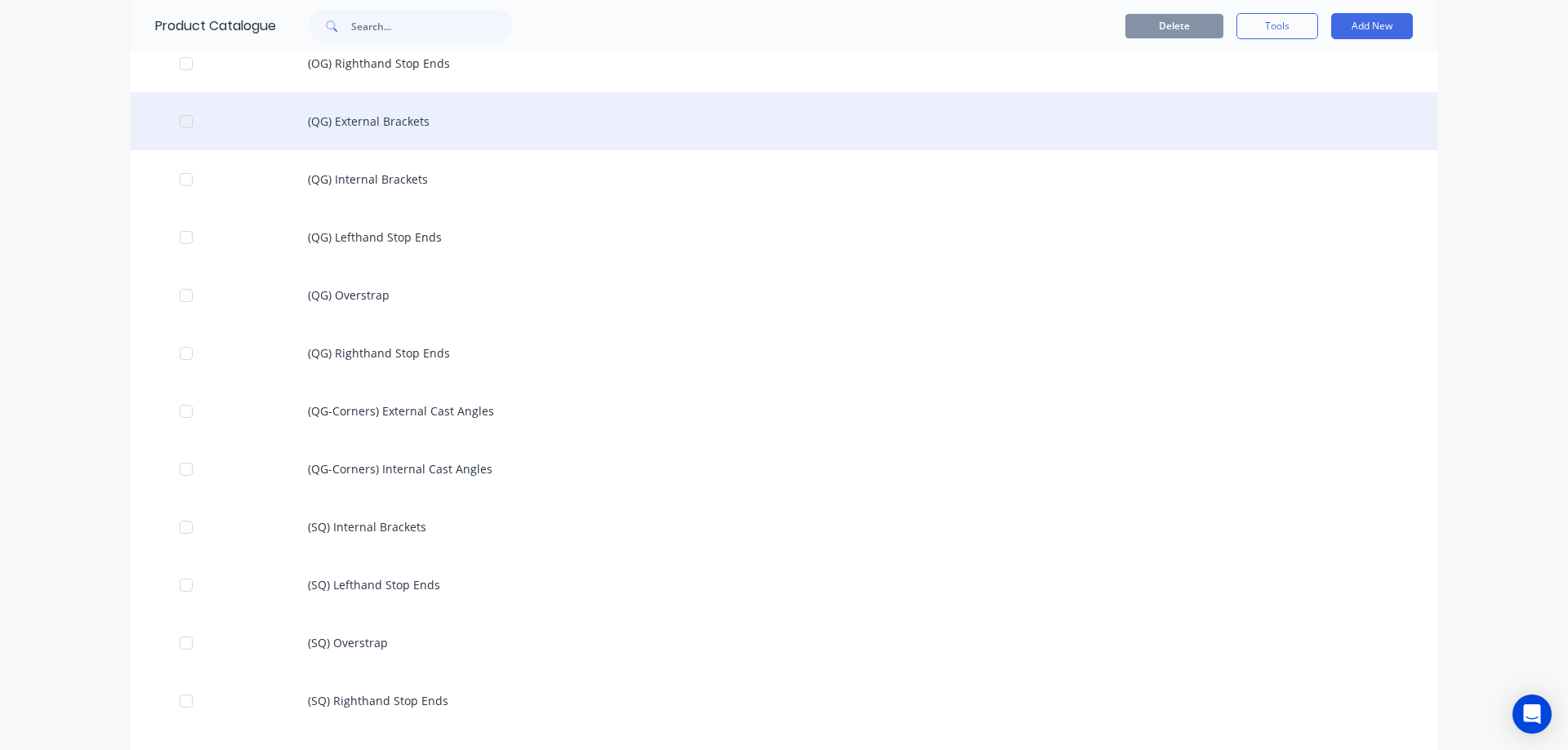
click at [394, 132] on div "(QG) External Brackets" at bounding box center [784, 121] width 1307 height 58
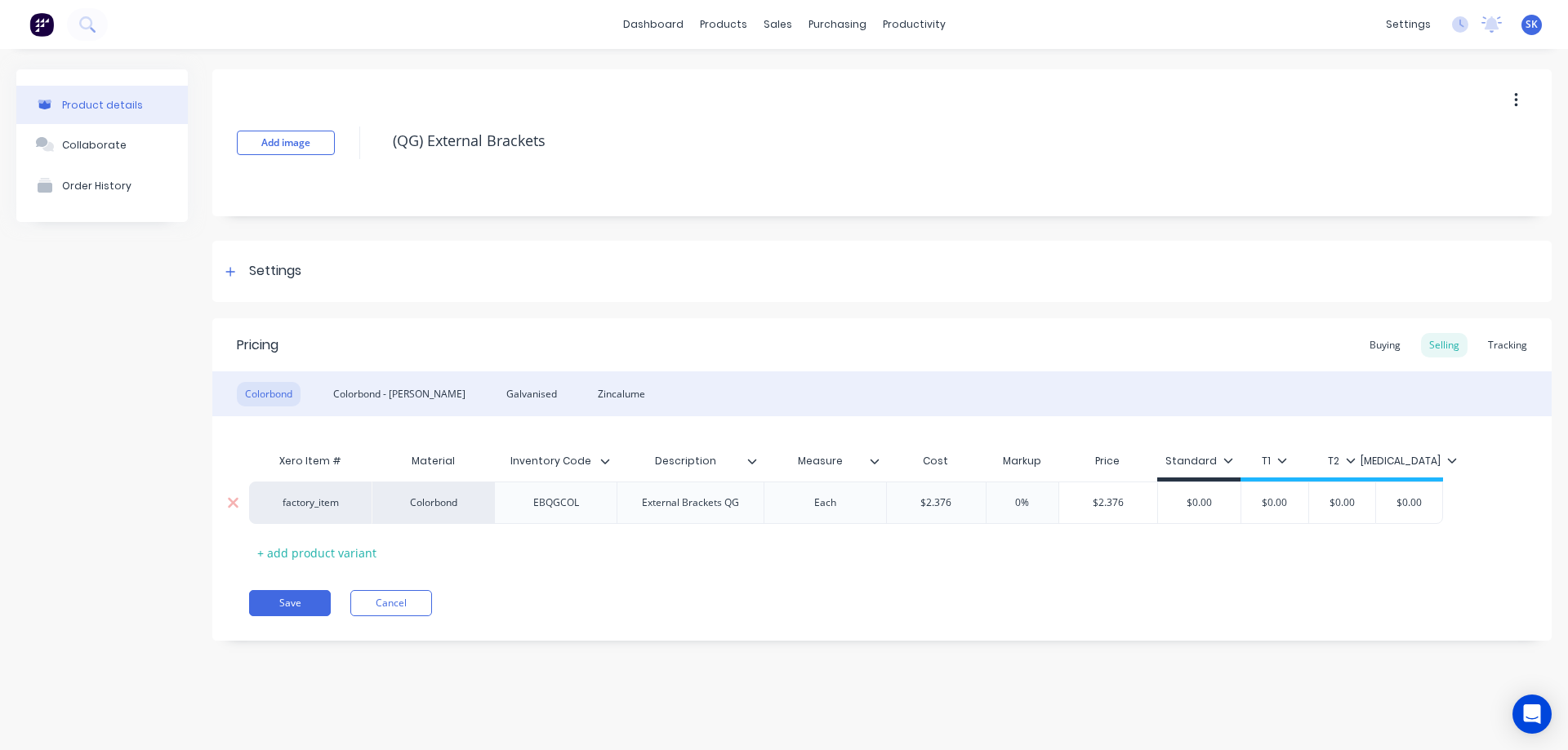
click at [971, 500] on input "$2.376" at bounding box center [936, 502] width 98 height 14
click at [948, 546] on div "Xero Item # Material Inventory Code Description Measure Cost Markup Price Stand…" at bounding box center [881, 505] width 1266 height 120
click at [373, 391] on div "Colorbond - Matt" at bounding box center [399, 394] width 149 height 25
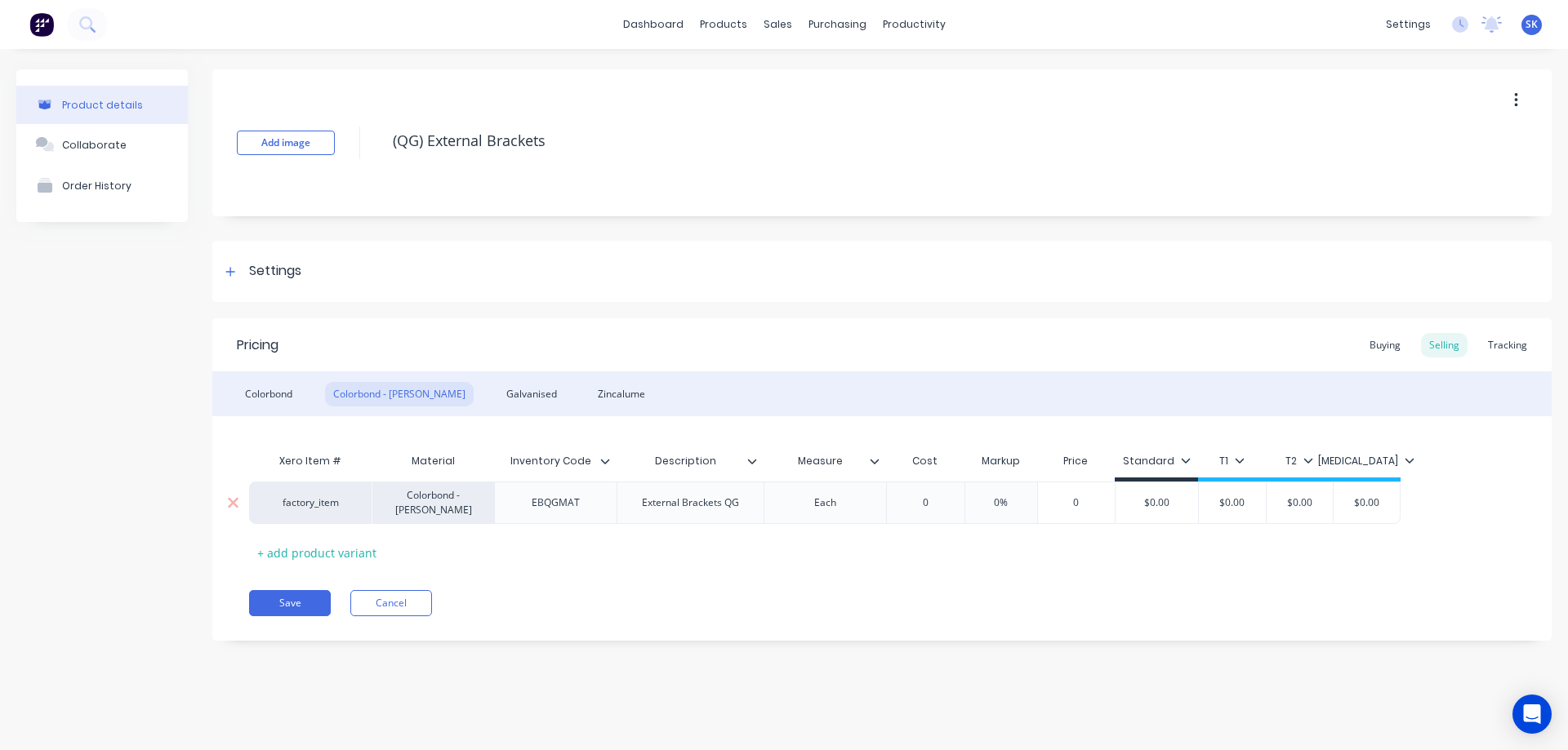
type input "0"
click at [948, 509] on input "0" at bounding box center [925, 502] width 81 height 14
click at [943, 548] on div "Xero Item # Material Inventory Code Description Measure Cost Markup Price Stand…" at bounding box center [881, 505] width 1266 height 120
click at [498, 390] on div "Galvanised" at bounding box center [531, 394] width 67 height 25
type input "0"
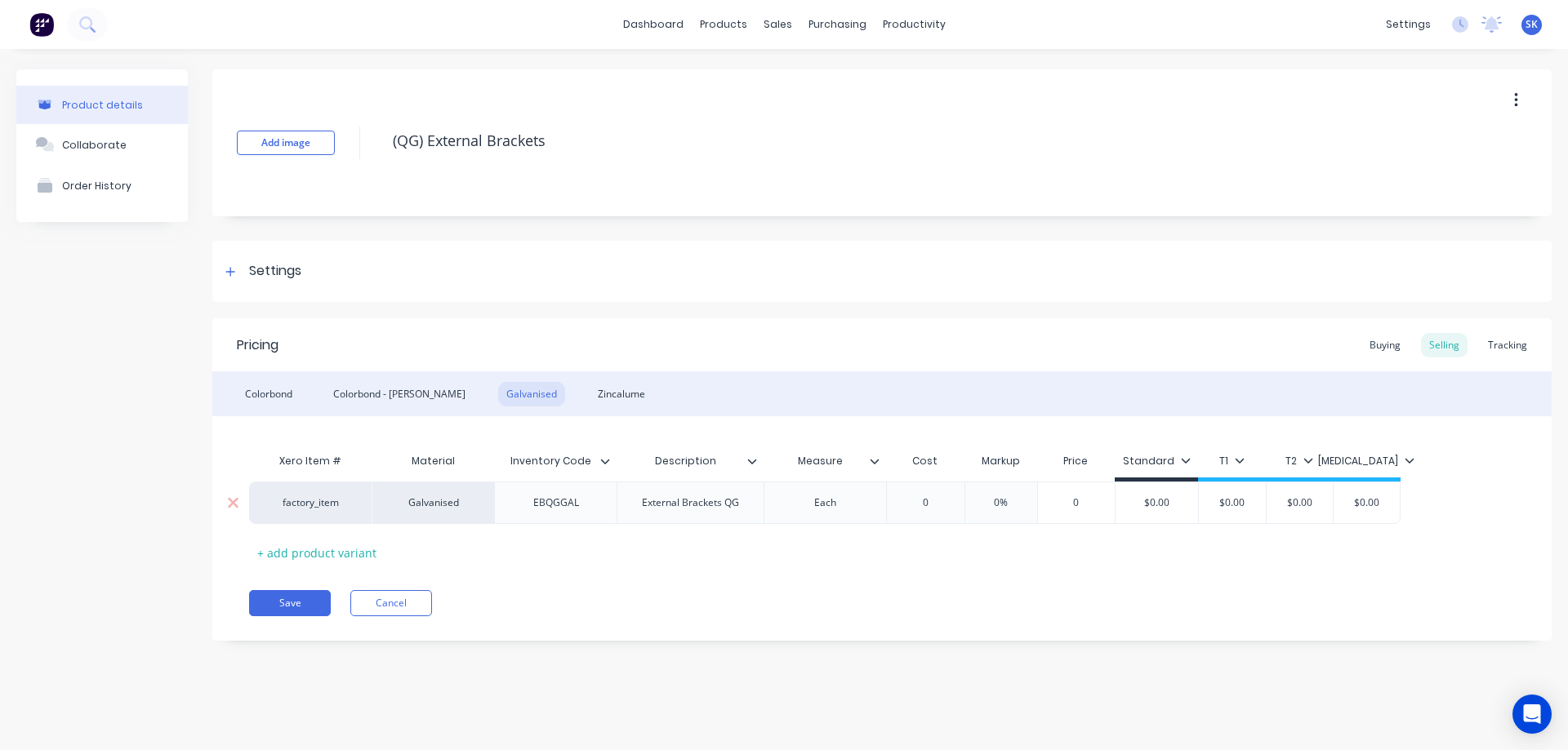
click at [948, 506] on input "0" at bounding box center [925, 502] width 81 height 14
click at [801, 585] on div "Pricing Buying Selling Tracking Colorbond Colorbond - Matt Galvanised Zincalume…" at bounding box center [882, 479] width 1340 height 322
click at [590, 393] on div "Zincalume" at bounding box center [621, 394] width 64 height 25
click at [946, 512] on div "0" at bounding box center [925, 503] width 81 height 41
type input "0"
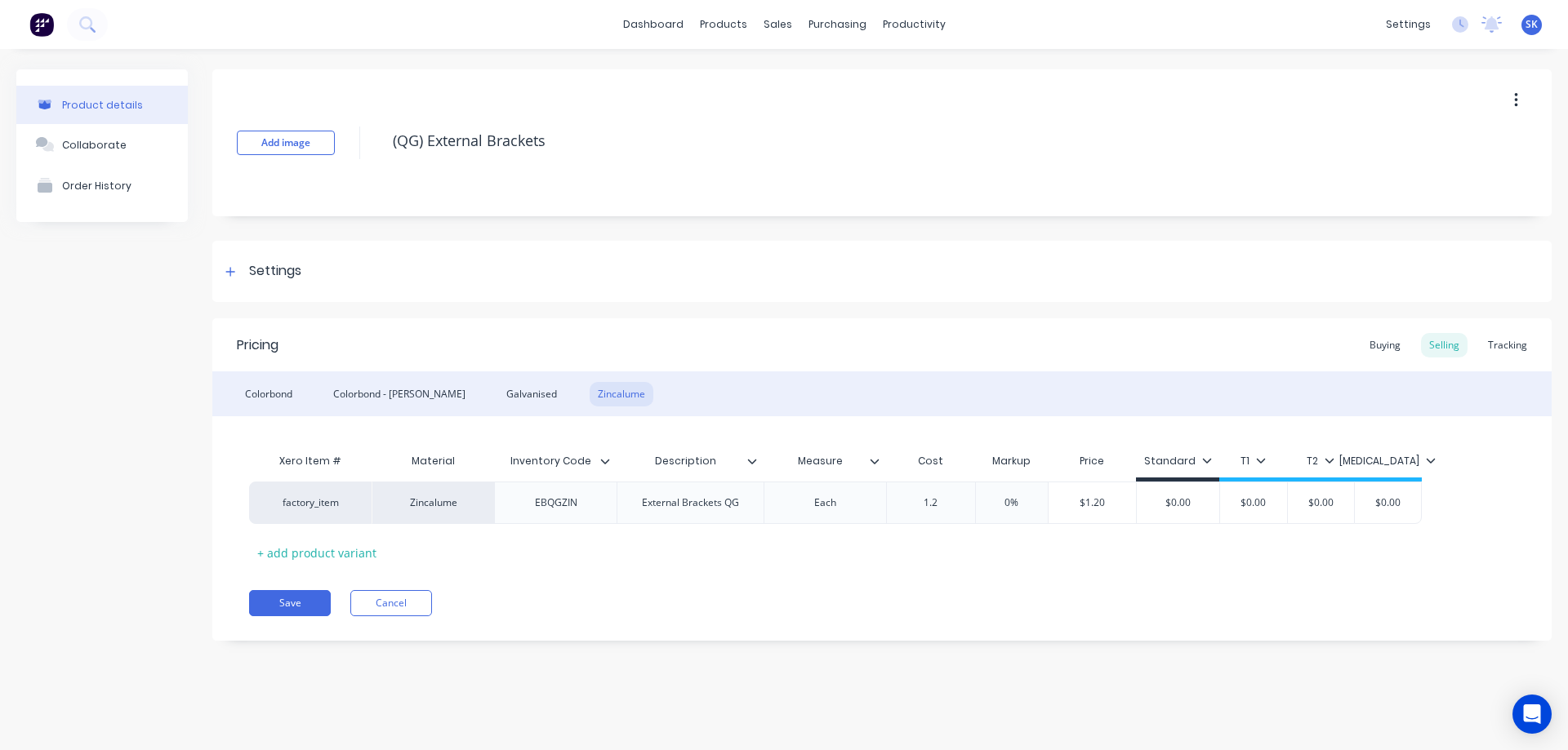
type input "1.2"
click at [915, 545] on div "Xero Item # Material Inventory Code Description Measure Cost Markup Price Stand…" at bounding box center [881, 505] width 1266 height 120
click at [498, 396] on div "Galvanised" at bounding box center [531, 394] width 67 height 25
click at [349, 395] on div "Colorbond - Matt" at bounding box center [399, 394] width 149 height 25
click at [284, 394] on div "Colorbond" at bounding box center [268, 394] width 64 height 25
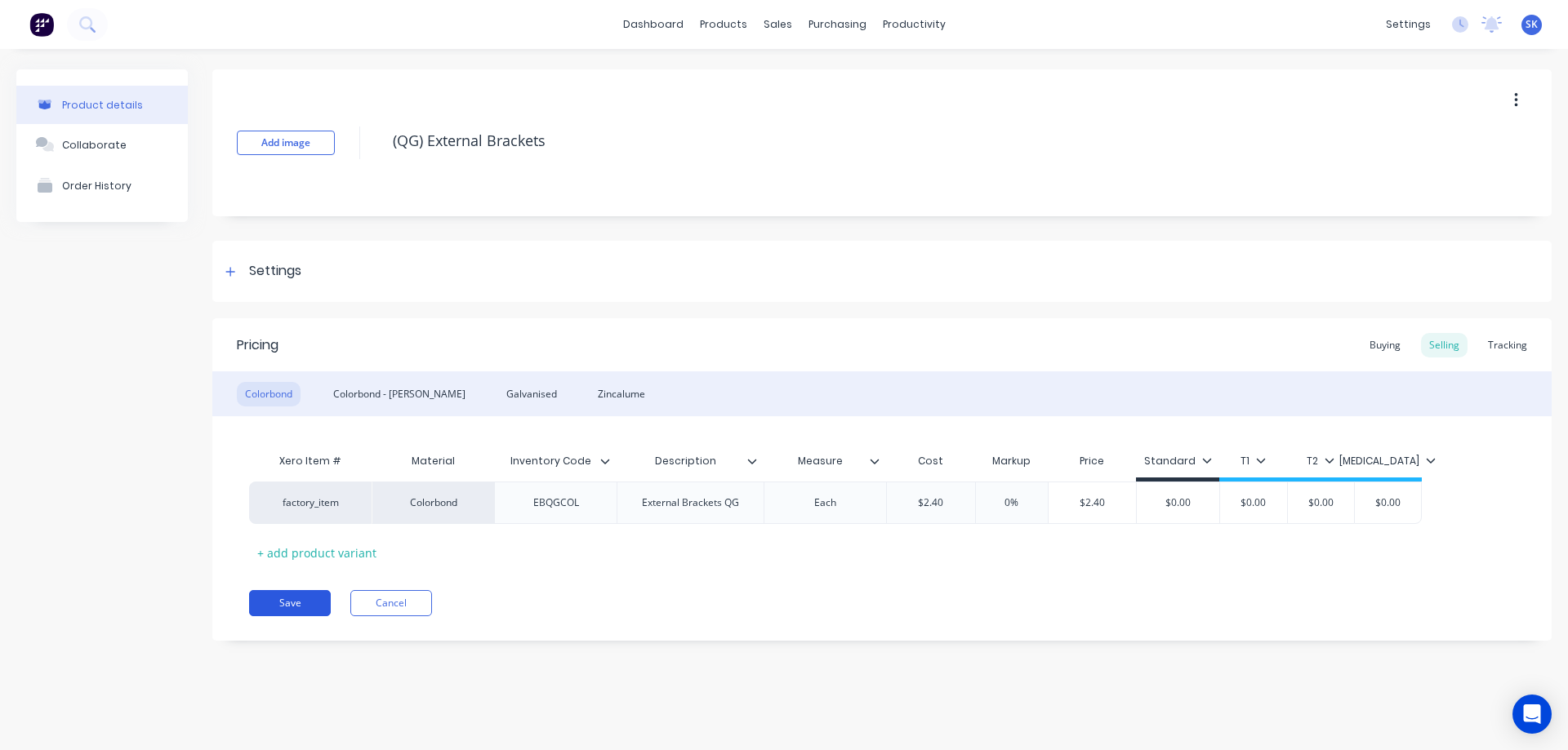
click at [306, 608] on button "Save" at bounding box center [289, 603] width 81 height 26
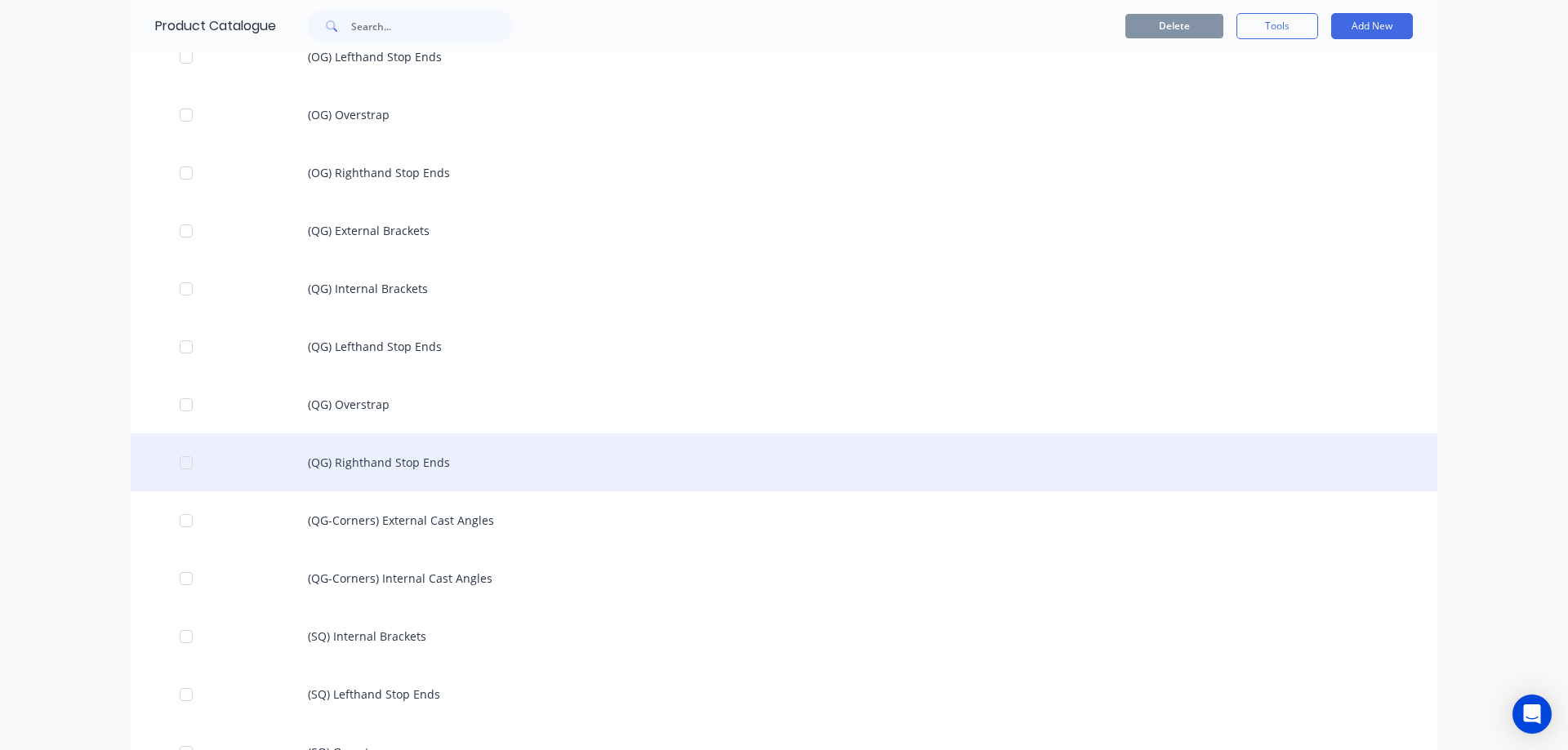
scroll to position [1143, 0]
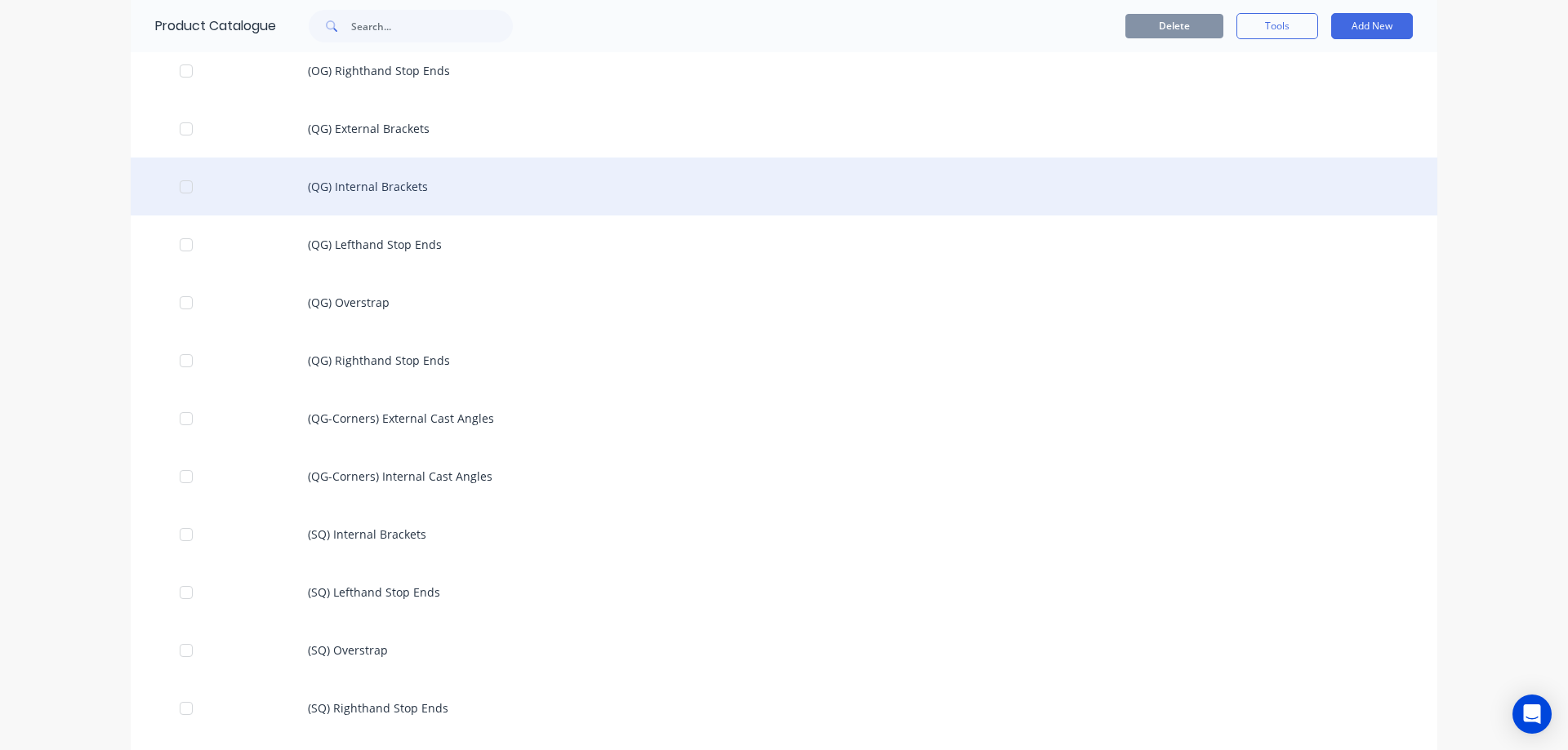
click at [356, 188] on div "(QG) Internal Brackets" at bounding box center [784, 187] width 1307 height 58
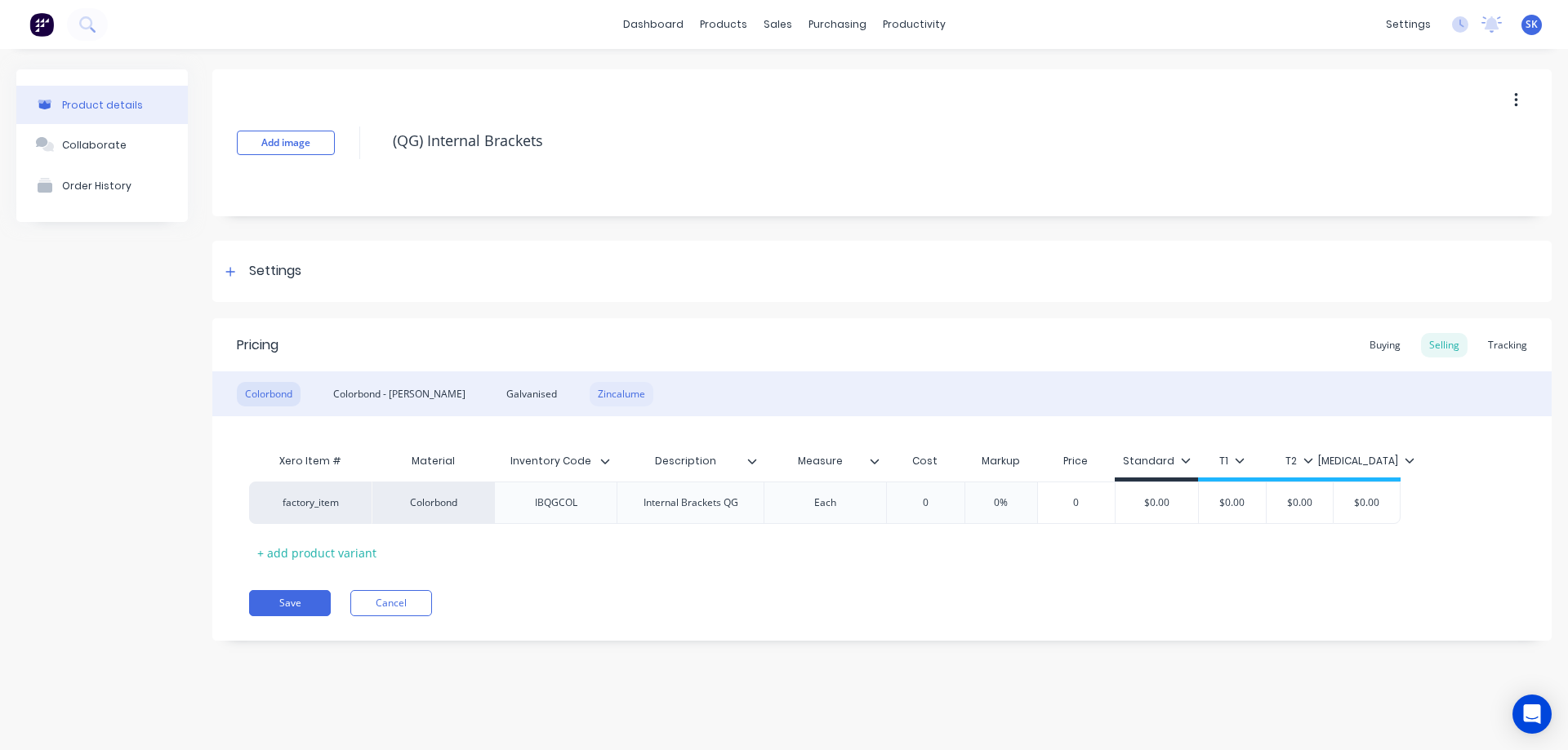
click at [590, 395] on div "Zincalume" at bounding box center [621, 394] width 64 height 25
click at [968, 510] on div "$1.155" at bounding box center [936, 503] width 98 height 41
type input "$1.16"
click at [999, 563] on div "Xero Item # Material Inventory Code Description Measure Cost Markup Price Stand…" at bounding box center [881, 505] width 1266 height 120
click at [498, 395] on div "Galvanised" at bounding box center [531, 394] width 67 height 25
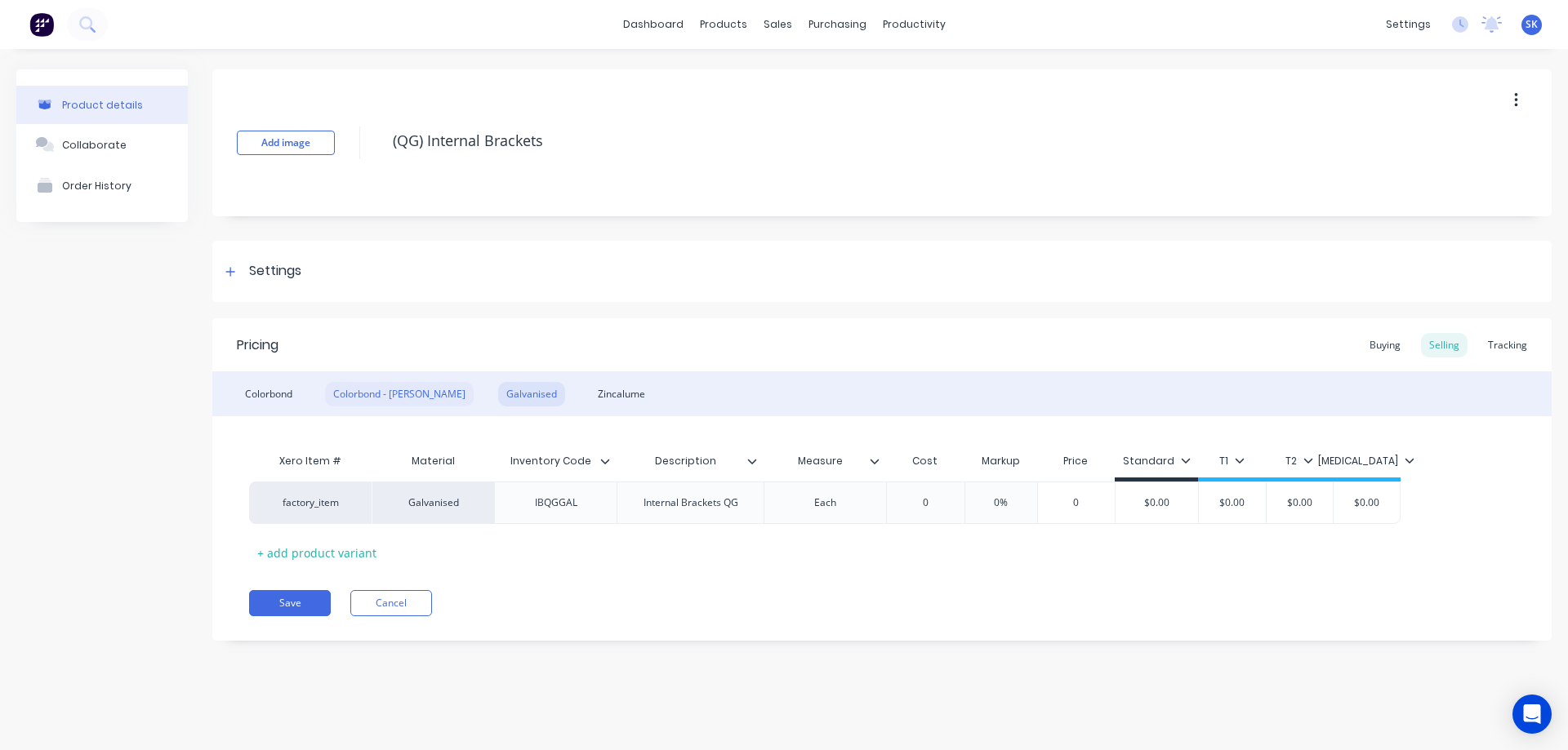
click at [405, 392] on div "Colorbond - Matt" at bounding box center [399, 394] width 149 height 25
click at [286, 391] on div "Colorbond" at bounding box center [268, 394] width 64 height 25
click at [498, 387] on div "Galvanised" at bounding box center [531, 394] width 67 height 25
click at [590, 388] on div "Zincalume" at bounding box center [621, 394] width 64 height 25
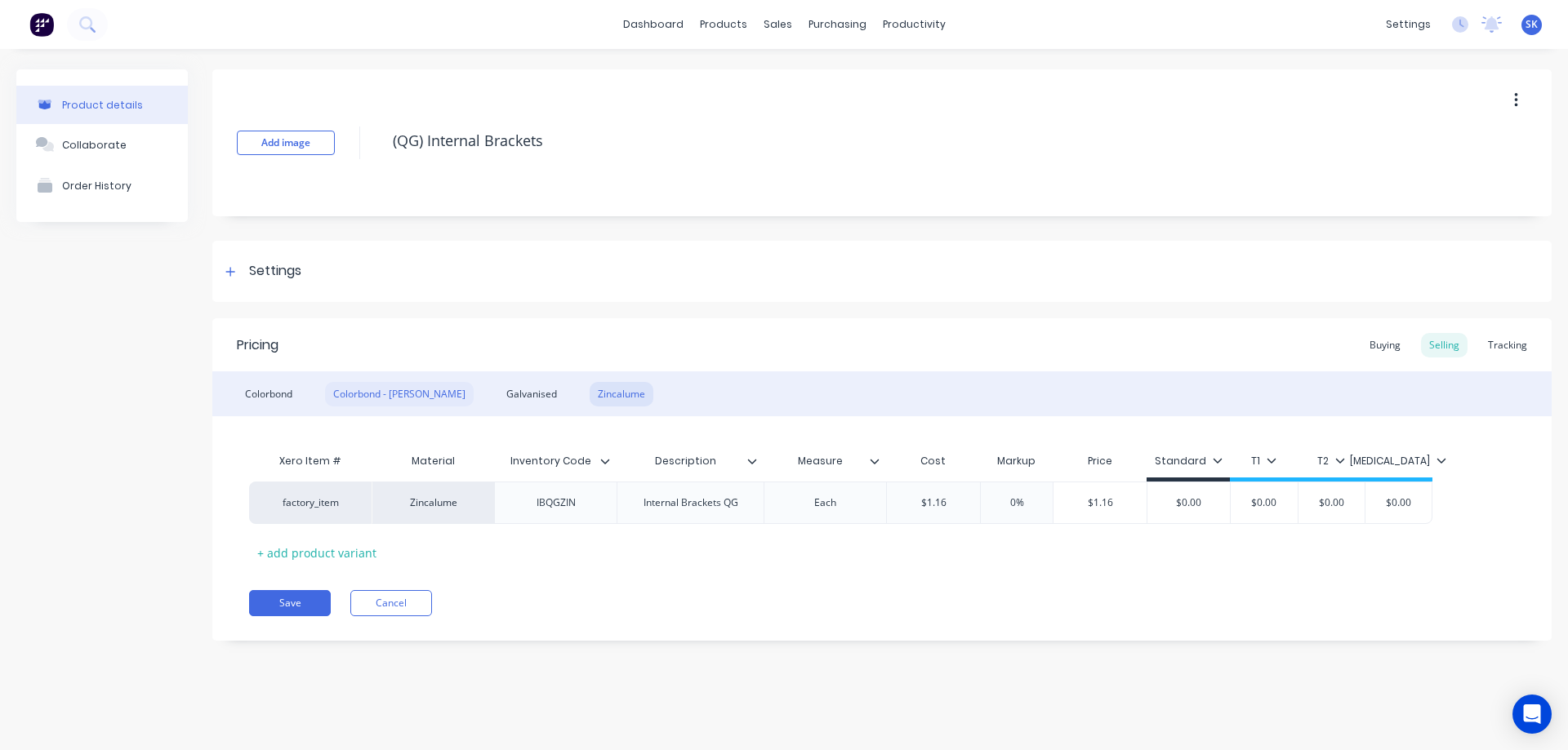
click at [385, 388] on div "Colorbond - Matt" at bounding box center [399, 394] width 149 height 25
click at [267, 394] on div "Colorbond" at bounding box center [268, 394] width 64 height 25
click at [391, 398] on div "Colorbond - Matt" at bounding box center [399, 394] width 149 height 25
click at [498, 397] on div "Galvanised" at bounding box center [531, 394] width 67 height 25
click at [590, 395] on div "Zincalume" at bounding box center [621, 394] width 64 height 25
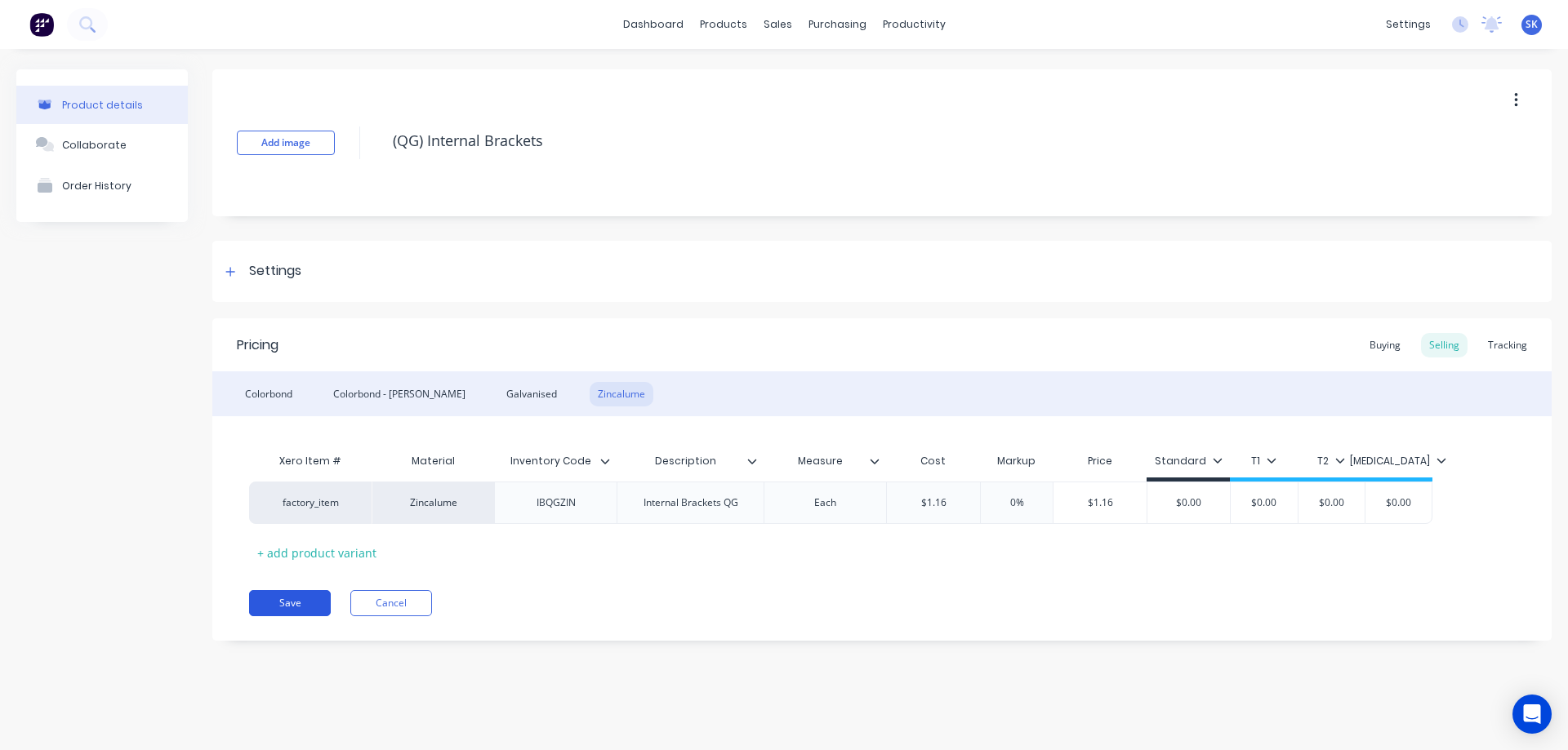
click at [294, 596] on button "Save" at bounding box center [289, 603] width 81 height 26
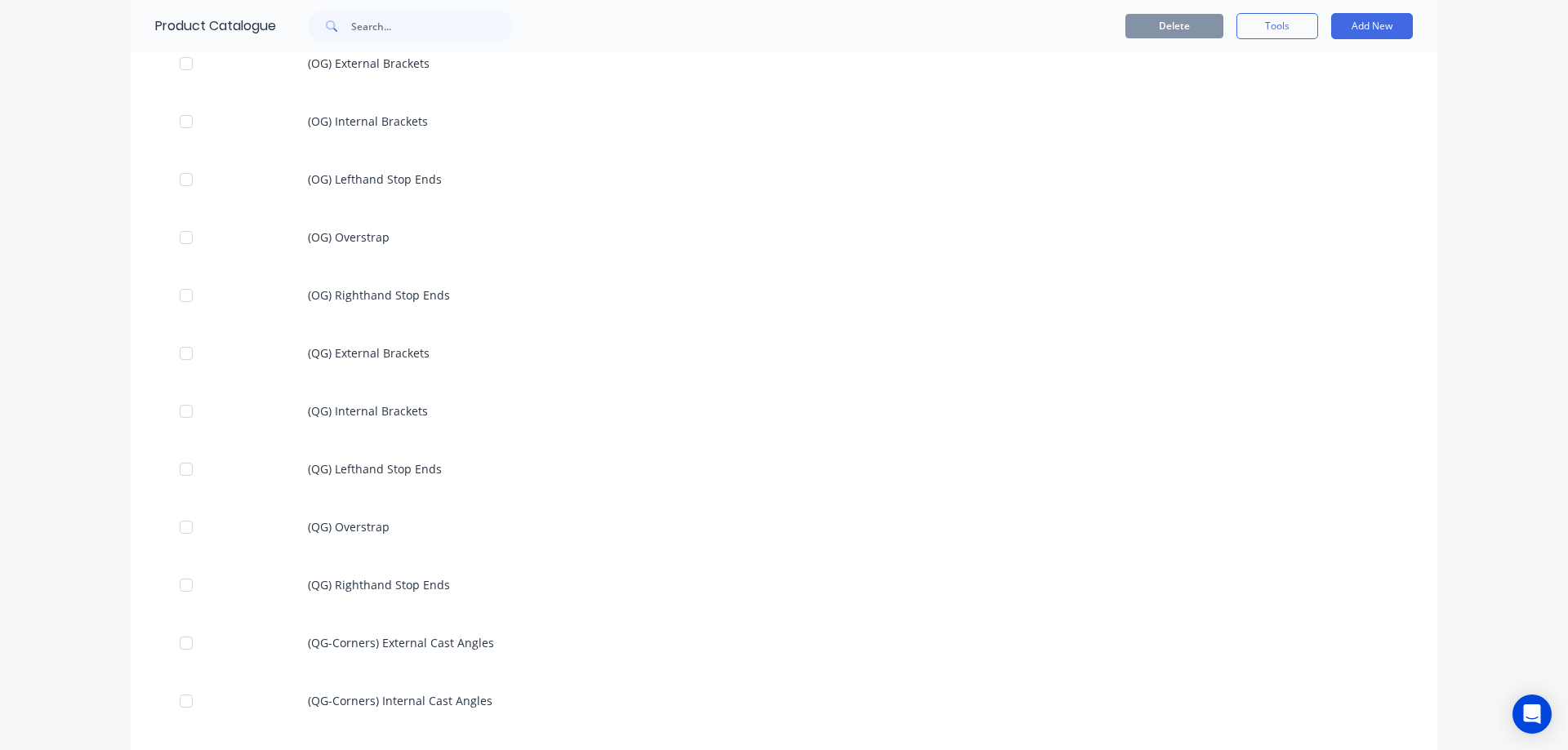
scroll to position [1061, 0]
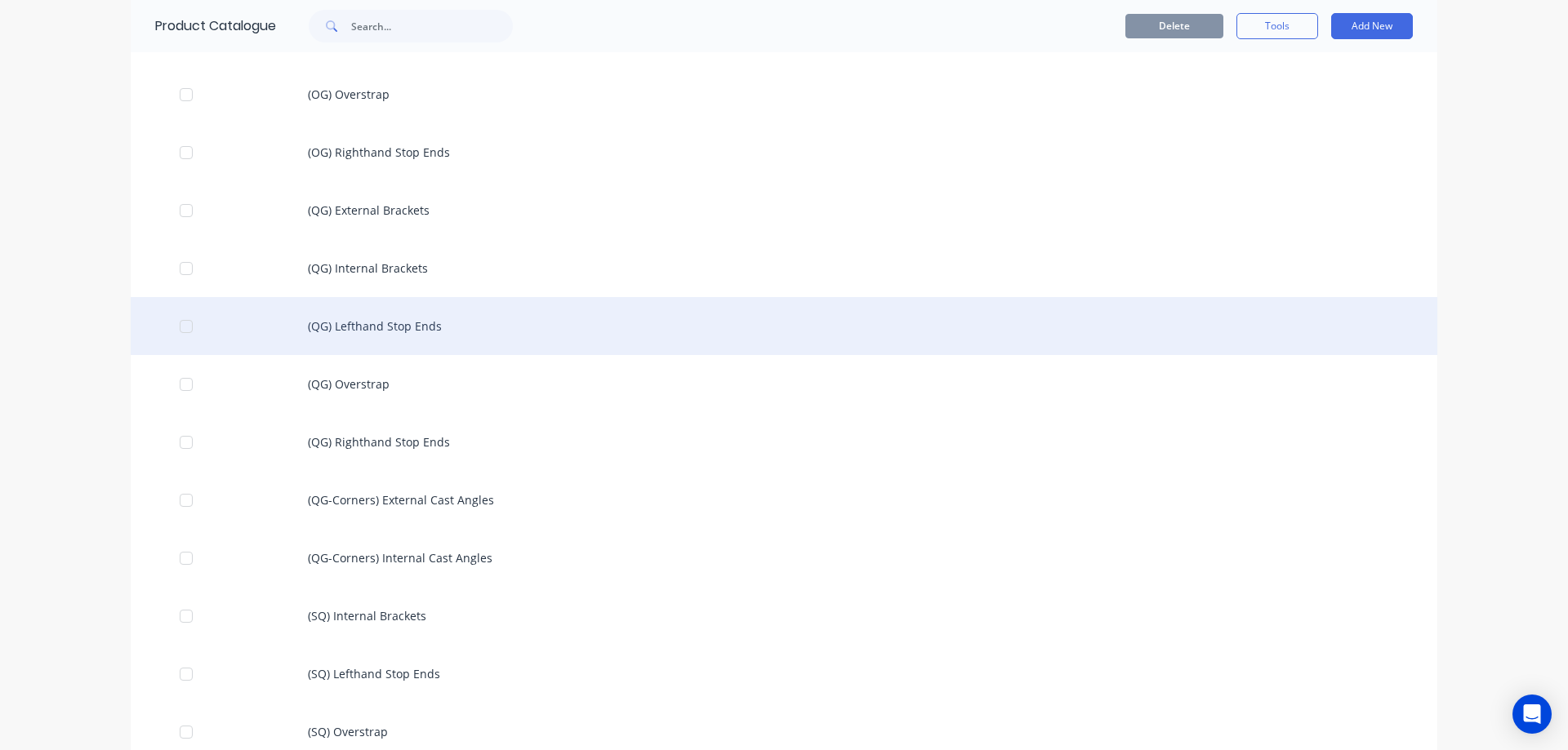
click at [373, 332] on div "(QG) Lefthand Stop Ends" at bounding box center [784, 326] width 1307 height 58
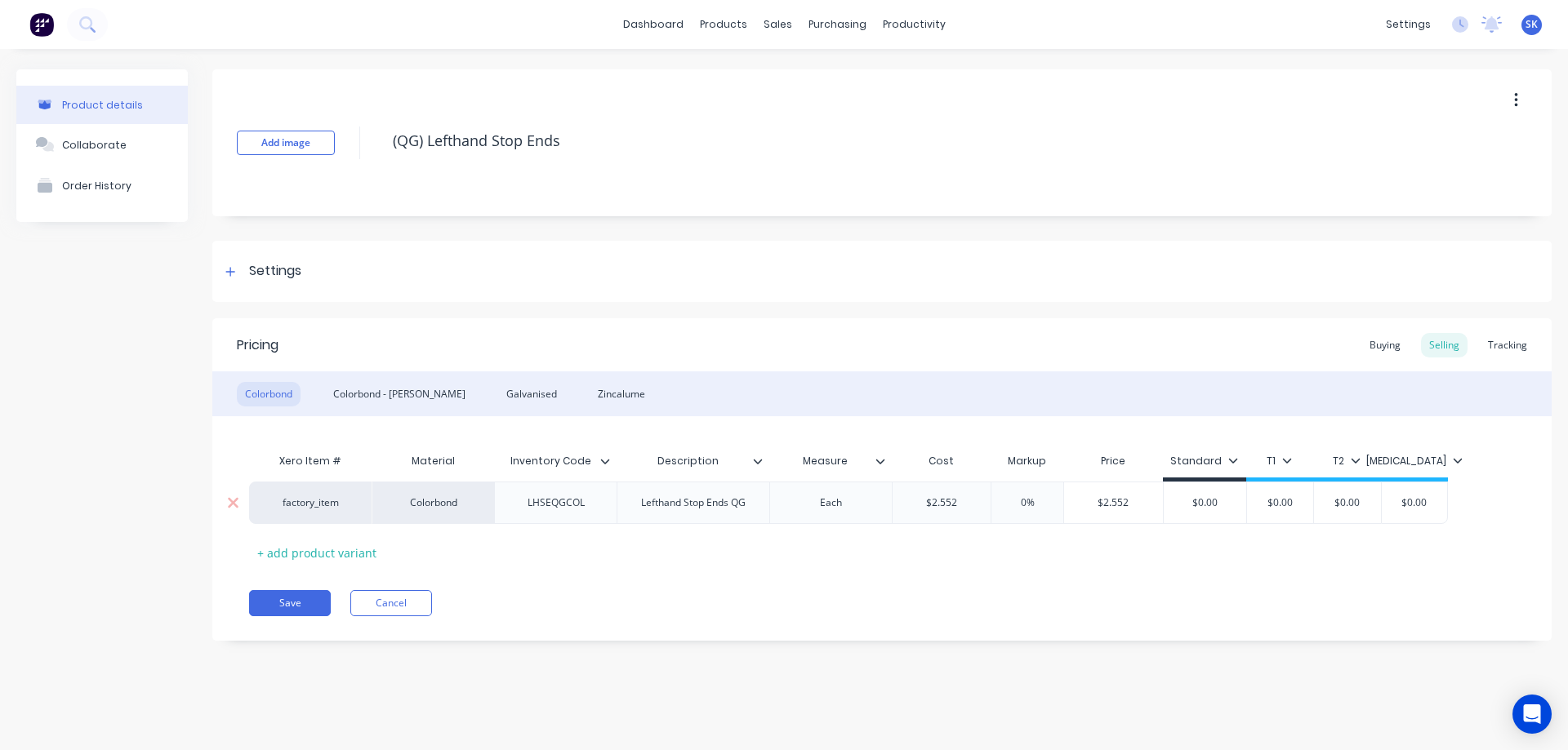
click at [965, 510] on div "$2.552" at bounding box center [942, 503] width 98 height 41
click at [1138, 511] on div "$2.55" at bounding box center [1106, 503] width 93 height 41
type input "$2.55"
click at [383, 390] on div "Colorbond - Matt" at bounding box center [399, 394] width 149 height 25
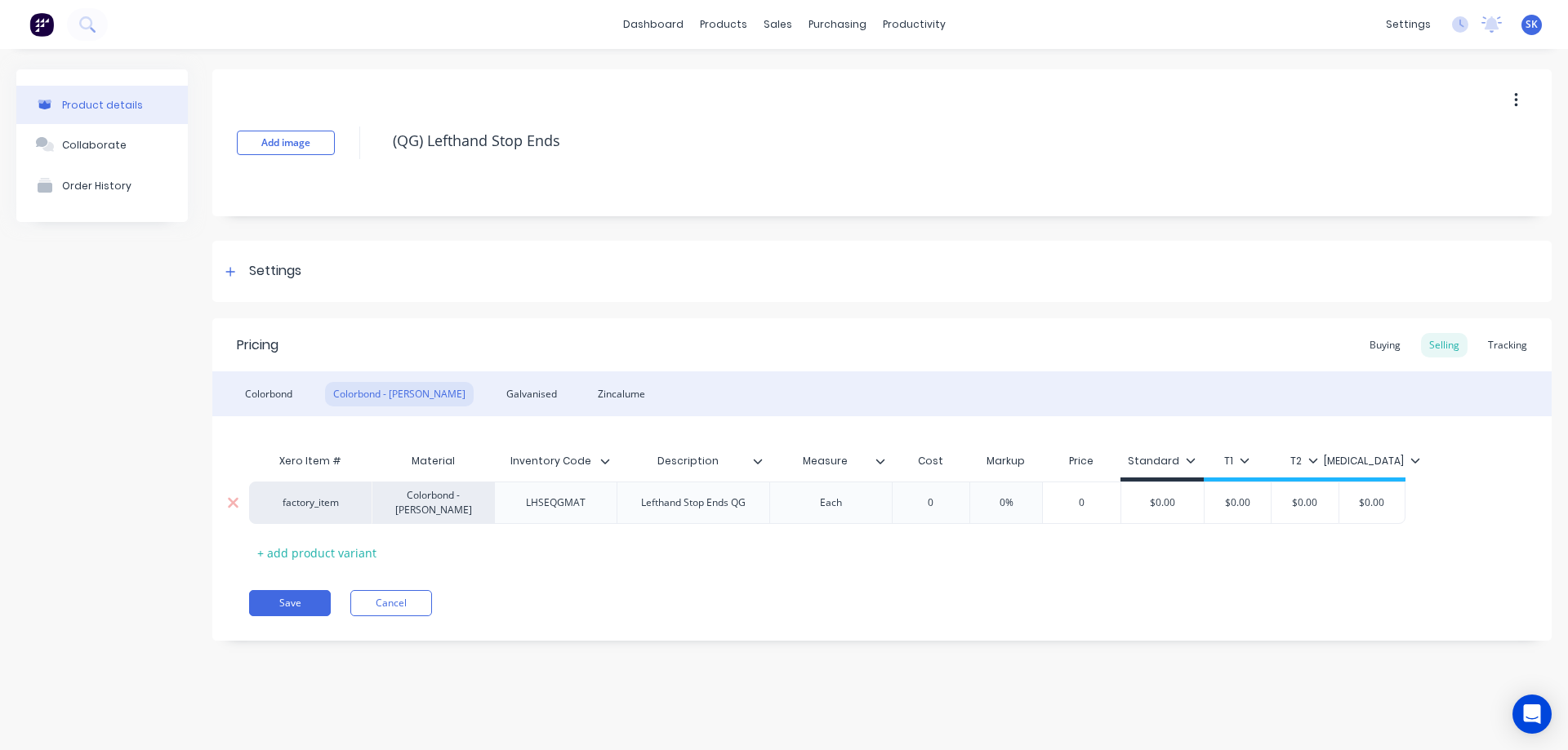
type input "0"
click at [937, 503] on input "0" at bounding box center [931, 502] width 81 height 14
click at [915, 544] on div "Xero Item # Material Inventory Code Description Measure Cost Markup Price Stand…" at bounding box center [881, 505] width 1266 height 120
click at [498, 387] on div "Galvanised" at bounding box center [531, 394] width 67 height 25
type input "0"
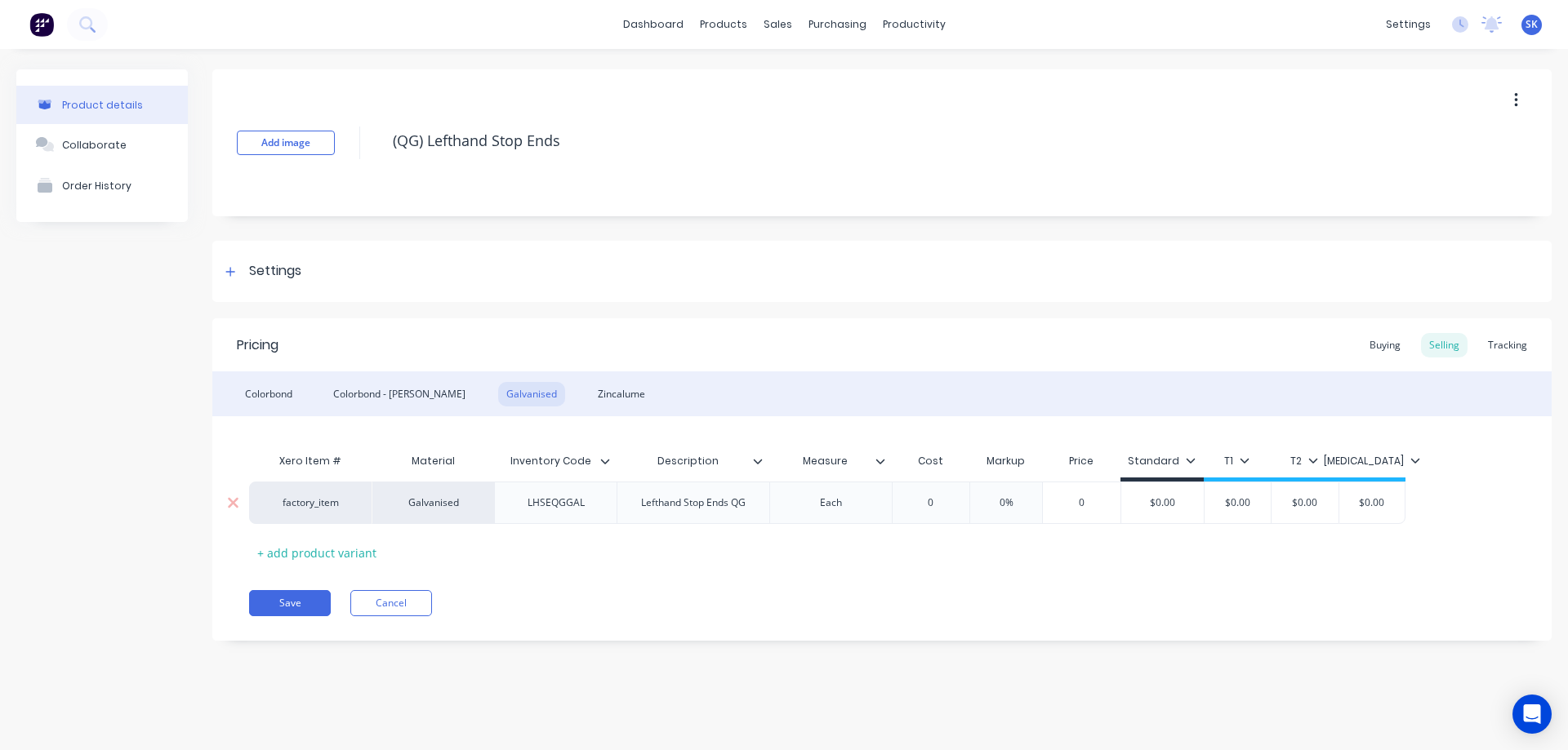
click at [942, 506] on input "0" at bounding box center [931, 502] width 81 height 14
click at [880, 576] on div "Pricing Buying Selling Tracking Colorbond Colorbond - Matt Galvanised Zincalume…" at bounding box center [882, 479] width 1340 height 322
click at [590, 390] on div "Zincalume" at bounding box center [621, 394] width 64 height 25
type input "0"
click at [954, 505] on input "0" at bounding box center [931, 502] width 81 height 14
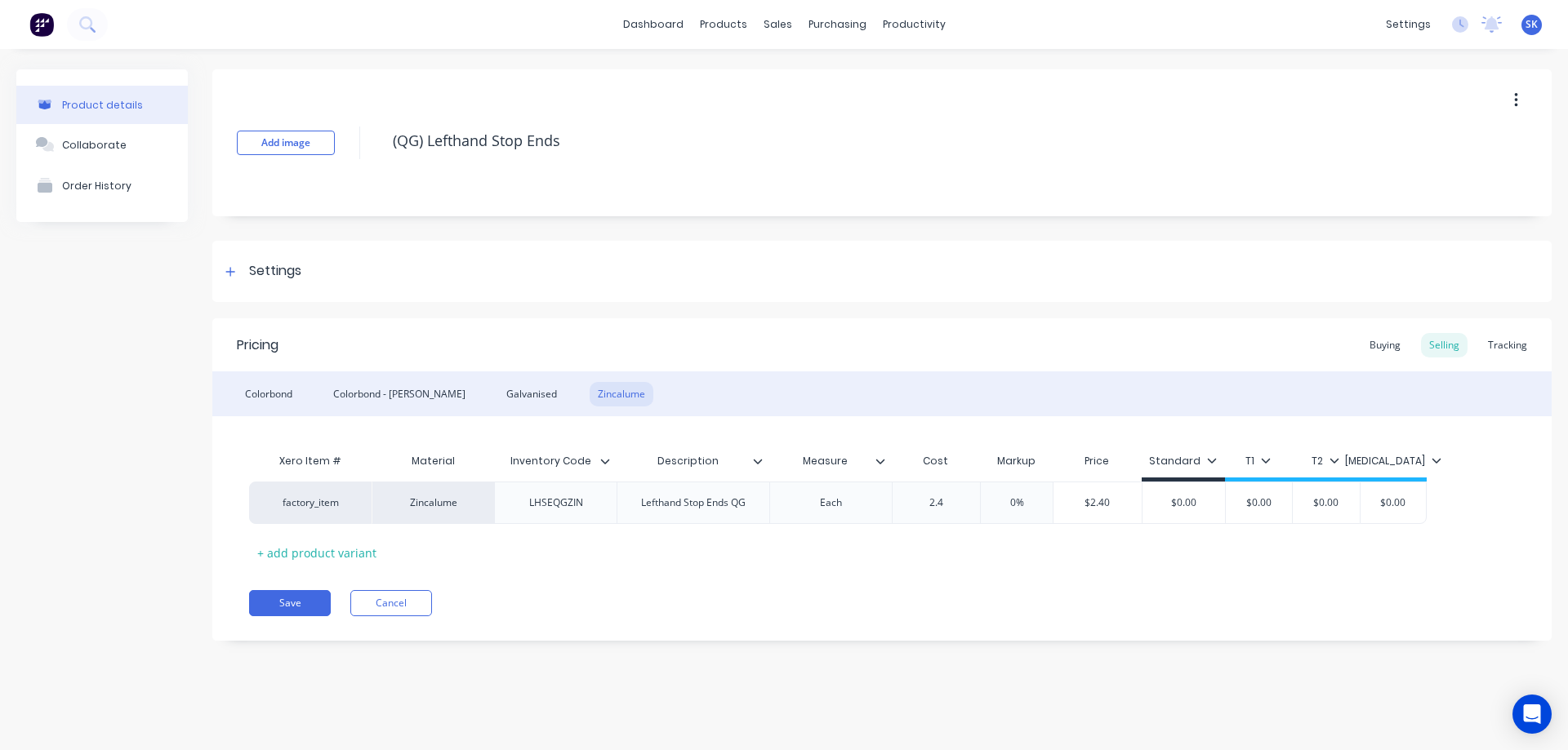
type input "2.4"
click at [962, 544] on div "Xero Item # Material Inventory Code Description Measure Cost Markup Price Stand…" at bounding box center [881, 505] width 1266 height 120
click at [284, 390] on div "Colorbond" at bounding box center [268, 394] width 64 height 25
click at [297, 597] on button "Save" at bounding box center [289, 603] width 81 height 26
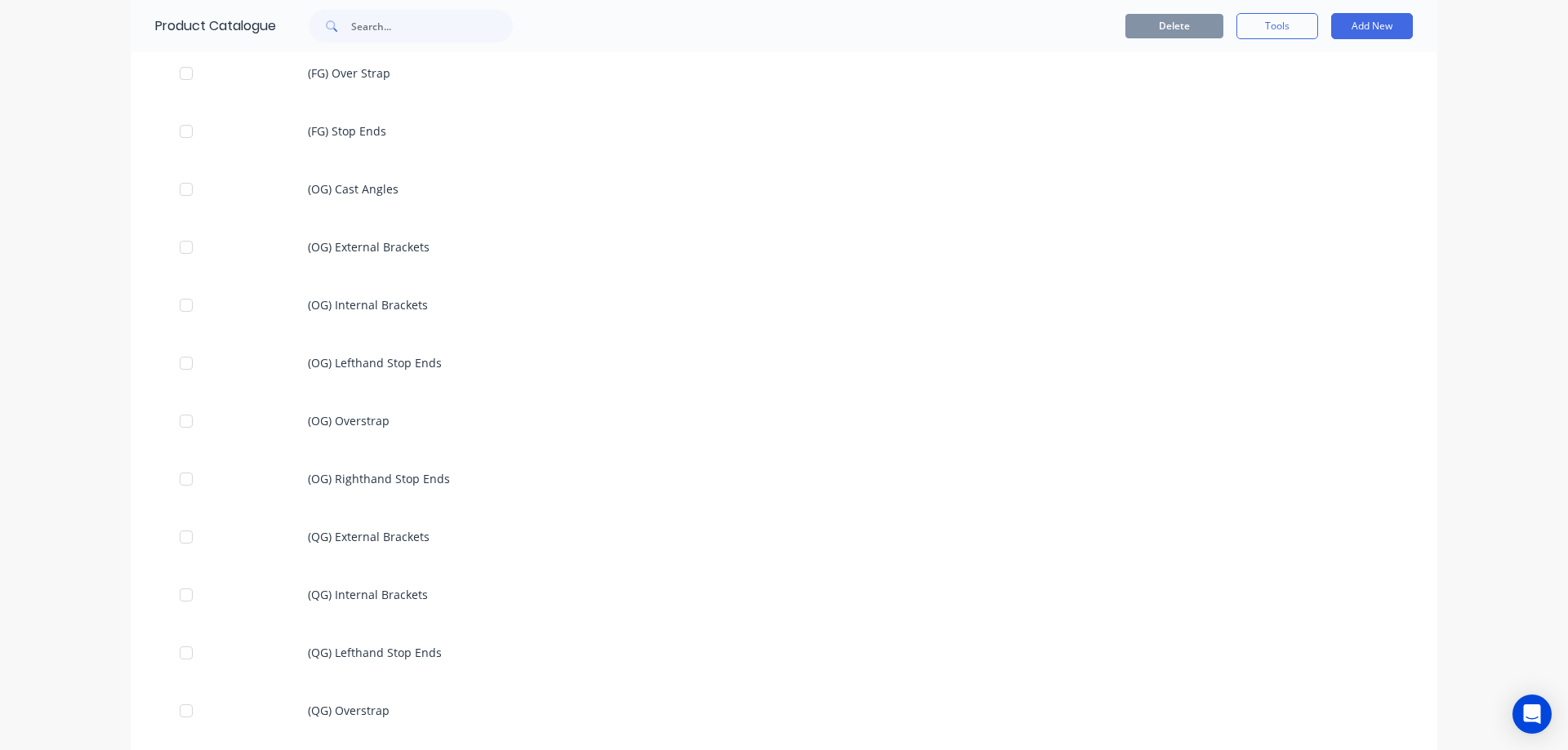
scroll to position [1061, 0]
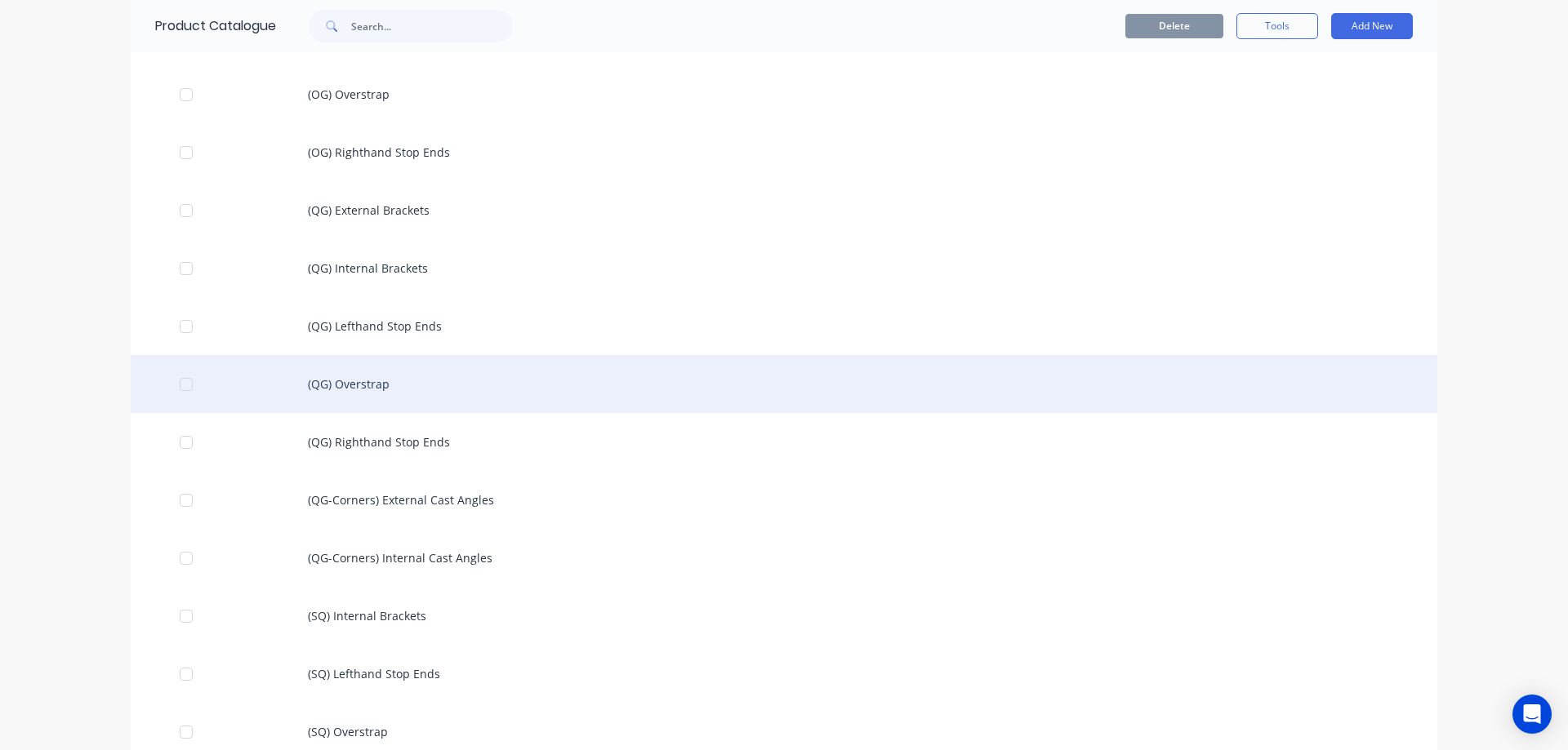
click at [344, 382] on div "(QG) Overstrap" at bounding box center [784, 384] width 1307 height 58
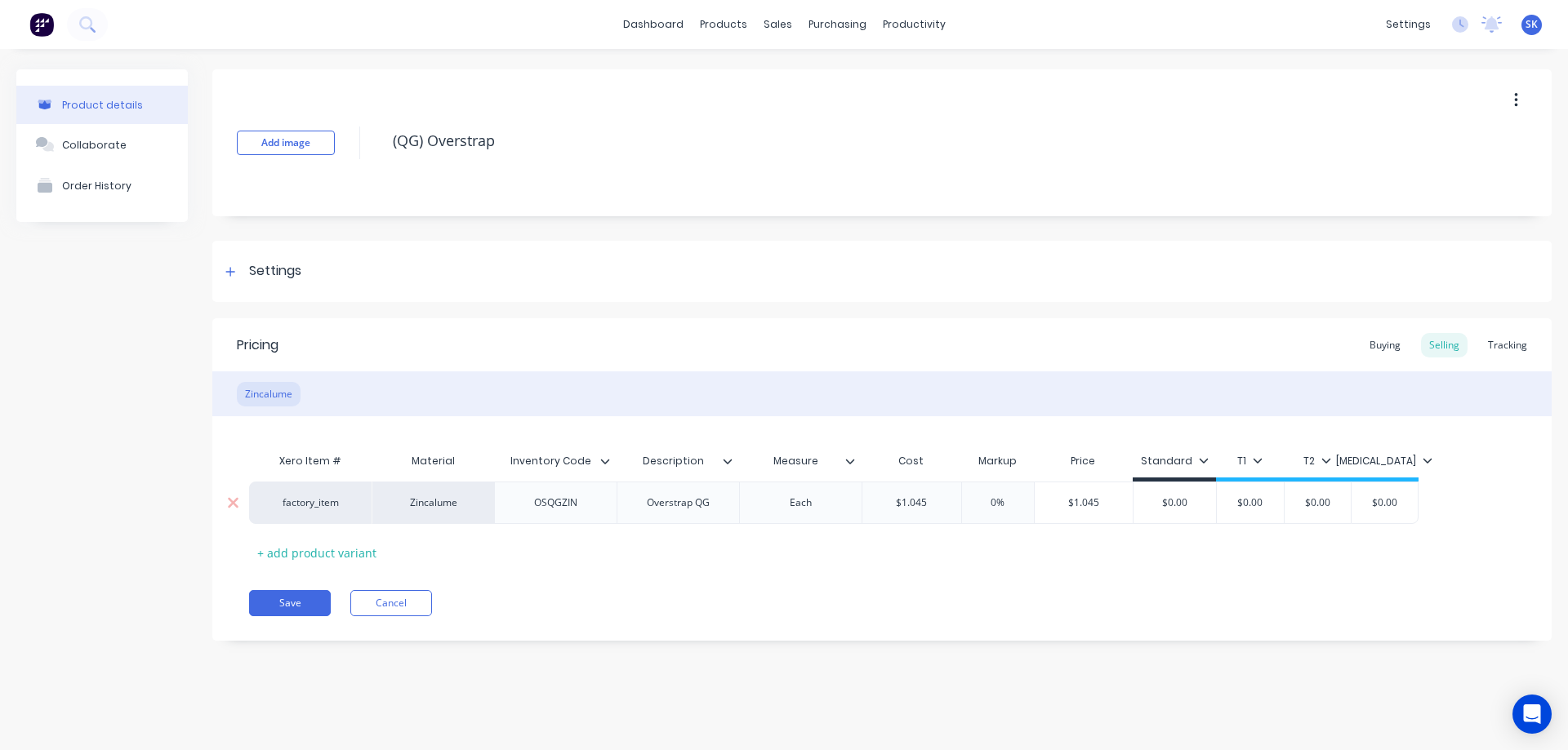
click at [945, 506] on input "$1.045" at bounding box center [912, 502] width 98 height 14
type input "$1.05"
click at [917, 596] on div "Save Cancel" at bounding box center [900, 603] width 1303 height 26
click at [302, 595] on button "Save" at bounding box center [289, 603] width 81 height 26
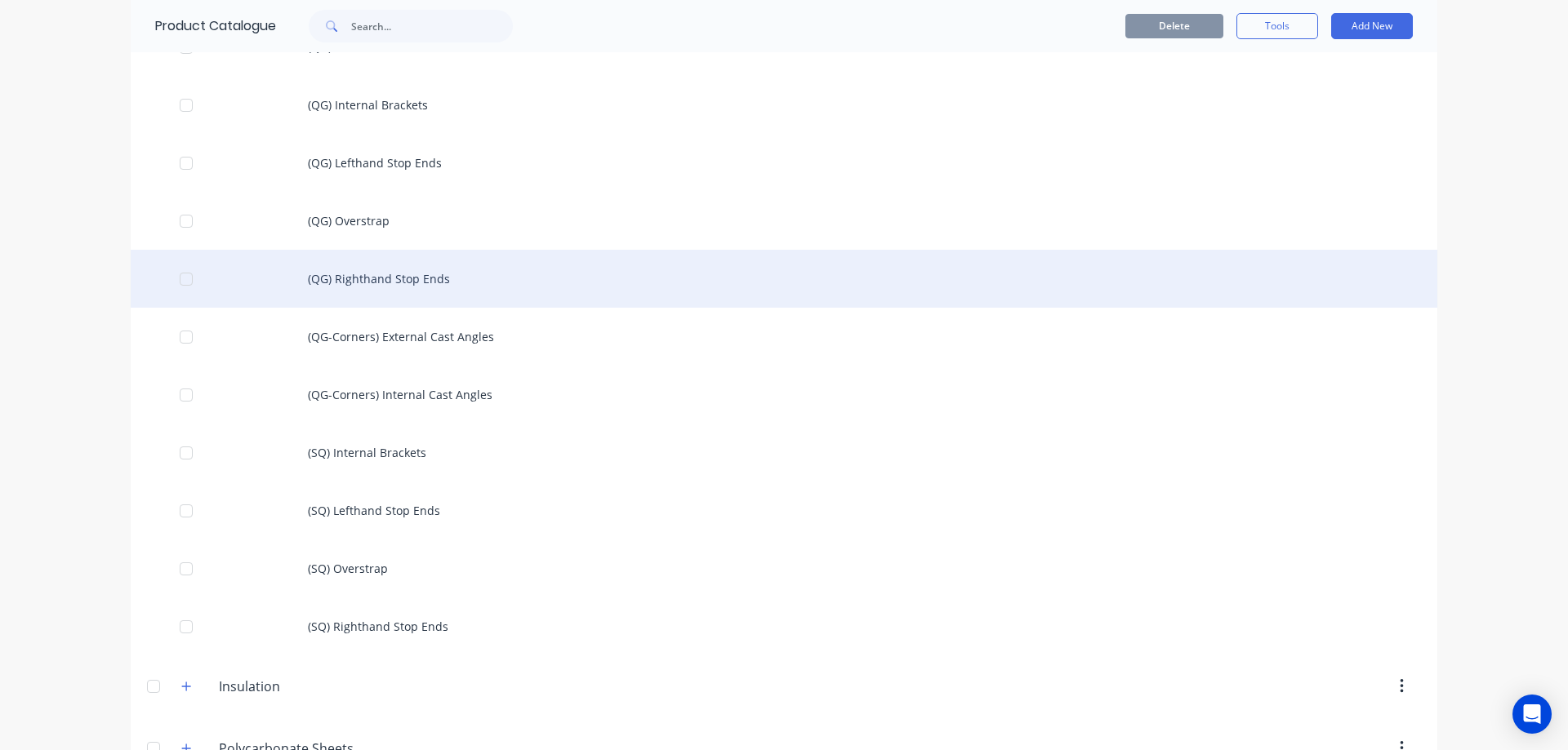
scroll to position [1143, 0]
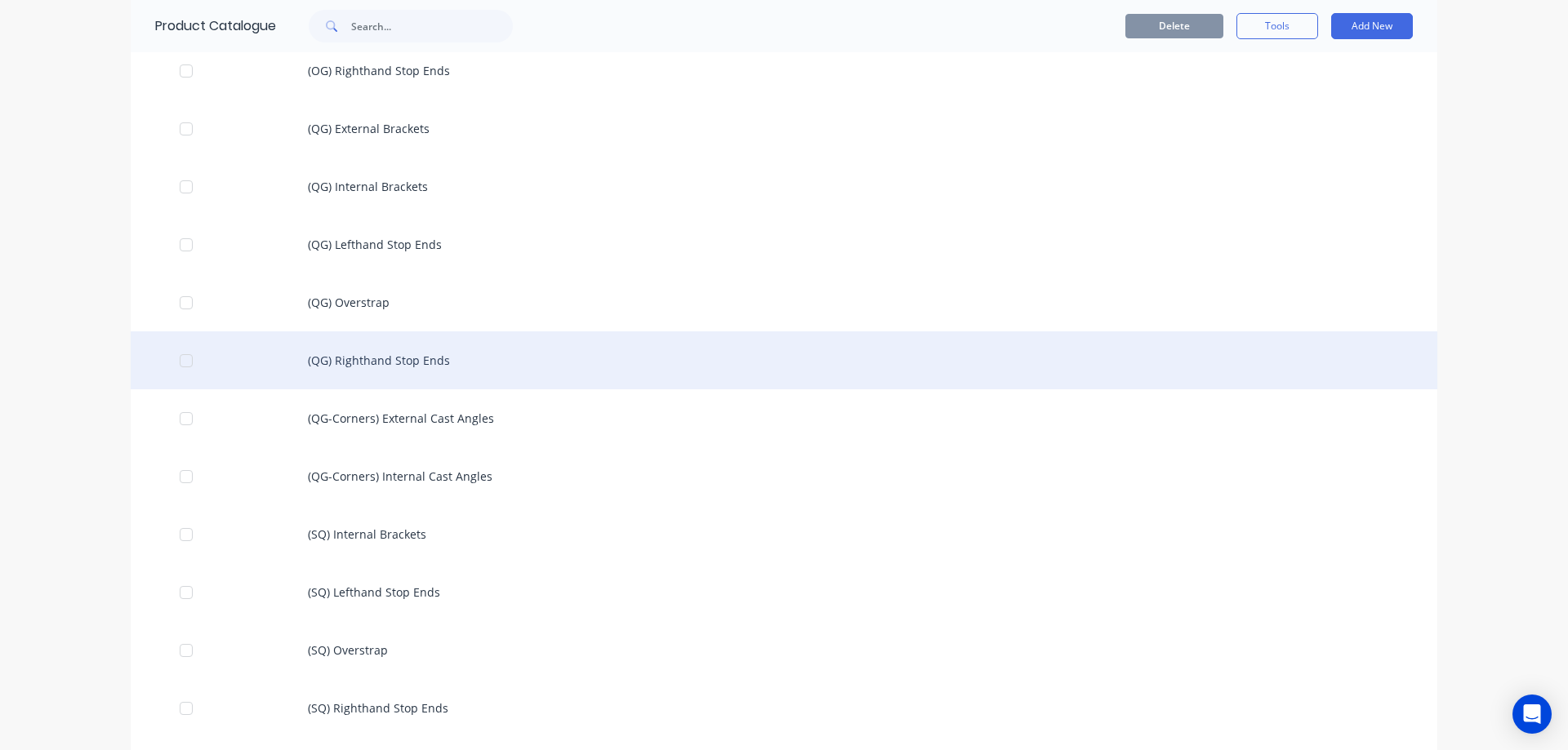
click at [365, 372] on div "(QG) Righthand Stop Ends" at bounding box center [784, 361] width 1307 height 58
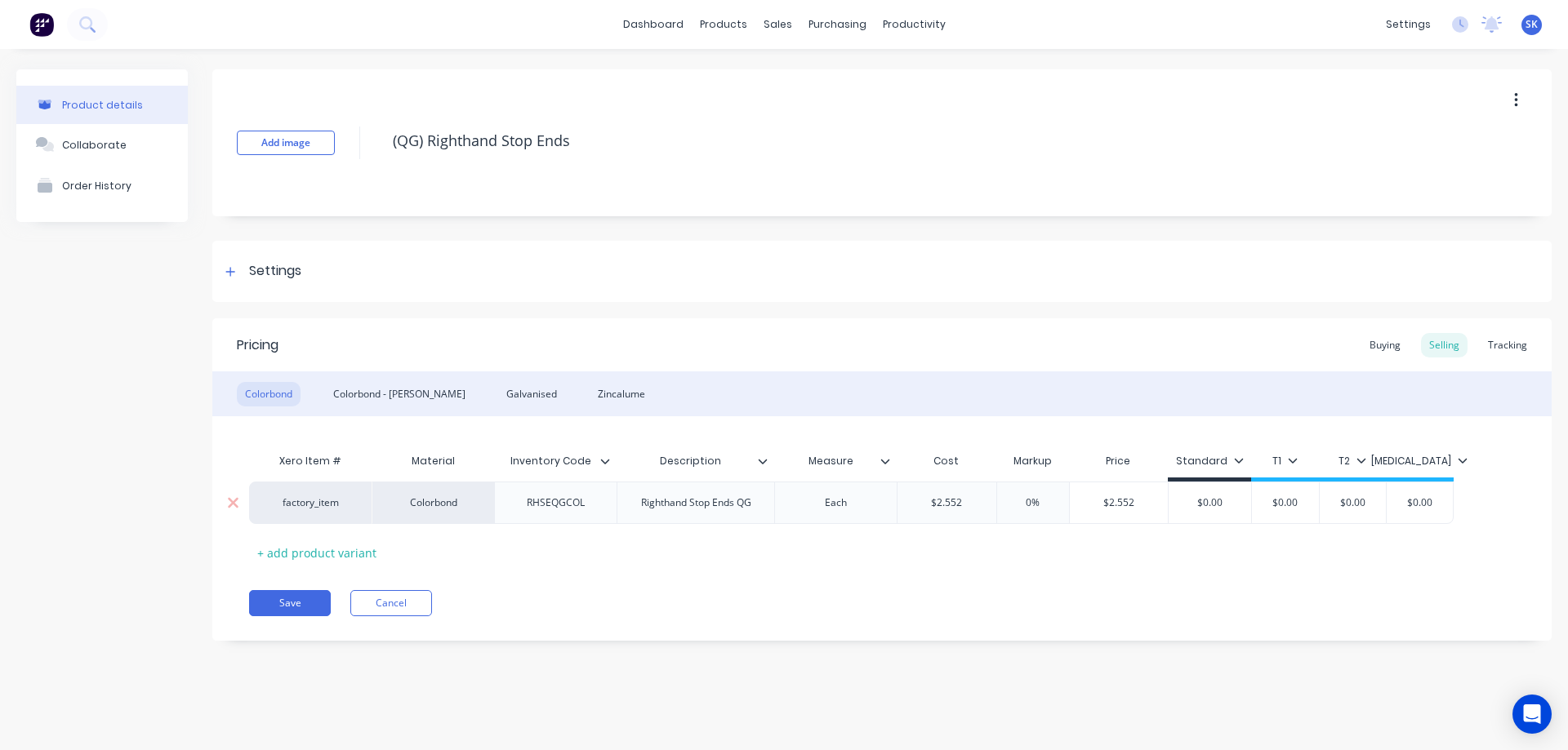
click at [975, 497] on input "$2.552" at bounding box center [947, 502] width 98 height 14
click at [875, 589] on div "Pricing Buying Selling Tracking Colorbond Colorbond - Matt Galvanised Zincalume…" at bounding box center [882, 479] width 1340 height 322
click at [375, 398] on div "Colorbond - Matt" at bounding box center [399, 394] width 149 height 25
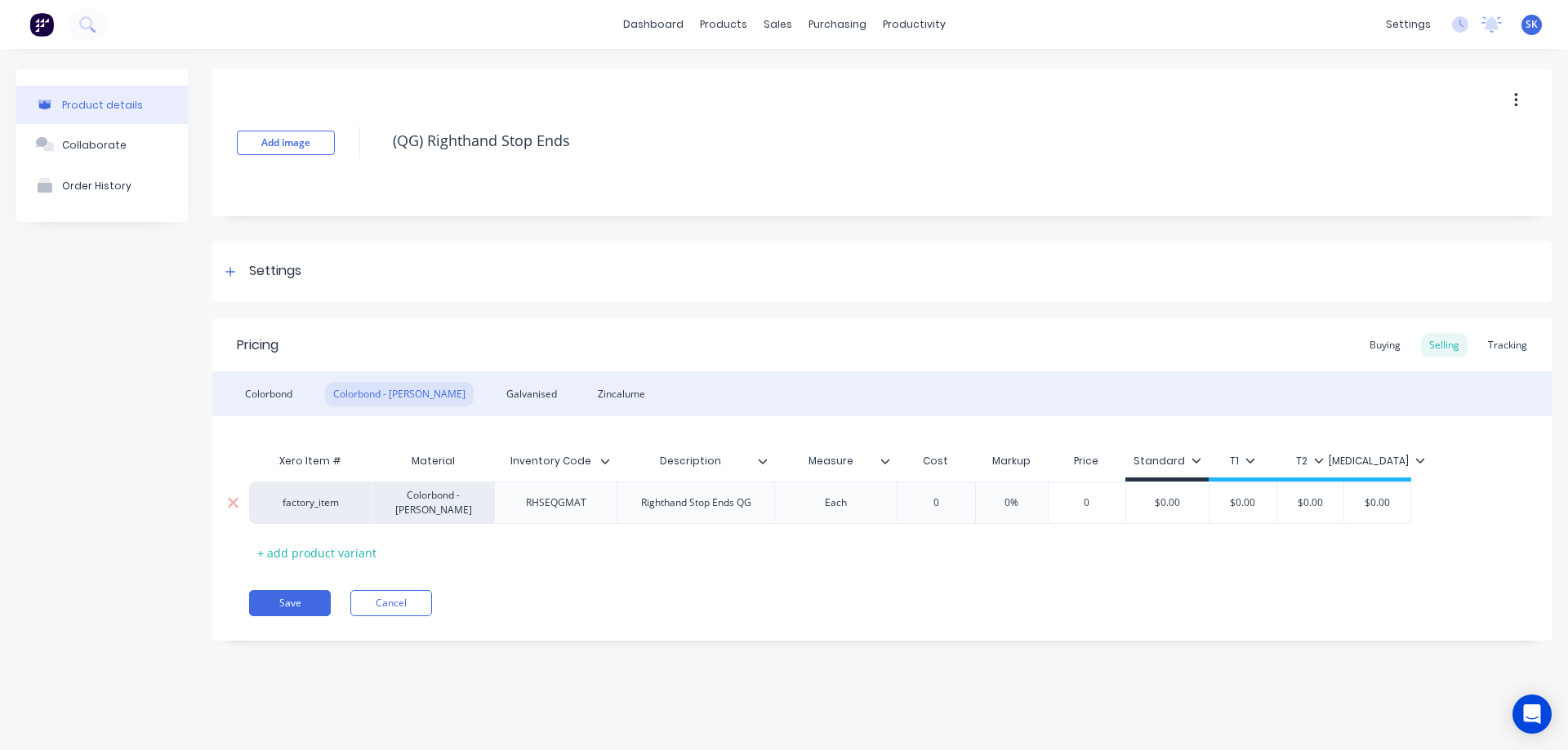
type input "0"
click at [964, 497] on input "0" at bounding box center [936, 502] width 81 height 14
click at [946, 535] on div "Xero Item # Material Inventory Code Description Measure Cost Markup Price Stand…" at bounding box center [881, 505] width 1266 height 120
click at [498, 401] on div "Galvanised" at bounding box center [531, 394] width 67 height 25
click at [966, 513] on div "0" at bounding box center [936, 503] width 81 height 41
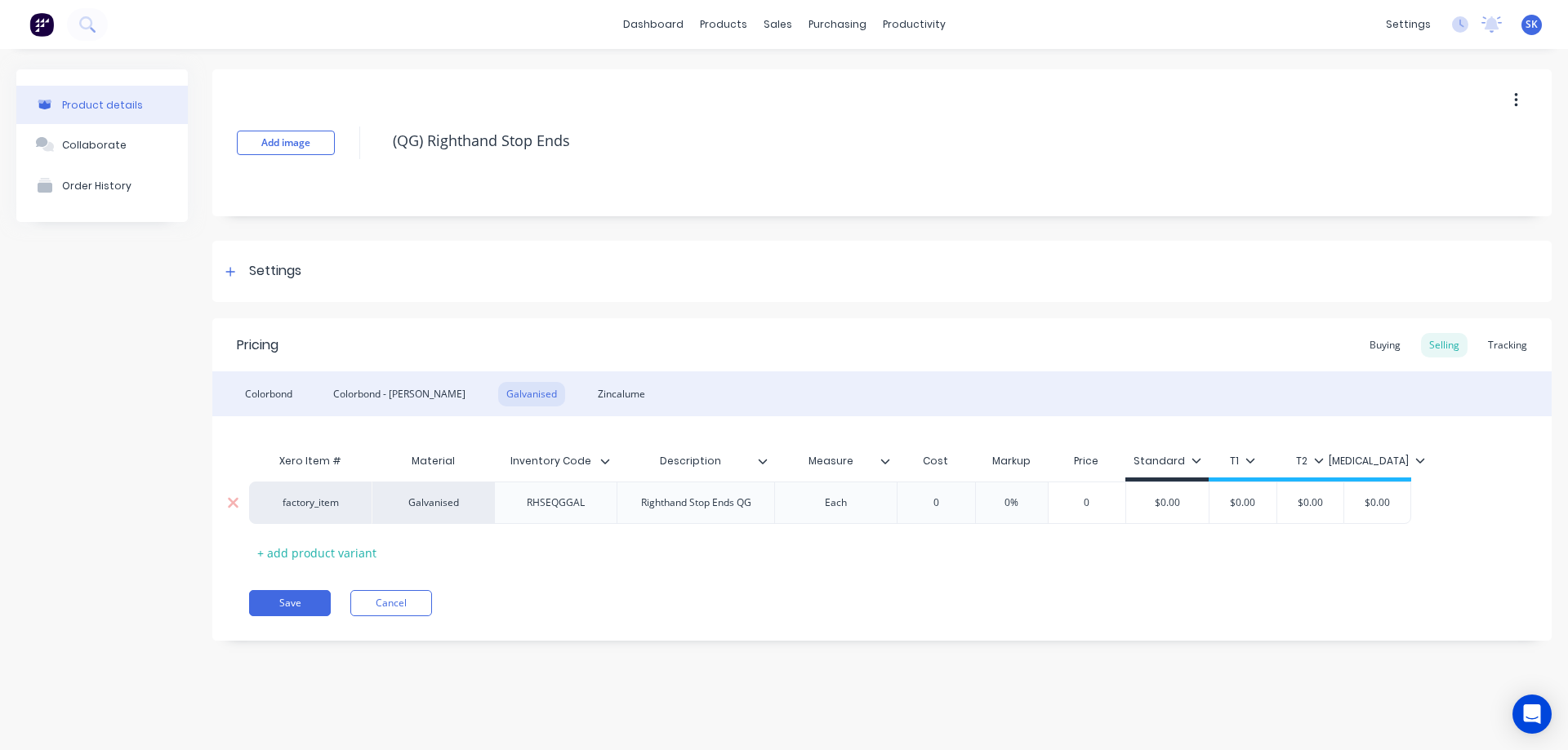
type input "0"
click at [915, 560] on div "Xero Item # Material Inventory Code Description Measure Cost Markup Price Stand…" at bounding box center [881, 505] width 1266 height 120
click at [590, 395] on div "Zincalume" at bounding box center [621, 394] width 64 height 25
type input "0"
click at [946, 501] on input "0" at bounding box center [936, 502] width 81 height 14
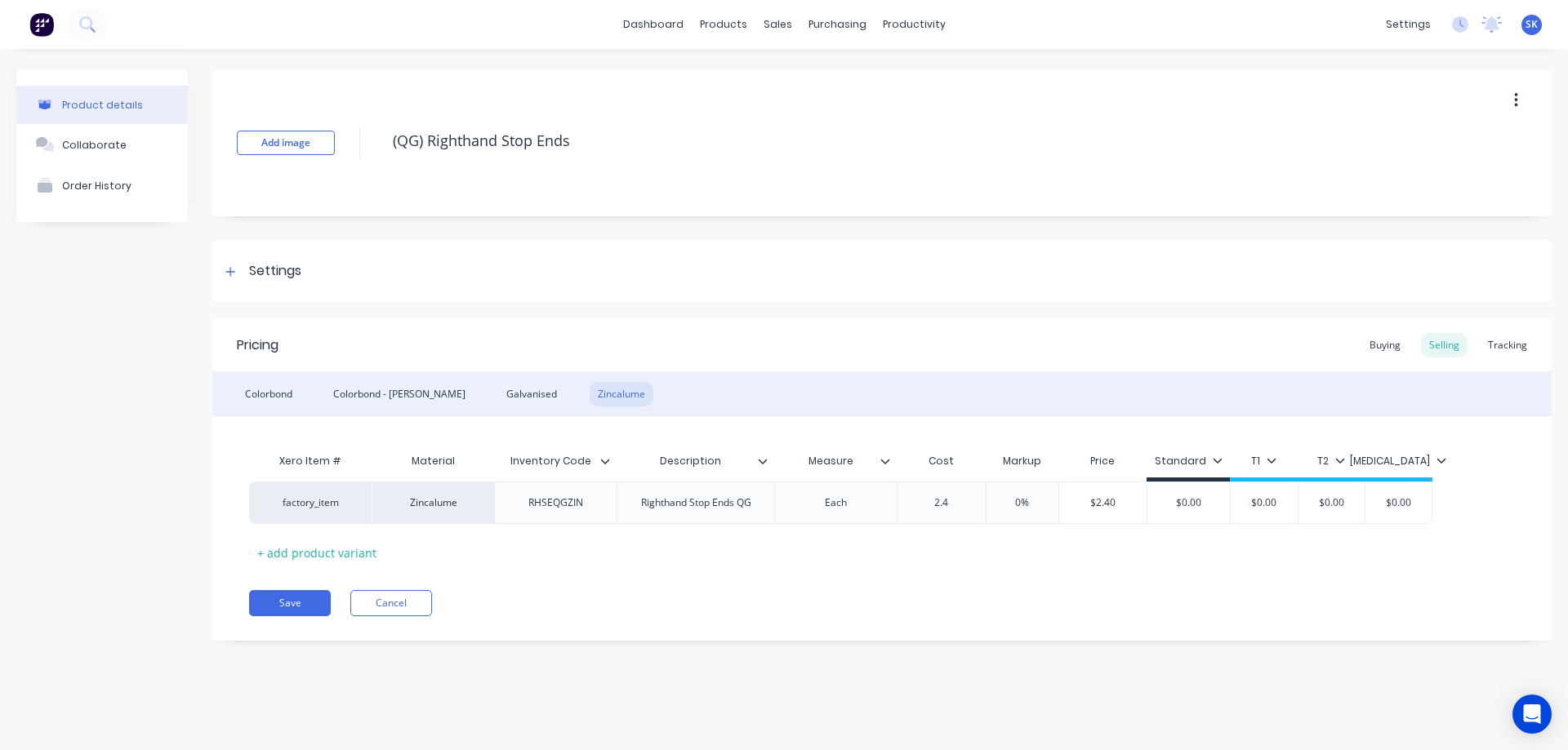
type input "2.4"
click at [955, 570] on div "Pricing Buying Selling Tracking Colorbond Colorbond - Matt Galvanised Zincalume…" at bounding box center [882, 479] width 1340 height 322
click at [498, 391] on div "Galvanised" at bounding box center [531, 394] width 67 height 25
click at [379, 396] on div "Colorbond - Matt" at bounding box center [399, 394] width 149 height 25
click at [287, 391] on div "Colorbond" at bounding box center [268, 394] width 64 height 25
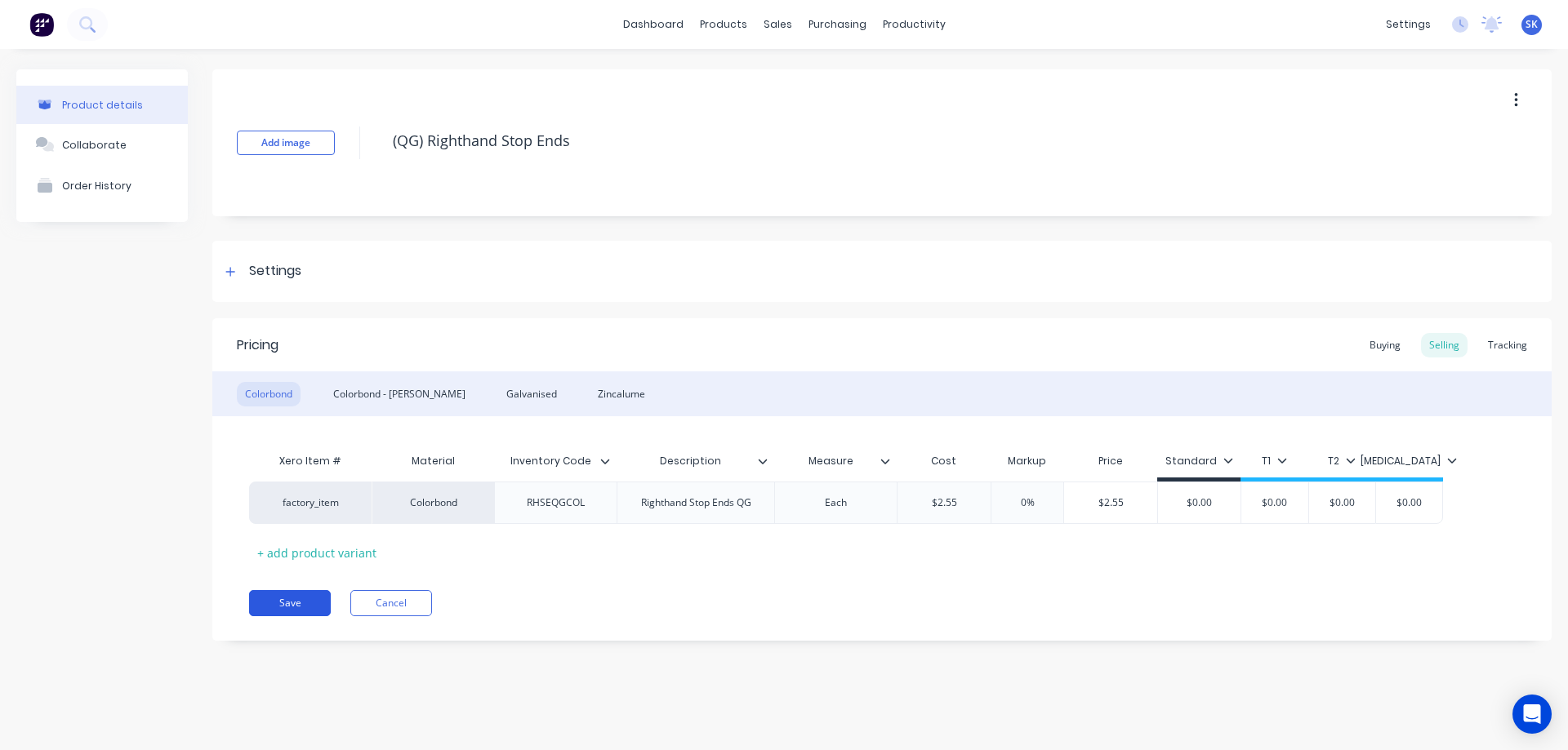
click at [299, 601] on button "Save" at bounding box center [289, 603] width 81 height 26
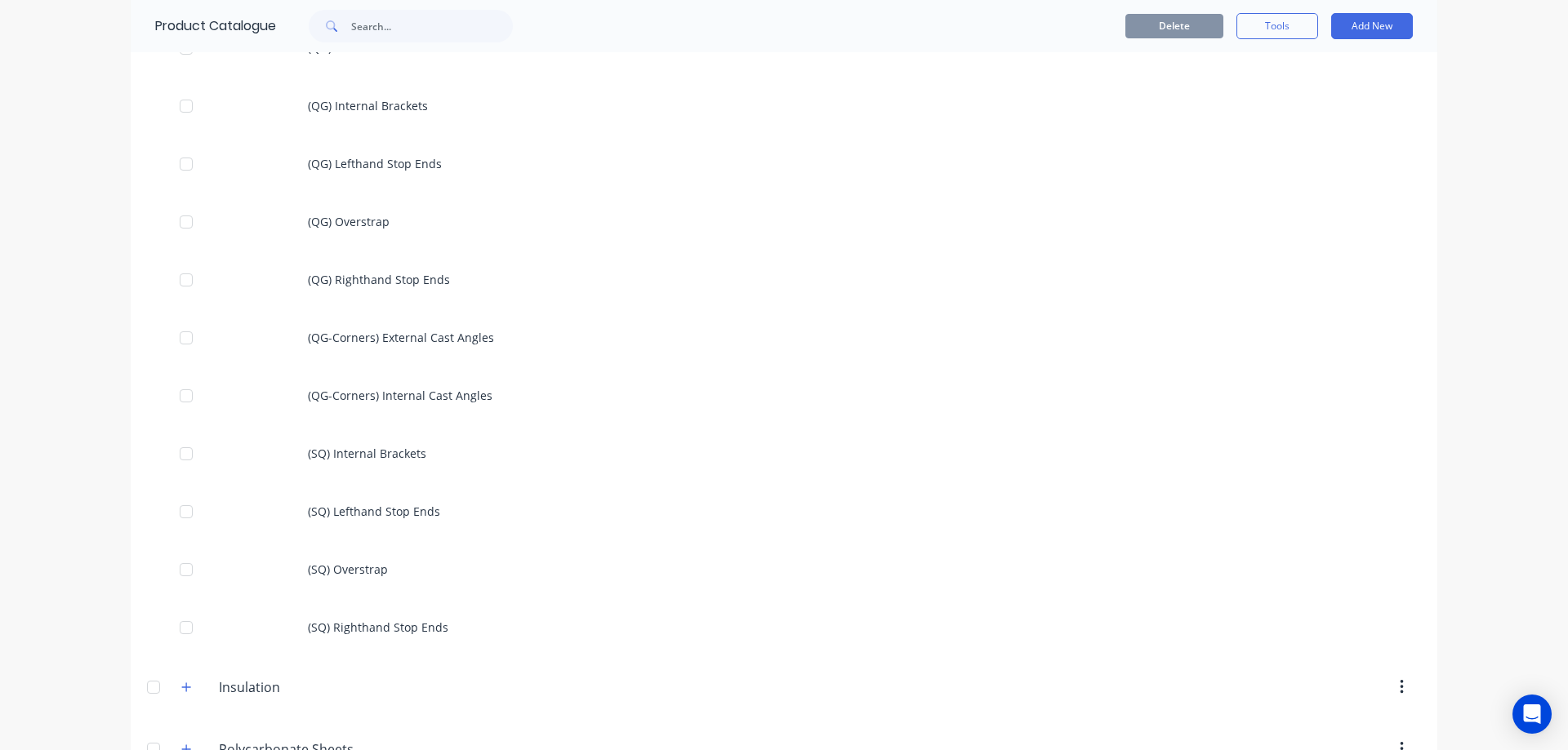
scroll to position [1224, 0]
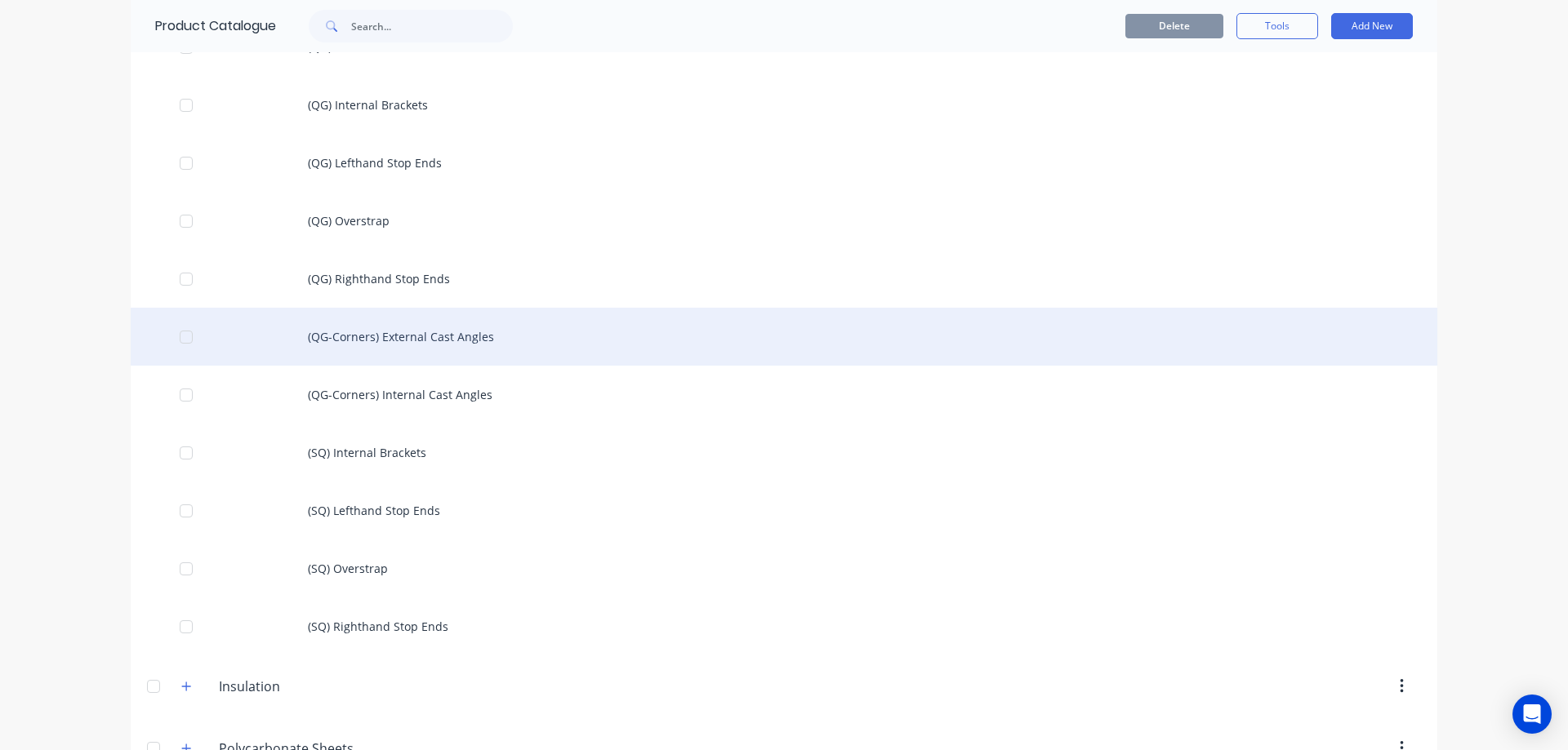
click at [456, 344] on div "(QG-Corners) External Cast Angles" at bounding box center [784, 337] width 1307 height 58
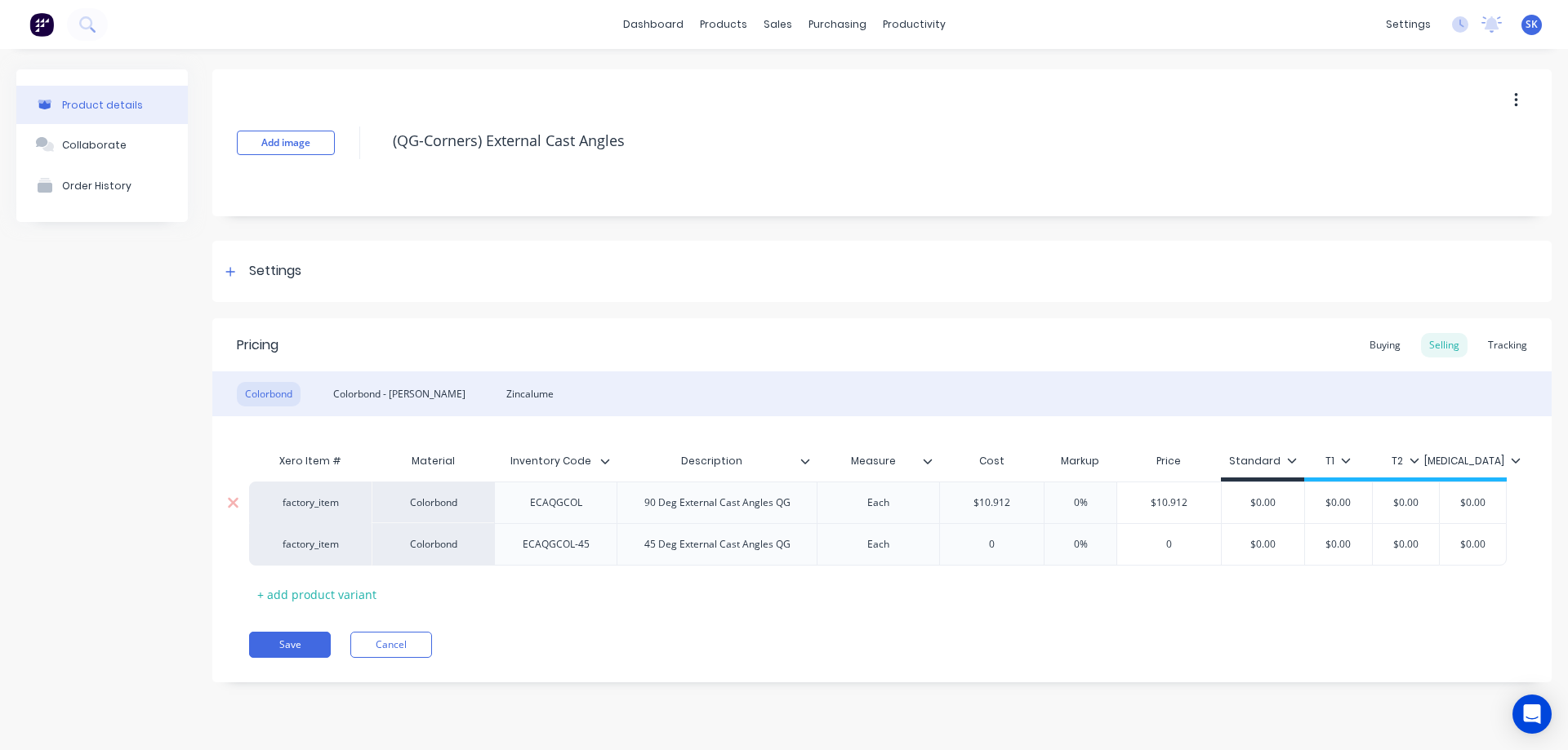
click at [1031, 507] on input "$10.912" at bounding box center [992, 502] width 104 height 14
type input "$10.91"
click at [987, 596] on div "Xero Item # Material Inventory Code Description Measure Cost Markup Price Stand…" at bounding box center [881, 525] width 1266 height 162
drag, startPoint x: 1014, startPoint y: 542, endPoint x: 960, endPoint y: 549, distance: 54.5
click at [960, 549] on input "0" at bounding box center [989, 544] width 98 height 14
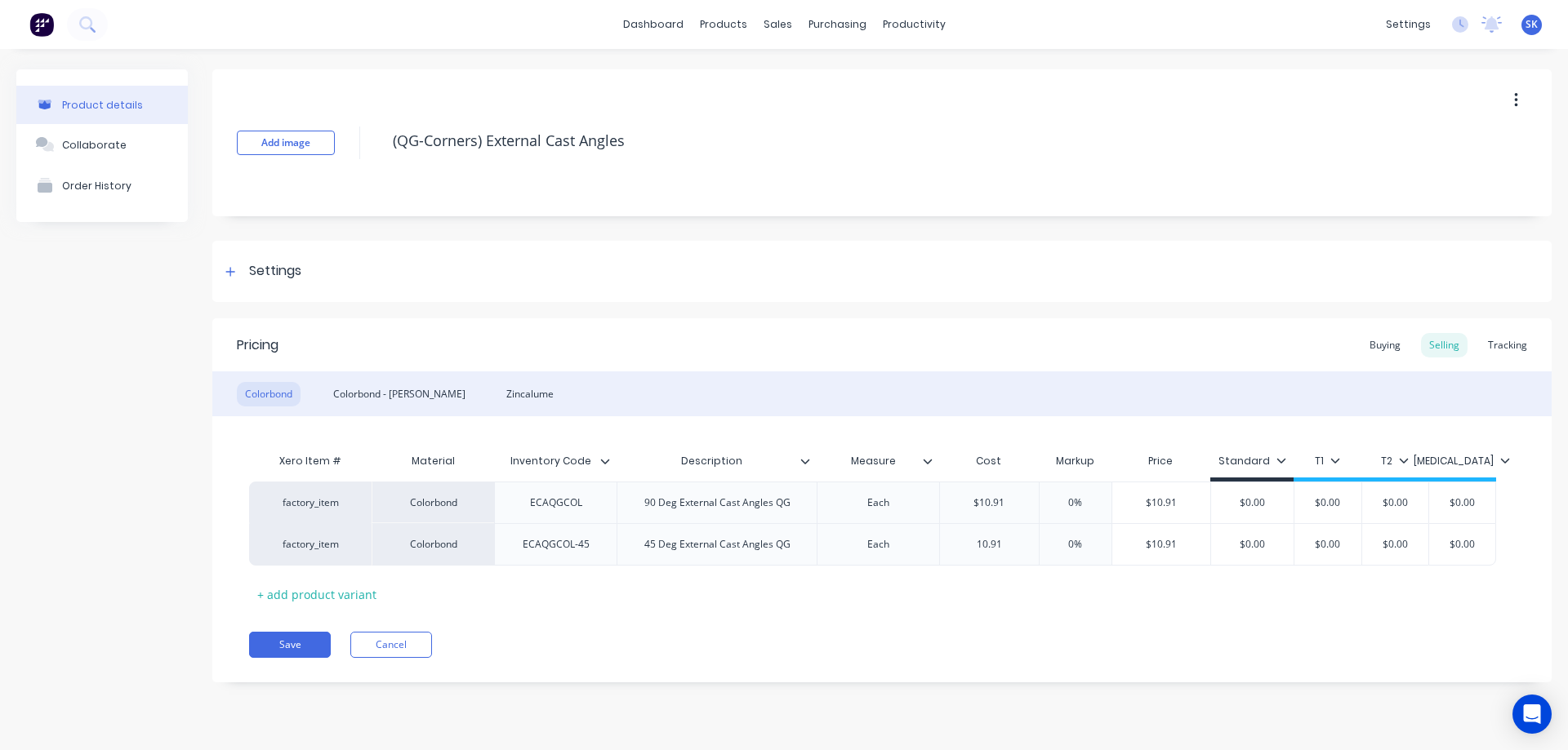
type input "10.91"
click at [956, 637] on div "Save Cancel" at bounding box center [900, 645] width 1303 height 26
click at [386, 398] on div "Colorbond - Matt" at bounding box center [399, 394] width 149 height 25
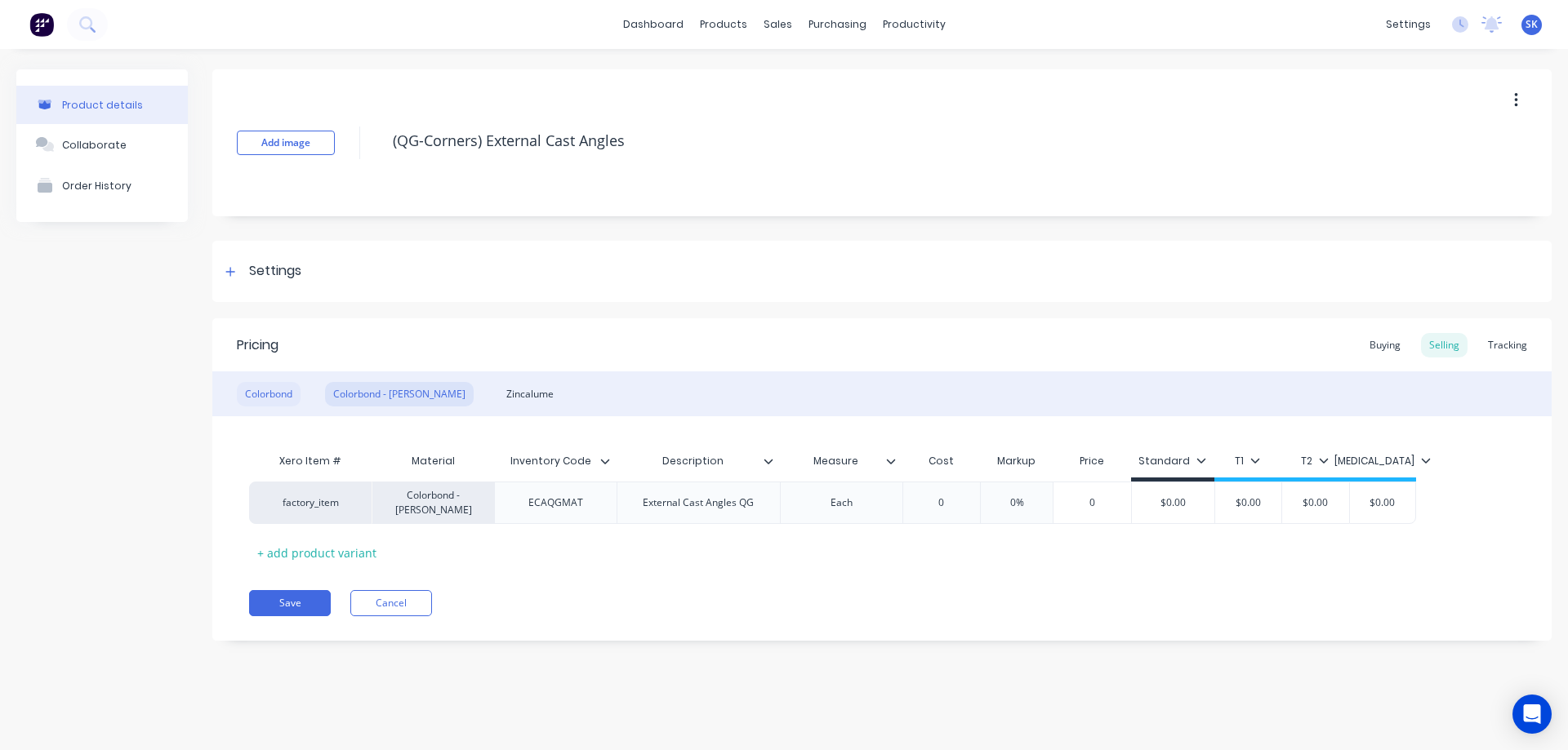
click at [280, 400] on div "Colorbond" at bounding box center [268, 394] width 64 height 25
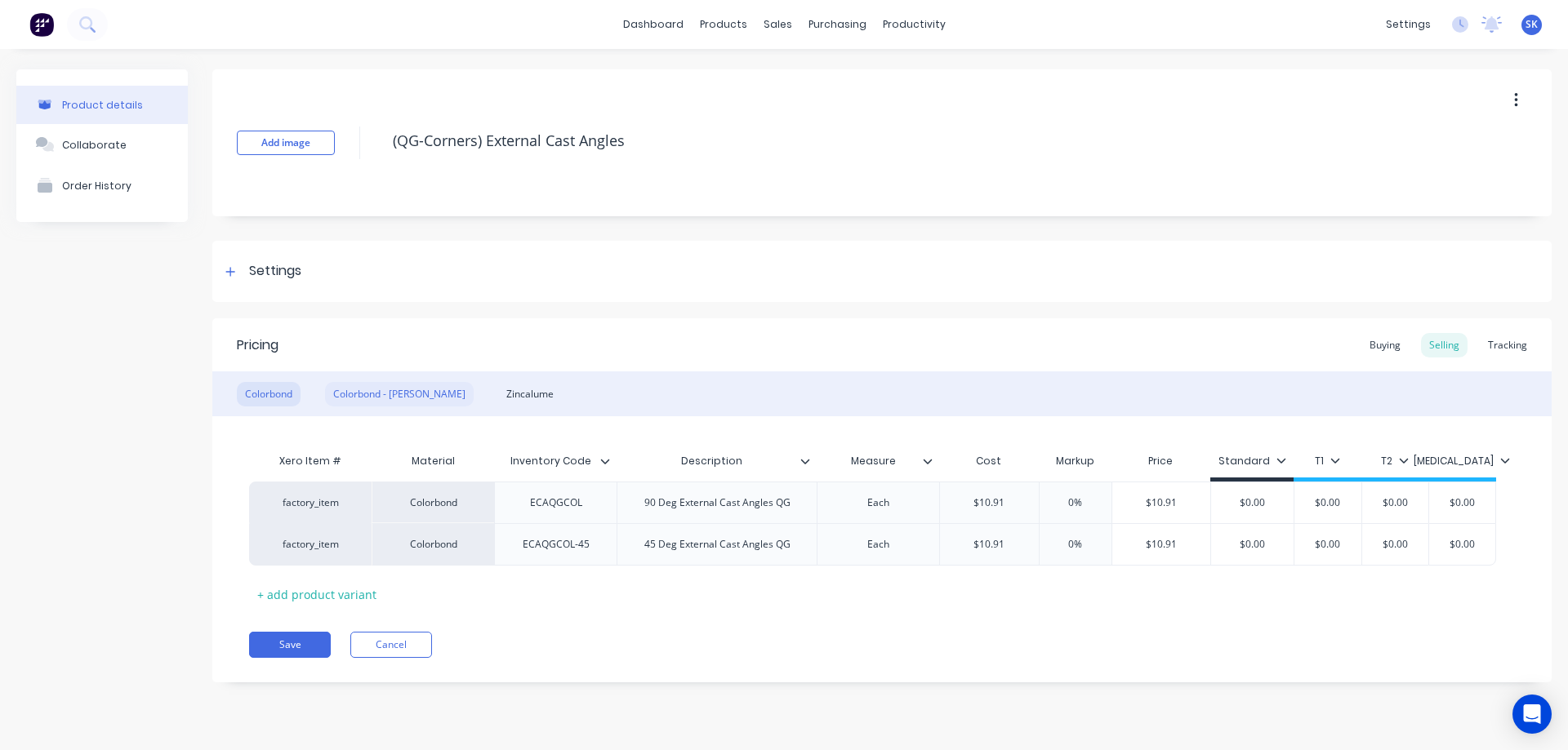
click at [383, 395] on div "Colorbond - Matt" at bounding box center [399, 394] width 149 height 25
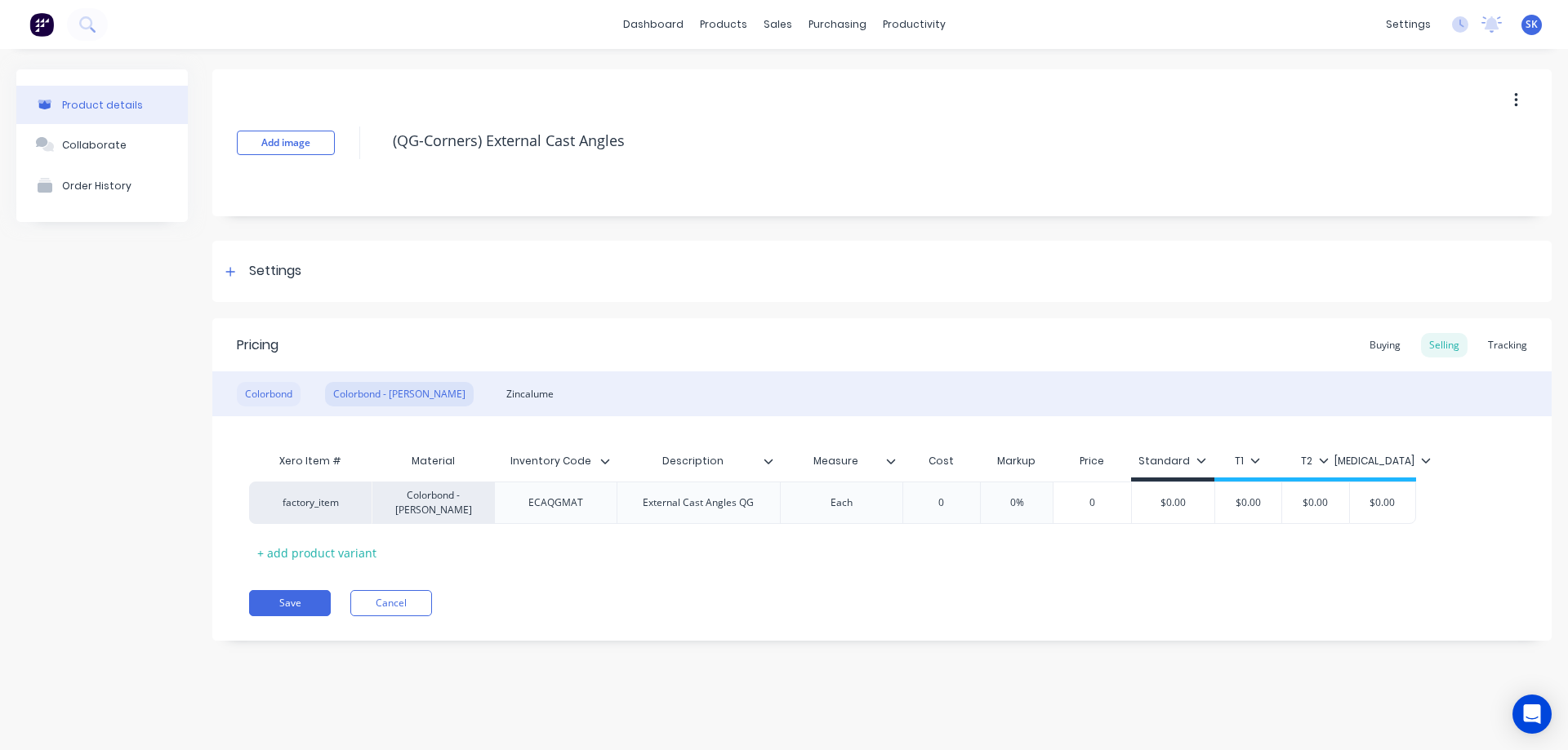
click at [282, 398] on div "Colorbond" at bounding box center [268, 394] width 64 height 25
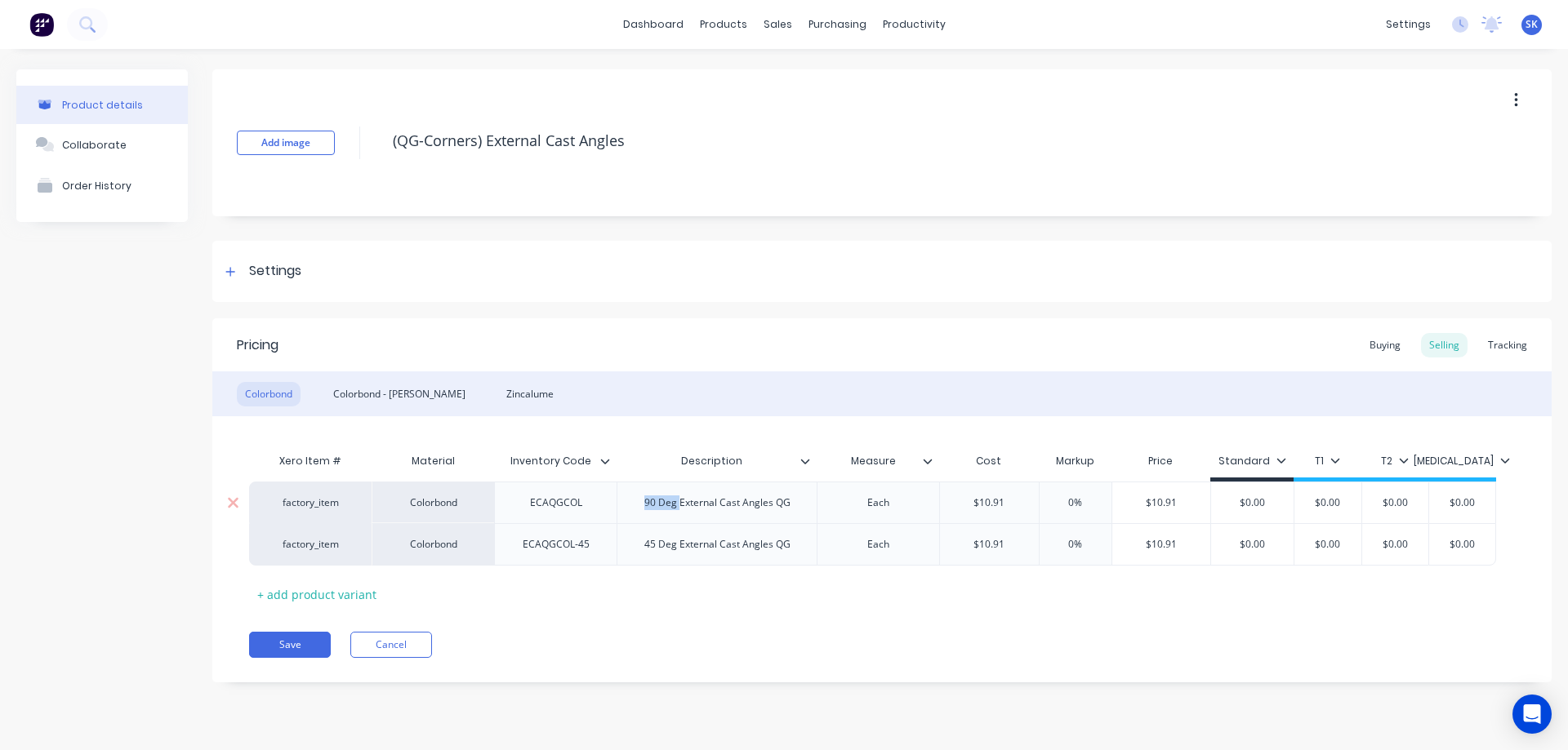
drag, startPoint x: 644, startPoint y: 507, endPoint x: 680, endPoint y: 515, distance: 36.9
click at [680, 515] on div "90 Deg External Cast Angles QG" at bounding box center [717, 502] width 200 height 42
copy div "90 Deg"
click at [379, 393] on div "Colorbond - Matt" at bounding box center [399, 394] width 149 height 25
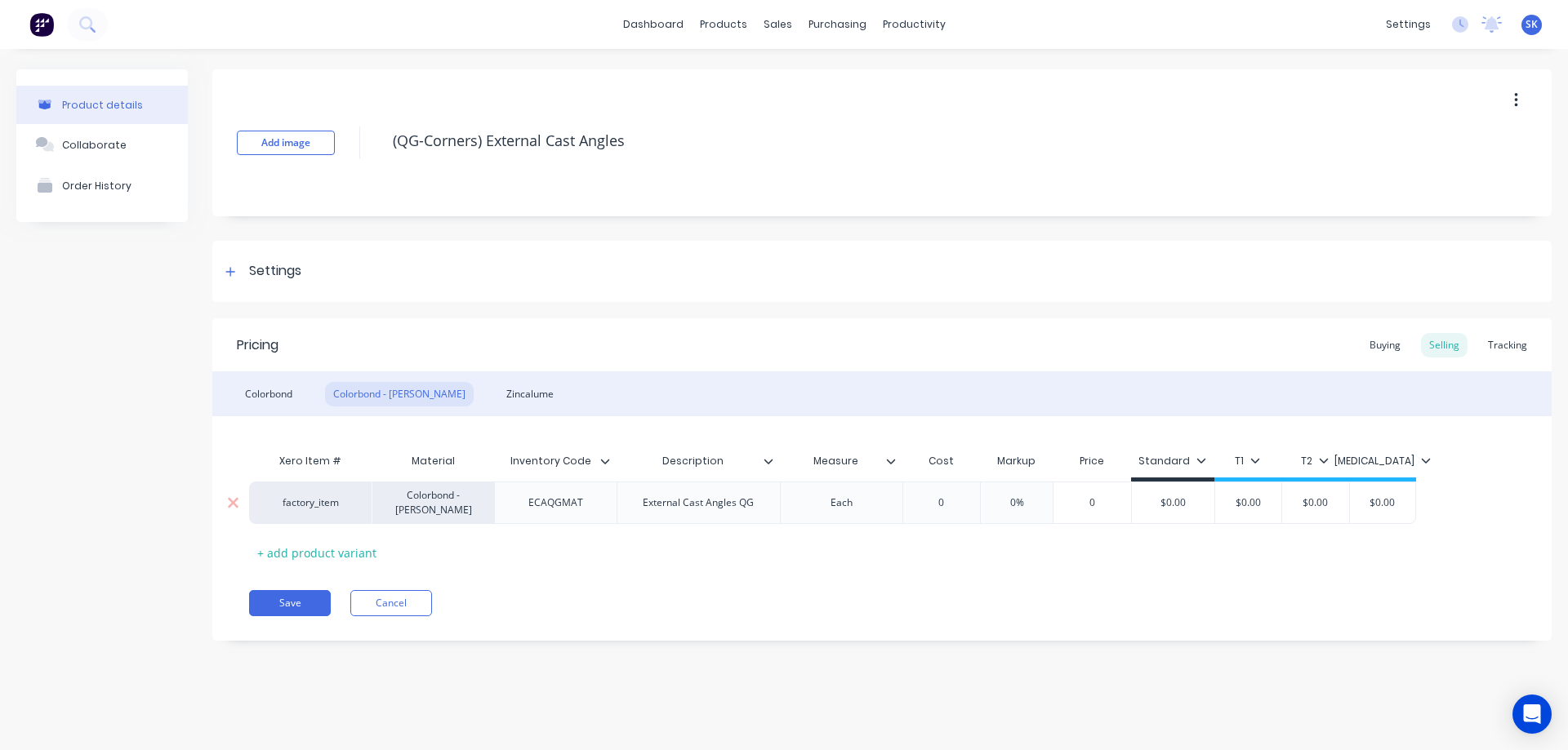
click at [637, 501] on div "External Cast Angles QG" at bounding box center [699, 502] width 138 height 21
paste div
click at [734, 548] on div "Xero Item # Material Inventory Code Description Measure Cost Markup Price Stand…" at bounding box center [881, 505] width 1266 height 120
click at [284, 395] on div "Colorbond" at bounding box center [268, 394] width 64 height 25
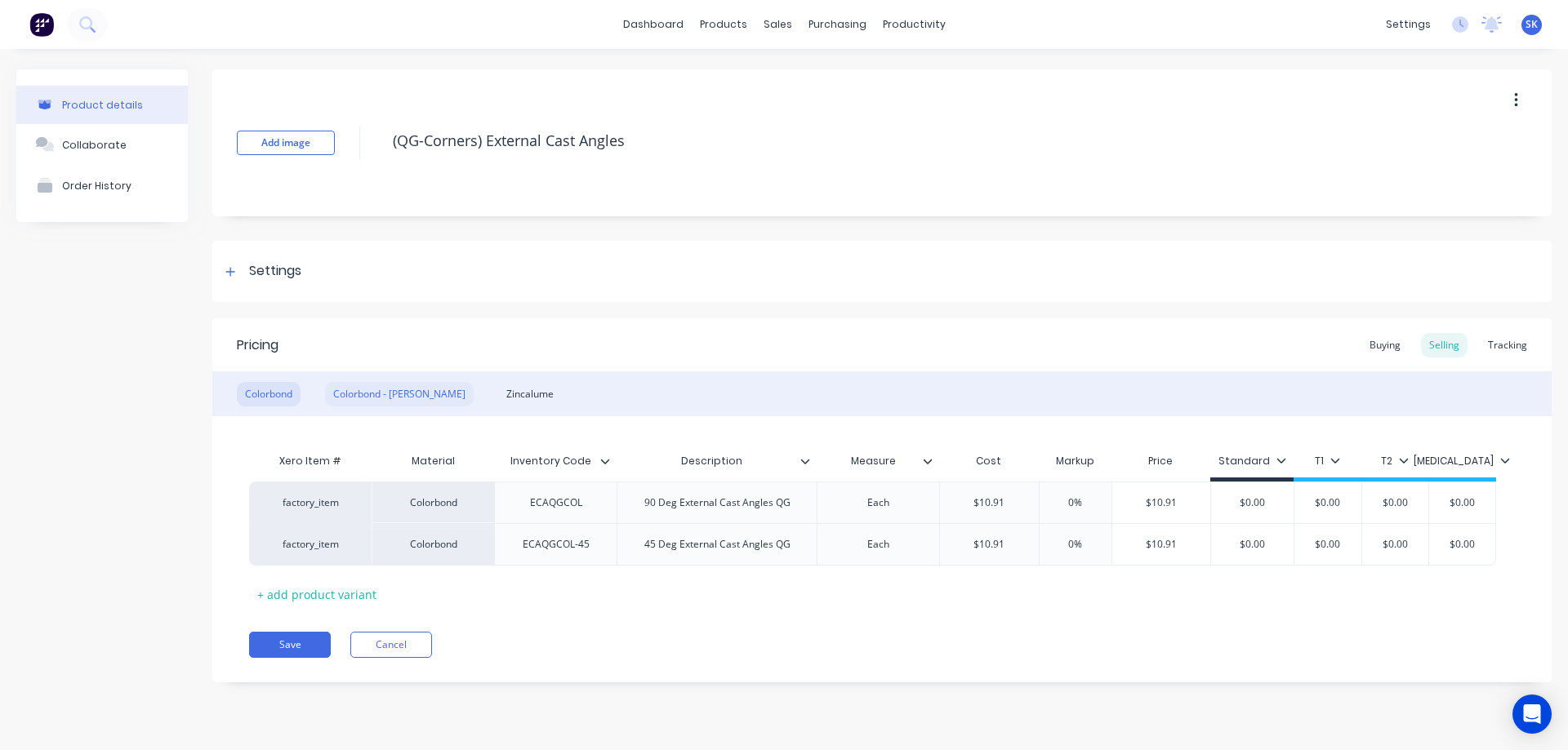
click at [377, 400] on div "Colorbond - Matt" at bounding box center [399, 394] width 149 height 25
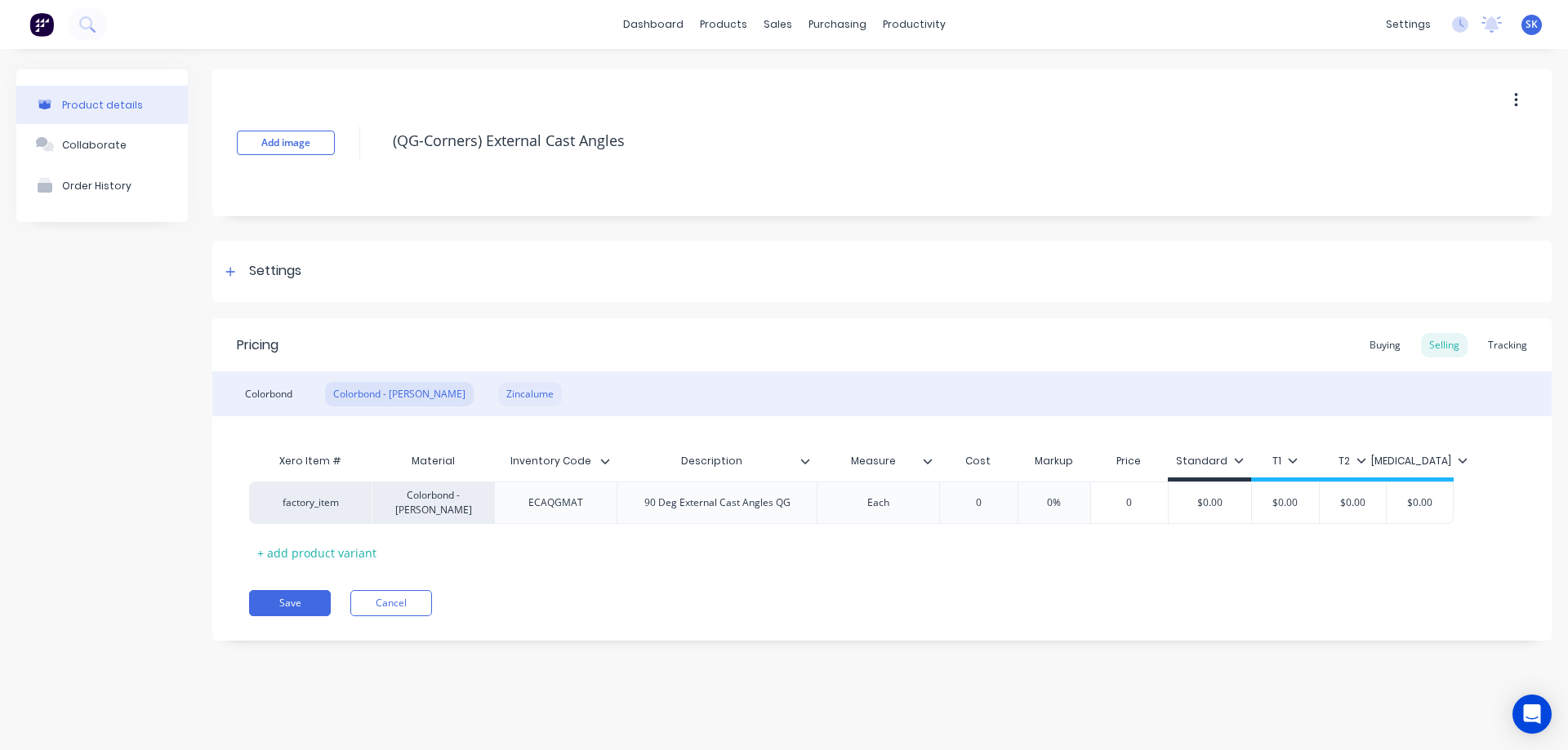
click at [498, 393] on div "Zincalume" at bounding box center [530, 394] width 64 height 25
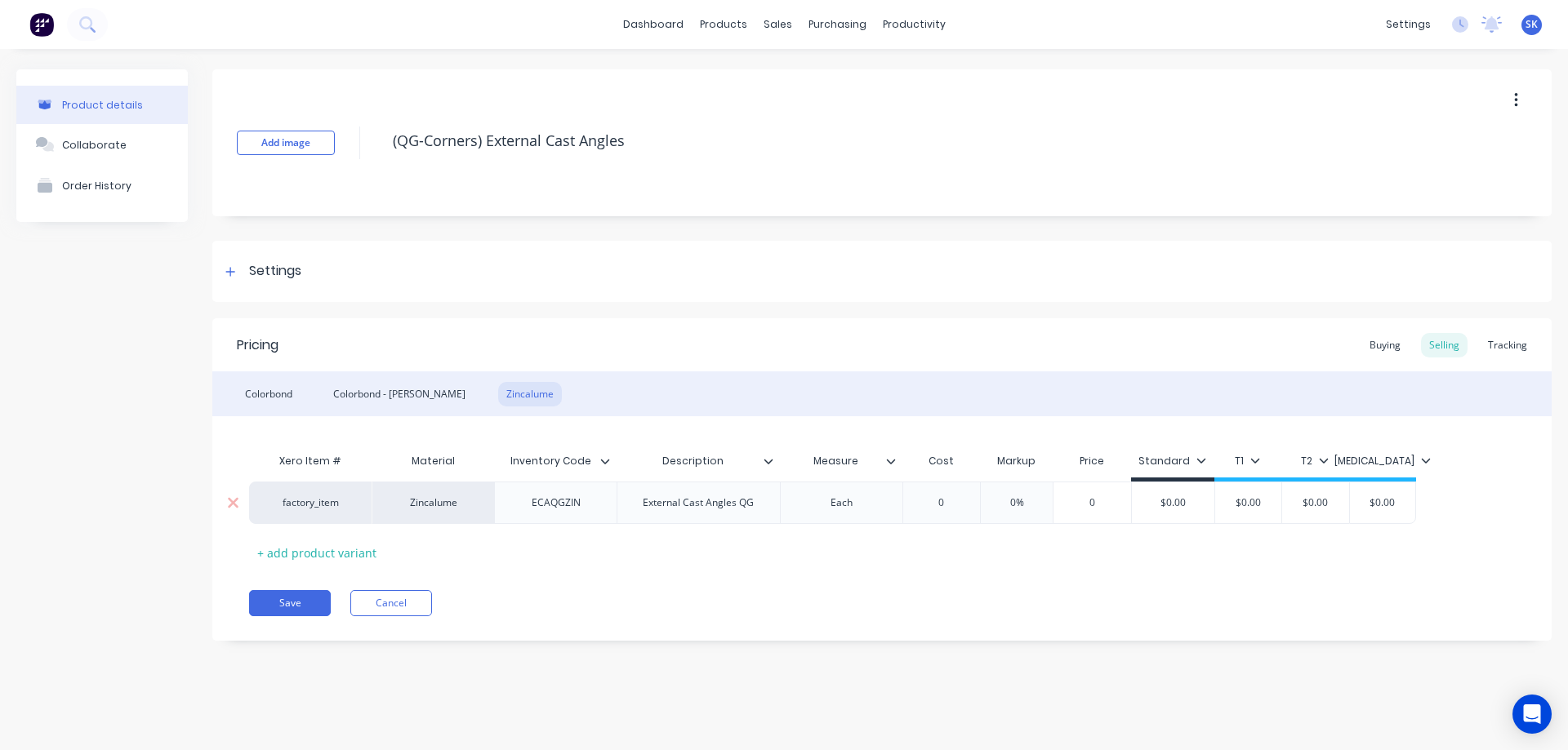
click at [630, 506] on div "External Cast Angles QG" at bounding box center [699, 502] width 138 height 21
click at [666, 545] on div "Xero Item # Material Inventory Code Description Measure Cost Markup Price Stand…" at bounding box center [881, 509] width 1266 height 129
click at [386, 395] on div "Colorbond - Matt" at bounding box center [399, 394] width 149 height 25
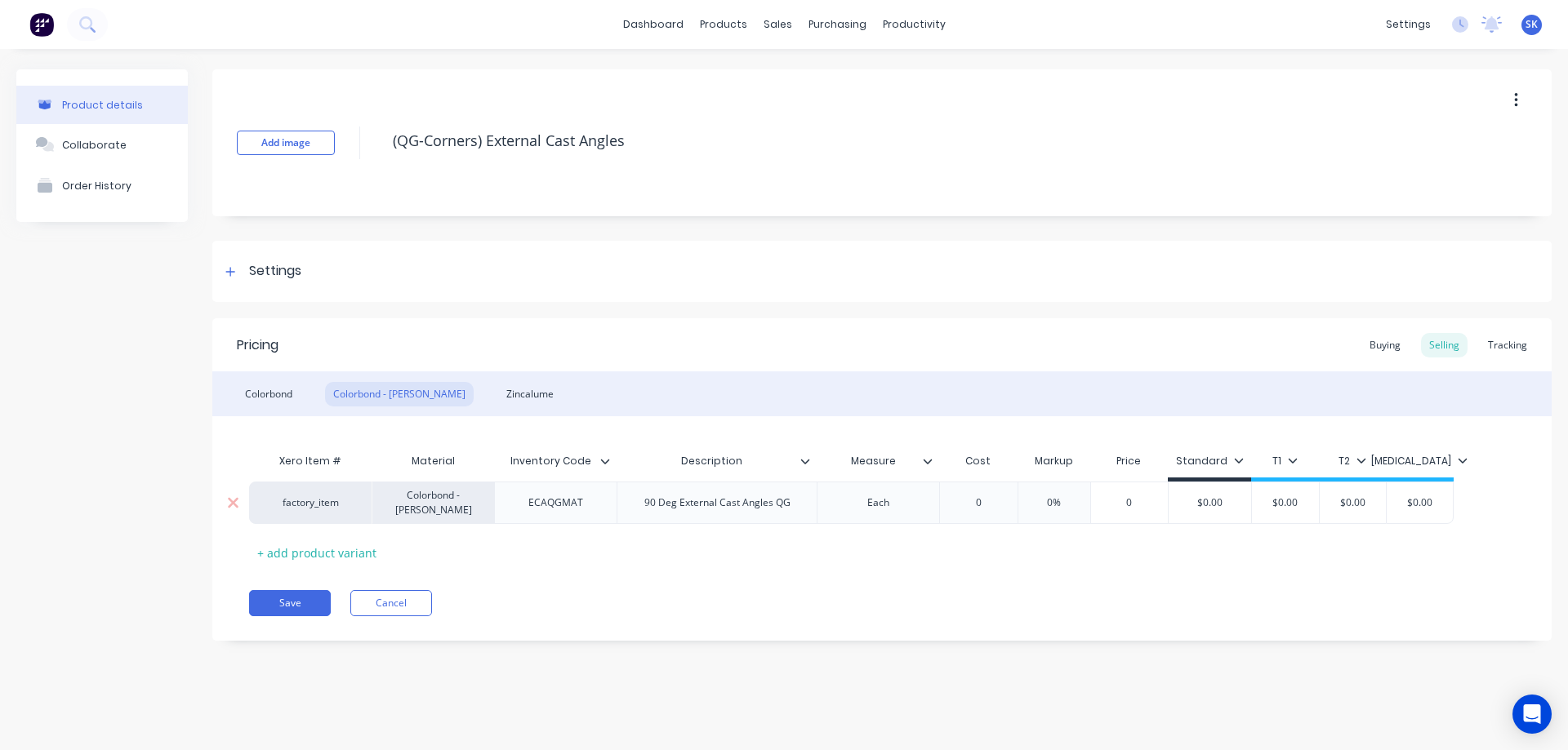
type input "0"
click at [990, 506] on input "0" at bounding box center [978, 502] width 81 height 14
type input "13.5"
click at [964, 549] on div "Xero Item # Material Inventory Code Description Measure Cost Markup Price Stand…" at bounding box center [881, 505] width 1266 height 120
click at [270, 396] on div "Colorbond" at bounding box center [268, 394] width 64 height 25
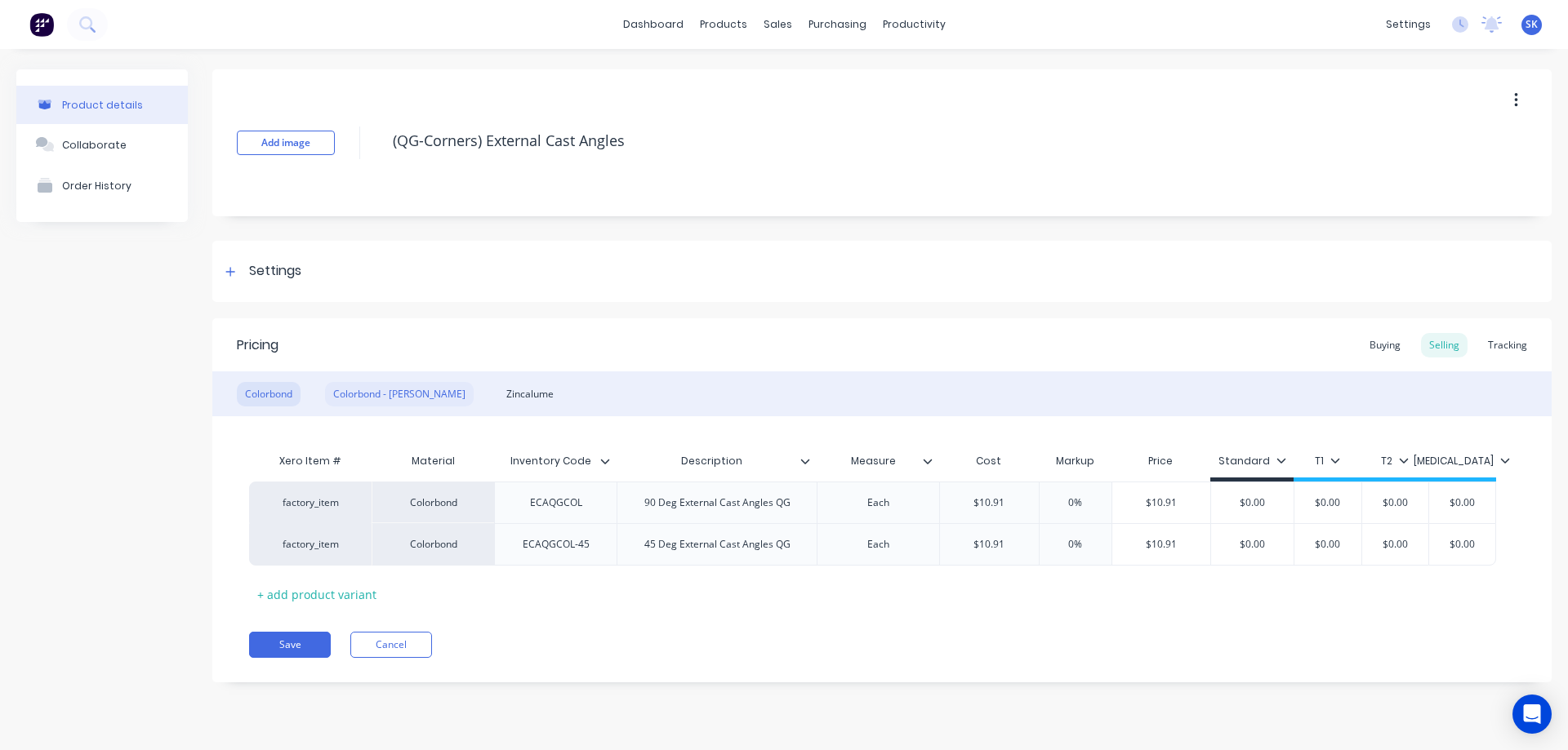
click at [357, 395] on div "Colorbond - Matt" at bounding box center [399, 394] width 149 height 25
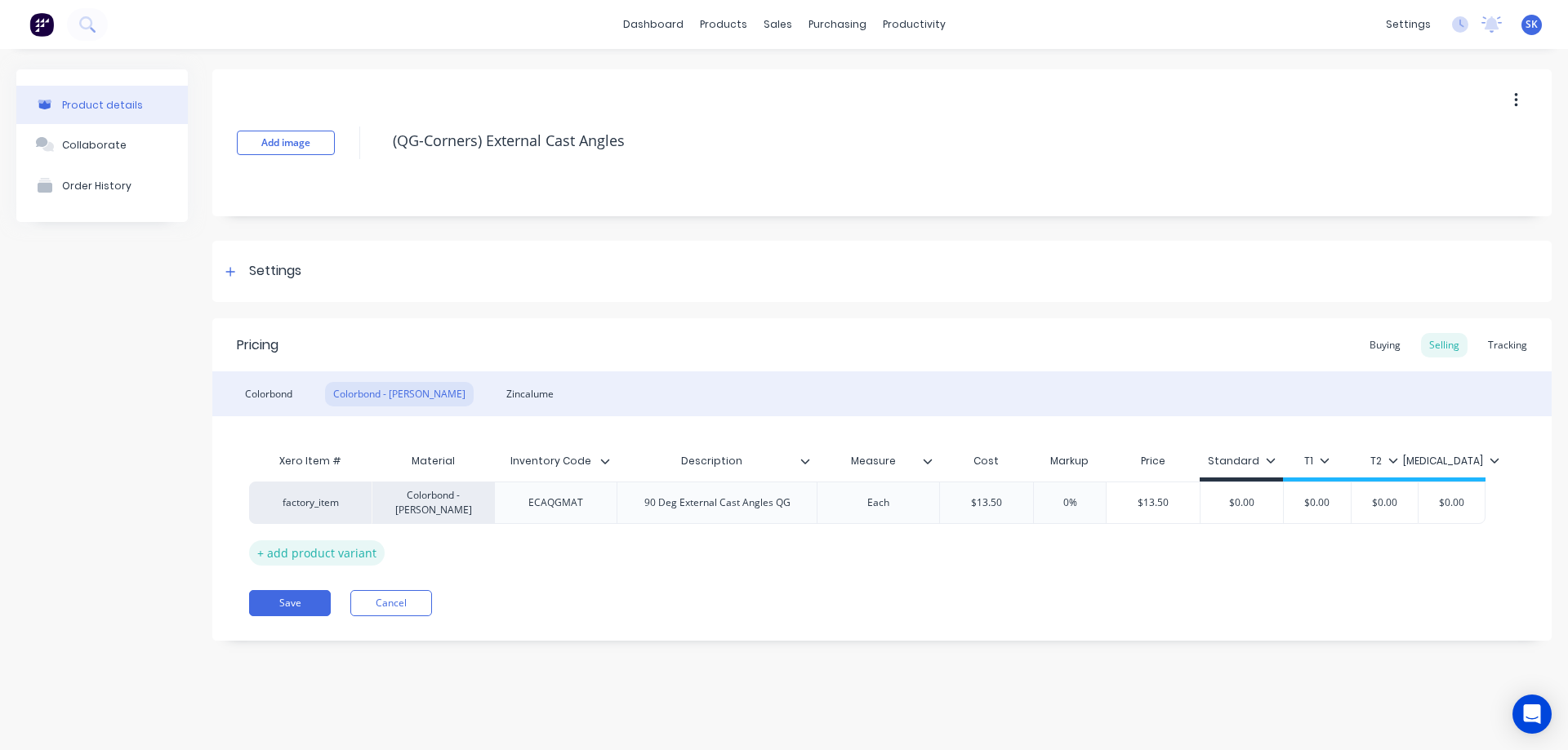
click at [353, 548] on div "+ add product variant" at bounding box center [317, 553] width 136 height 25
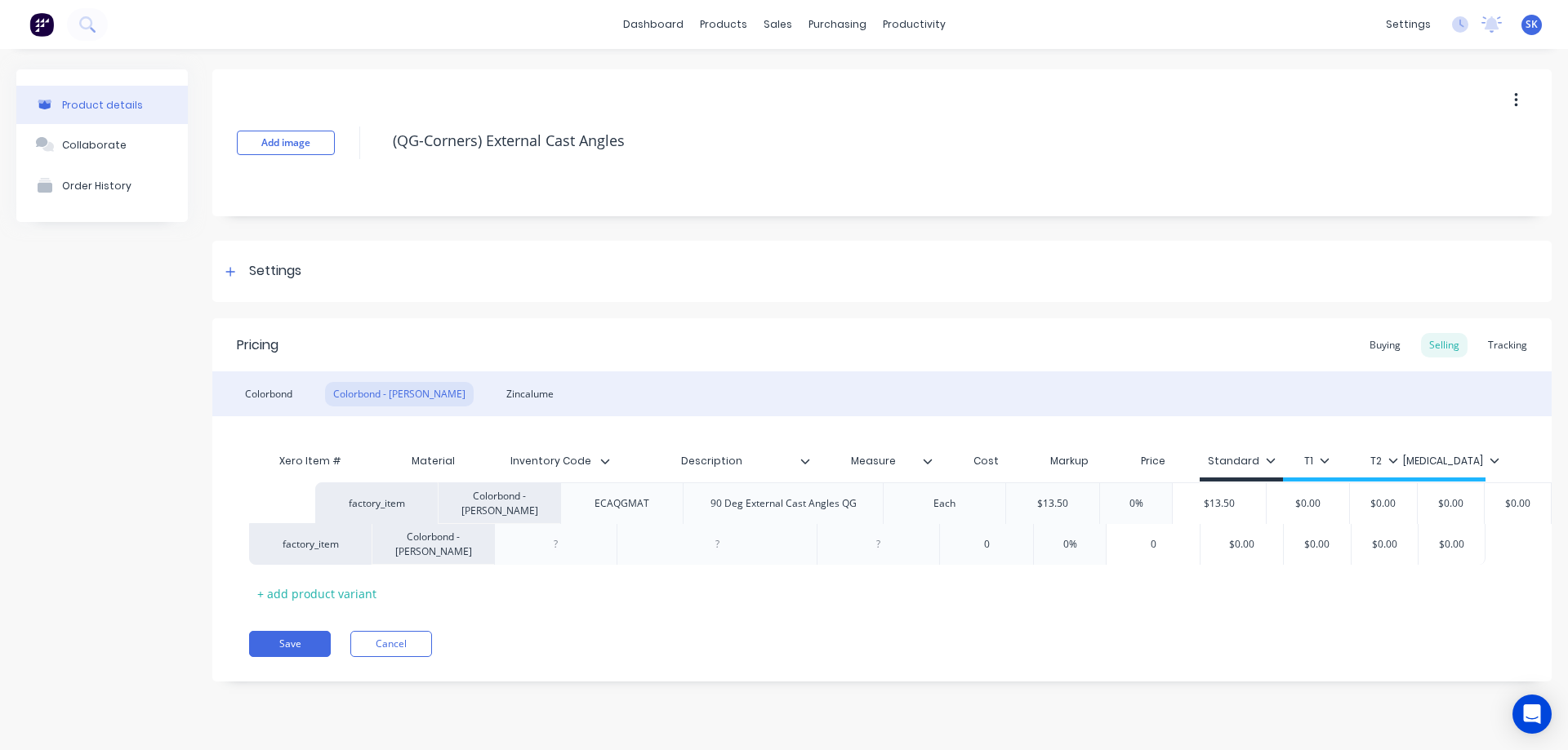
drag, startPoint x: 514, startPoint y: 499, endPoint x: 599, endPoint y: 499, distance: 85.0
click at [599, 499] on div "factory_item Colorbond - Matt ECAQGMAT 90 Deg External Cast Angles QG Each $13.…" at bounding box center [881, 523] width 1266 height 83
drag, startPoint x: 529, startPoint y: 501, endPoint x: 593, endPoint y: 498, distance: 64.1
click at [588, 498] on div "ECAQGMAT" at bounding box center [556, 502] width 81 height 21
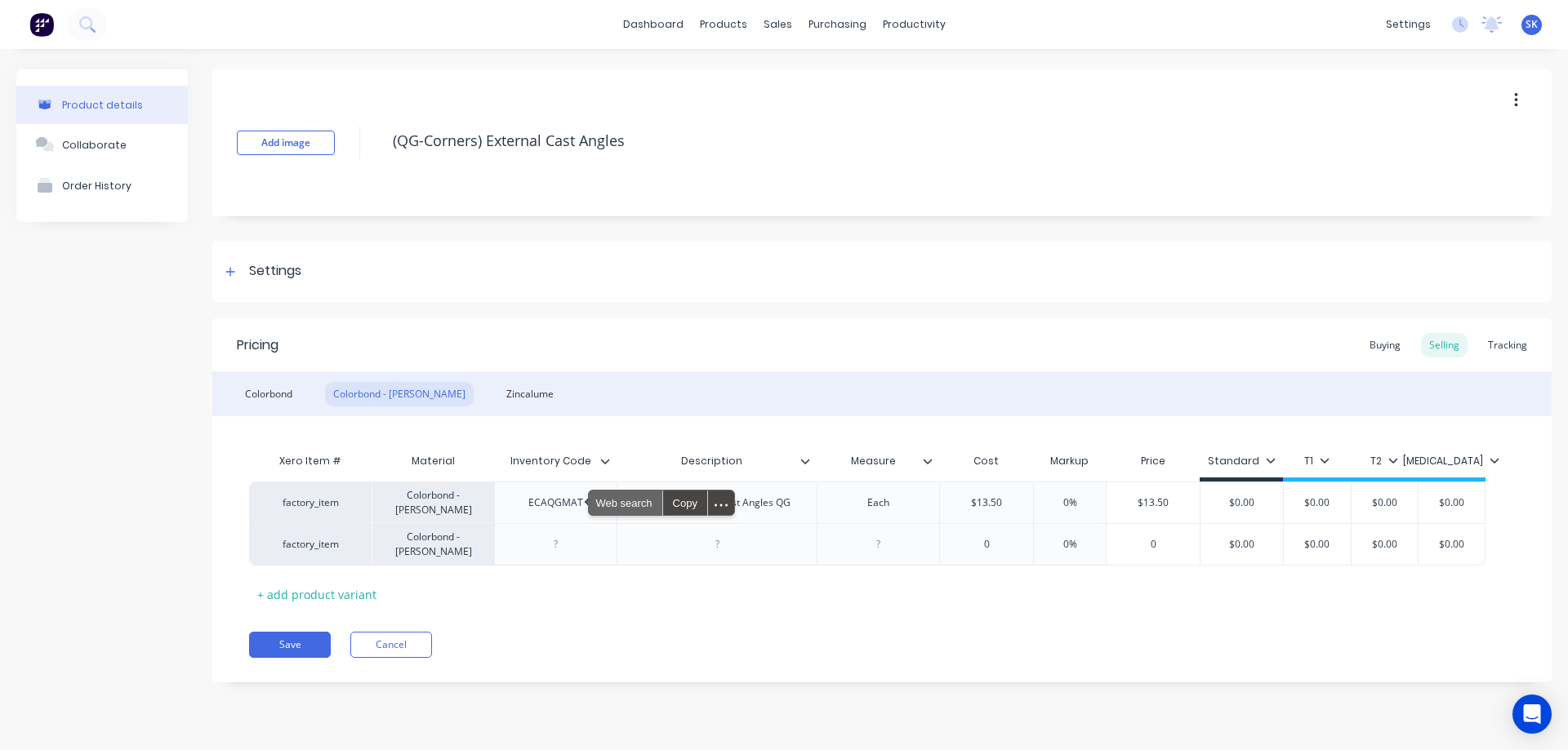
click at [593, 498] on span "Web search" at bounding box center [626, 502] width 73 height 25
click at [531, 512] on div "ECAQGMAT" at bounding box center [556, 502] width 81 height 21
drag, startPoint x: 523, startPoint y: 510, endPoint x: 597, endPoint y: 509, distance: 74.0
click at [597, 509] on div "ECAQGMAT" at bounding box center [555, 502] width 122 height 42
copy div "ECAQGMAT"
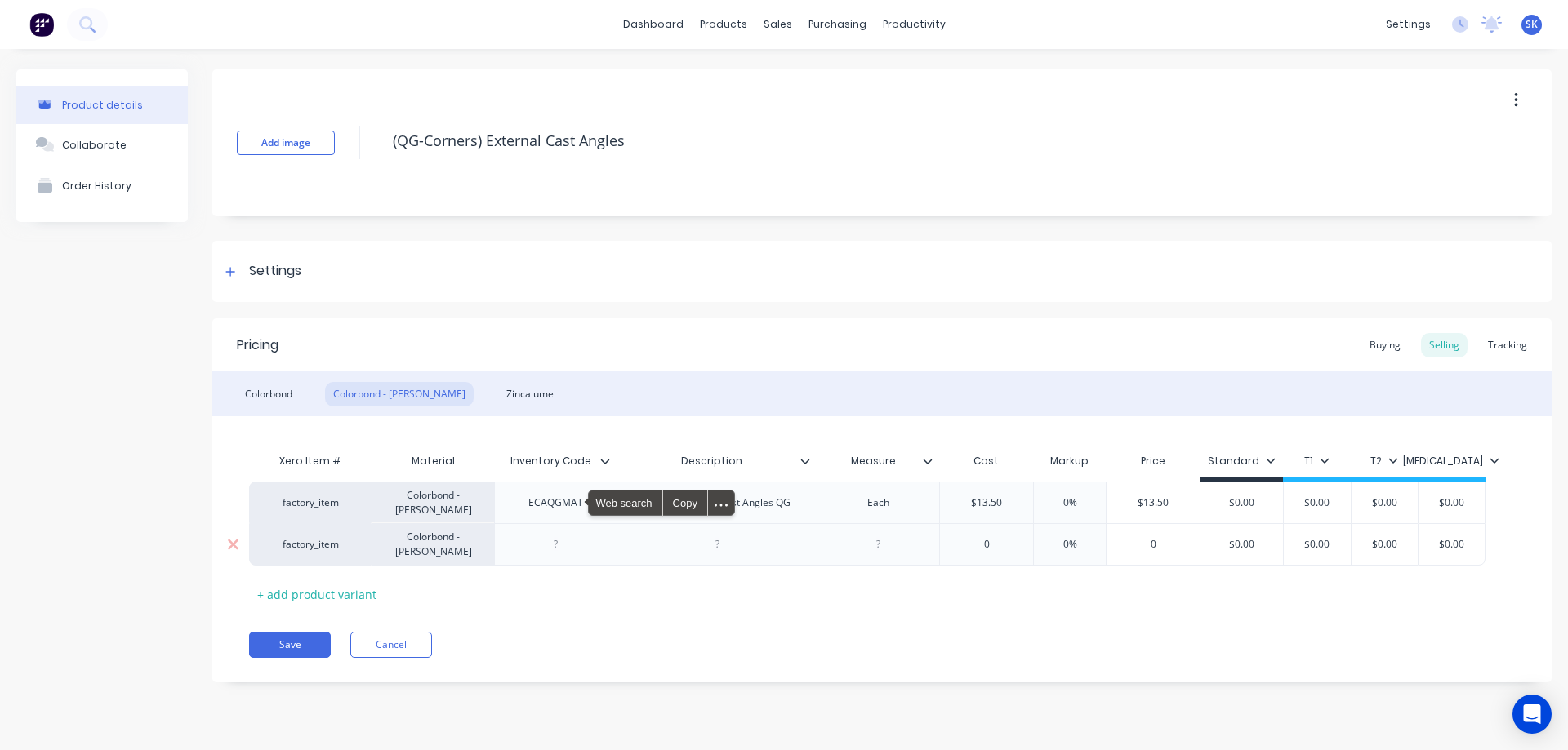
click at [569, 549] on div at bounding box center [556, 544] width 81 height 21
paste div
click at [287, 389] on div "Colorbond" at bounding box center [268, 394] width 64 height 25
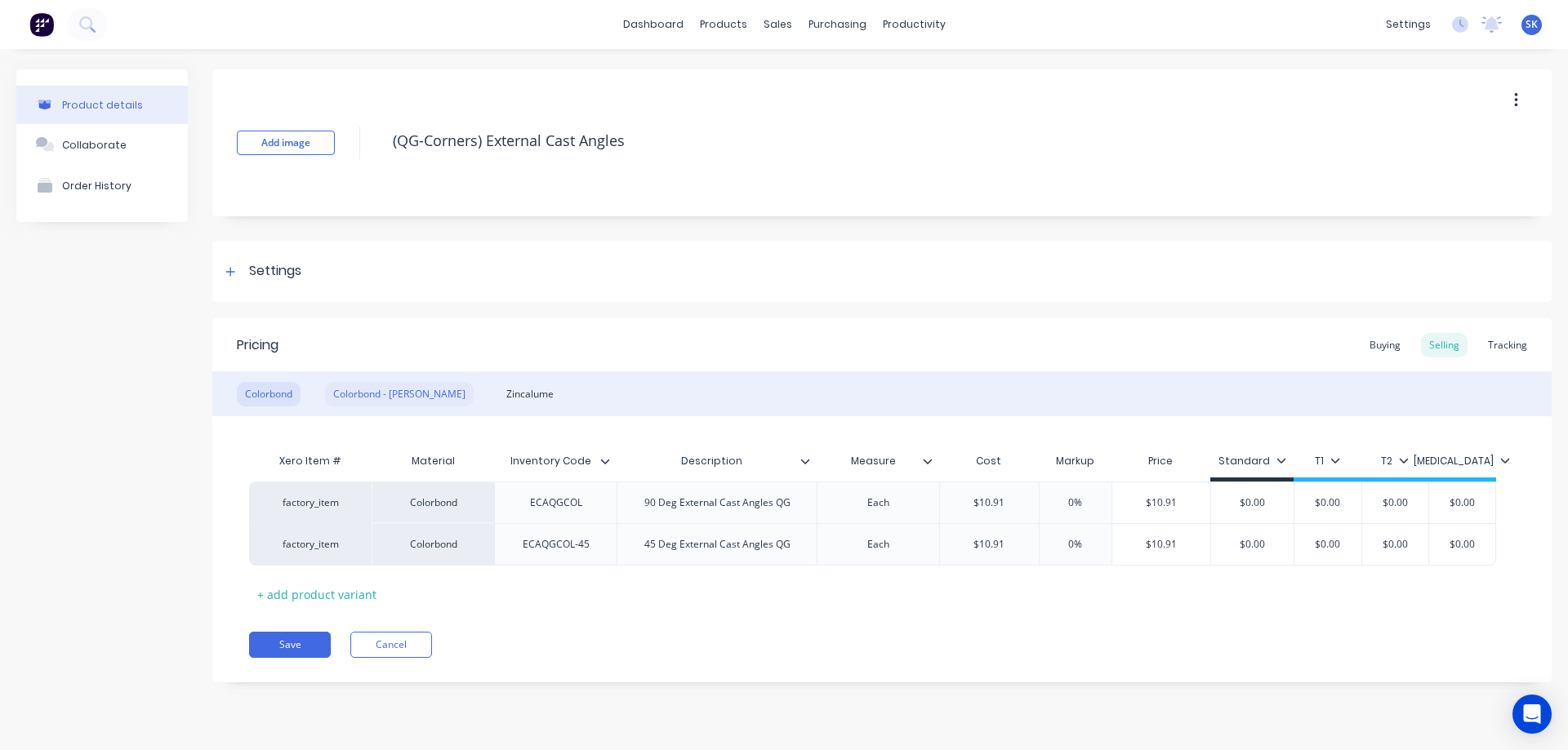
click at [374, 388] on div "Colorbond - Matt" at bounding box center [399, 394] width 149 height 25
drag, startPoint x: 640, startPoint y: 501, endPoint x: 790, endPoint y: 495, distance: 150.1
click at [790, 495] on div "90 Deg External Cast Angles QG" at bounding box center [717, 502] width 172 height 21
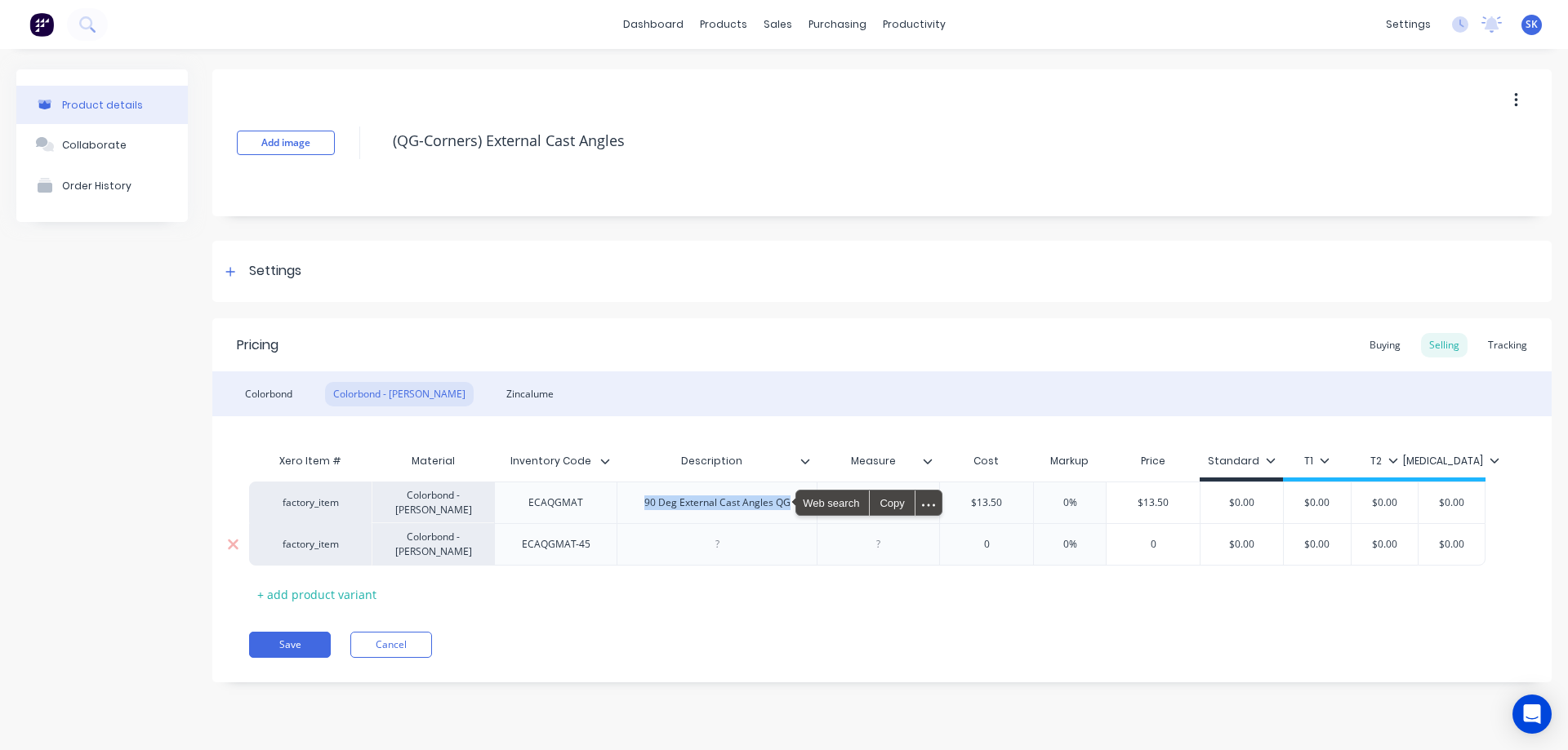
copy div "90 Deg External Cast Angles QG"
click at [721, 549] on div at bounding box center [717, 544] width 81 height 21
paste div
click at [658, 548] on div "90 Deg External Cast Angles QG" at bounding box center [717, 544] width 172 height 21
drag, startPoint x: 898, startPoint y: 501, endPoint x: 852, endPoint y: 507, distance: 46.4
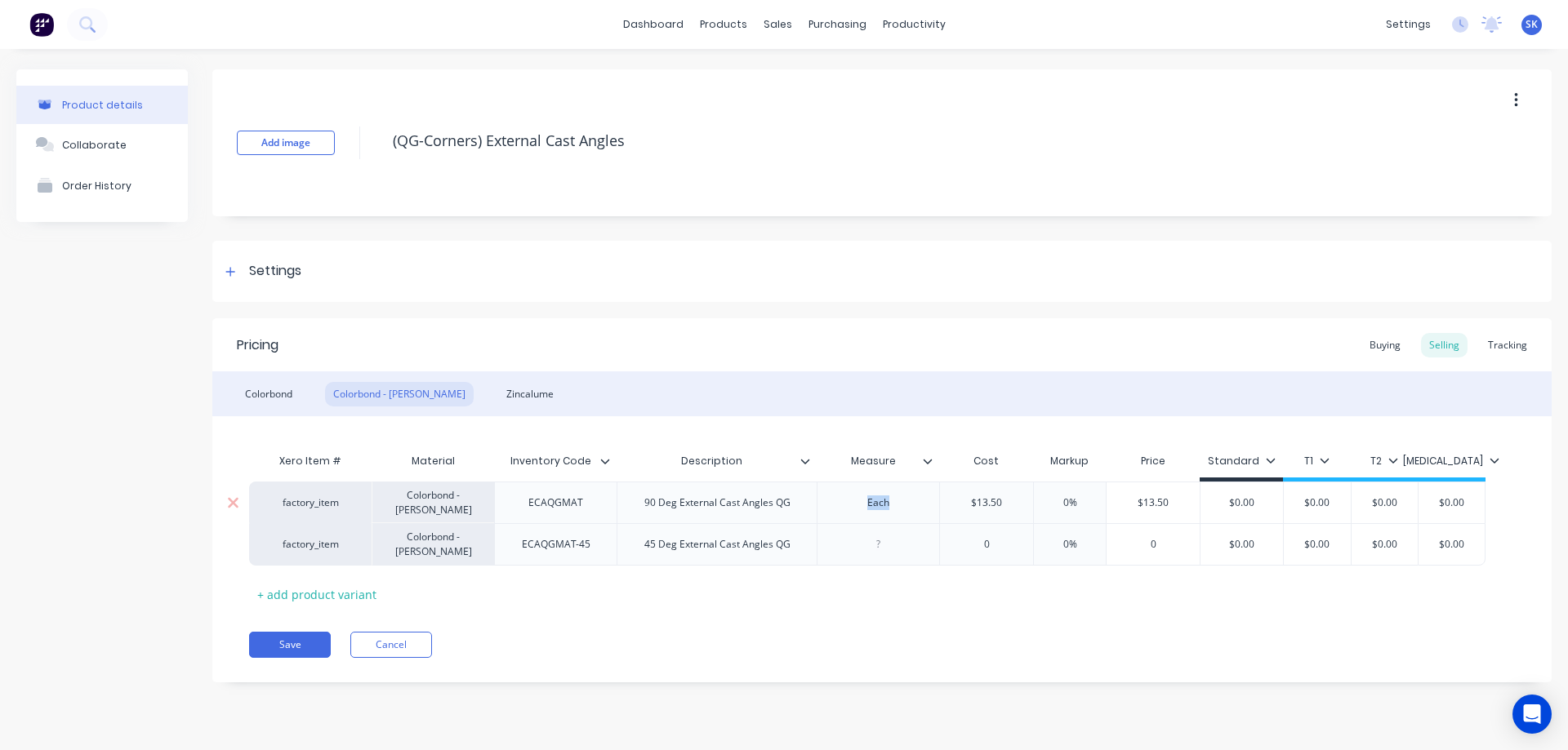
click at [852, 507] on div "Each" at bounding box center [879, 502] width 81 height 21
copy div "Each"
drag, startPoint x: 909, startPoint y: 546, endPoint x: 850, endPoint y: 546, distance: 59.0
click at [850, 546] on div at bounding box center [879, 544] width 81 height 21
drag, startPoint x: 886, startPoint y: 548, endPoint x: 851, endPoint y: 548, distance: 35.0
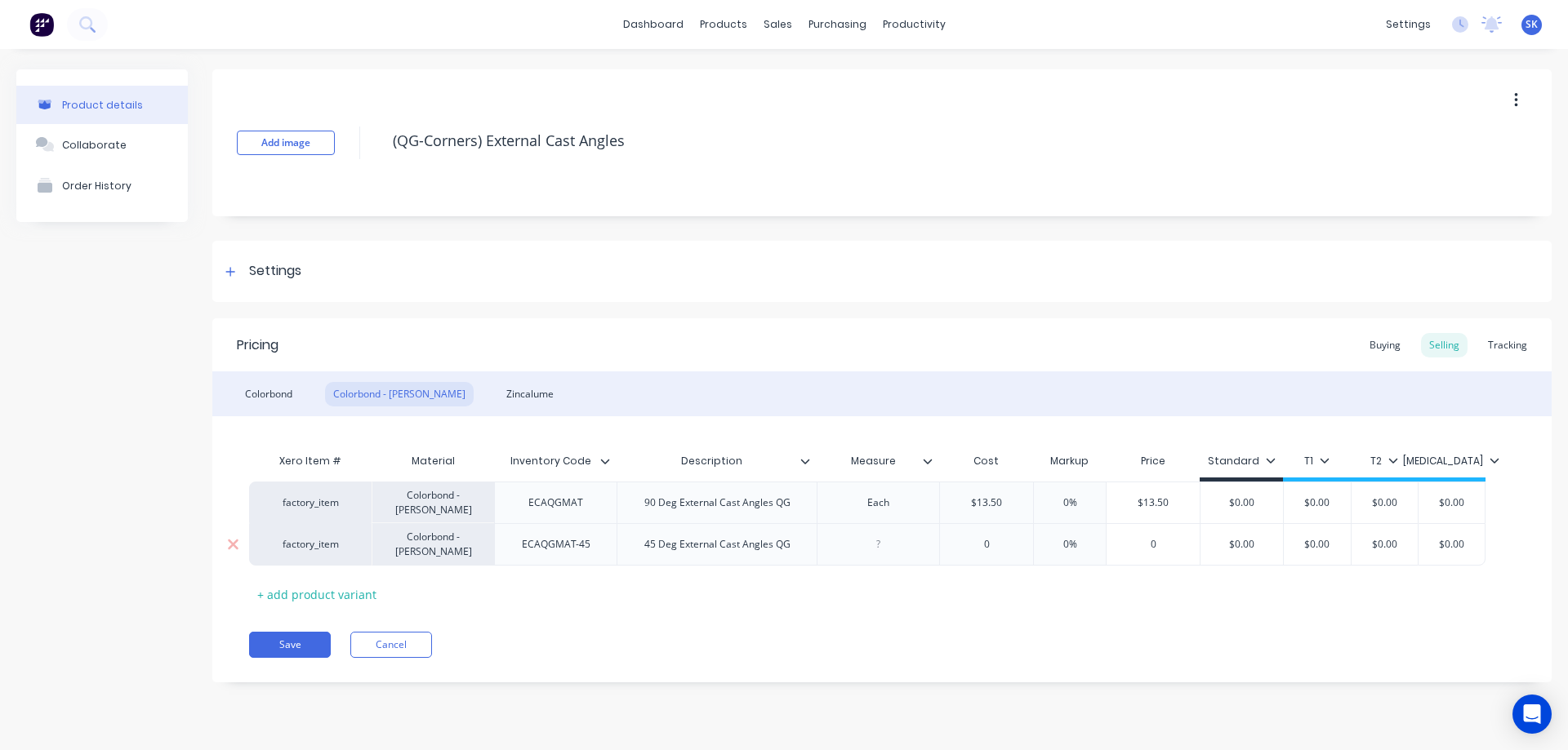
click at [851, 548] on div at bounding box center [879, 544] width 81 height 21
paste div
click at [885, 592] on div "Xero Item # Material Inventory Code Description Measure Cost Markup Price Stand…" at bounding box center [881, 525] width 1266 height 162
type input "0"
click at [1004, 540] on input "0" at bounding box center [986, 544] width 93 height 14
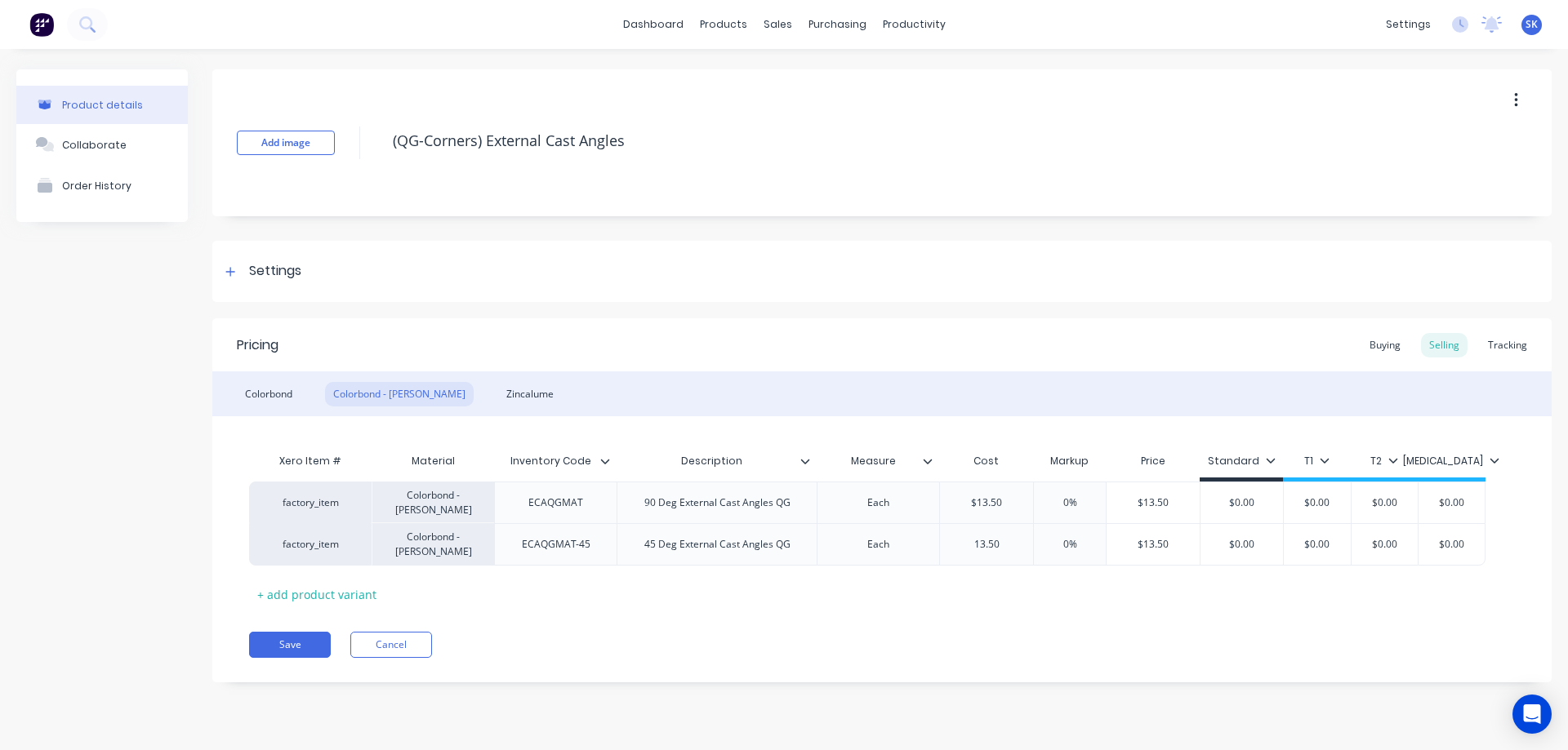
type input "13.50"
click at [989, 585] on div "Xero Item # Material Inventory Code Description Measure Cost Markup Price Stand…" at bounding box center [881, 525] width 1266 height 162
click at [498, 400] on div "Zincalume" at bounding box center [530, 394] width 64 height 25
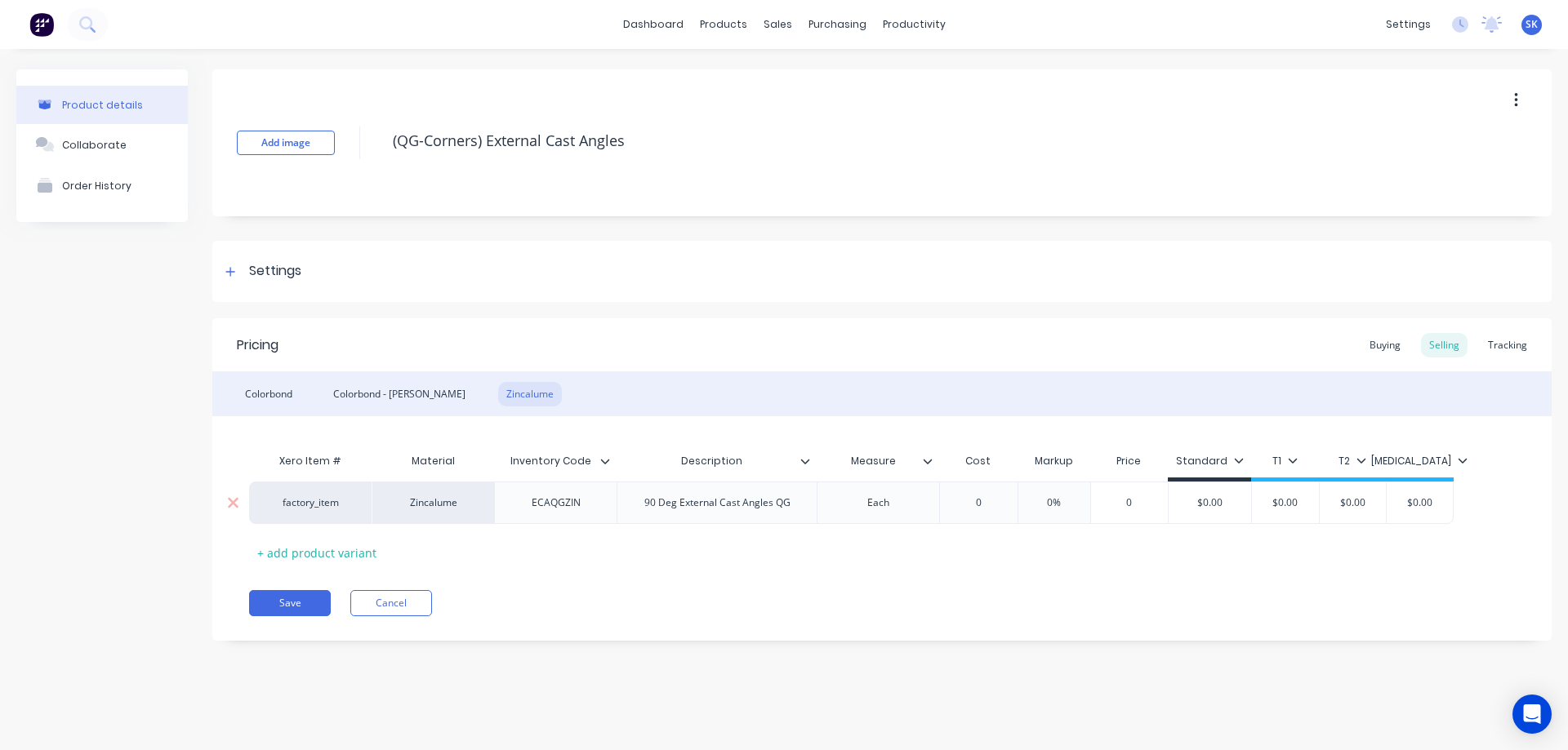
click at [986, 512] on div "0" at bounding box center [978, 503] width 81 height 41
type input "0"
type input "12.8"
click at [353, 398] on div "Colorbond - Matt" at bounding box center [399, 394] width 149 height 25
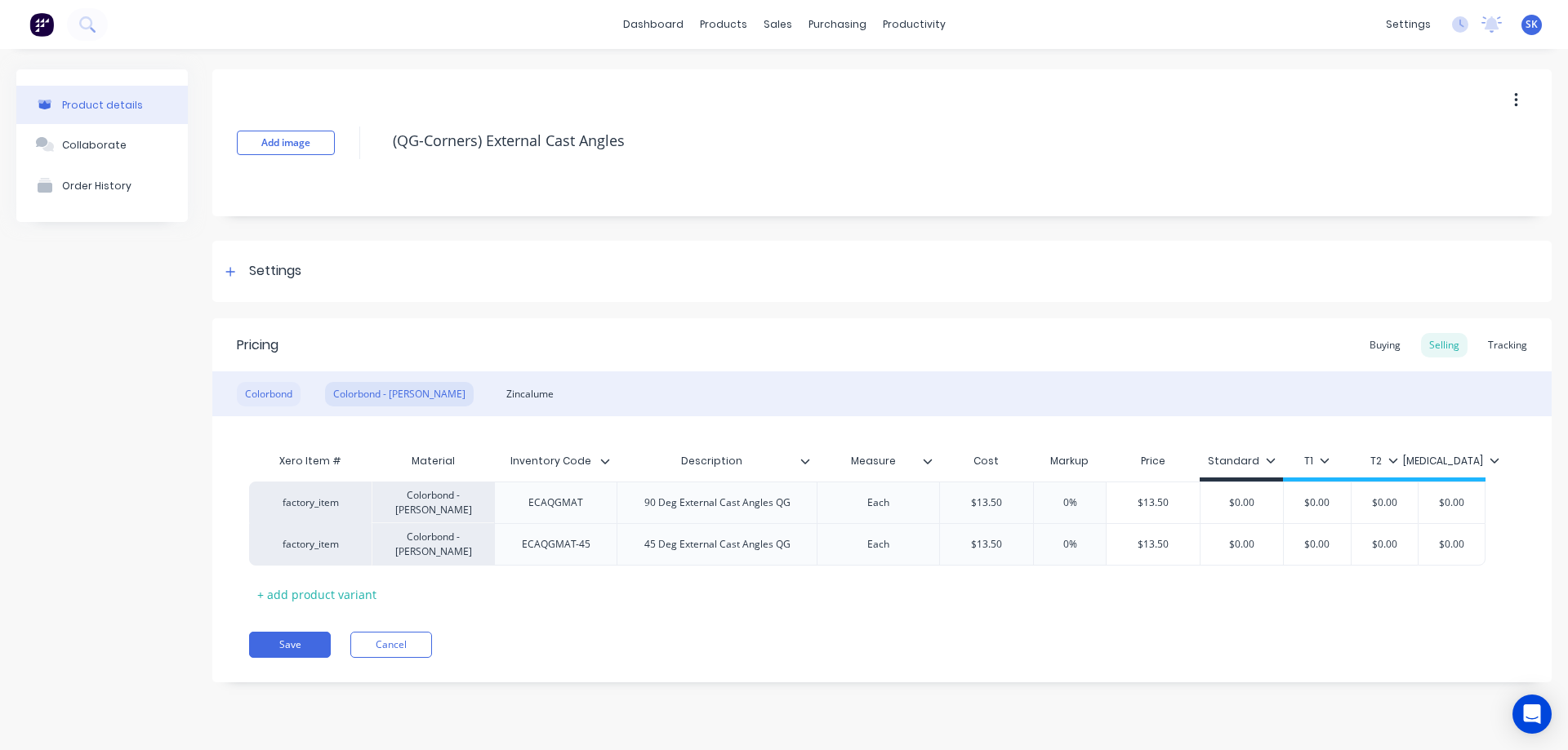
click at [282, 395] on div "Colorbond" at bounding box center [268, 394] width 64 height 25
click at [354, 396] on div "Colorbond - Matt" at bounding box center [399, 394] width 149 height 25
click at [438, 397] on div "Colorbond Colorbond - Matt Zincalume" at bounding box center [882, 394] width 1340 height 45
click at [281, 390] on div "Colorbond" at bounding box center [268, 394] width 64 height 25
click at [365, 389] on div "Colorbond - Matt" at bounding box center [399, 394] width 149 height 25
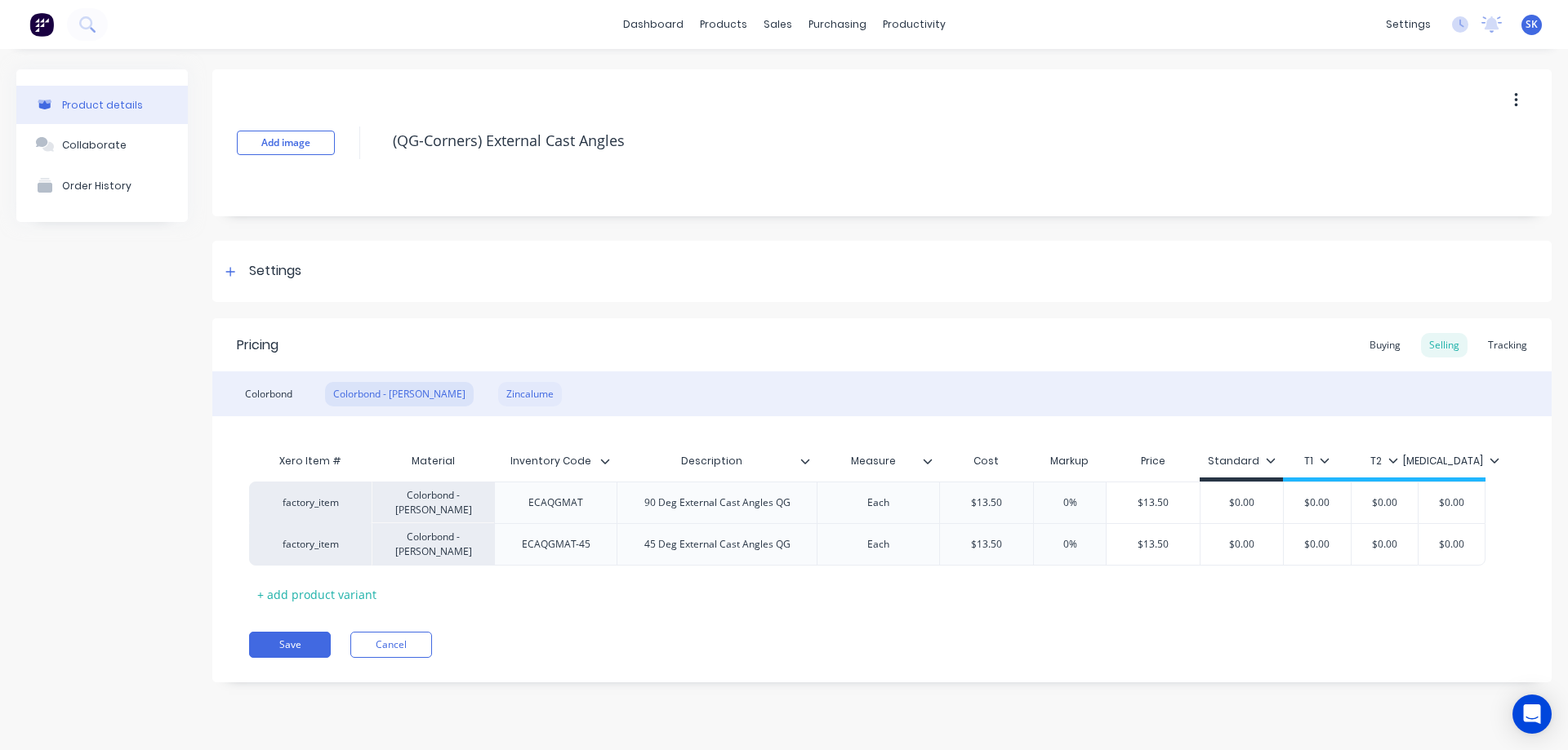
click at [498, 397] on div "Zincalume" at bounding box center [530, 394] width 64 height 25
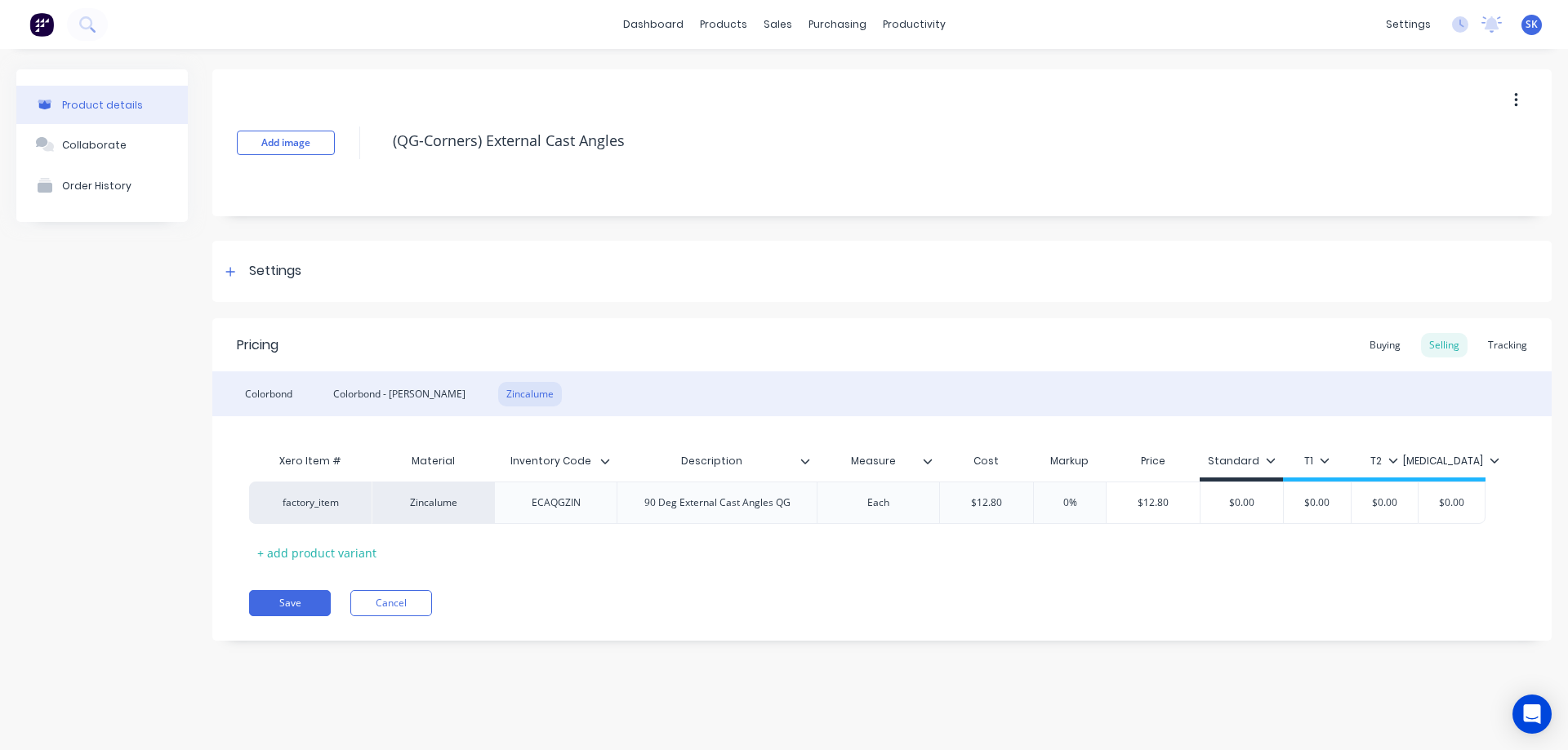
click at [211, 390] on div "Product details Collaborate Order History Add image (QG-Corners) External Cast …" at bounding box center [784, 367] width 1536 height 596
click at [261, 403] on div "Colorbond" at bounding box center [268, 394] width 64 height 25
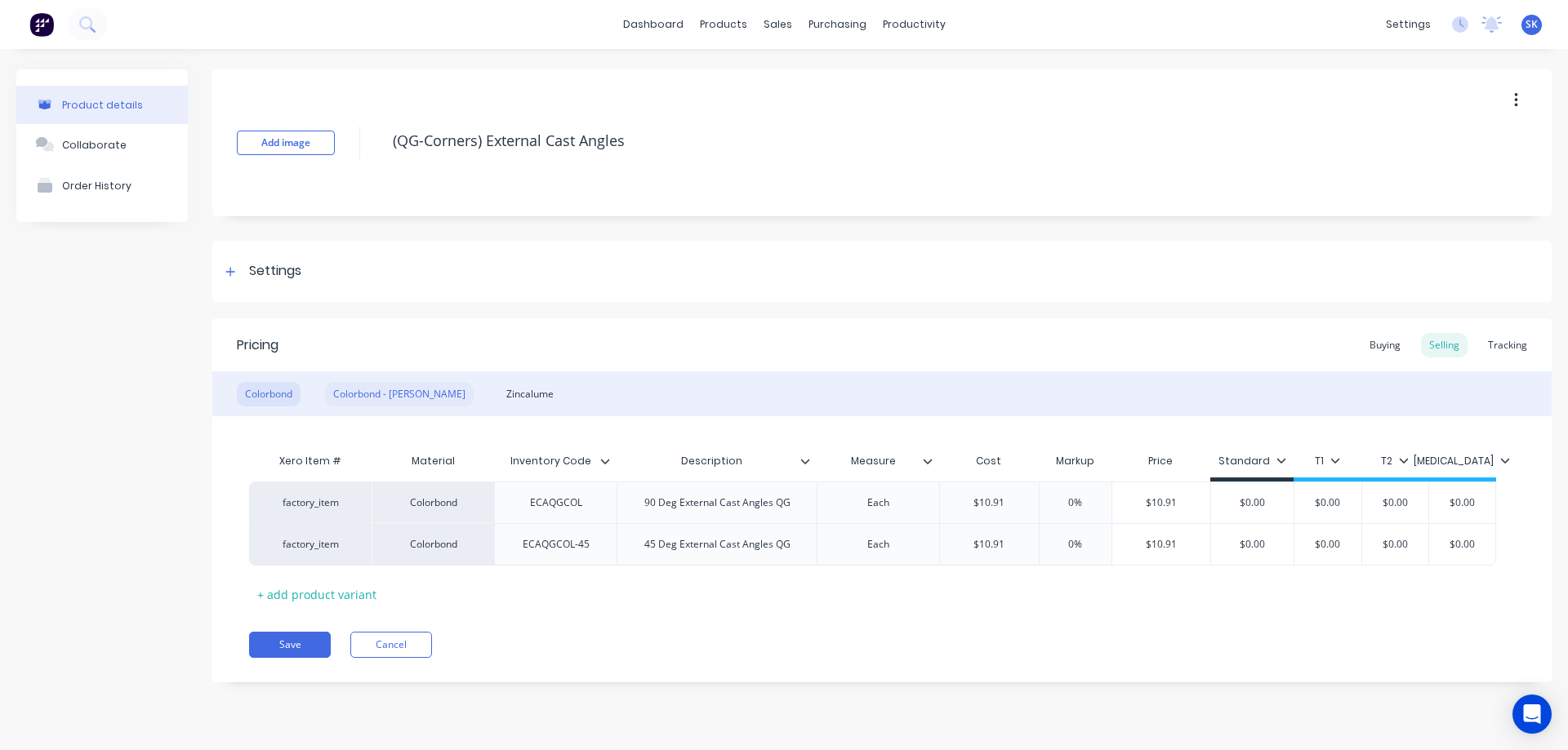
click at [376, 395] on div "Colorbond - Matt" at bounding box center [399, 394] width 149 height 25
click at [498, 396] on div "Zincalume" at bounding box center [530, 394] width 64 height 25
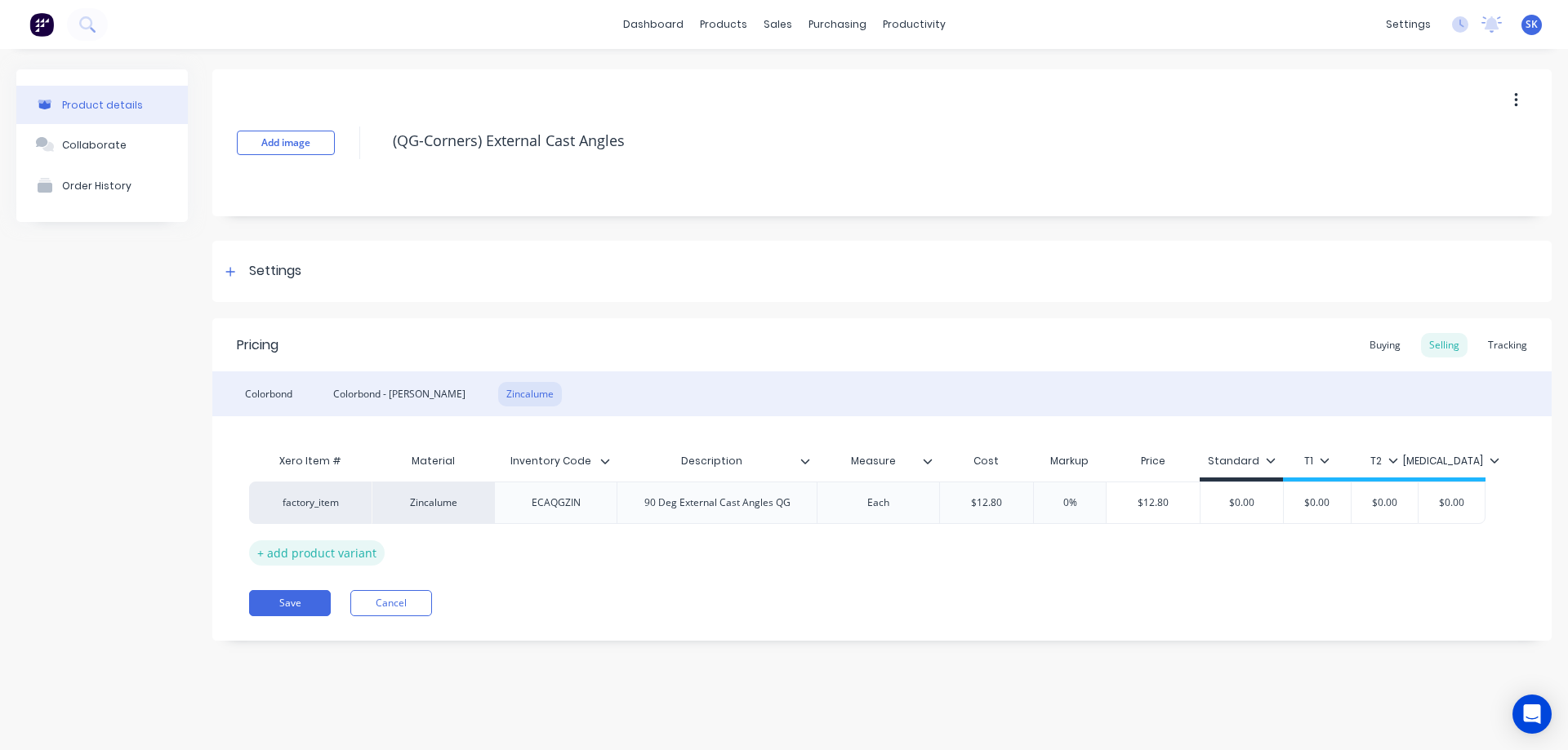
click at [344, 548] on div "+ add product variant" at bounding box center [317, 553] width 136 height 25
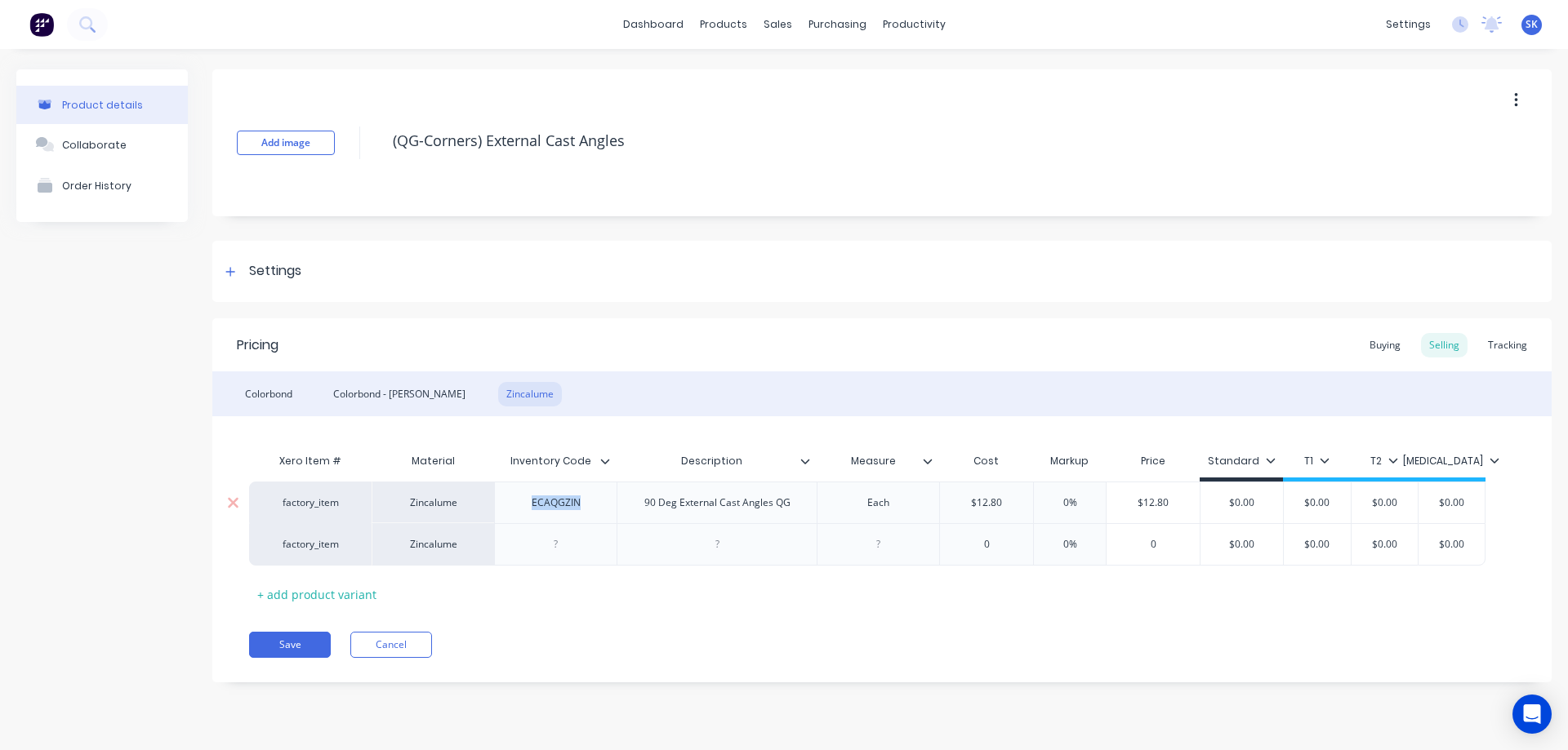
drag, startPoint x: 515, startPoint y: 503, endPoint x: 591, endPoint y: 499, distance: 76.1
click at [591, 499] on div "ECAQGZIN" at bounding box center [556, 502] width 81 height 21
copy div "ECAQGZIN"
click at [570, 543] on div at bounding box center [556, 544] width 81 height 21
paste div
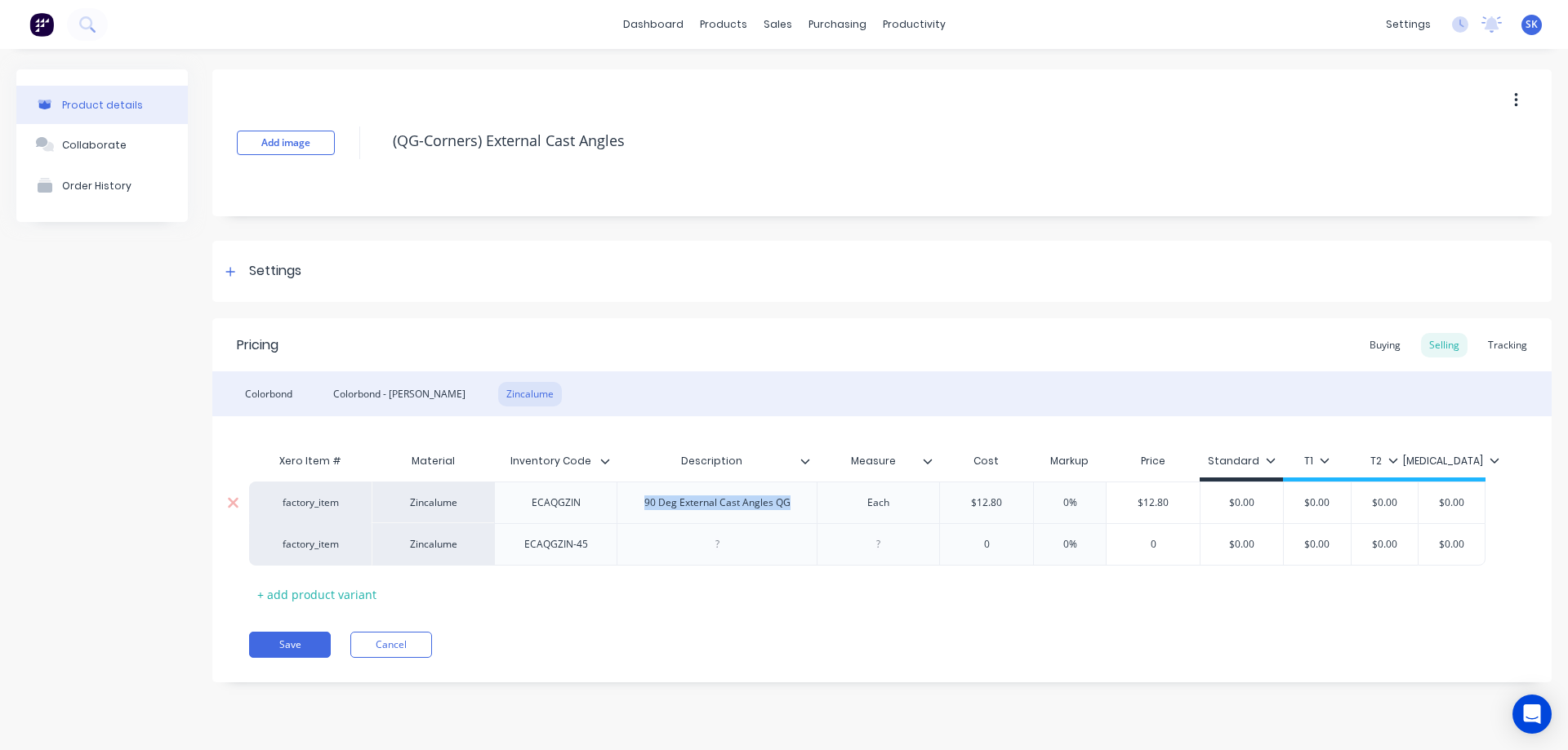
drag, startPoint x: 643, startPoint y: 502, endPoint x: 833, endPoint y: 522, distance: 191.0
click at [833, 522] on div "factory_item Zincalume ECAQGZIN 90 Deg External Cast Angles QG Each $12.80 12.8…" at bounding box center [867, 502] width 1237 height 42
click at [704, 543] on div at bounding box center [717, 544] width 81 height 21
paste div
click at [656, 546] on div "90 Deg External Cast Angles QG" at bounding box center [717, 544] width 172 height 21
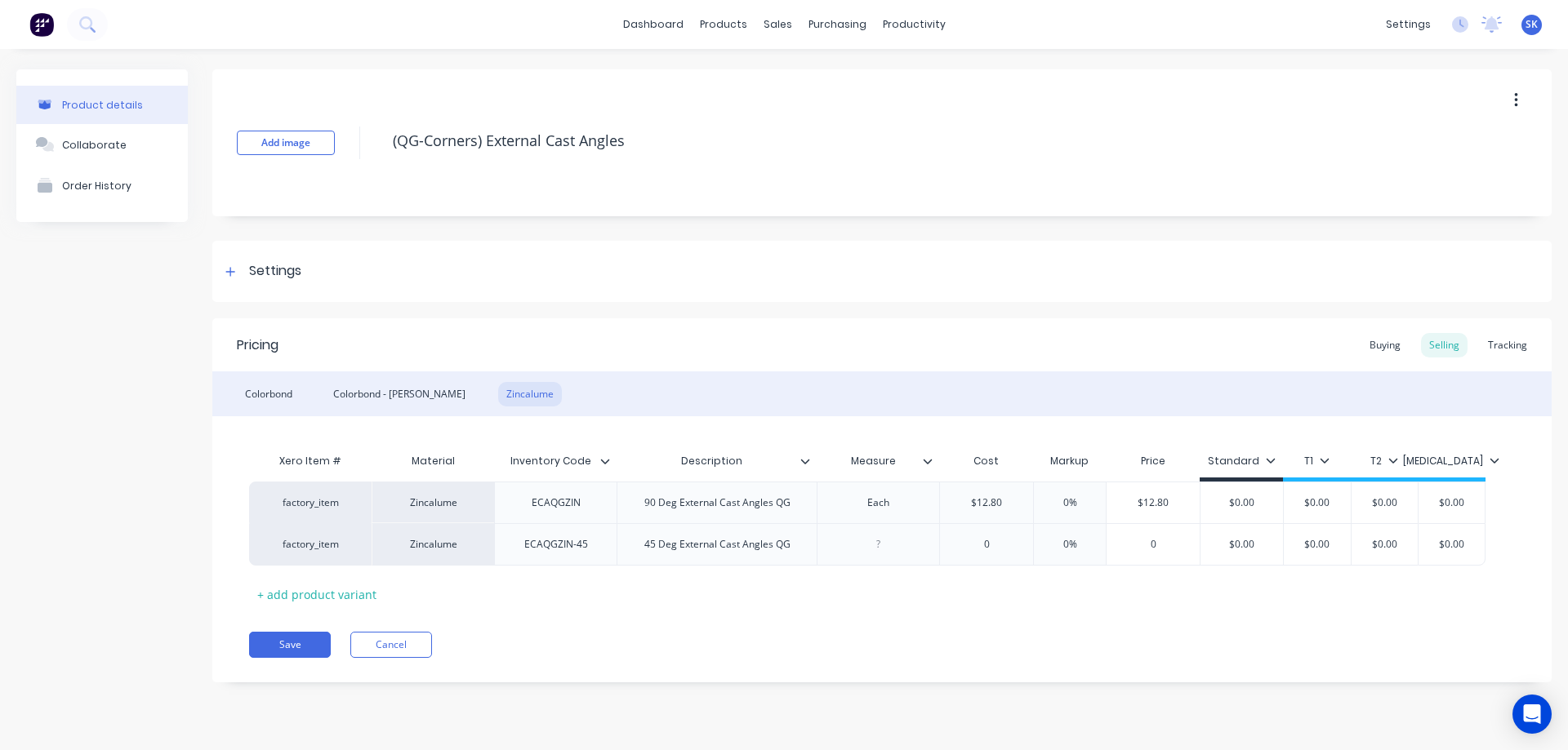
click at [678, 599] on div "Xero Item # Material Inventory Code Description Measure Cost Markup Price Stand…" at bounding box center [881, 525] width 1266 height 162
drag, startPoint x: 858, startPoint y: 506, endPoint x: 912, endPoint y: 499, distance: 54.5
click at [912, 499] on div "Each" at bounding box center [879, 502] width 81 height 21
click at [890, 547] on div at bounding box center [879, 544] width 81 height 21
paste div
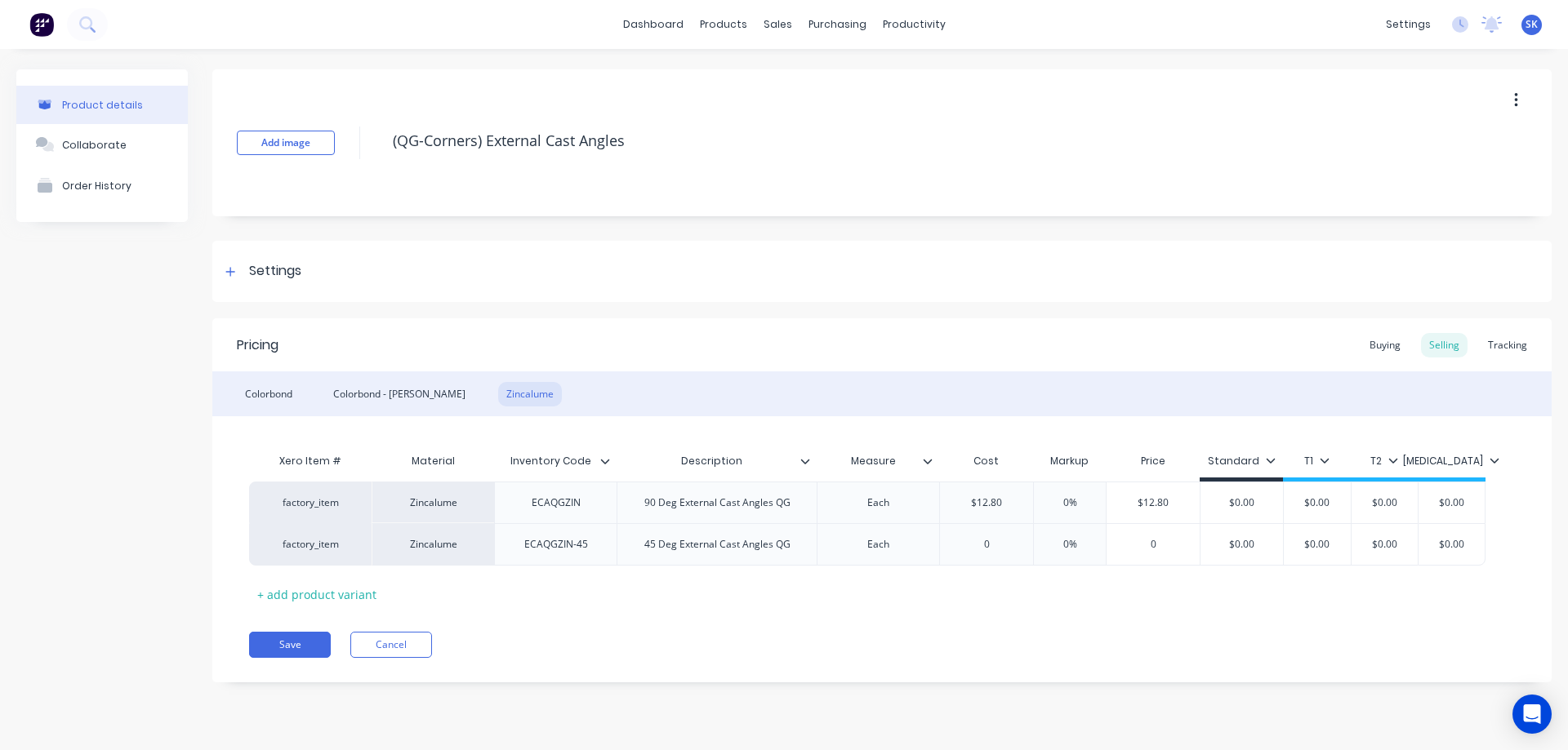
click at [887, 592] on div "Xero Item # Material Inventory Code Description Measure Cost Markup Price Stand…" at bounding box center [881, 525] width 1266 height 162
type input "0"
click at [1016, 551] on input "0" at bounding box center [986, 544] width 93 height 14
type input "12.8"
click at [914, 603] on div "Xero Item # Material Inventory Code Description Measure Cost Markup Price Stand…" at bounding box center [881, 525] width 1266 height 162
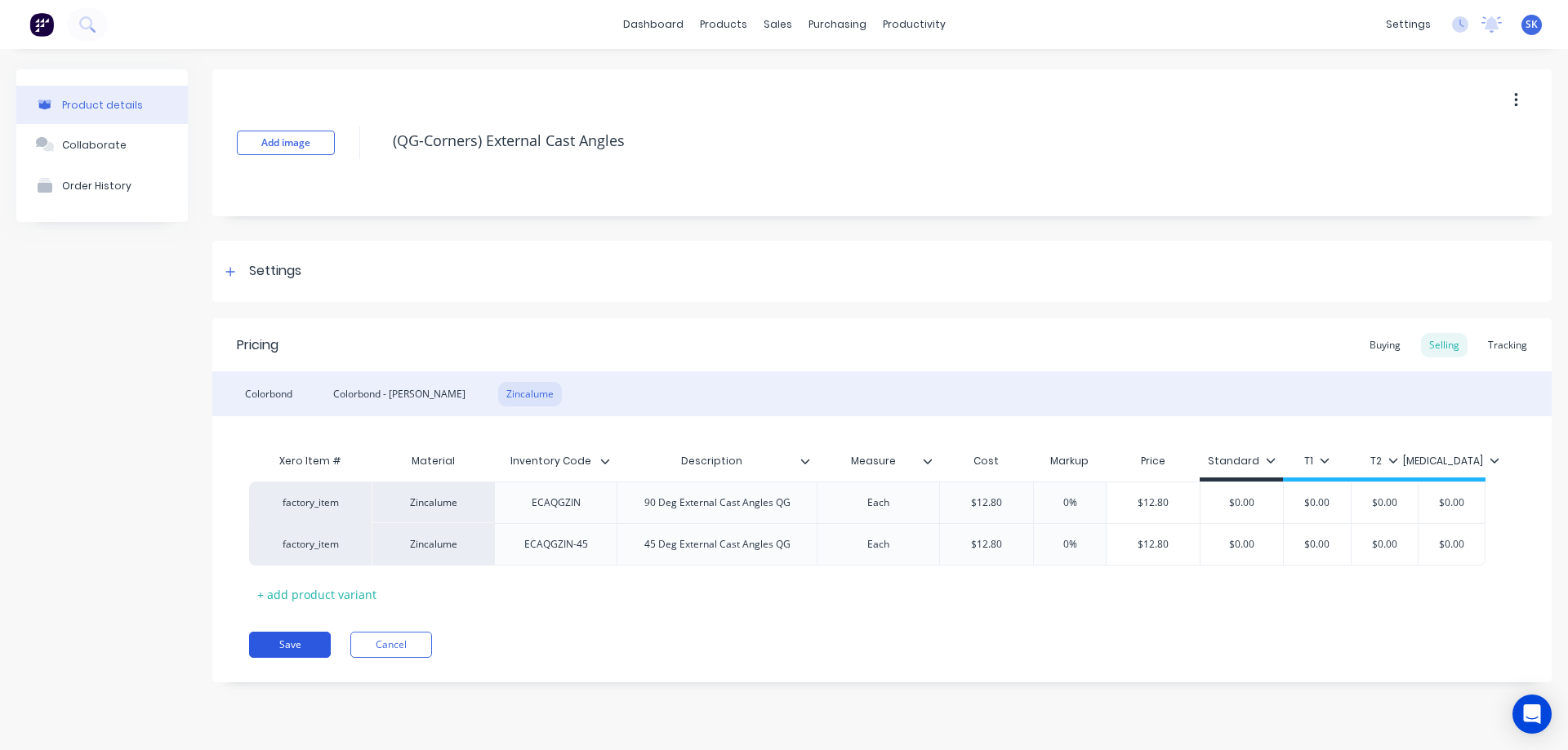
click at [291, 642] on button "Save" at bounding box center [289, 645] width 81 height 26
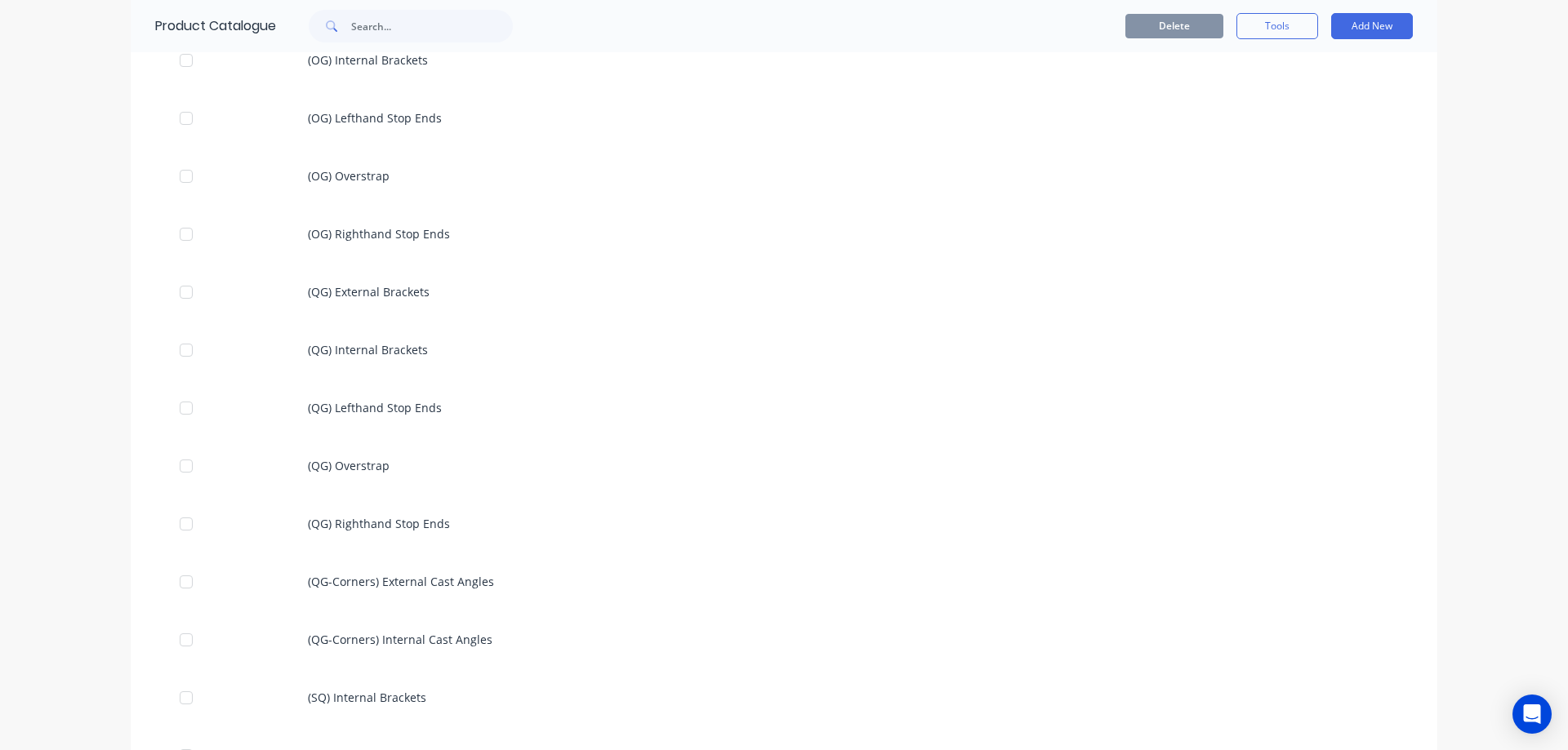
scroll to position [1143, 0]
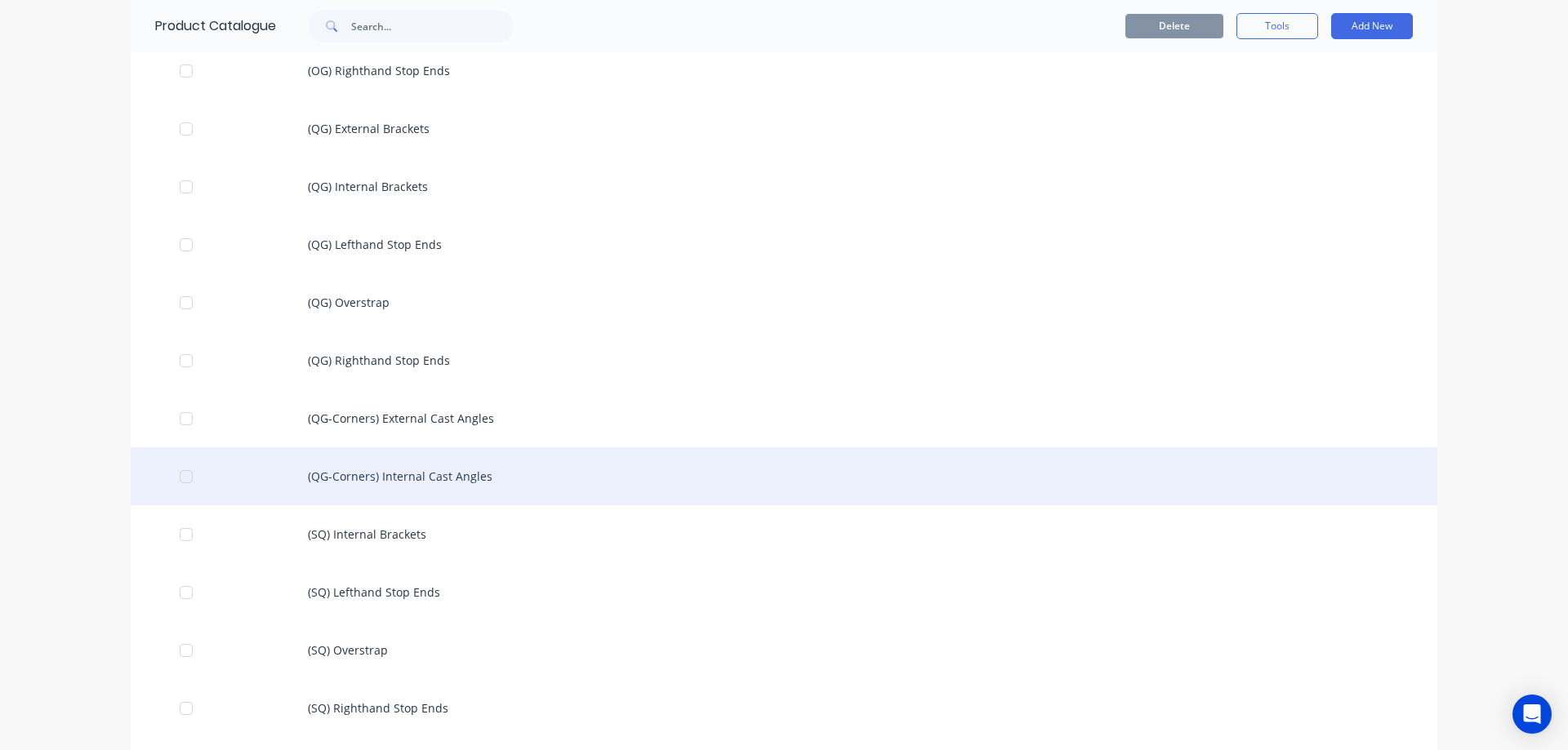
click at [436, 485] on div "(QG-Corners) Internal Cast Angles" at bounding box center [784, 476] width 1307 height 58
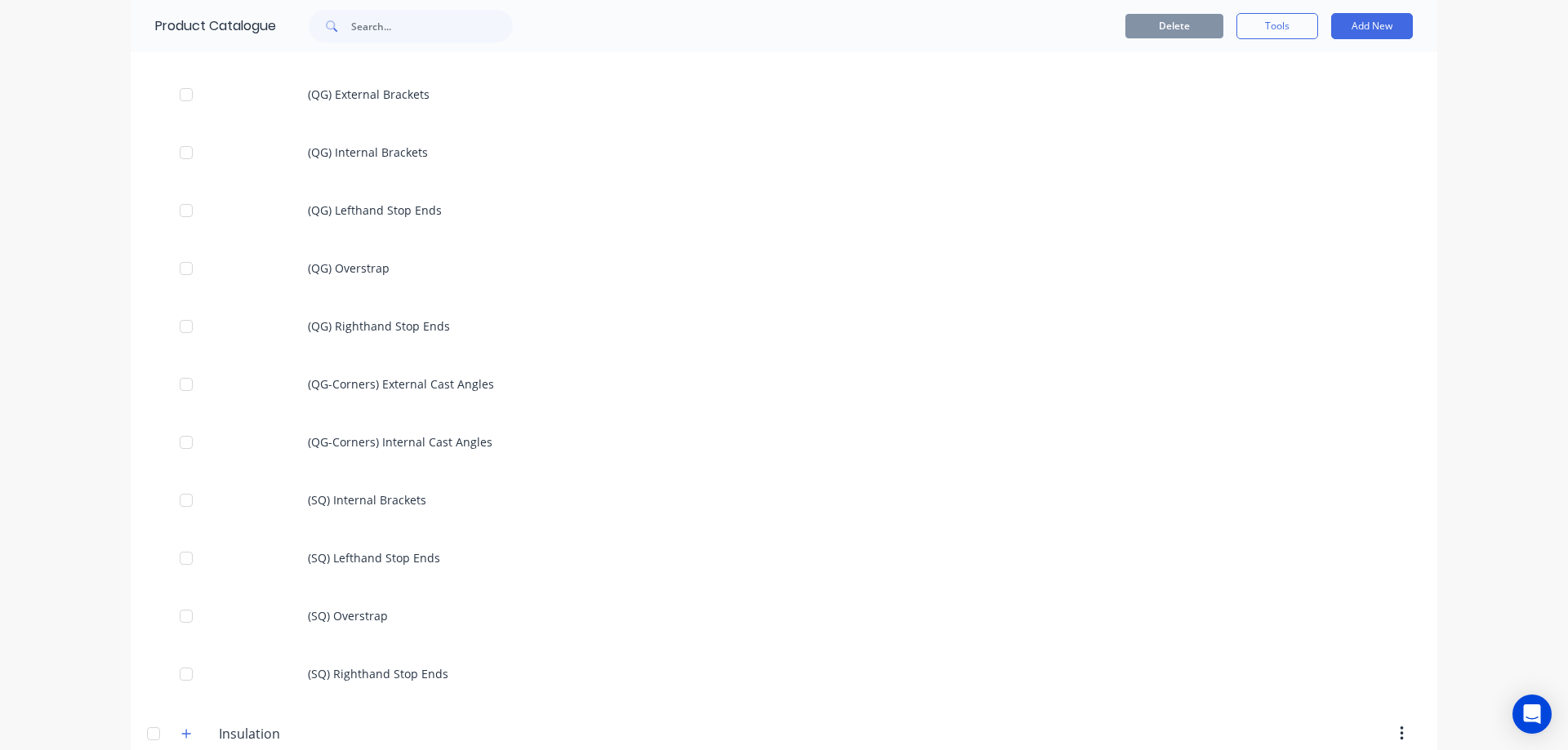
scroll to position [1224, 0]
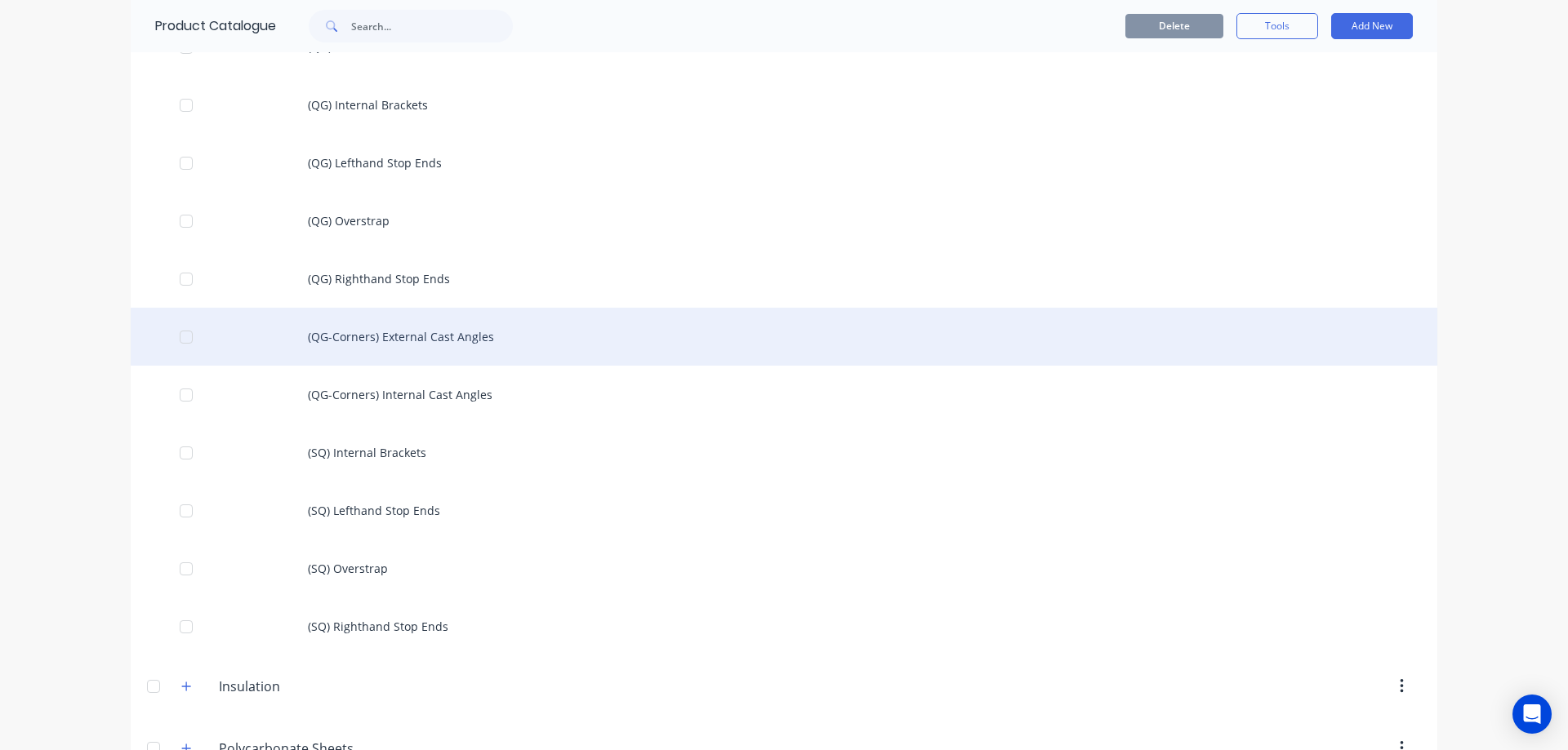
click at [387, 334] on div "(QG-Corners) External Cast Angles" at bounding box center [784, 337] width 1307 height 58
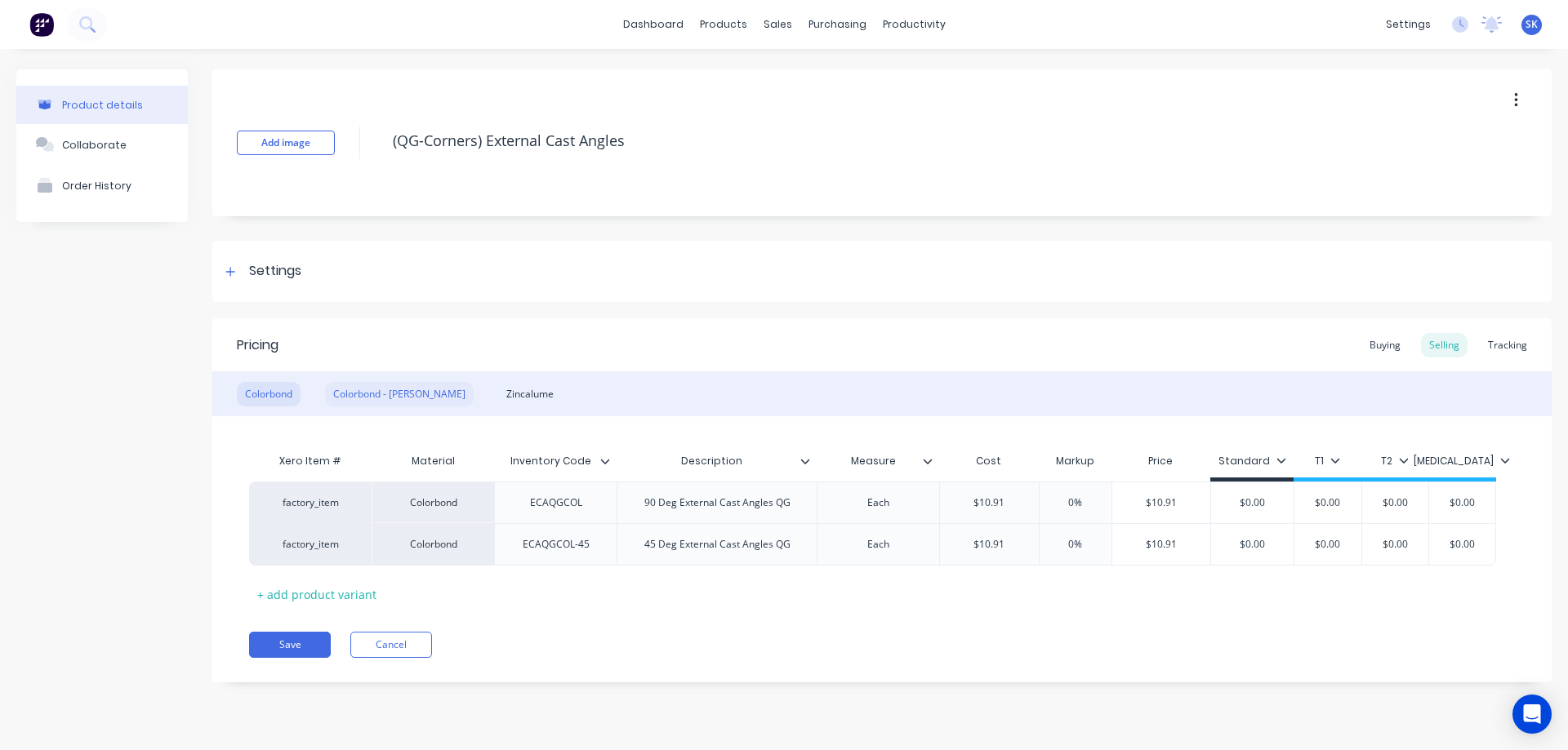
click at [371, 398] on div "Colorbond - Matt" at bounding box center [399, 394] width 149 height 25
click at [498, 384] on div "Zincalume" at bounding box center [530, 394] width 64 height 25
click at [282, 396] on div "Colorbond" at bounding box center [268, 394] width 64 height 25
click at [402, 394] on div "Colorbond - Matt" at bounding box center [399, 394] width 149 height 25
click at [498, 390] on div "Zincalume" at bounding box center [530, 394] width 64 height 25
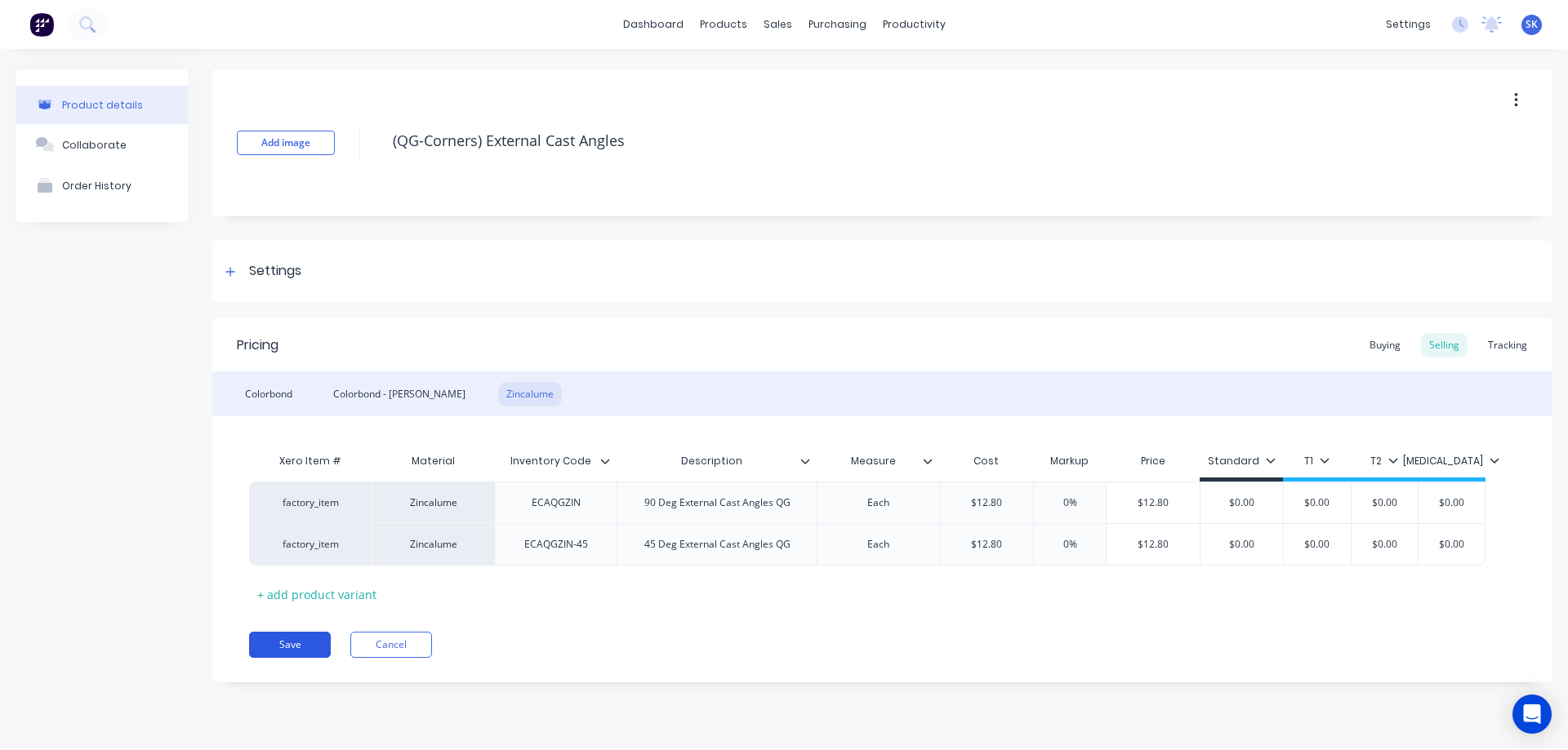
click at [293, 643] on button "Save" at bounding box center [289, 645] width 81 height 26
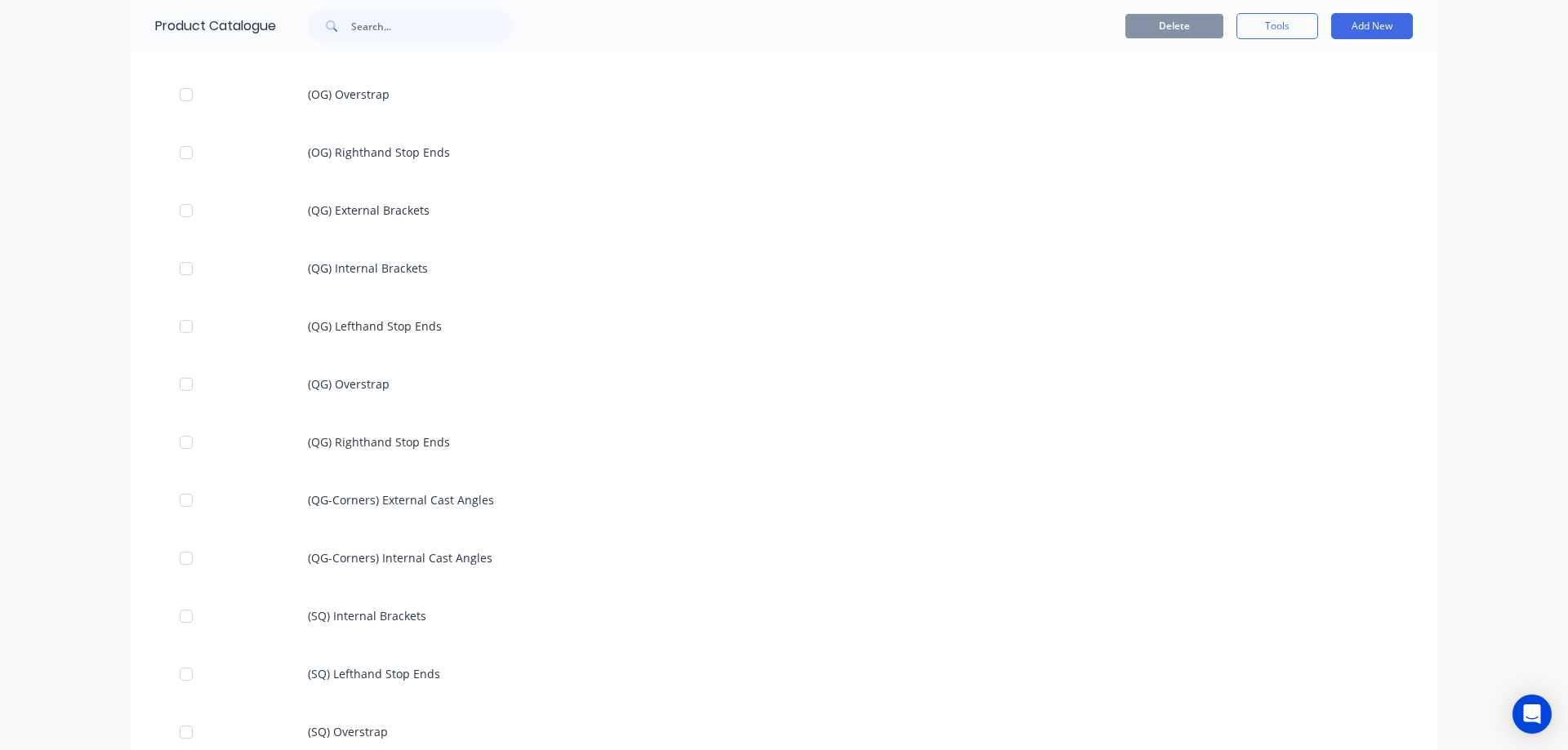
scroll to position [1224, 0]
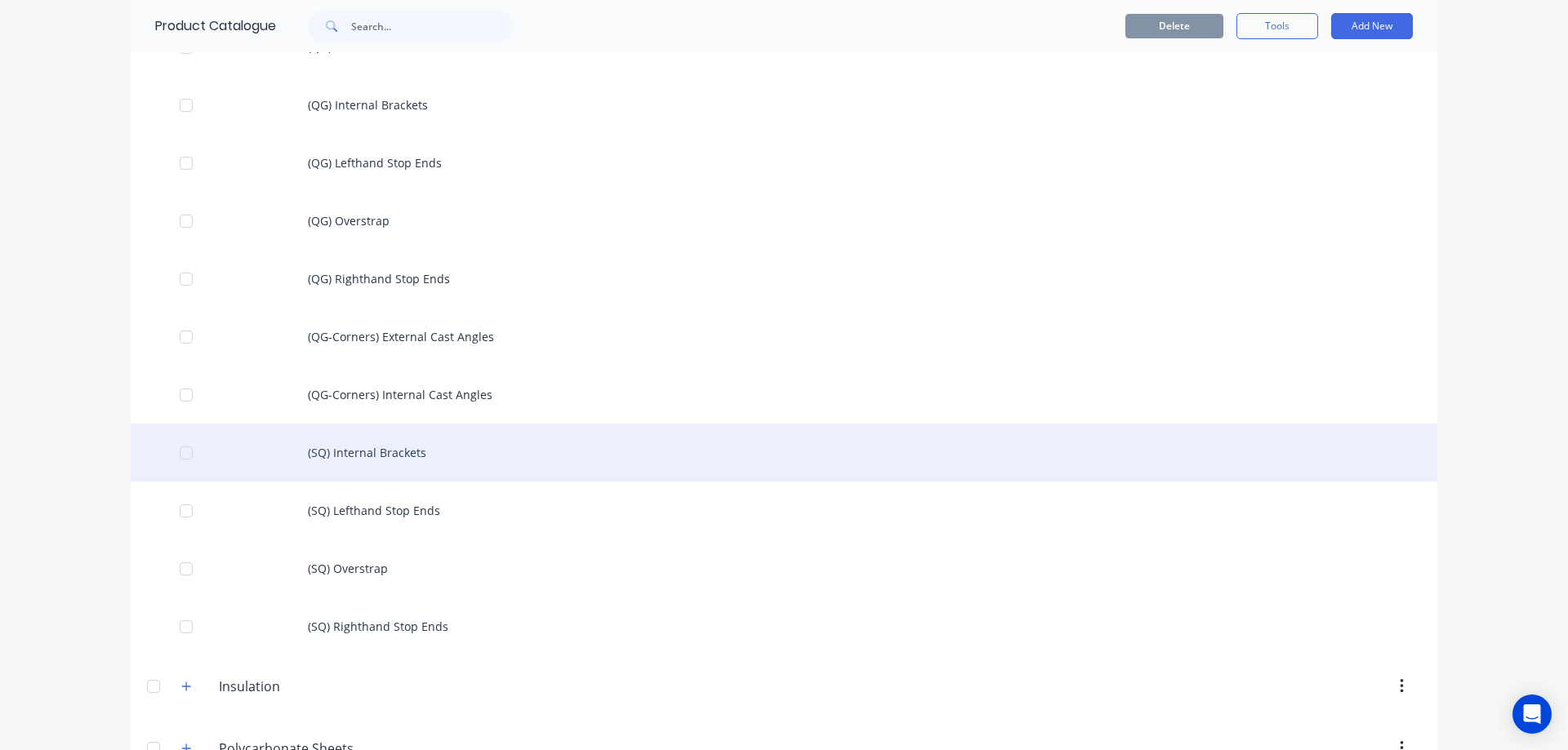
click at [328, 451] on div "(SQ) Internal Brackets" at bounding box center [784, 452] width 1307 height 58
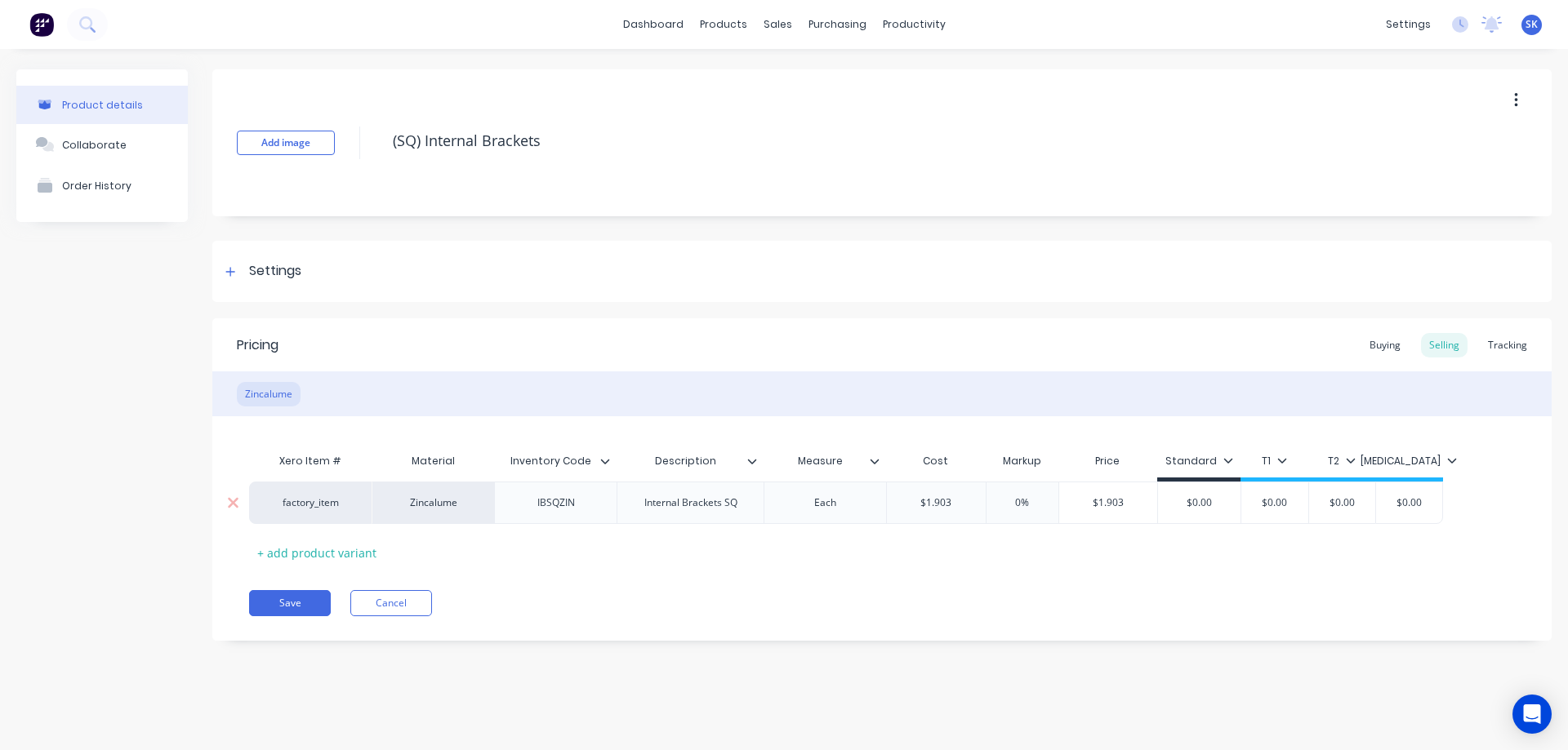
click at [962, 517] on div "$1.903" at bounding box center [936, 503] width 98 height 41
type input "$1.90"
click at [929, 569] on div "Pricing Buying Selling Tracking Zincalume Xero Item # Material Inventory Code D…" at bounding box center [882, 479] width 1340 height 322
click at [306, 600] on button "Save" at bounding box center [289, 603] width 81 height 26
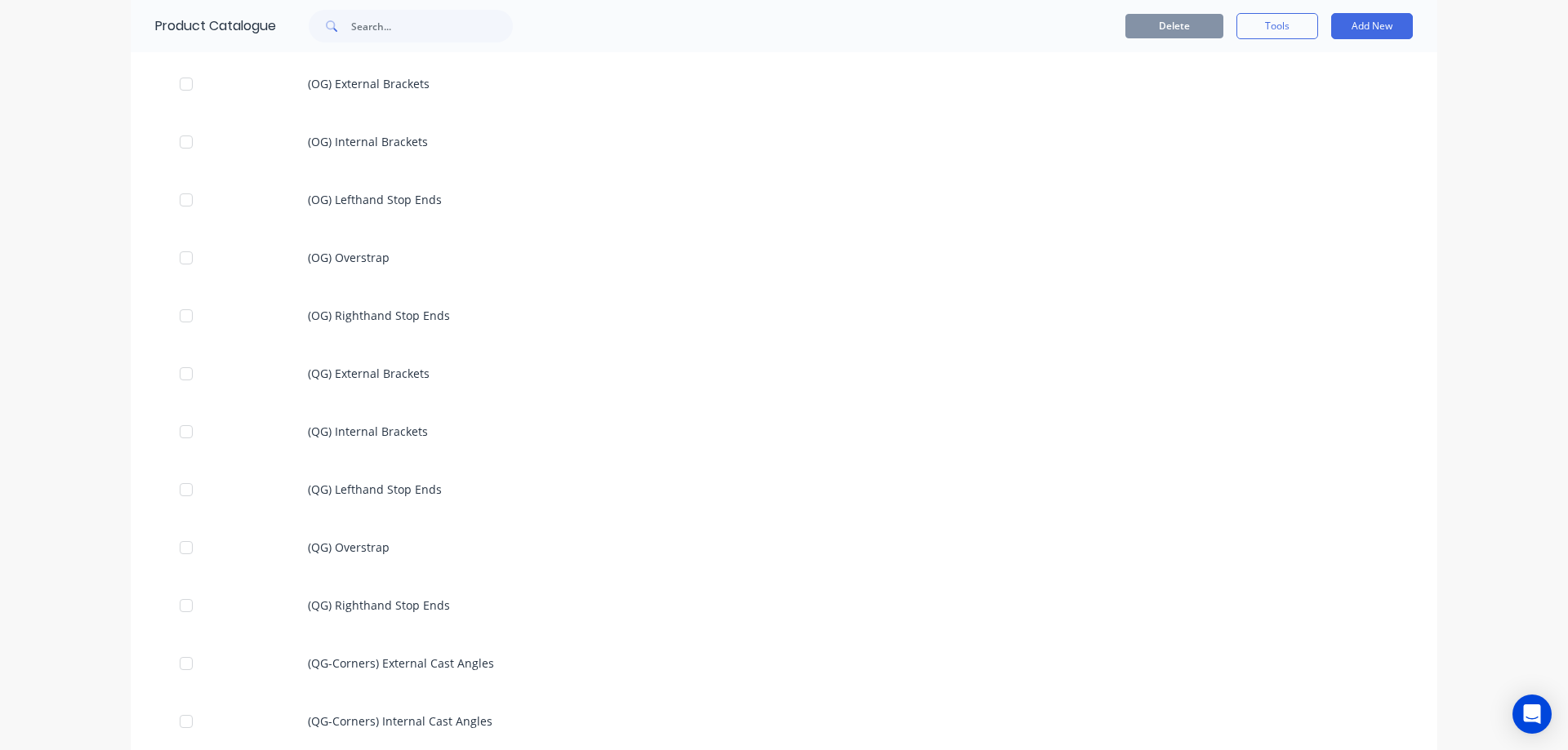
scroll to position [1306, 0]
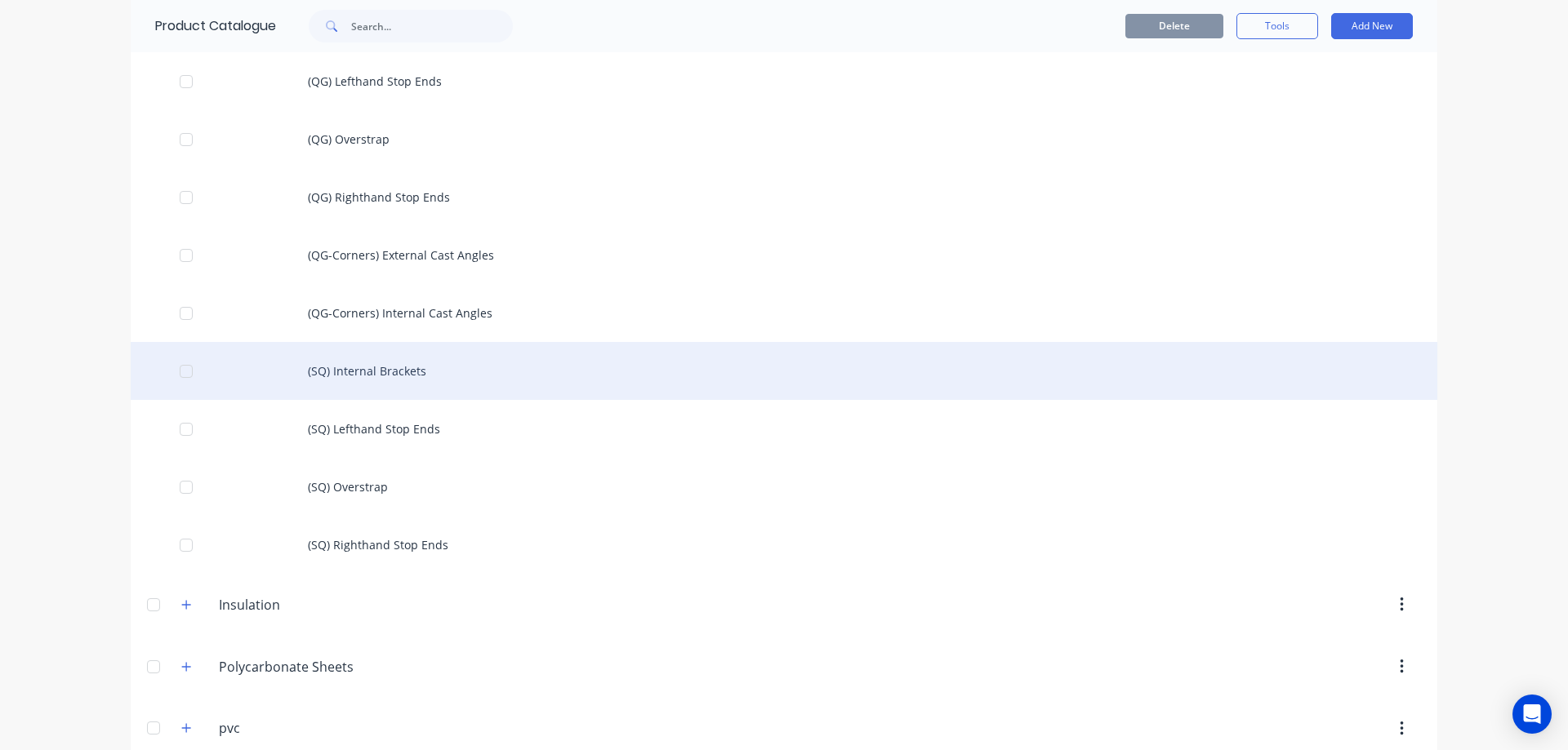
click at [360, 364] on div "(SQ) Internal Brackets" at bounding box center [784, 371] width 1307 height 58
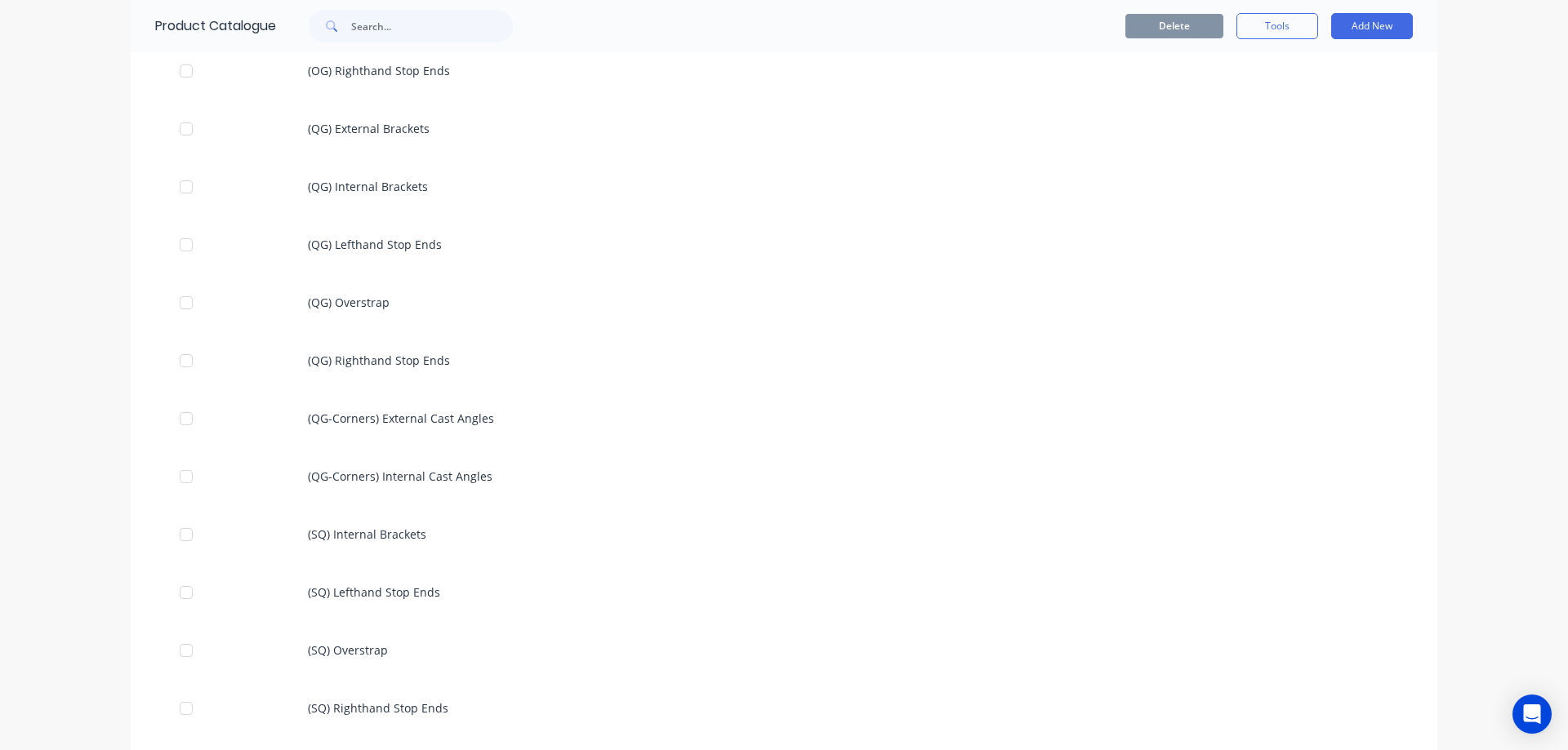
scroll to position [1388, 0]
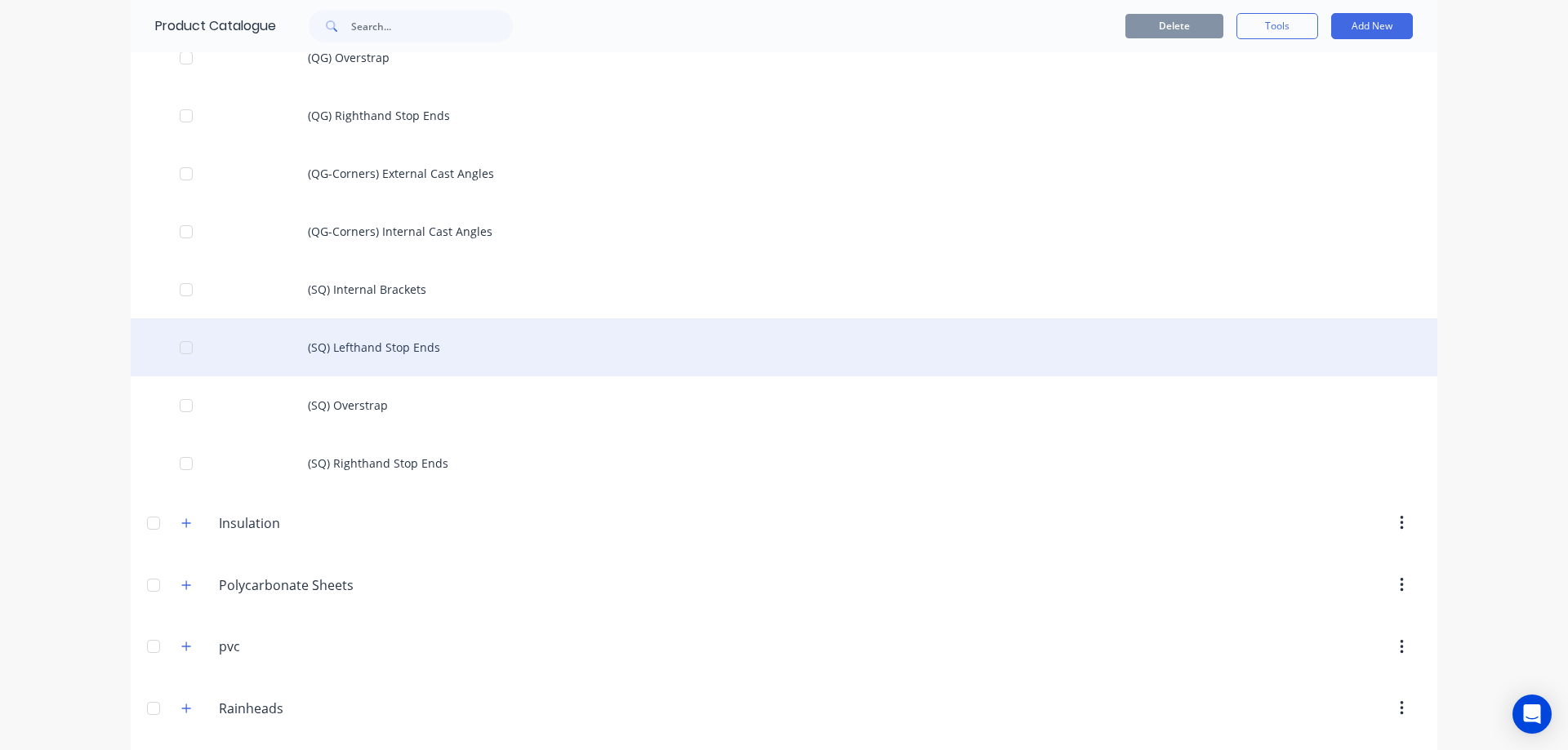
click at [358, 345] on div "(SQ) Lefthand Stop Ends" at bounding box center [784, 347] width 1307 height 58
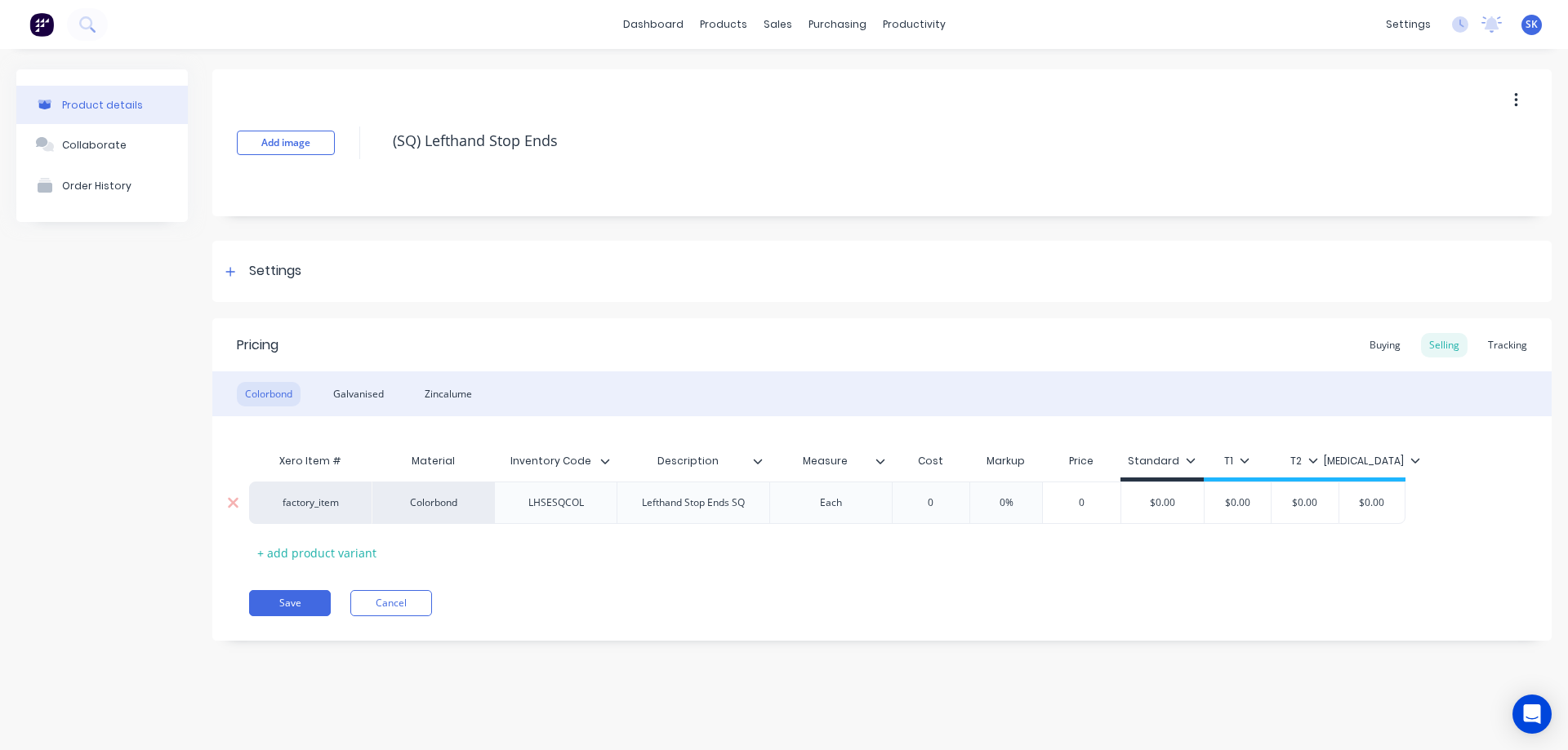
type input "0"
click at [937, 499] on input "0" at bounding box center [931, 502] width 81 height 14
type input "5.03"
click at [891, 554] on div "Xero Item # Material Inventory Code Description Measure Cost Markup Price Stand…" at bounding box center [881, 505] width 1266 height 120
click at [350, 390] on div "Galvanised" at bounding box center [358, 394] width 67 height 25
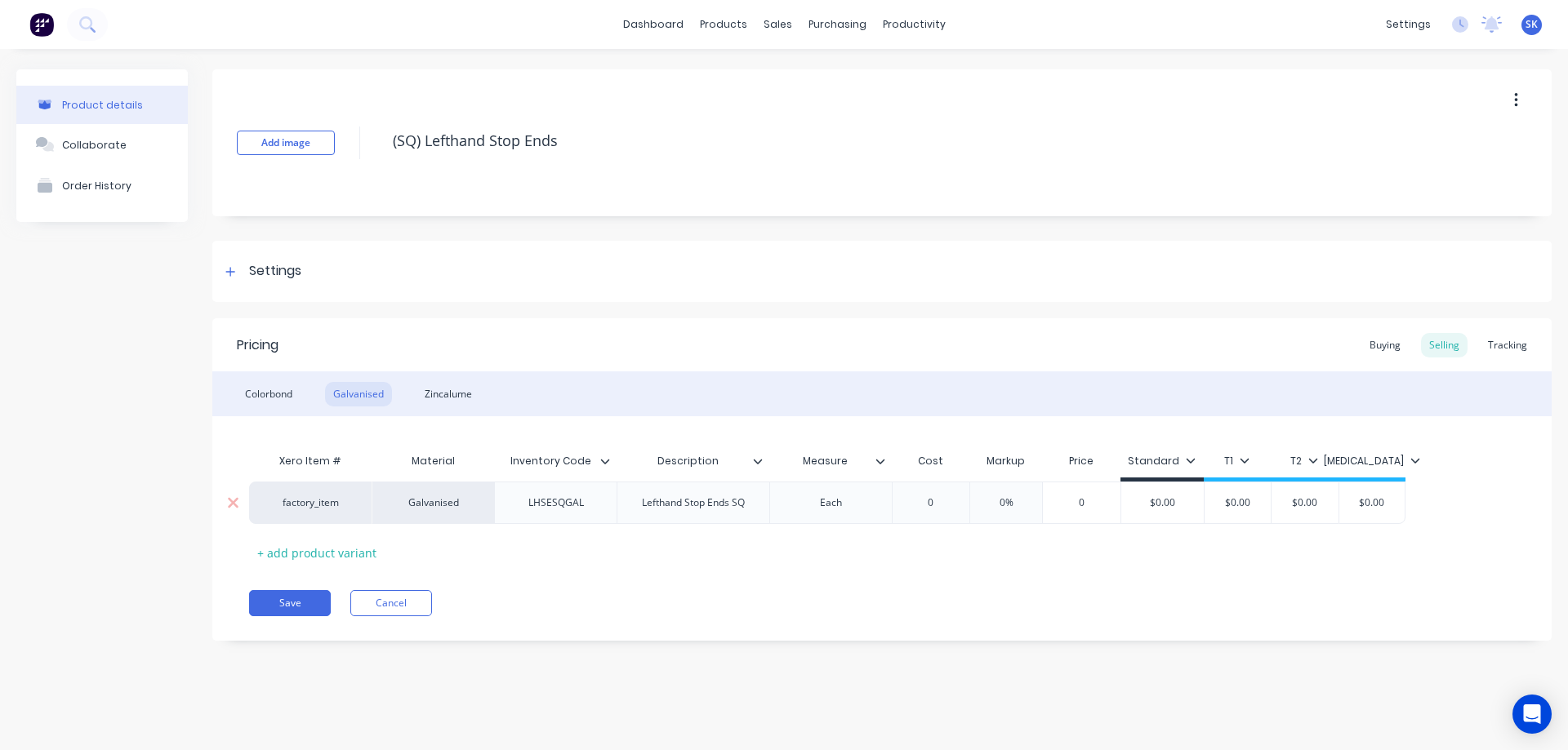
type input "0%"
click at [968, 507] on input "0%" at bounding box center [1006, 502] width 81 height 14
type input "0"
click at [939, 509] on input "0" at bounding box center [931, 502] width 81 height 14
click at [901, 542] on div "Xero Item # Material Inventory Code Description Measure Cost Markup Price Stand…" at bounding box center [881, 505] width 1266 height 120
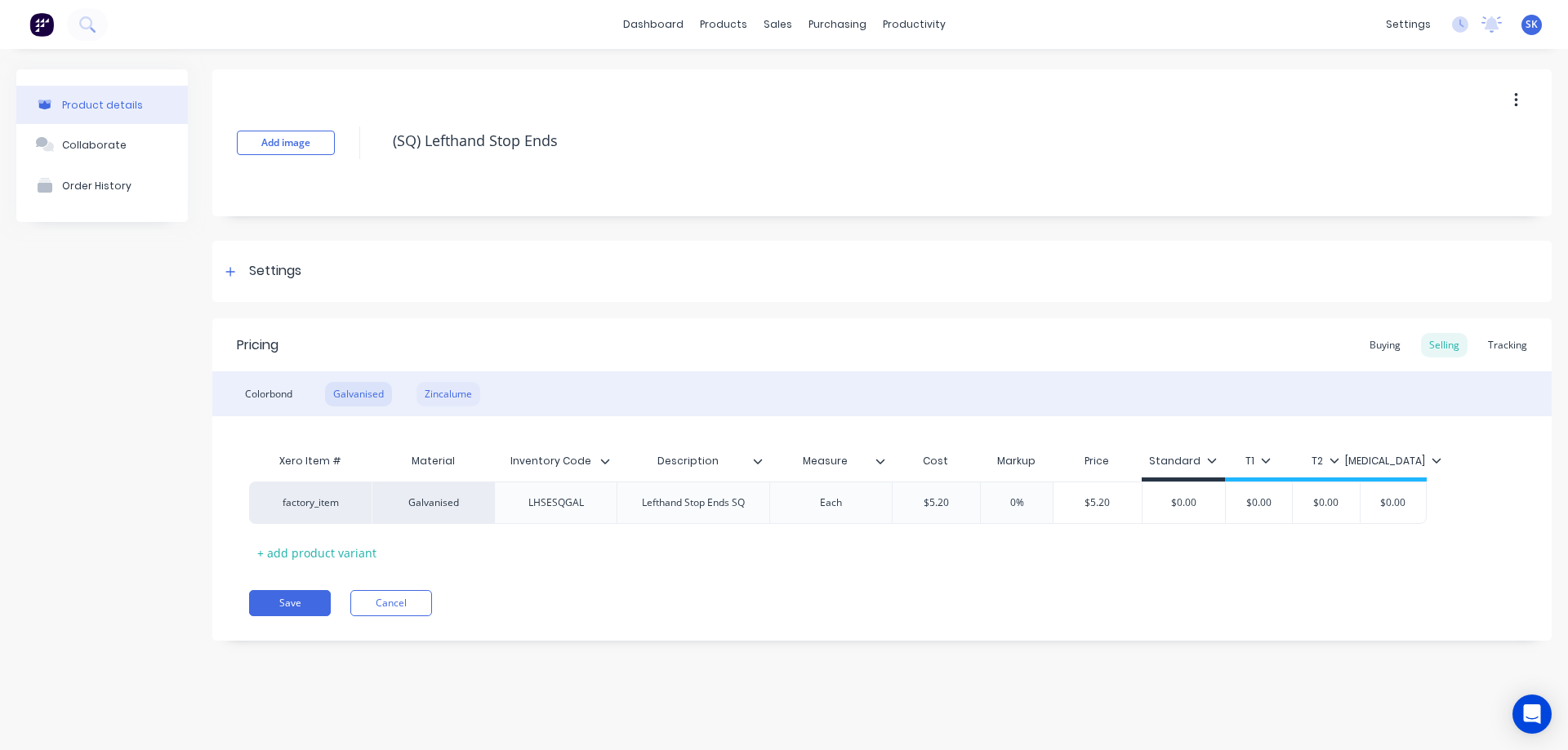
click at [441, 386] on div "Zincalume" at bounding box center [448, 394] width 64 height 25
type input "0"
click at [956, 507] on input "0" at bounding box center [931, 502] width 81 height 14
type input "10.2"
click at [921, 556] on div "Xero Item # Material Inventory Code Description Measure Cost Markup Price Stand…" at bounding box center [881, 505] width 1266 height 120
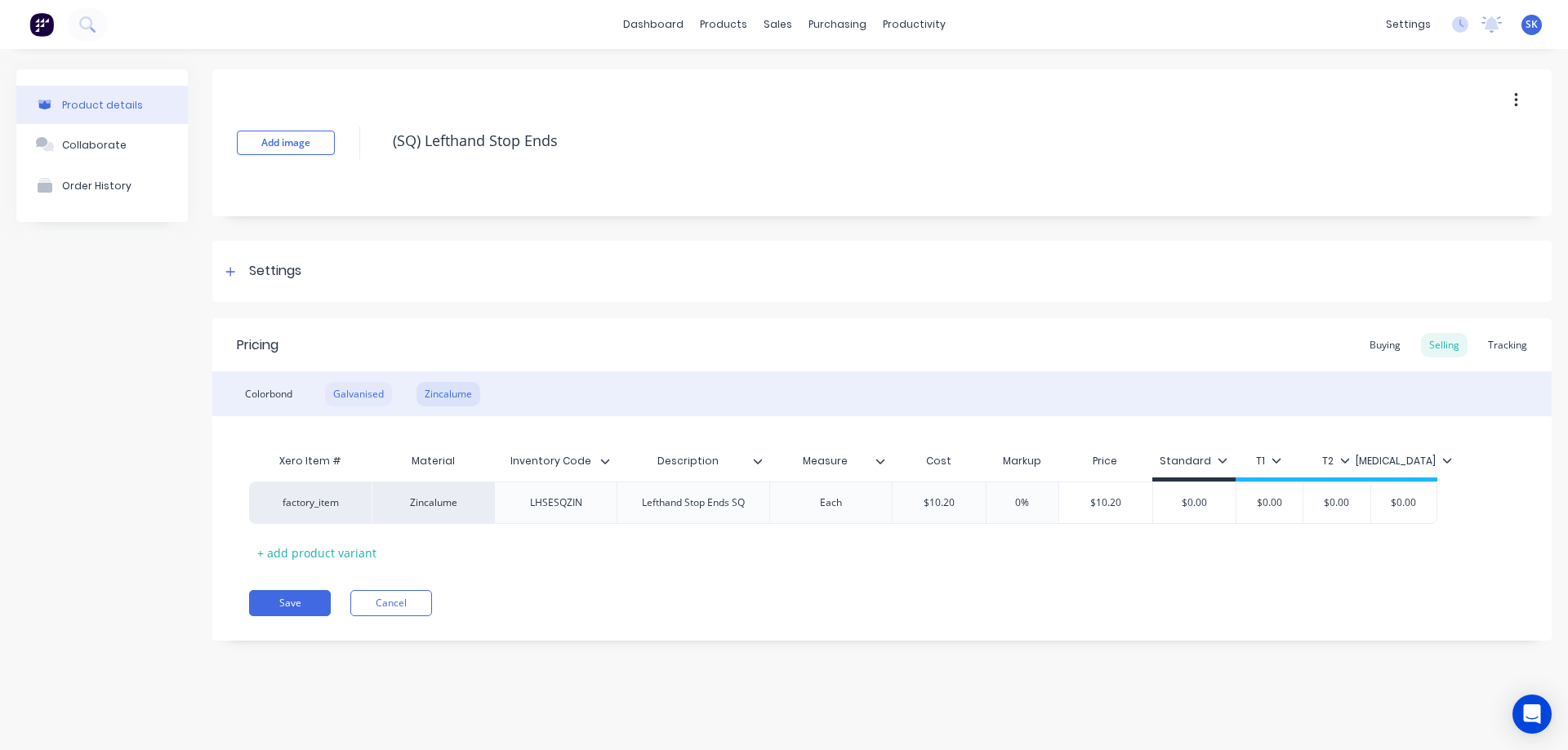
click at [361, 394] on div "Galvanised" at bounding box center [358, 394] width 67 height 25
click at [278, 390] on div "Colorbond" at bounding box center [268, 394] width 64 height 25
click at [458, 394] on div "Zincalume" at bounding box center [448, 394] width 64 height 25
click at [272, 386] on div "Colorbond" at bounding box center [268, 394] width 64 height 25
click at [308, 609] on button "Save" at bounding box center [289, 603] width 81 height 26
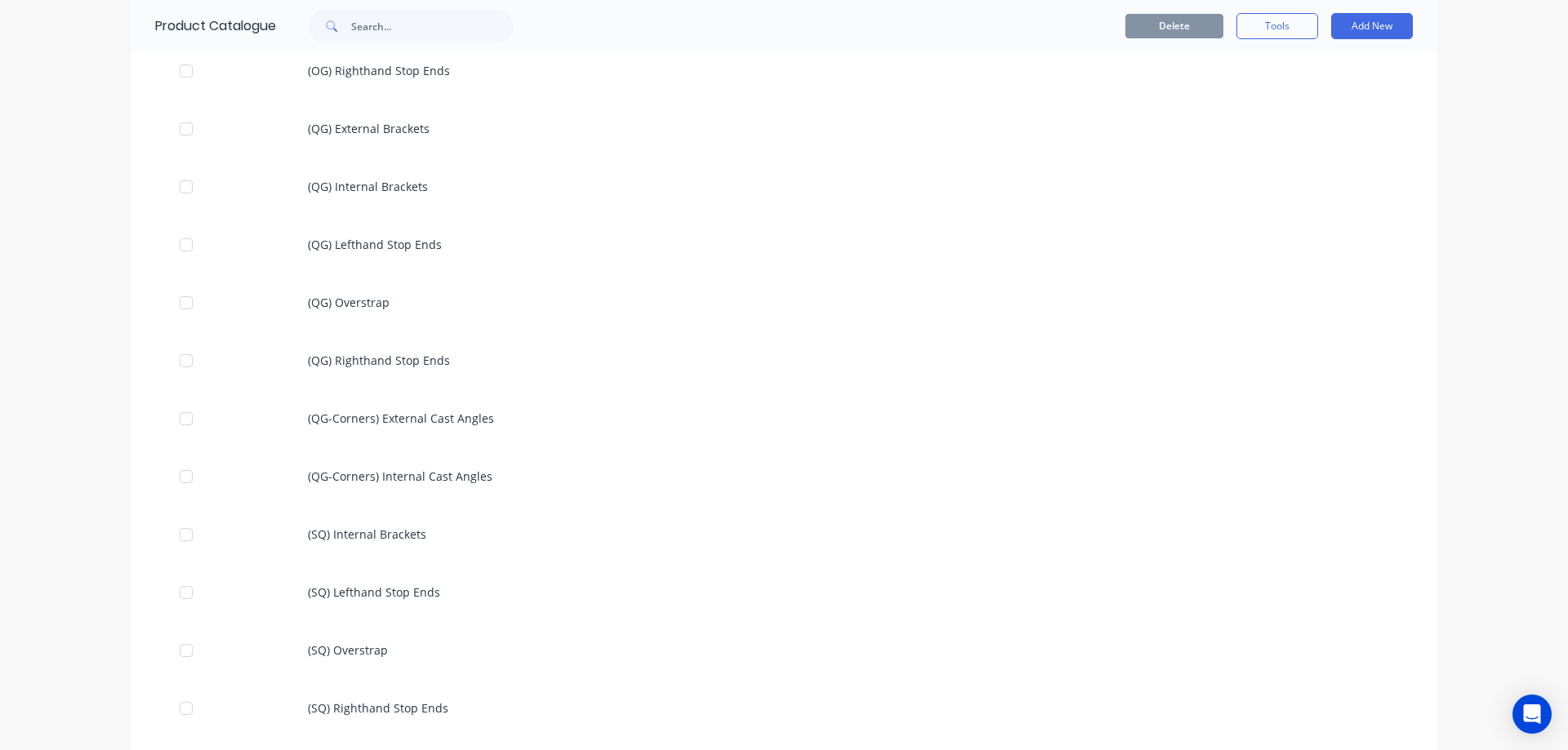
scroll to position [1388, 0]
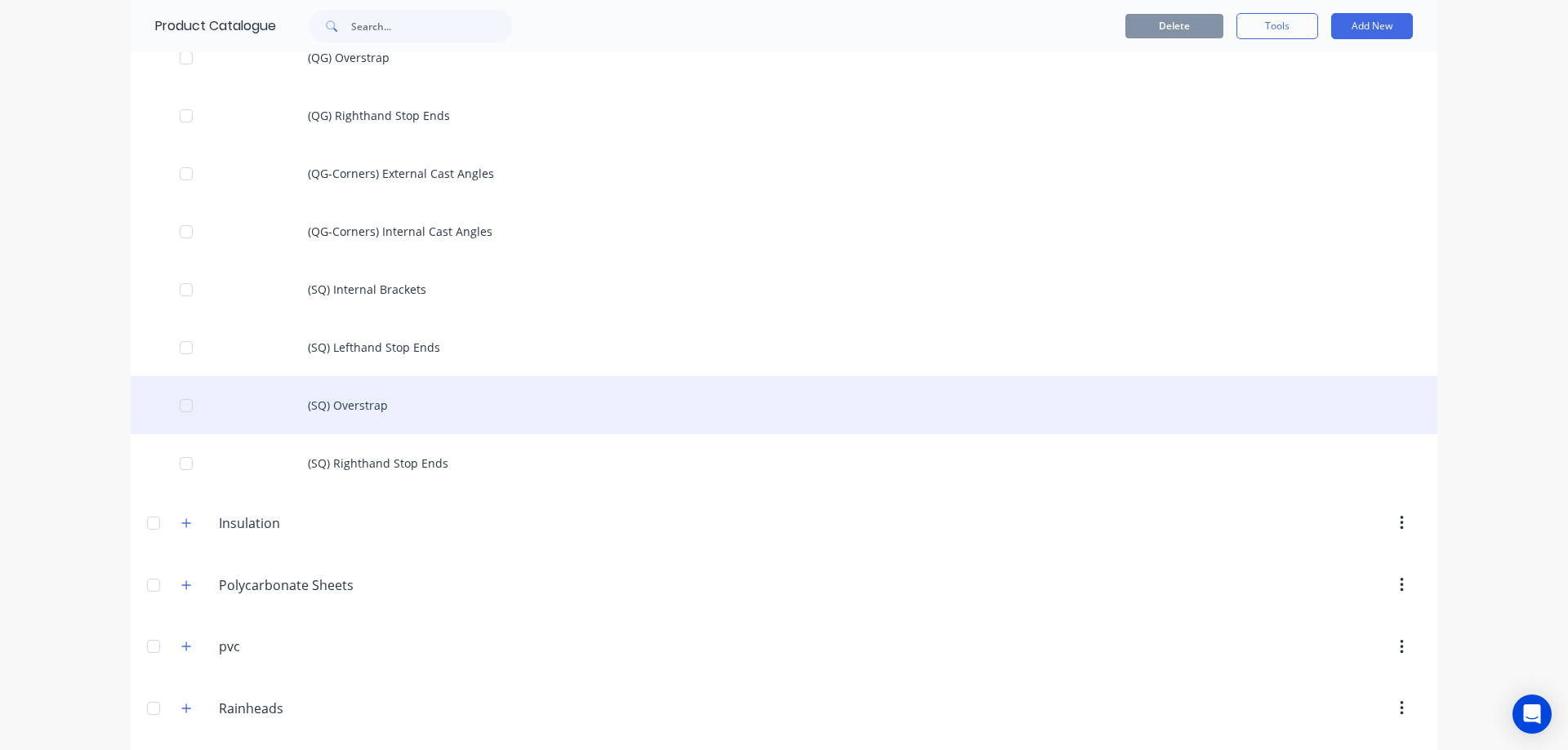
click at [341, 400] on div "(SQ) Overstrap" at bounding box center [784, 406] width 1307 height 58
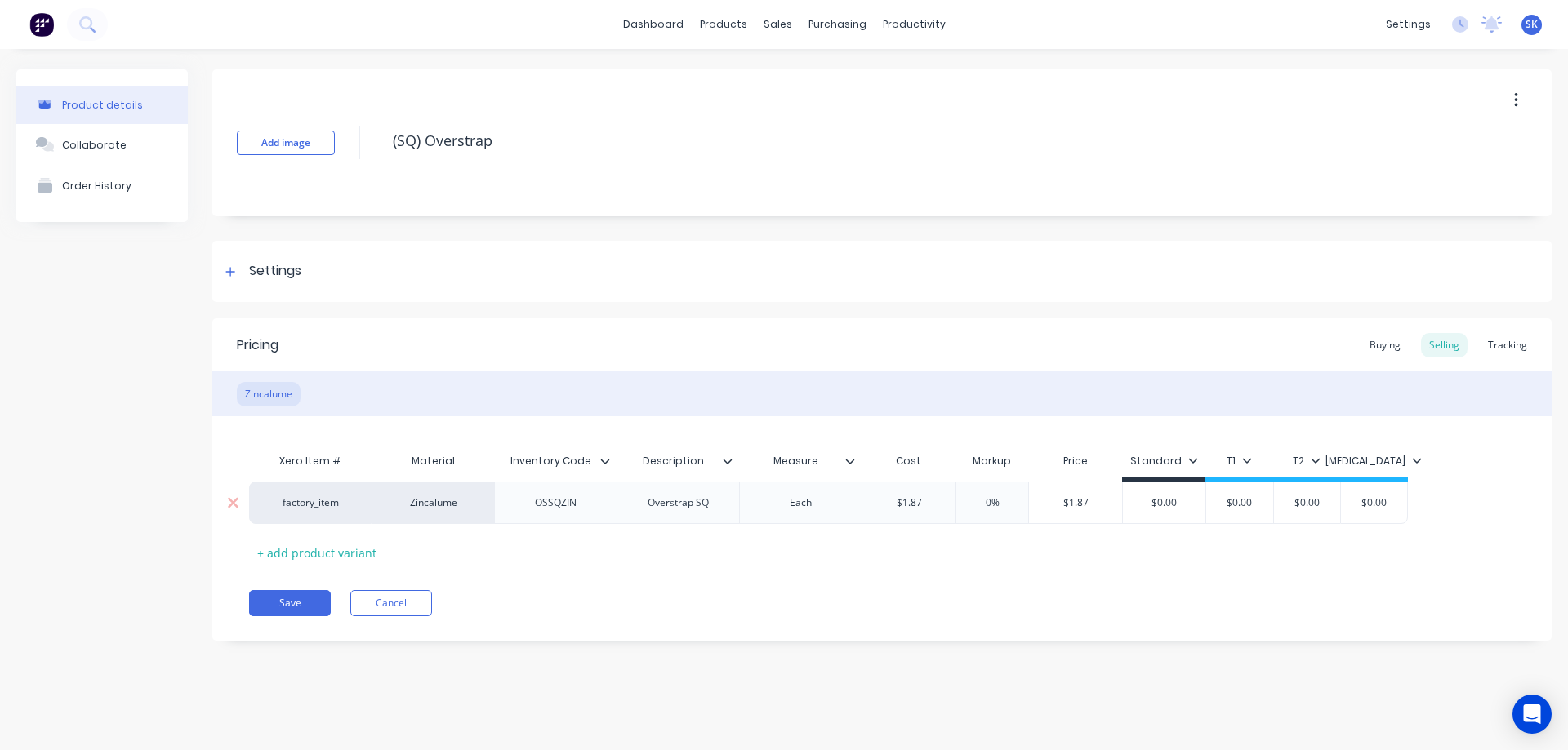
click at [922, 512] on div "$1.87" at bounding box center [909, 503] width 93 height 41
type input "$1.9"
click at [913, 549] on div "Xero Item # Material Inventory Code Description Measure Cost Markup Price Stand…" at bounding box center [881, 505] width 1266 height 120
click at [307, 602] on button "Save" at bounding box center [289, 603] width 81 height 26
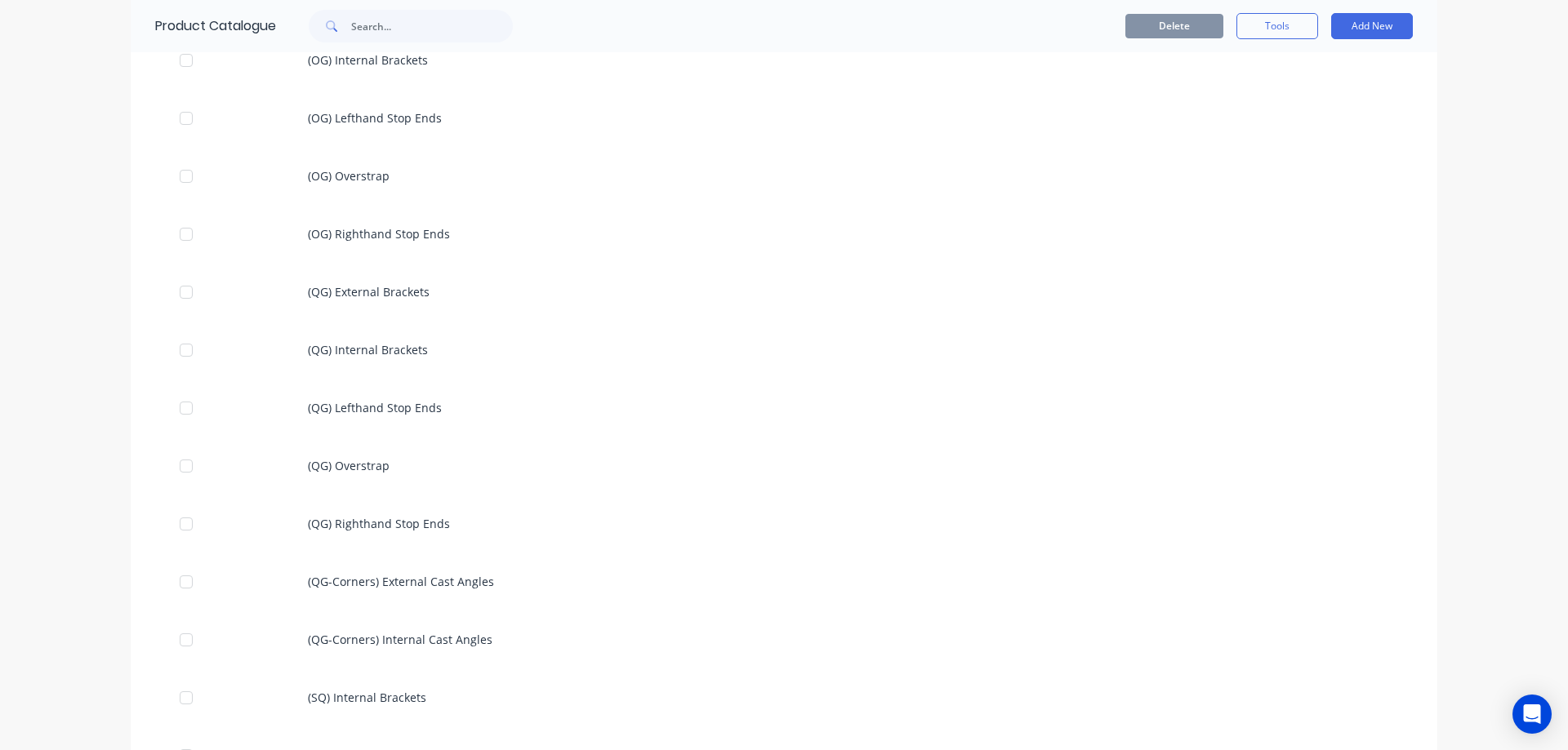
scroll to position [1224, 0]
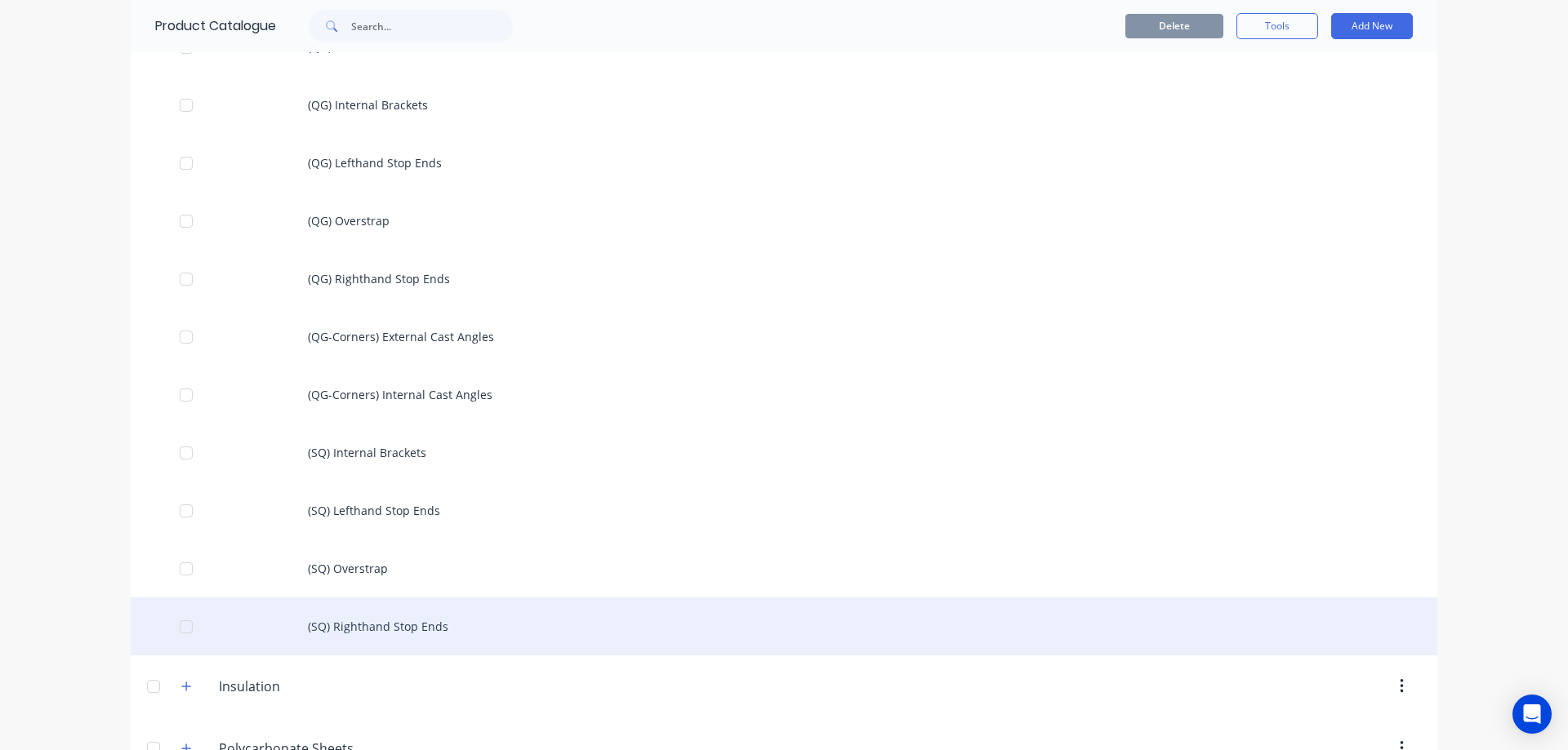
click at [414, 635] on div "(SQ) Righthand Stop Ends" at bounding box center [784, 626] width 1307 height 58
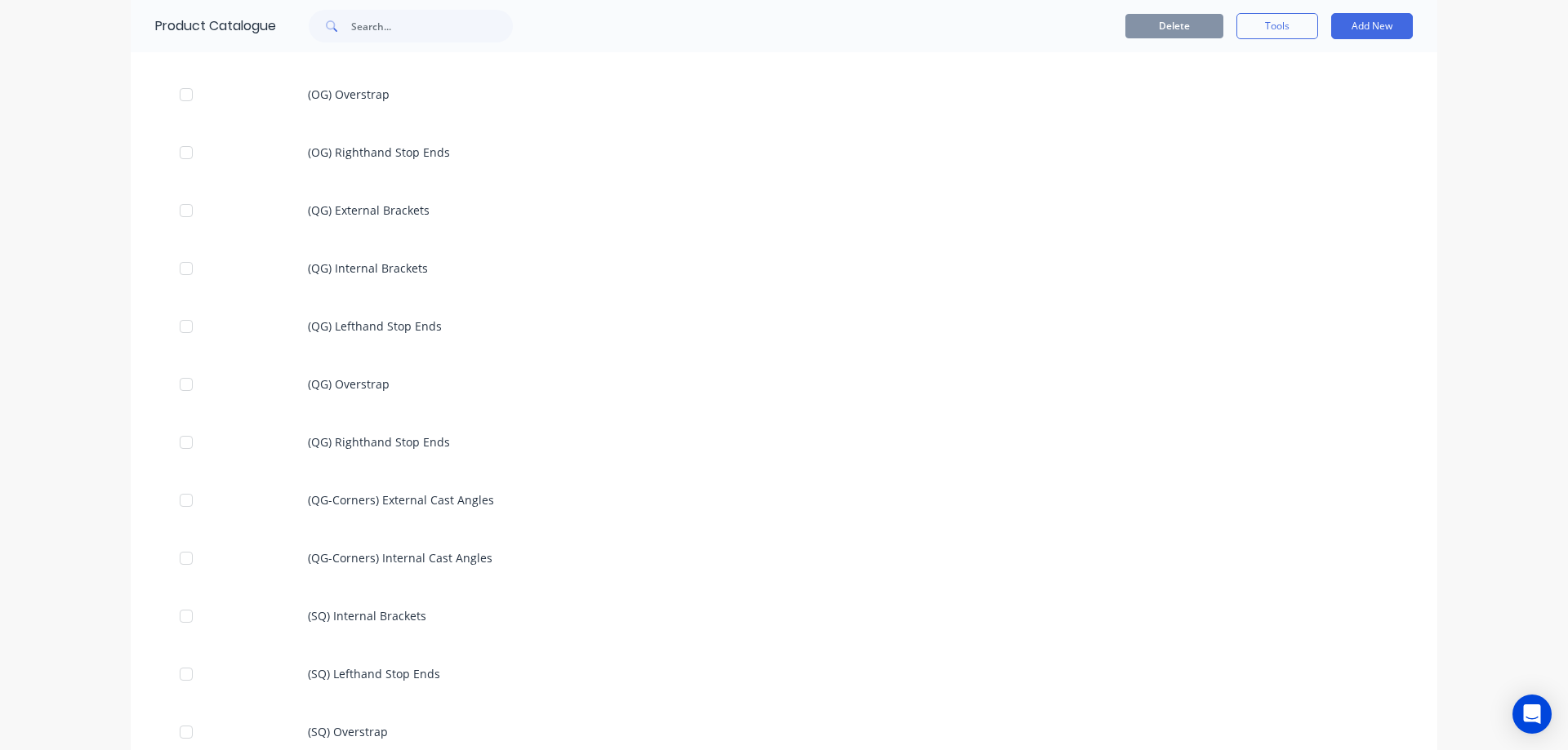
scroll to position [1388, 0]
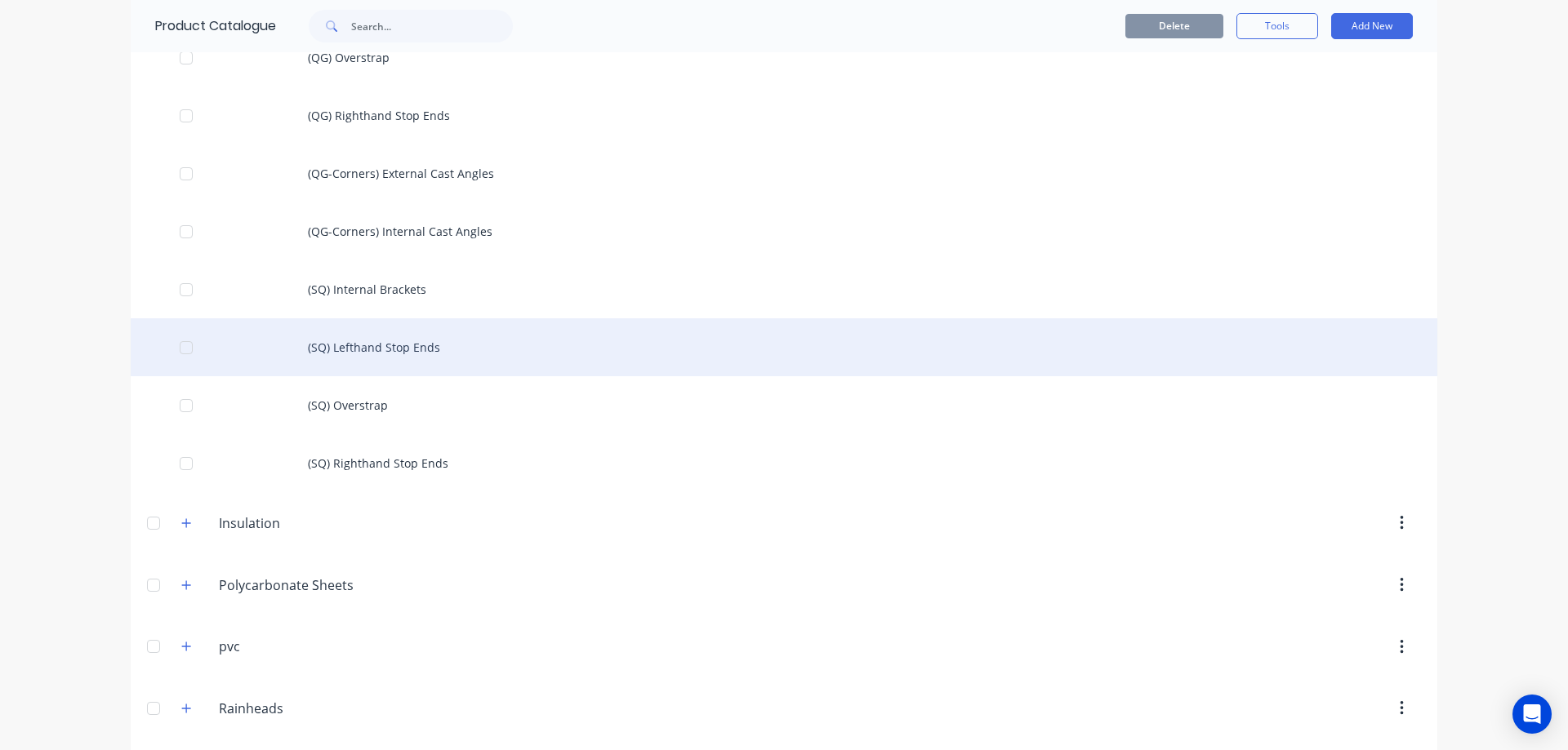
click at [377, 350] on div "(SQ) Lefthand Stop Ends" at bounding box center [784, 347] width 1307 height 58
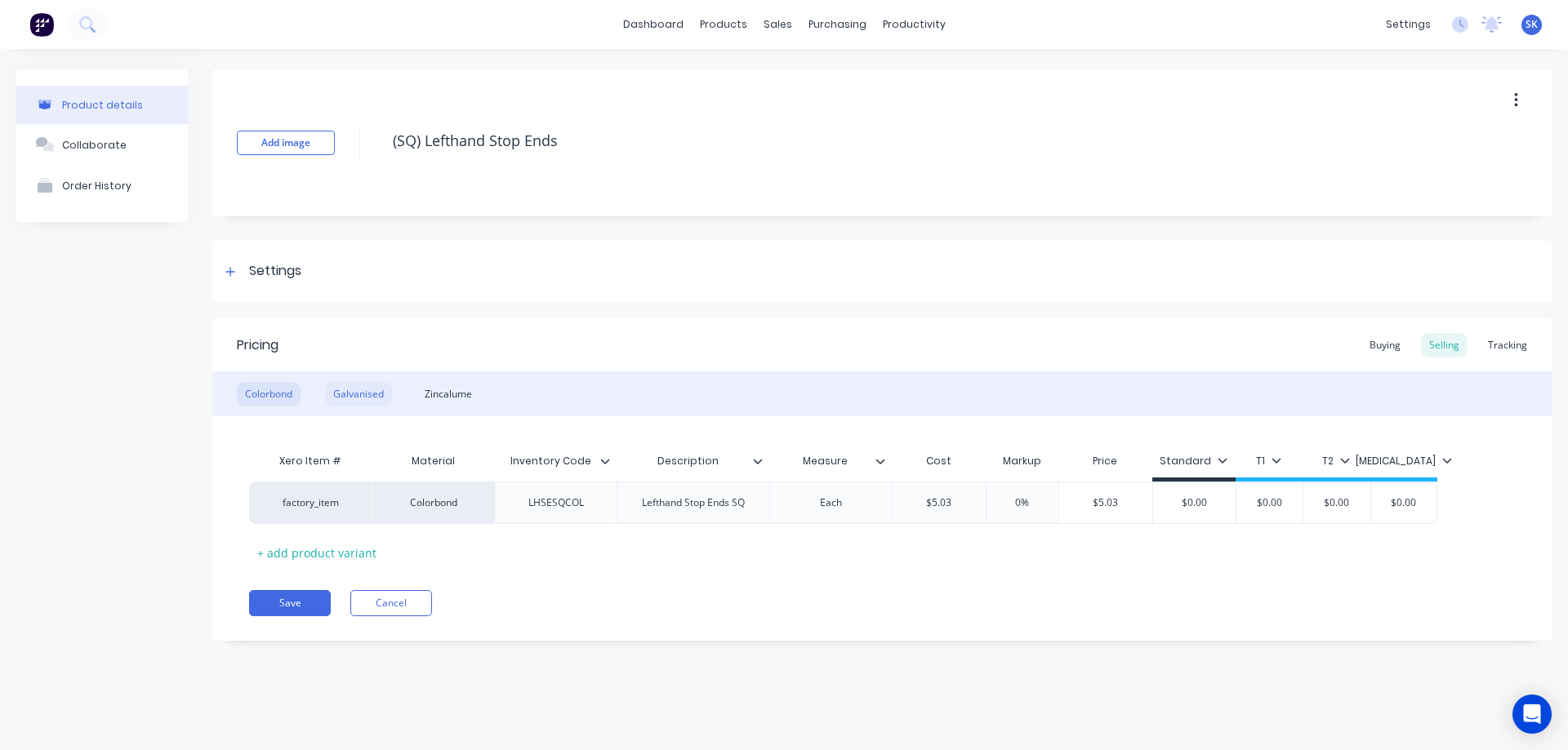
click at [364, 396] on div "Galvanised" at bounding box center [358, 394] width 67 height 25
click at [470, 392] on div "Zincalume" at bounding box center [448, 394] width 64 height 25
click at [306, 599] on button "Save" at bounding box center [289, 603] width 81 height 26
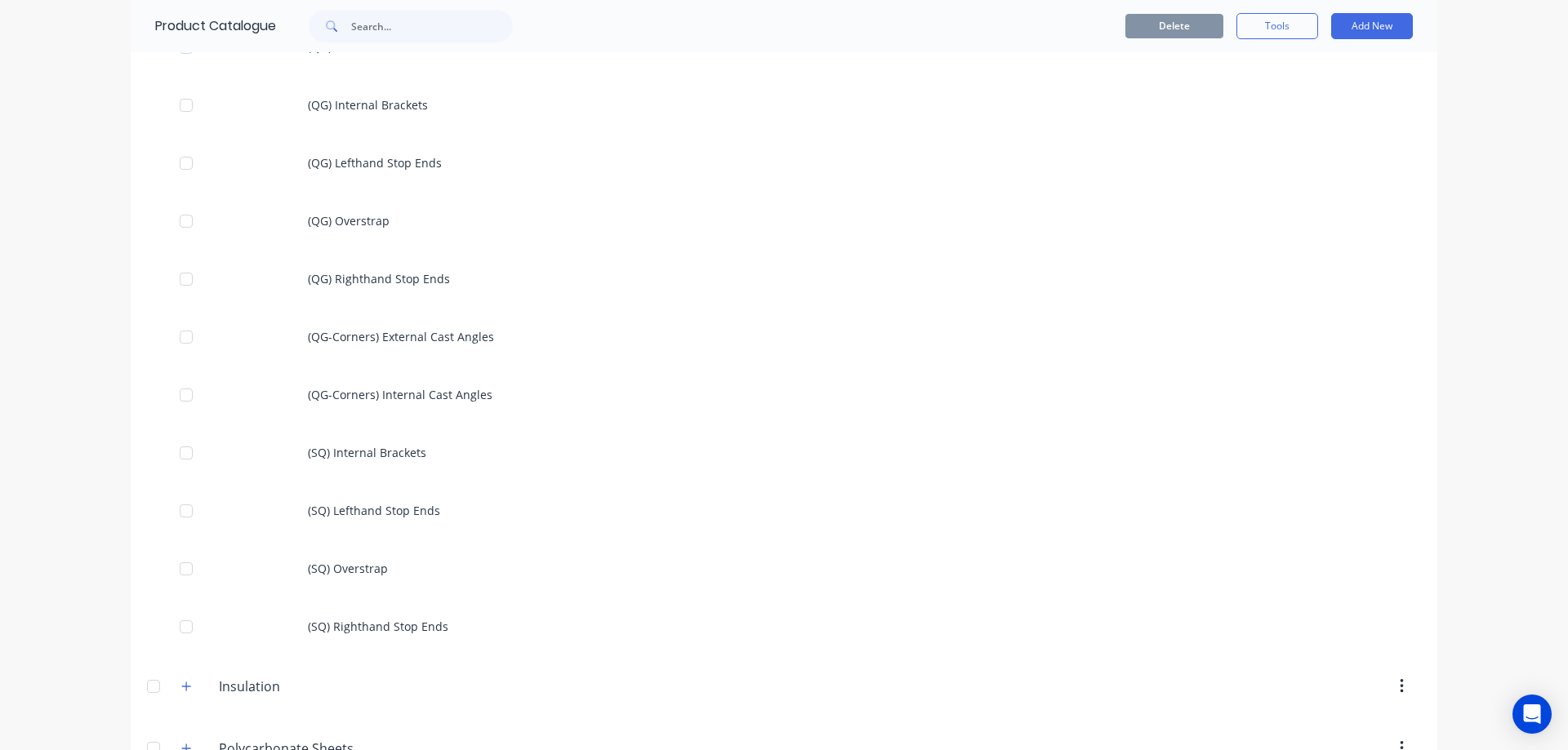
scroll to position [1306, 0]
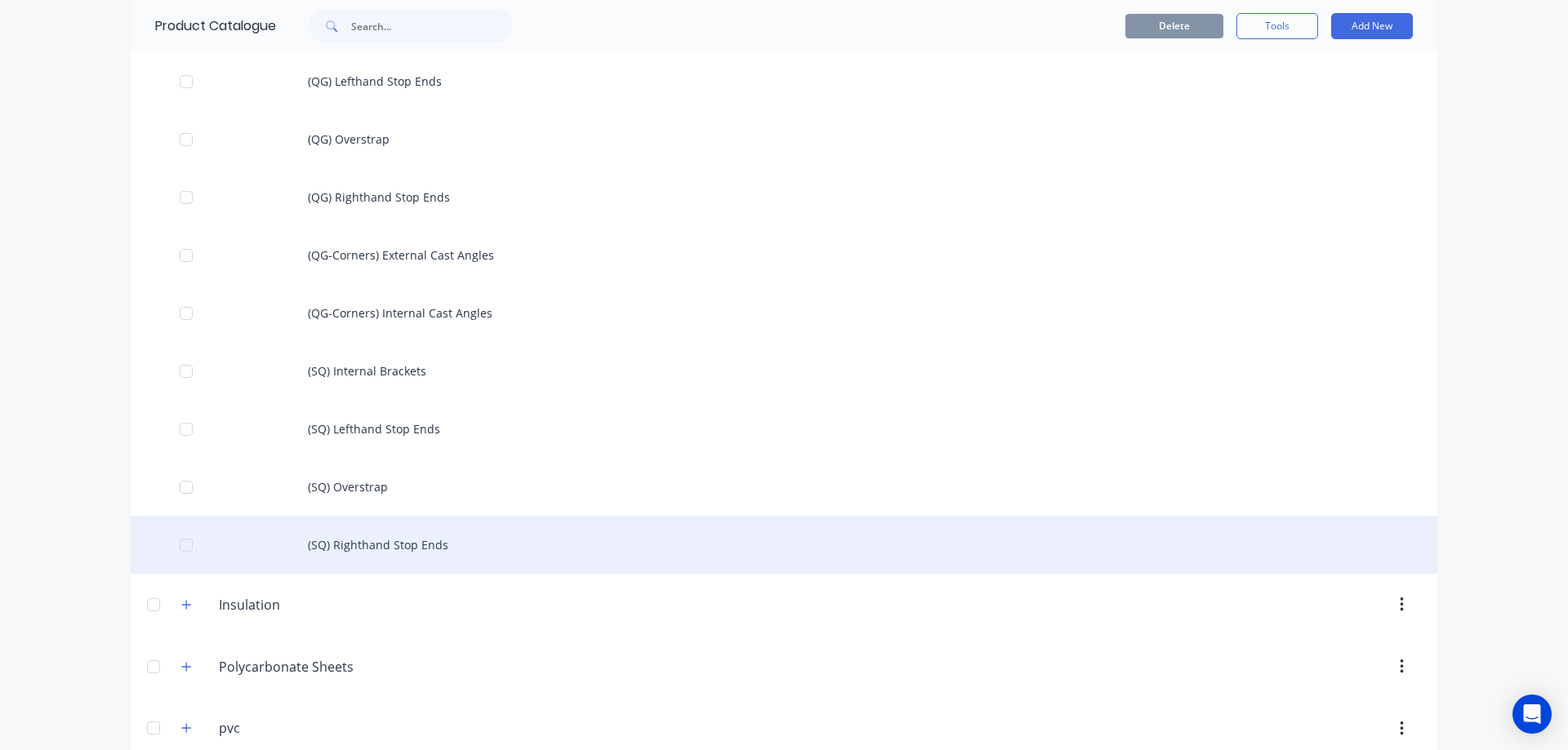
click at [353, 543] on div "(SQ) Righthand Stop Ends" at bounding box center [784, 545] width 1307 height 58
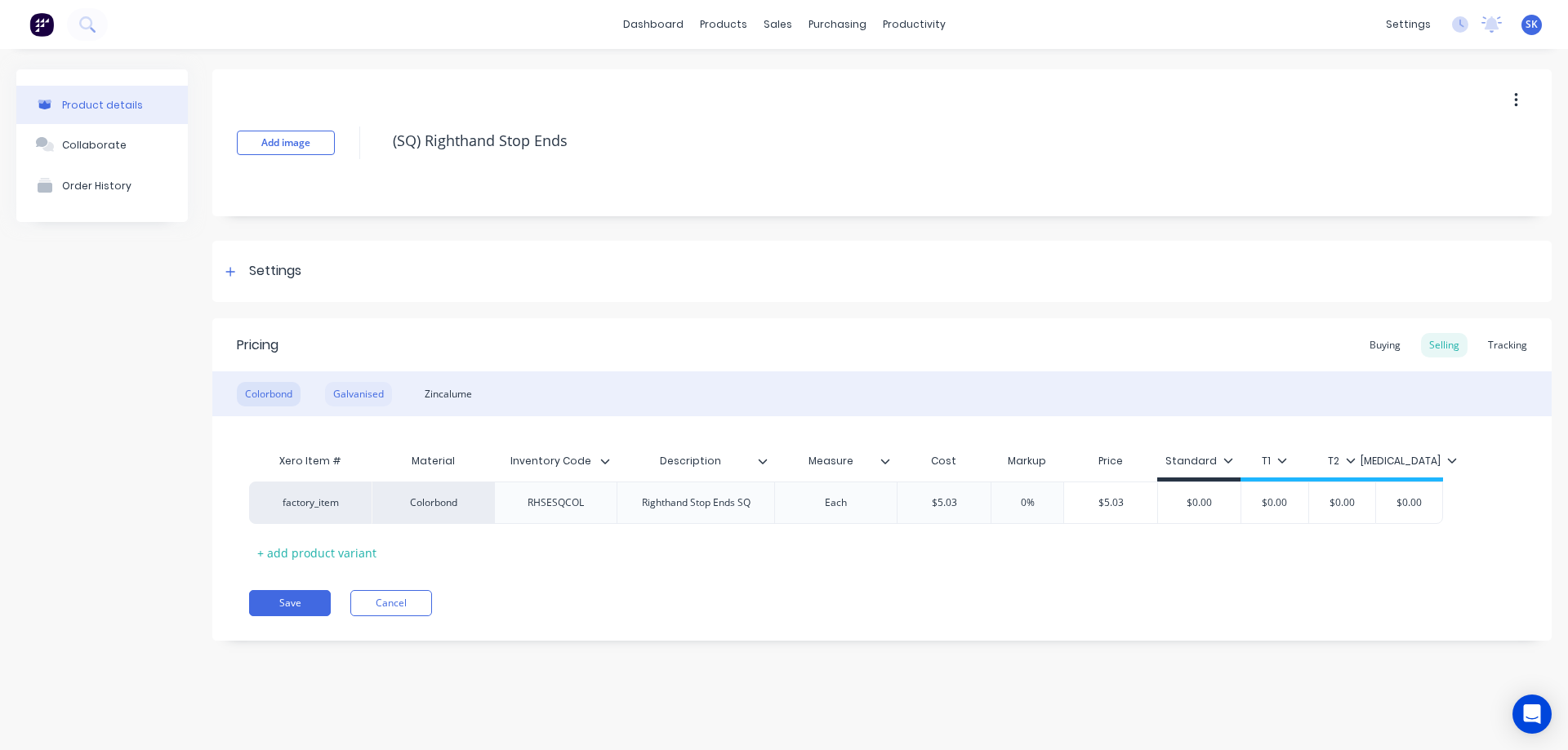
click at [382, 400] on div "Galvanised" at bounding box center [358, 394] width 67 height 25
click at [437, 388] on div "Zincalume" at bounding box center [448, 394] width 64 height 25
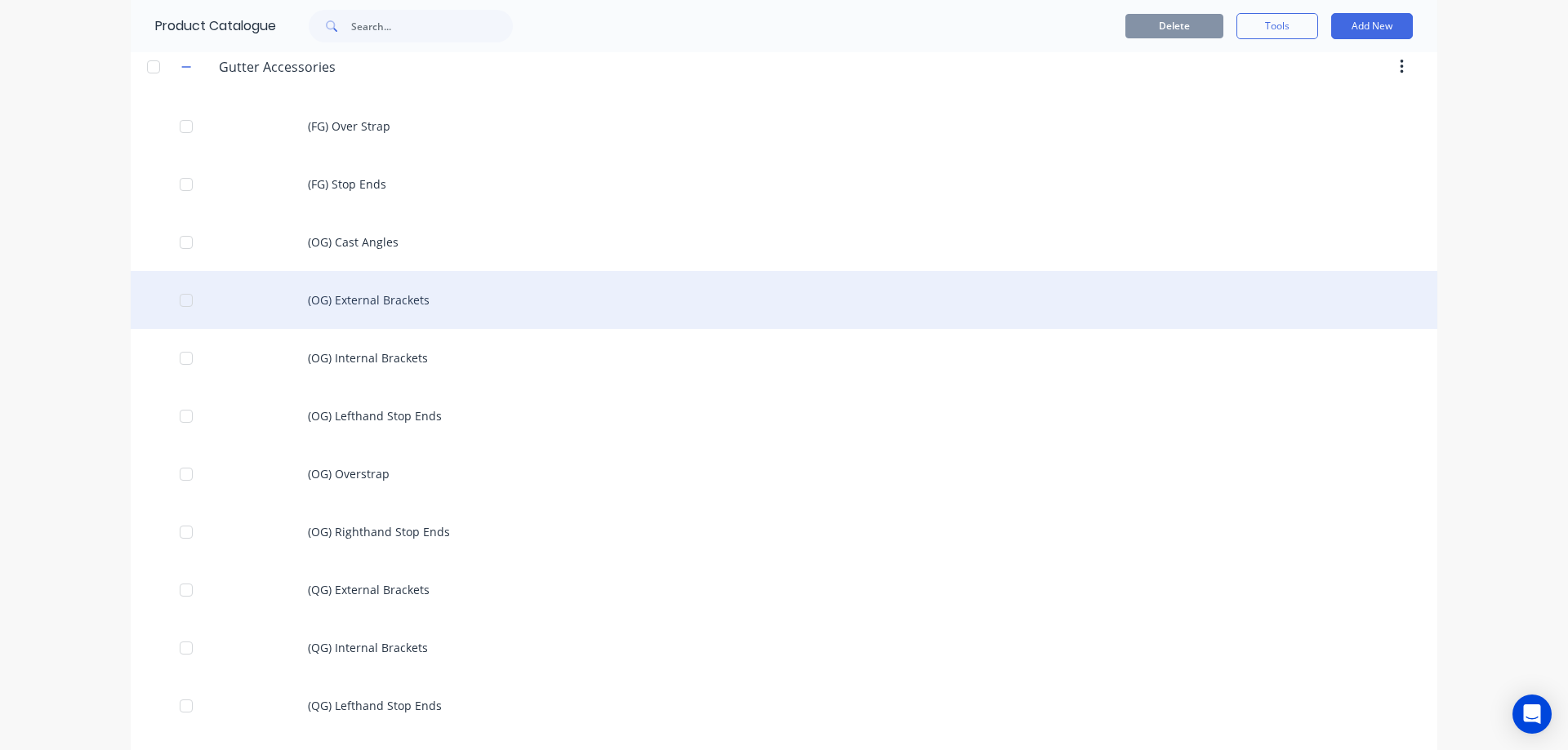
scroll to position [653, 0]
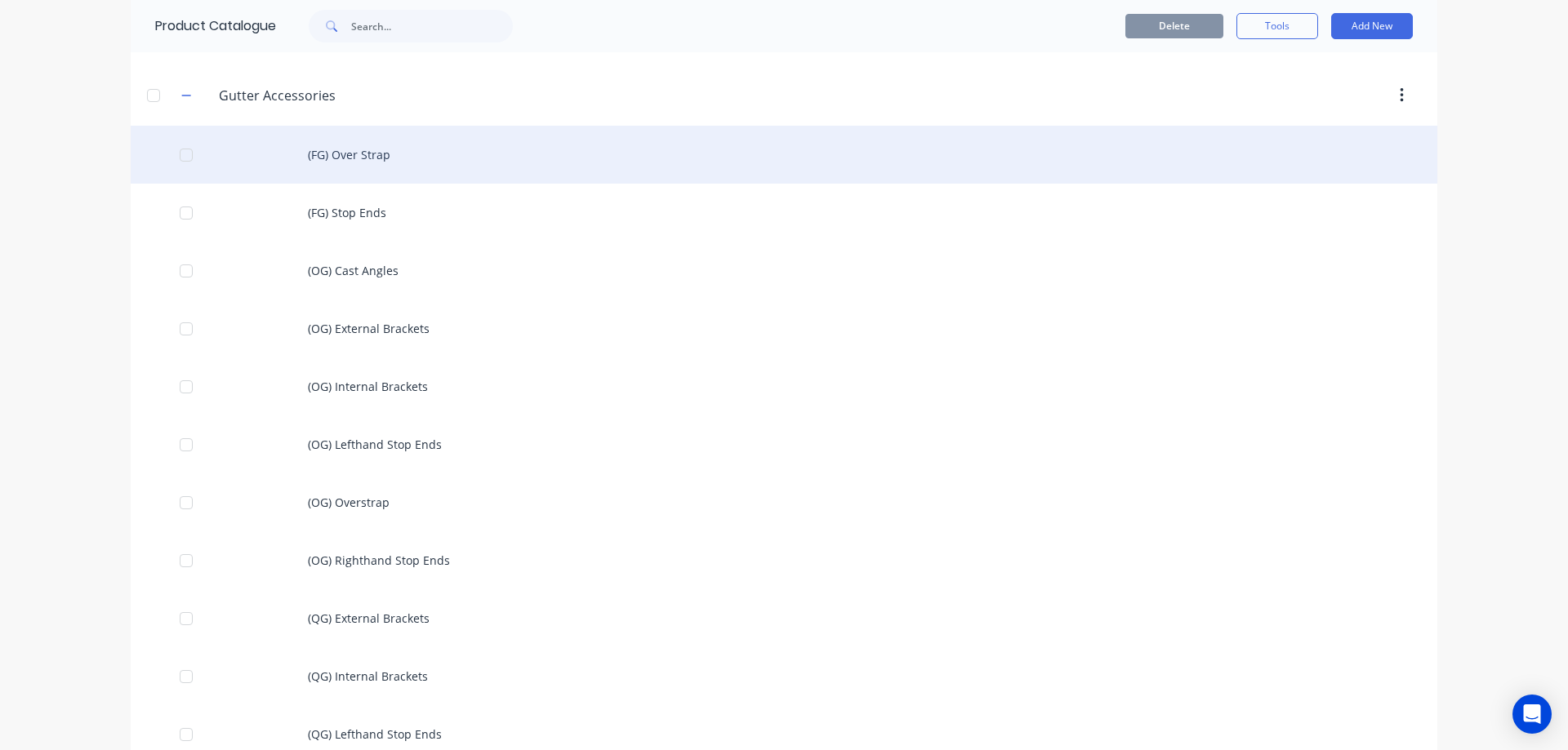
click at [365, 165] on div "(FG) Over Strap" at bounding box center [784, 154] width 1307 height 58
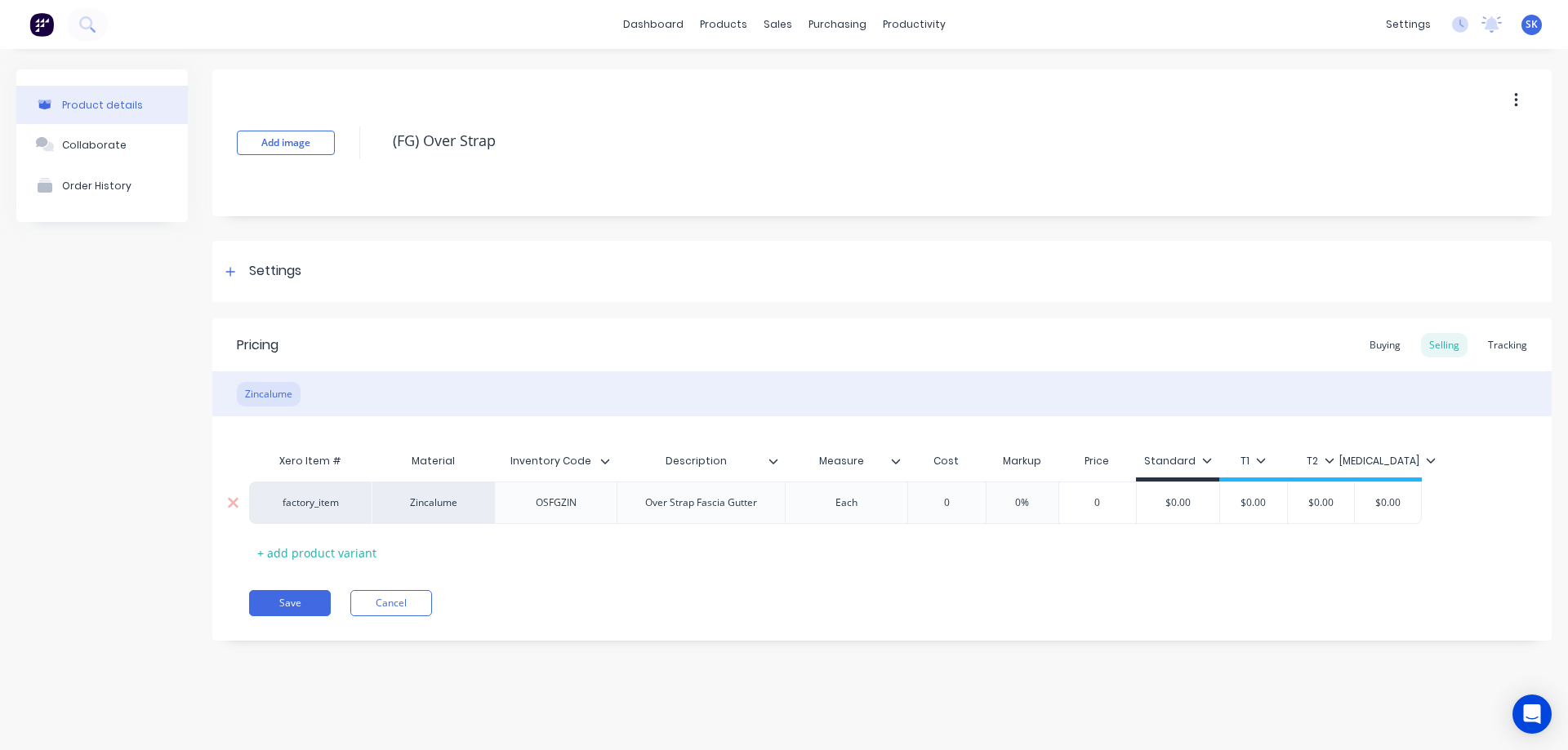
click at [958, 516] on div "0" at bounding box center [947, 503] width 81 height 41
type input "0"
type input "1.9"
click at [827, 568] on div "Pricing Buying Selling Tracking Zincalume Xero Item # Material Inventory Code D…" at bounding box center [882, 479] width 1340 height 322
click at [303, 607] on button "Save" at bounding box center [289, 603] width 81 height 26
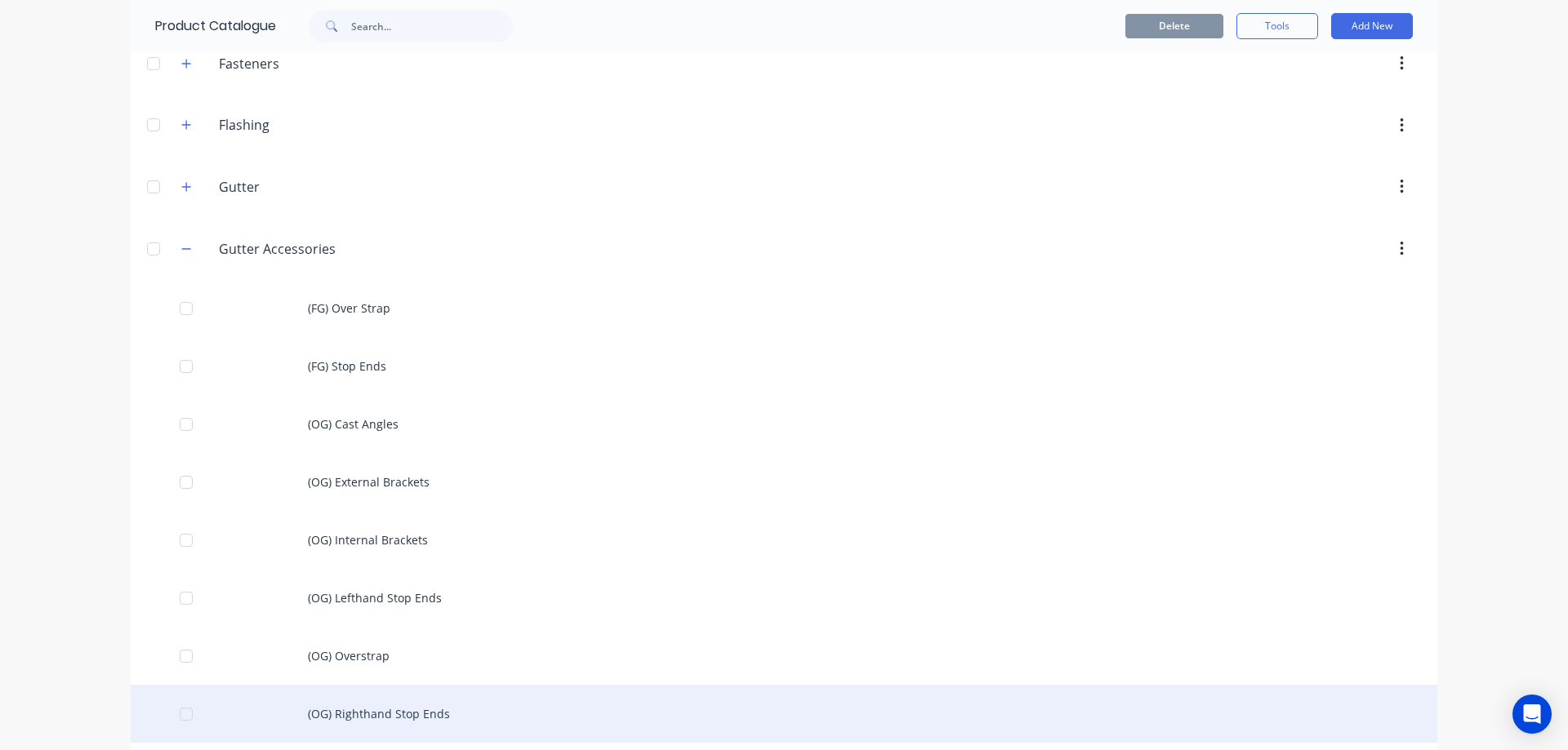
scroll to position [653, 0]
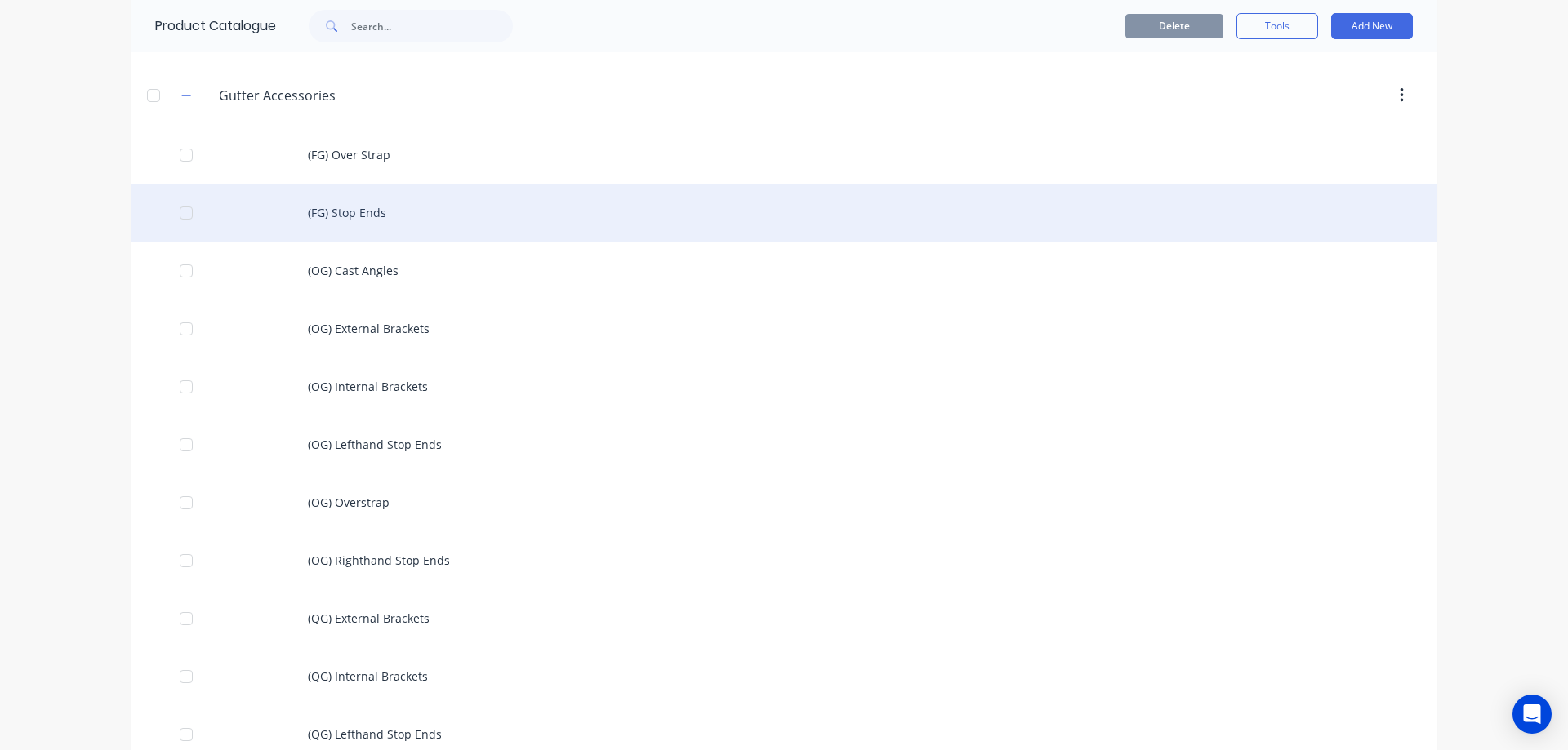
click at [351, 207] on div "(FG) Stop Ends" at bounding box center [784, 212] width 1307 height 58
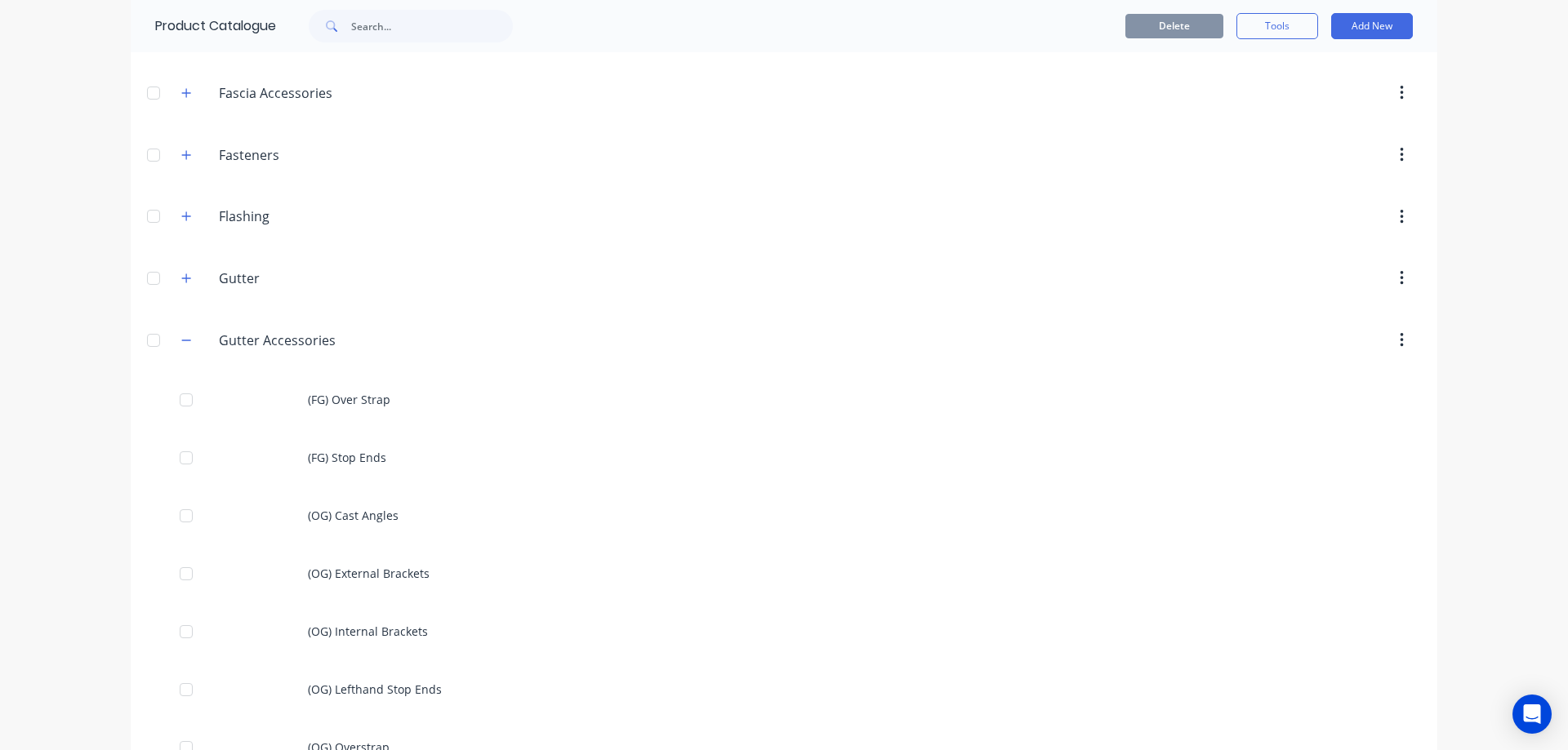
scroll to position [490, 0]
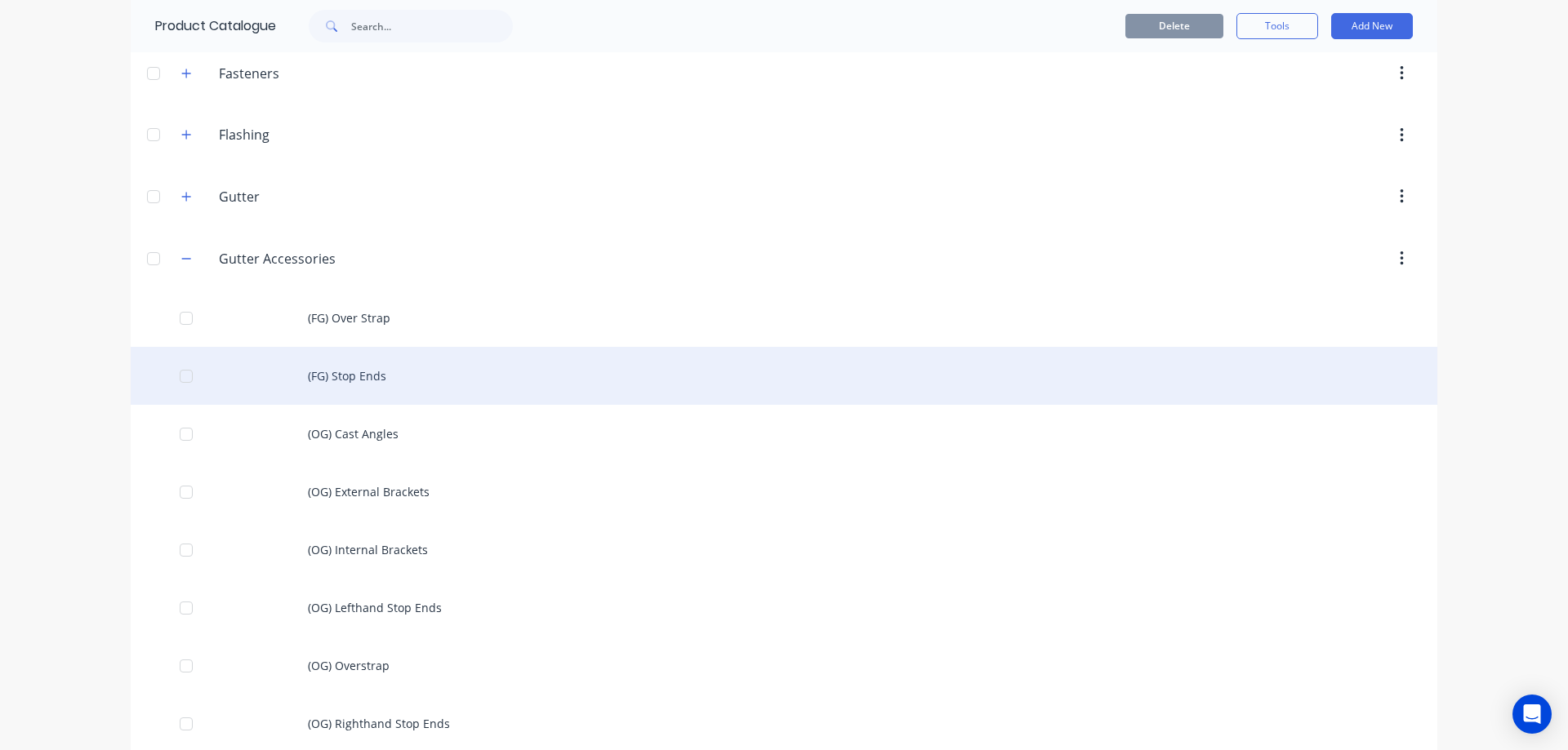
click at [377, 382] on div "(FG) Stop Ends" at bounding box center [784, 376] width 1307 height 58
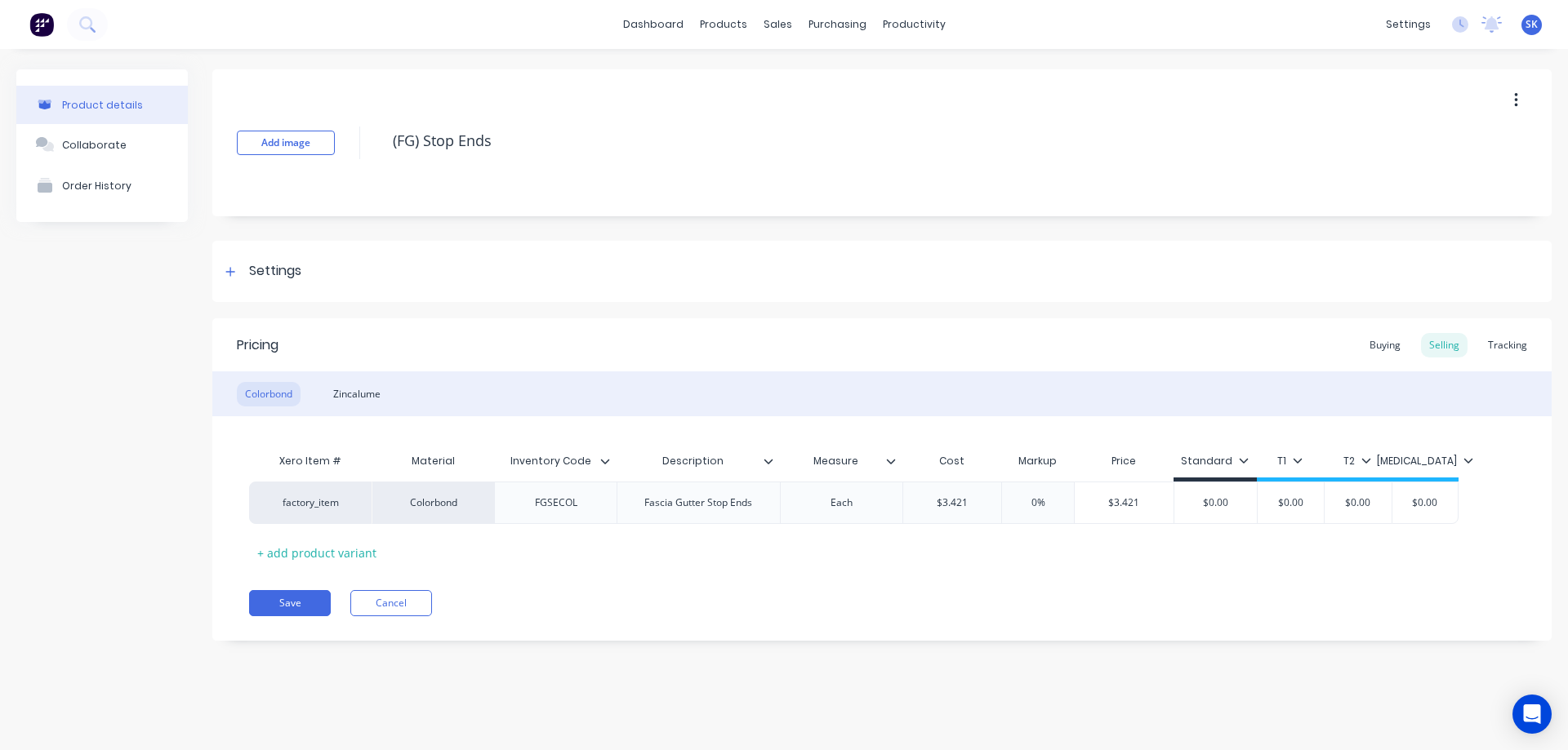
click at [377, 382] on div "Zincalume" at bounding box center [357, 394] width 64 height 25
click at [244, 382] on div "Colorbond" at bounding box center [268, 394] width 64 height 25
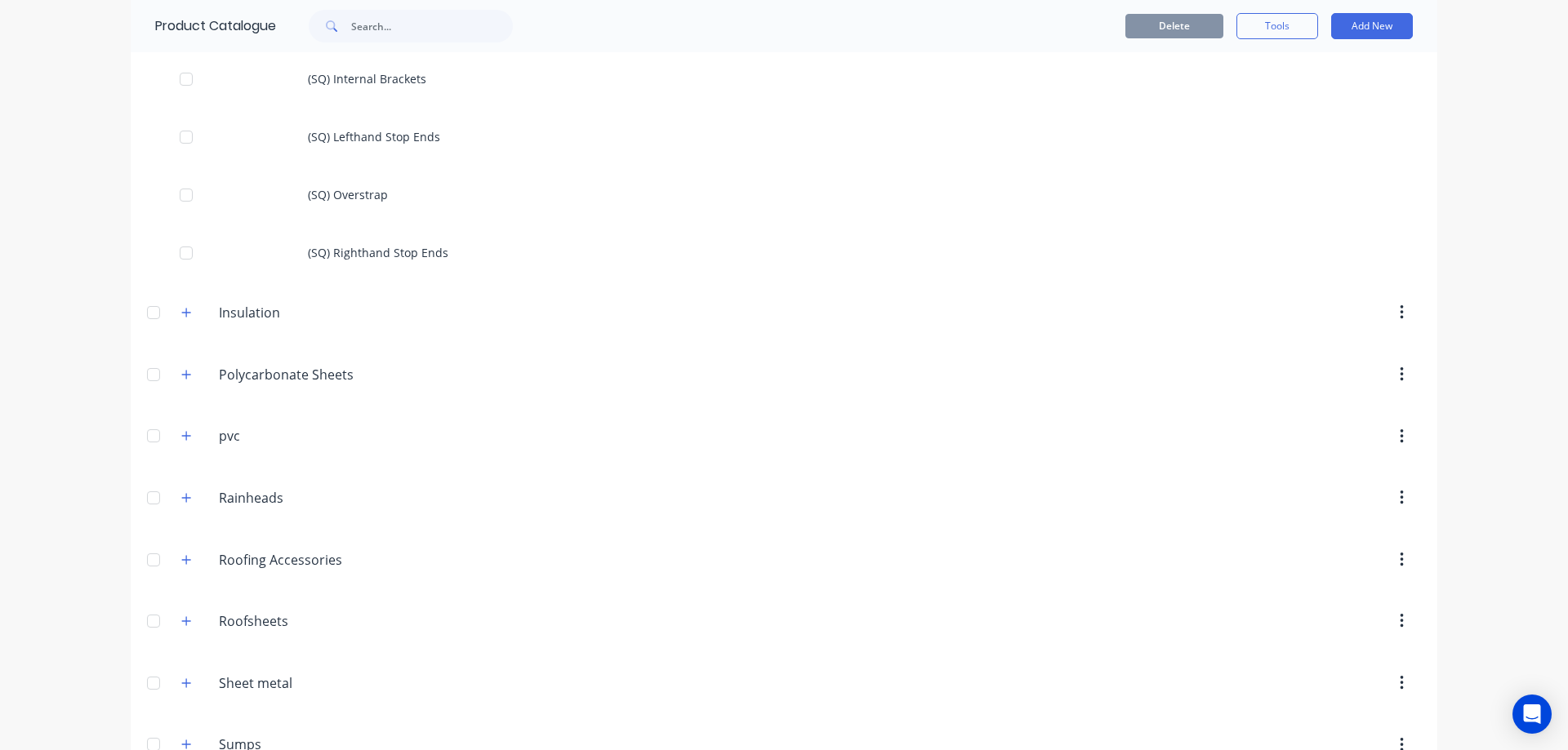
scroll to position [1640, 0]
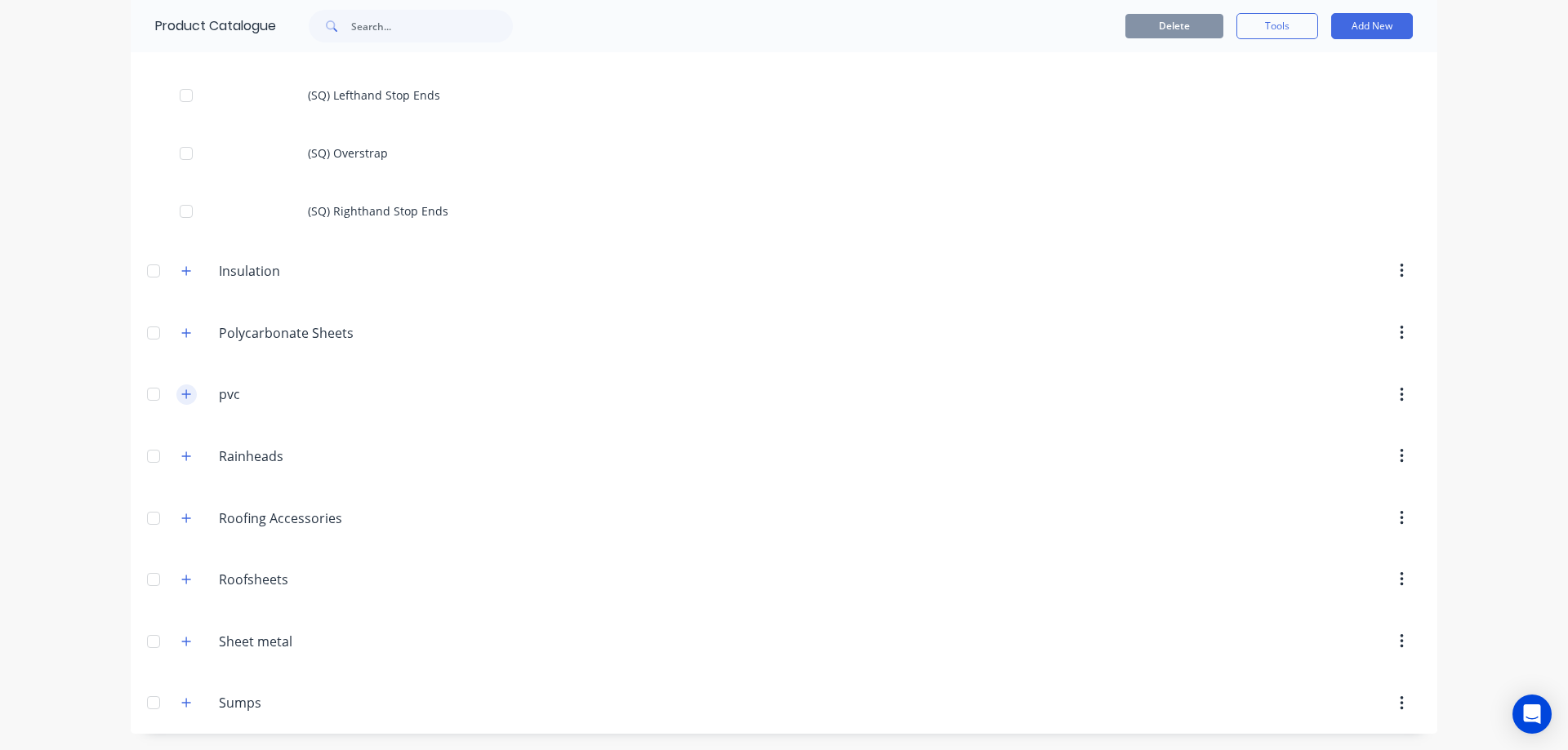
click at [183, 403] on button "button" at bounding box center [187, 395] width 20 height 20
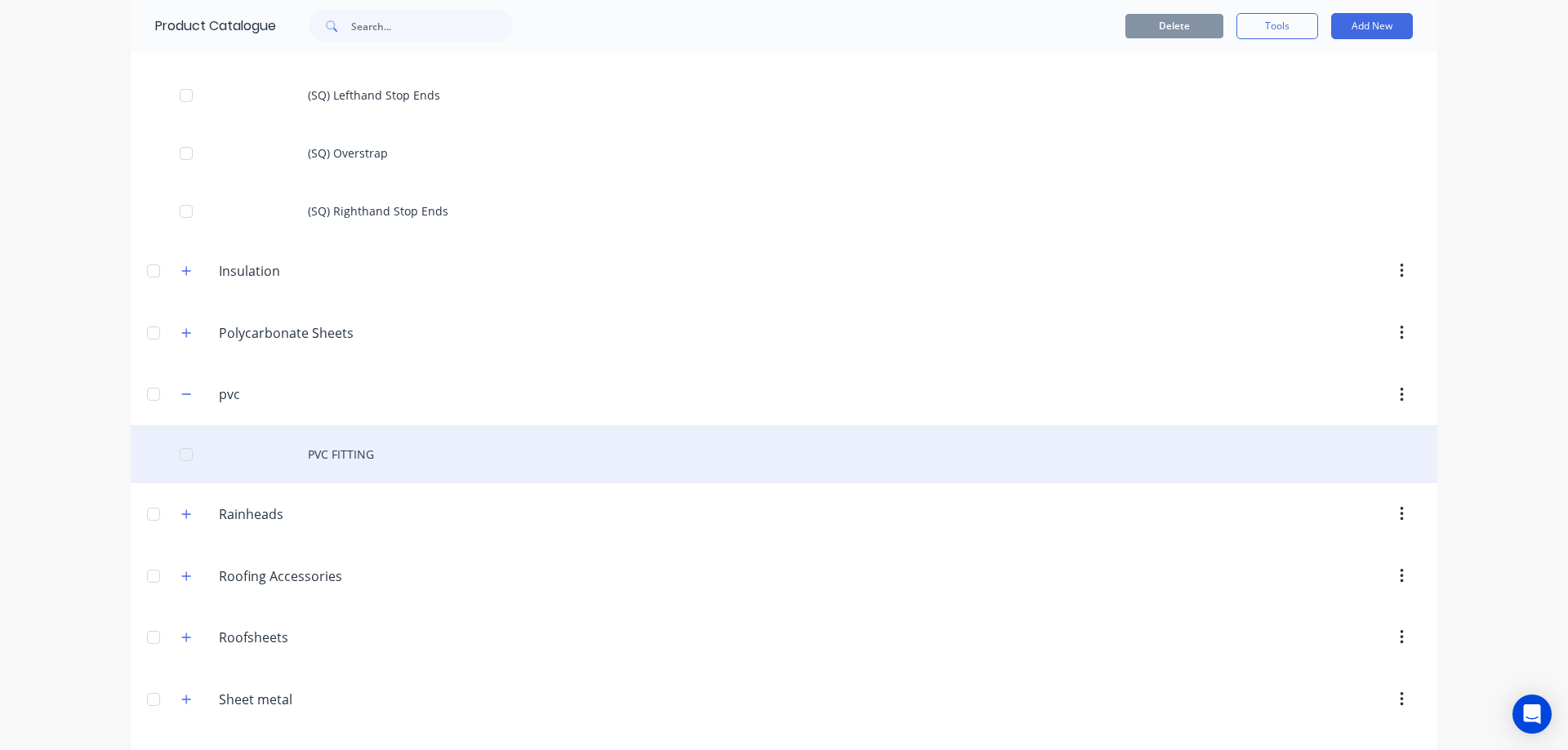
click at [304, 451] on div "PVC FITTING" at bounding box center [784, 454] width 1307 height 58
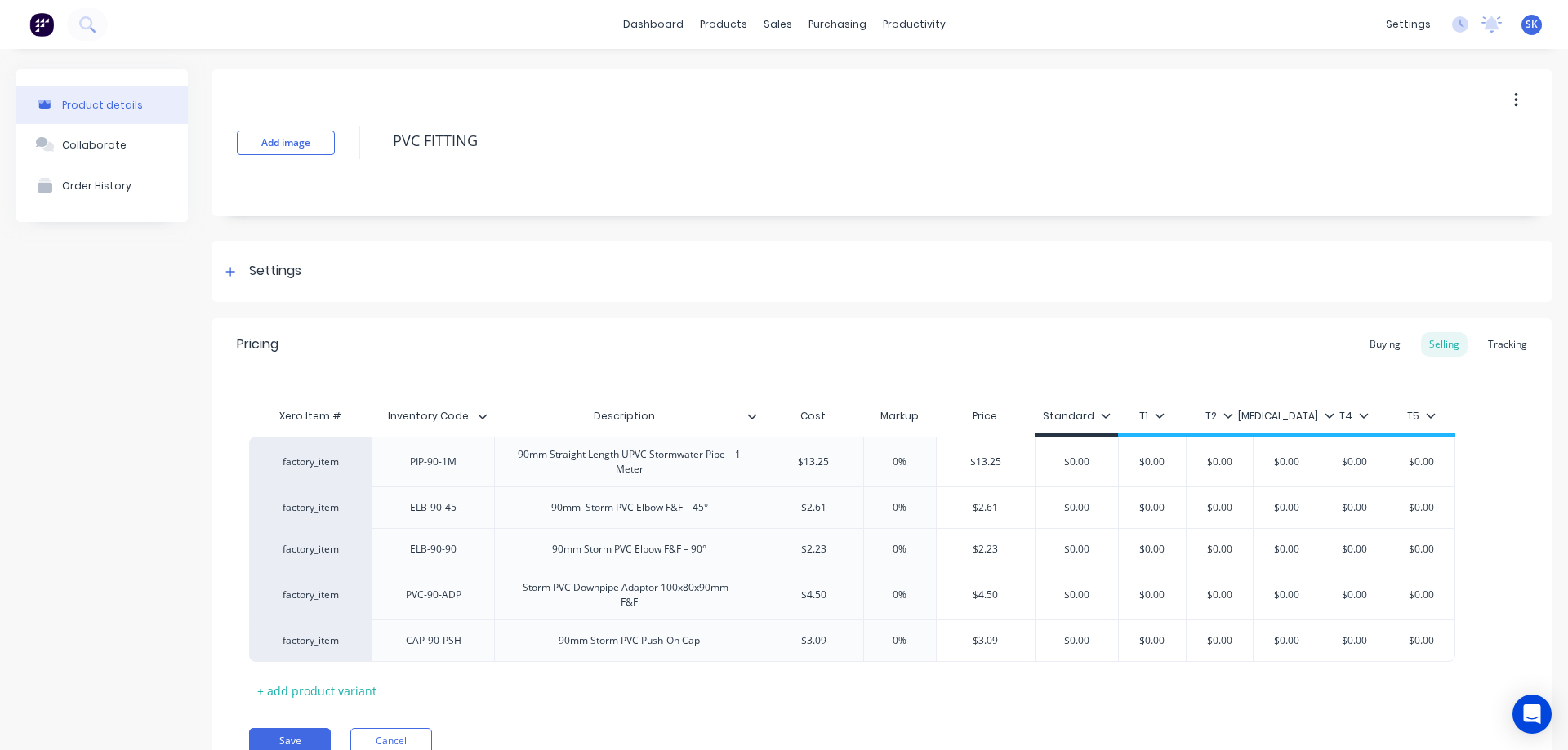
click at [48, 19] on img at bounding box center [42, 24] width 25 height 25
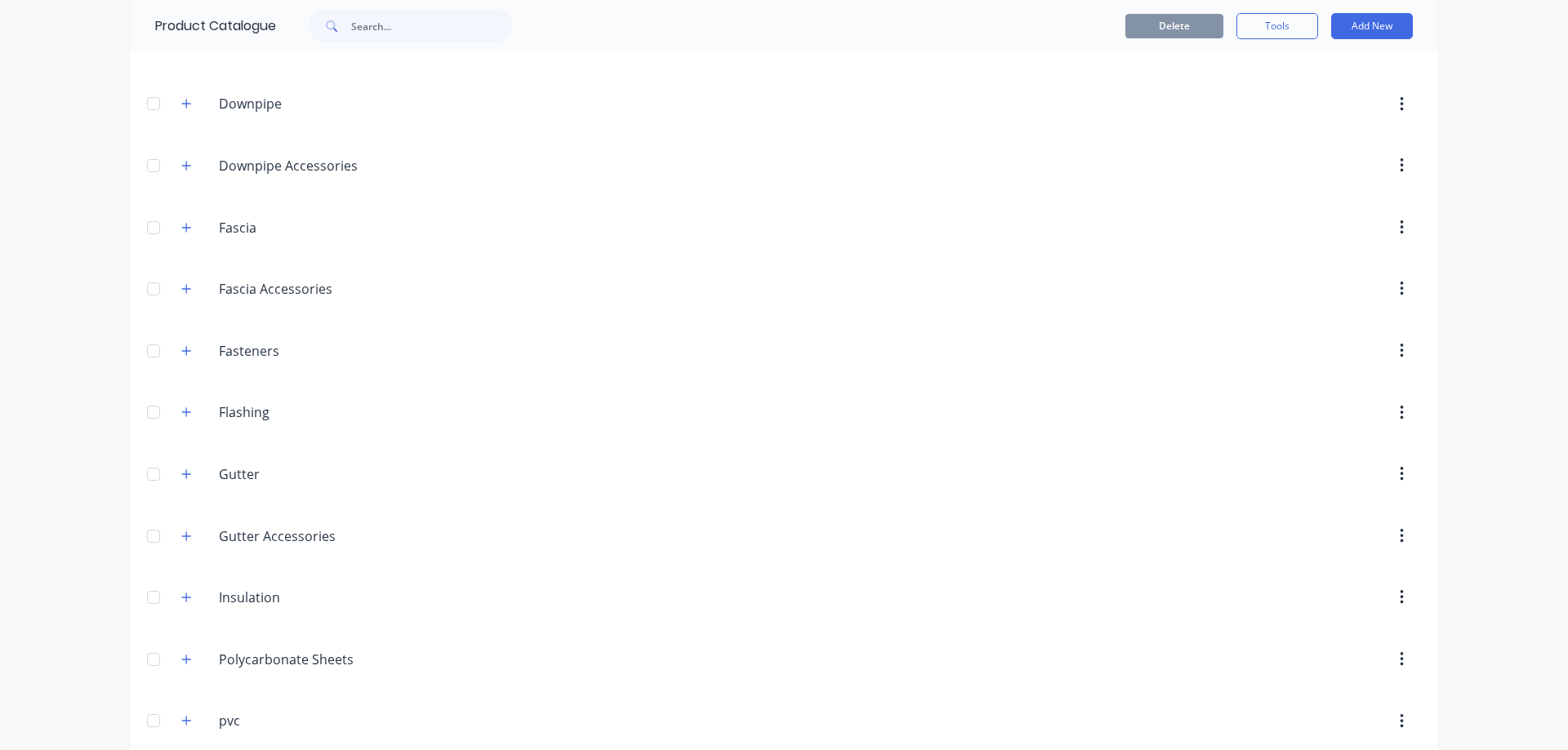
scroll to position [539, 0]
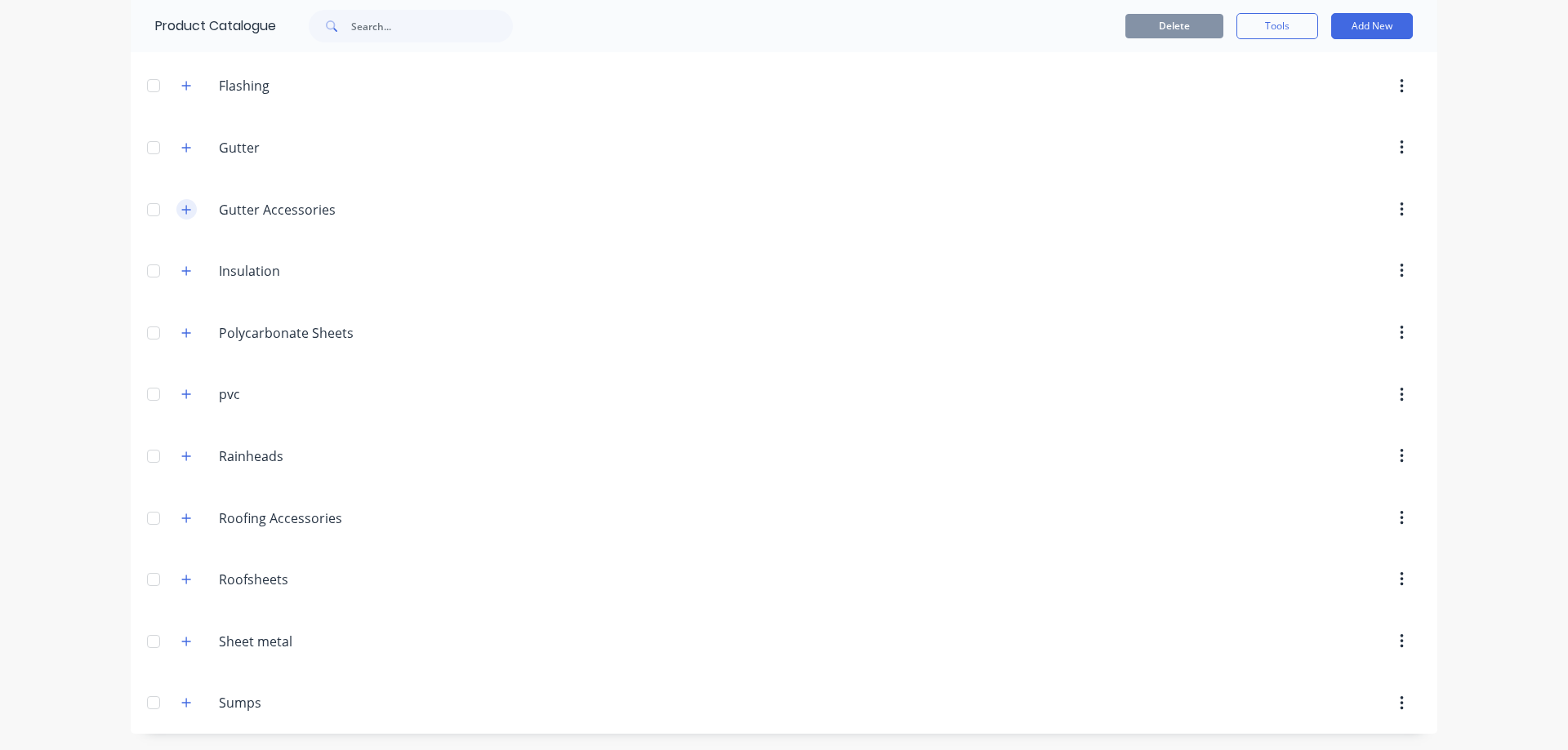
click at [182, 205] on icon "button" at bounding box center [187, 210] width 10 height 11
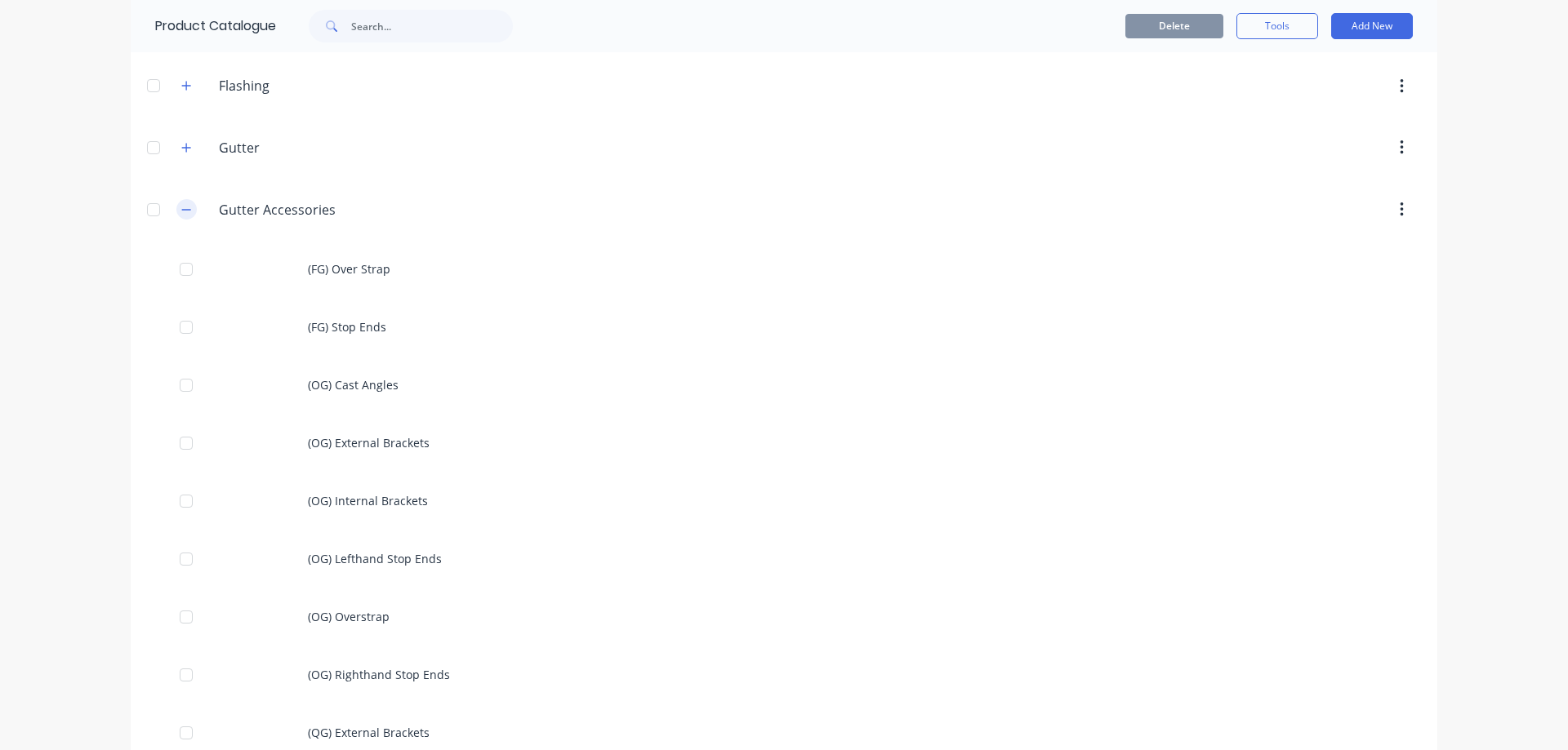
click at [182, 205] on icon "button" at bounding box center [187, 210] width 10 height 11
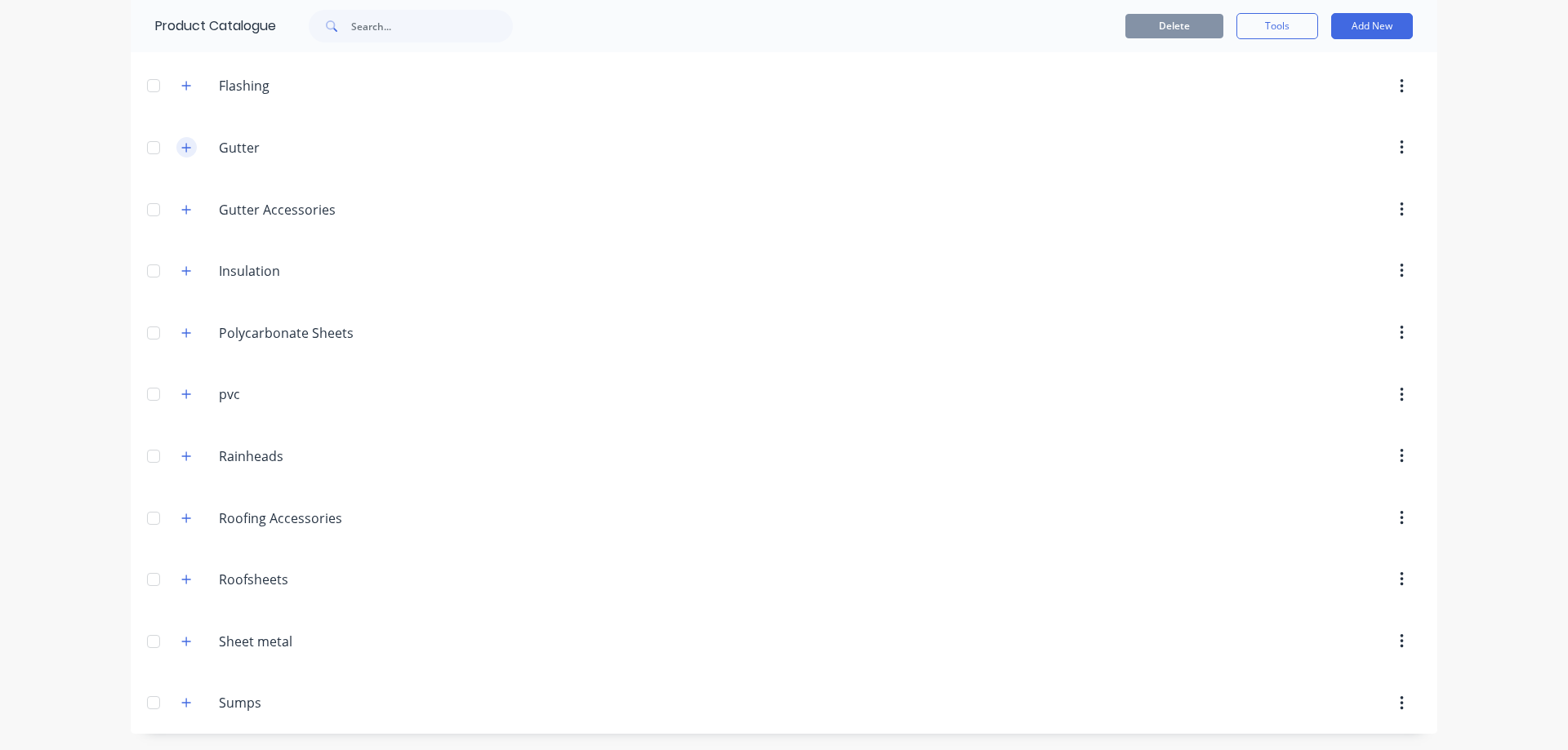
click at [181, 138] on button "button" at bounding box center [187, 148] width 20 height 20
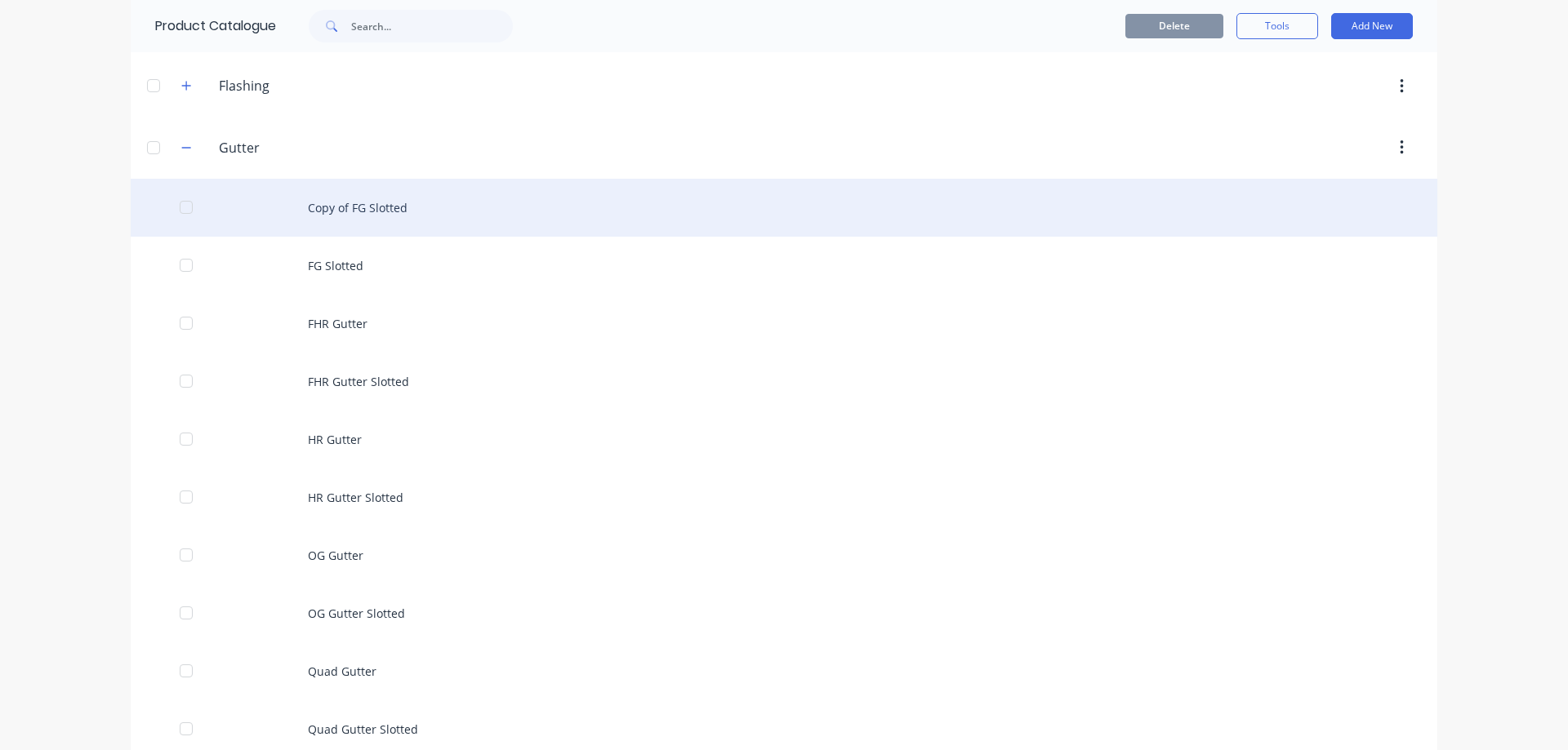
click at [370, 210] on div "Copy of FG Slotted" at bounding box center [784, 208] width 1307 height 58
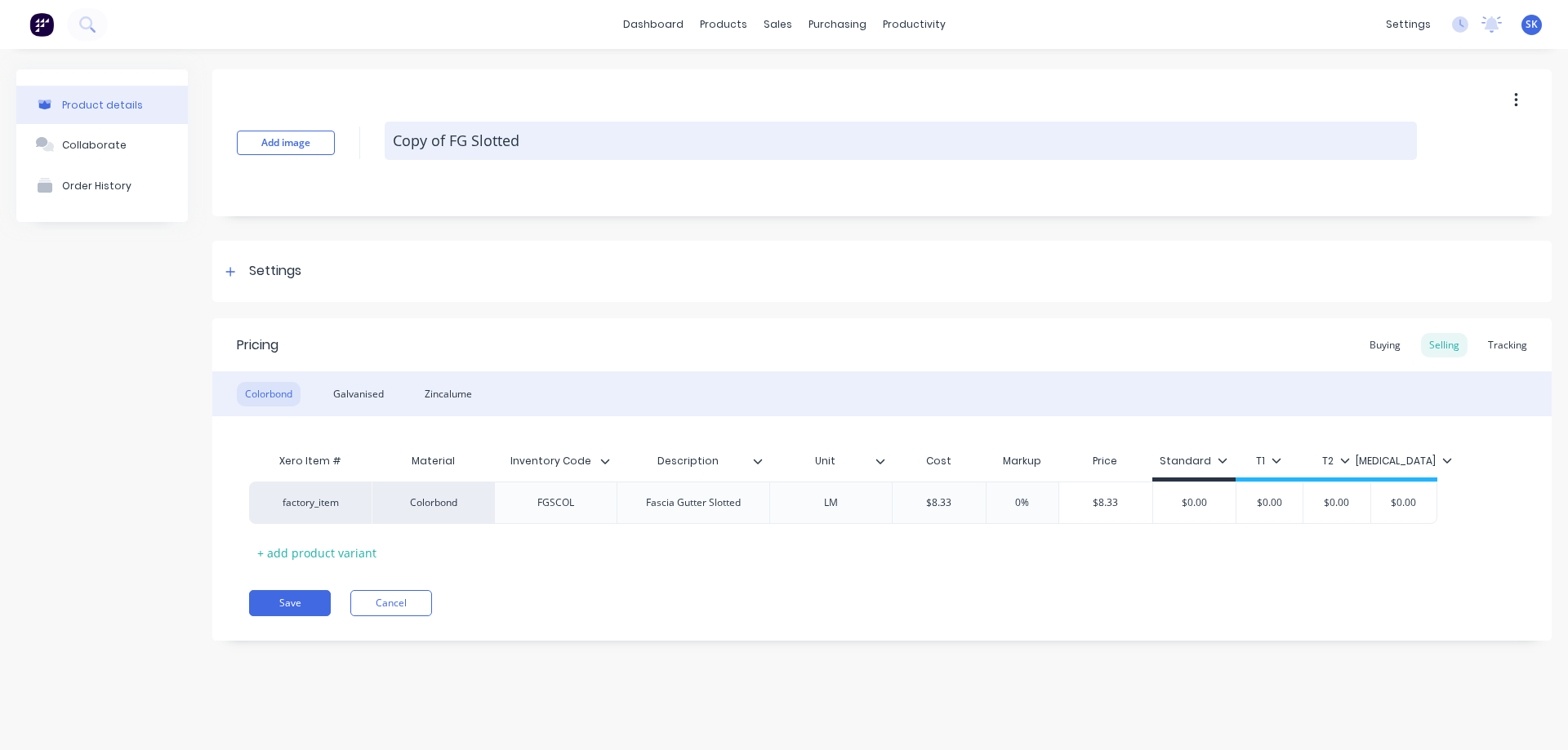
click at [450, 139] on textarea "Copy of FG Slotted" at bounding box center [901, 140] width 1032 height 38
type textarea "x"
type textarea "Copy of \FG Slotted"
type textarea "x"
type textarea "Copy of FG Slotted"
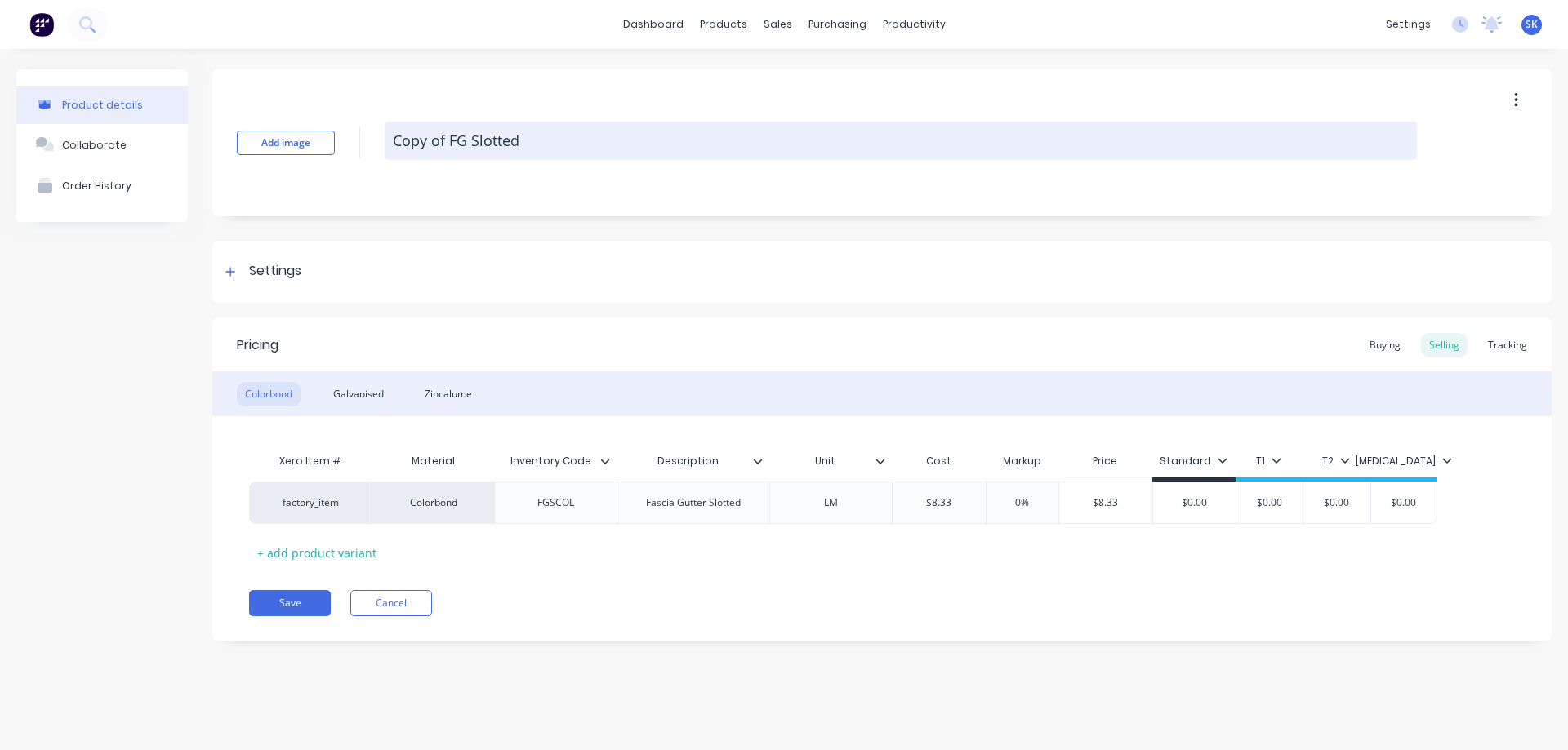
type textarea "x"
type textarea "Copy ofFG Slotted"
type textarea "x"
type textarea "Copy oFG Slotted"
type textarea "x"
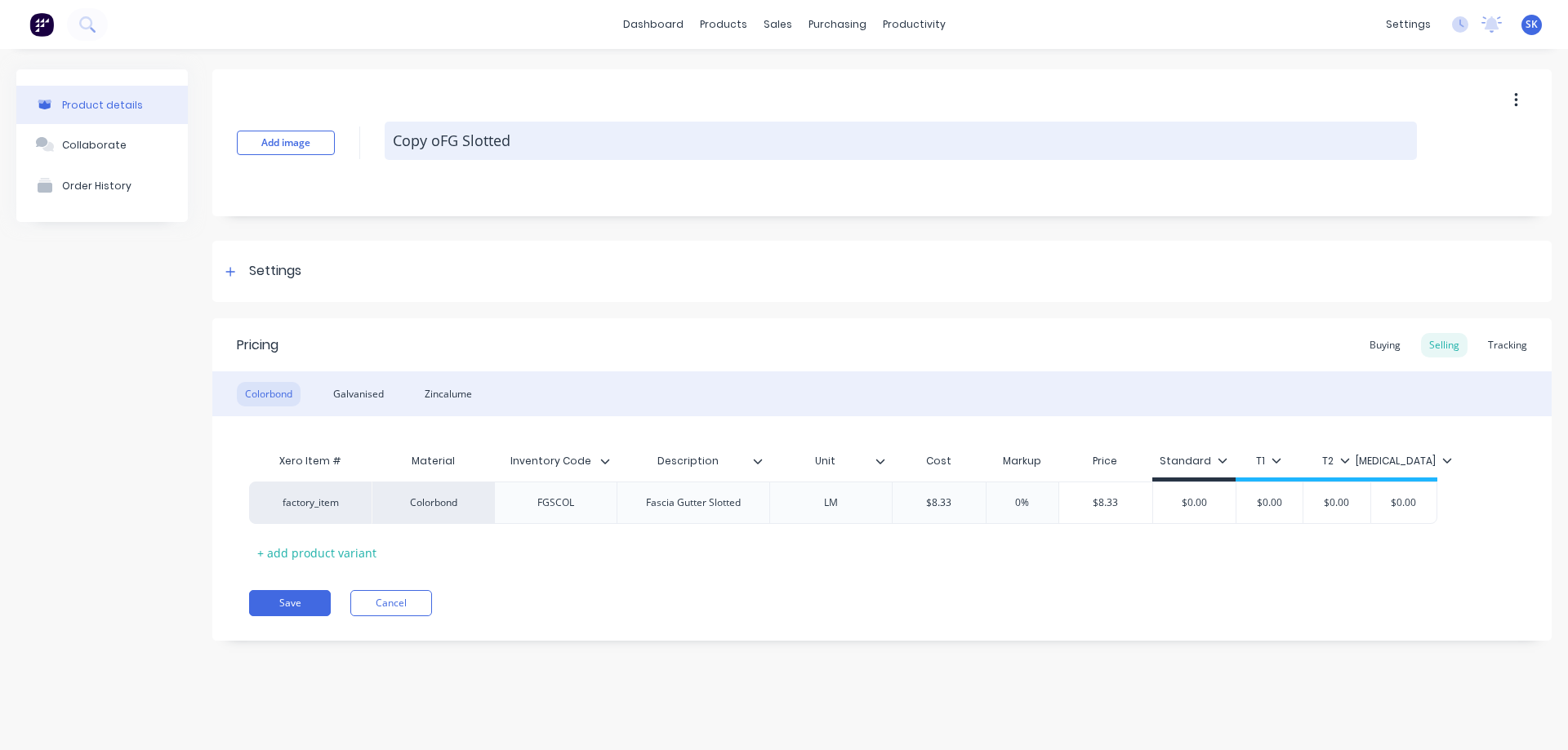
type textarea "Copy FG Slotted"
type textarea "x"
type textarea "CopyFG Slotted"
type textarea "x"
type textarea "CopFG Slotted"
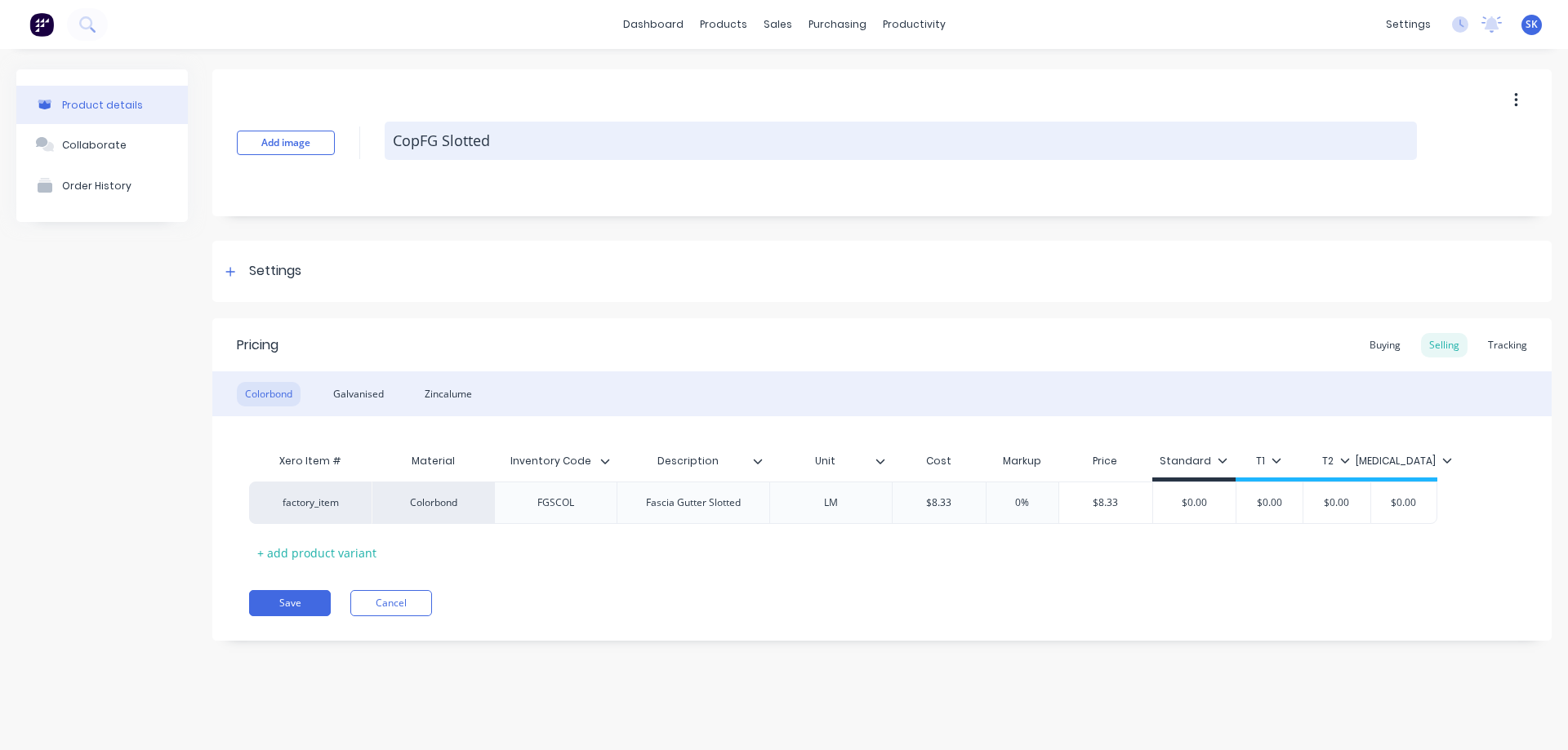
type textarea "x"
type textarea "CoFG Slotted"
type textarea "x"
type textarea "CFG Slotted"
type textarea "x"
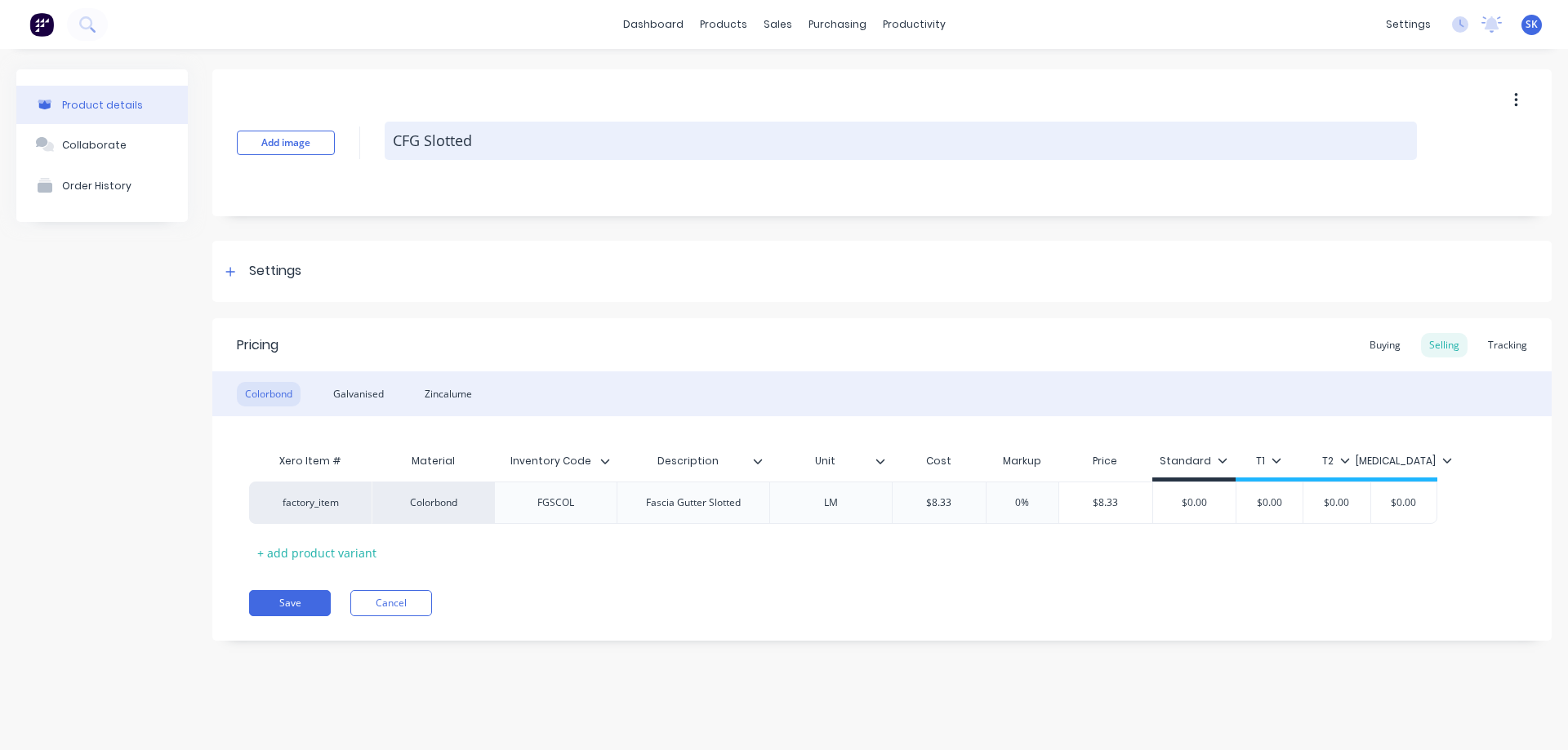
type textarea "FG Slotted"
click at [500, 143] on textarea "FG Slotted" at bounding box center [901, 140] width 1032 height 38
type textarea "x"
type textarea "[PERSON_NAME]"
type textarea "x"
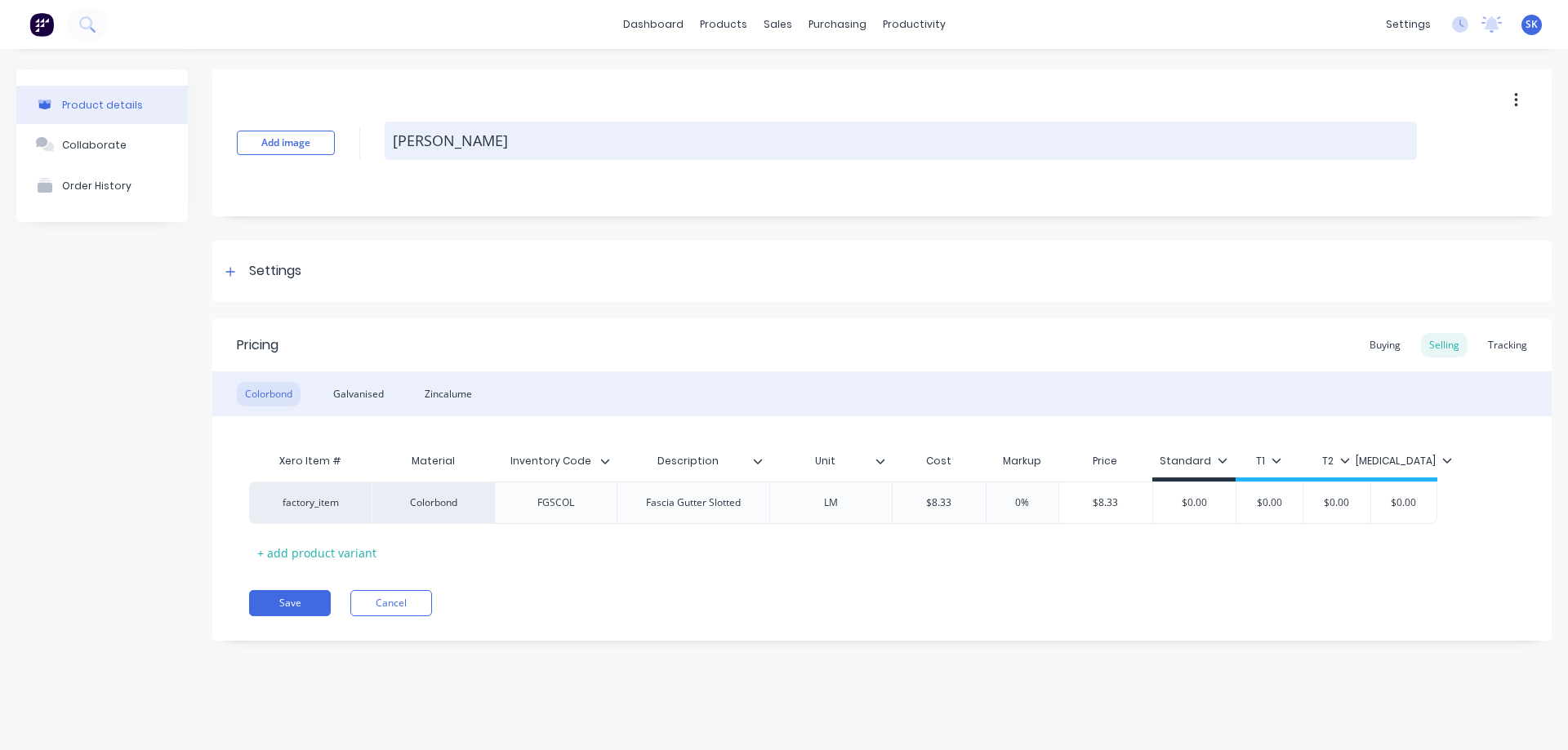
type textarea "[PERSON_NAME]"
type textarea "x"
type textarea "FG Slot"
type textarea "x"
type textarea "FG Slo"
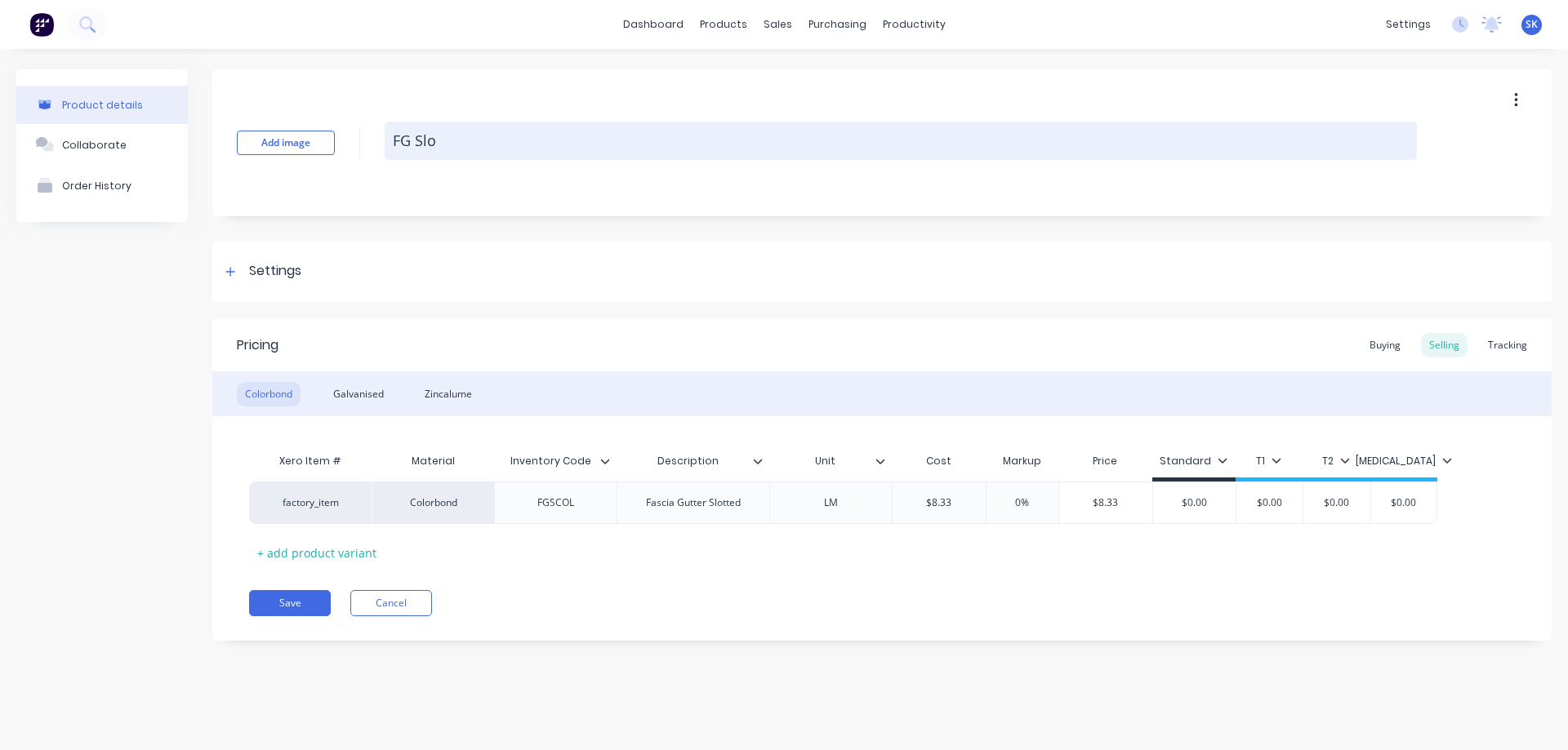
type textarea "x"
type textarea "FG Sl"
type textarea "x"
type textarea "FG S"
type textarea "x"
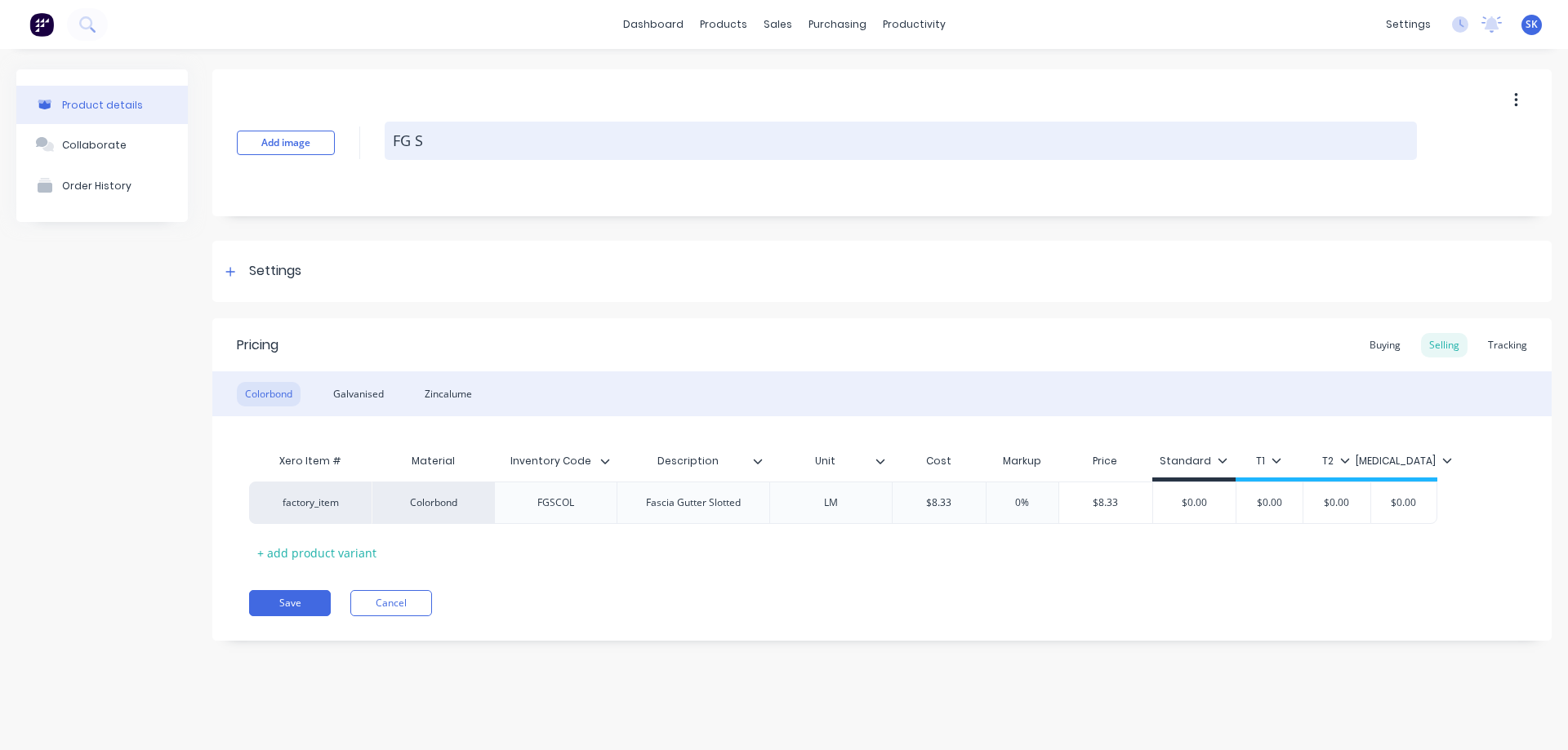
type textarea "FG"
type textarea "x"
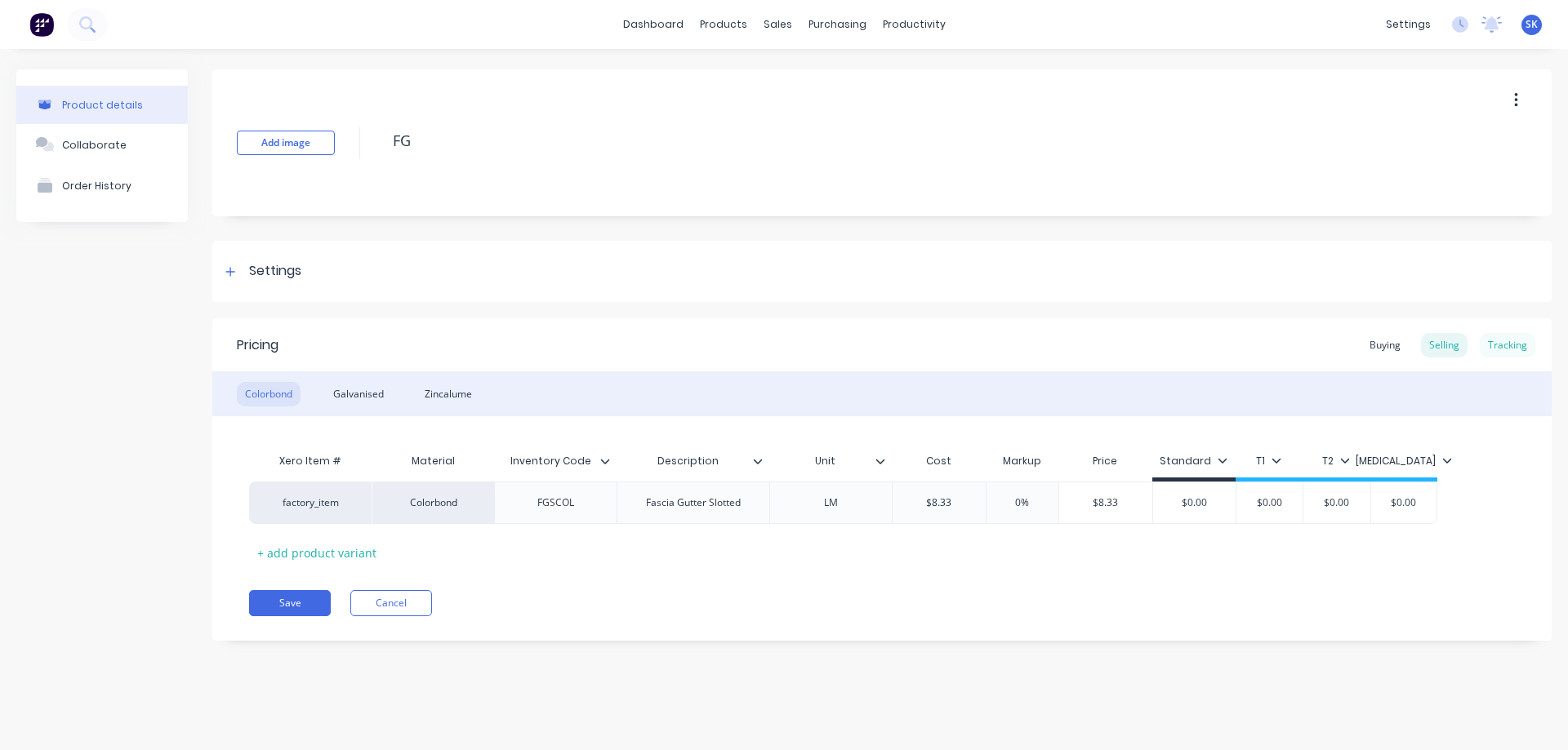
type textarea "FG"
type textarea "x"
type textarea "FG"
type textarea "x"
drag, startPoint x: 711, startPoint y: 505, endPoint x: 741, endPoint y: 501, distance: 30.3
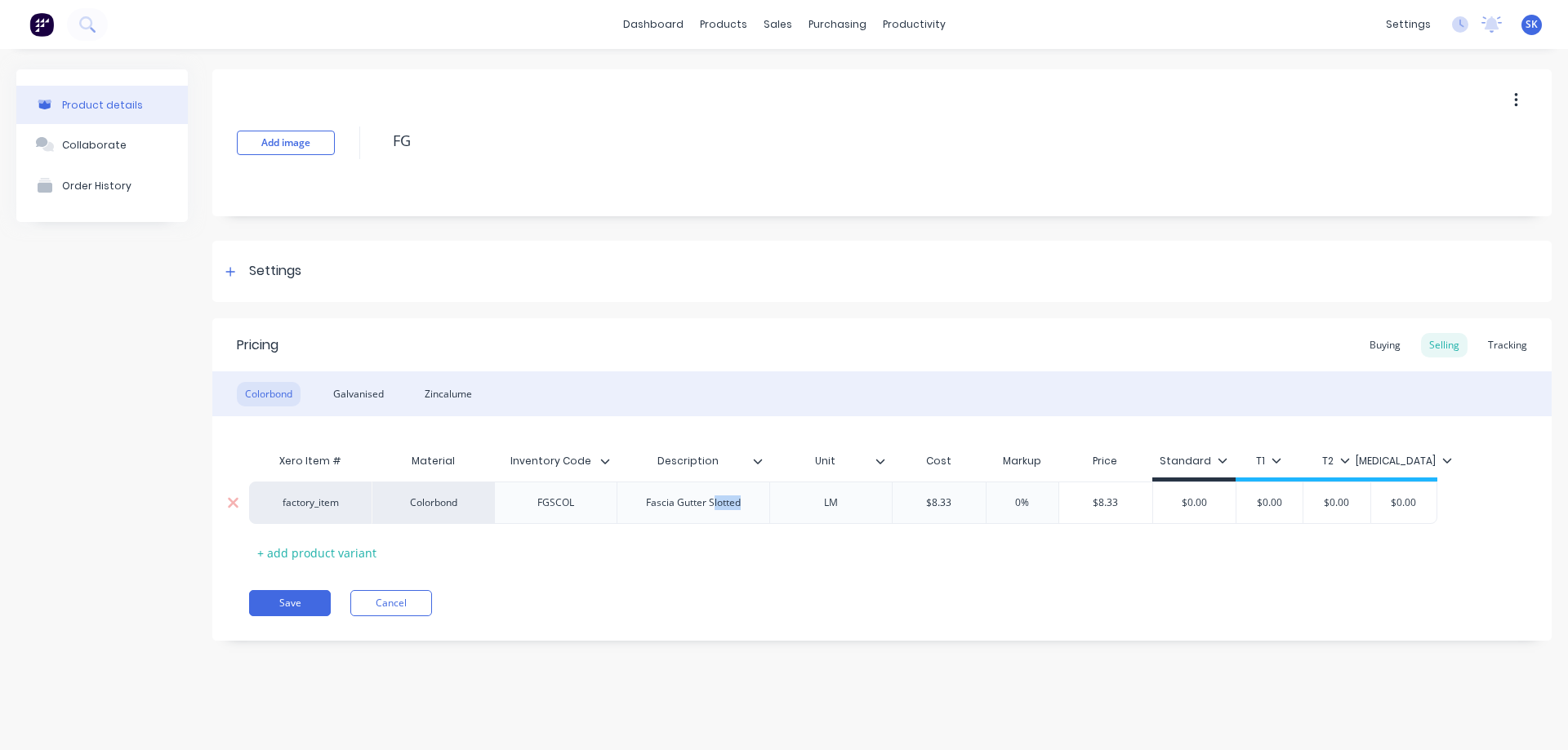
click at [741, 501] on div "Fascia Gutter Slotted" at bounding box center [694, 502] width 121 height 21
drag, startPoint x: 711, startPoint y: 505, endPoint x: 747, endPoint y: 502, distance: 36.1
click at [747, 502] on div "Fascia Gutter Slotted" at bounding box center [694, 502] width 121 height 21
paste div
click at [369, 401] on div "Galvanised" at bounding box center [358, 394] width 67 height 25
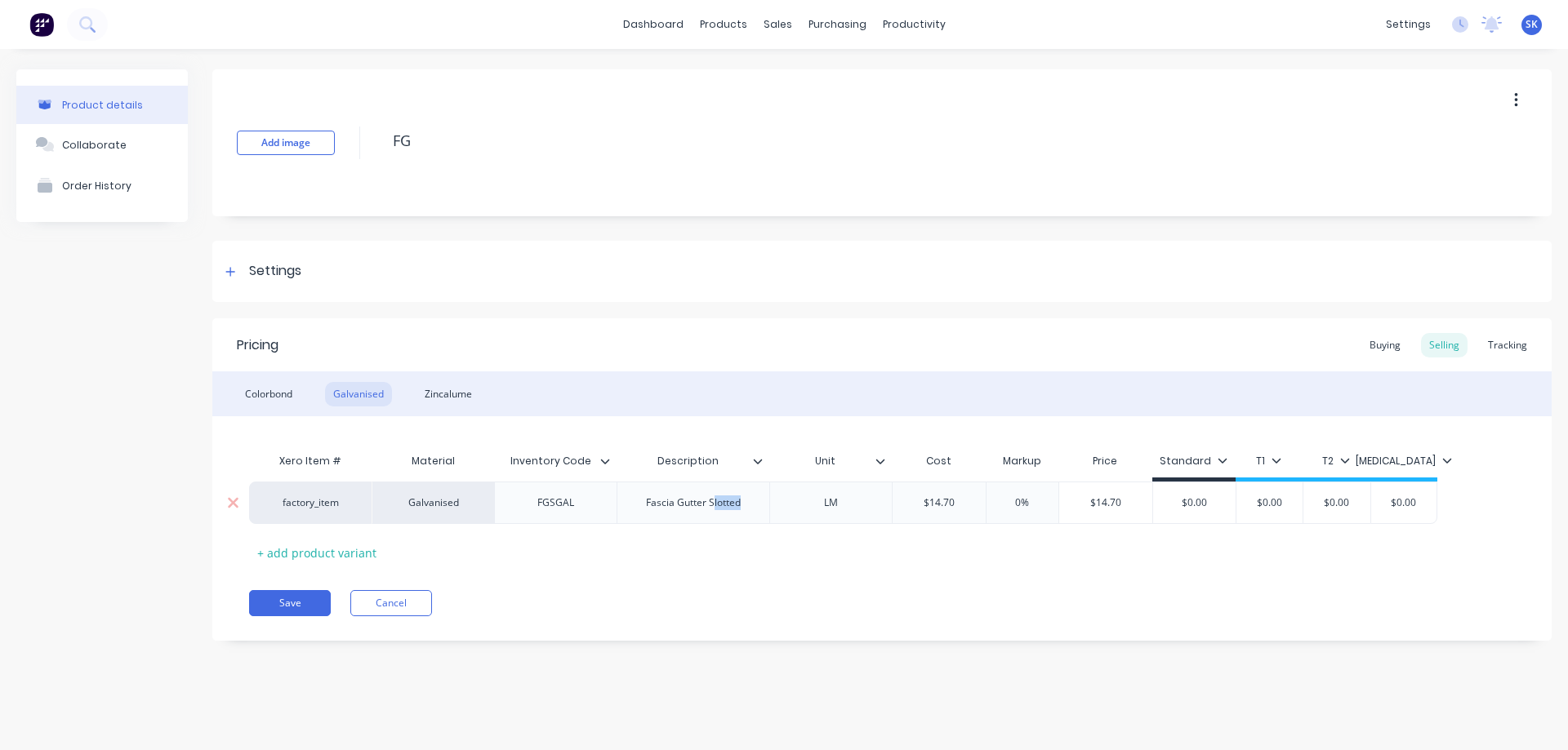
drag, startPoint x: 711, startPoint y: 502, endPoint x: 743, endPoint y: 502, distance: 32.0
click at [743, 502] on div "Fascia Gutter Slotted" at bounding box center [694, 502] width 121 height 21
drag, startPoint x: 710, startPoint y: 503, endPoint x: 744, endPoint y: 499, distance: 34.2
click at [744, 499] on div "Fascia Gutter Slotted" at bounding box center [694, 502] width 121 height 21
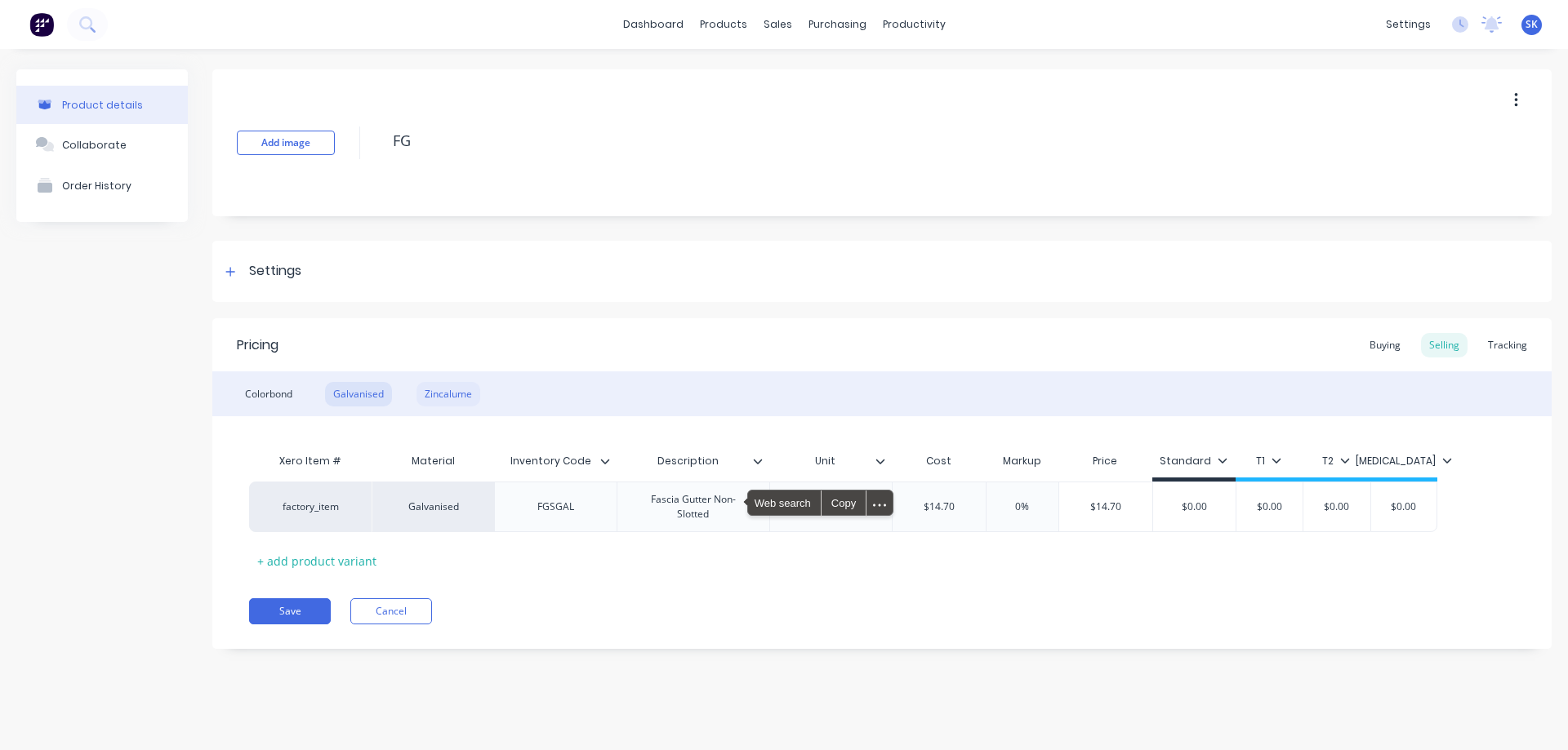
click at [469, 392] on div "Zincalume" at bounding box center [448, 394] width 64 height 25
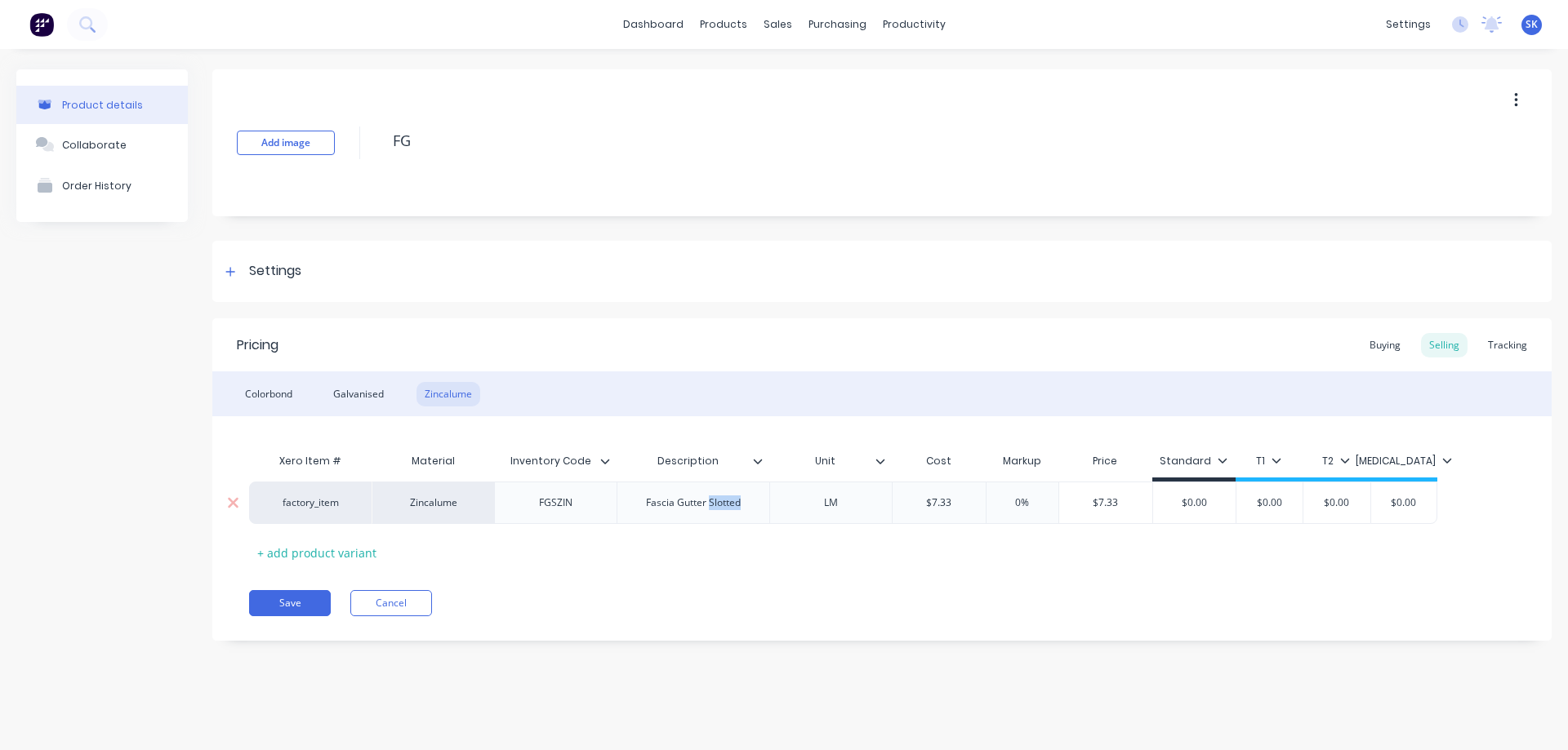
drag, startPoint x: 710, startPoint y: 504, endPoint x: 760, endPoint y: 504, distance: 50.0
click at [760, 504] on div "Fascia Gutter Slotted" at bounding box center [693, 503] width 153 height 42
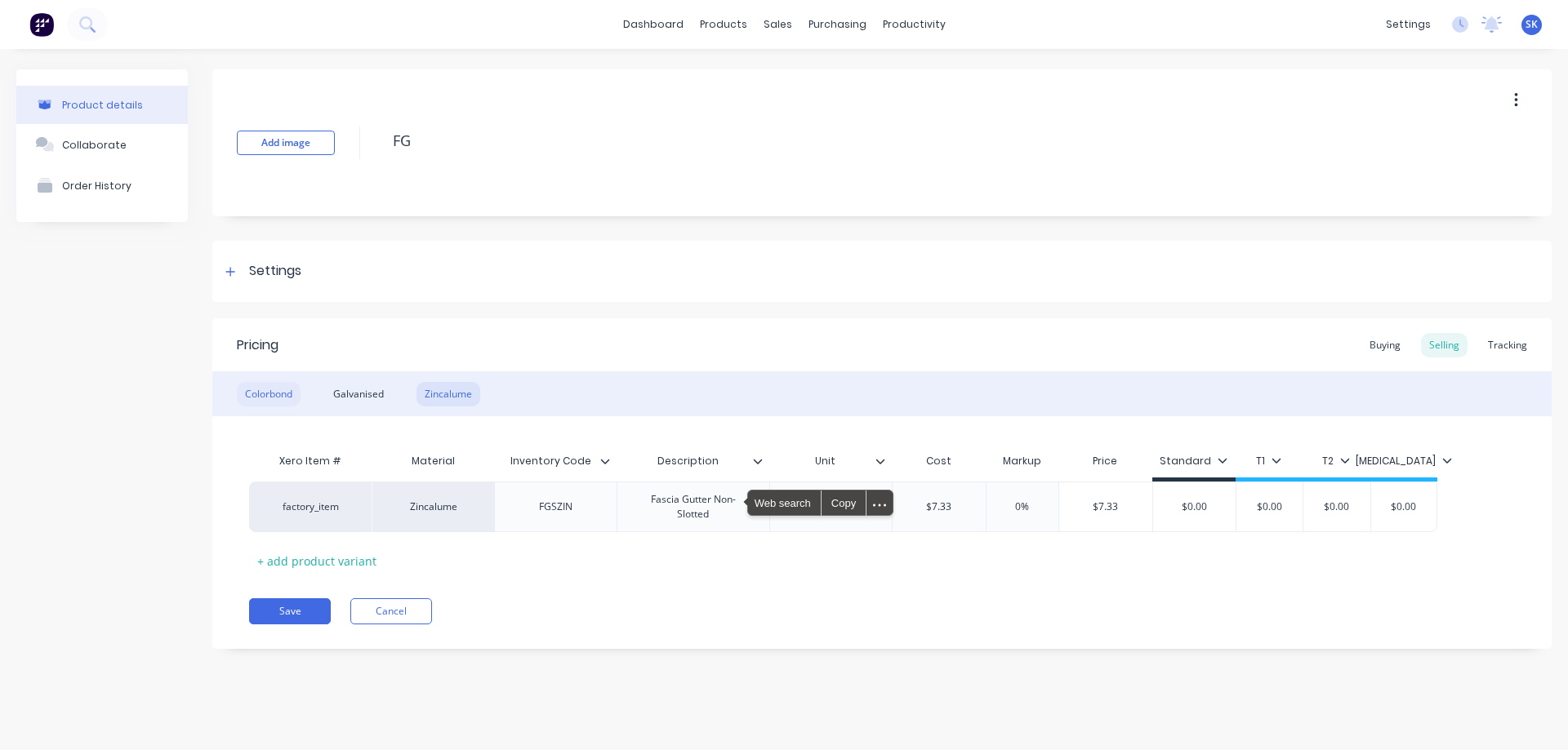
type textarea "x"
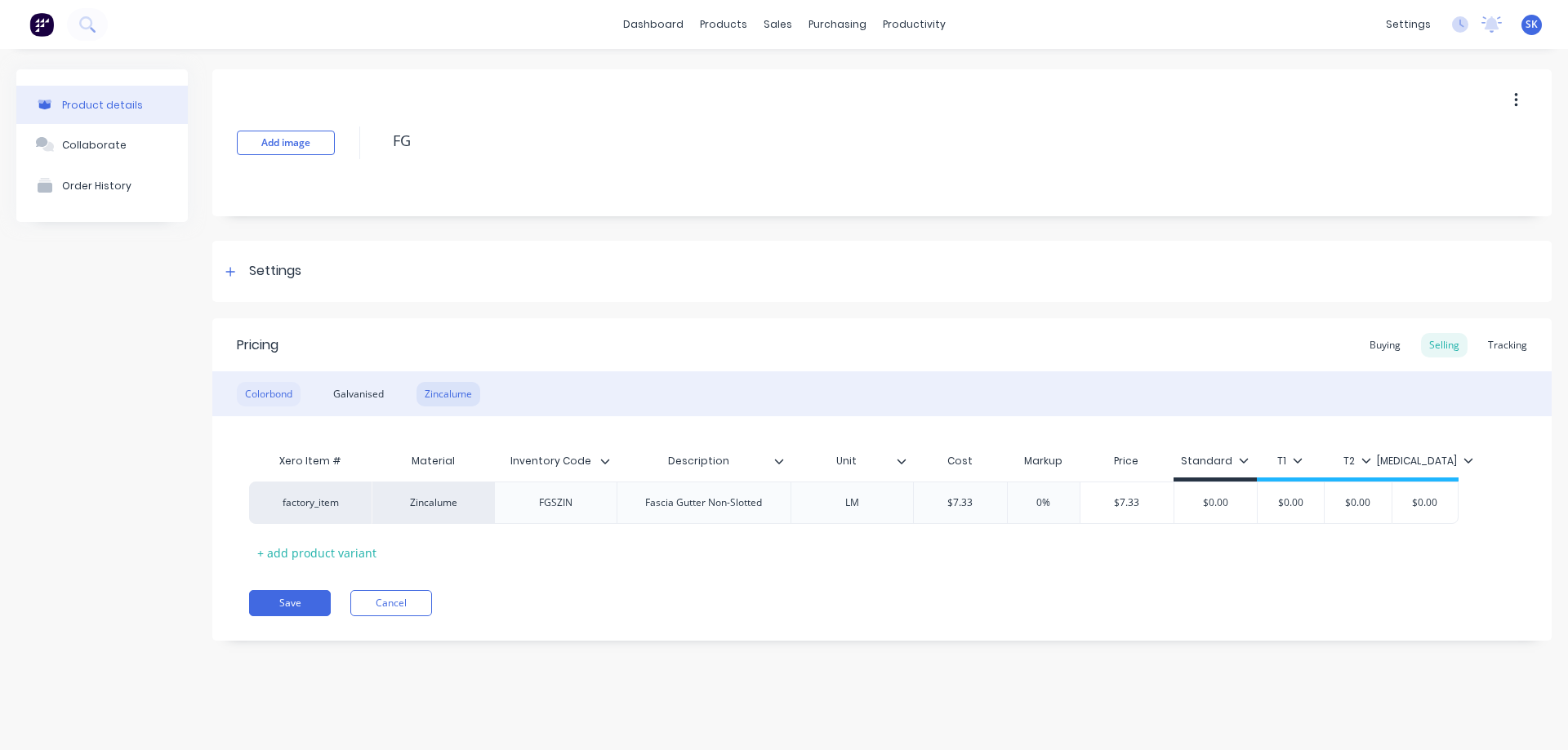
click at [269, 393] on div "Colorbond" at bounding box center [268, 394] width 64 height 25
click at [557, 506] on div "FGSCOL" at bounding box center [556, 502] width 81 height 21
click at [374, 388] on div "Galvanised" at bounding box center [358, 394] width 67 height 25
click at [556, 507] on div "FGSGAL" at bounding box center [556, 502] width 81 height 21
click at [445, 384] on div "Zincalume" at bounding box center [448, 394] width 64 height 25
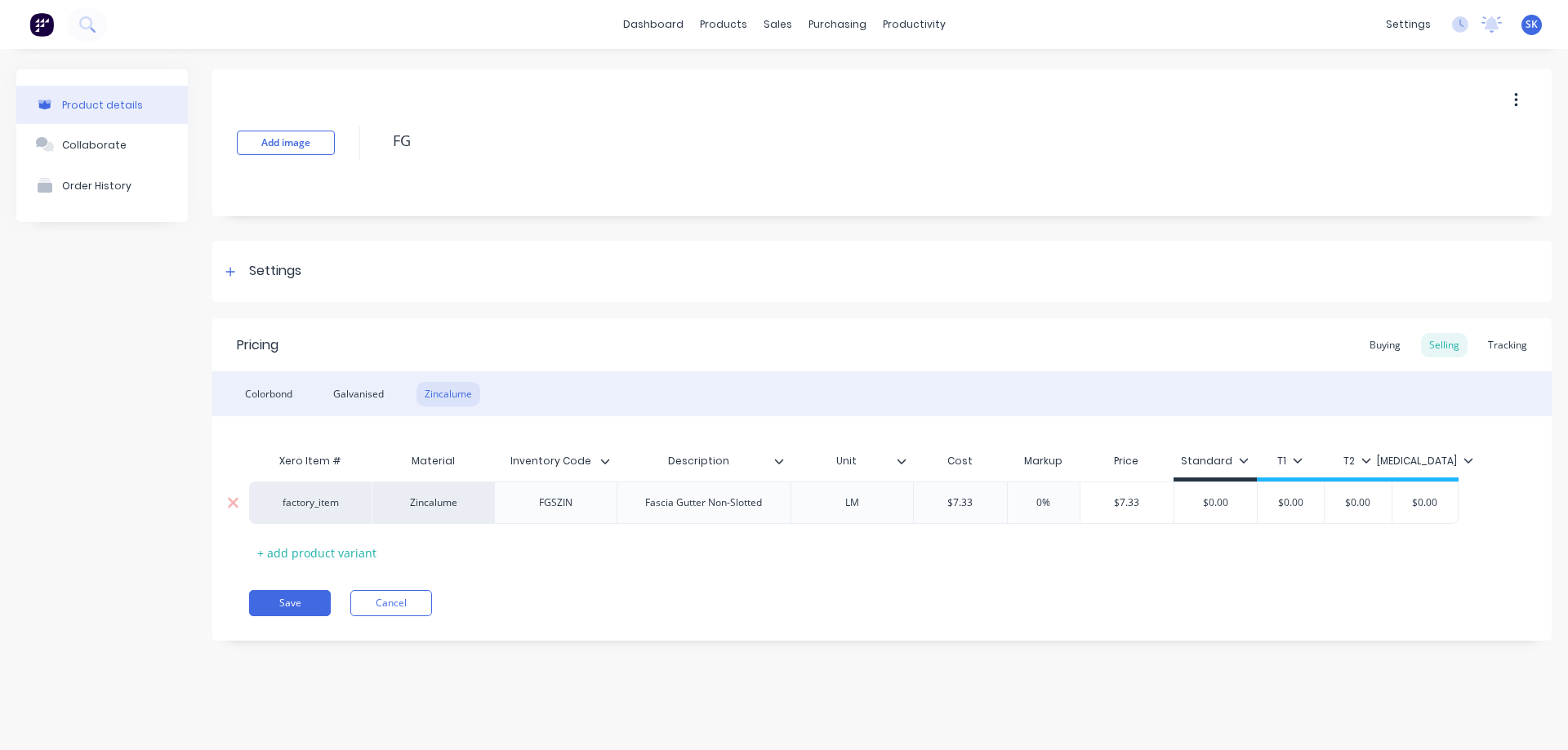
click at [557, 505] on div "FGSZIN" at bounding box center [556, 502] width 81 height 21
click at [278, 390] on div "Colorbond" at bounding box center [268, 394] width 64 height 25
click at [341, 389] on div "Galvanised" at bounding box center [358, 394] width 67 height 25
click at [449, 386] on div "Zincalume" at bounding box center [448, 394] width 64 height 25
click at [261, 400] on div "Colorbond" at bounding box center [268, 394] width 64 height 25
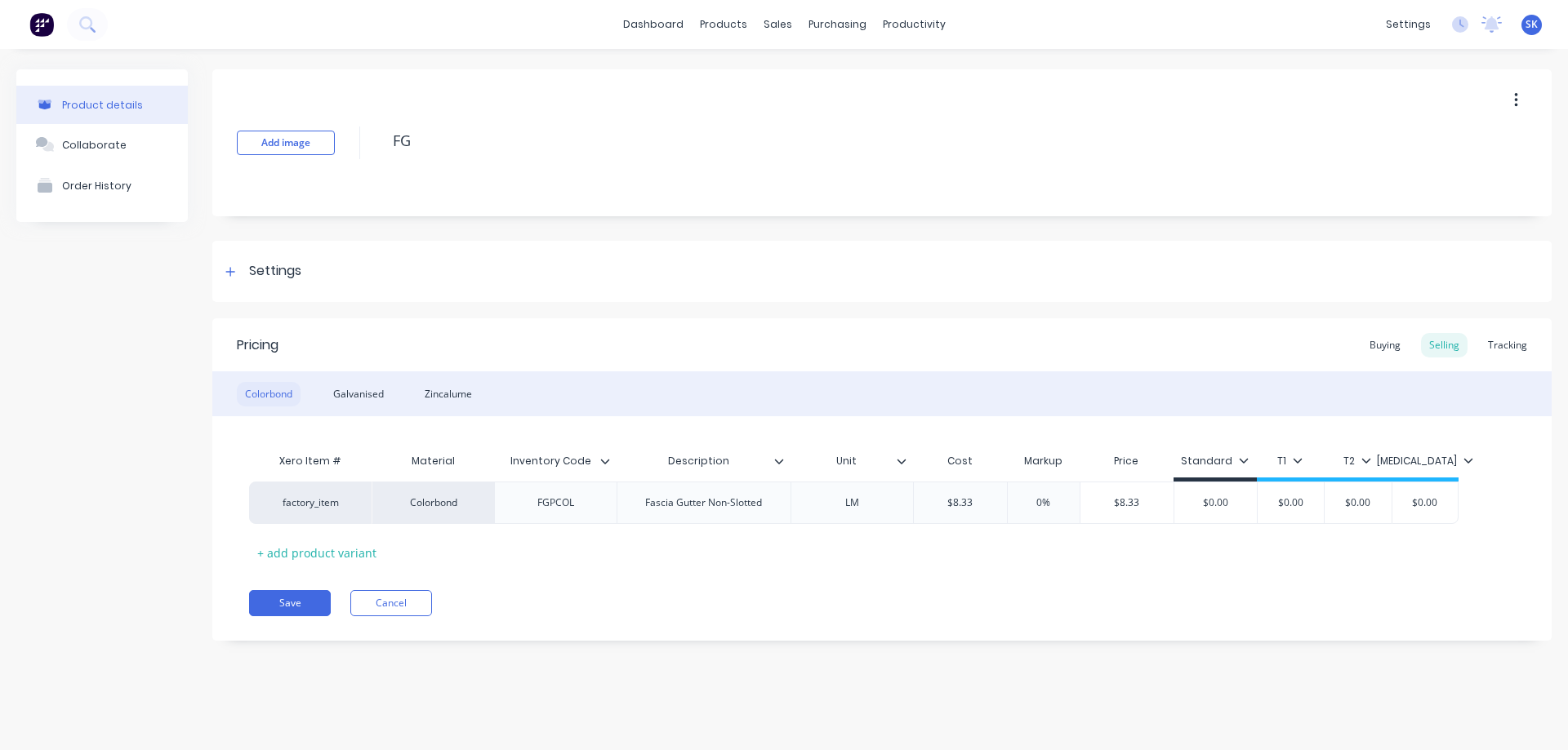
click at [261, 400] on div "Colorbond" at bounding box center [268, 394] width 64 height 25
click at [356, 401] on div "Galvanised" at bounding box center [358, 394] width 67 height 25
click at [449, 397] on div "Zincalume" at bounding box center [448, 394] width 64 height 25
click at [283, 597] on button "Save" at bounding box center [289, 603] width 81 height 26
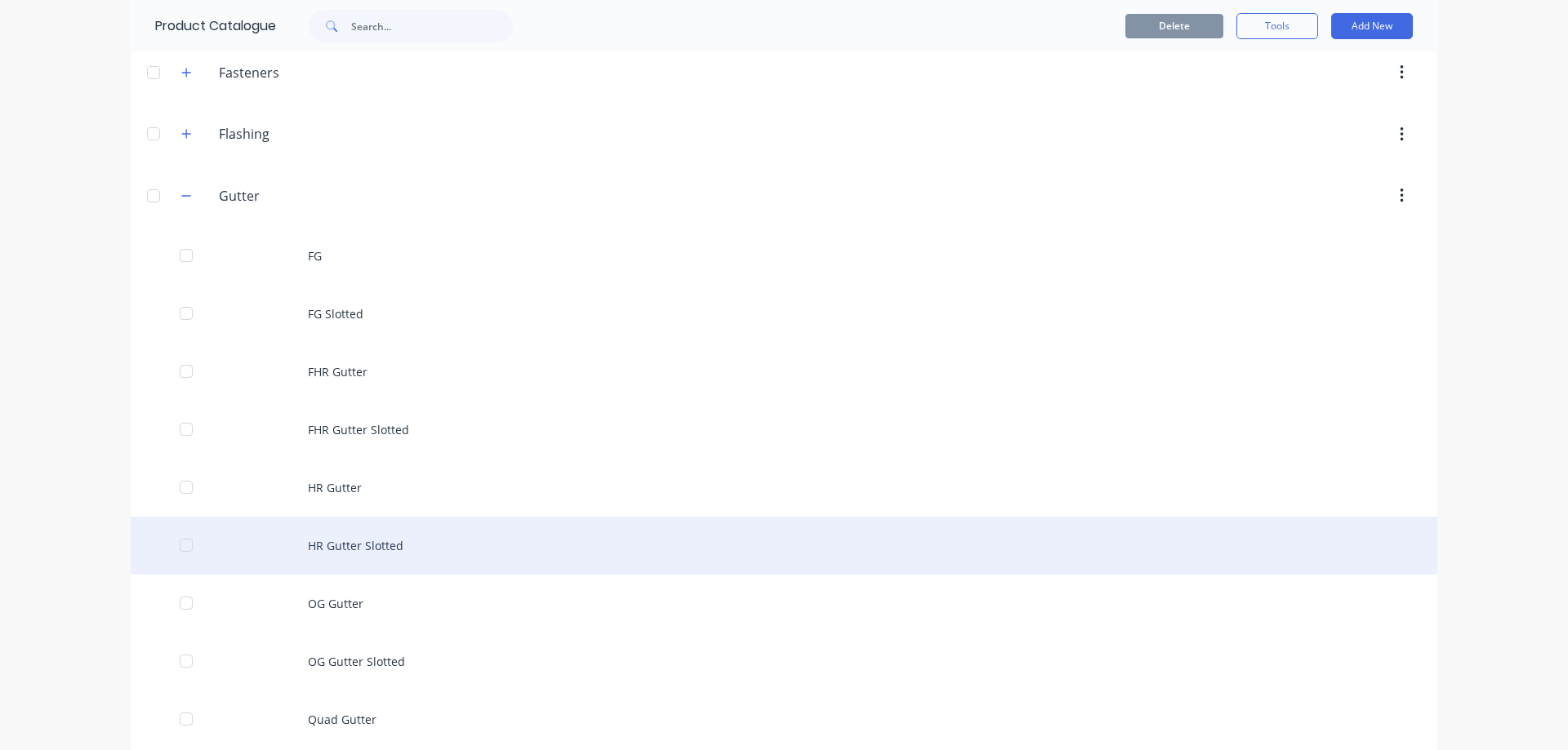
scroll to position [653, 0]
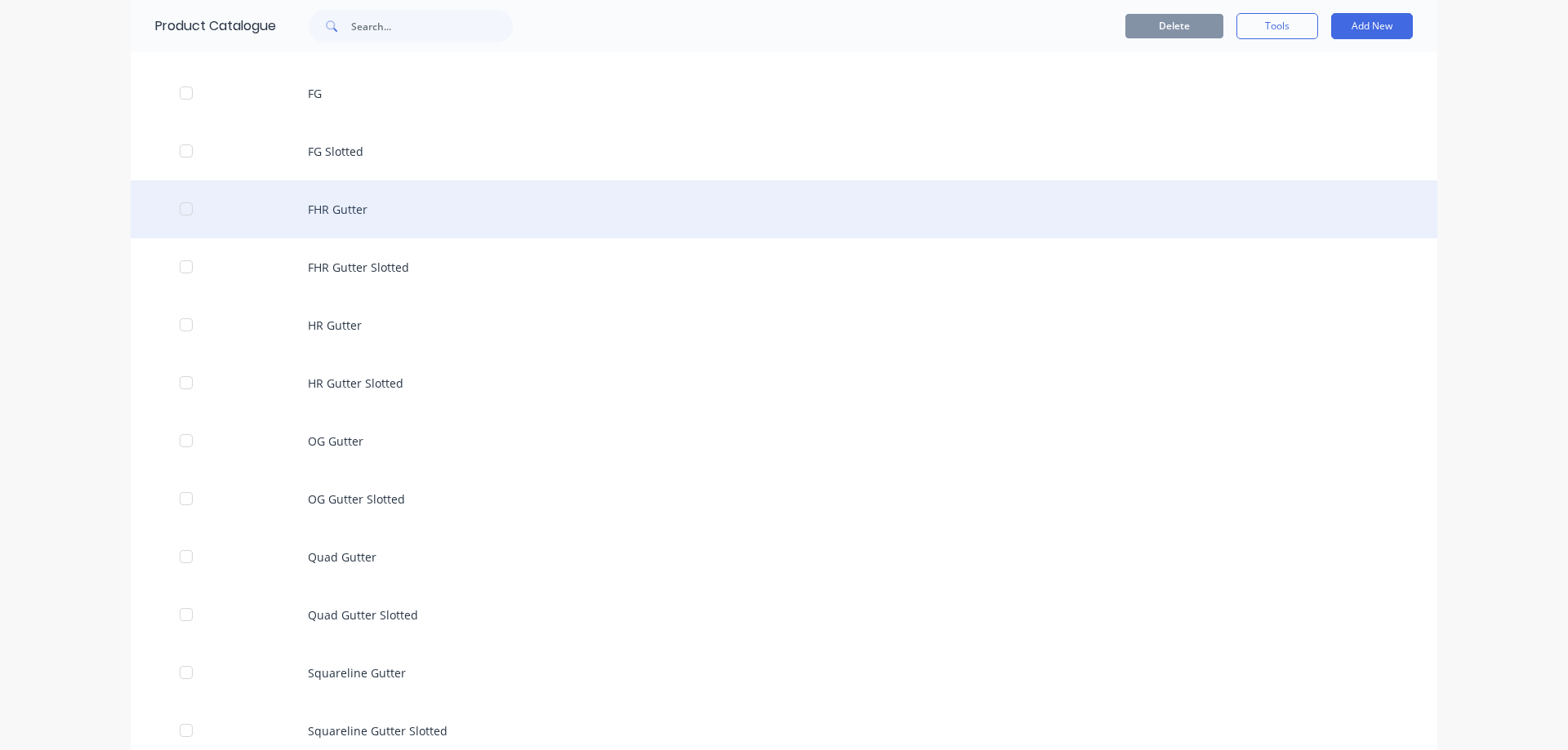
click at [406, 205] on div "FHR Gutter" at bounding box center [784, 210] width 1307 height 58
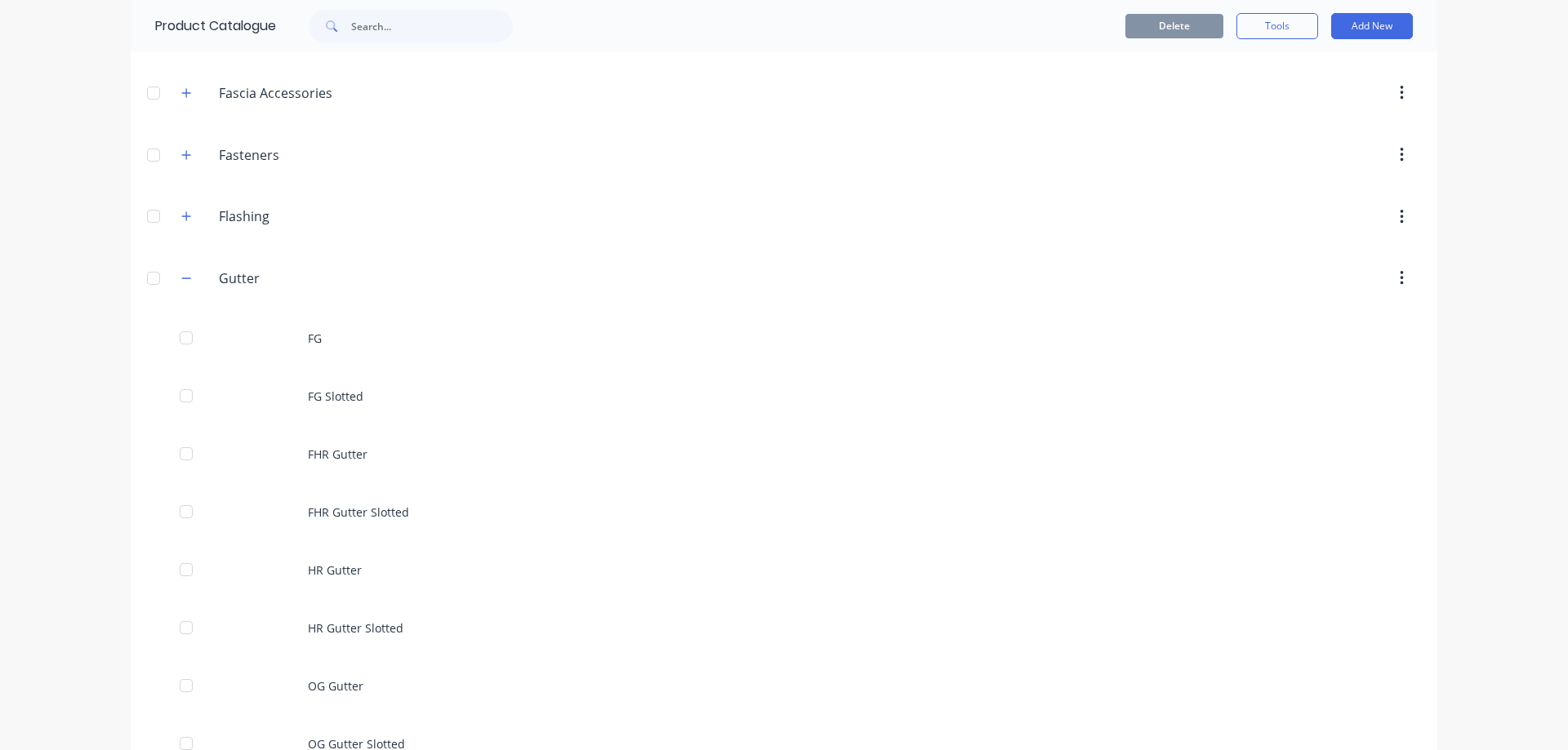
scroll to position [571, 0]
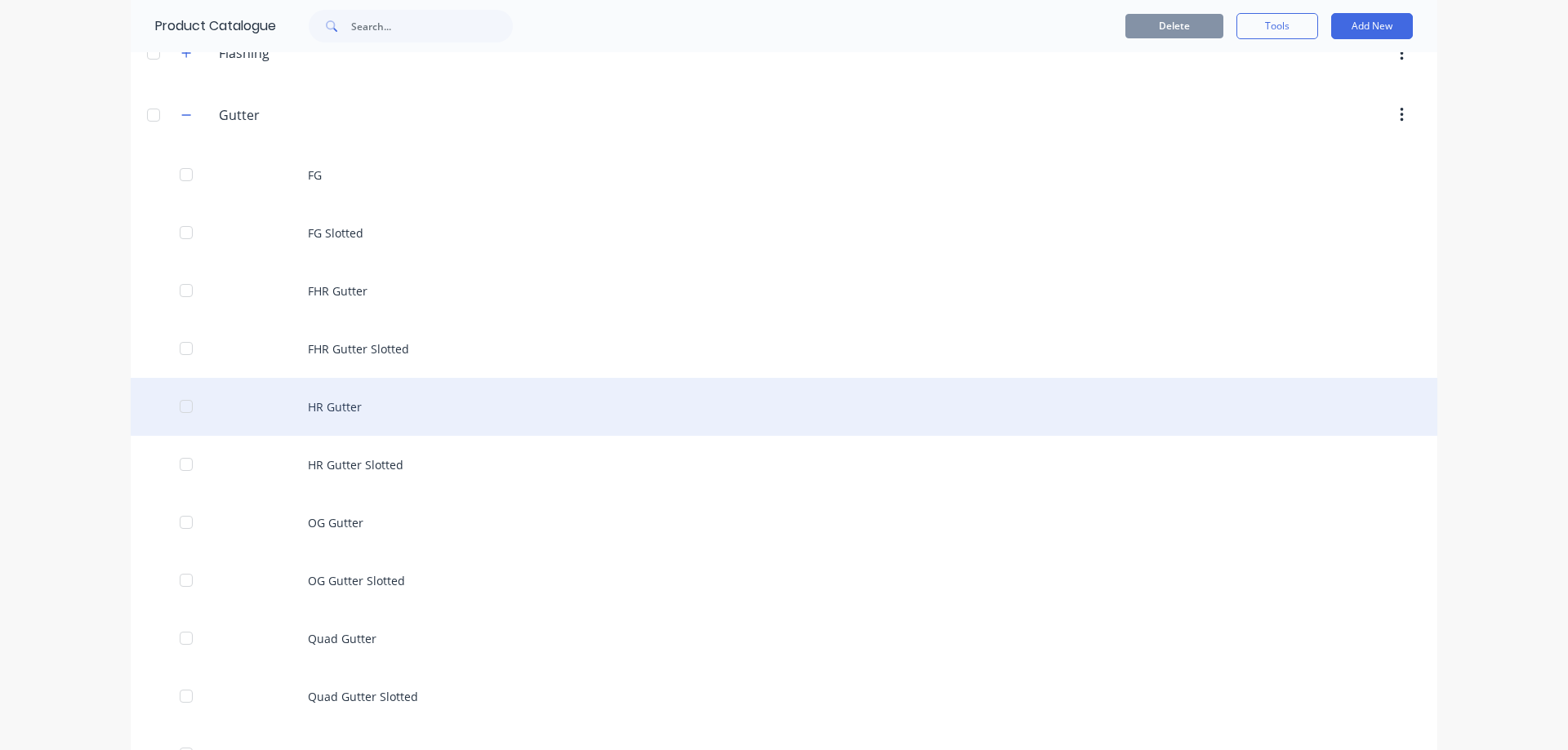
click at [374, 407] on div "HR Gutter" at bounding box center [784, 406] width 1307 height 58
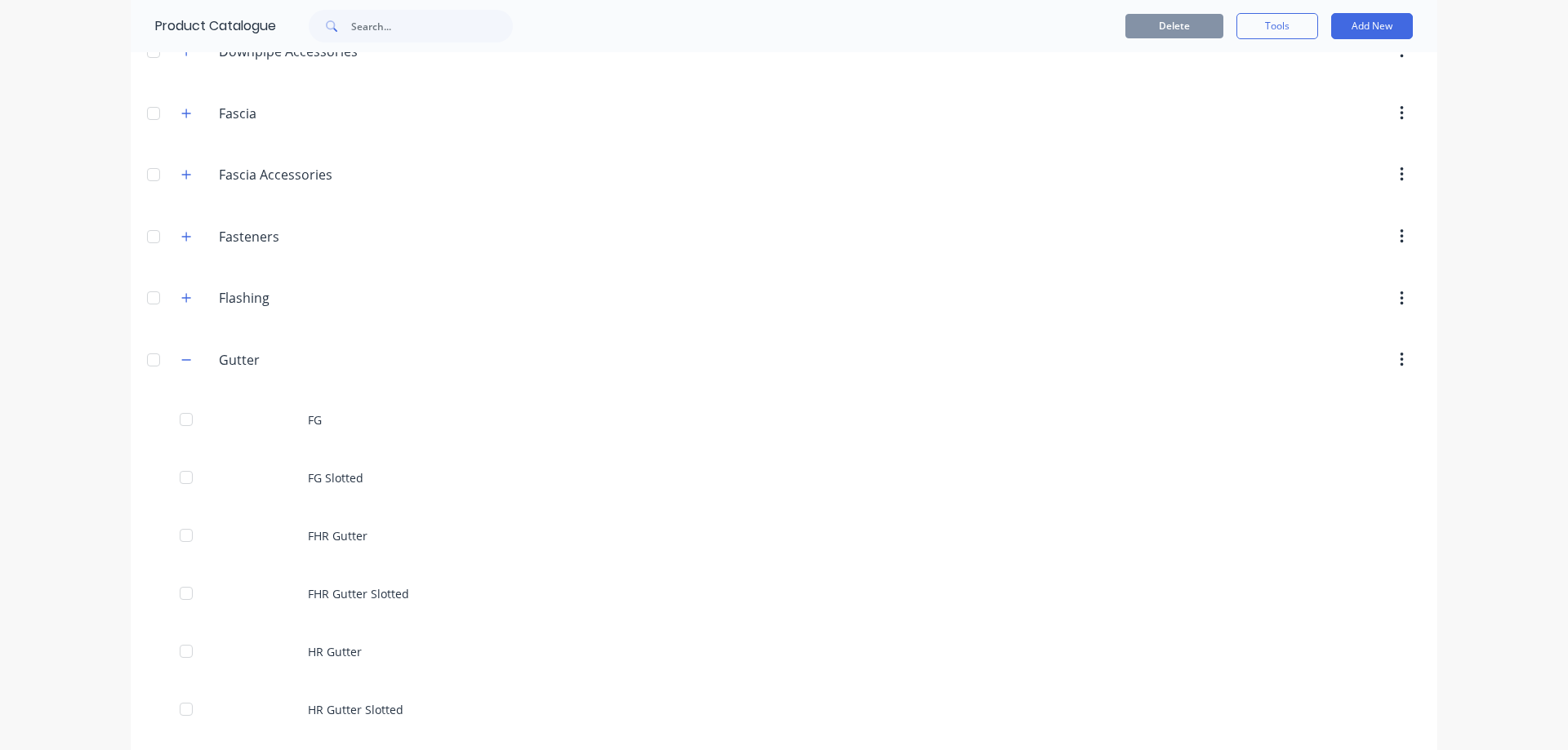
scroll to position [653, 0]
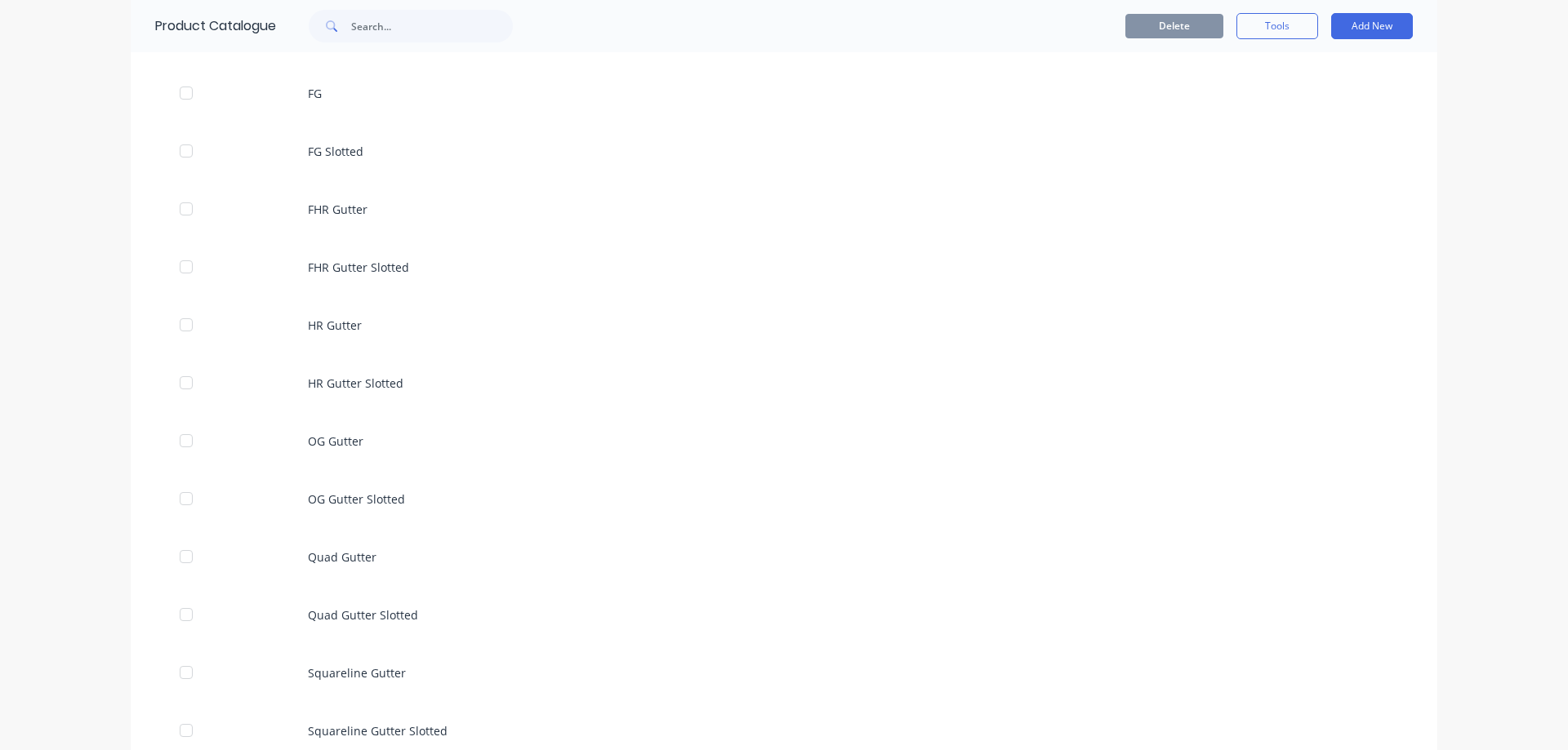
click at [348, 461] on div "OG Gutter" at bounding box center [784, 441] width 1307 height 58
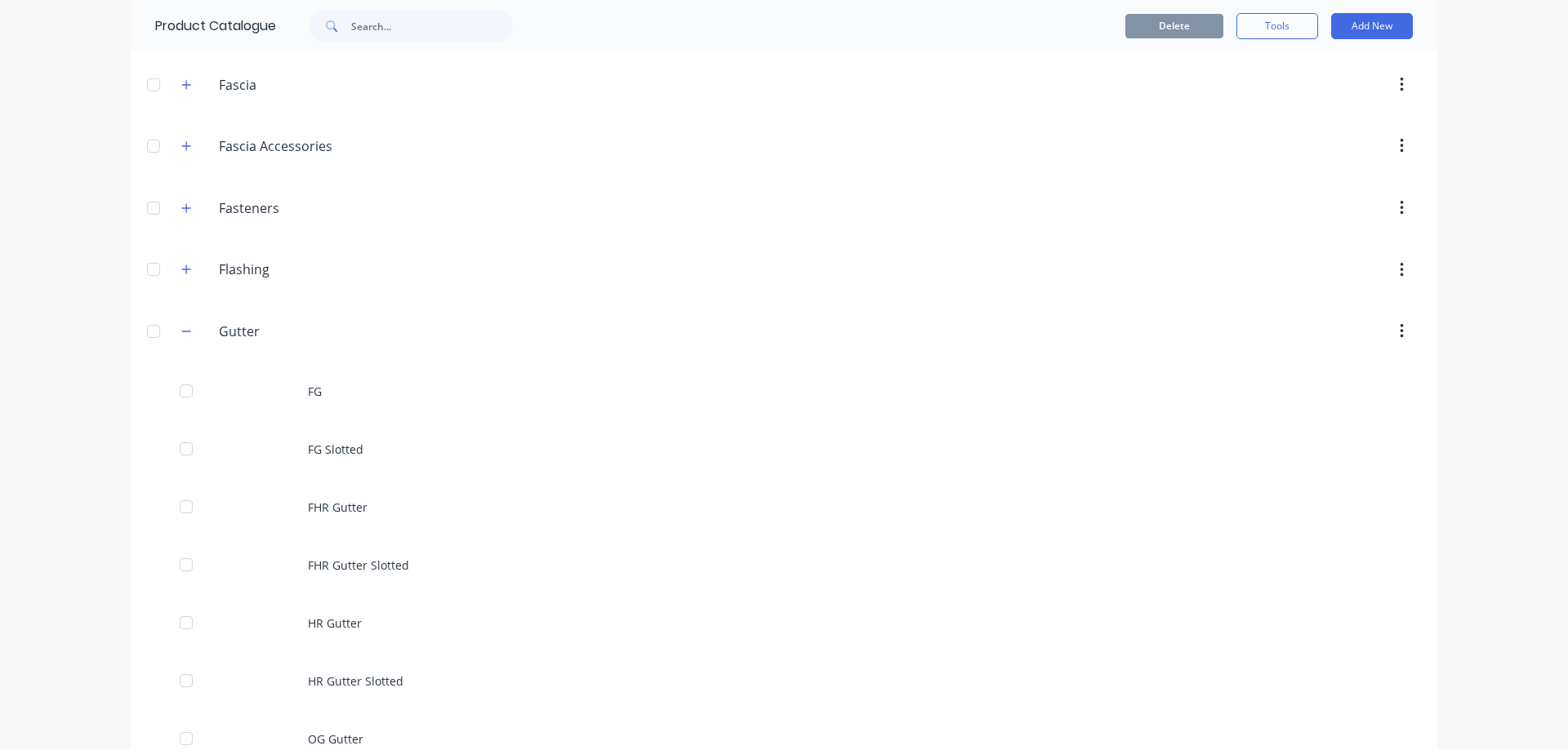
scroll to position [327, 0]
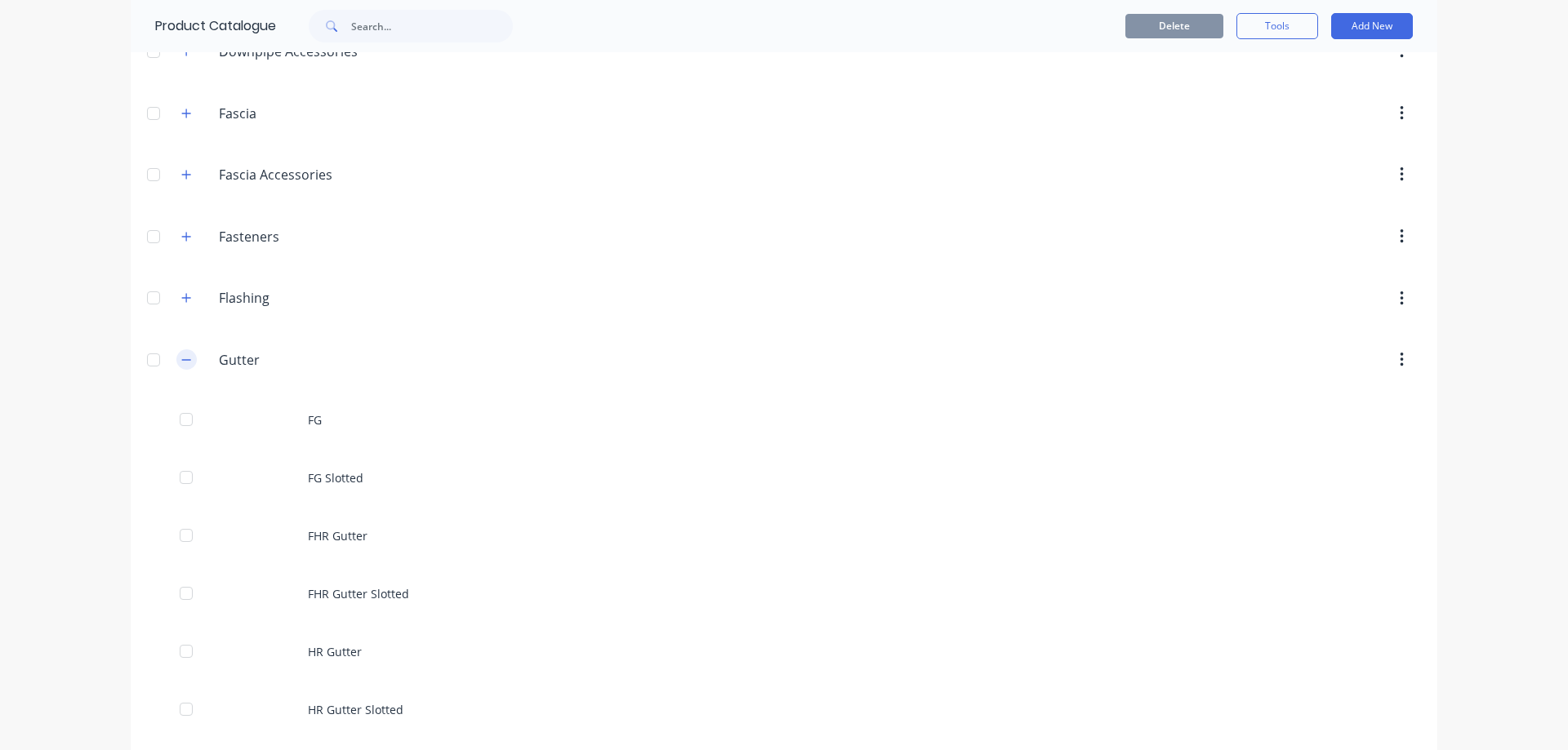
click at [182, 363] on icon "button" at bounding box center [187, 360] width 10 height 11
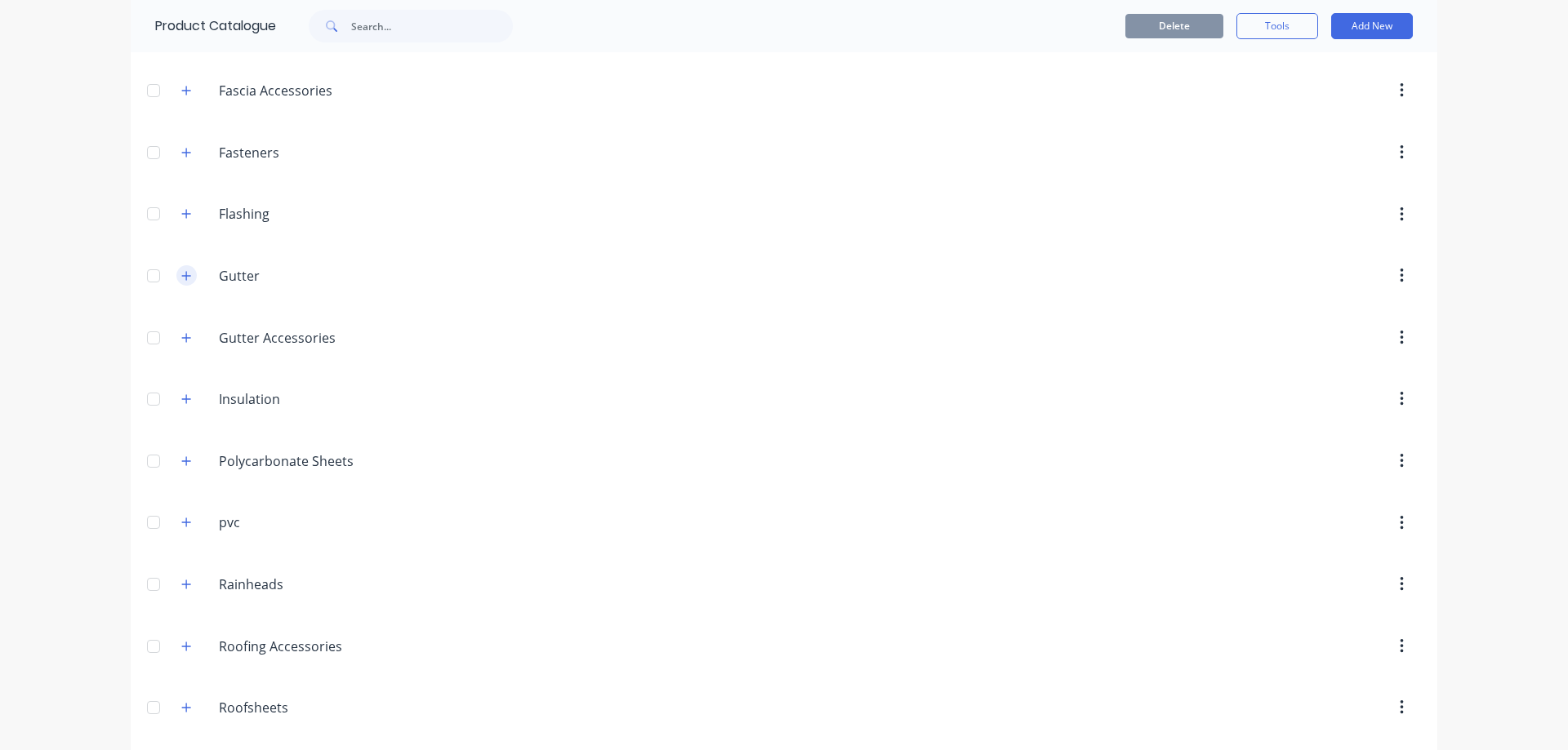
scroll to position [490, 0]
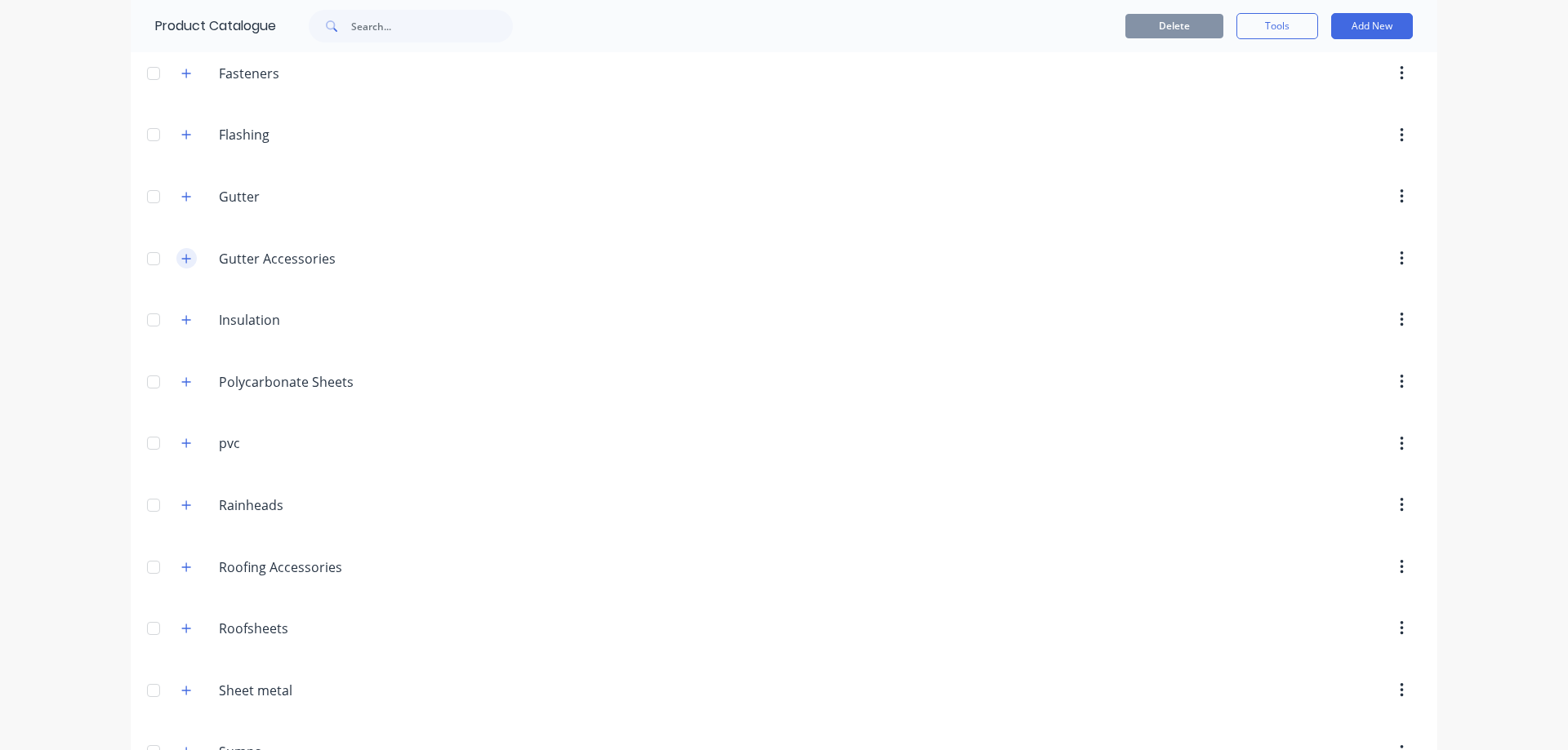
click at [182, 253] on icon "button" at bounding box center [187, 258] width 10 height 11
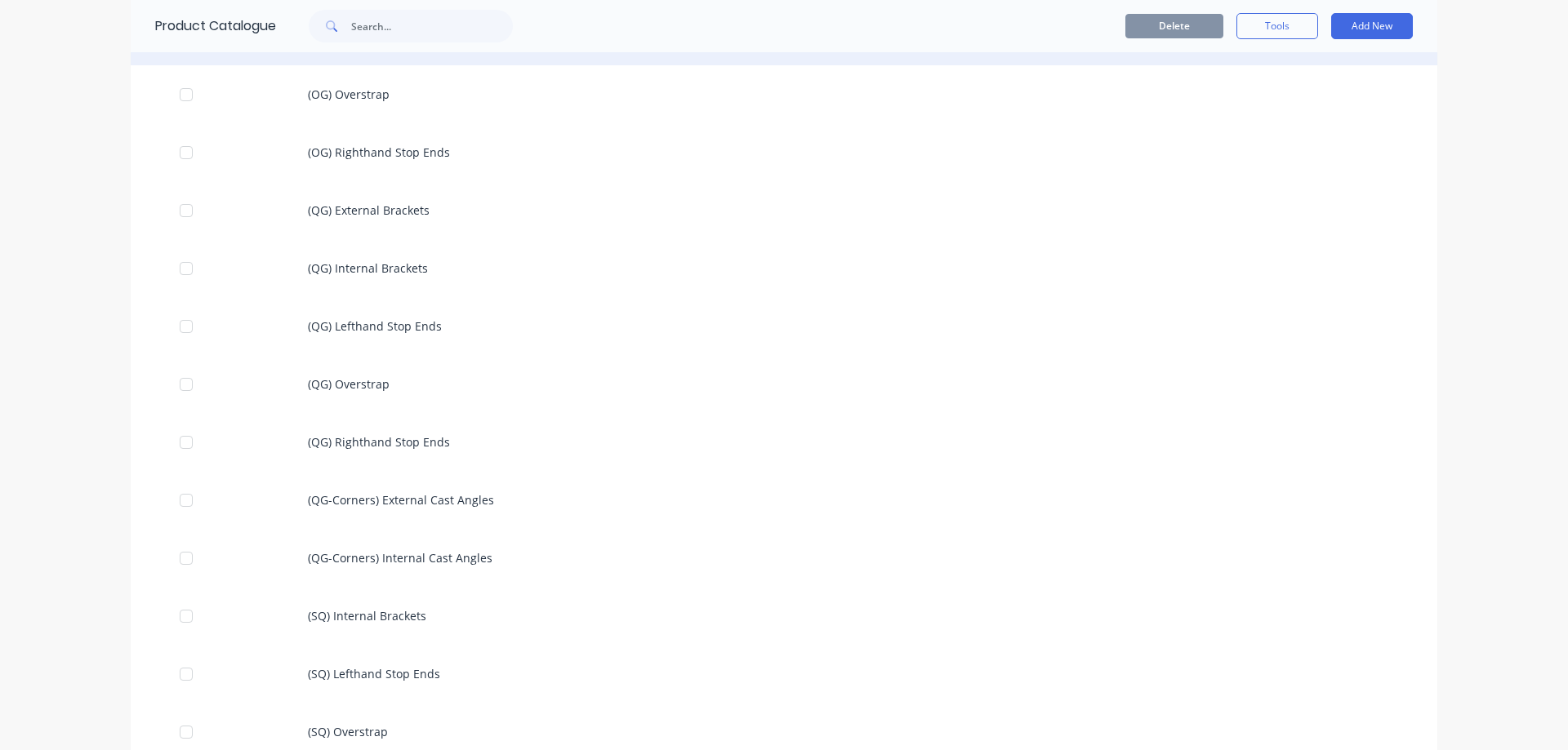
scroll to position [1143, 0]
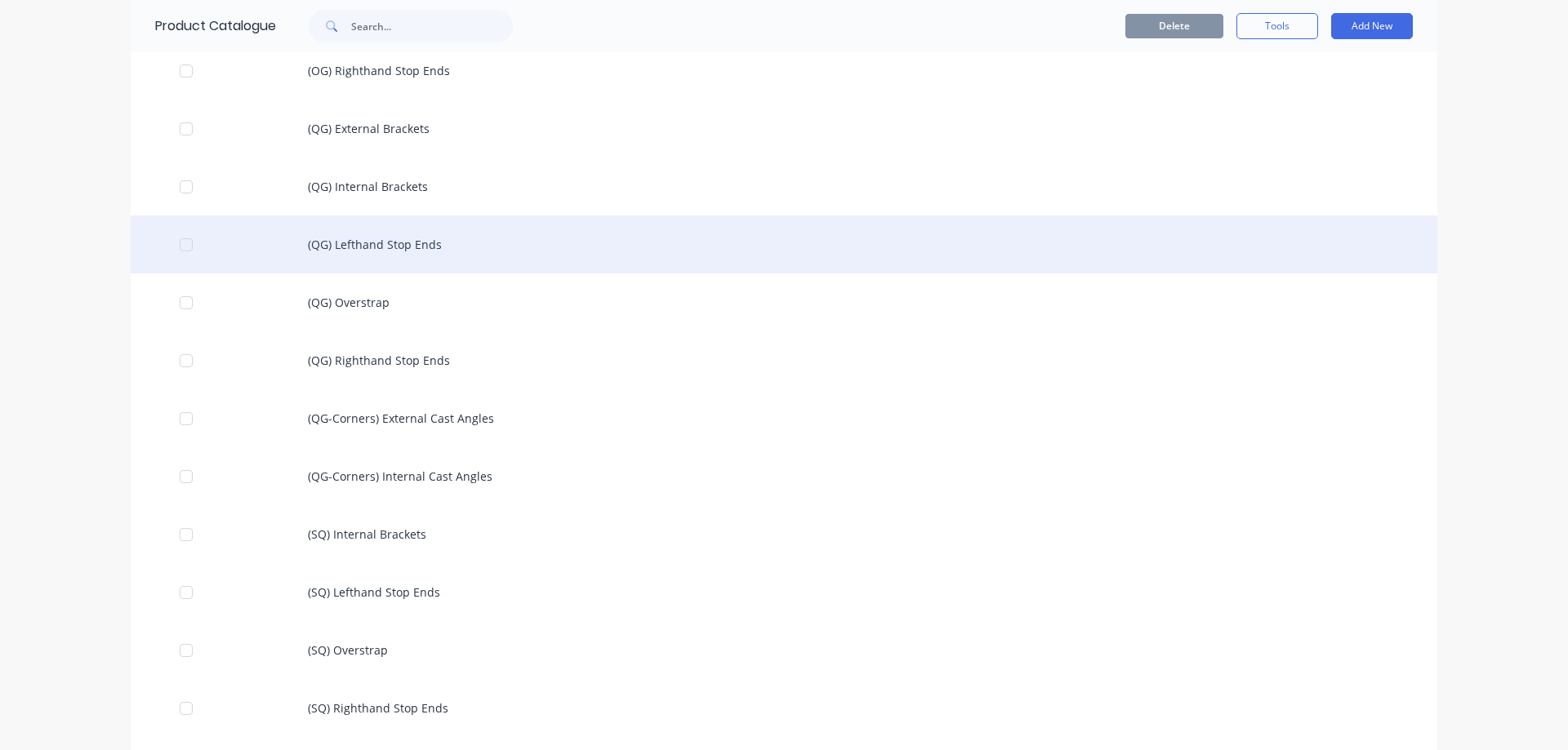
click at [349, 238] on div "(QG) Lefthand Stop Ends" at bounding box center [784, 244] width 1307 height 58
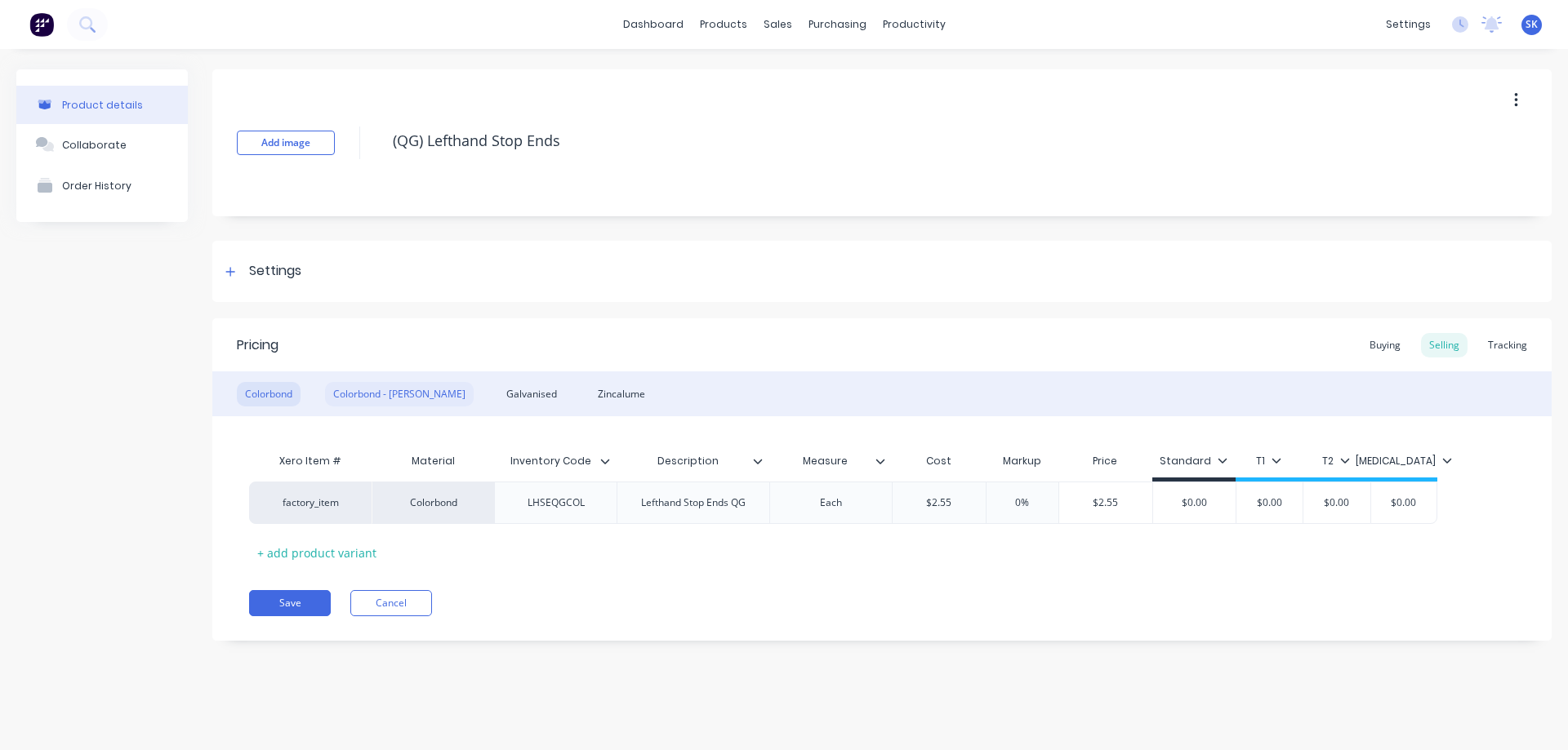
click at [401, 392] on div "Colorbond - [PERSON_NAME]" at bounding box center [399, 394] width 149 height 25
click at [498, 389] on div "Galvanised" at bounding box center [531, 394] width 67 height 25
click at [590, 385] on div "Zincalume" at bounding box center [621, 394] width 64 height 25
click at [498, 395] on div "Galvanised" at bounding box center [531, 394] width 67 height 25
click at [358, 398] on div "Colorbond - [PERSON_NAME]" at bounding box center [399, 394] width 149 height 25
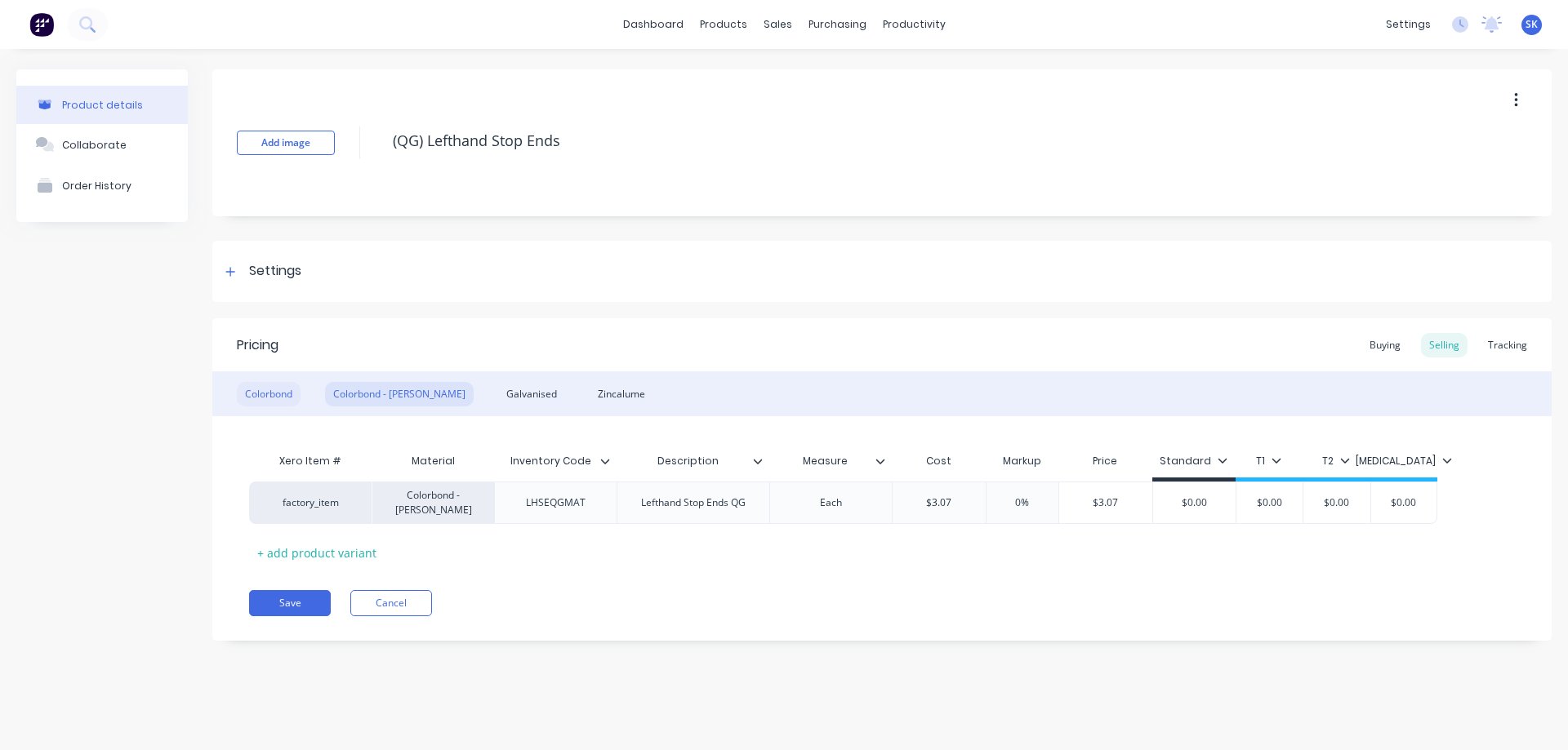
click at [255, 392] on div "Colorbond" at bounding box center [268, 394] width 64 height 25
click at [284, 606] on button "Save" at bounding box center [289, 603] width 81 height 26
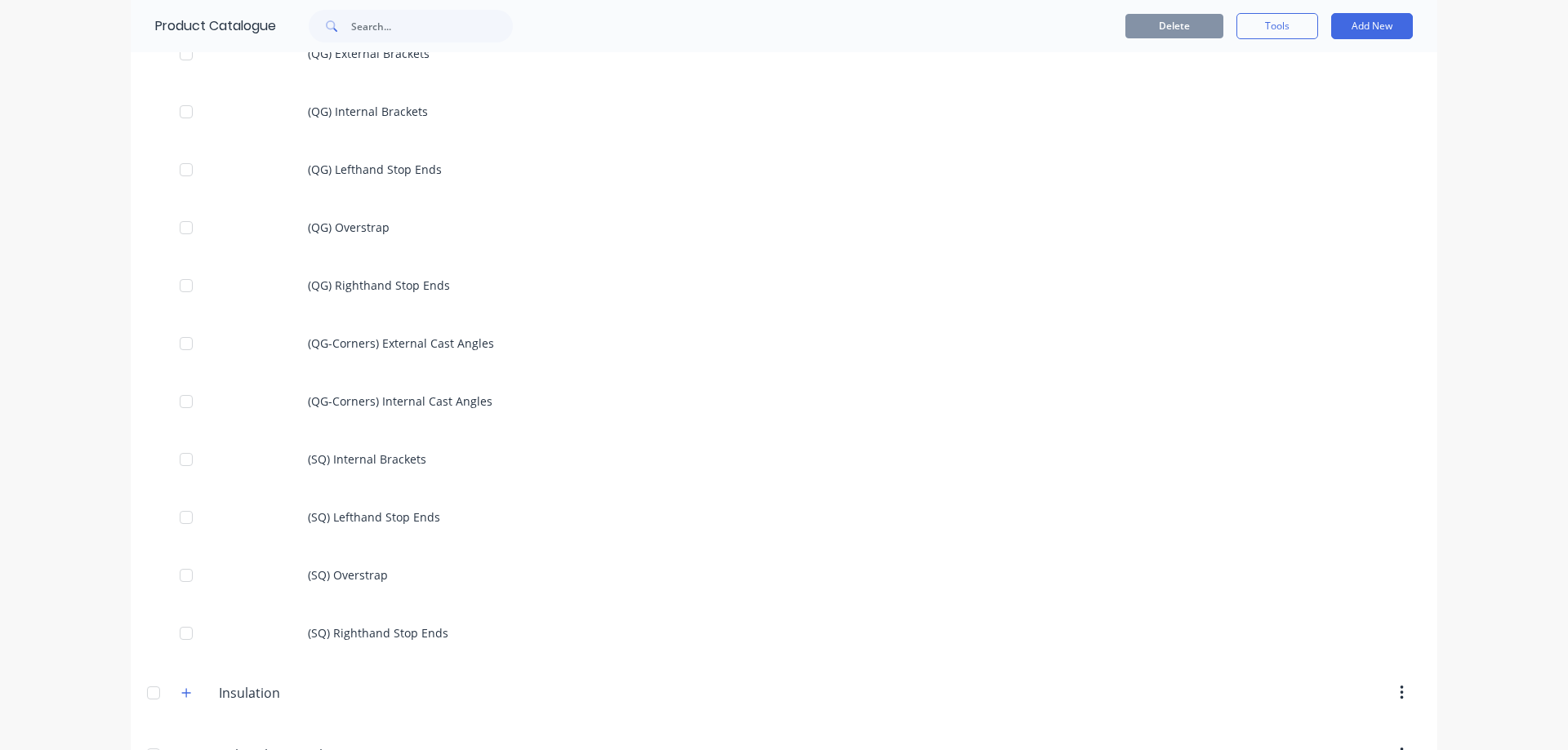
scroll to position [1224, 0]
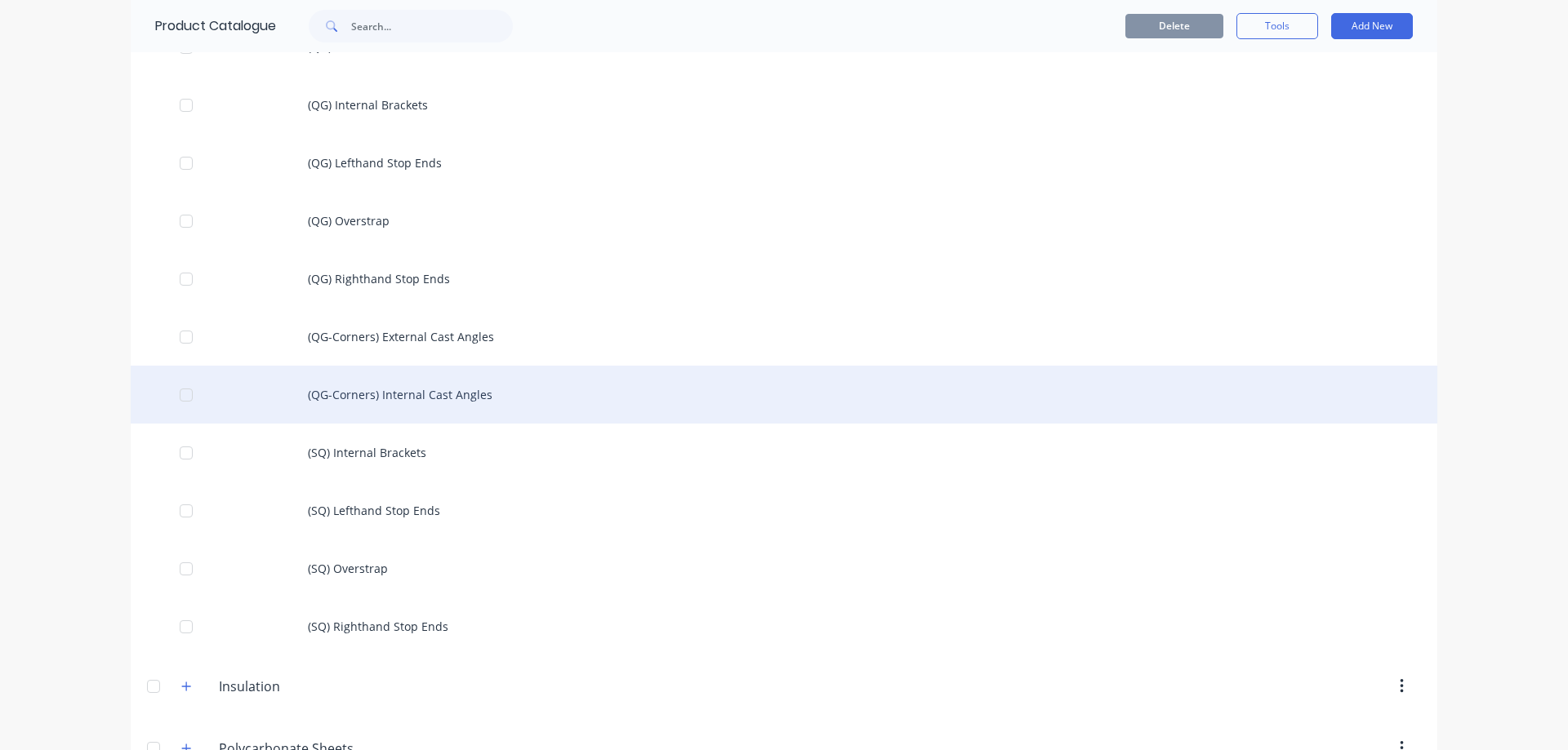
click at [381, 402] on div "(QG-Corners) Internal Cast Angles" at bounding box center [784, 395] width 1307 height 58
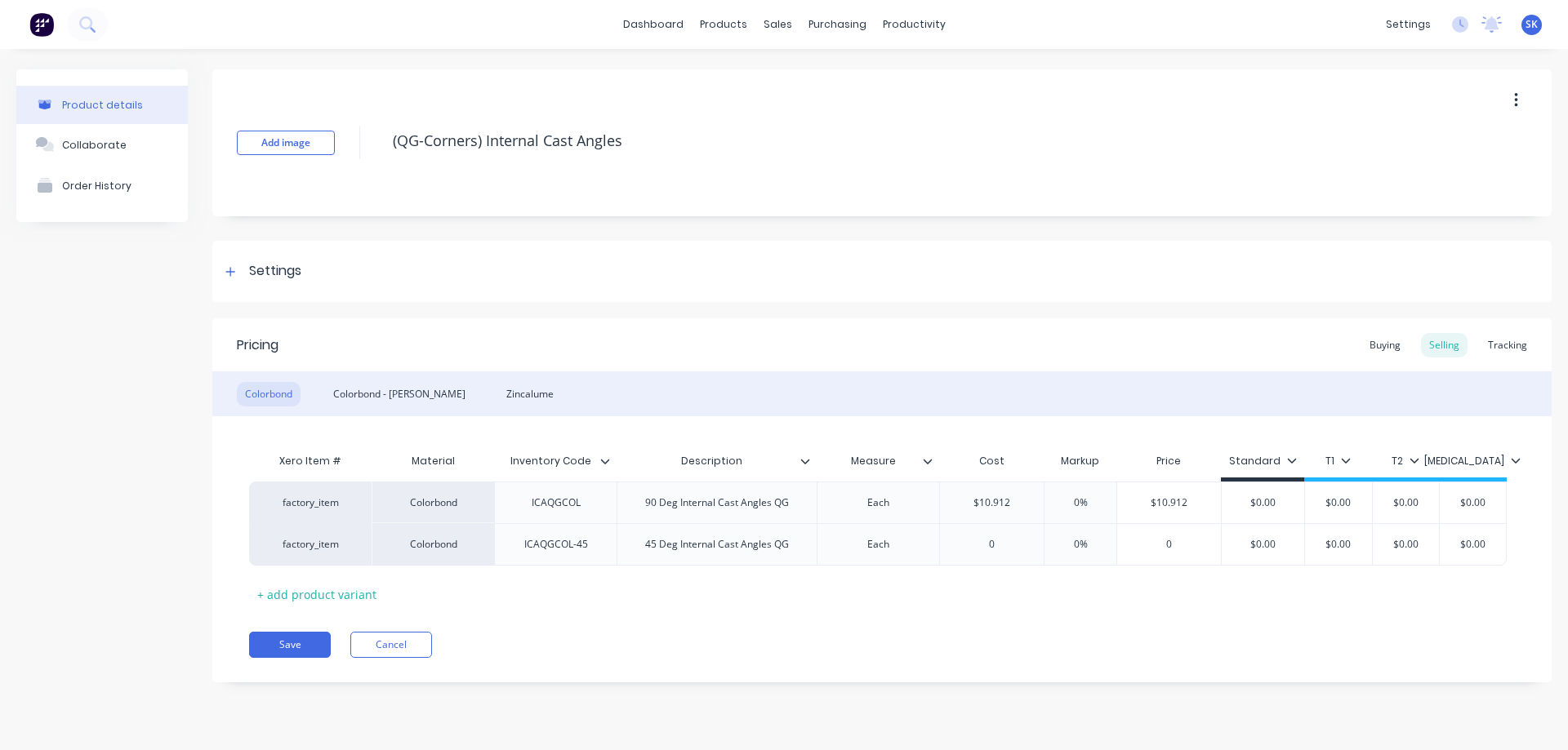
click at [381, 402] on div "Colorbond - [PERSON_NAME]" at bounding box center [399, 394] width 149 height 25
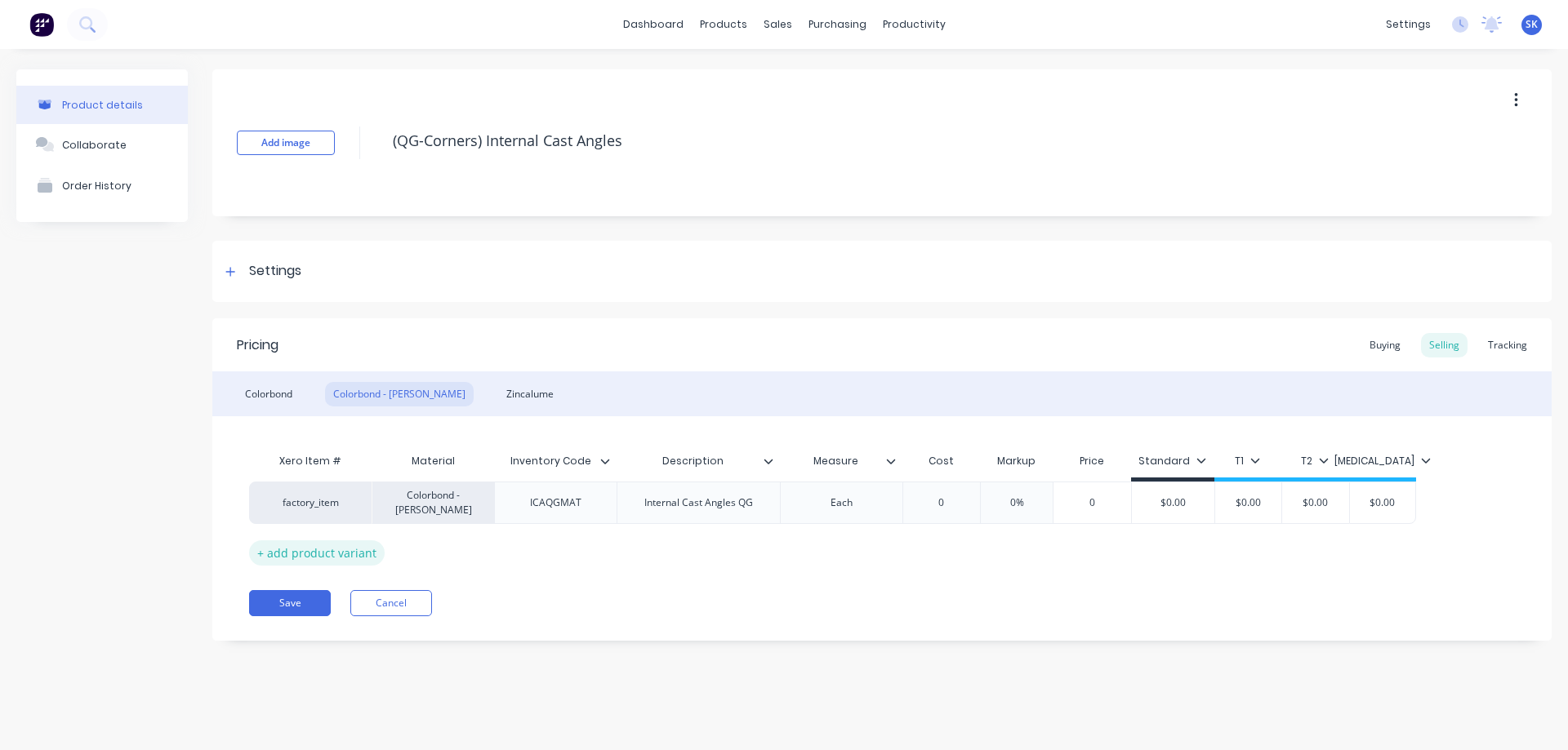
click at [300, 542] on div "+ add product variant" at bounding box center [317, 553] width 136 height 25
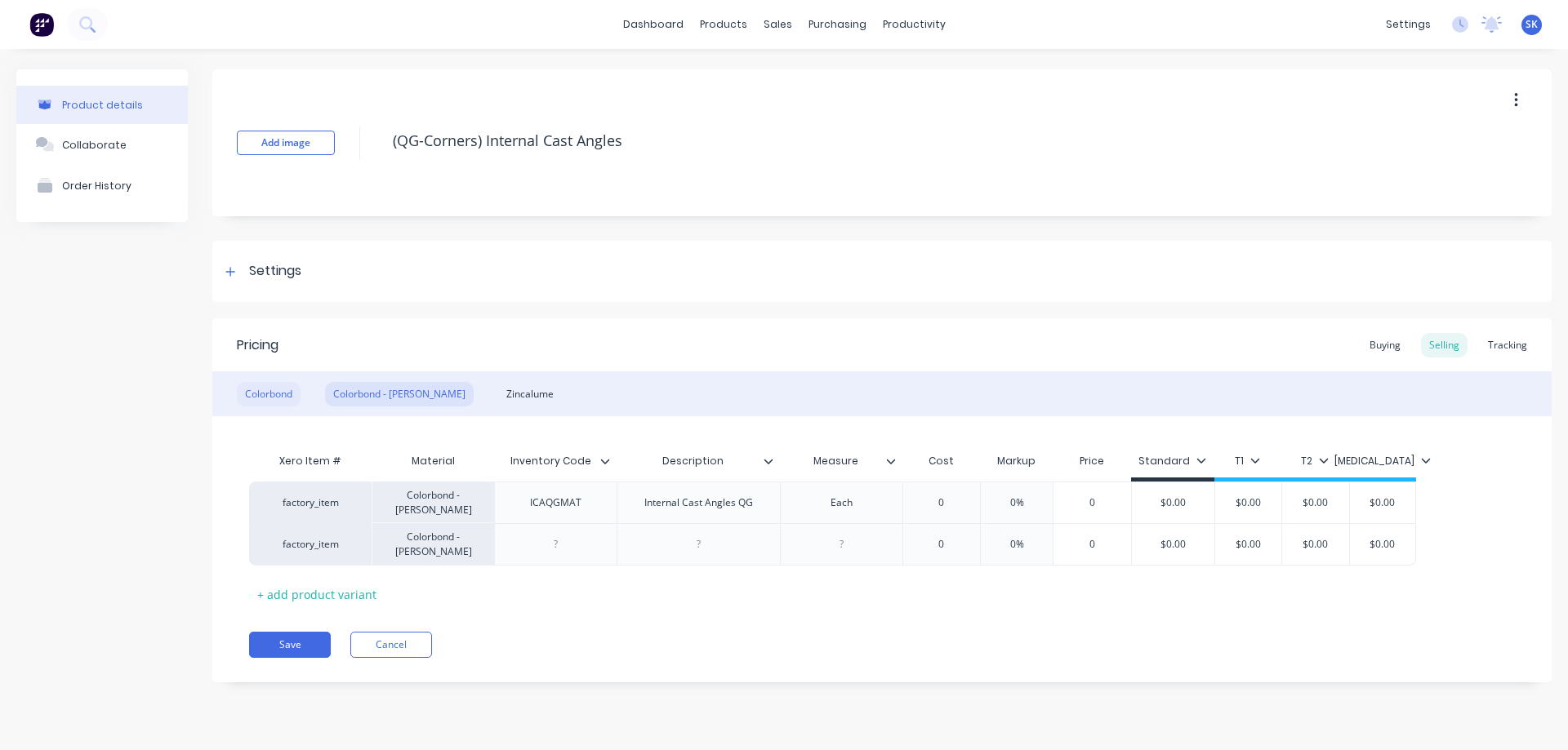
click at [268, 395] on div "Colorbond" at bounding box center [268, 394] width 64 height 25
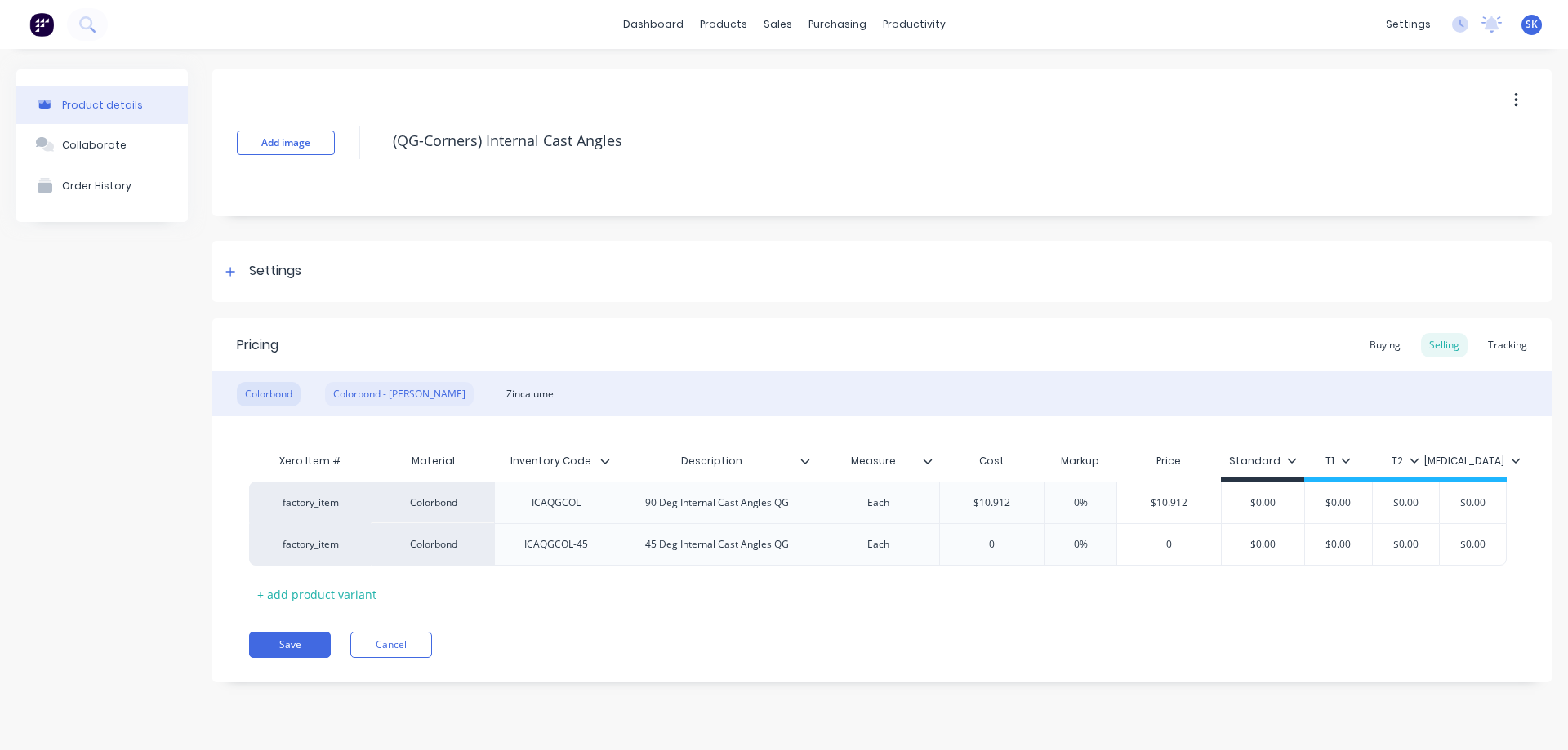
click at [356, 393] on div "Colorbond - Matt" at bounding box center [399, 394] width 149 height 25
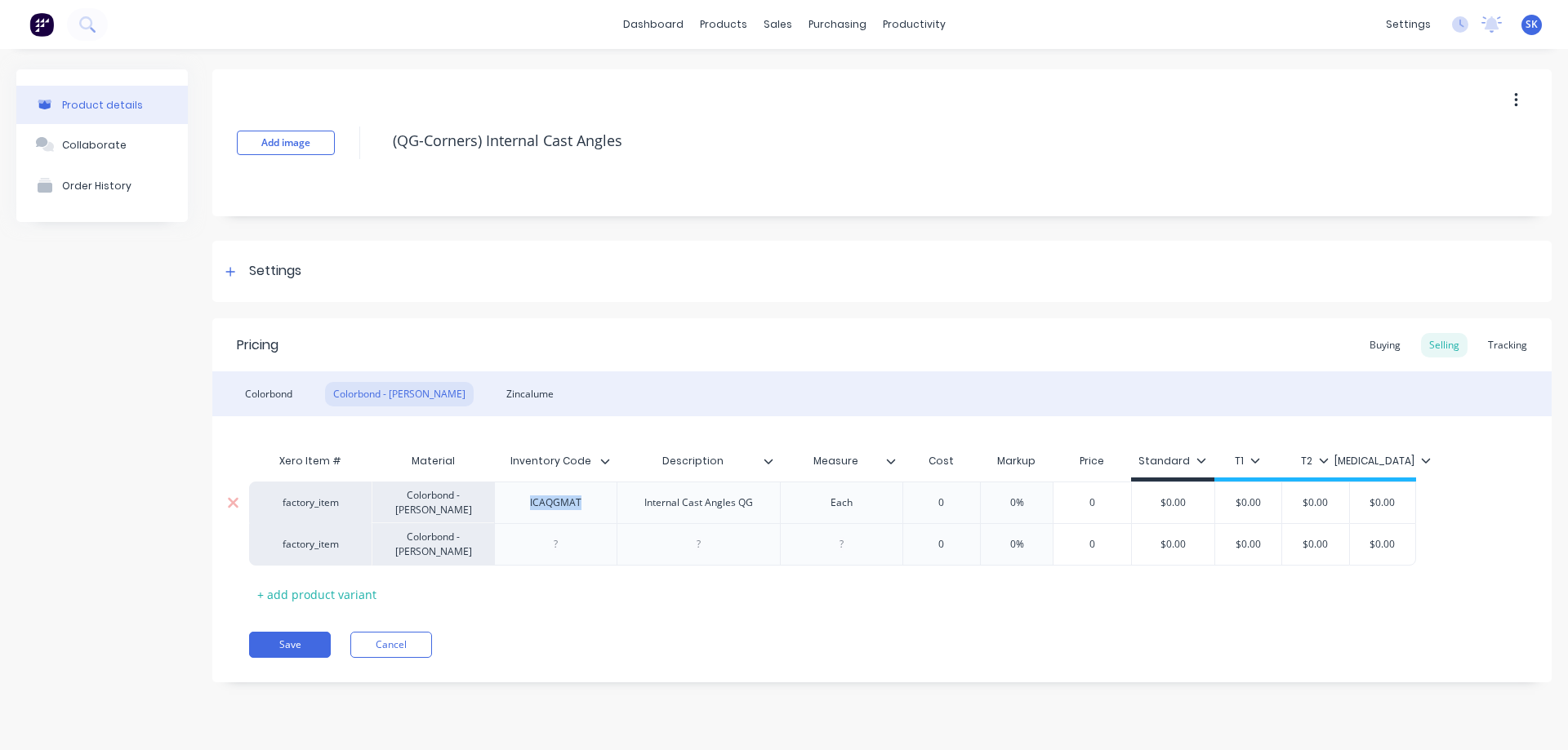
drag, startPoint x: 520, startPoint y: 503, endPoint x: 621, endPoint y: 502, distance: 101.0
click at [621, 502] on div "factory_item Colorbond - Matt ICAQGMAT Internal Cast Angles QG Each 0 0% 0 $0.0…" at bounding box center [832, 502] width 1167 height 42
copy div "ICAQGMAT"
type textarea "x"
click at [593, 543] on div at bounding box center [556, 544] width 81 height 21
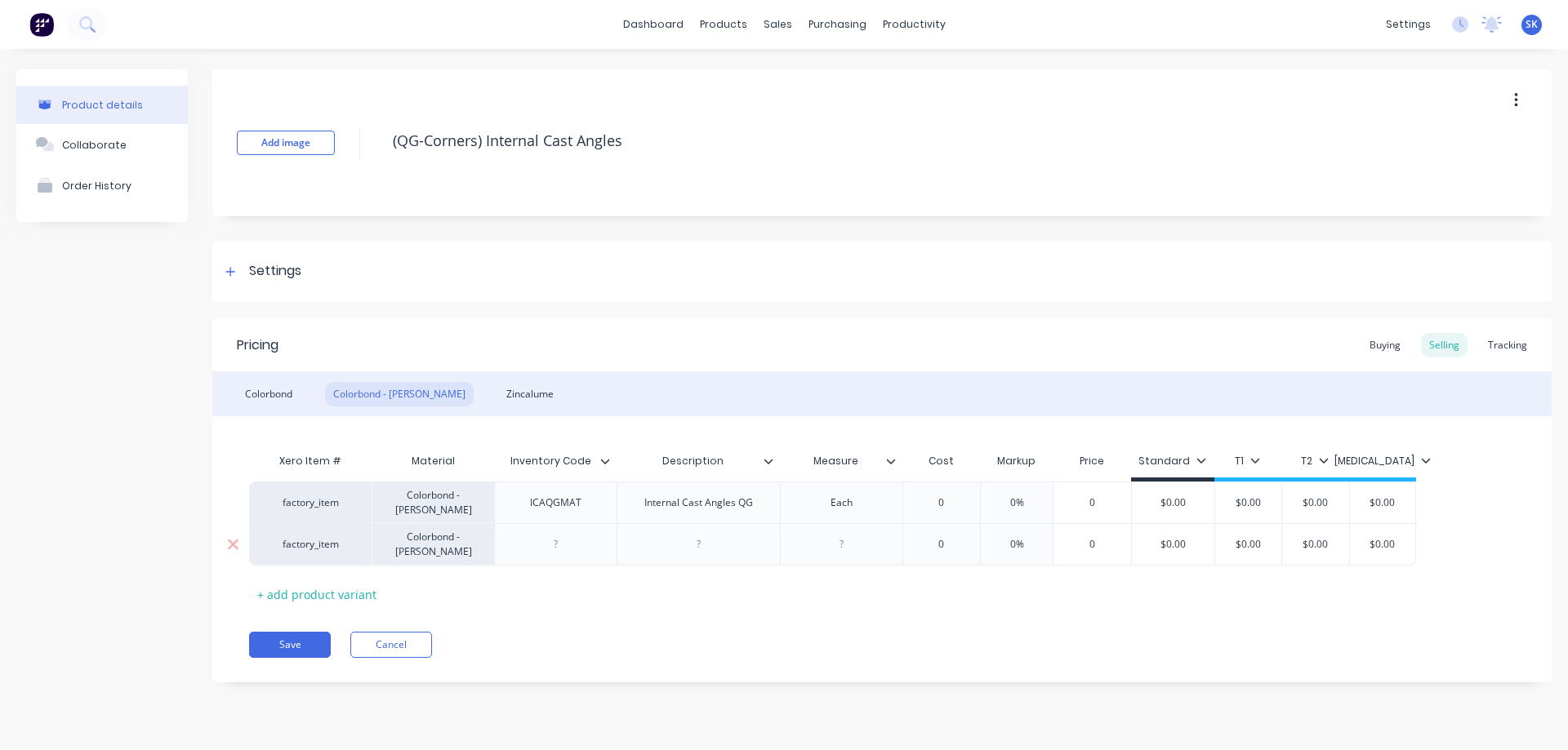
paste div
drag, startPoint x: 632, startPoint y: 500, endPoint x: 785, endPoint y: 506, distance: 153.1
click at [785, 506] on div "factory_item Colorbond - Matt ICAQGMAT Internal Cast Angles QG Each 0 0% 0 $0.0…" at bounding box center [832, 502] width 1167 height 42
copy div "Internal Cast Angles QG"
type textarea "x"
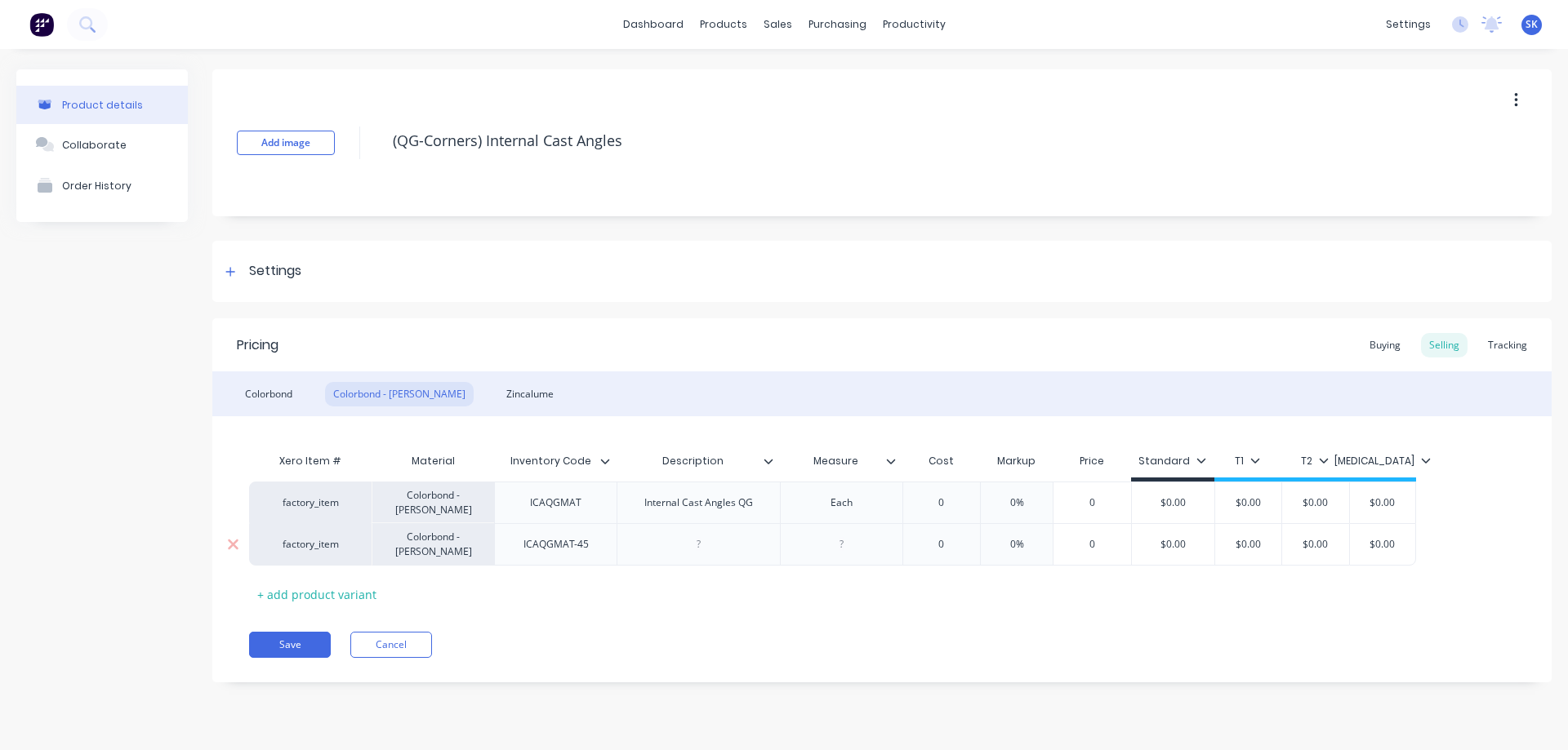
click at [726, 547] on div at bounding box center [698, 544] width 81 height 21
paste div
drag, startPoint x: 829, startPoint y: 502, endPoint x: 882, endPoint y: 497, distance: 53.2
click at [882, 497] on div "Each" at bounding box center [841, 502] width 122 height 42
type textarea "x"
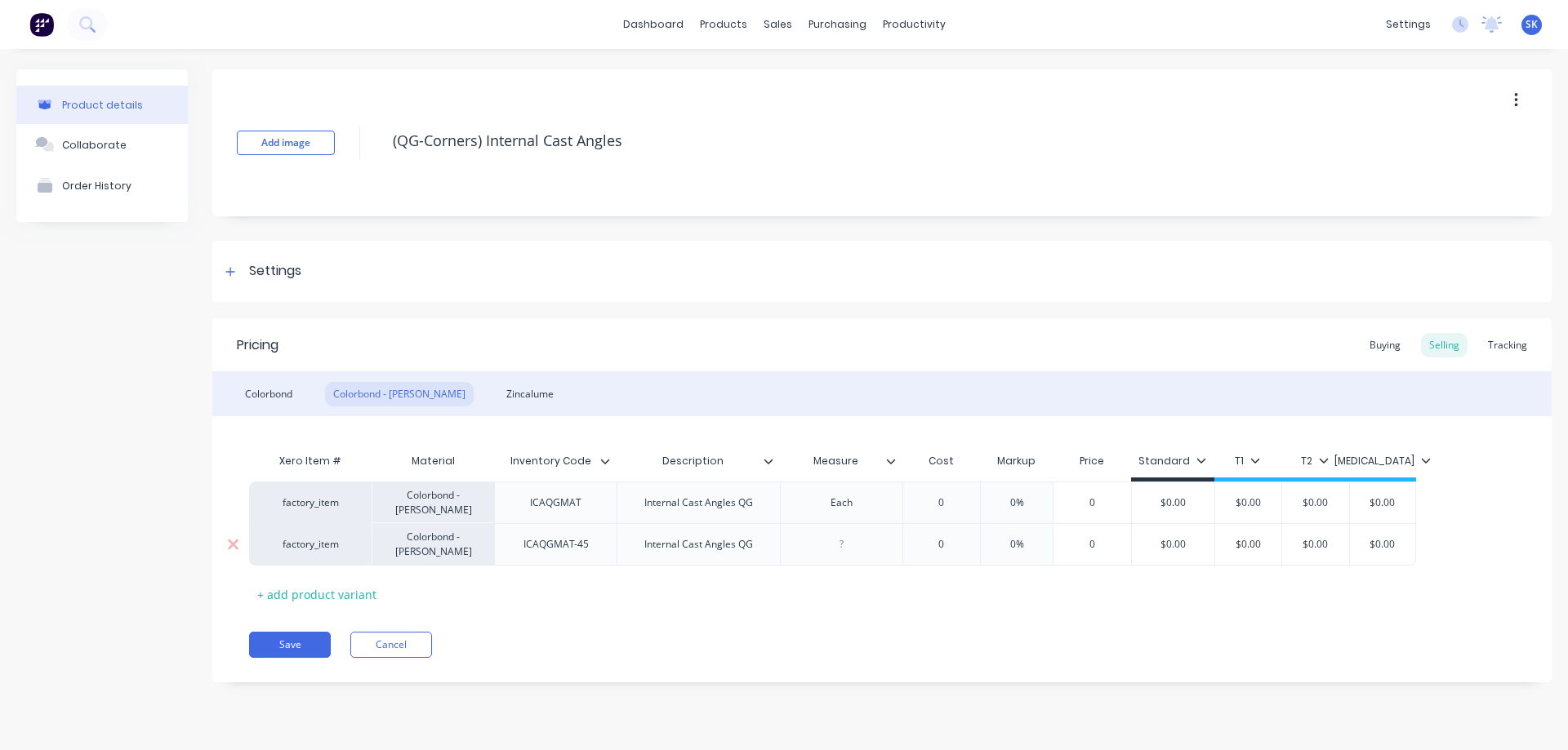
click at [836, 543] on div at bounding box center [841, 544] width 81 height 21
paste div
click at [498, 401] on div "Zincalume" at bounding box center [530, 394] width 64 height 25
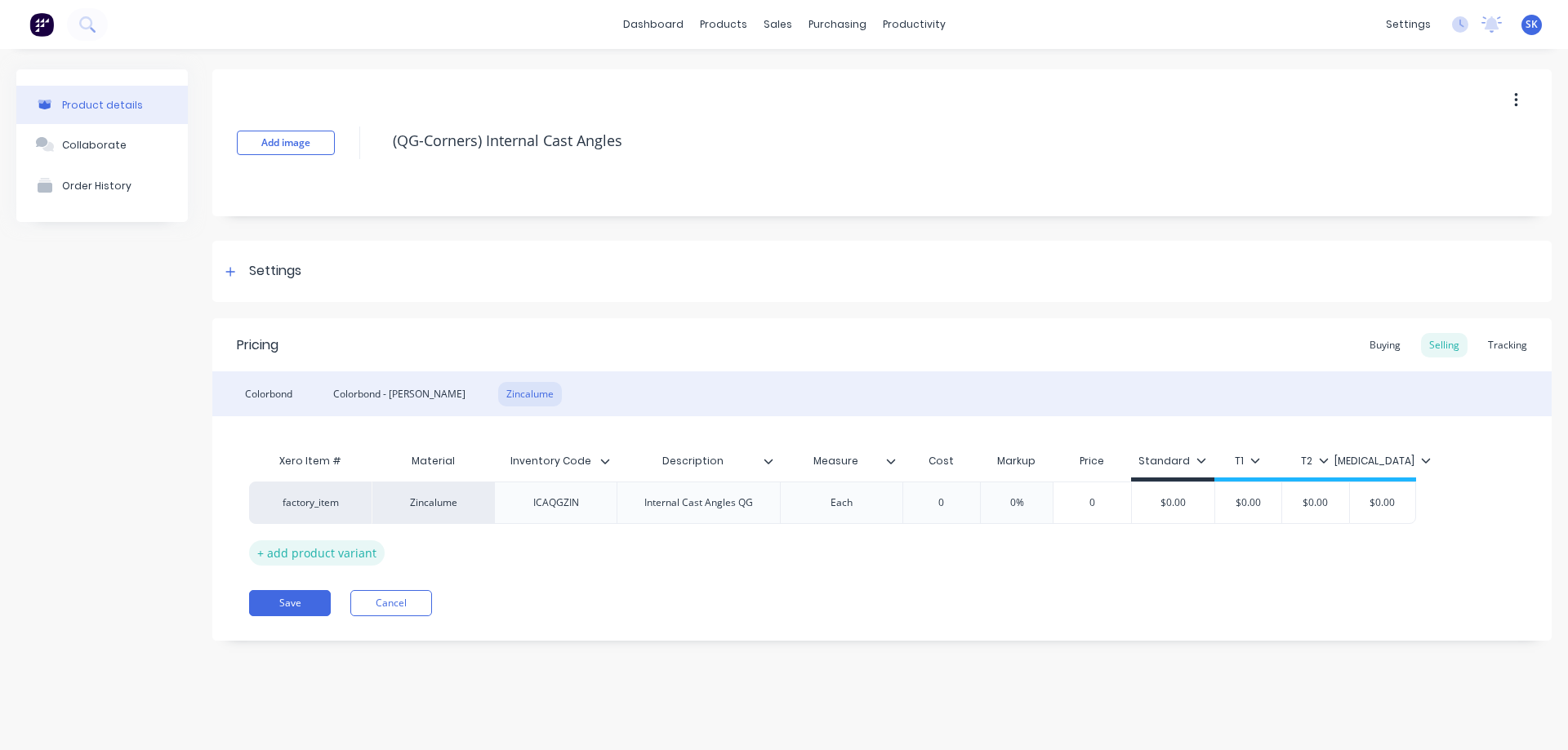
click at [367, 540] on div "+ add product variant" at bounding box center [317, 553] width 136 height 25
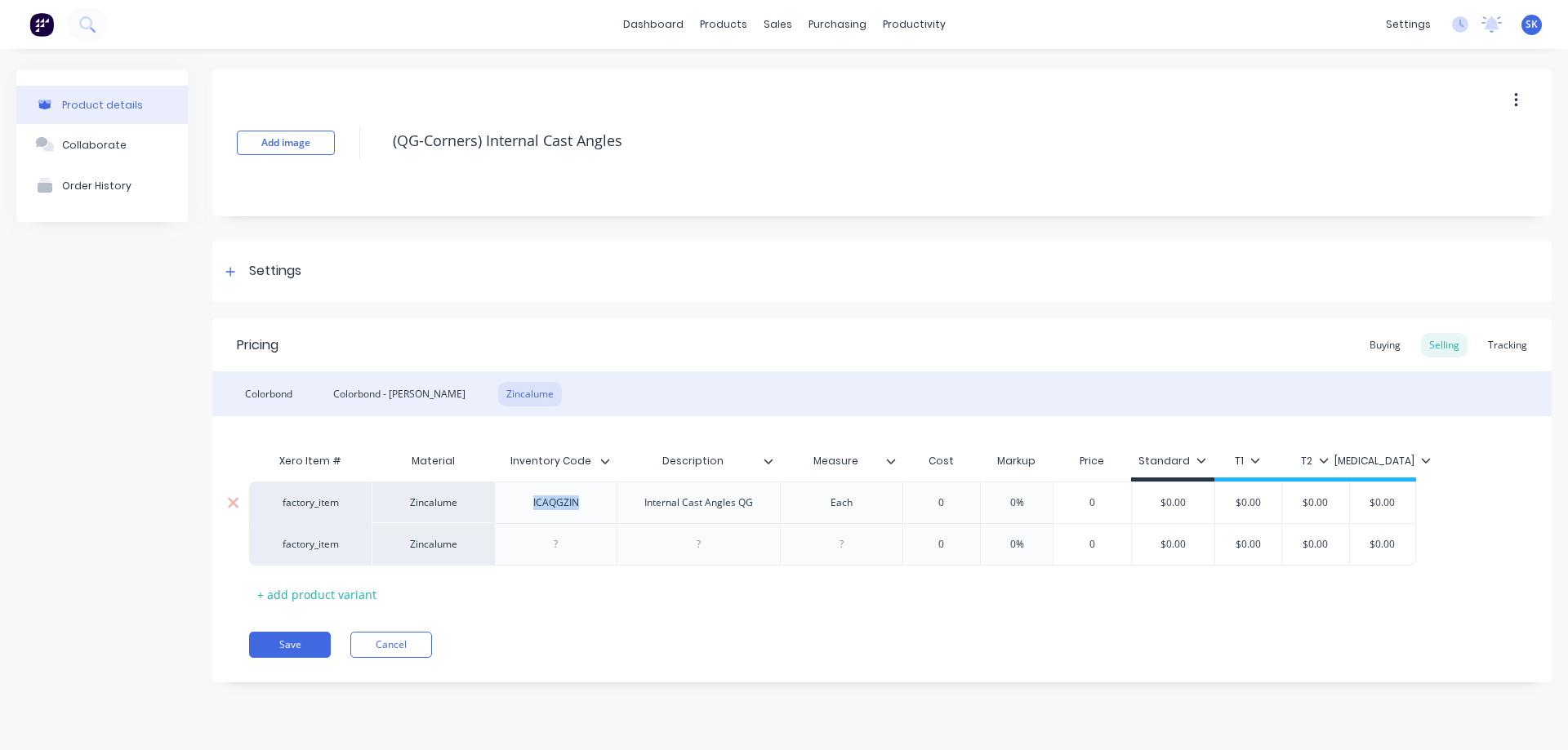
drag, startPoint x: 525, startPoint y: 503, endPoint x: 604, endPoint y: 497, distance: 79.2
click at [604, 497] on div "ICAQGZIN" at bounding box center [555, 502] width 122 height 42
copy div "ICAQGZIN"
type textarea "x"
click at [555, 542] on div at bounding box center [556, 544] width 81 height 21
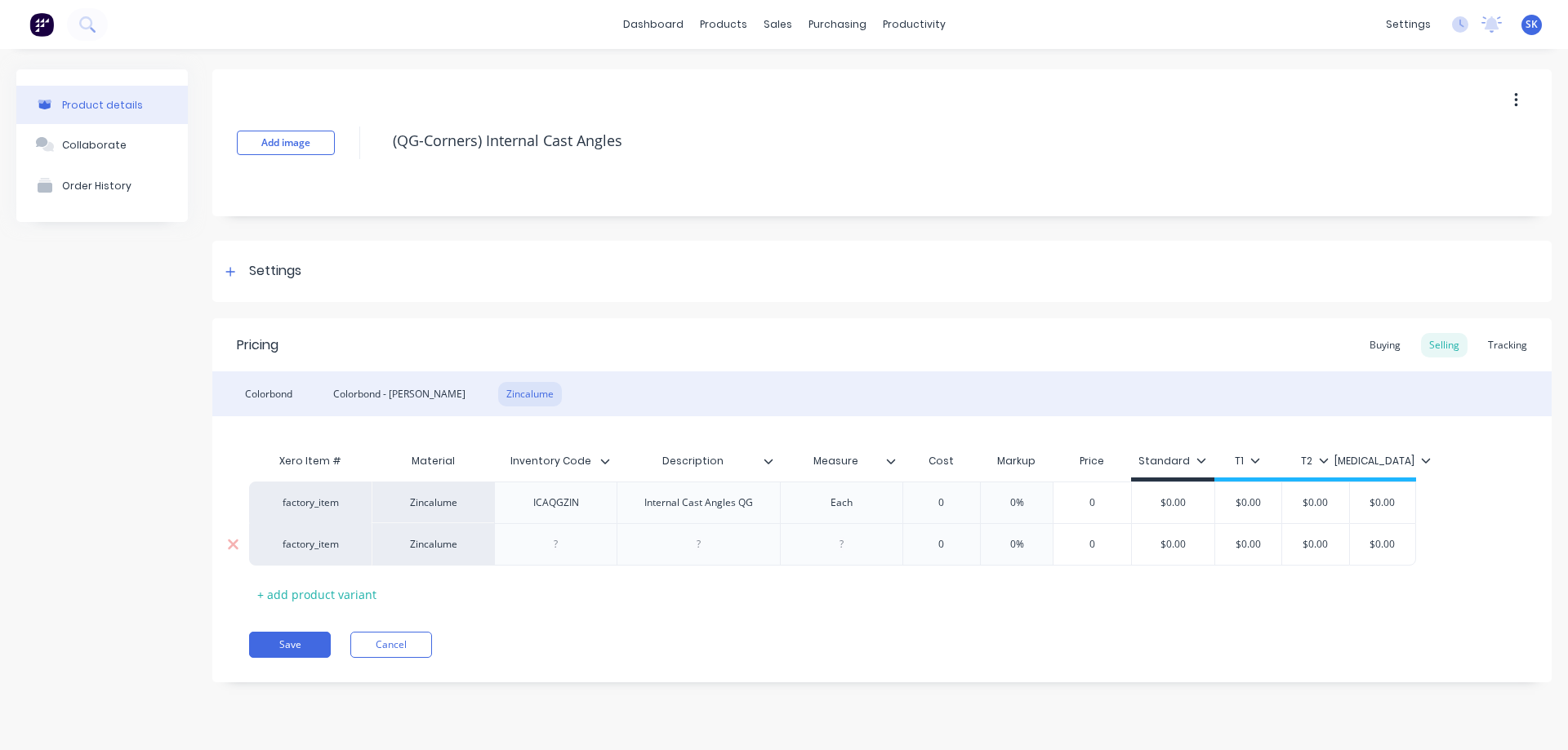
paste div
click at [686, 635] on div "Save Cancel" at bounding box center [900, 645] width 1303 height 26
drag, startPoint x: 627, startPoint y: 498, endPoint x: 627, endPoint y: 507, distance: 9.0
click at [627, 507] on div "factory_item Zincalume ICAQGZIN Internal Cast Angles QG Each 0 0% 0 $0.00 $0.00…" at bounding box center [881, 523] width 1266 height 83
drag, startPoint x: 635, startPoint y: 508, endPoint x: 745, endPoint y: 508, distance: 110.0
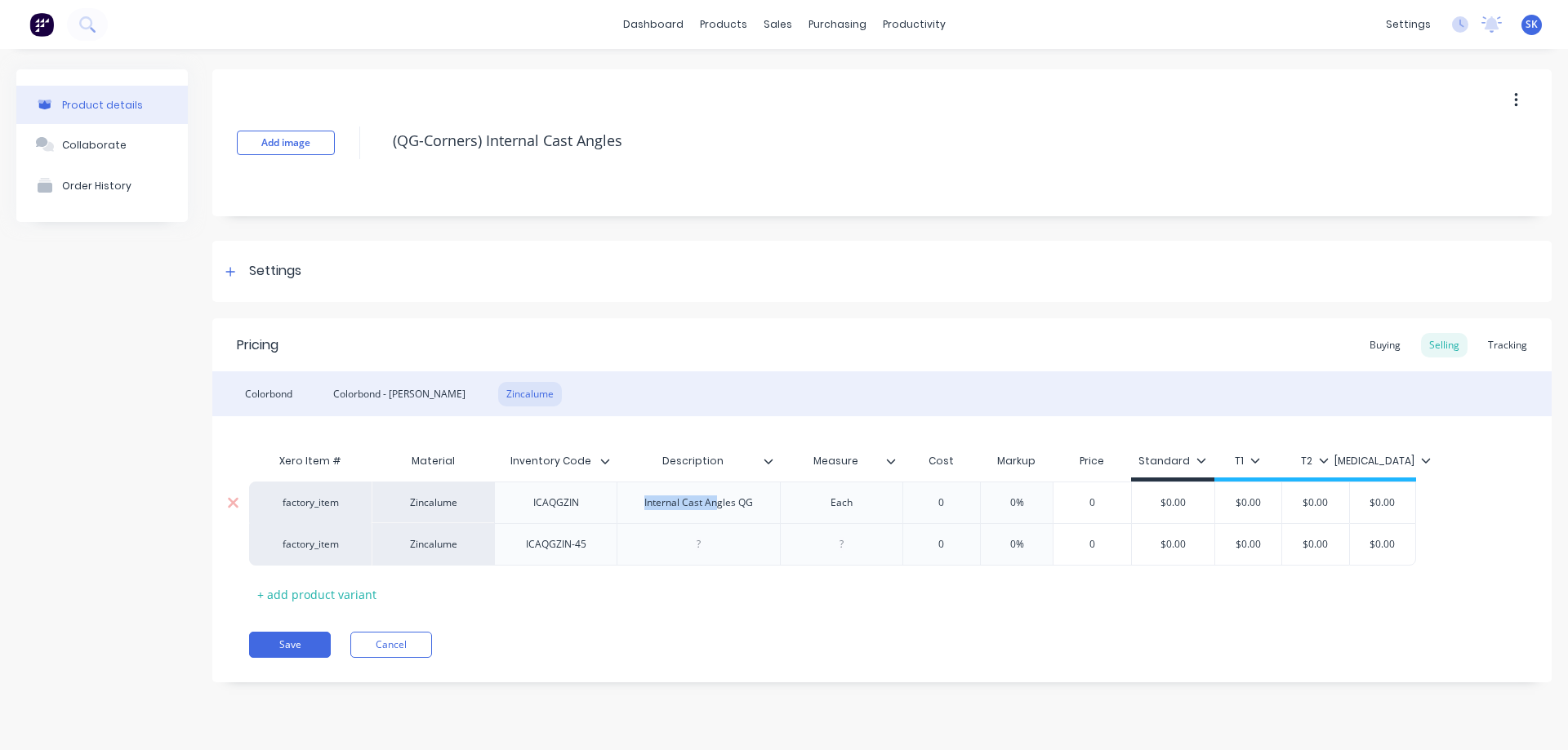
click at [742, 508] on div "Internal Cast Angles QG" at bounding box center [699, 502] width 135 height 21
click at [745, 508] on div "Internal Cast Angles QG" at bounding box center [699, 502] width 135 height 21
click at [756, 508] on div "Internal Cast Angles QG" at bounding box center [699, 502] width 135 height 21
drag, startPoint x: 636, startPoint y: 502, endPoint x: 760, endPoint y: 499, distance: 124.0
click at [760, 499] on div "Internal Cast Angles QG" at bounding box center [699, 502] width 135 height 21
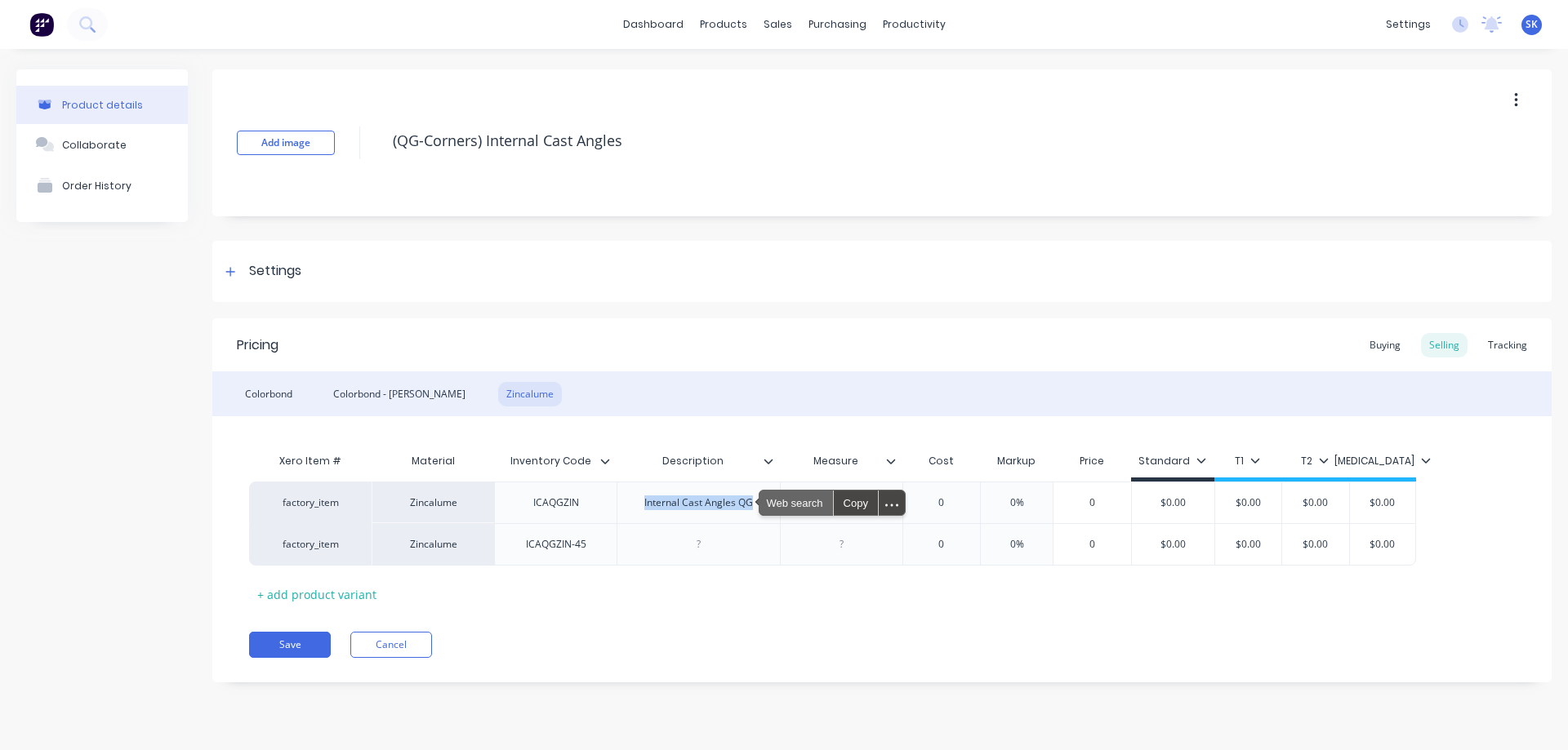
copy div "Internal Cast Angles QG"
type textarea "x"
click at [713, 535] on div at bounding box center [698, 544] width 81 height 21
paste div
drag, startPoint x: 851, startPoint y: 507, endPoint x: 799, endPoint y: 507, distance: 52.0
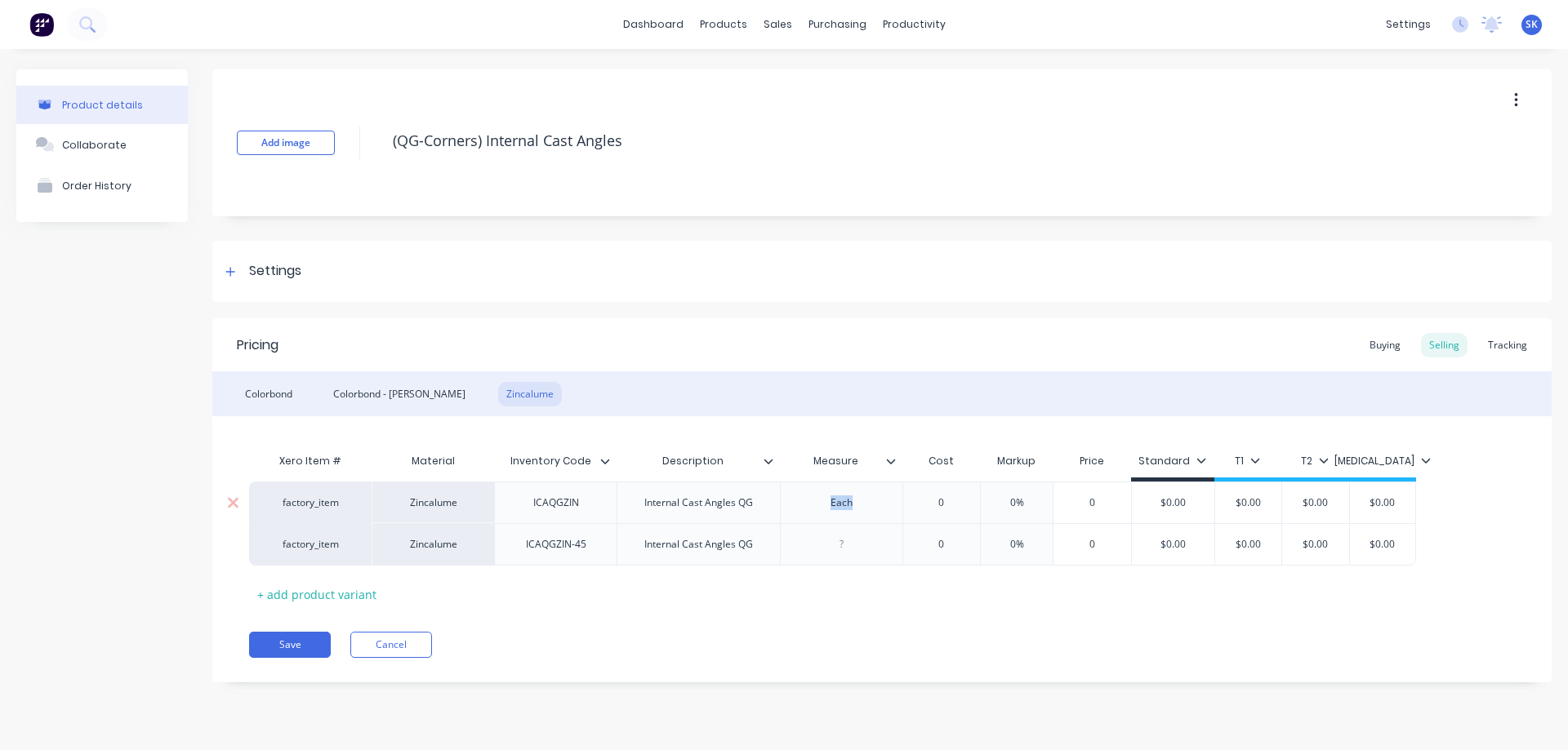
click at [799, 507] on div "Each" at bounding box center [841, 502] width 122 height 42
copy div "Each"
type textarea "x"
click at [834, 544] on div at bounding box center [841, 544] width 81 height 21
paste div
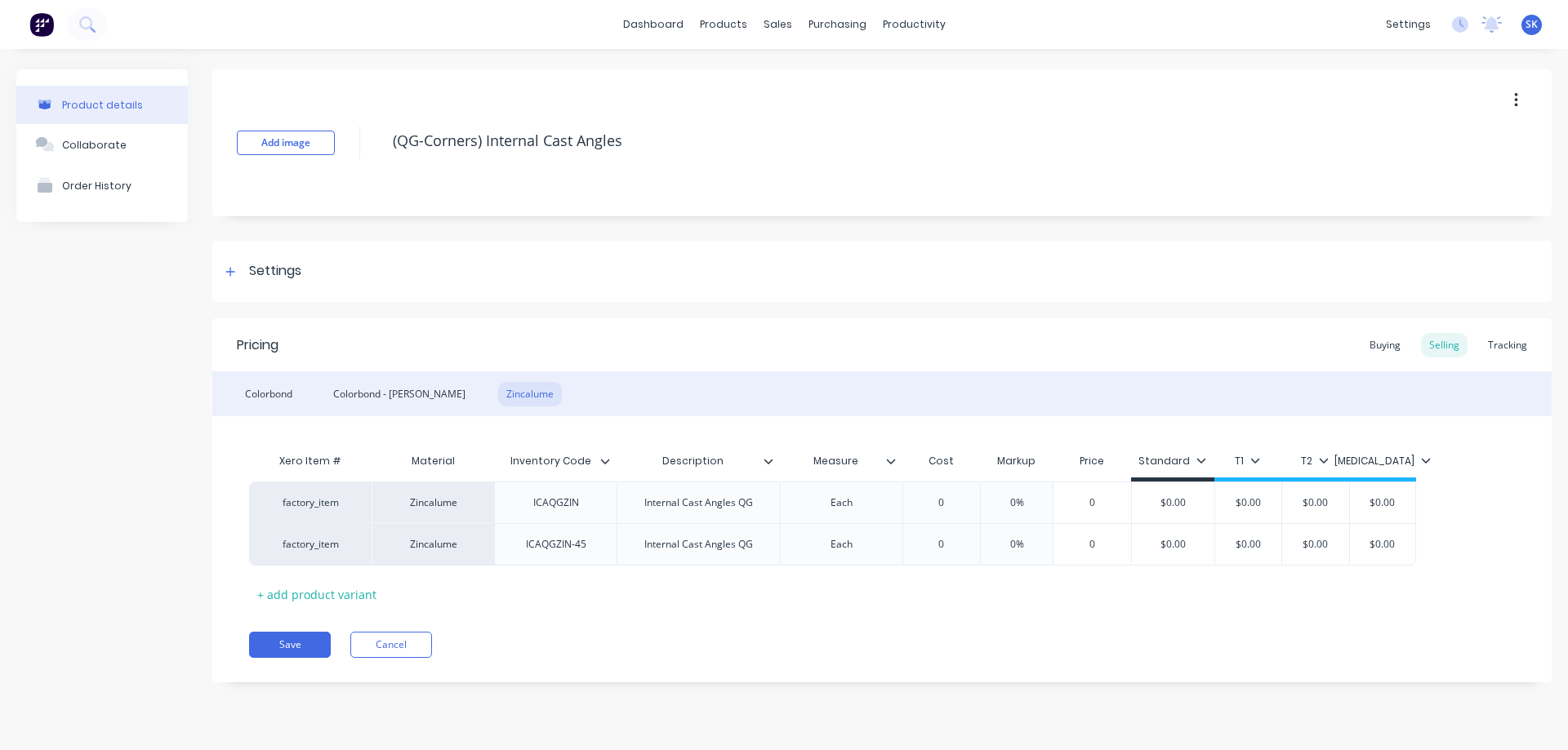
click at [845, 586] on div "Xero Item # Material Inventory Code Description Measure Cost Markup Price Stand…" at bounding box center [881, 525] width 1266 height 162
click at [284, 395] on div "Colorbond" at bounding box center [268, 394] width 64 height 25
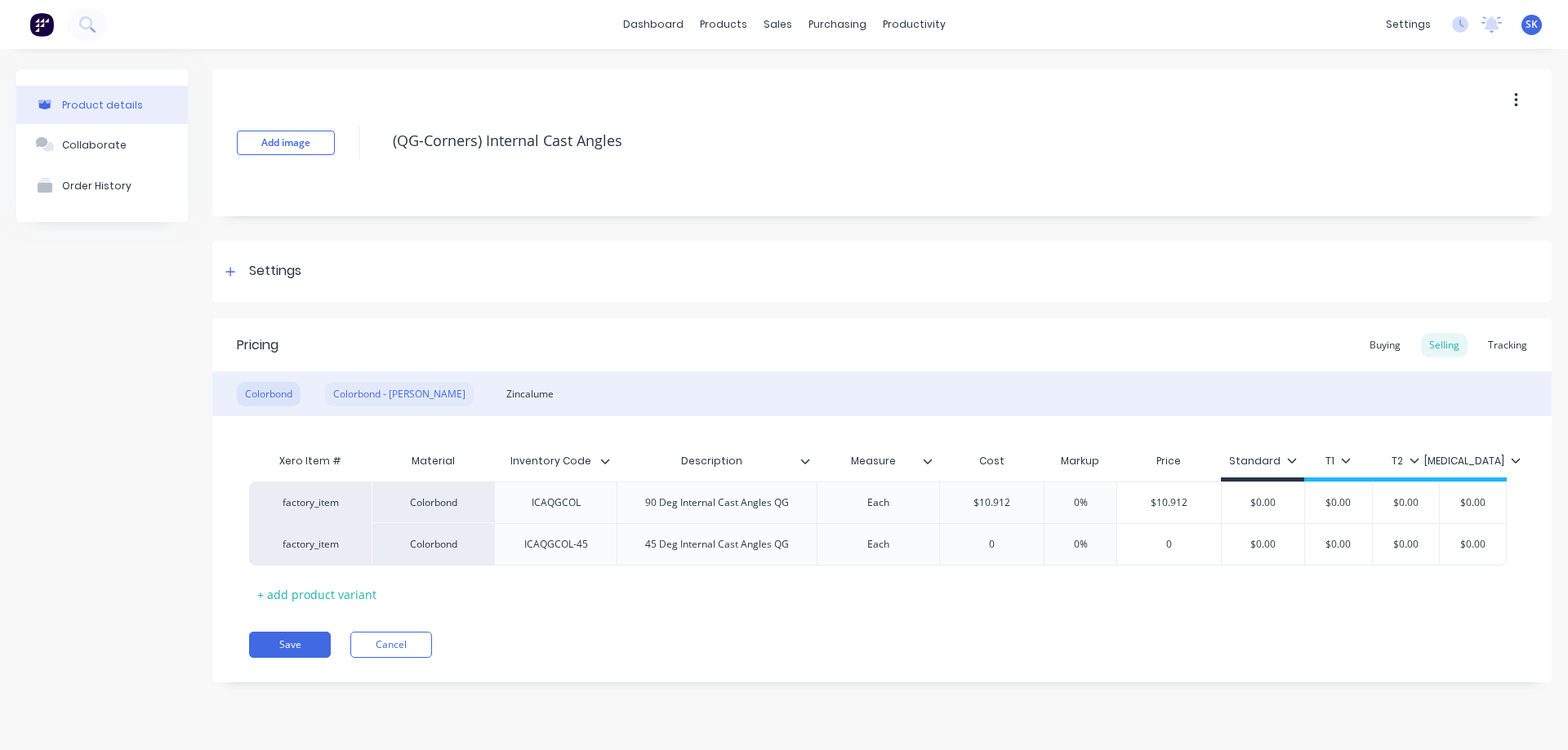
click at [338, 388] on div "Colorbond - Matt" at bounding box center [399, 394] width 149 height 25
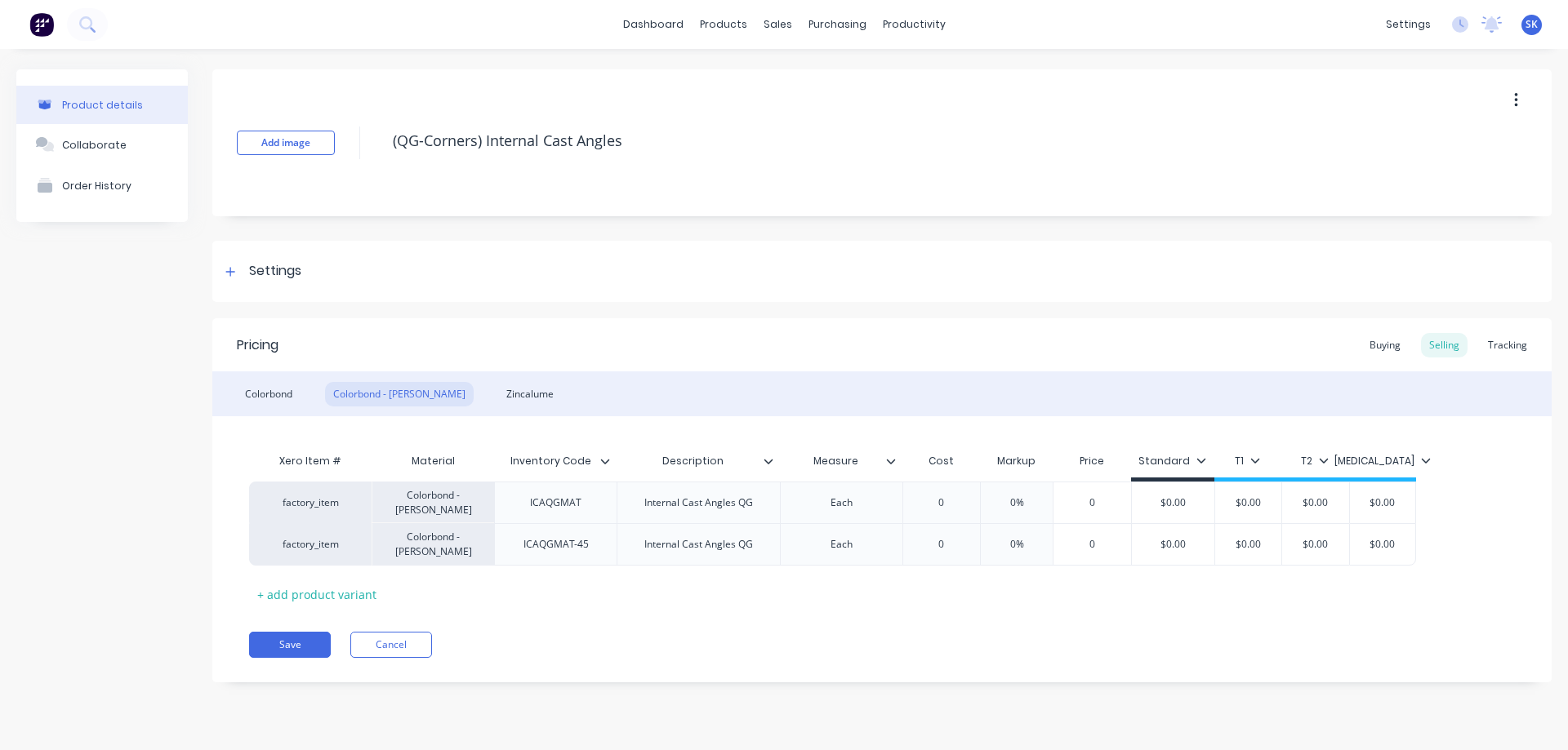
click at [304, 388] on div "Colorbond Colorbond - Matt Zincalume" at bounding box center [882, 394] width 1340 height 45
click at [248, 391] on div "Colorbond" at bounding box center [268, 394] width 64 height 25
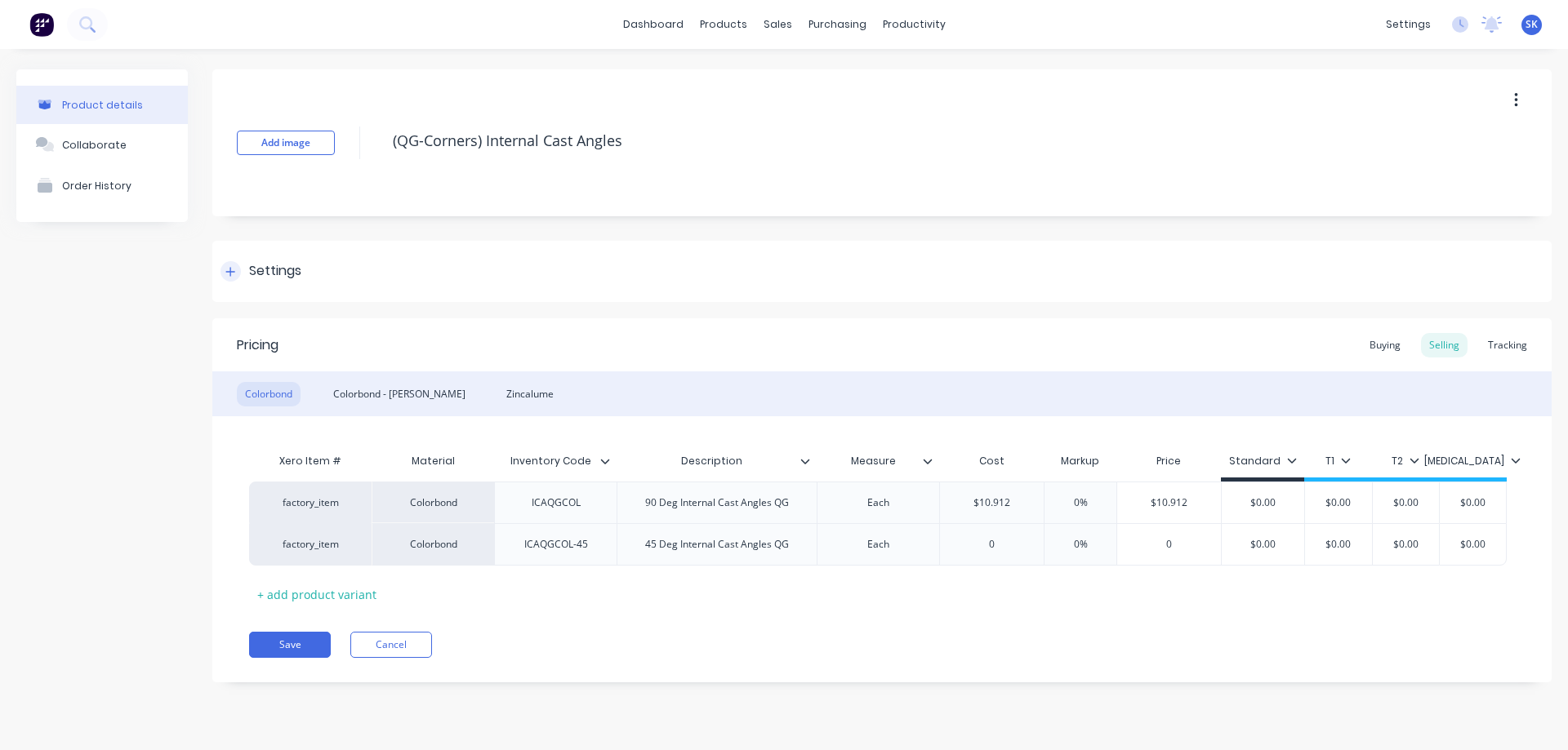
drag, startPoint x: 46, startPoint y: 412, endPoint x: 584, endPoint y: 282, distance: 553.5
click at [584, 282] on div "Settings" at bounding box center [882, 271] width 1340 height 61
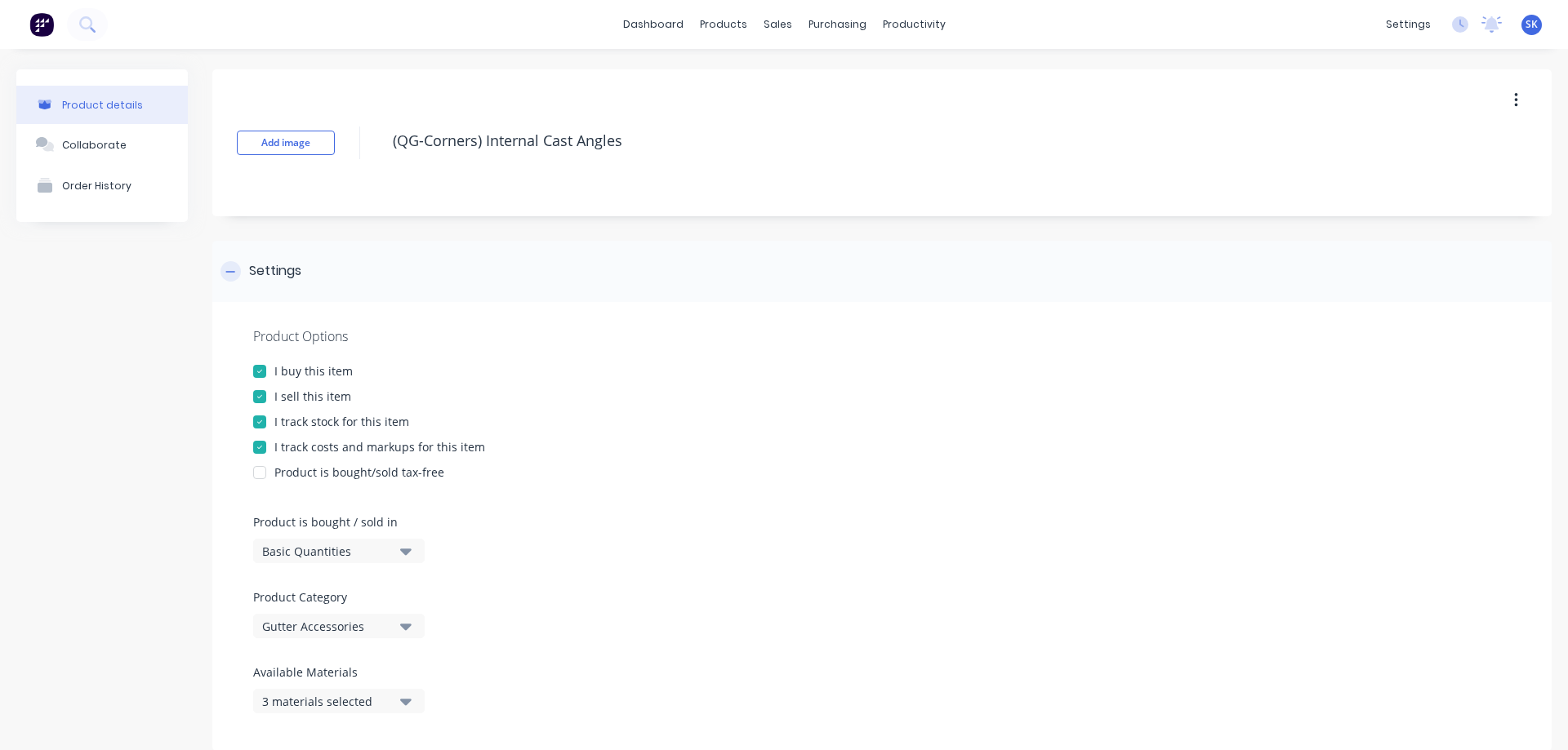
click at [228, 263] on div at bounding box center [231, 271] width 20 height 20
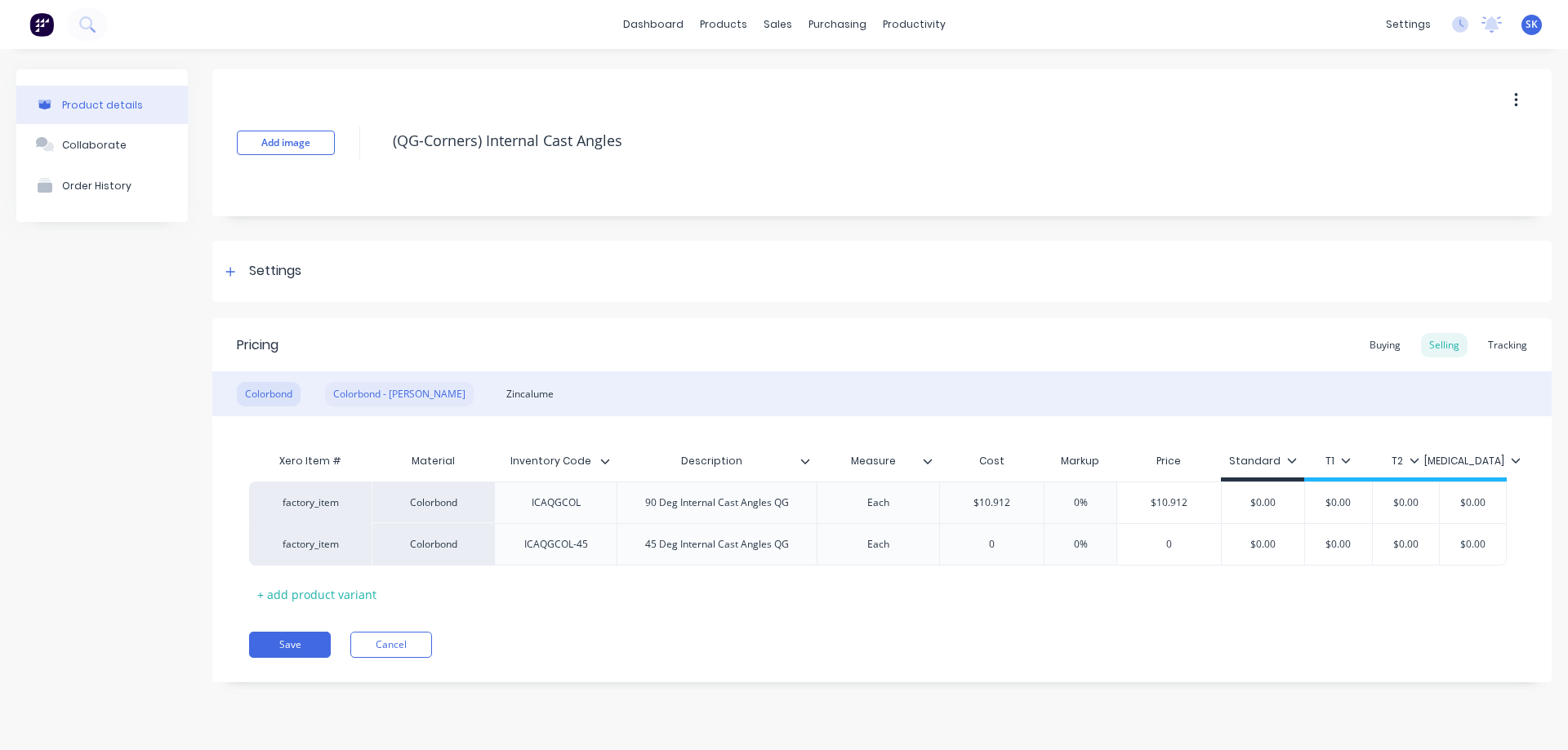
click at [362, 391] on div "Colorbond - Matt" at bounding box center [399, 394] width 149 height 25
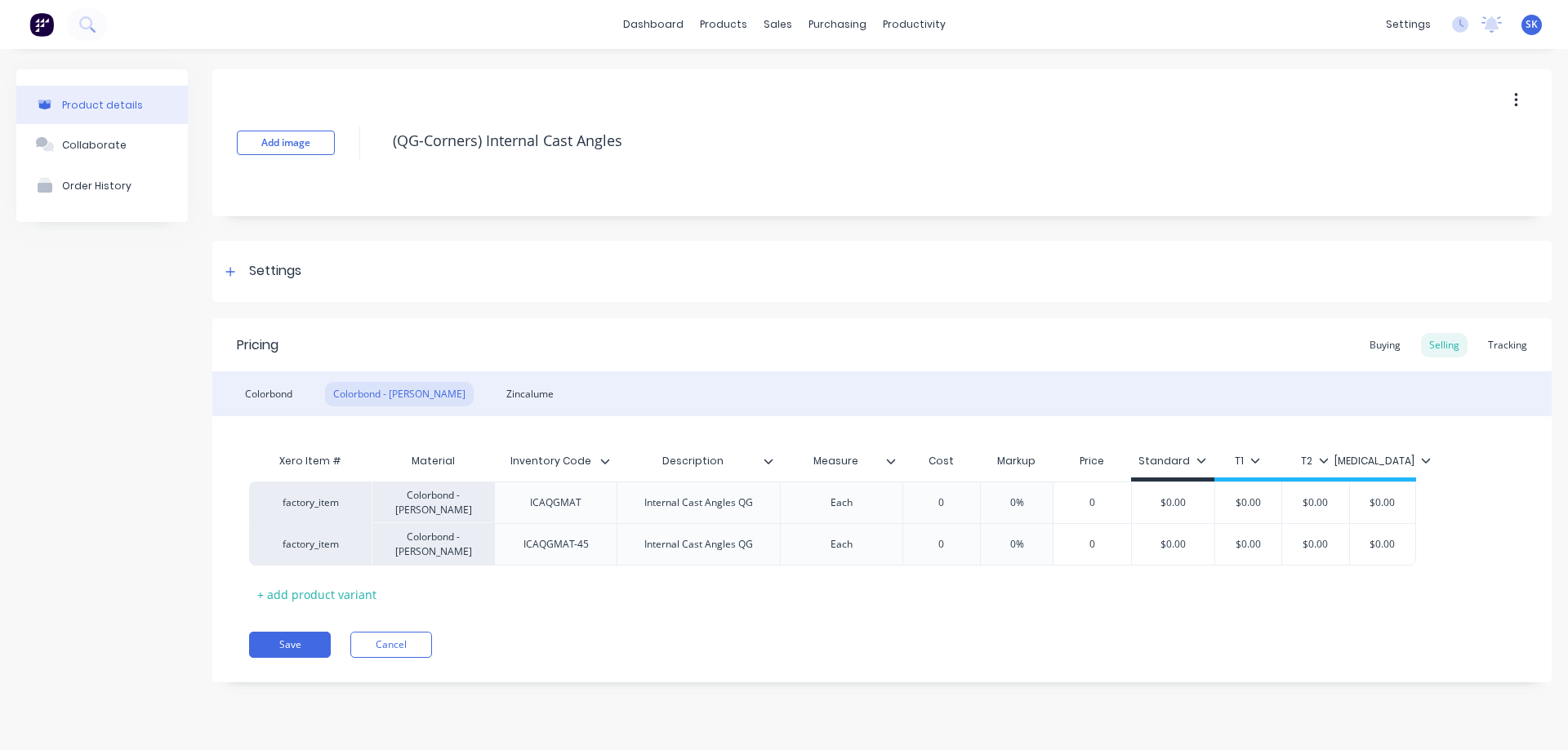
click at [254, 380] on div "Colorbond Colorbond - Matt Zincalume" at bounding box center [882, 394] width 1340 height 45
click at [256, 395] on div "Colorbond" at bounding box center [268, 394] width 64 height 25
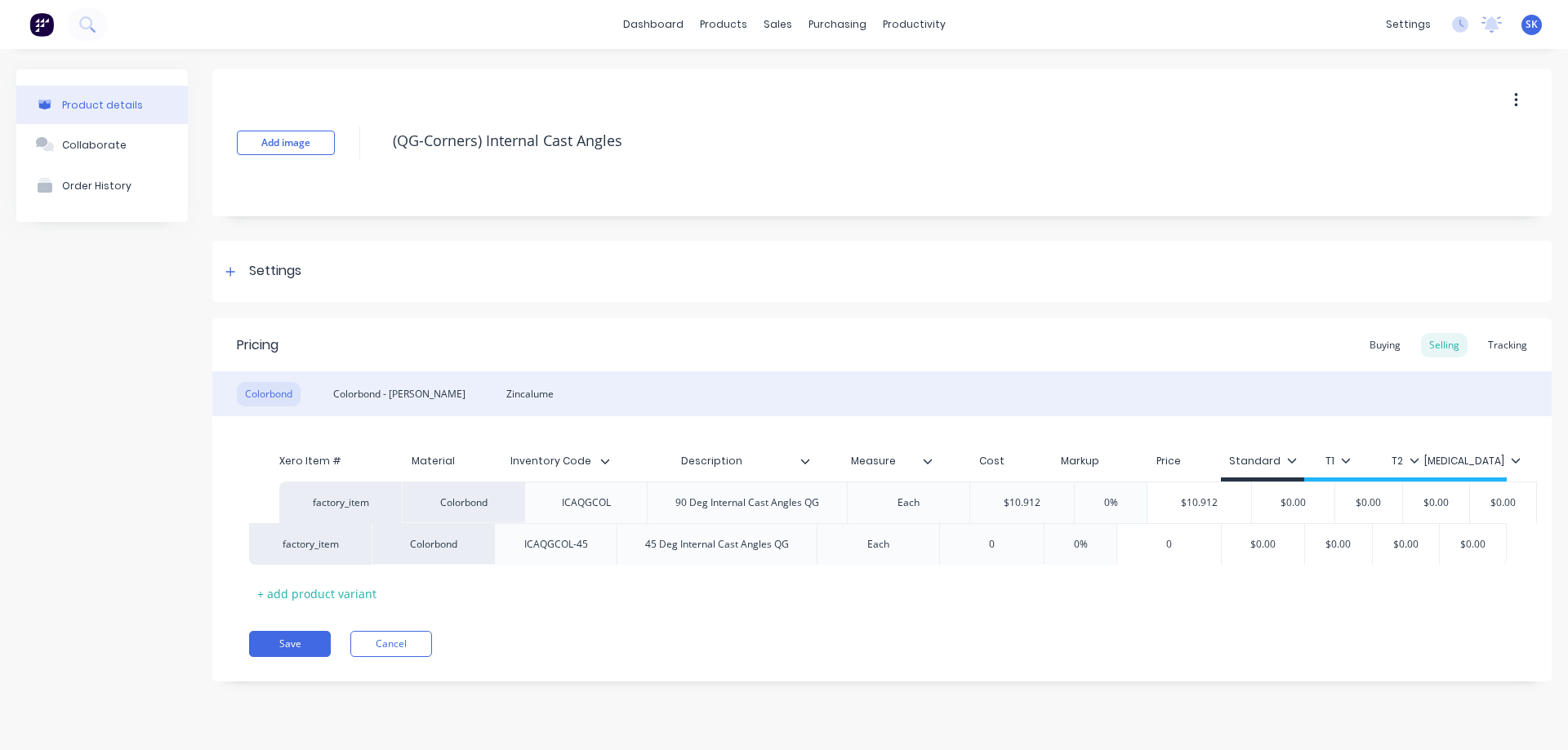
drag, startPoint x: 629, startPoint y: 505, endPoint x: 666, endPoint y: 505, distance: 37.0
click at [666, 505] on div "factory_item Colorbond ICAQGCOL 90 Deg Internal Cast Angles QG Each $10.912 0% …" at bounding box center [881, 523] width 1266 height 83
drag, startPoint x: 645, startPoint y: 500, endPoint x: 682, endPoint y: 500, distance: 37.0
click at [682, 500] on div "90 Deg Internal Cast Angles QG" at bounding box center [717, 502] width 170 height 21
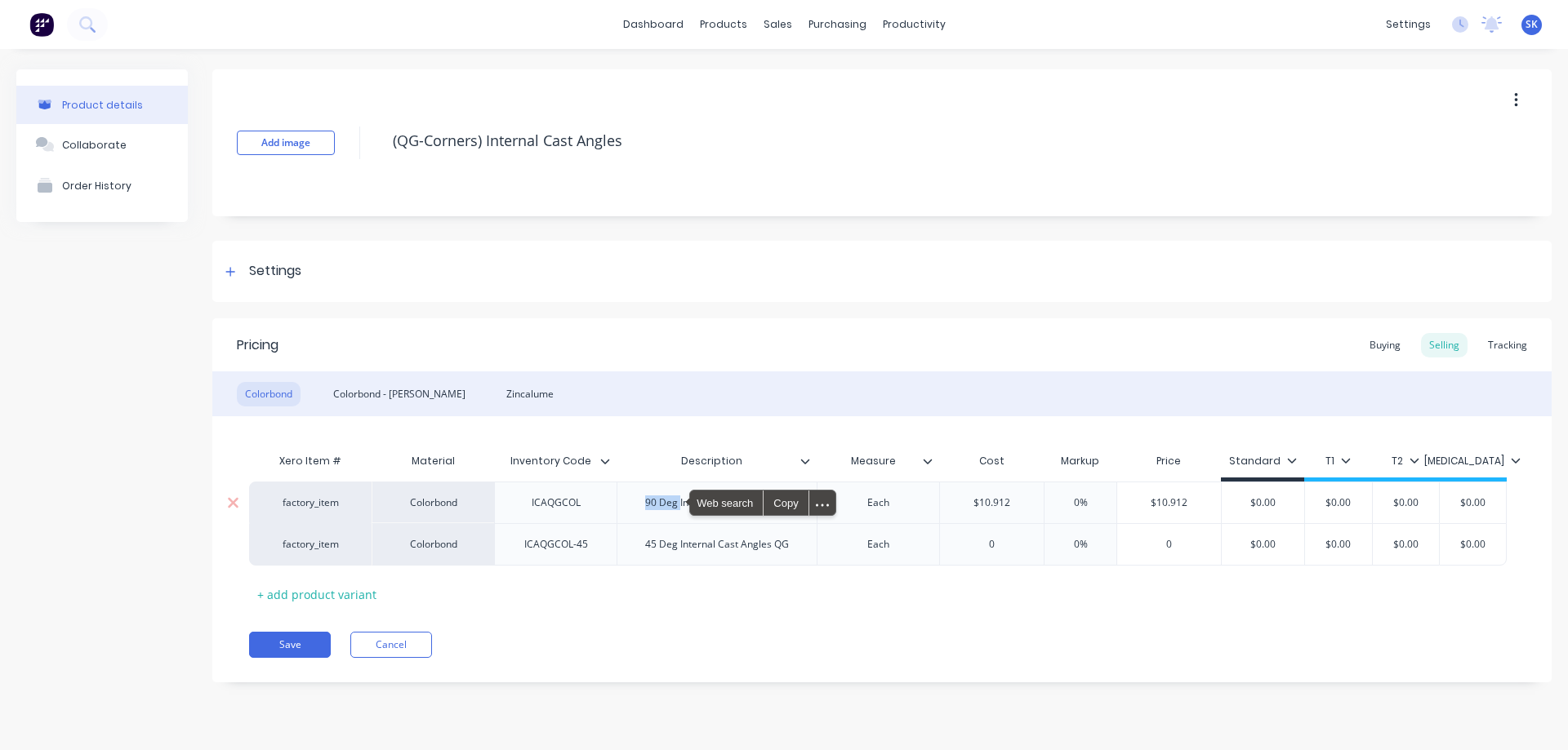
copy div "90 Deg"
type textarea "x"
click at [382, 400] on div "Colorbond - Matt" at bounding box center [399, 394] width 149 height 25
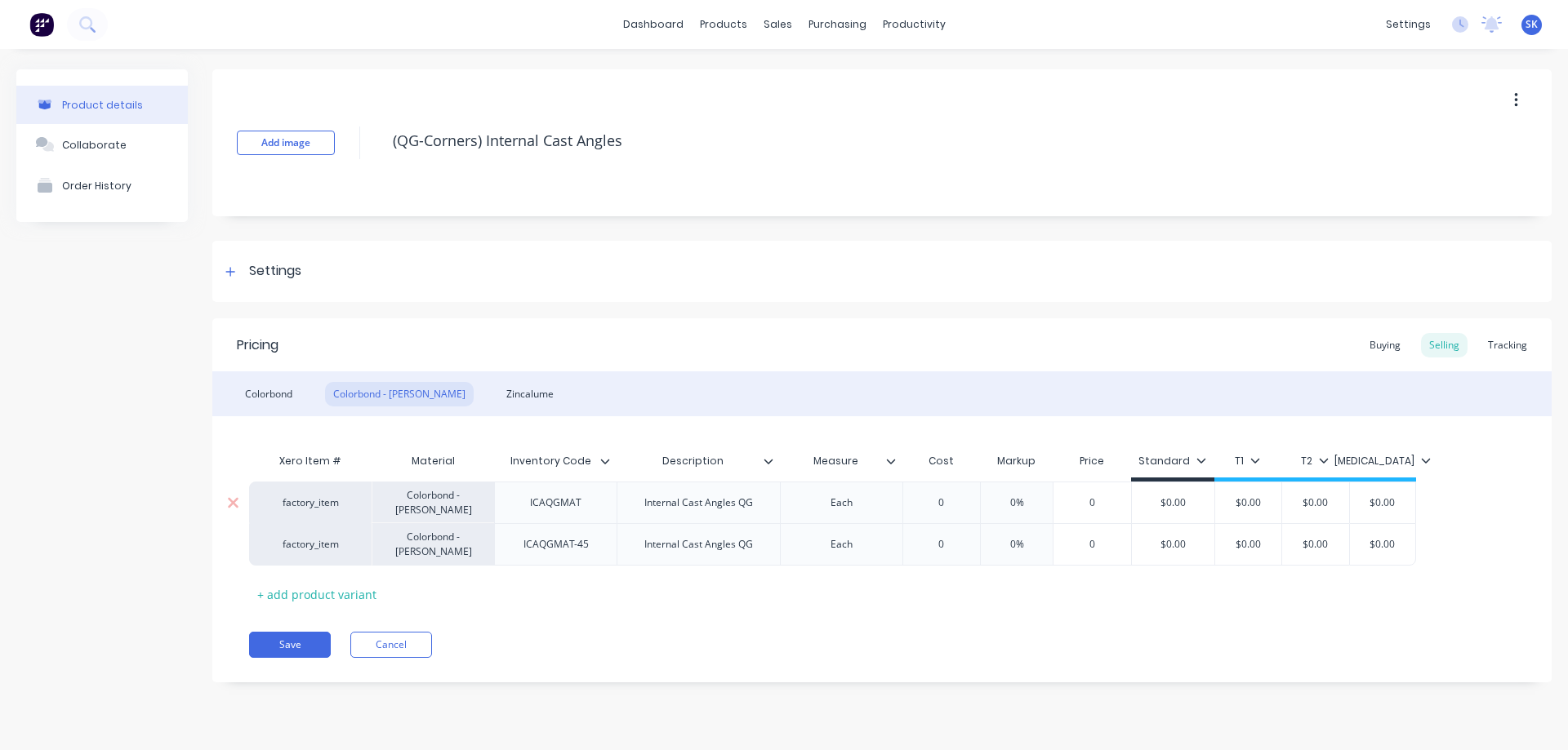
click at [638, 506] on div "Internal Cast Angles QG" at bounding box center [699, 502] width 135 height 21
paste div
click at [641, 552] on div "Internal Cast Angles QG" at bounding box center [698, 552] width 163 height 42
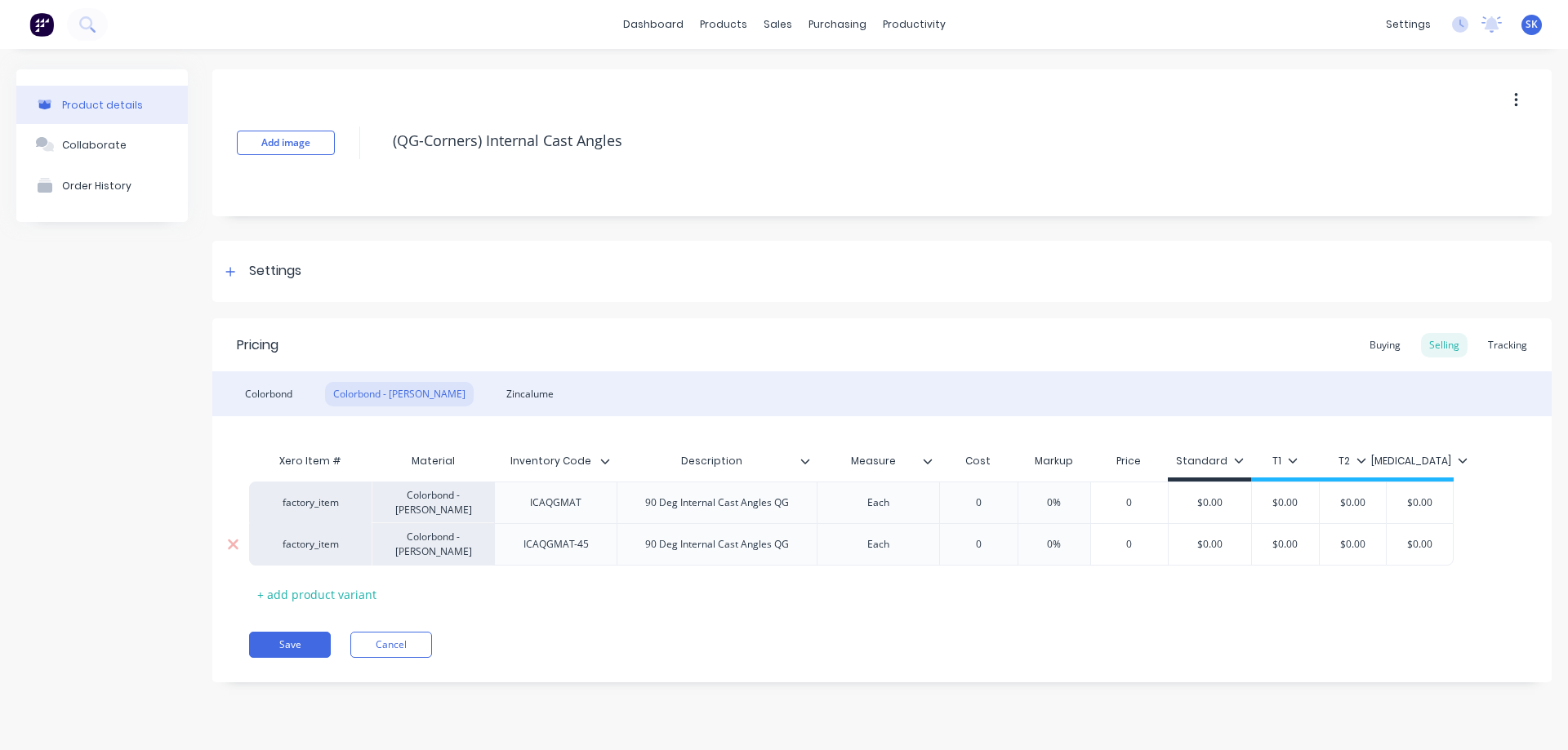
click at [657, 547] on div "90 Deg Internal Cast Angles QG" at bounding box center [717, 544] width 170 height 21
click at [657, 596] on div "Xero Item # Material Inventory Code Description Measure Cost Markup Price Stand…" at bounding box center [881, 525] width 1266 height 162
click at [498, 394] on div "Zincalume" at bounding box center [530, 394] width 64 height 25
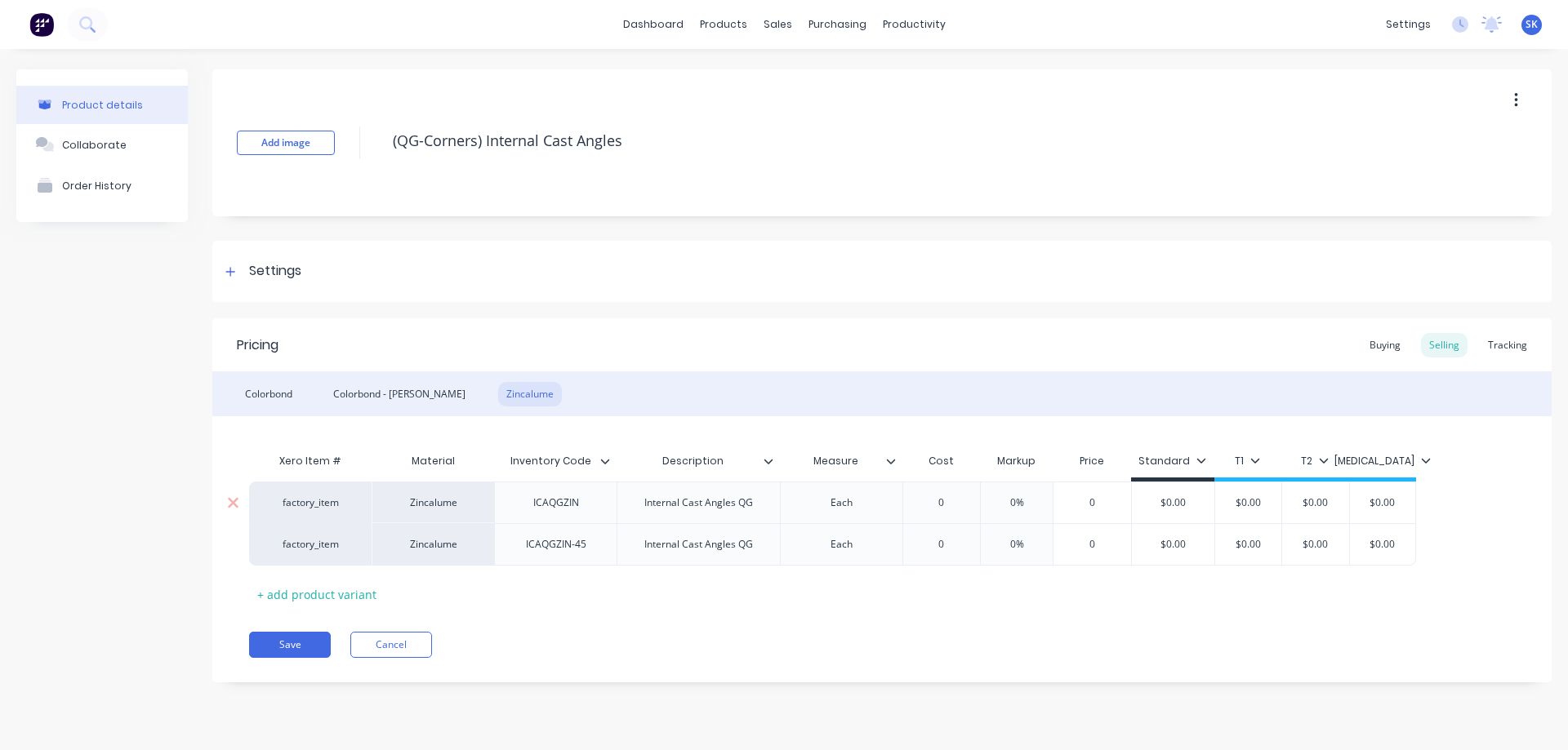
click at [627, 500] on div "Internal Cast Angles QG" at bounding box center [698, 502] width 163 height 42
click at [634, 512] on div "Internal Cast Angles QG" at bounding box center [699, 502] width 135 height 21
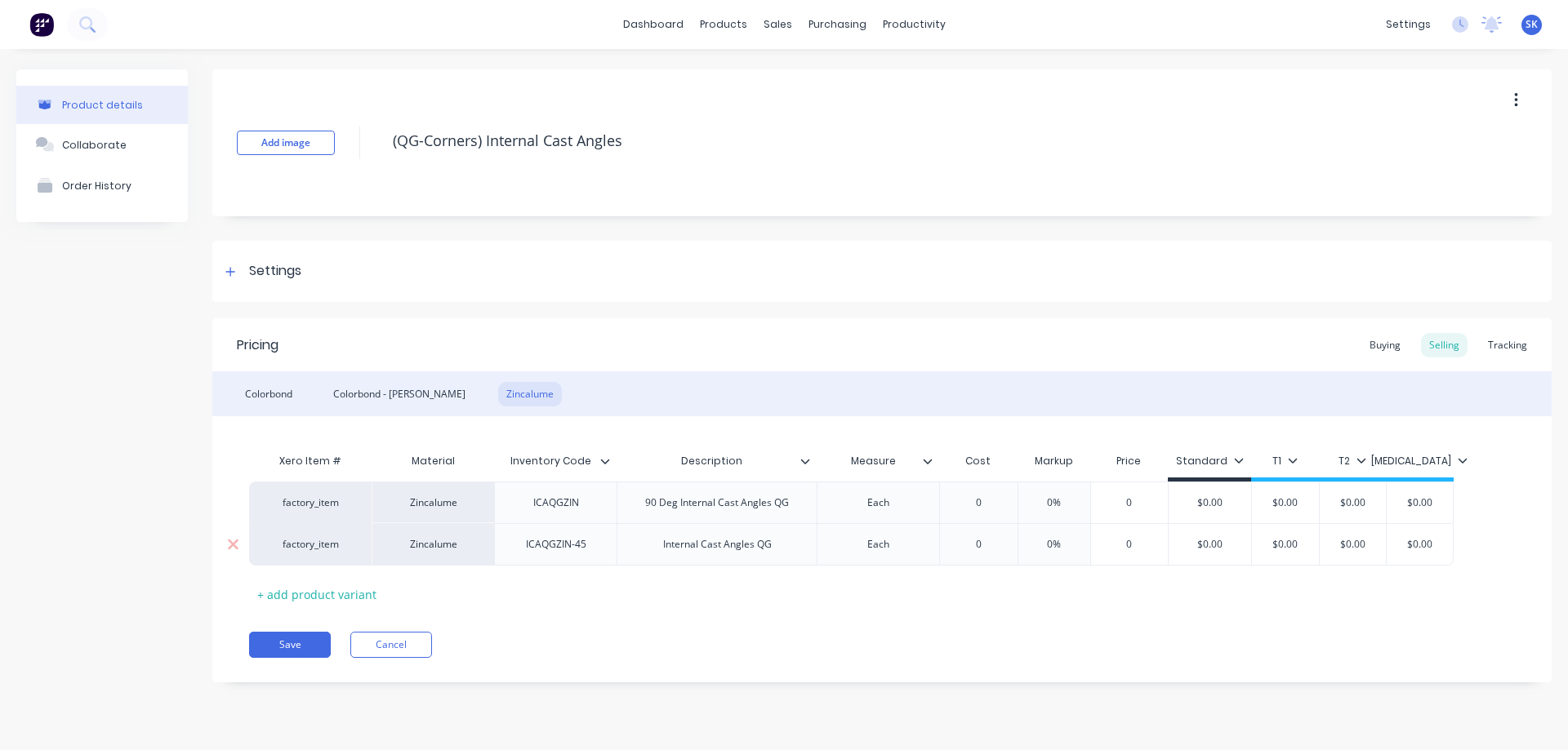
click at [635, 555] on div "Internal Cast Angles QG" at bounding box center [717, 545] width 200 height 42
type textarea "x"
click at [290, 391] on div "Colorbond" at bounding box center [268, 394] width 64 height 25
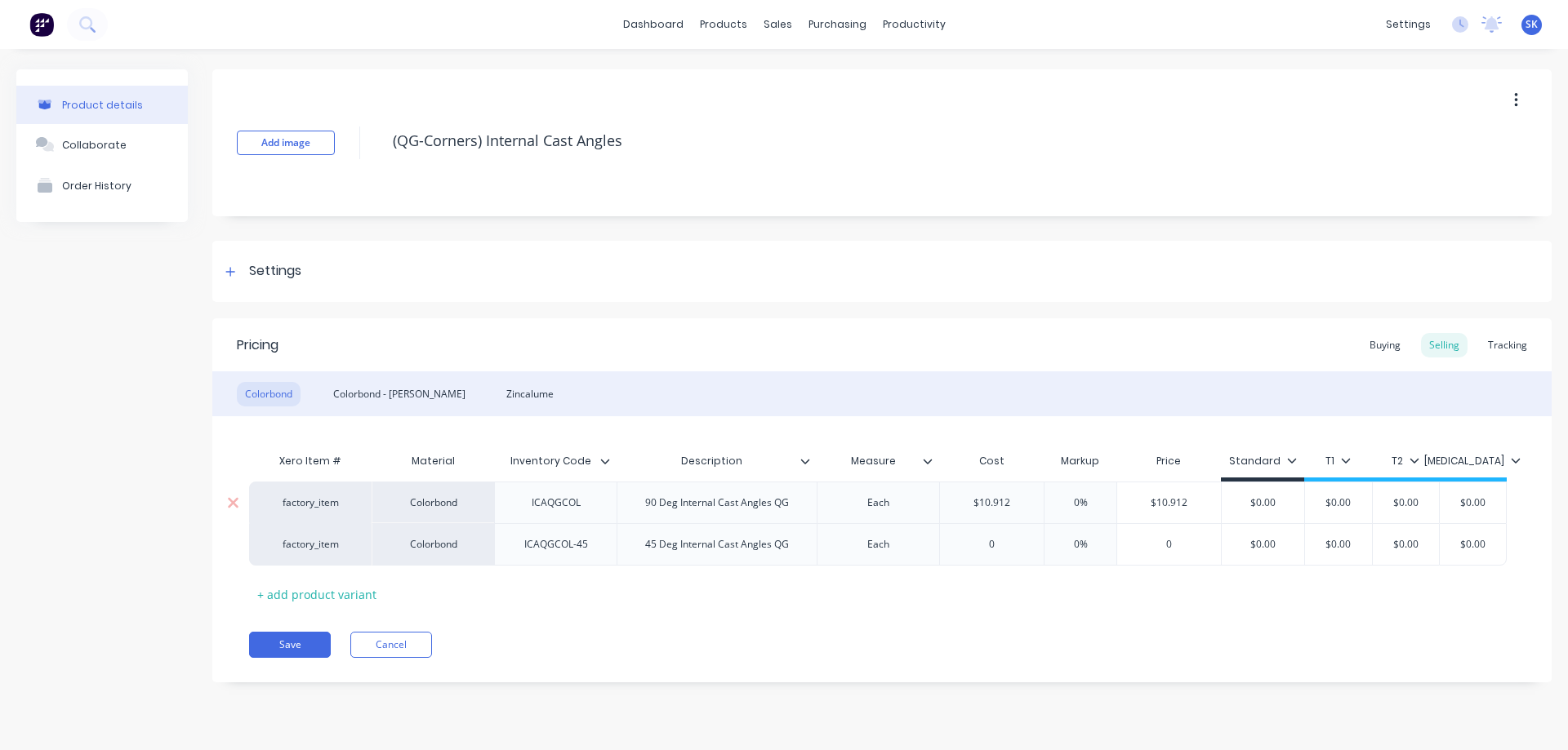
type input "$10.912"
click at [1034, 501] on input "$10.912" at bounding box center [992, 502] width 104 height 14
type textarea "x"
type input "$10.91"
type input "0"
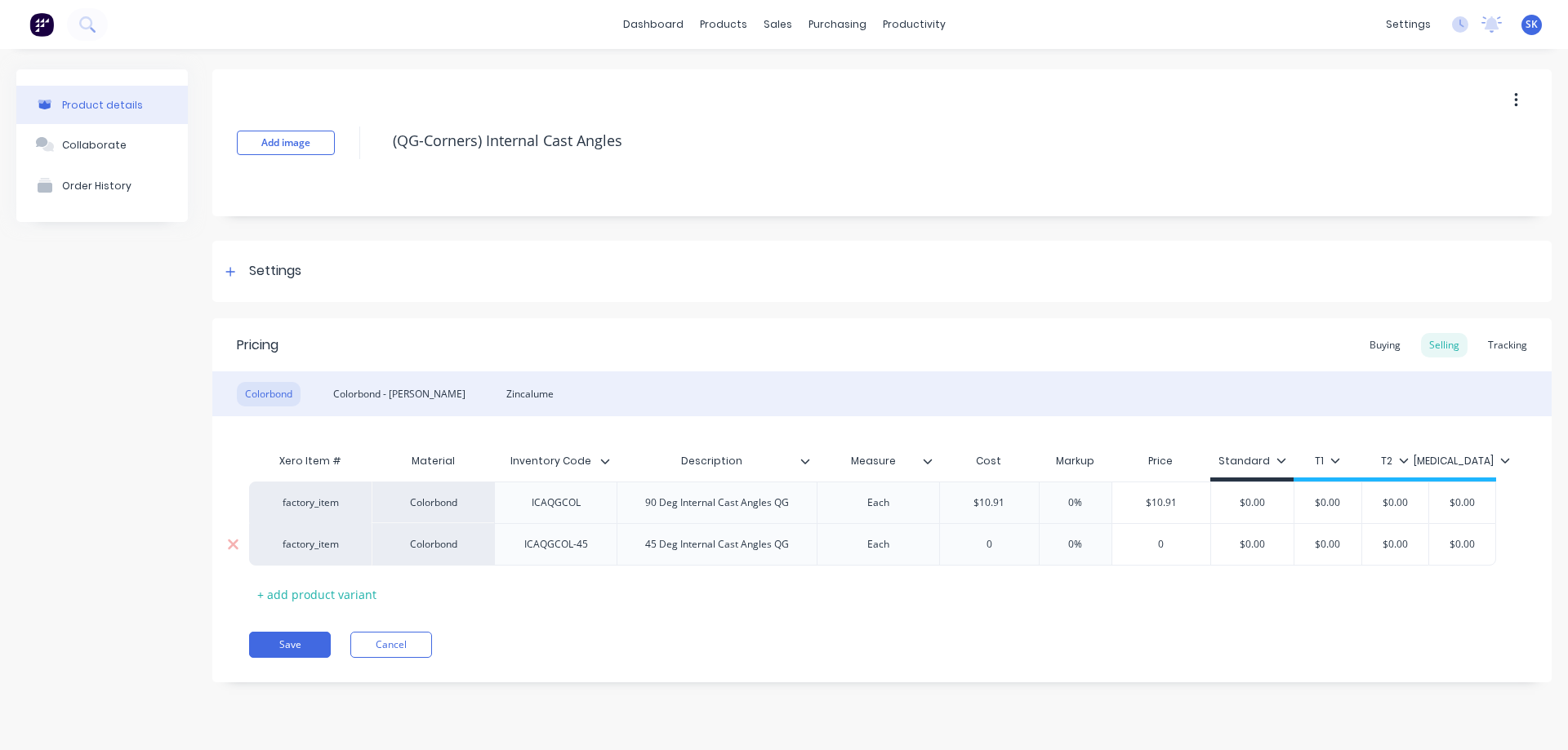
click at [1014, 545] on input "0" at bounding box center [989, 544] width 98 height 14
type textarea "x"
type input "1"
type textarea "x"
type input "10."
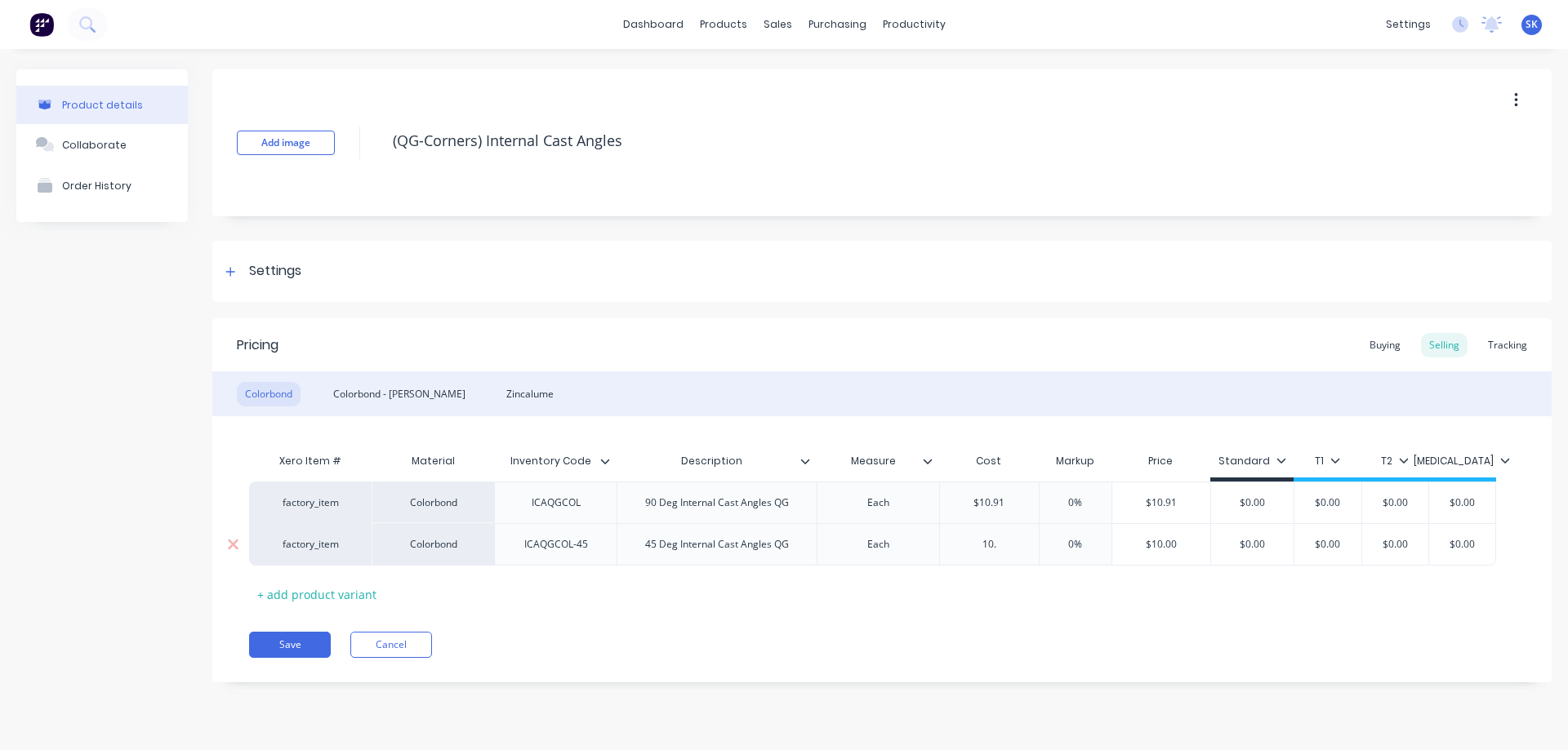
type textarea "x"
type input "10.9"
type textarea "x"
click at [1002, 561] on div "$10.91" at bounding box center [989, 545] width 98 height 41
type input "10.91"
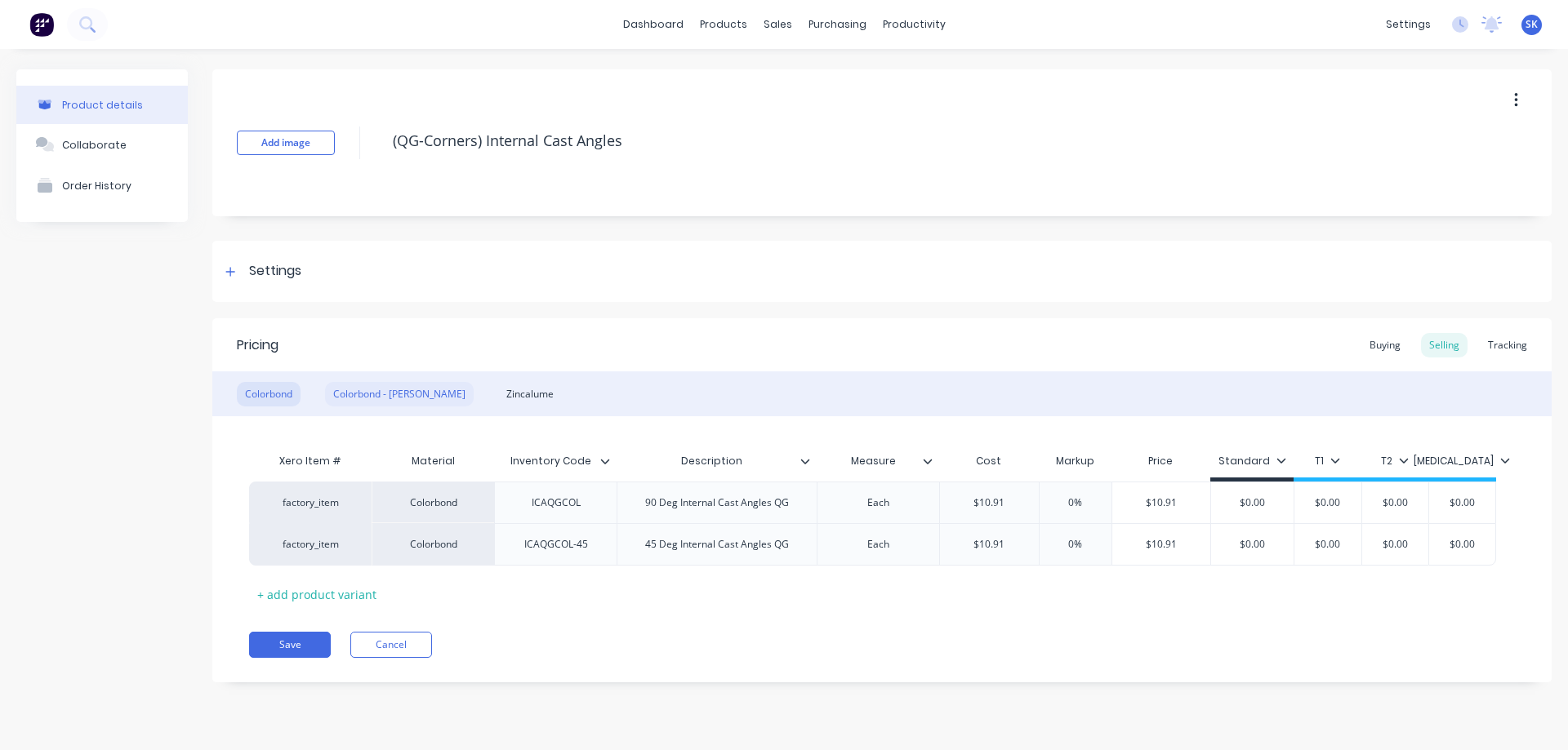
click at [362, 391] on div "Colorbond - Matt" at bounding box center [399, 394] width 149 height 25
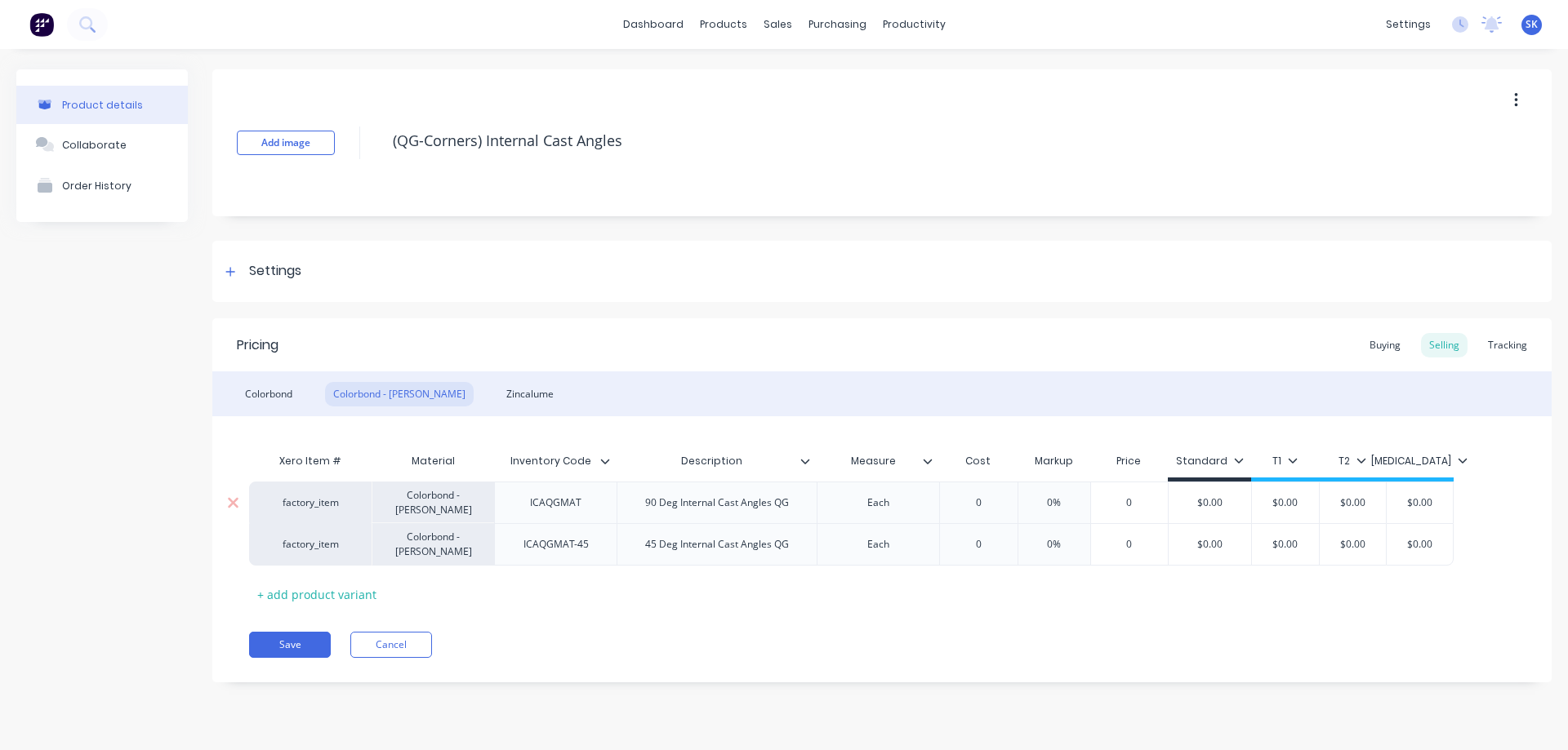
click at [994, 515] on div "0" at bounding box center [978, 503] width 81 height 41
type input "0"
type textarea "x"
type input "1"
type textarea "x"
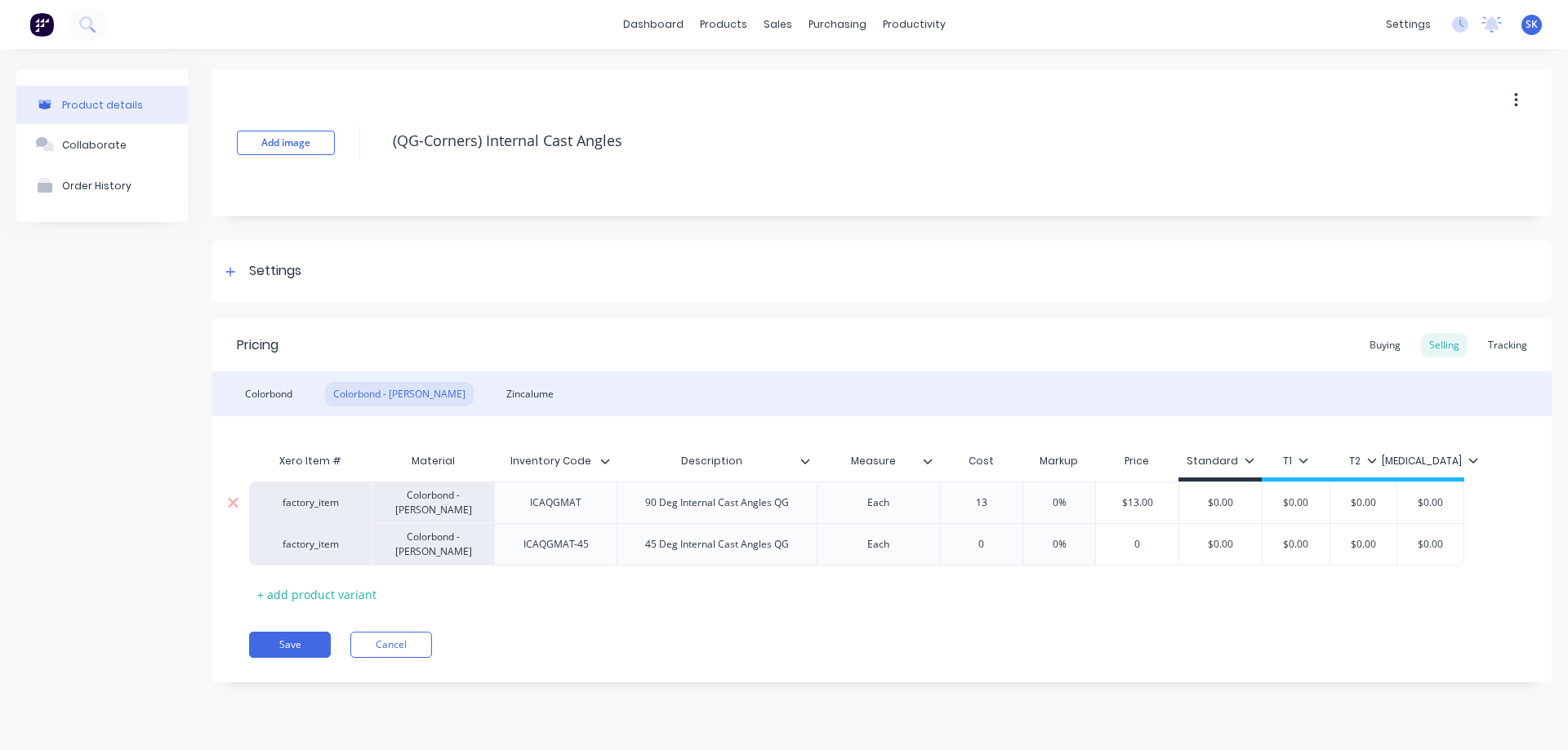
type input "13."
type textarea "x"
type input "13.5"
type input "0"
click at [1005, 542] on input "0" at bounding box center [986, 544] width 93 height 14
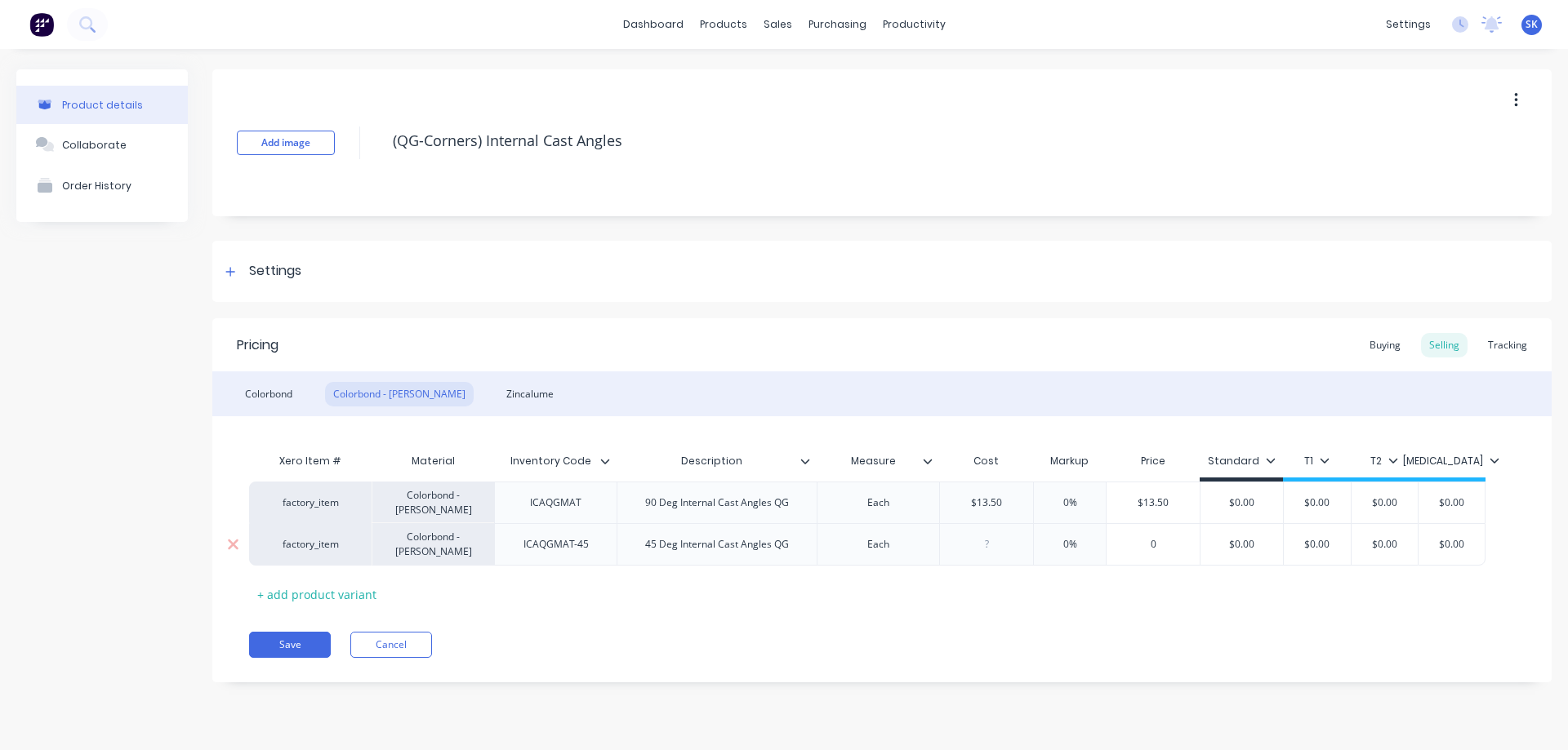
type input "1"
type textarea "x"
type input "13."
type textarea "x"
type input "13.5"
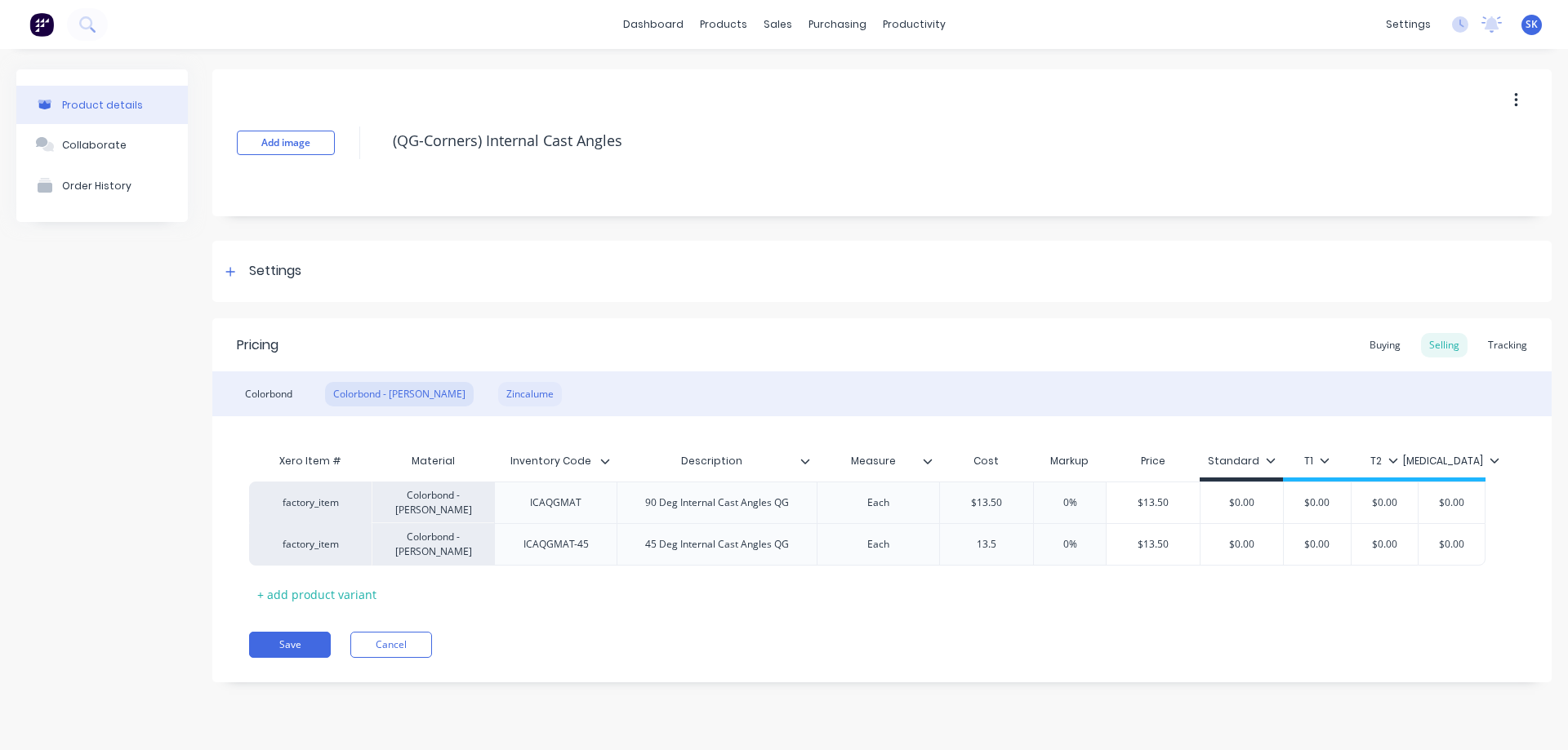
click at [498, 400] on div "Zincalume" at bounding box center [530, 394] width 64 height 25
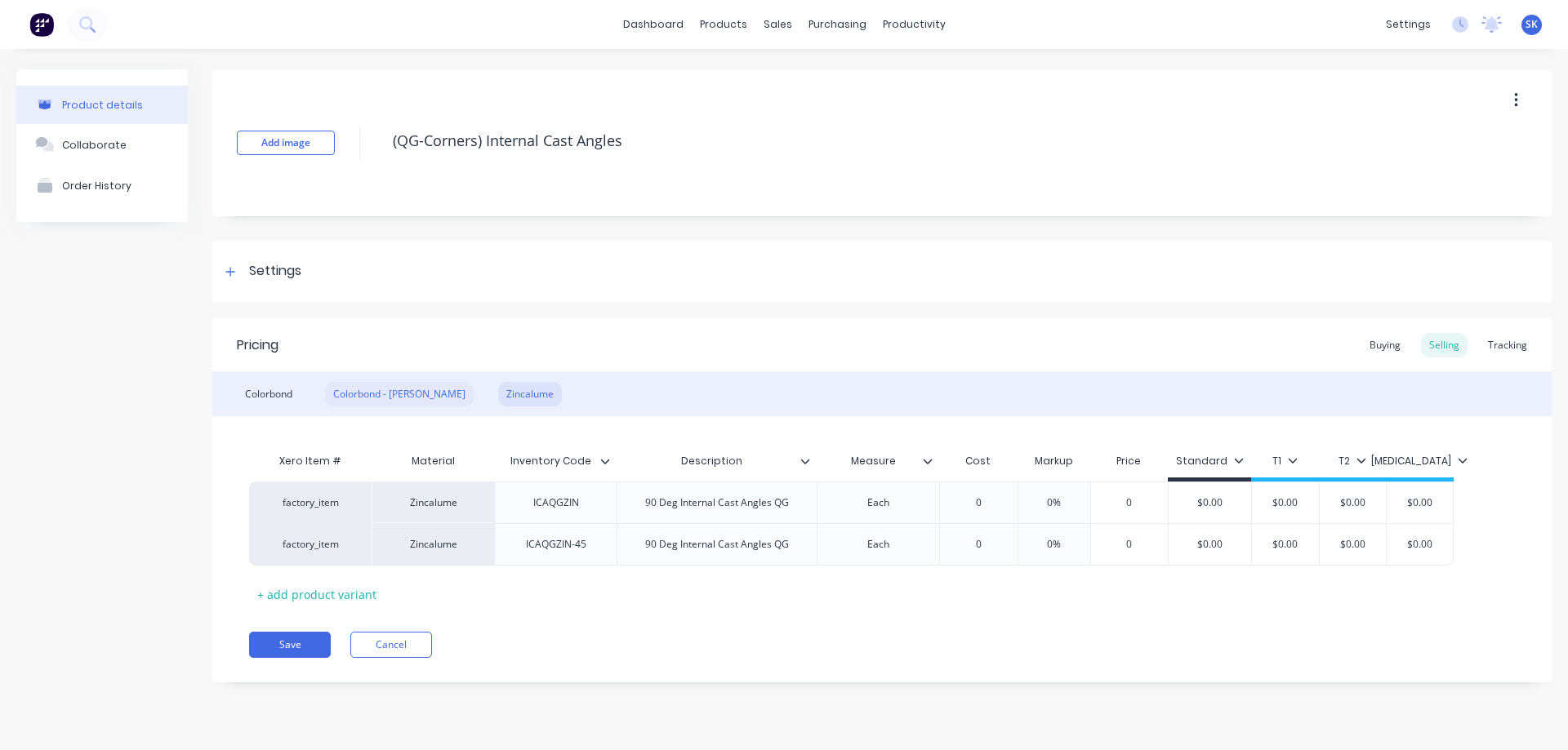
click at [362, 403] on div "Colorbond - Matt" at bounding box center [399, 394] width 149 height 25
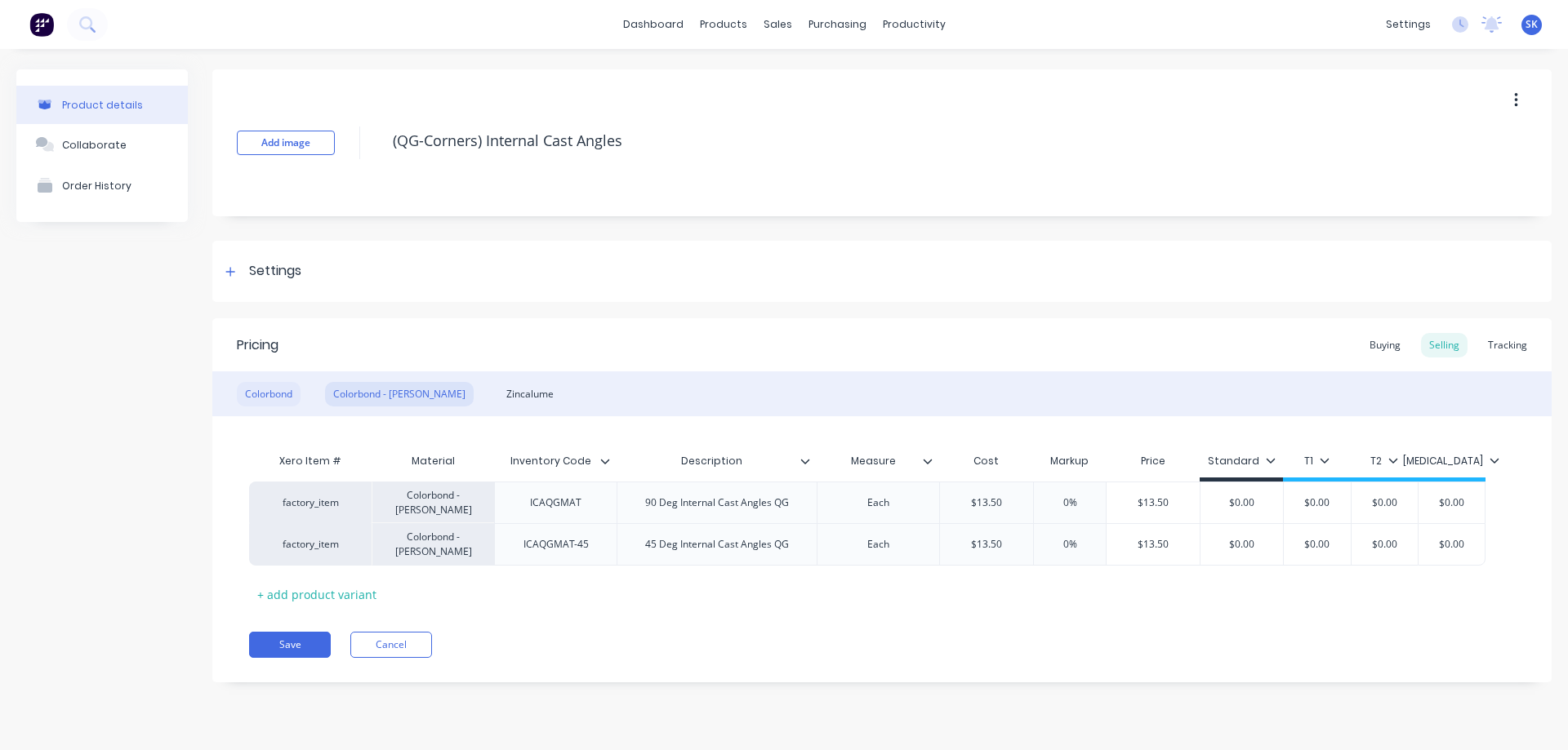
click at [287, 391] on div "Colorbond" at bounding box center [268, 394] width 64 height 25
click at [498, 388] on div "Zincalume" at bounding box center [530, 394] width 64 height 25
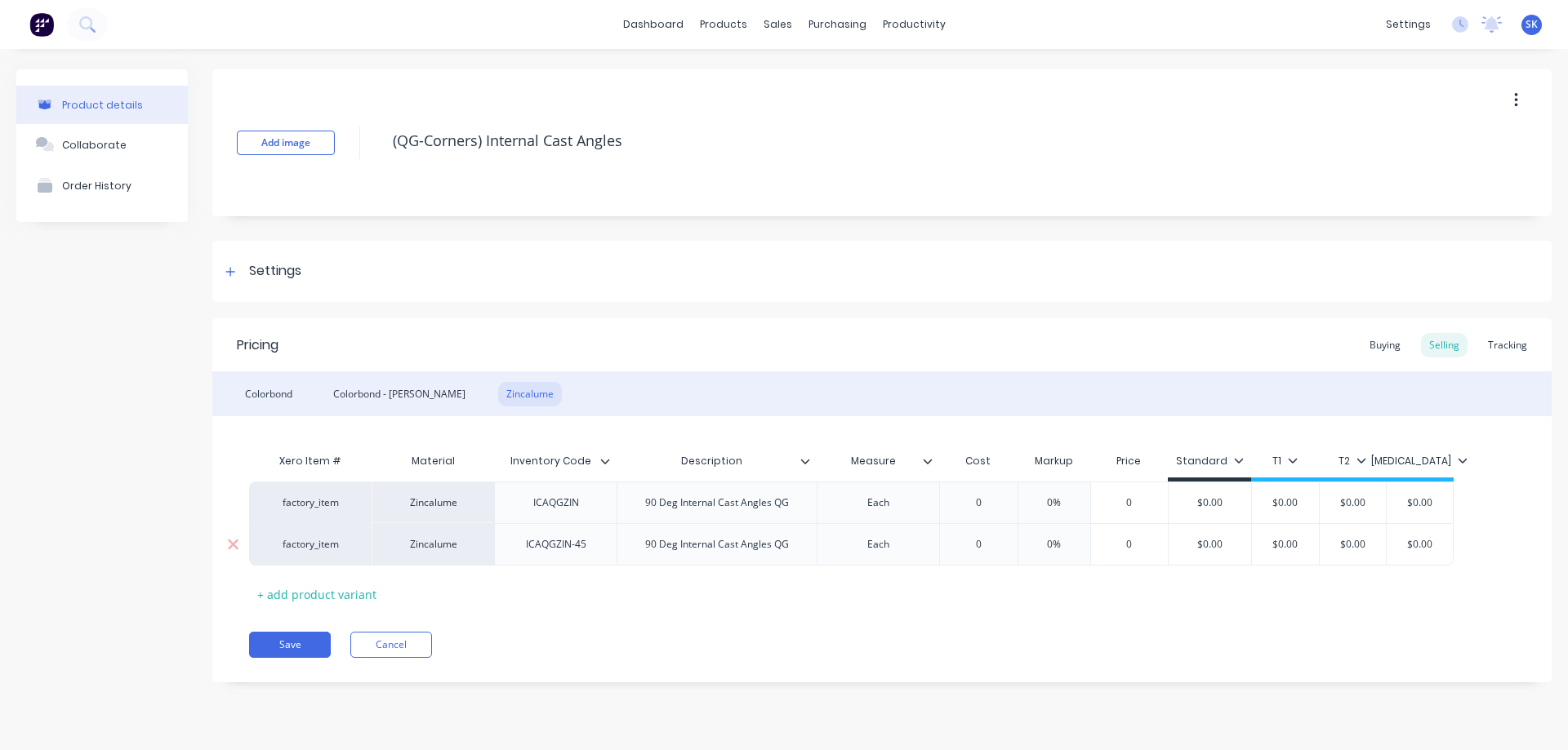
click at [658, 543] on div "90 Deg Internal Cast Angles QG" at bounding box center [717, 544] width 170 height 21
type textarea "x"
click at [686, 625] on div "Pricing Buying Selling Tracking Colorbond Colorbond - Matt Zincalume Xero Item …" at bounding box center [882, 500] width 1340 height 364
type input "0"
click at [980, 505] on input "0" at bounding box center [978, 502] width 81 height 14
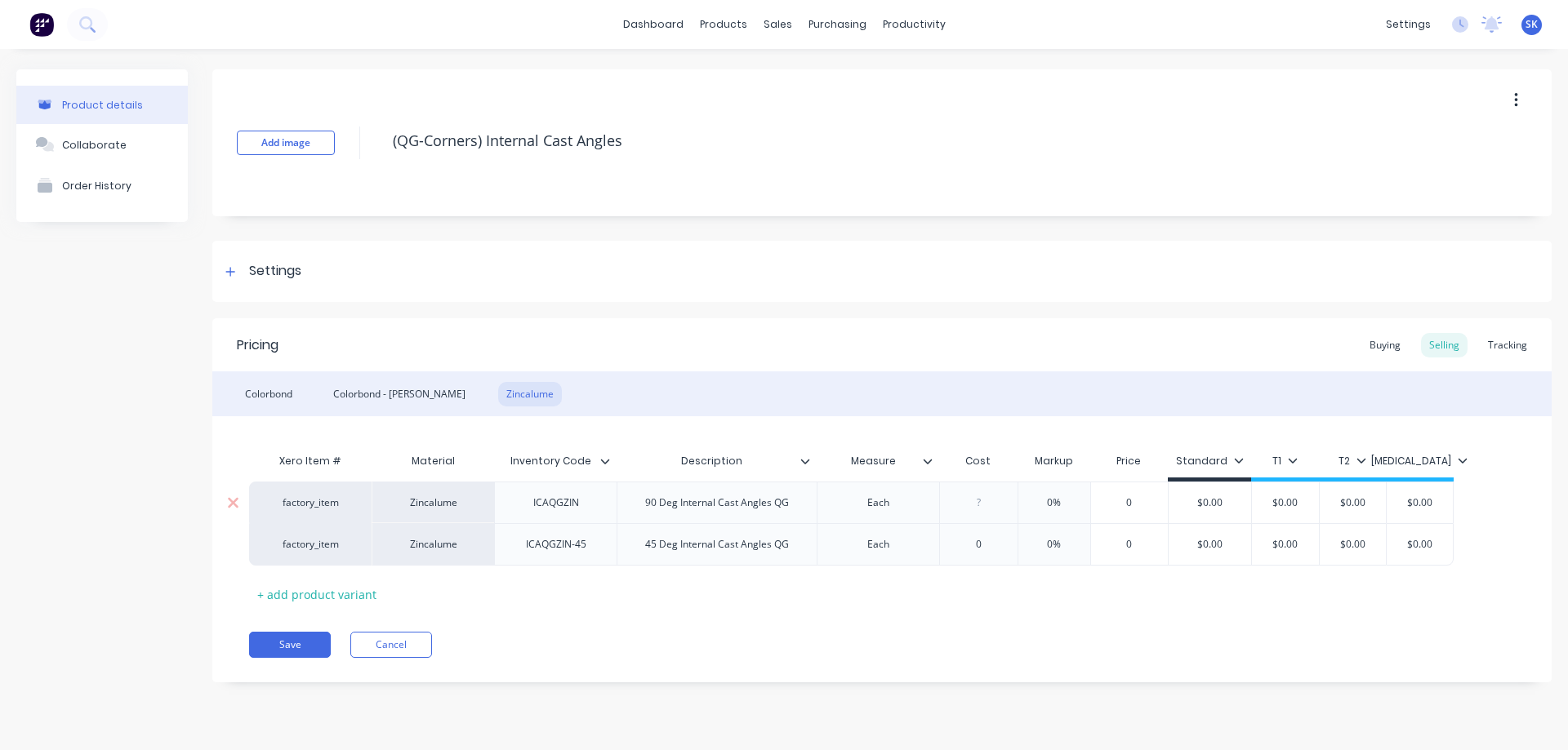
type textarea "x"
type input "1"
type textarea "x"
type input "12.8"
type textarea "x"
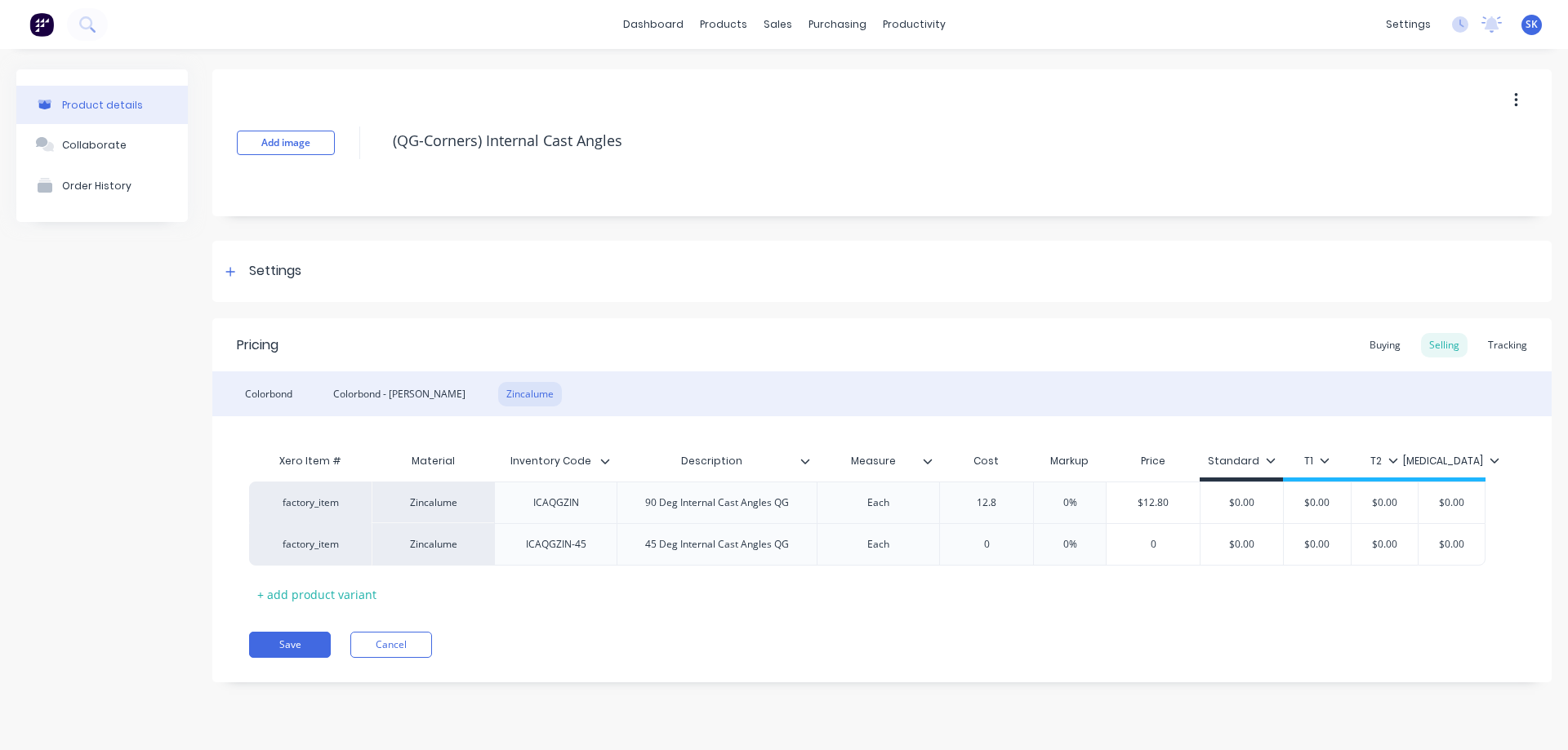
type input "12.8"
click at [1005, 601] on div "Xero Item # Material Inventory Code Description Measure Cost Markup Price Stand…" at bounding box center [881, 525] width 1266 height 162
type input "0"
drag, startPoint x: 1004, startPoint y: 542, endPoint x: 916, endPoint y: 555, distance: 89.0
click at [916, 555] on div "factory_item Zincalume ICAQGZIN-45 45 Deg Internal Cast Angles QG Each 0 0 0% 0…" at bounding box center [867, 545] width 1237 height 42
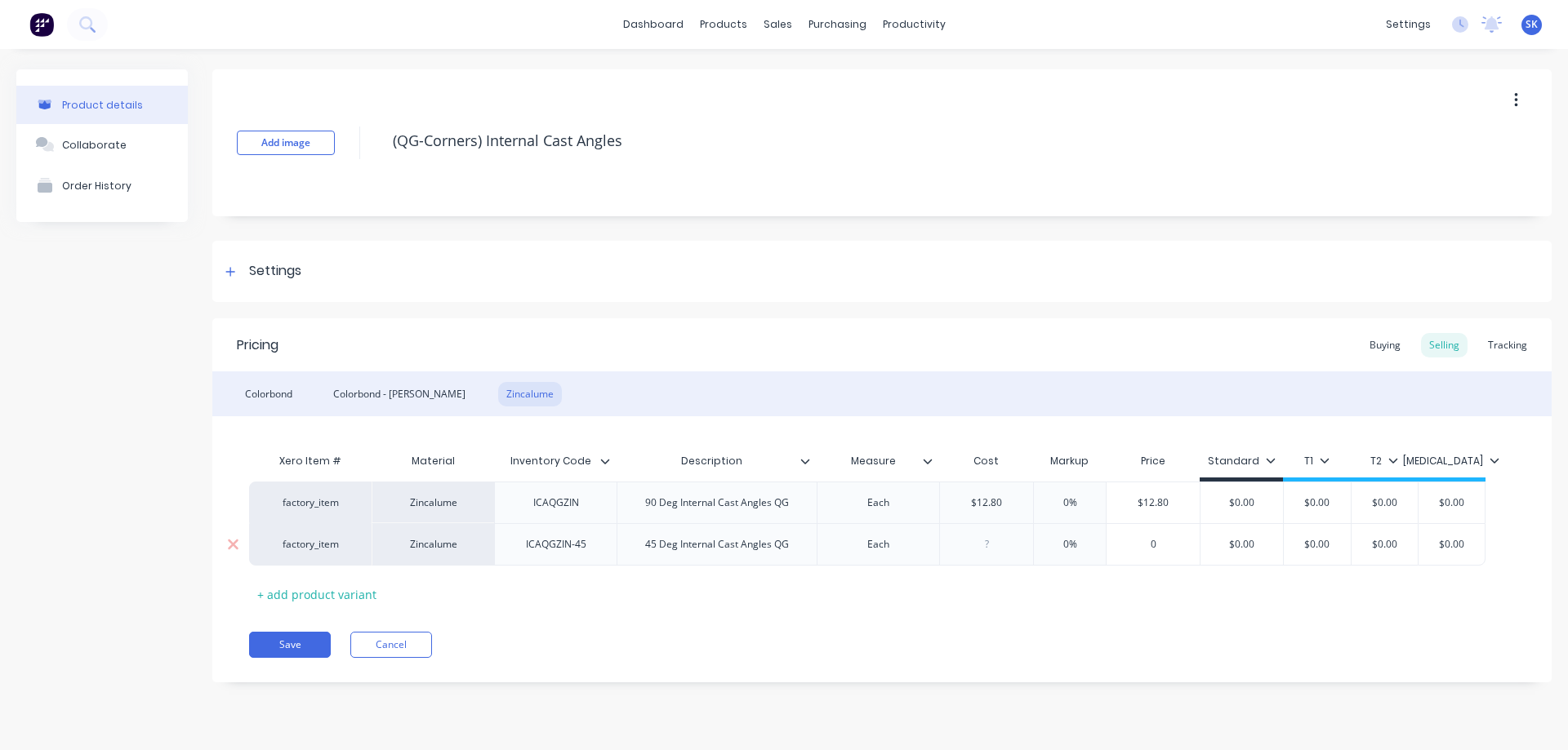
type textarea "x"
type input "1"
type textarea "x"
type input "12."
type textarea "x"
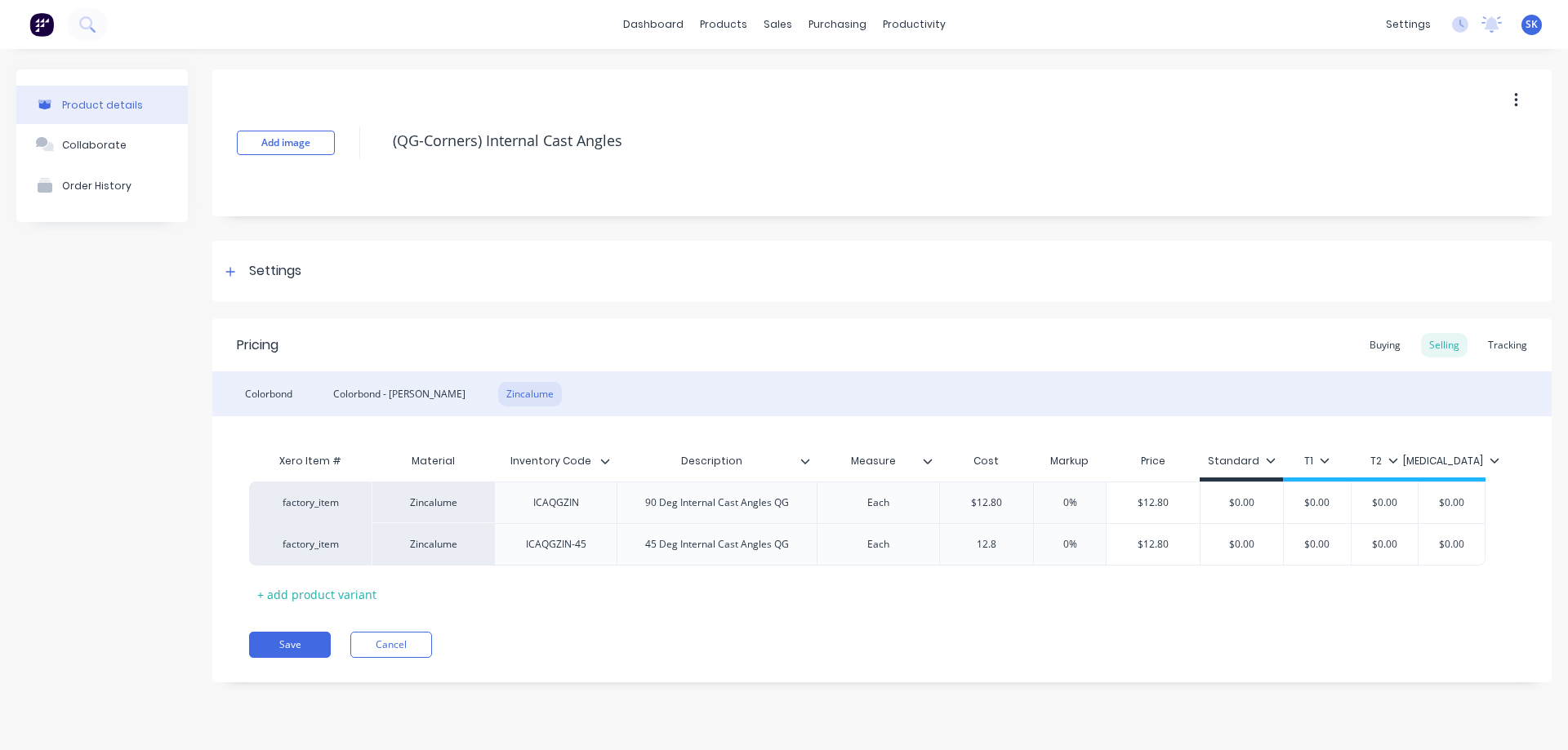
type input "12.8"
click at [903, 615] on div "Pricing Buying Selling Tracking Colorbond Colorbond - Matt Zincalume Xero Item …" at bounding box center [882, 500] width 1340 height 364
click at [291, 646] on button "Save" at bounding box center [289, 645] width 81 height 26
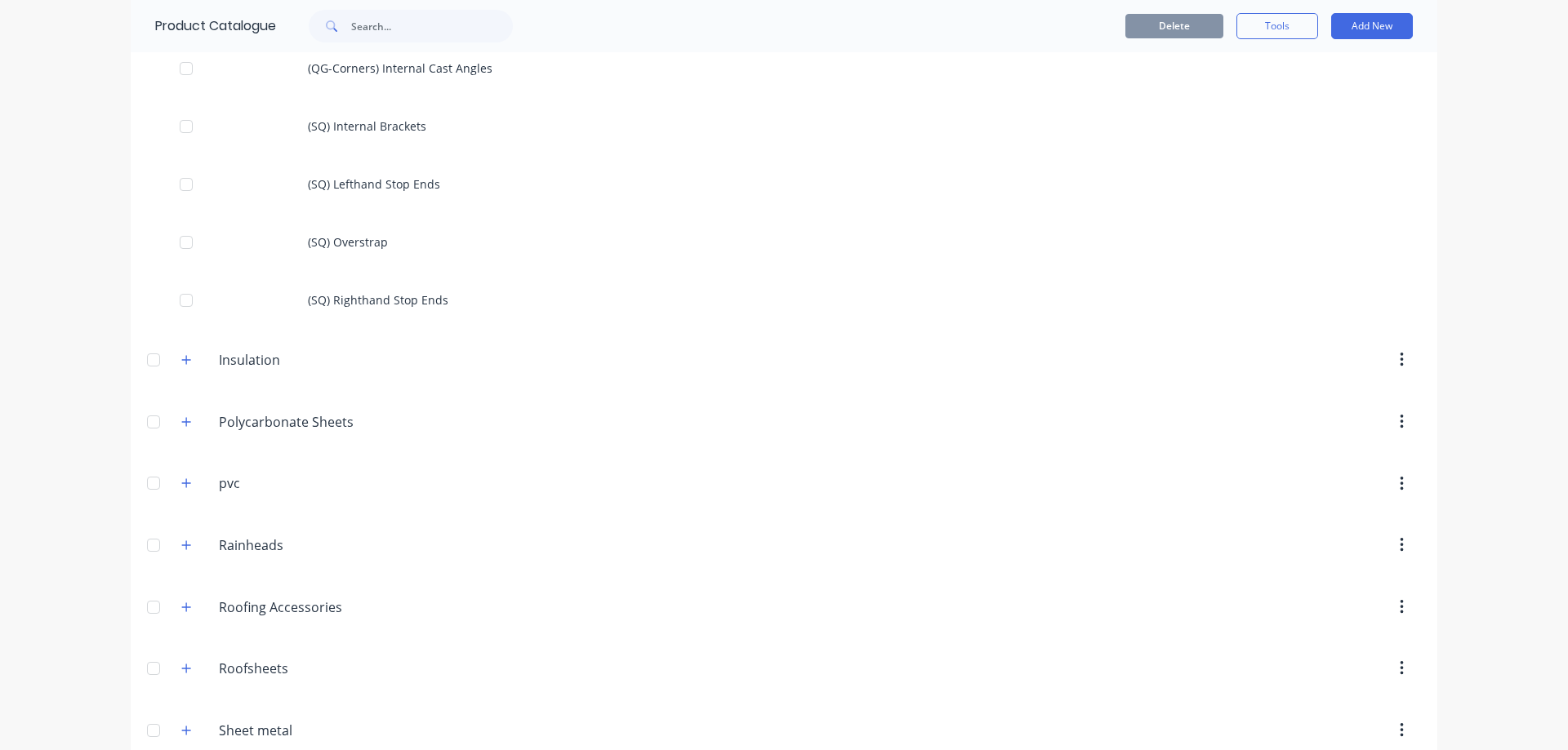
scroll to position [1306, 0]
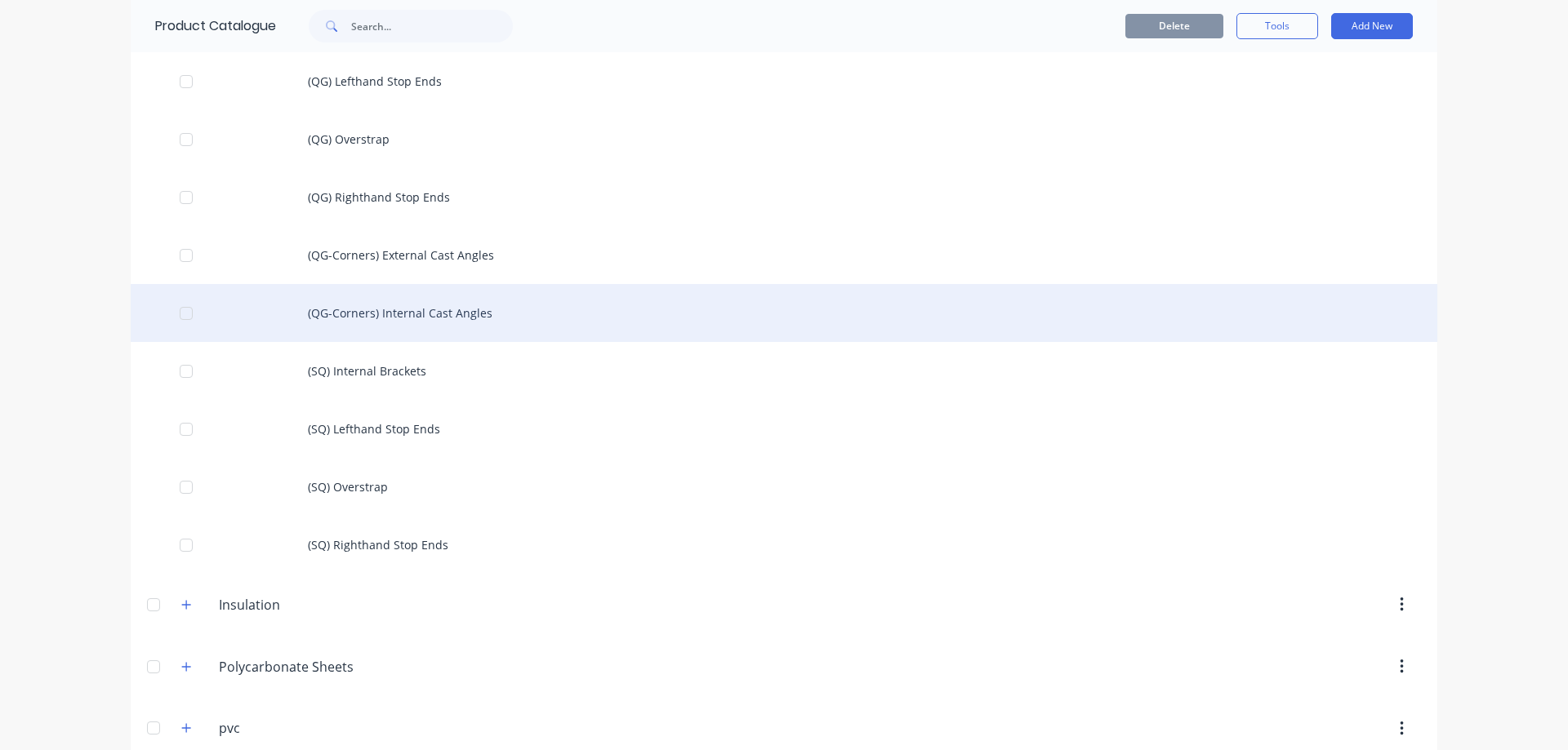
click at [421, 322] on div "(QG-Corners) Internal Cast Angles" at bounding box center [784, 313] width 1307 height 58
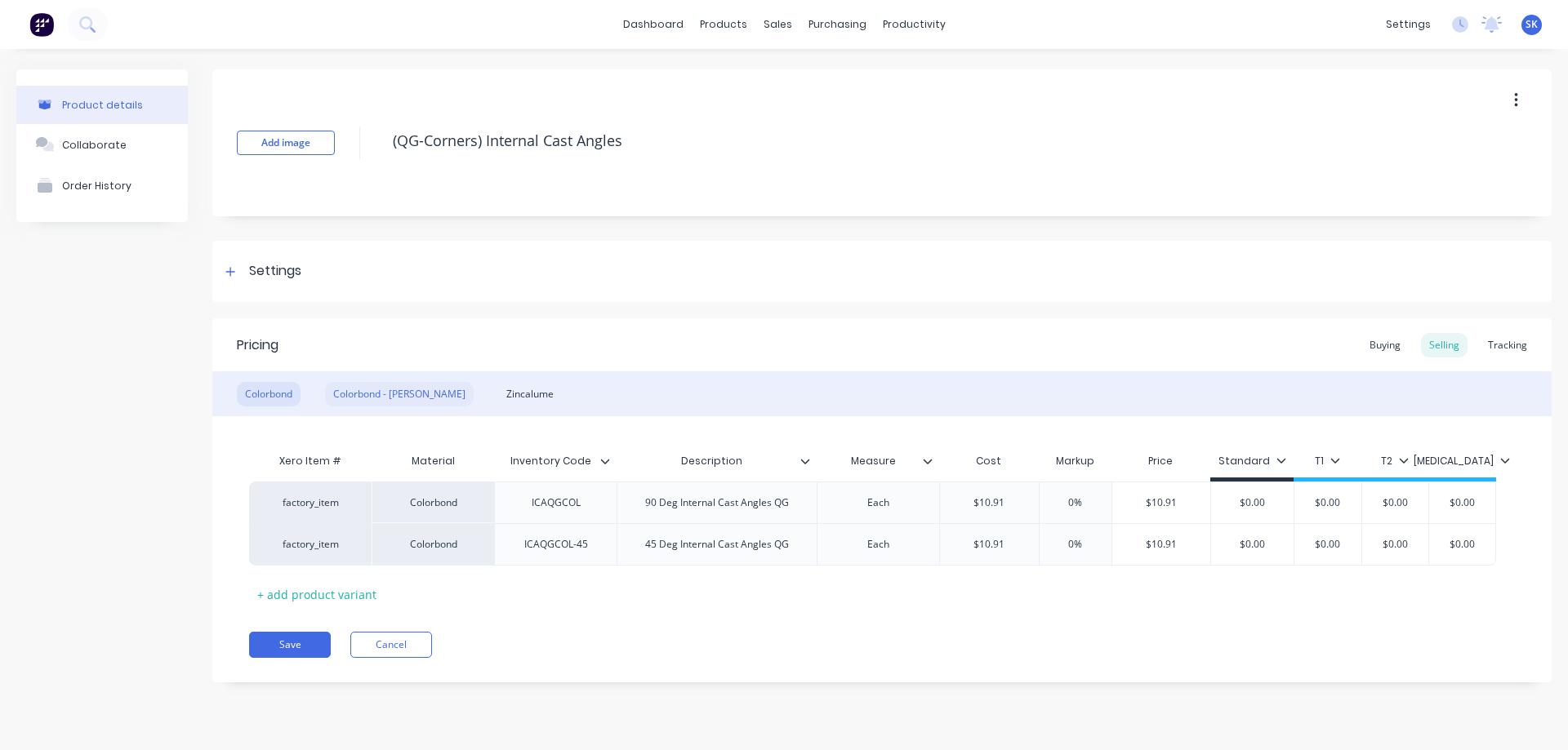
click at [376, 387] on div "Colorbond - Matt" at bounding box center [399, 394] width 149 height 25
click at [498, 382] on div "Zincalume" at bounding box center [530, 394] width 64 height 25
drag, startPoint x: 464, startPoint y: 382, endPoint x: 454, endPoint y: 388, distance: 11.7
drag, startPoint x: 454, startPoint y: 388, endPoint x: 440, endPoint y: 327, distance: 62.6
click at [440, 327] on div "Pricing Buying Selling Tracking" at bounding box center [882, 344] width 1340 height 53
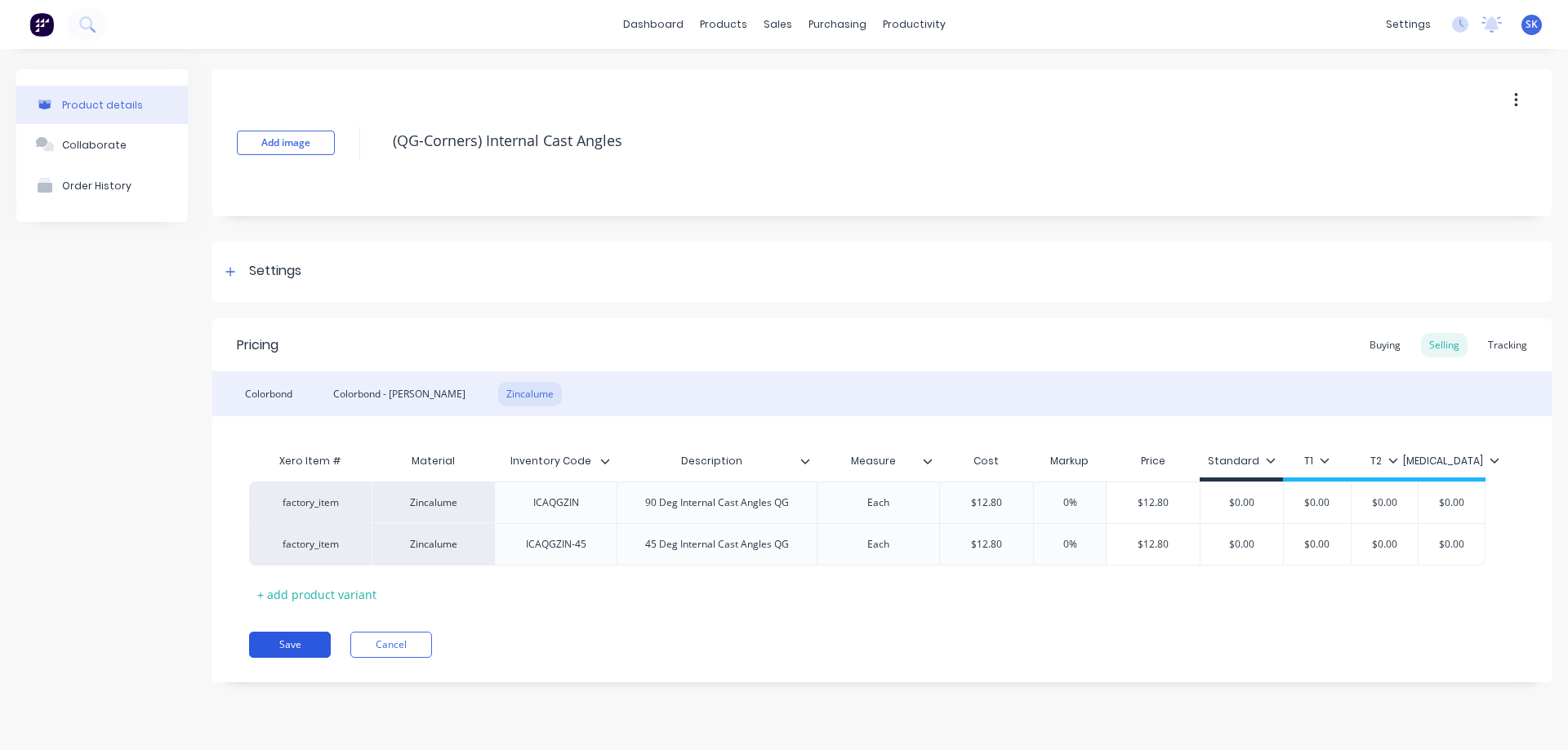
click at [310, 641] on button "Save" at bounding box center [289, 645] width 81 height 26
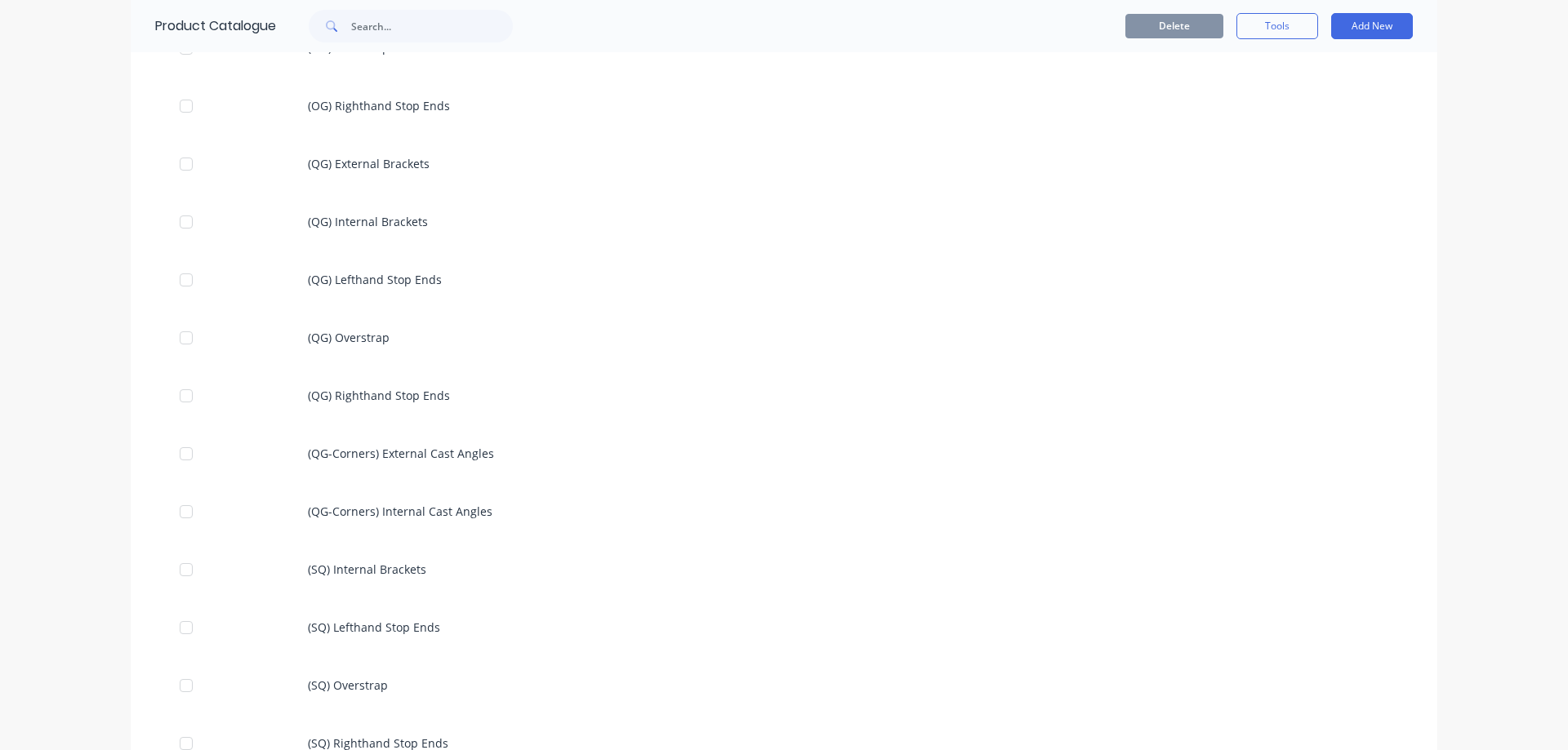
scroll to position [1224, 0]
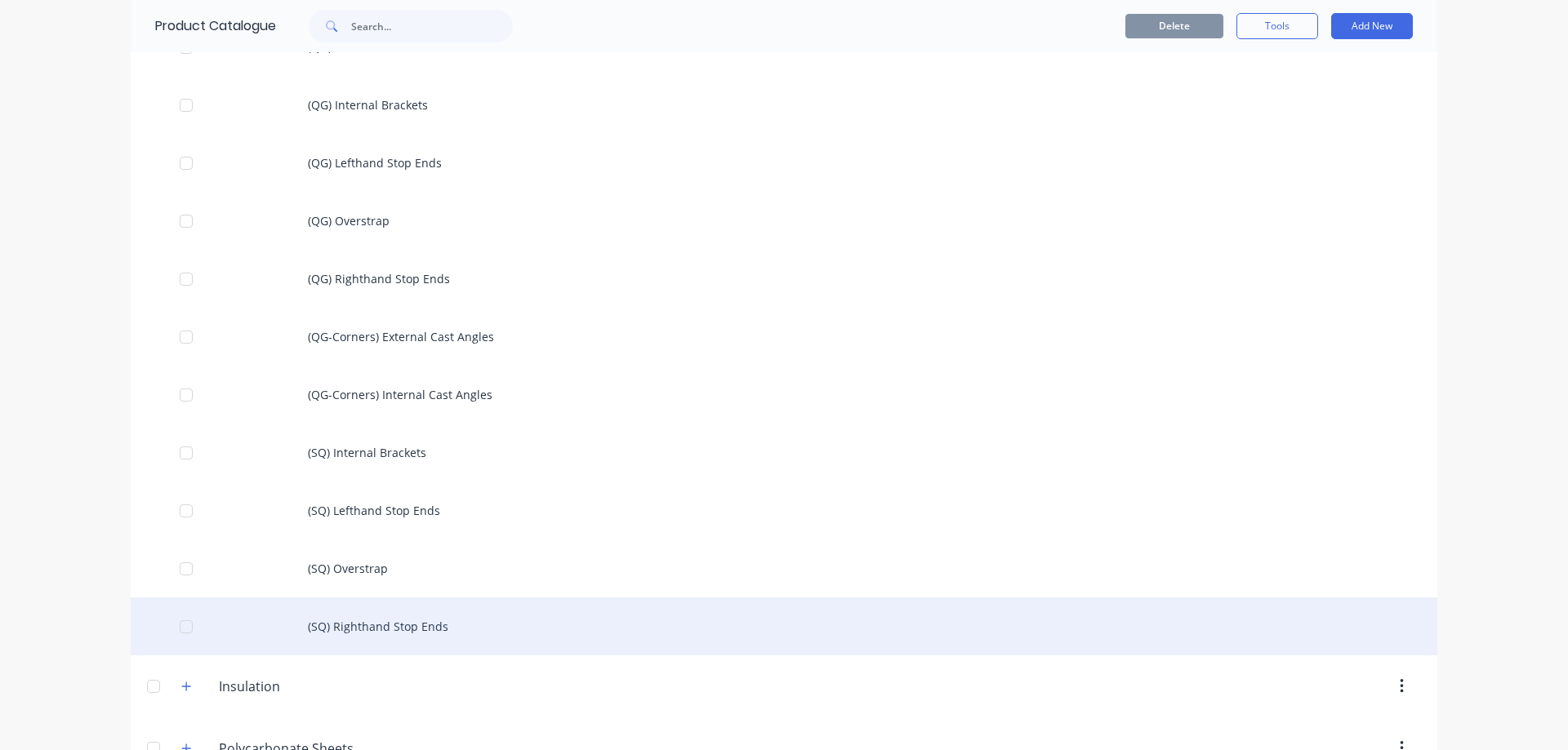
click at [360, 620] on div "(SQ) Righthand Stop Ends" at bounding box center [784, 626] width 1307 height 58
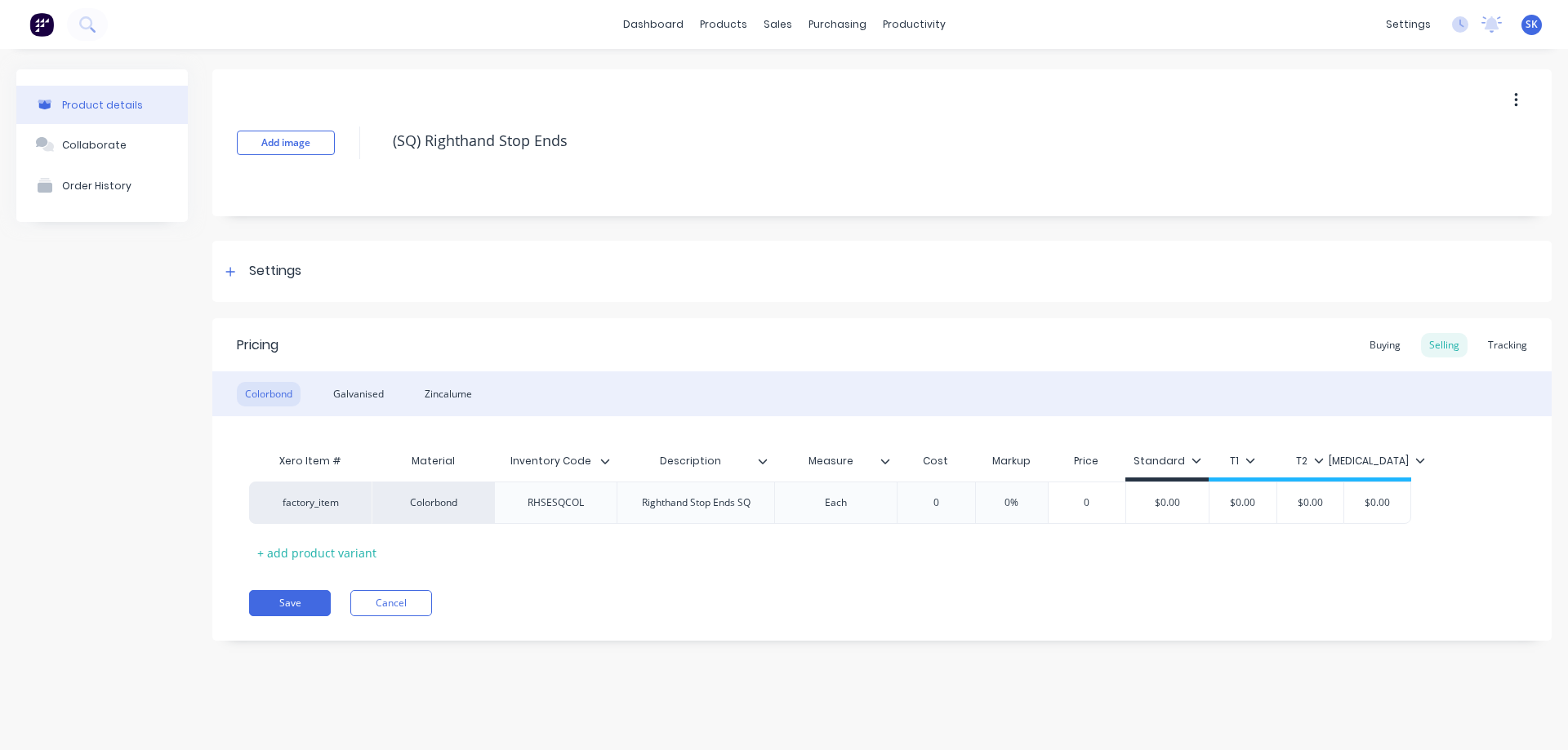
type textarea "x"
click at [966, 510] on div "0" at bounding box center [936, 503] width 81 height 41
type input "0"
type textarea "x"
type input "5.0"
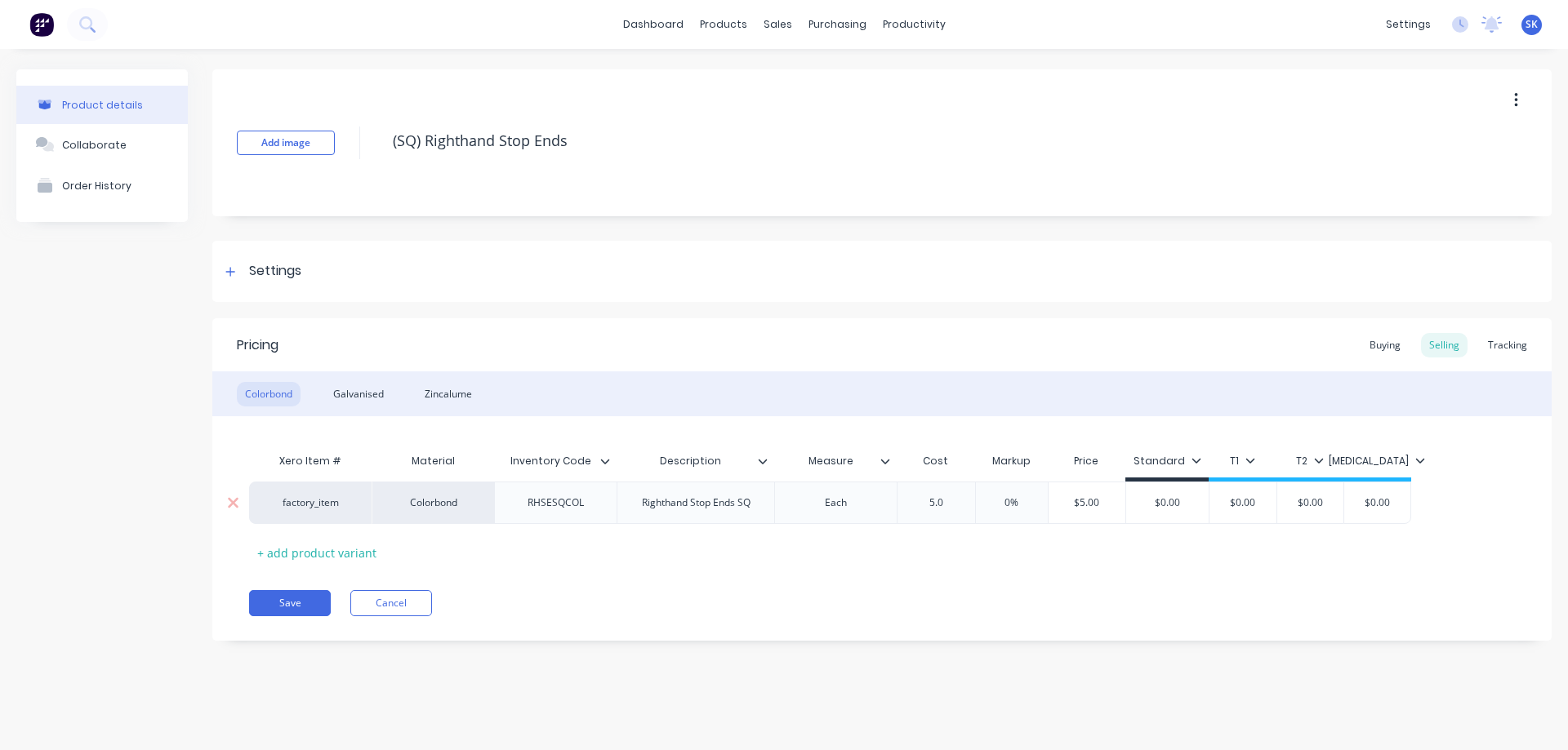
type textarea "x"
click at [924, 565] on div "Xero Item # Material Inventory Code Description Measure Cost Markup Price Stand…" at bounding box center [881, 505] width 1266 height 120
click at [345, 400] on div "Galvanised" at bounding box center [358, 394] width 67 height 25
type input "0"
click at [945, 507] on input "0" at bounding box center [936, 502] width 81 height 14
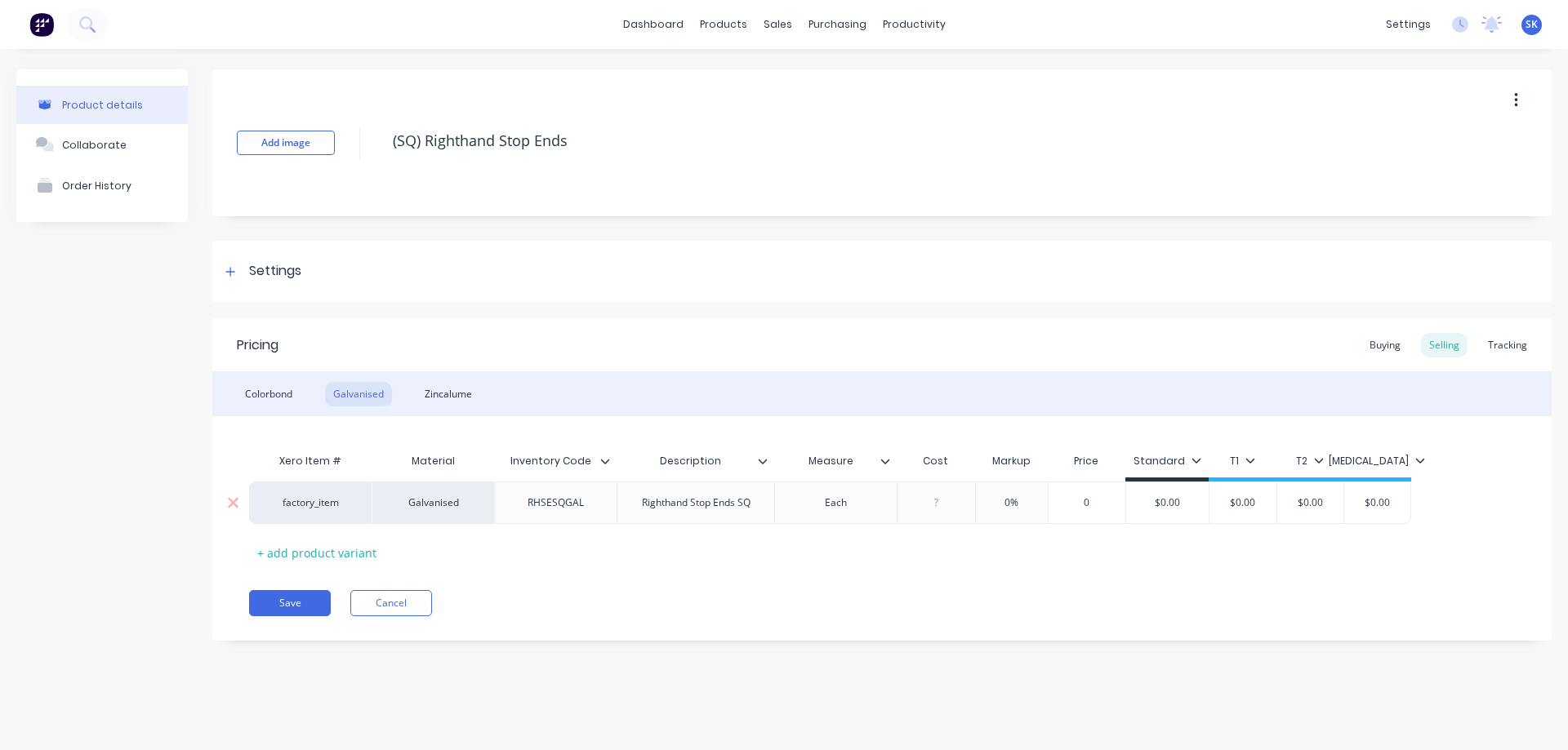
type textarea "x"
type input "5."
type textarea "x"
click at [938, 549] on div "Xero Item # Material Inventory Code Description Measure Cost Markup Price Stand…" at bounding box center [881, 505] width 1266 height 120
click at [253, 403] on div "Colorbond" at bounding box center [268, 394] width 64 height 25
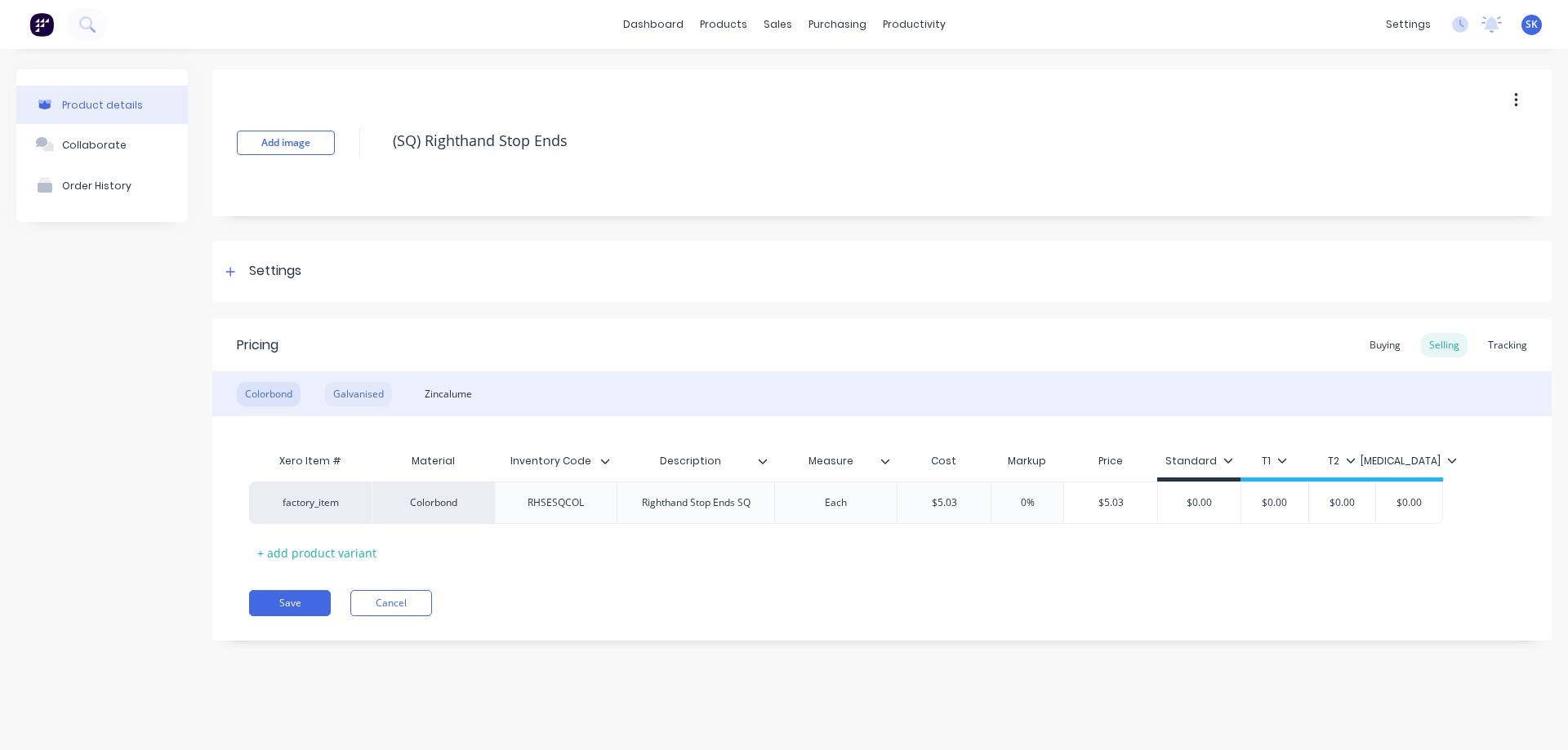
click at [379, 398] on div "Galvanised" at bounding box center [358, 394] width 67 height 25
click at [462, 396] on div "Zincalume" at bounding box center [448, 394] width 64 height 25
click at [958, 514] on div "0" at bounding box center [936, 503] width 81 height 41
type input "0"
type textarea "x"
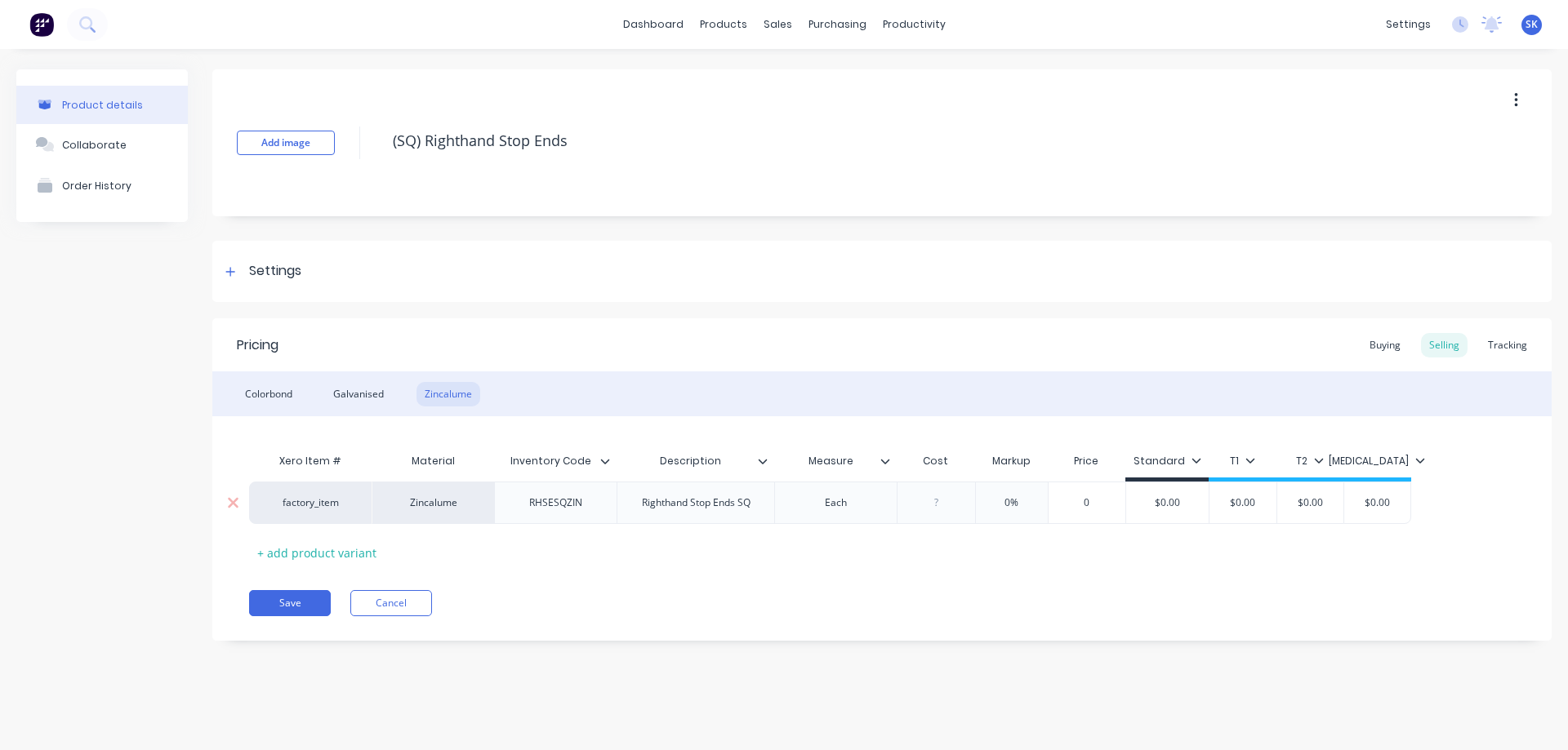
type input "1"
type textarea "x"
type input "10."
type textarea "x"
type input "10.20"
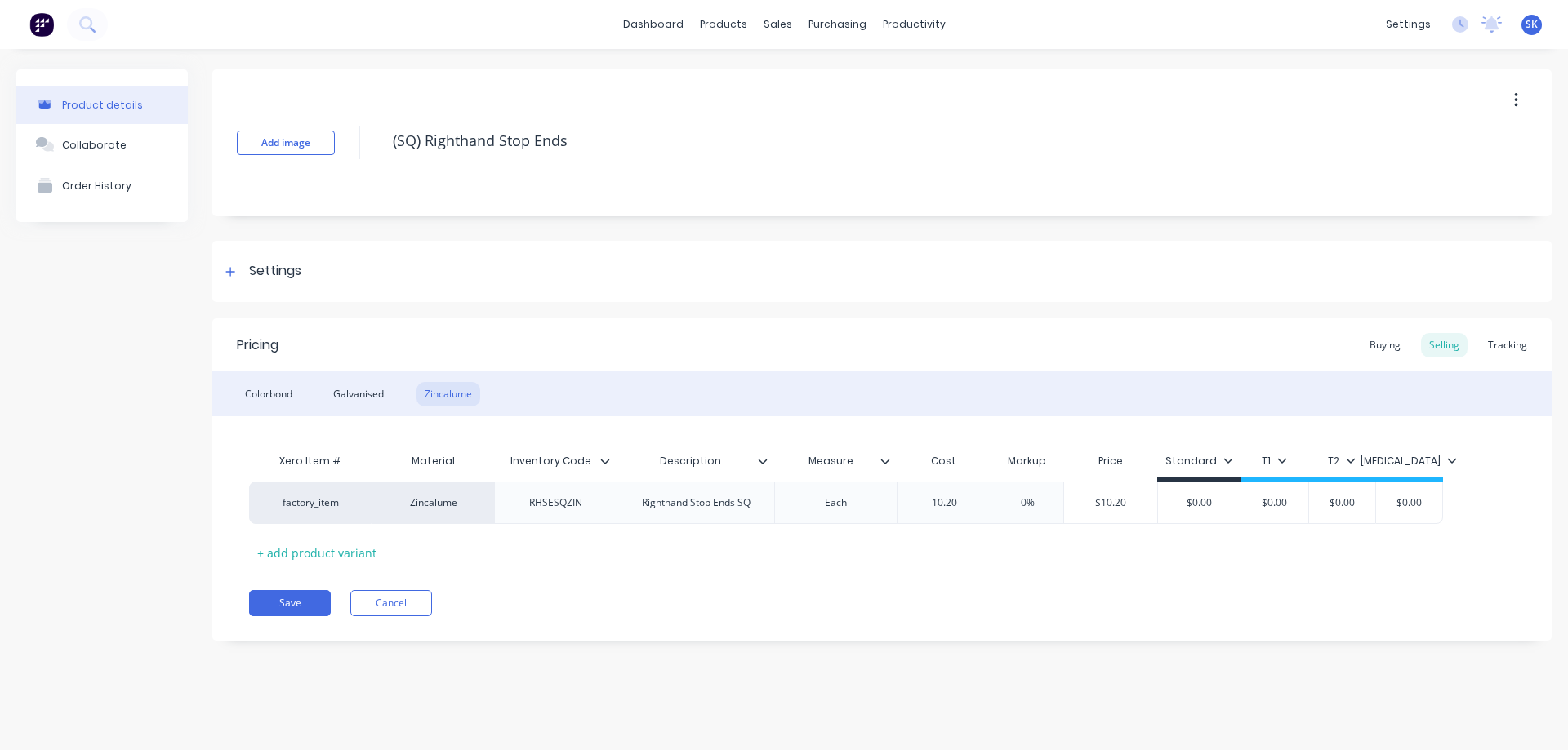
click at [942, 564] on div "Xero Item # Material Inventory Code Description Measure Cost Markup Price Stand…" at bounding box center [881, 505] width 1266 height 120
click at [312, 605] on button "Save" at bounding box center [289, 603] width 81 height 26
type textarea "x"
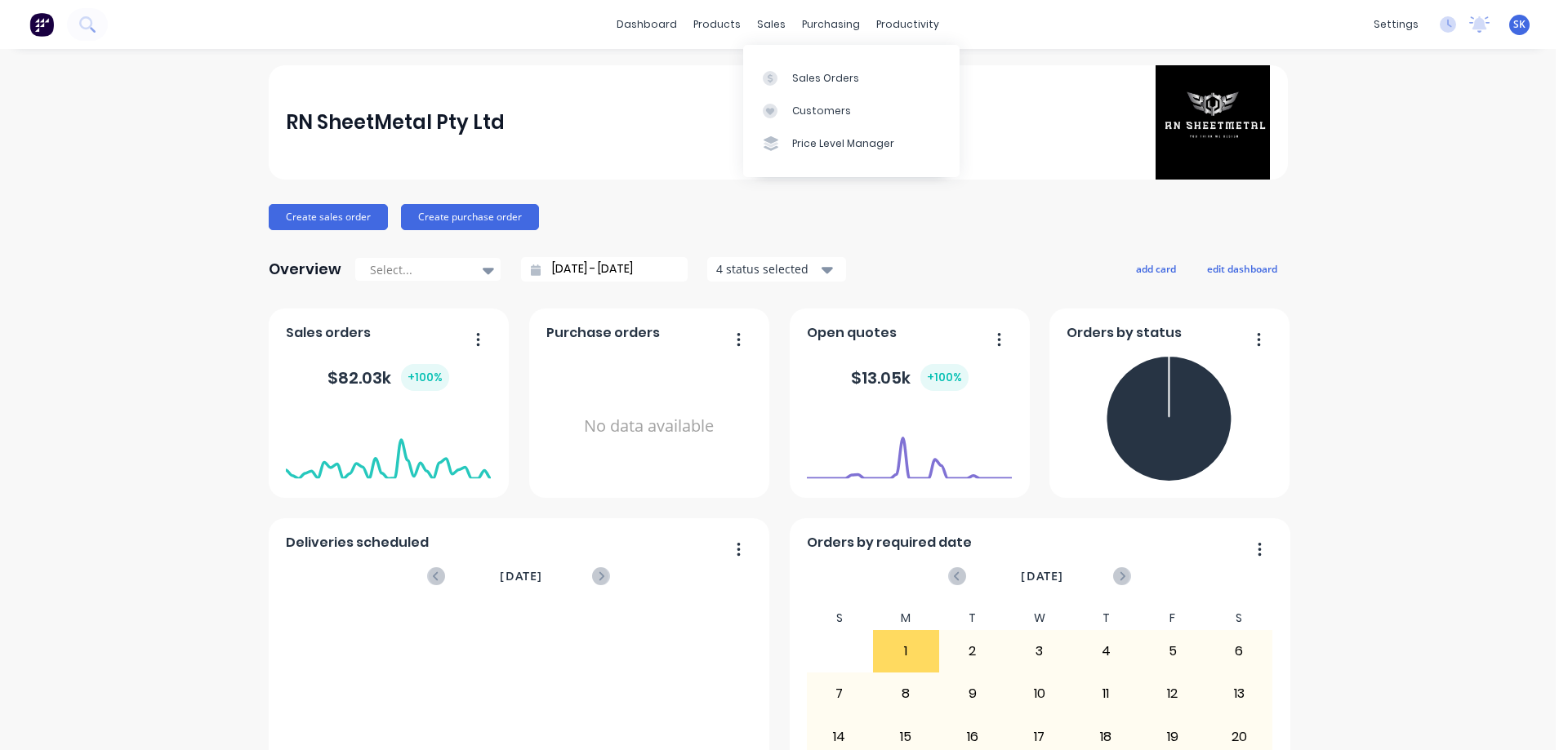
drag, startPoint x: 761, startPoint y: 23, endPoint x: 807, endPoint y: 56, distance: 56.6
click at [761, 23] on div "sales" at bounding box center [771, 24] width 45 height 25
click at [824, 61] on link "Sales Orders" at bounding box center [851, 77] width 216 height 32
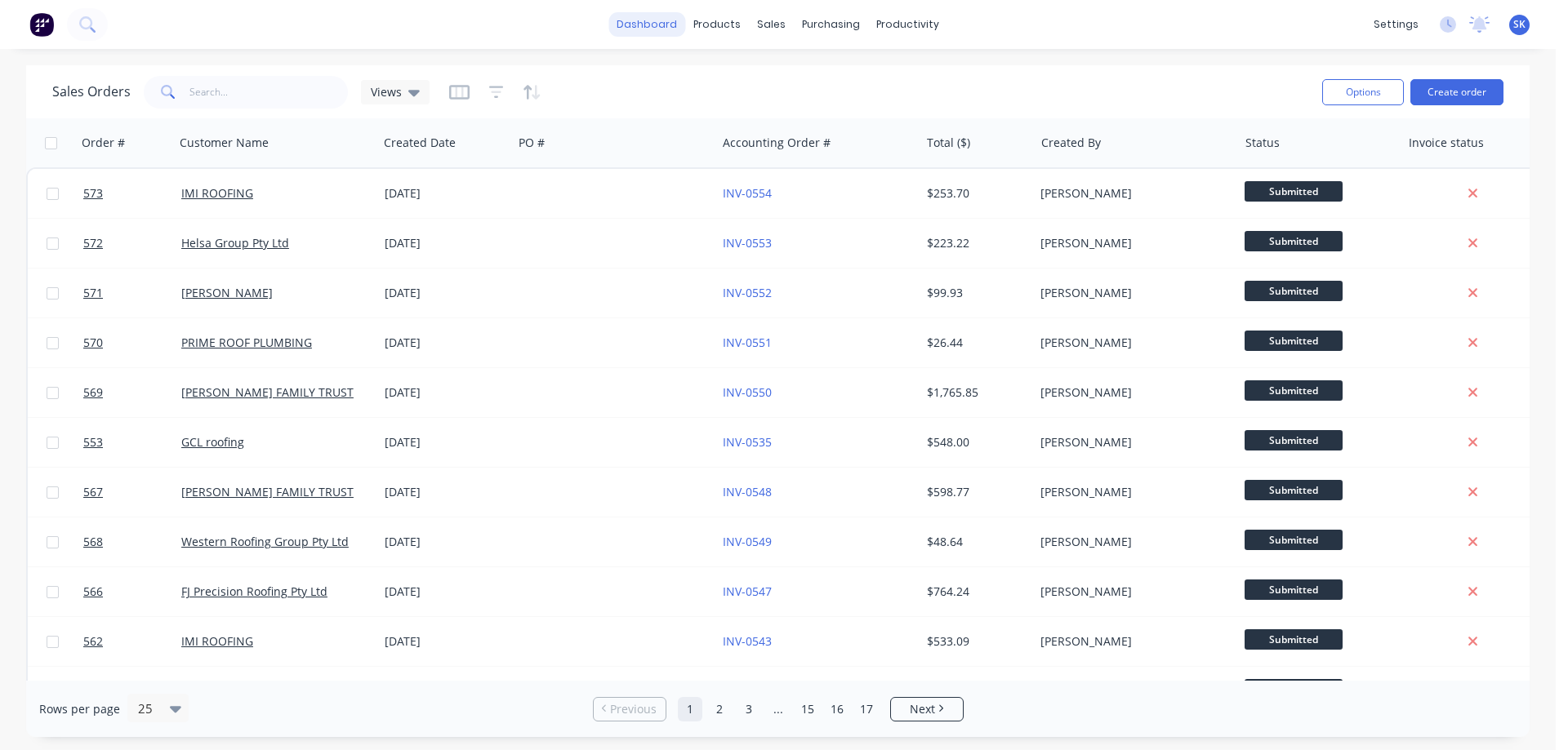
click at [685, 32] on link "dashboard" at bounding box center [647, 24] width 76 height 25
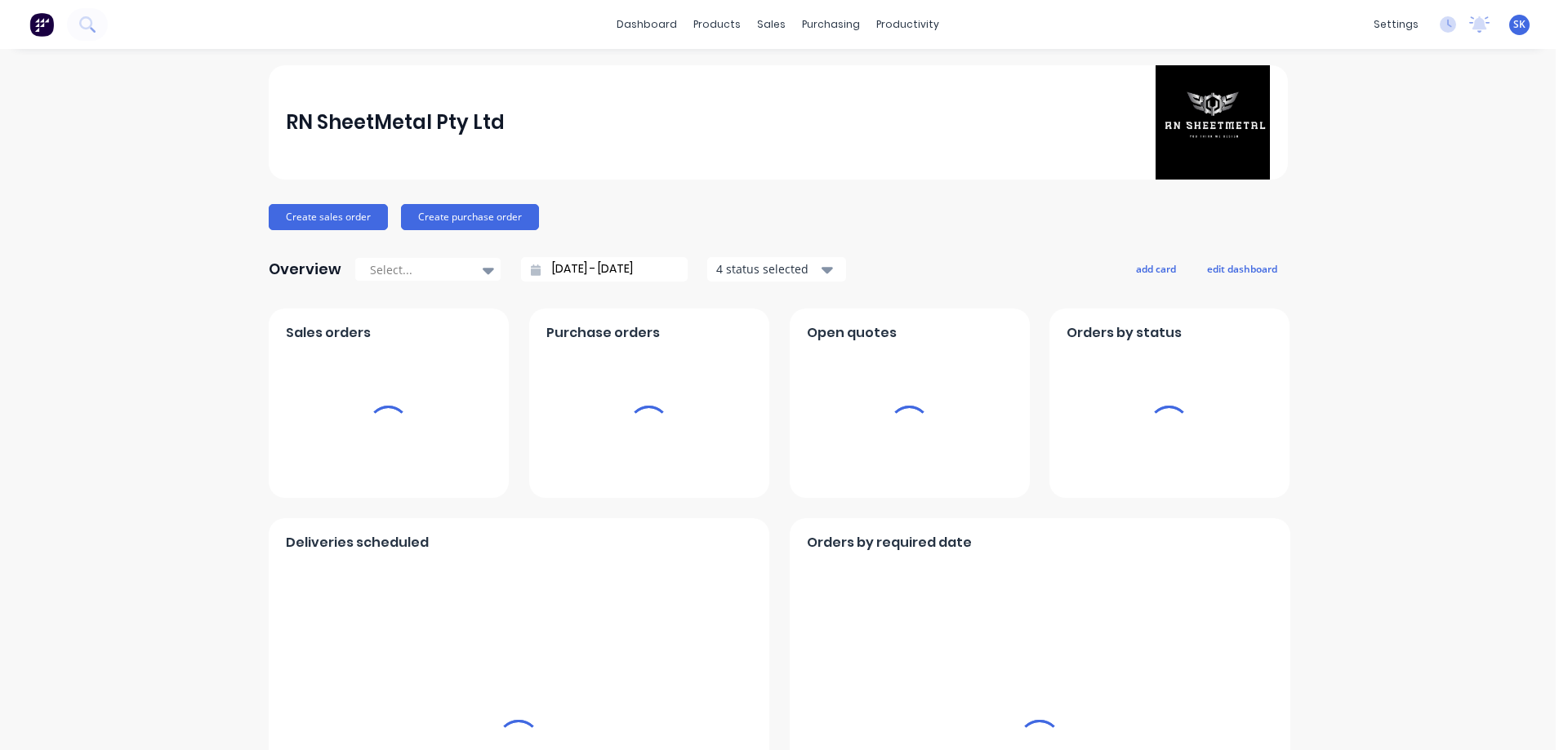
click at [621, 266] on input "[DATE] - [DATE]" at bounding box center [610, 269] width 140 height 25
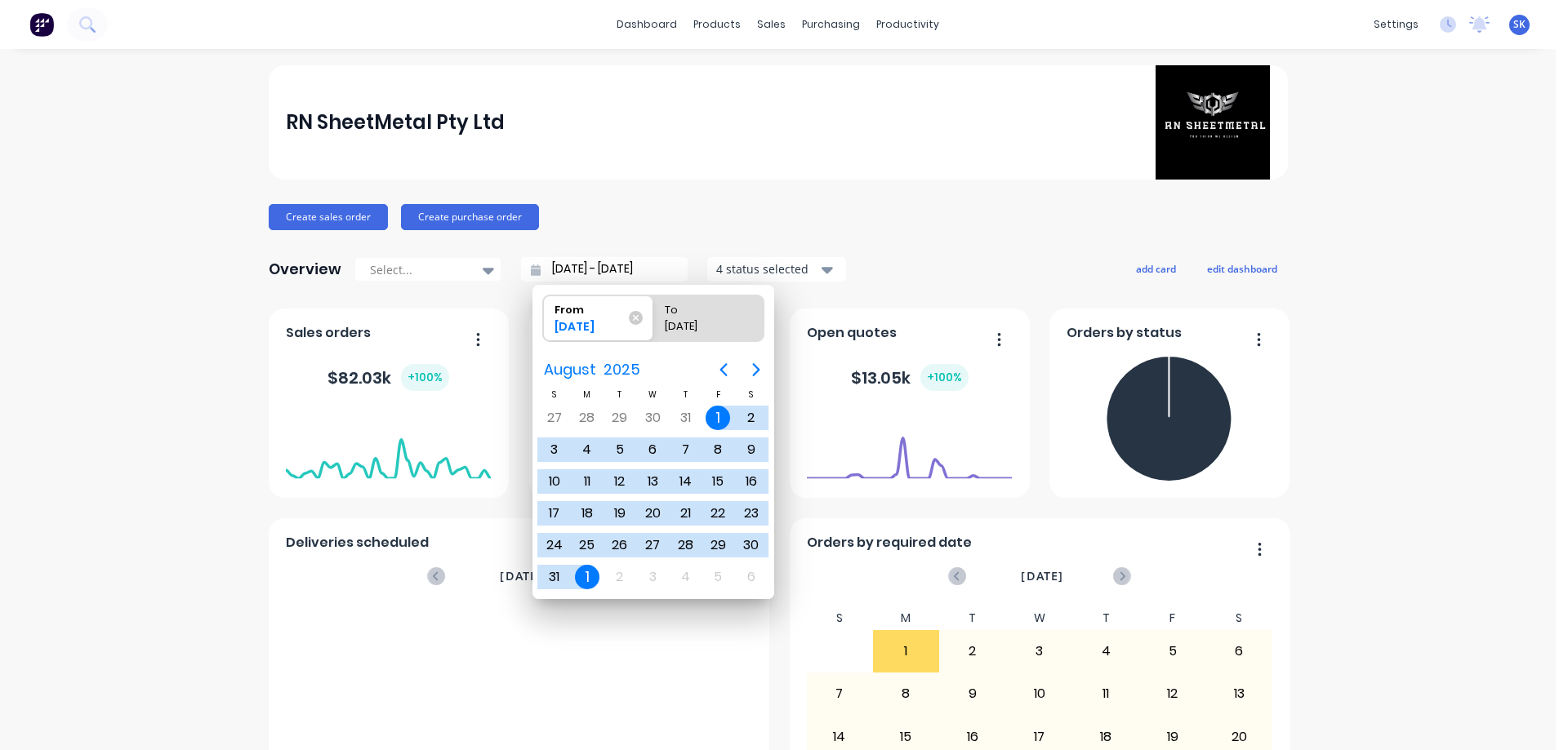
click at [570, 266] on input "[DATE] - [DATE]" at bounding box center [610, 269] width 140 height 25
click at [757, 365] on icon "Next page" at bounding box center [756, 369] width 20 height 20
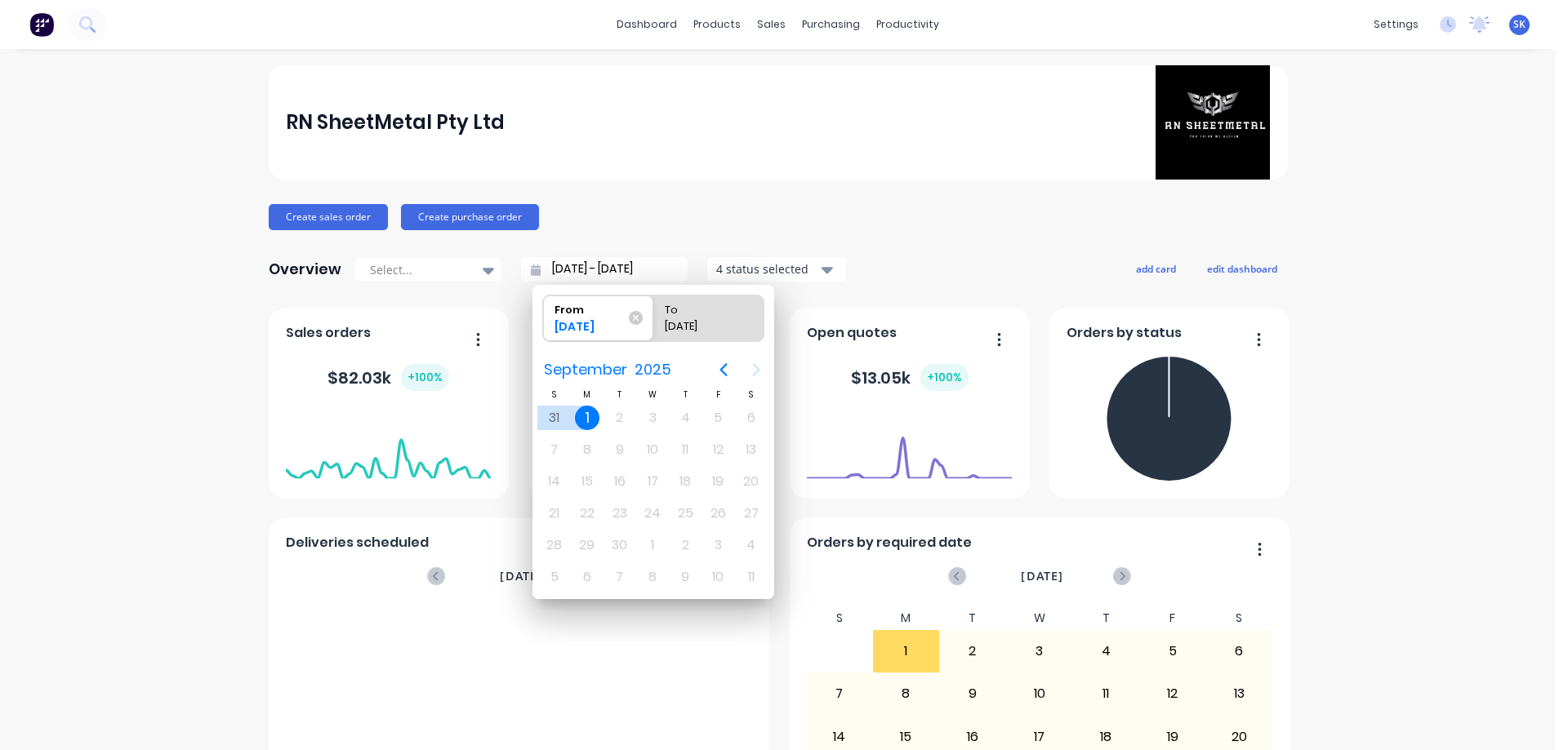
click at [587, 417] on div "1" at bounding box center [587, 417] width 25 height 25
type input "[DATE] - [DATE]"
radio input "false"
radio input "true"
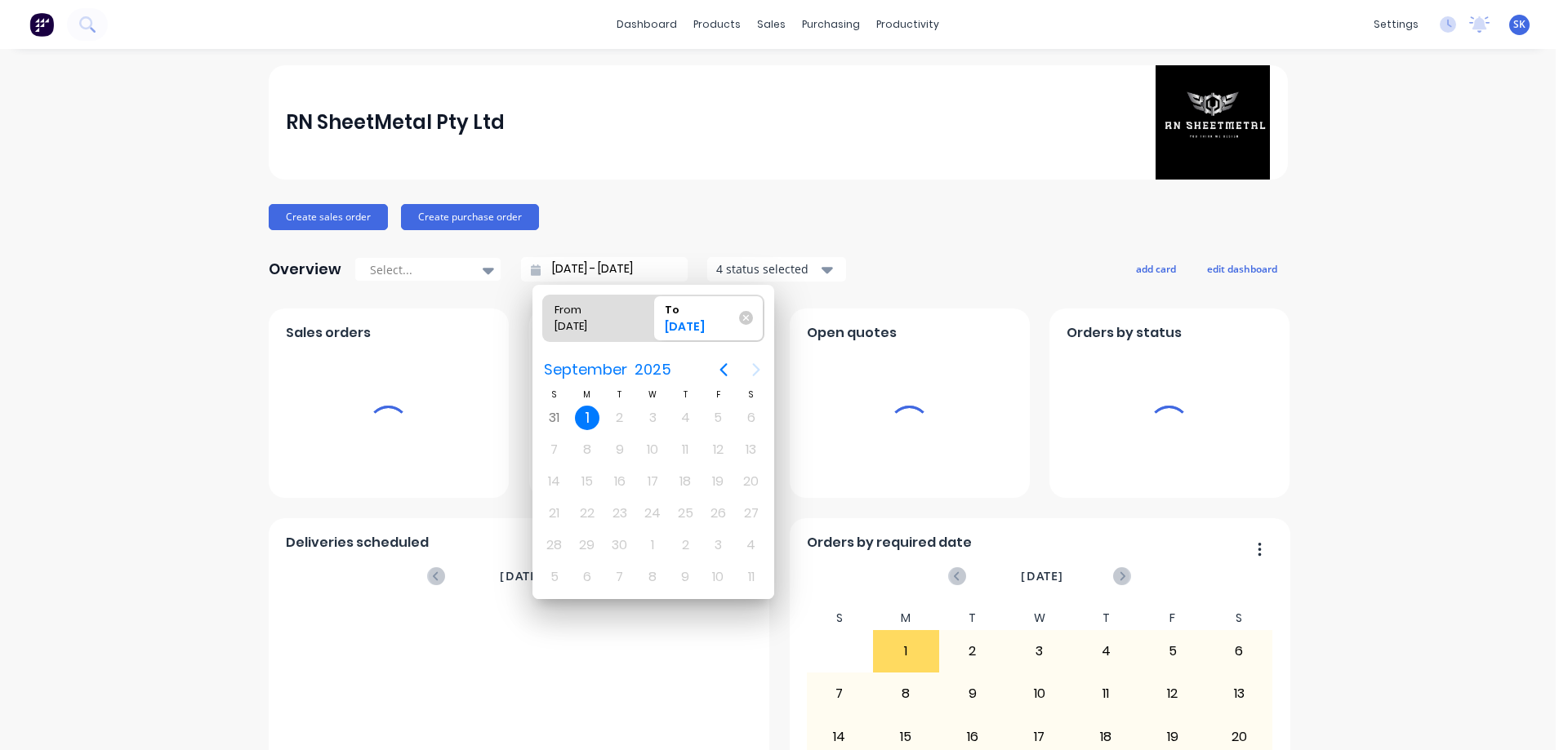
click at [587, 417] on div "1" at bounding box center [587, 417] width 25 height 25
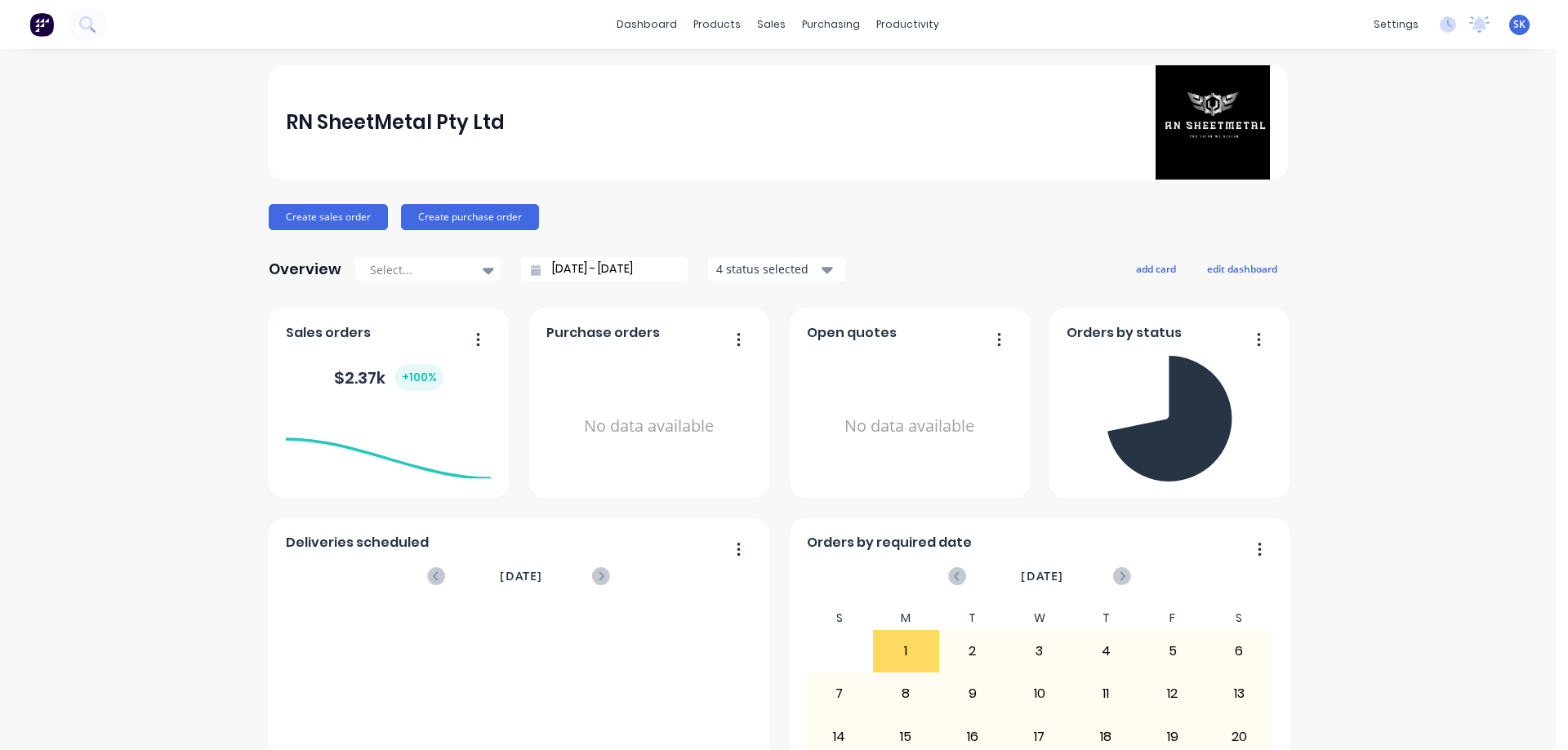
click at [760, 269] on div "4 status selected" at bounding box center [767, 269] width 103 height 17
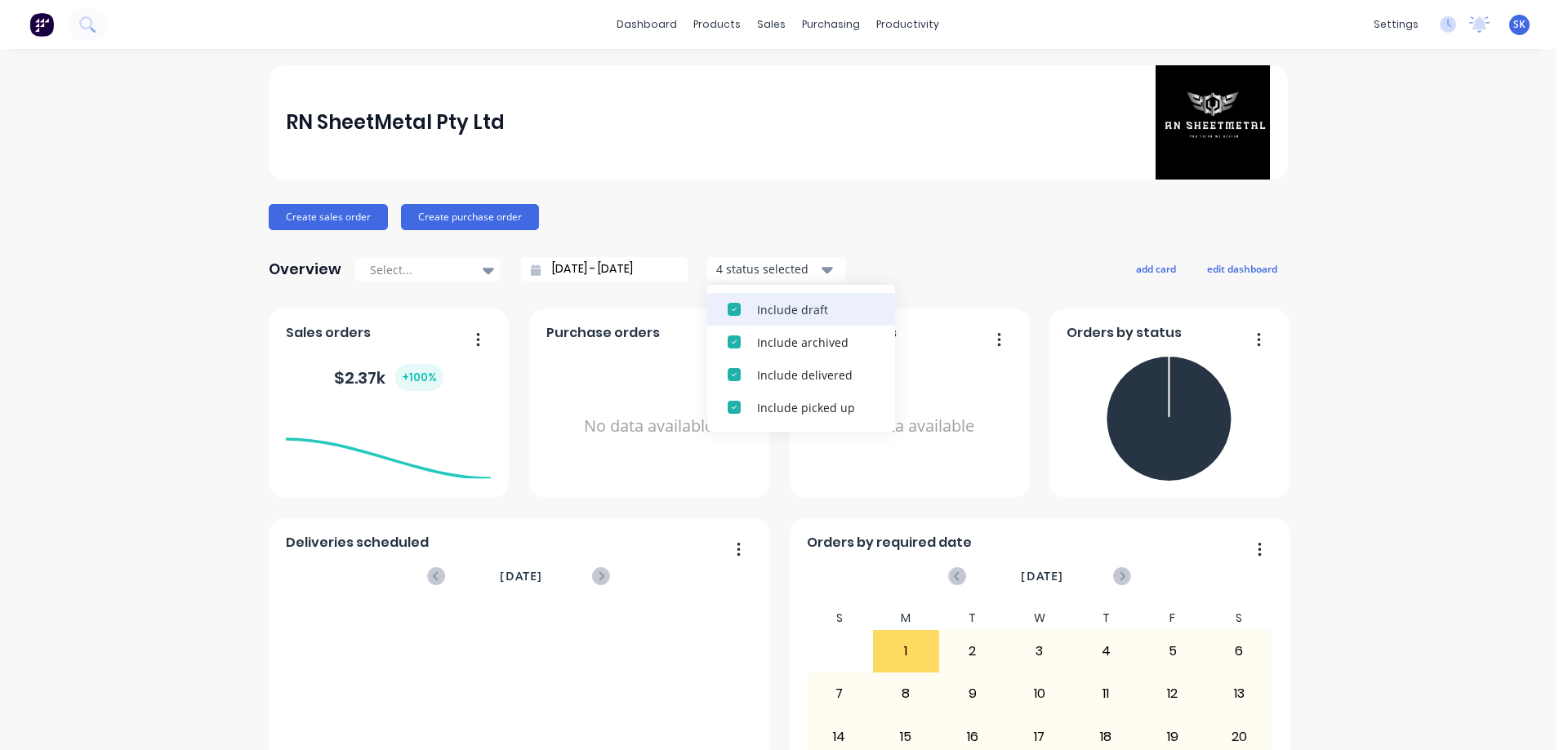
click at [759, 305] on div "Include draft" at bounding box center [816, 310] width 118 height 17
click at [759, 305] on div "Include archived" at bounding box center [816, 310] width 118 height 17
click at [947, 250] on div "RN SheetMetal Pty Ltd Create sales order Create purchase order Overview Select.…" at bounding box center [778, 701] width 1020 height 1272
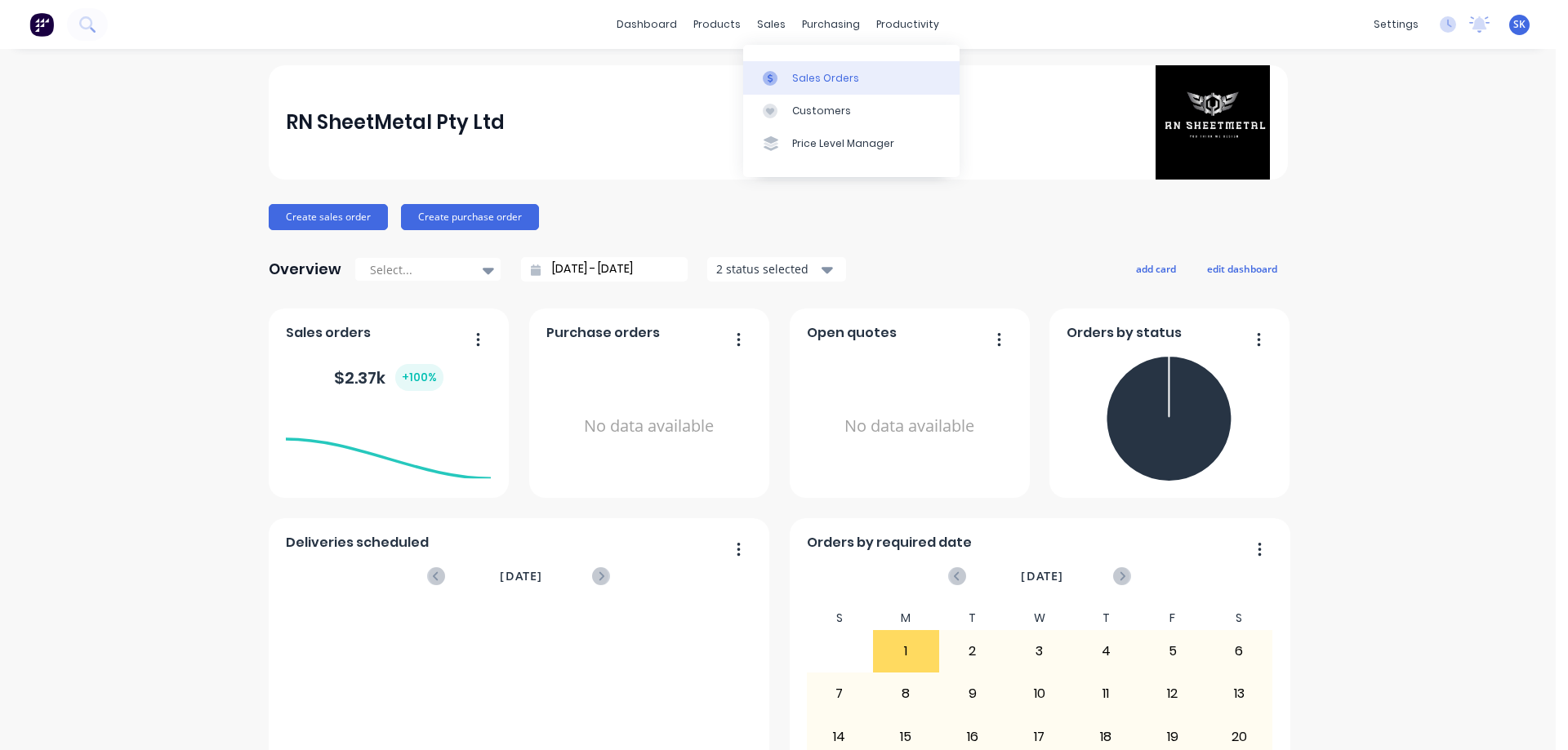
click at [803, 72] on div "Sales Orders" at bounding box center [825, 78] width 67 height 14
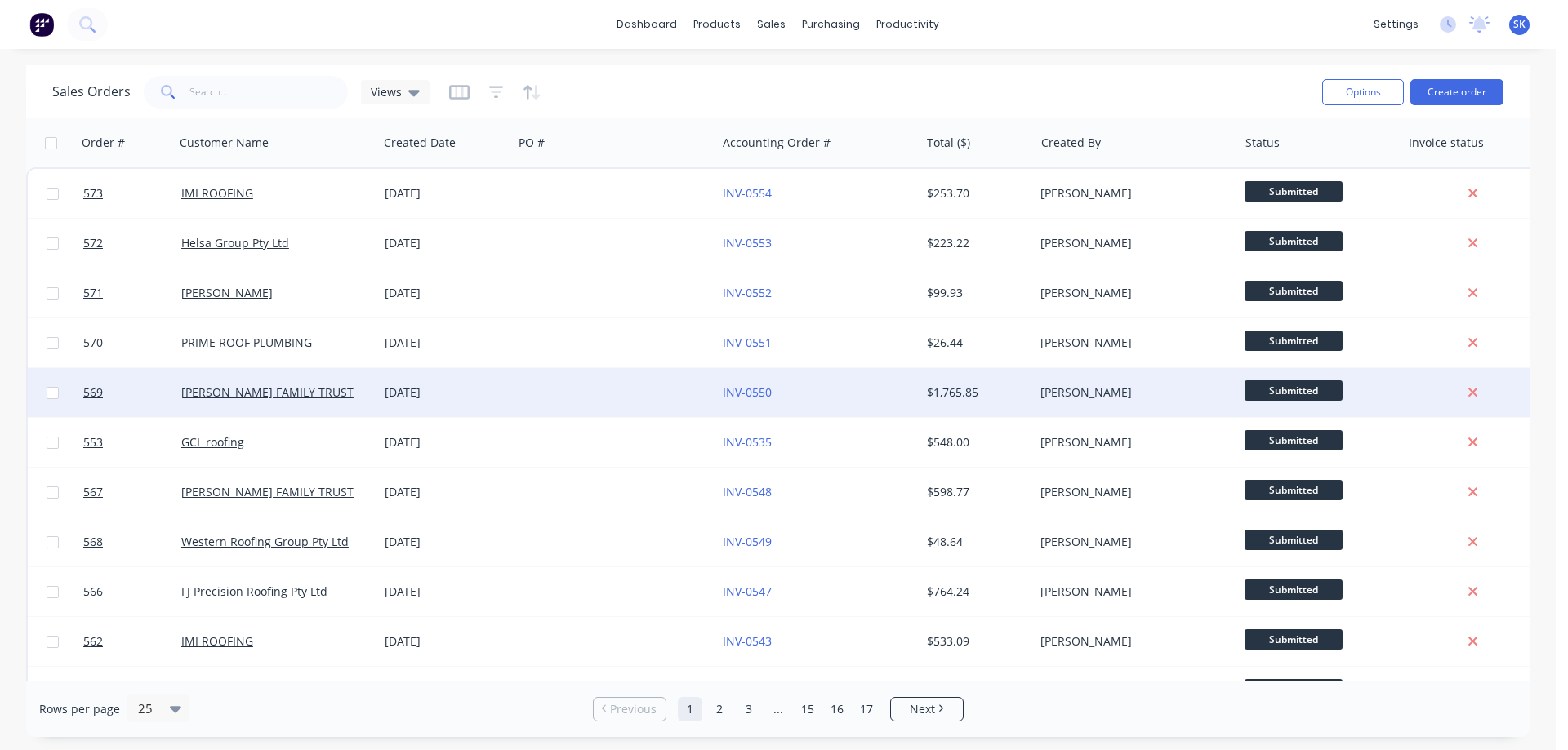
click at [430, 396] on div "[DATE]" at bounding box center [445, 392] width 121 height 16
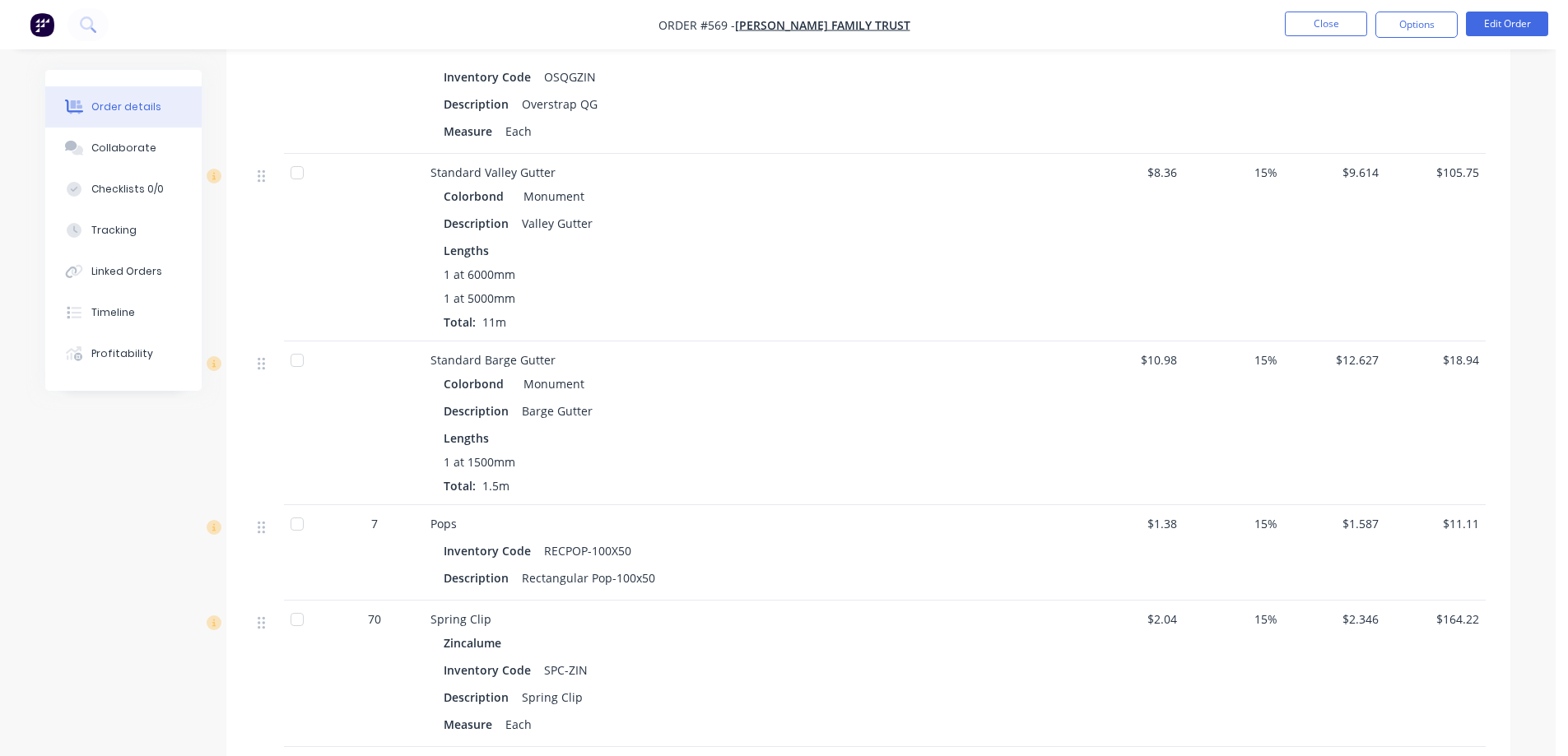
scroll to position [2222, 0]
click at [1346, 29] on button "Close" at bounding box center [1326, 23] width 82 height 25
